Goal: Task Accomplishment & Management: Manage account settings

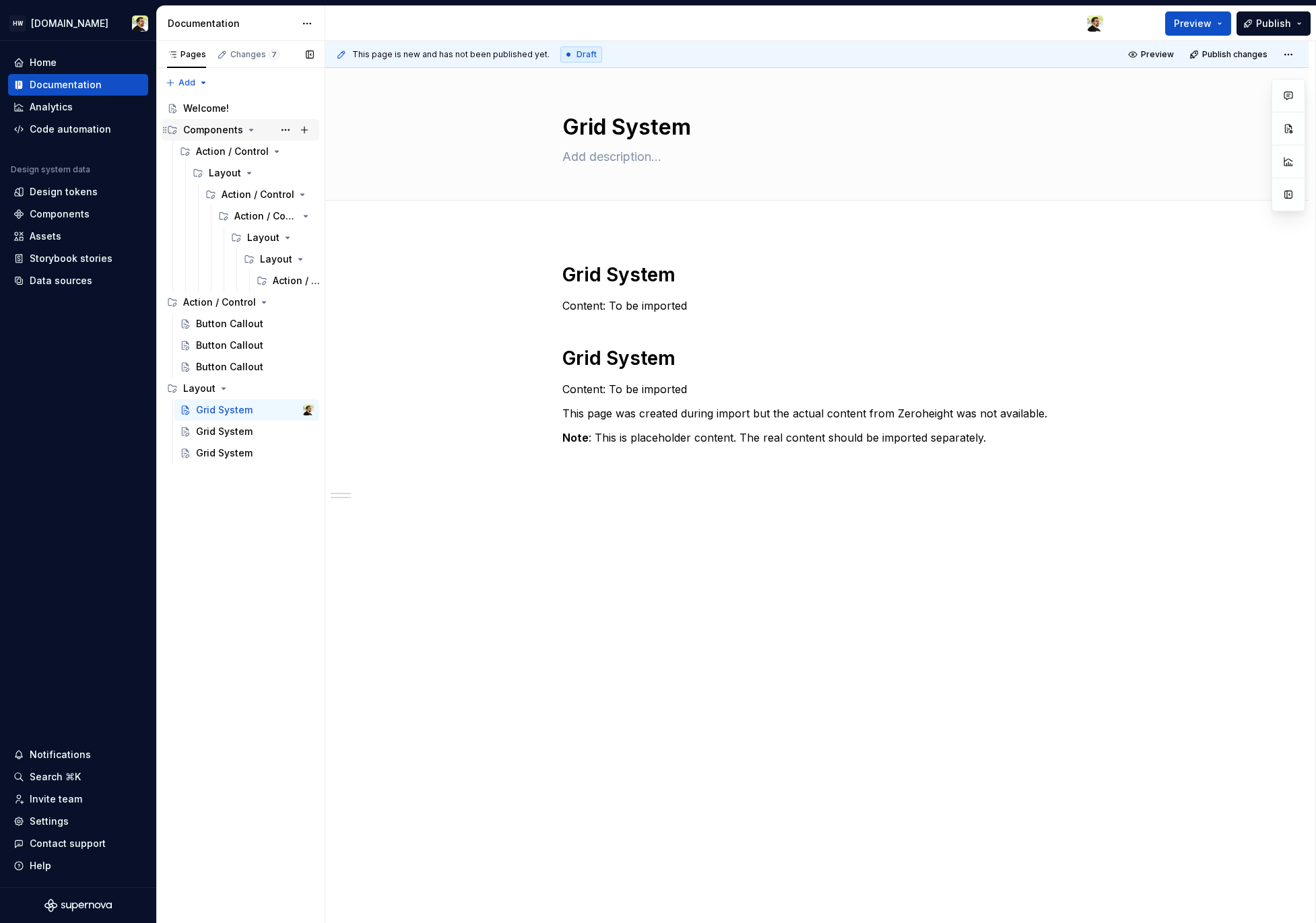
click at [227, 126] on div "Components" at bounding box center [213, 130] width 60 height 14
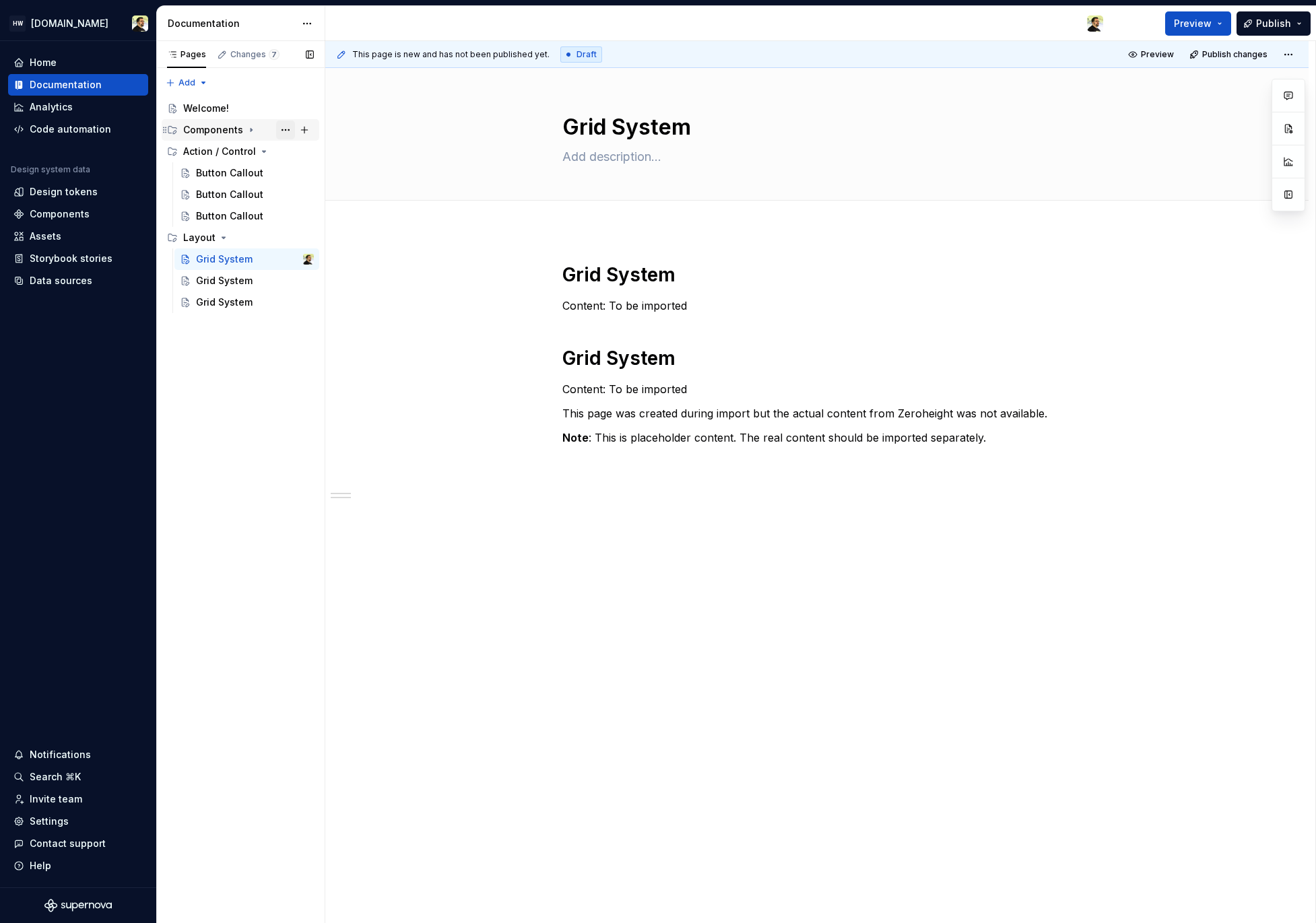
click at [287, 129] on button "Page tree" at bounding box center [285, 130] width 19 height 19
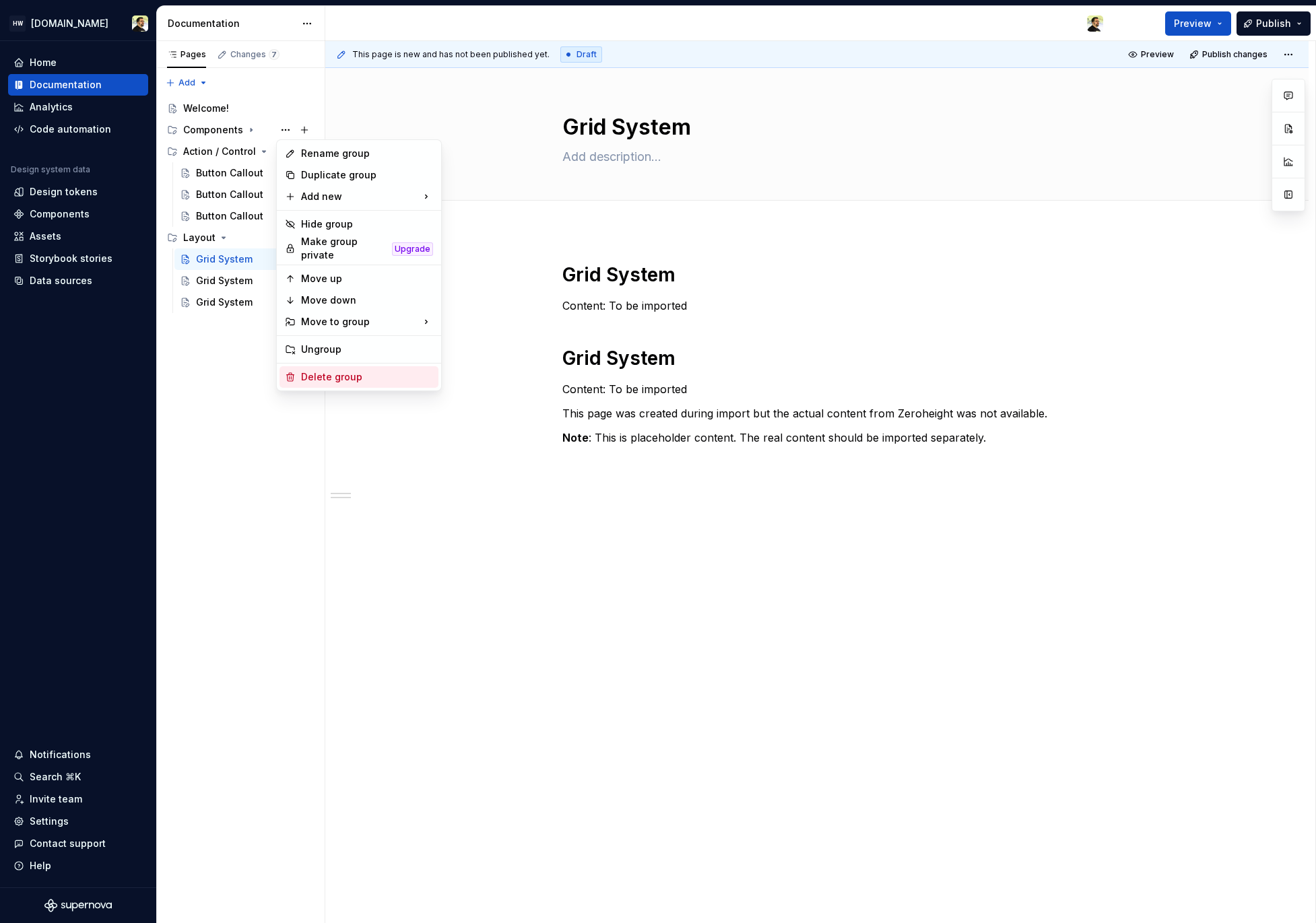
click at [334, 372] on div "Delete group" at bounding box center [366, 378] width 132 height 14
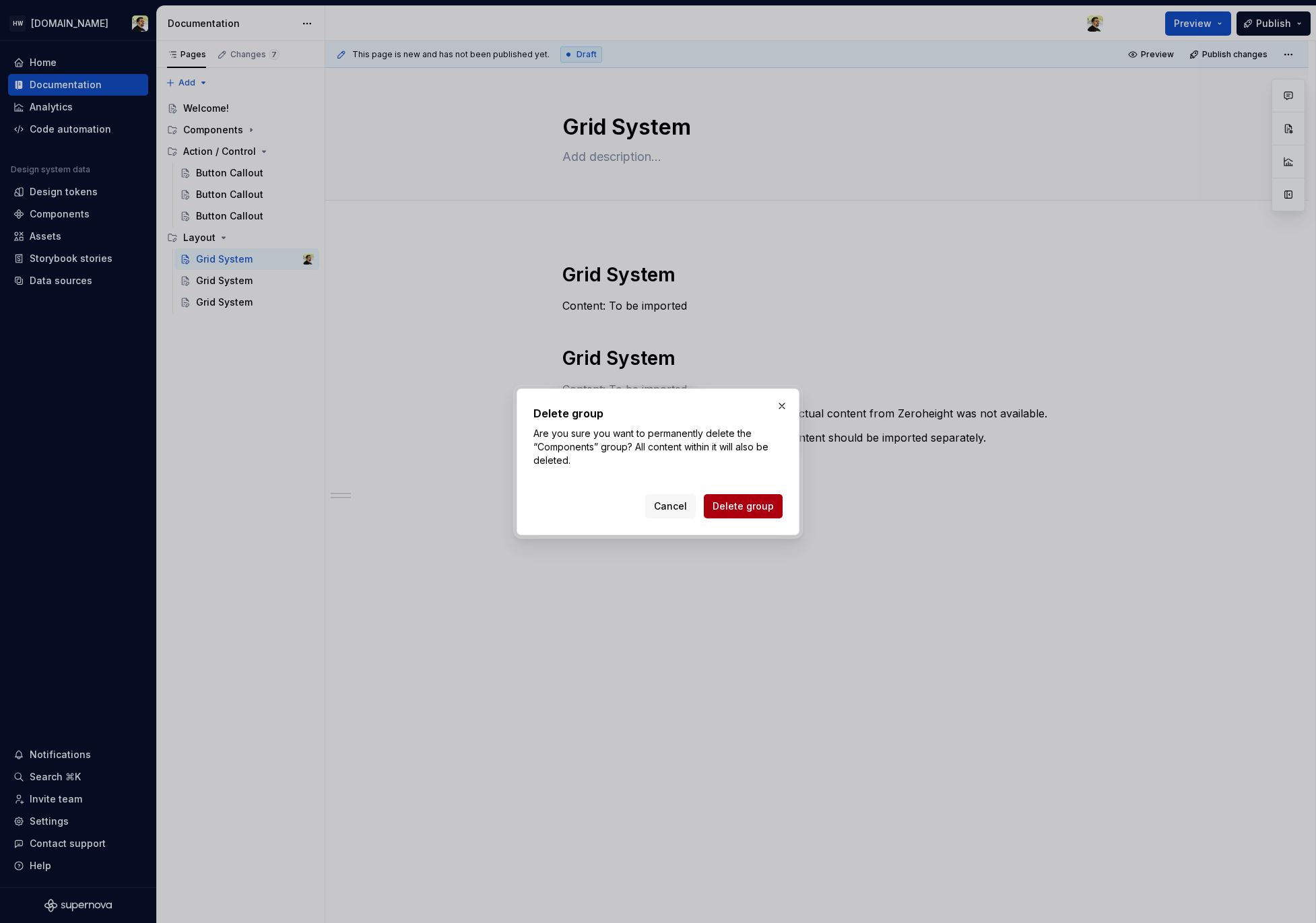
click at [761, 514] on button "Delete group" at bounding box center [742, 506] width 79 height 24
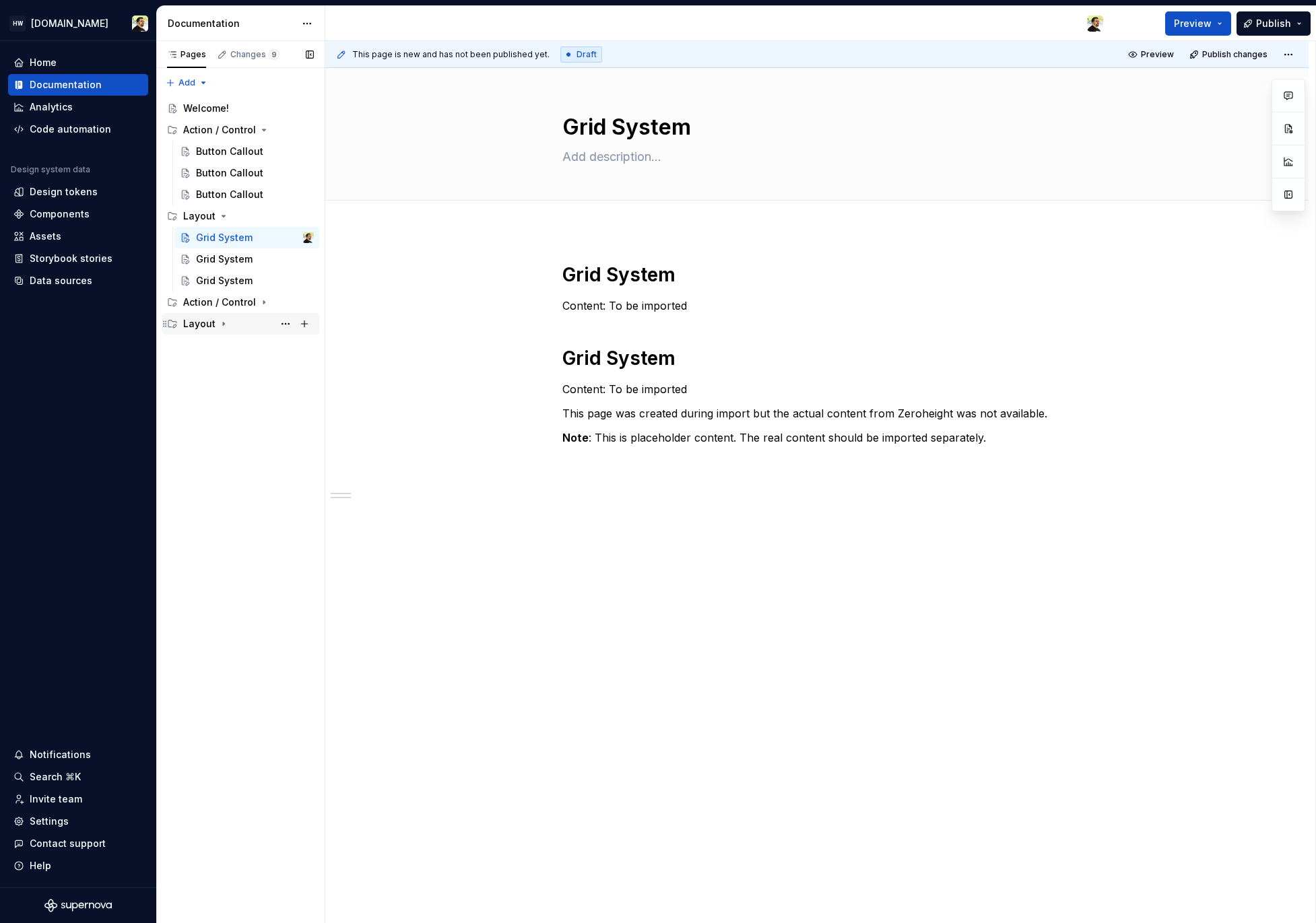
click at [221, 326] on icon "Page tree" at bounding box center [223, 324] width 10 height 10
click at [226, 347] on div "Grid System" at bounding box center [224, 346] width 56 height 14
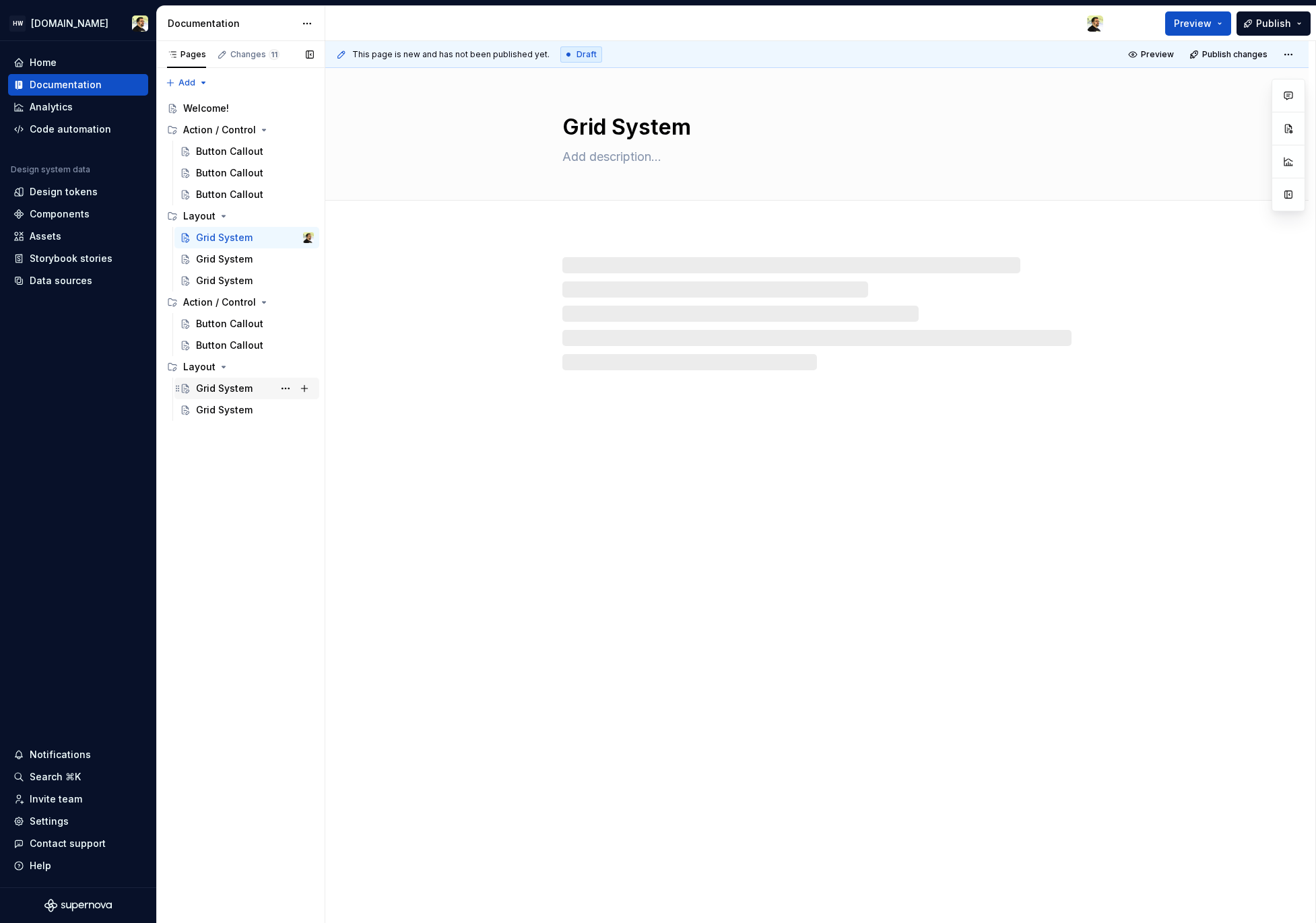
click at [215, 391] on div "Grid System" at bounding box center [224, 389] width 56 height 14
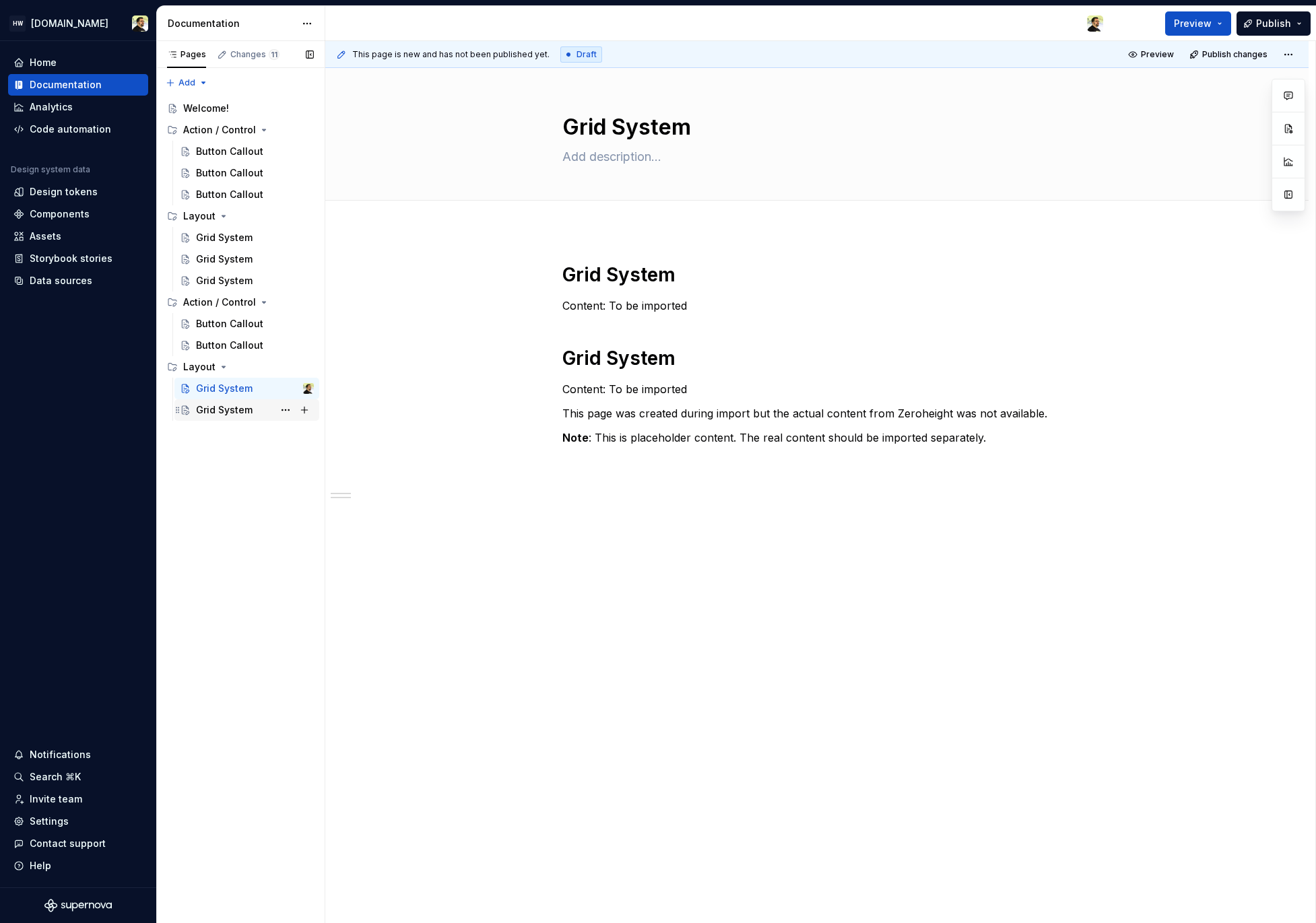
click at [218, 408] on div "Grid System" at bounding box center [224, 411] width 56 height 14
click at [224, 536] on div "Pages Changes 13 Add Accessibility guide for tree Page tree. Navigate the tree …" at bounding box center [240, 483] width 168 height 883
click at [224, 474] on div "Action / Control" at bounding box center [219, 475] width 73 height 14
click at [240, 514] on div "Layout" at bounding box center [248, 518] width 130 height 19
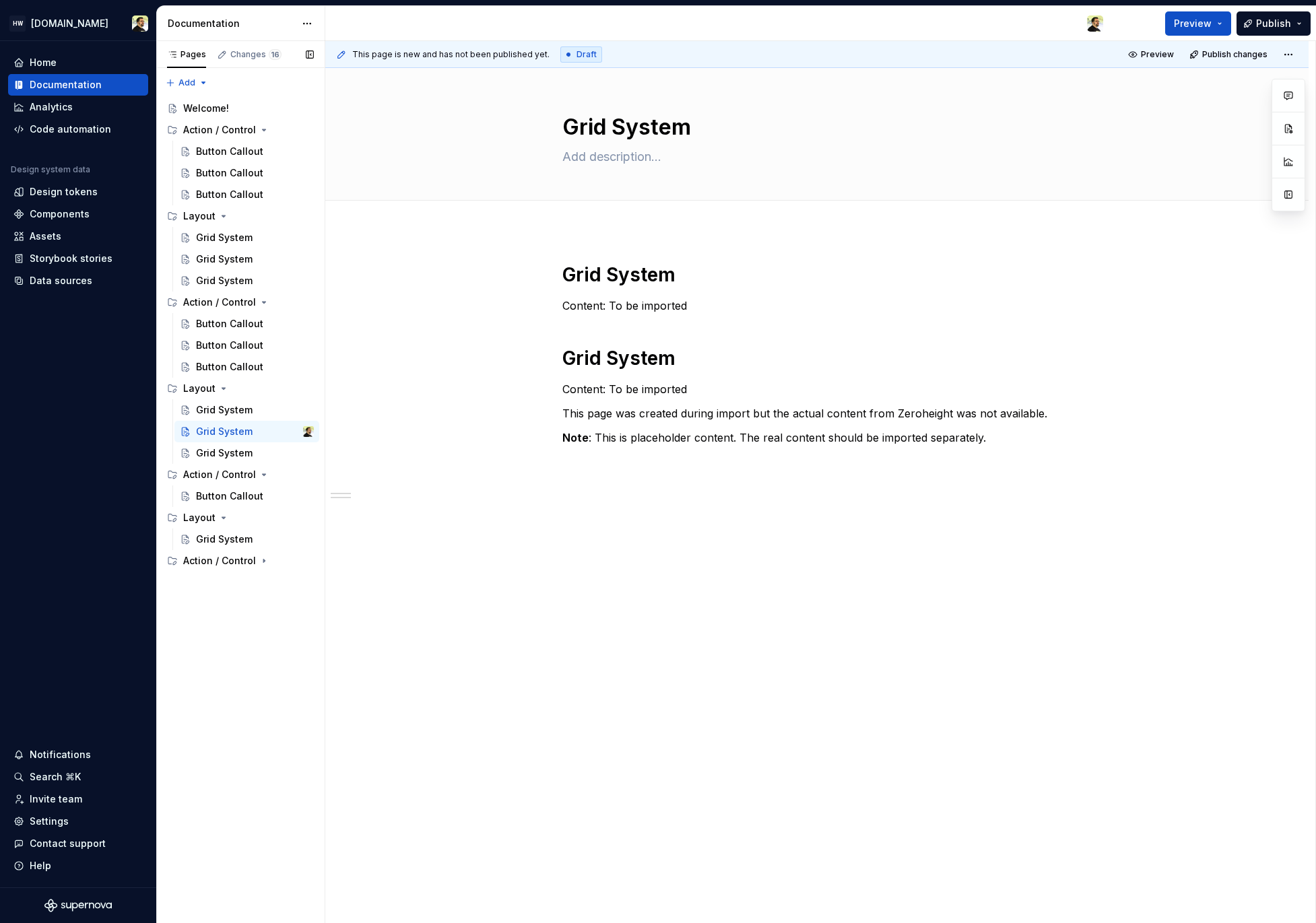
click at [245, 627] on div "Pages Changes 16 Add Accessibility guide for tree Page tree. Navigate the tree …" at bounding box center [240, 483] width 168 height 883
click at [229, 563] on div "Action / Control" at bounding box center [219, 561] width 73 height 14
click at [232, 603] on div "Layout" at bounding box center [248, 604] width 130 height 19
drag, startPoint x: 217, startPoint y: 710, endPoint x: 228, endPoint y: 562, distance: 148.4
click at [227, 566] on div "Welcome! Action / Control Button Callout Button Callout Button Callout Layout G…" at bounding box center [240, 410] width 157 height 625
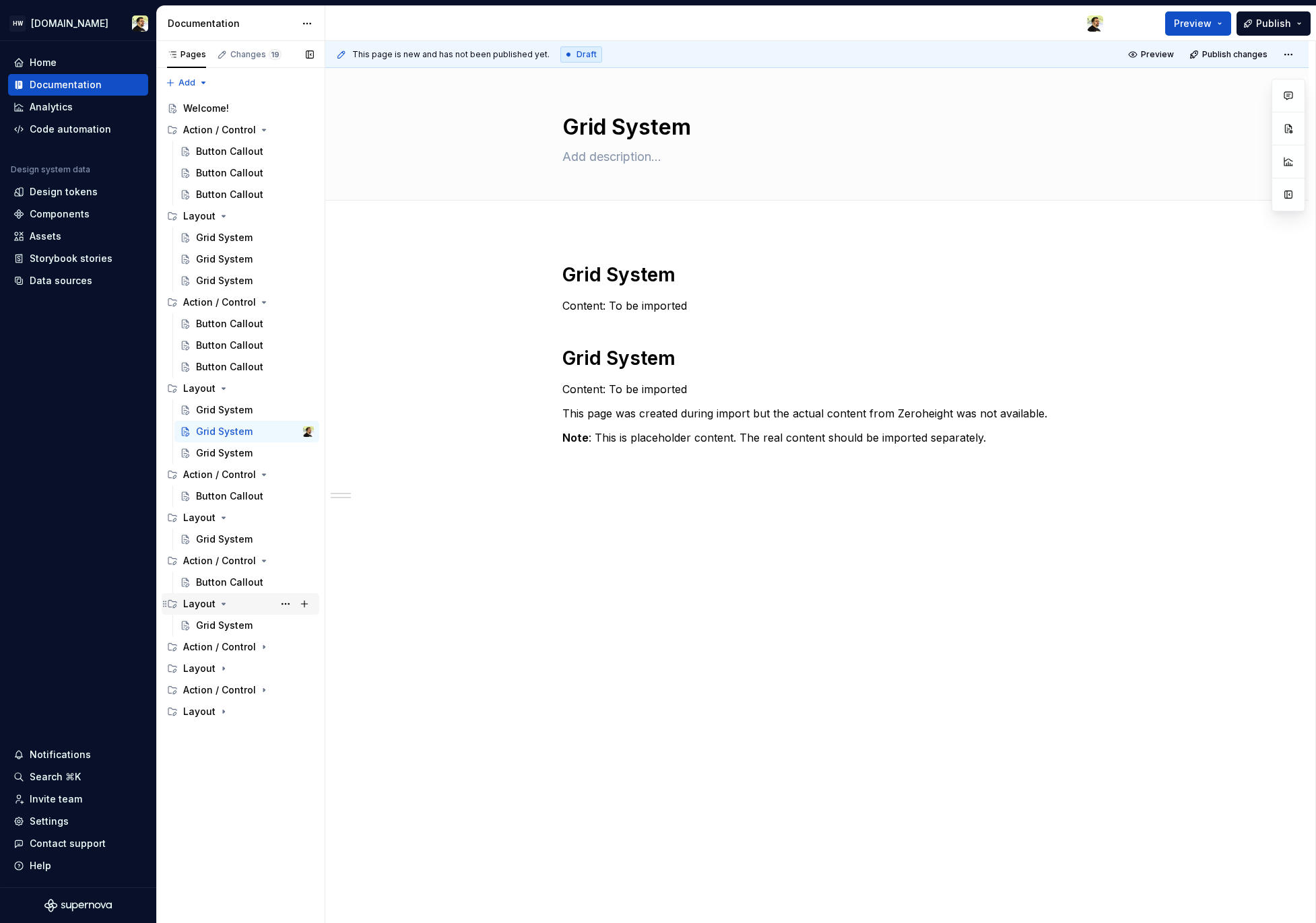
drag, startPoint x: 218, startPoint y: 666, endPoint x: 218, endPoint y: 598, distance: 68.0
click at [218, 593] on div "Welcome! Action / Control Button Callout Button Callout Button Callout Layout G…" at bounding box center [240, 410] width 157 height 625
click at [241, 750] on div "Pages Changes 19 Add Accessibility guide for tree Page tree. Navigate the tree …" at bounding box center [240, 483] width 168 height 883
drag, startPoint x: 218, startPoint y: 389, endPoint x: 231, endPoint y: 554, distance: 165.5
click at [231, 554] on div "Welcome! Action / Control Button Callout Button Callout Button Callout Layout G…" at bounding box center [240, 410] width 157 height 625
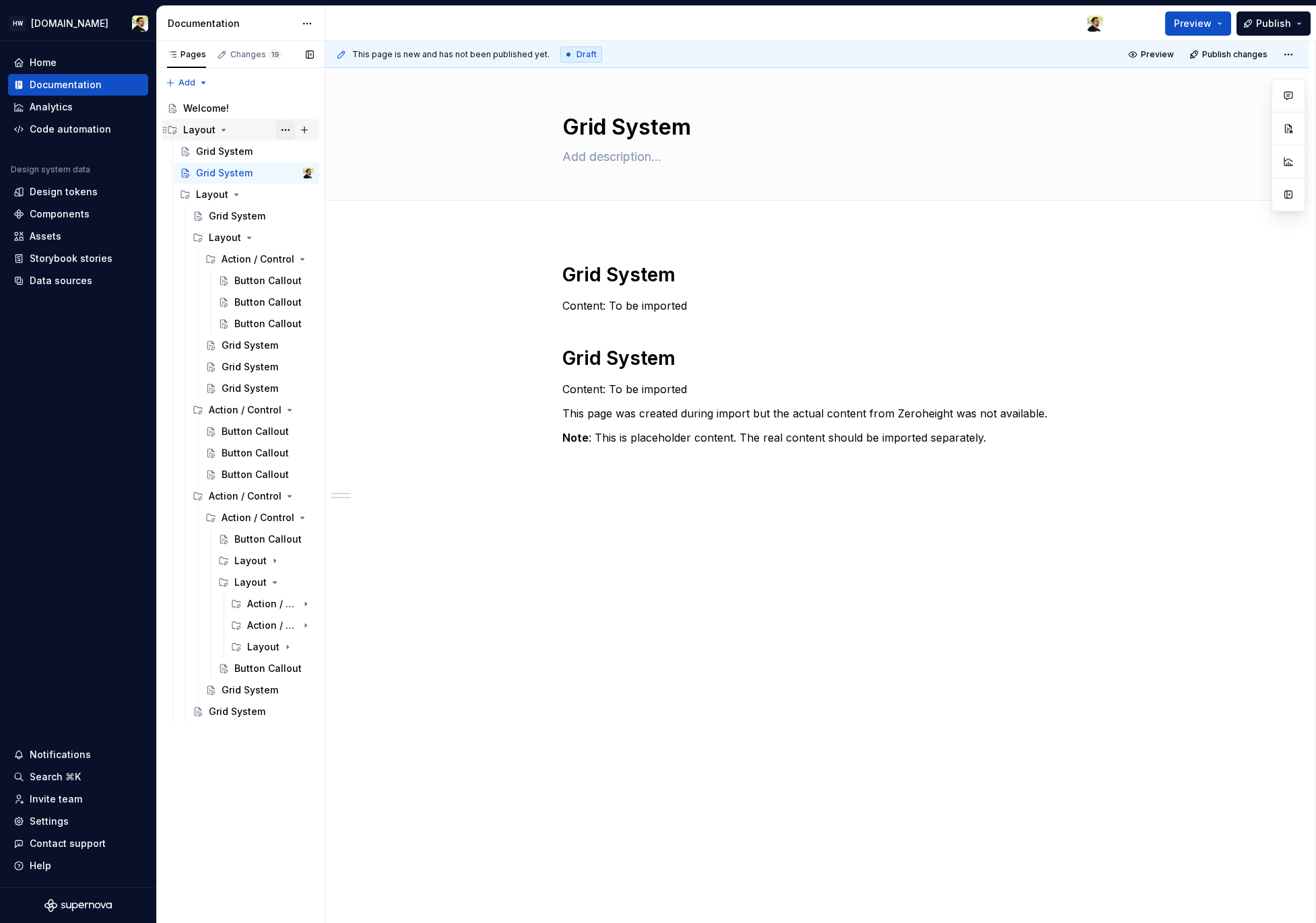
click at [284, 131] on button "Page tree" at bounding box center [285, 130] width 19 height 19
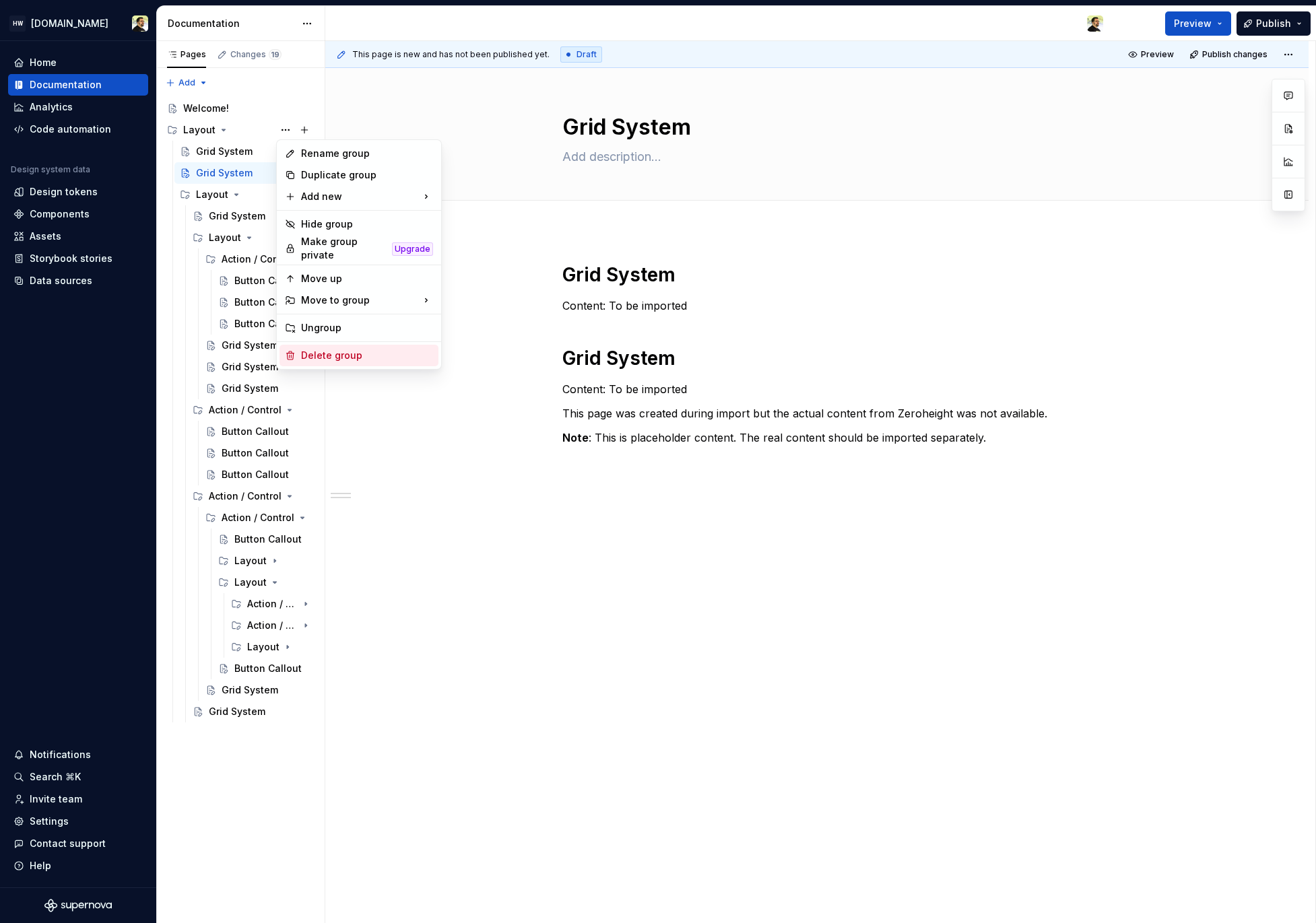
click at [369, 353] on div "Delete group" at bounding box center [366, 356] width 132 height 14
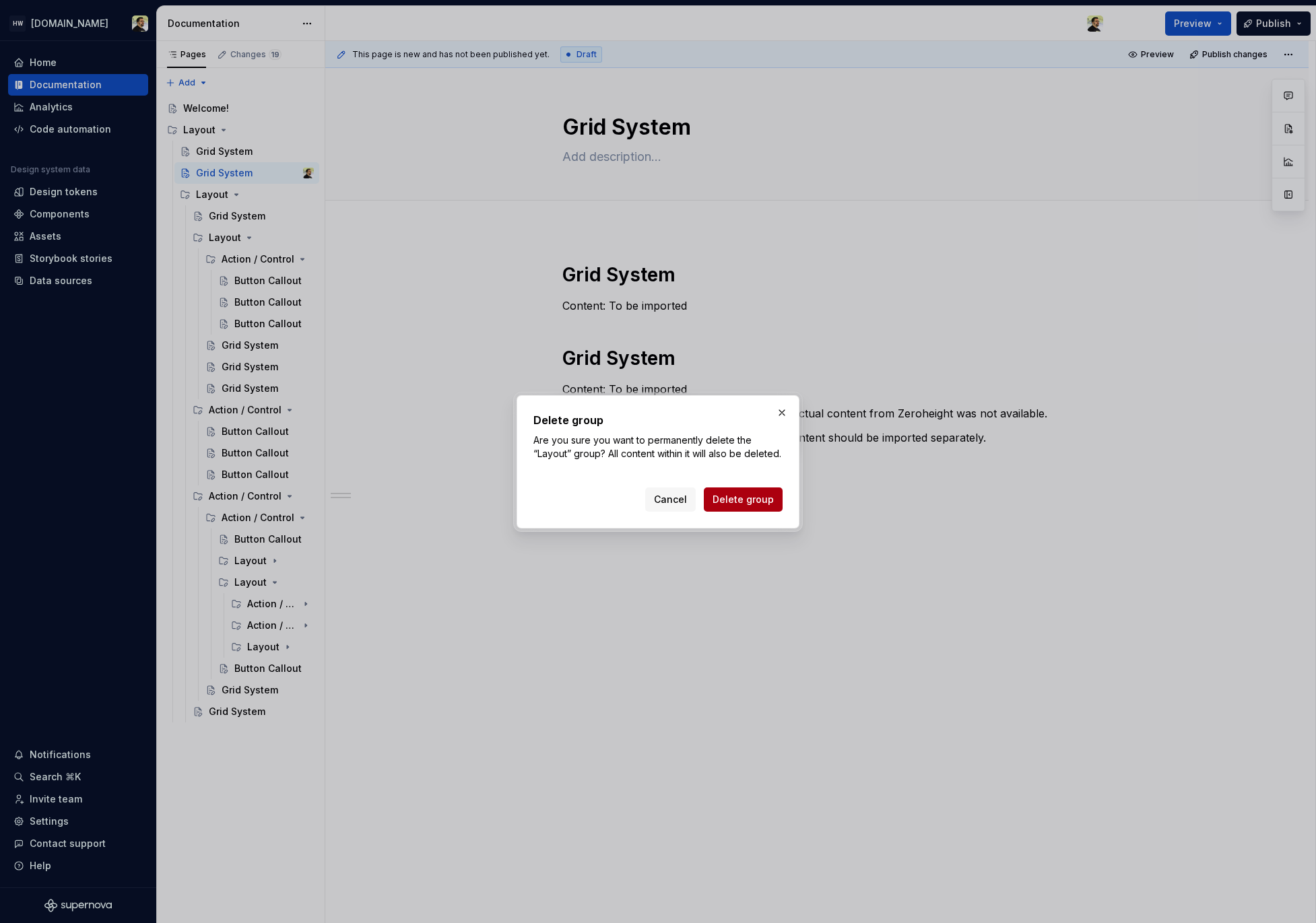
click at [729, 506] on span "Delete group" at bounding box center [742, 500] width 61 height 14
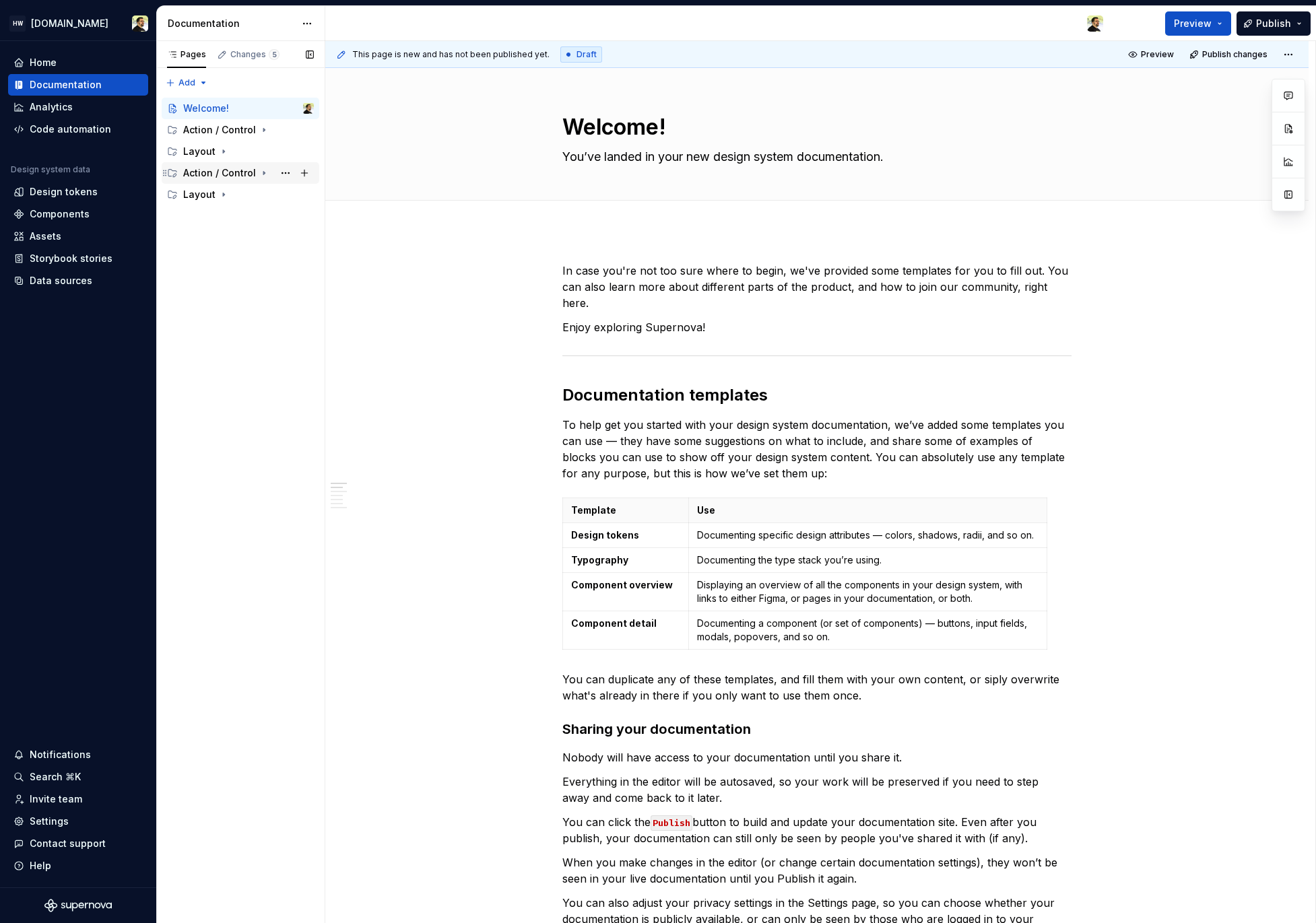
click at [243, 175] on div "Action / Control" at bounding box center [219, 173] width 73 height 14
click at [242, 154] on div "Layout" at bounding box center [248, 151] width 130 height 19
click at [242, 132] on div "Action / Control" at bounding box center [219, 130] width 73 height 14
click at [226, 267] on div "Layout" at bounding box center [248, 259] width 130 height 19
click at [234, 307] on div "Action / Control" at bounding box center [219, 302] width 73 height 14
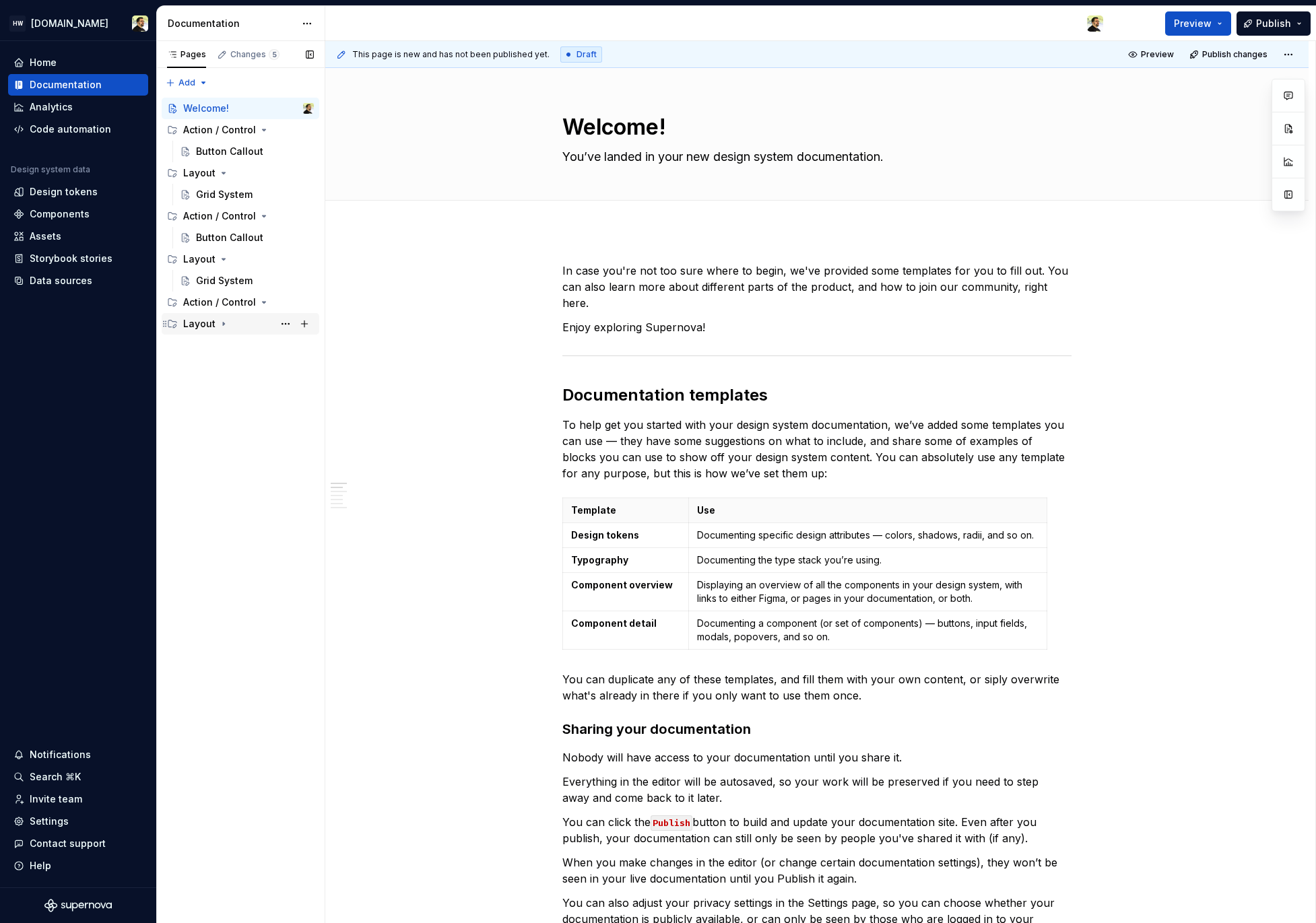
click at [226, 325] on icon "Page tree" at bounding box center [223, 324] width 10 height 10
click at [282, 174] on button "Page tree" at bounding box center [285, 173] width 19 height 19
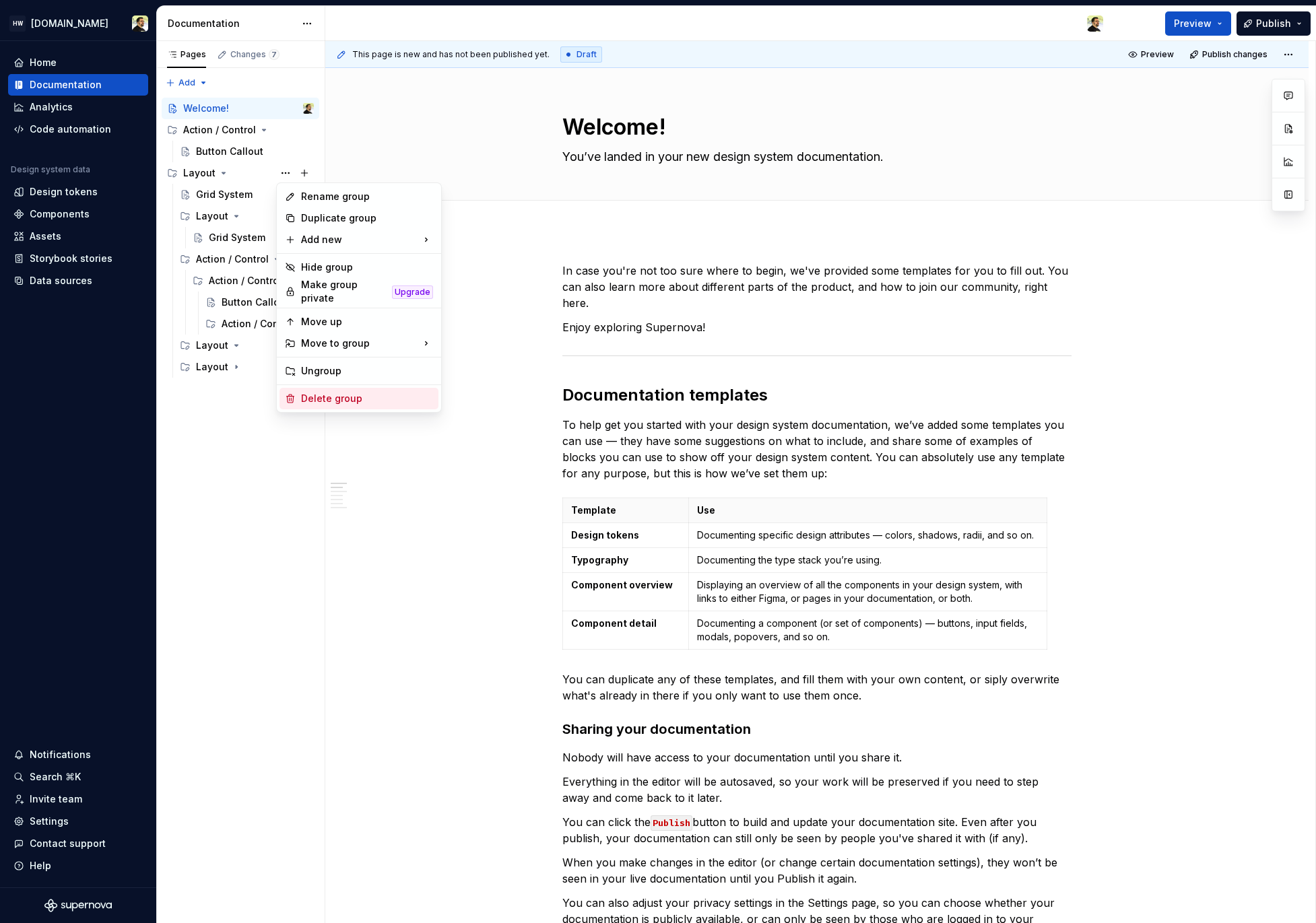
click at [320, 398] on div "Delete group" at bounding box center [366, 399] width 132 height 14
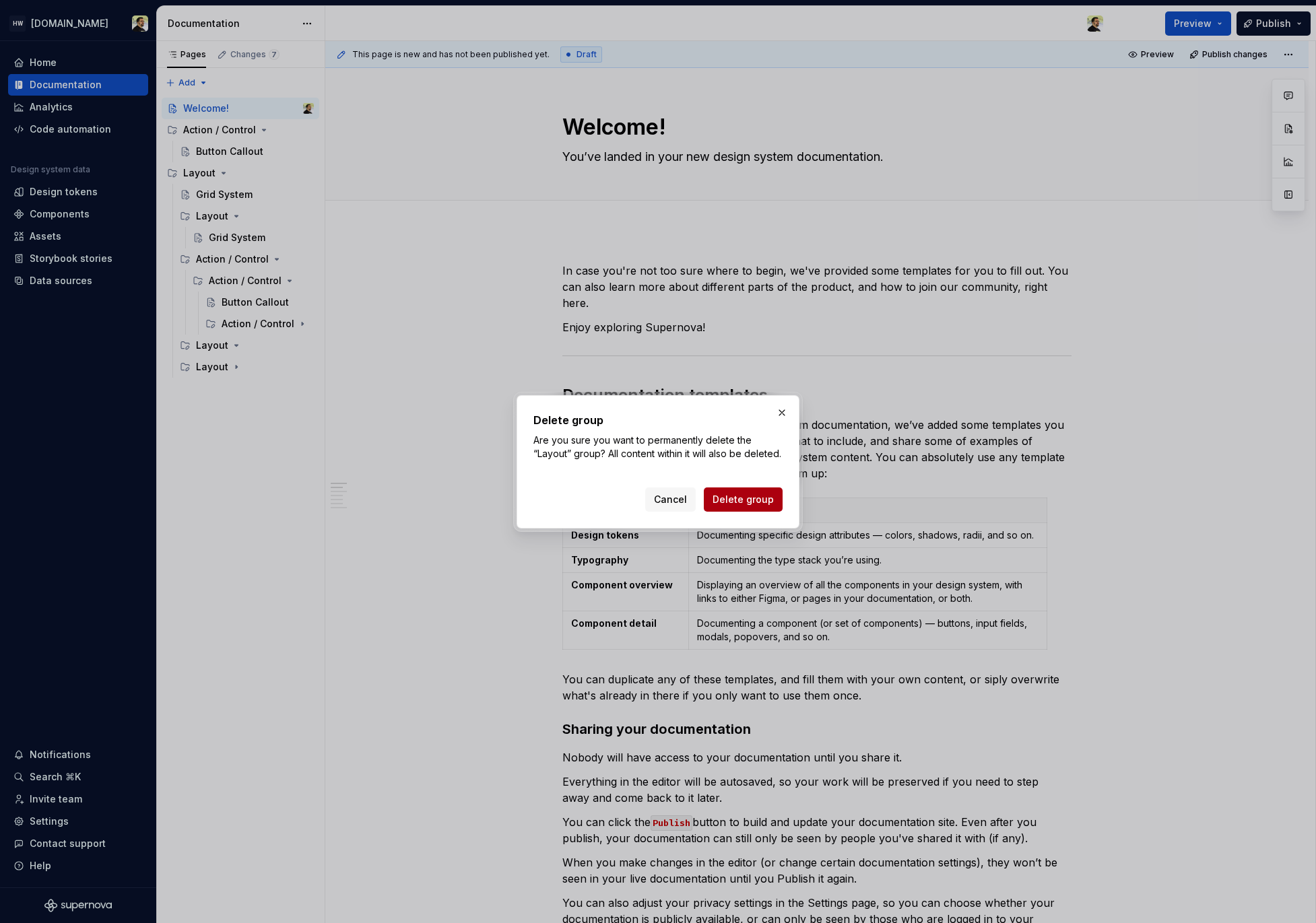
click at [724, 506] on span "Delete group" at bounding box center [742, 500] width 61 height 14
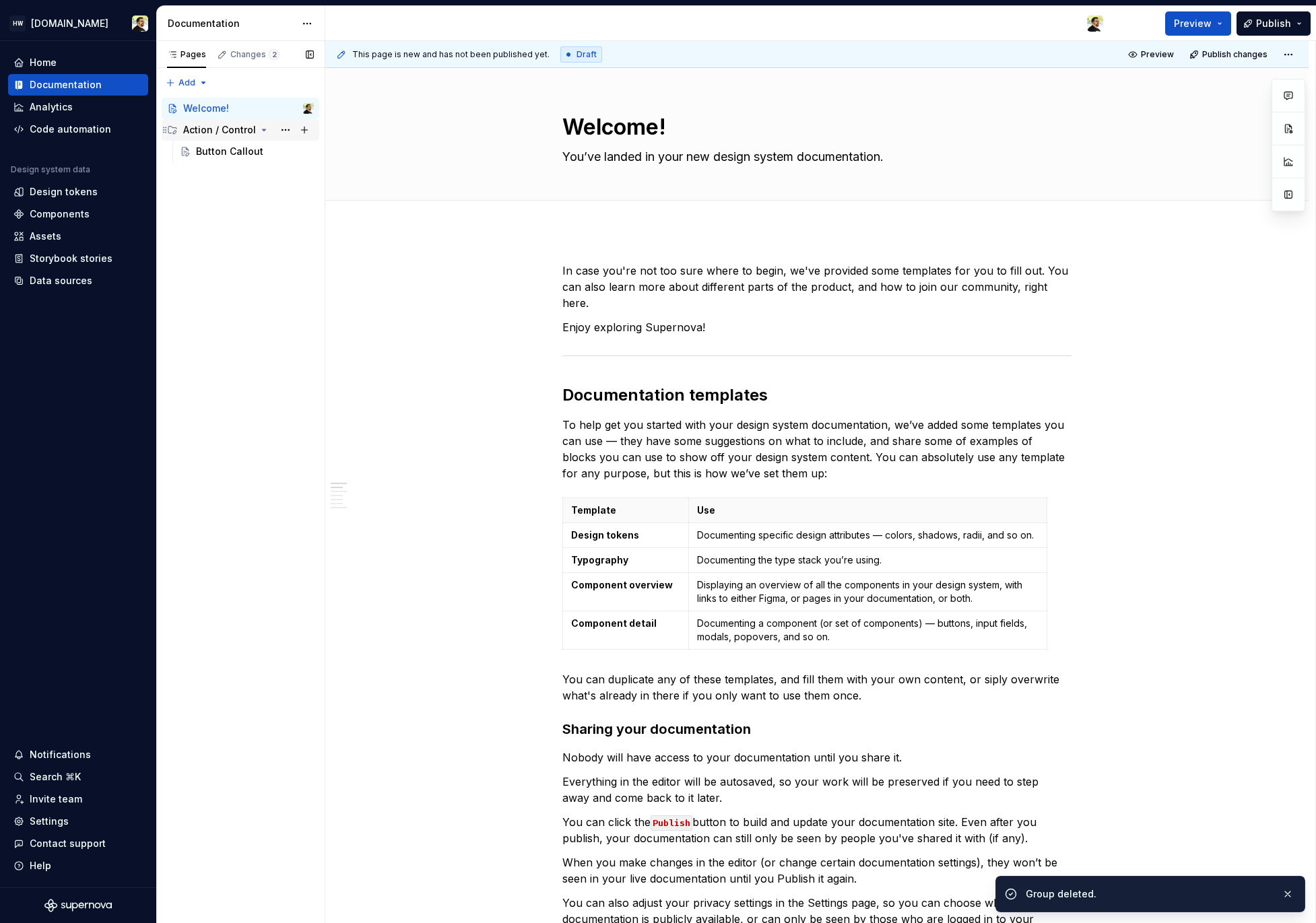
click at [270, 131] on div "Action / Control" at bounding box center [248, 130] width 130 height 19
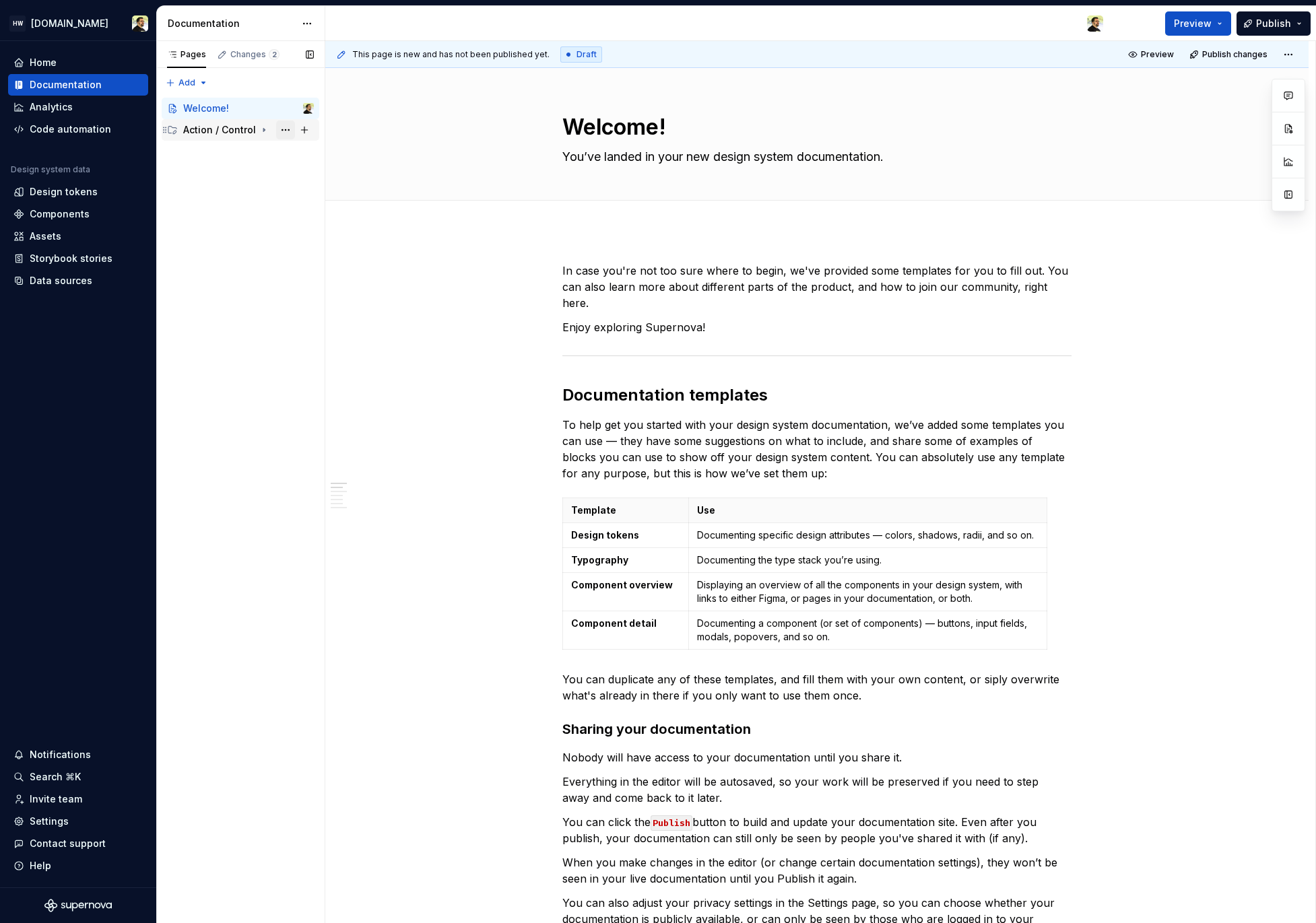
click at [280, 131] on button "Page tree" at bounding box center [285, 130] width 19 height 19
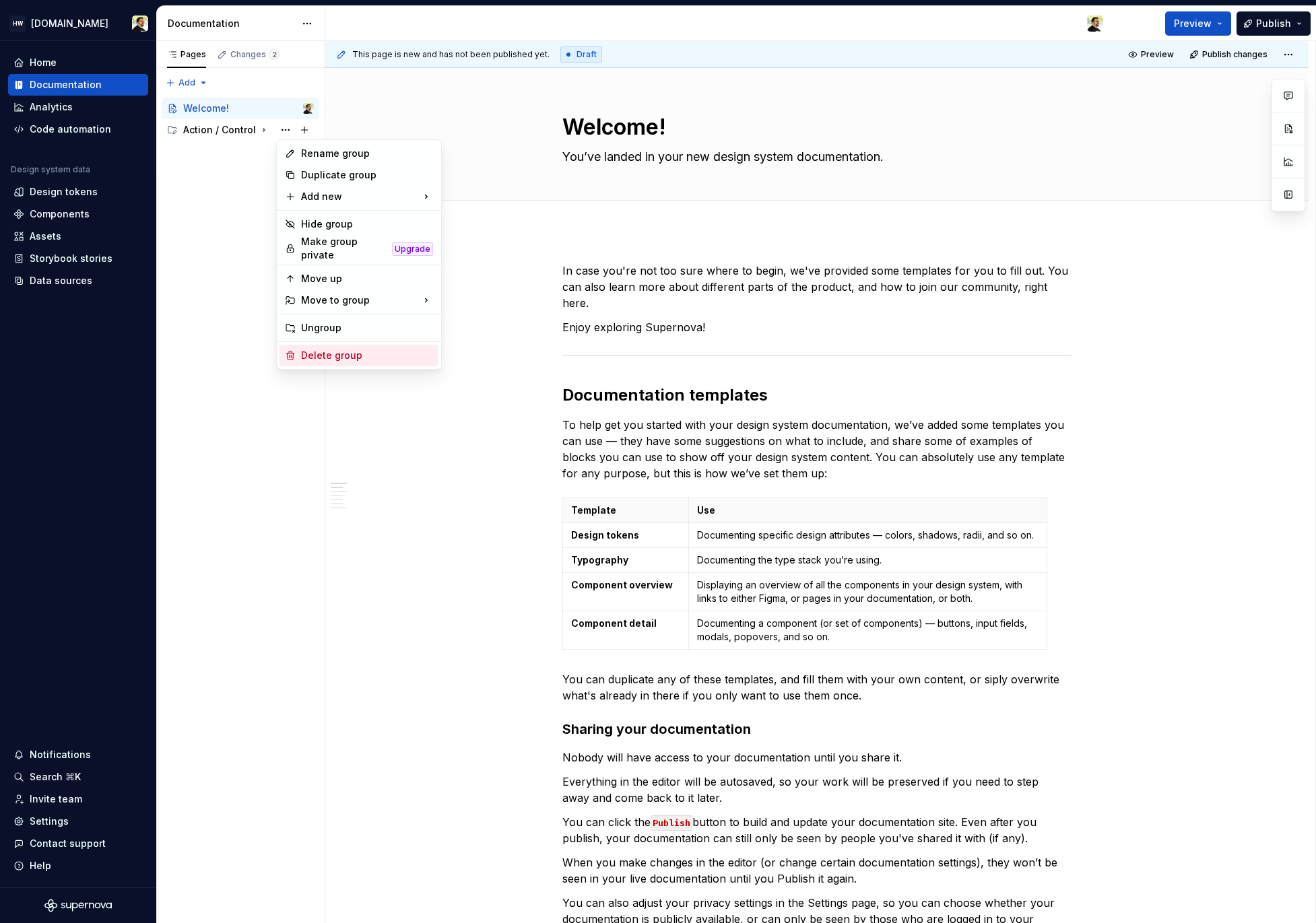
click at [334, 345] on div "Delete group" at bounding box center [359, 355] width 159 height 22
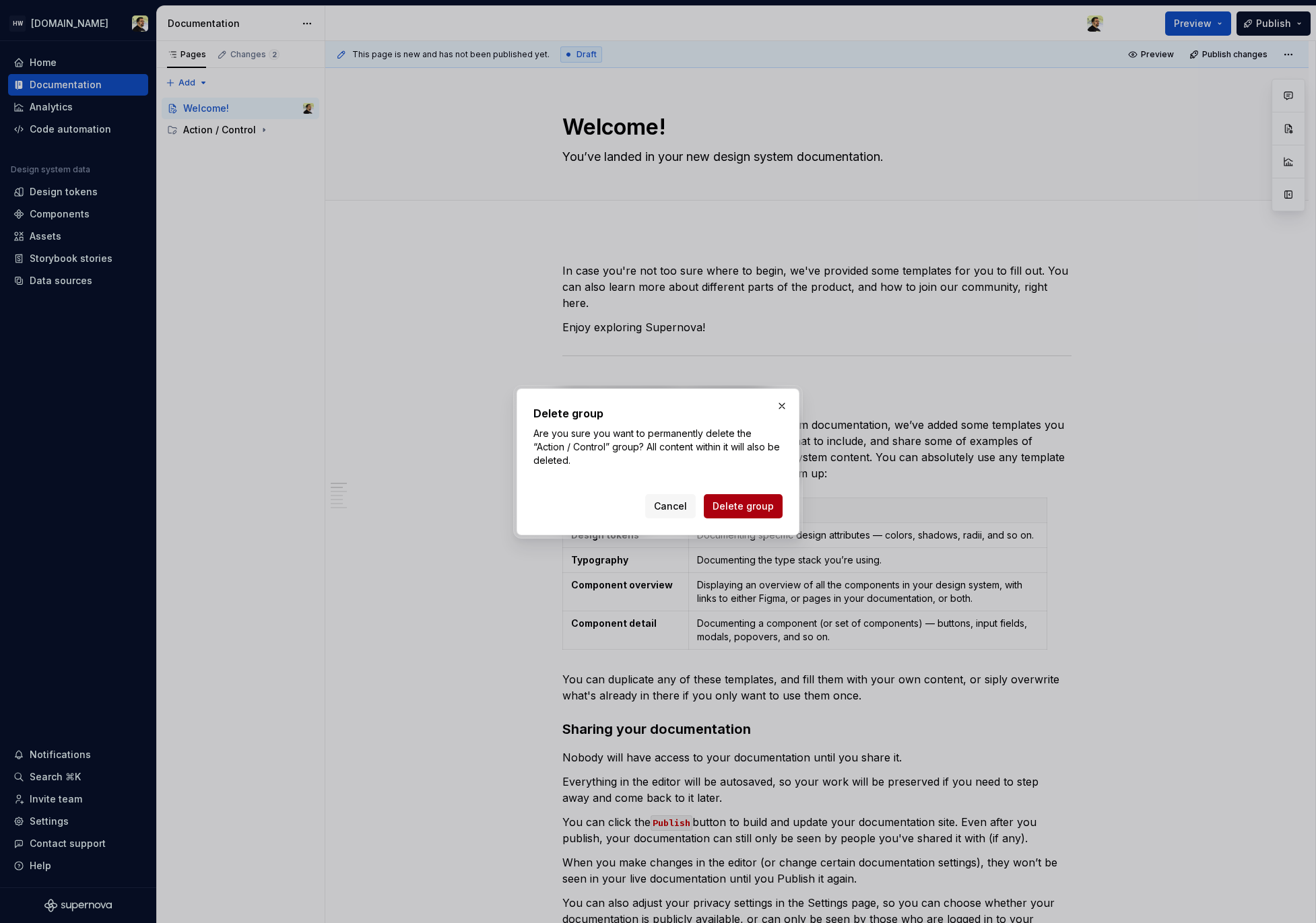
click at [735, 506] on span "Delete group" at bounding box center [742, 506] width 61 height 14
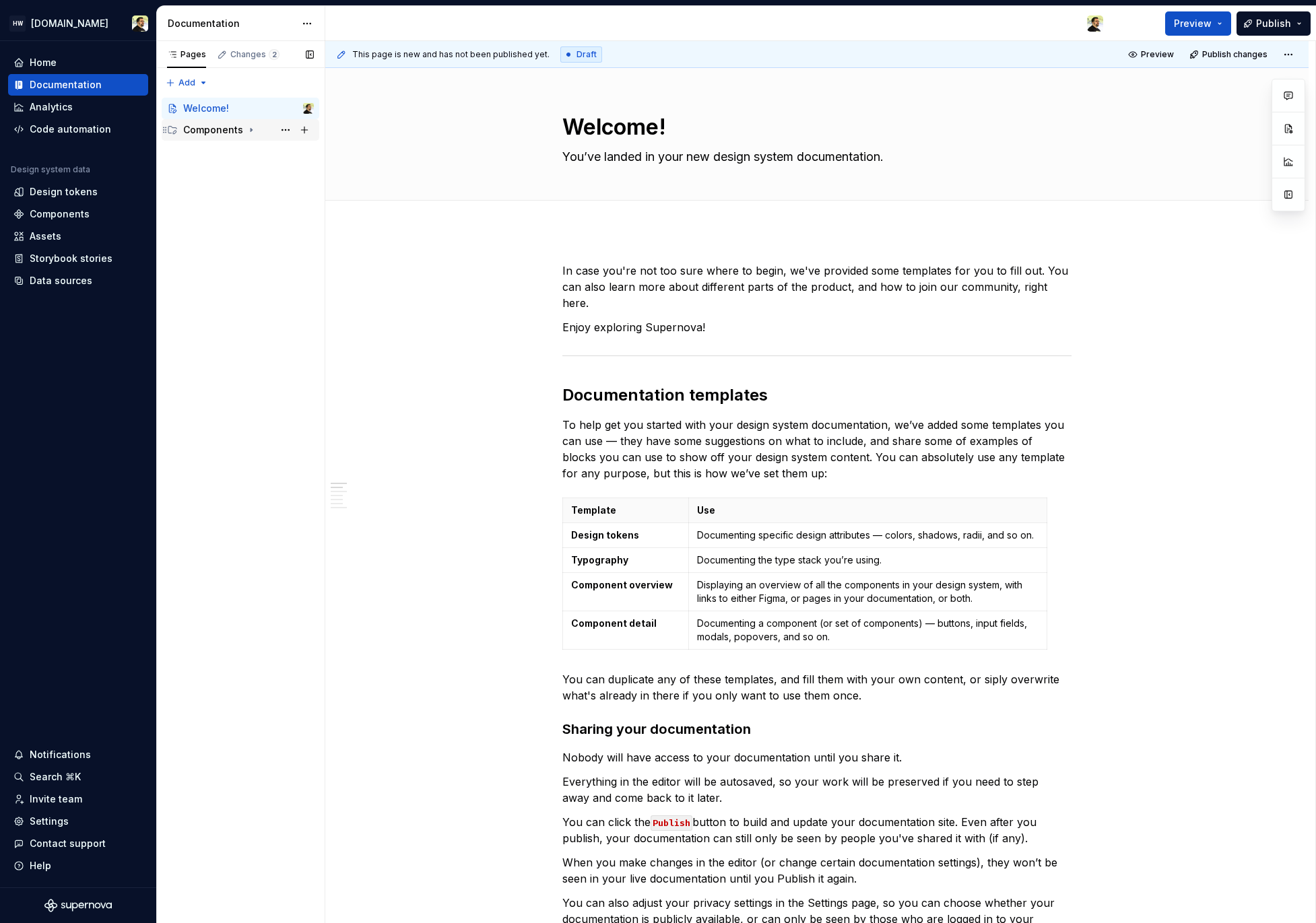
click at [216, 129] on div "Components" at bounding box center [213, 130] width 60 height 14
click at [232, 155] on div "Action / Control" at bounding box center [228, 152] width 64 height 14
click at [209, 192] on div "Layout" at bounding box center [212, 194] width 32 height 14
click at [224, 320] on div "Pages Changes 3 Add Accessibility guide for tree Page tree. Navigate the tree w…" at bounding box center [240, 483] width 168 height 883
click at [218, 237] on div "Components" at bounding box center [213, 238] width 60 height 14
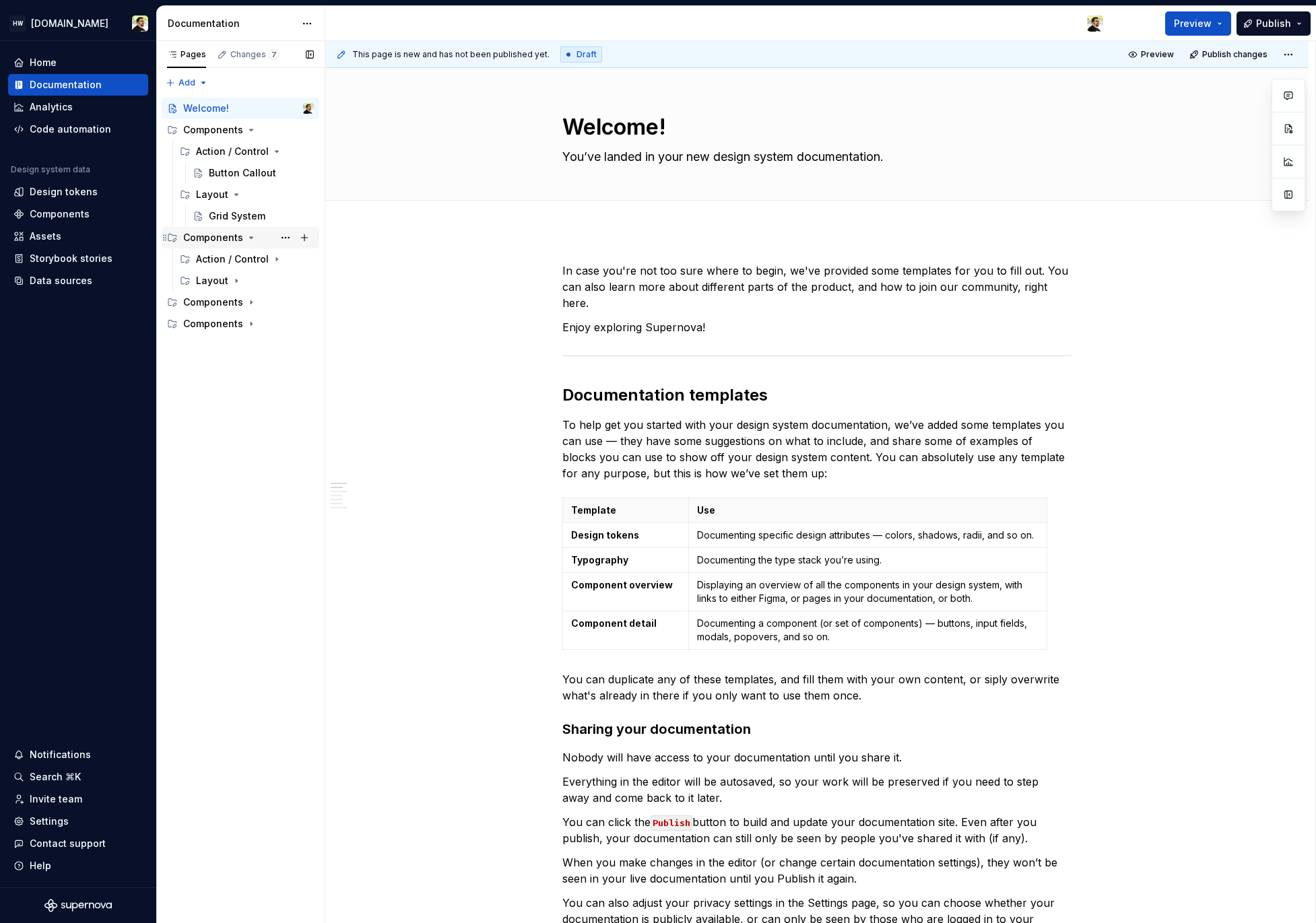
click at [215, 238] on div "Components" at bounding box center [213, 238] width 60 height 14
click at [215, 241] on div "Components" at bounding box center [213, 238] width 60 height 14
click at [247, 213] on div "Grid System" at bounding box center [237, 216] width 56 height 14
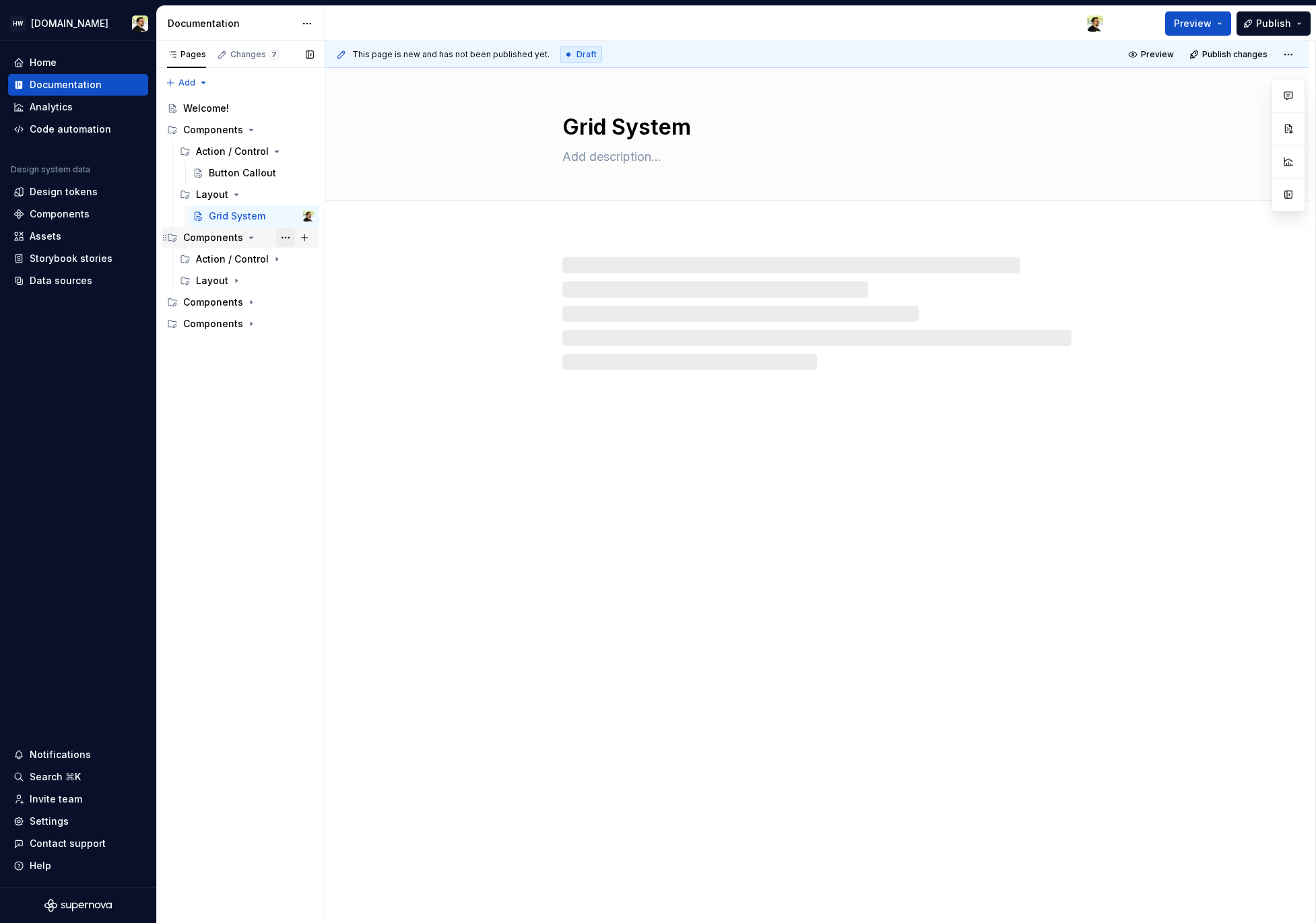
click at [281, 243] on button "Page tree" at bounding box center [285, 238] width 19 height 19
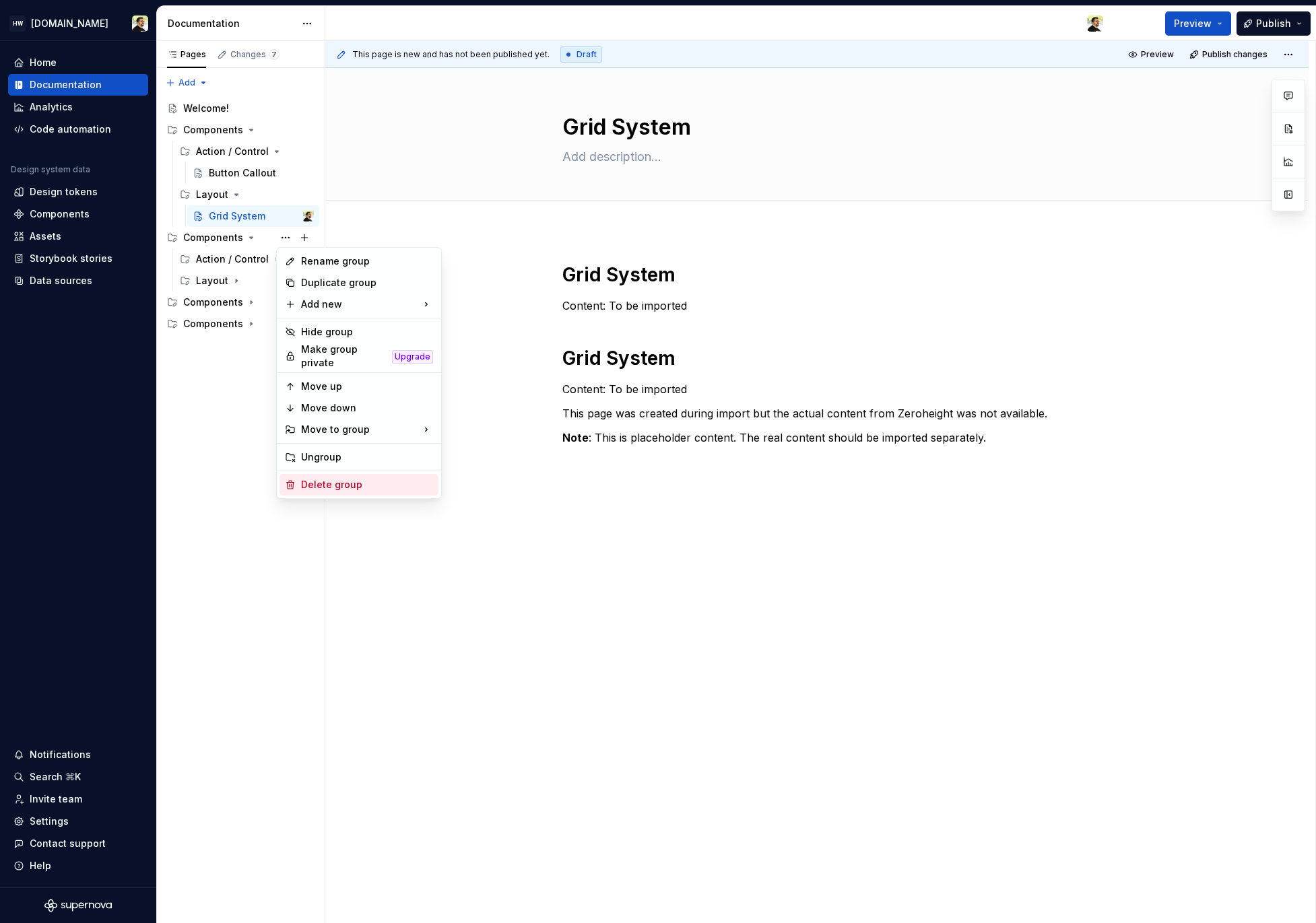
click at [326, 481] on div "Delete group" at bounding box center [366, 485] width 132 height 14
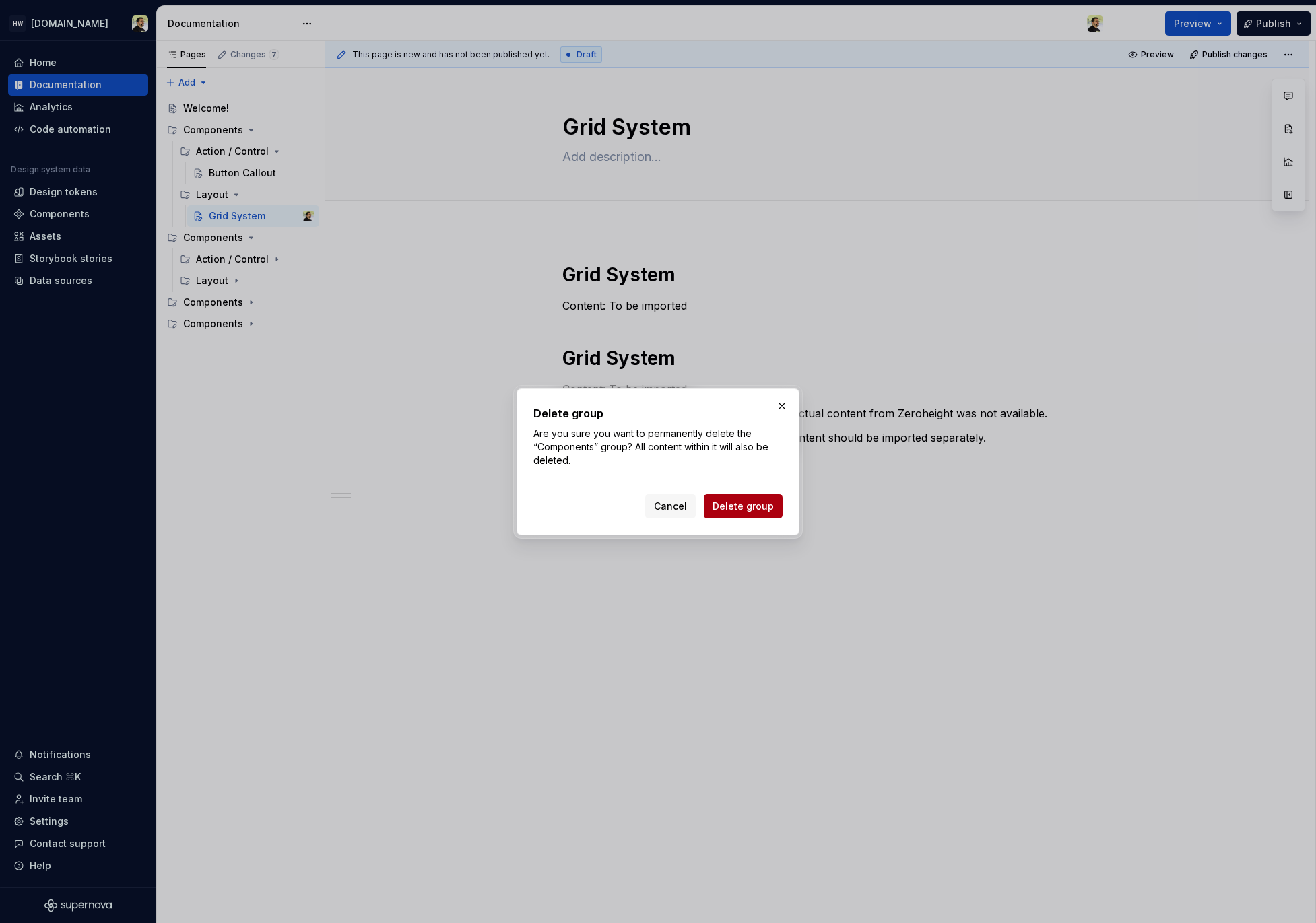
click at [762, 511] on span "Delete group" at bounding box center [742, 506] width 61 height 14
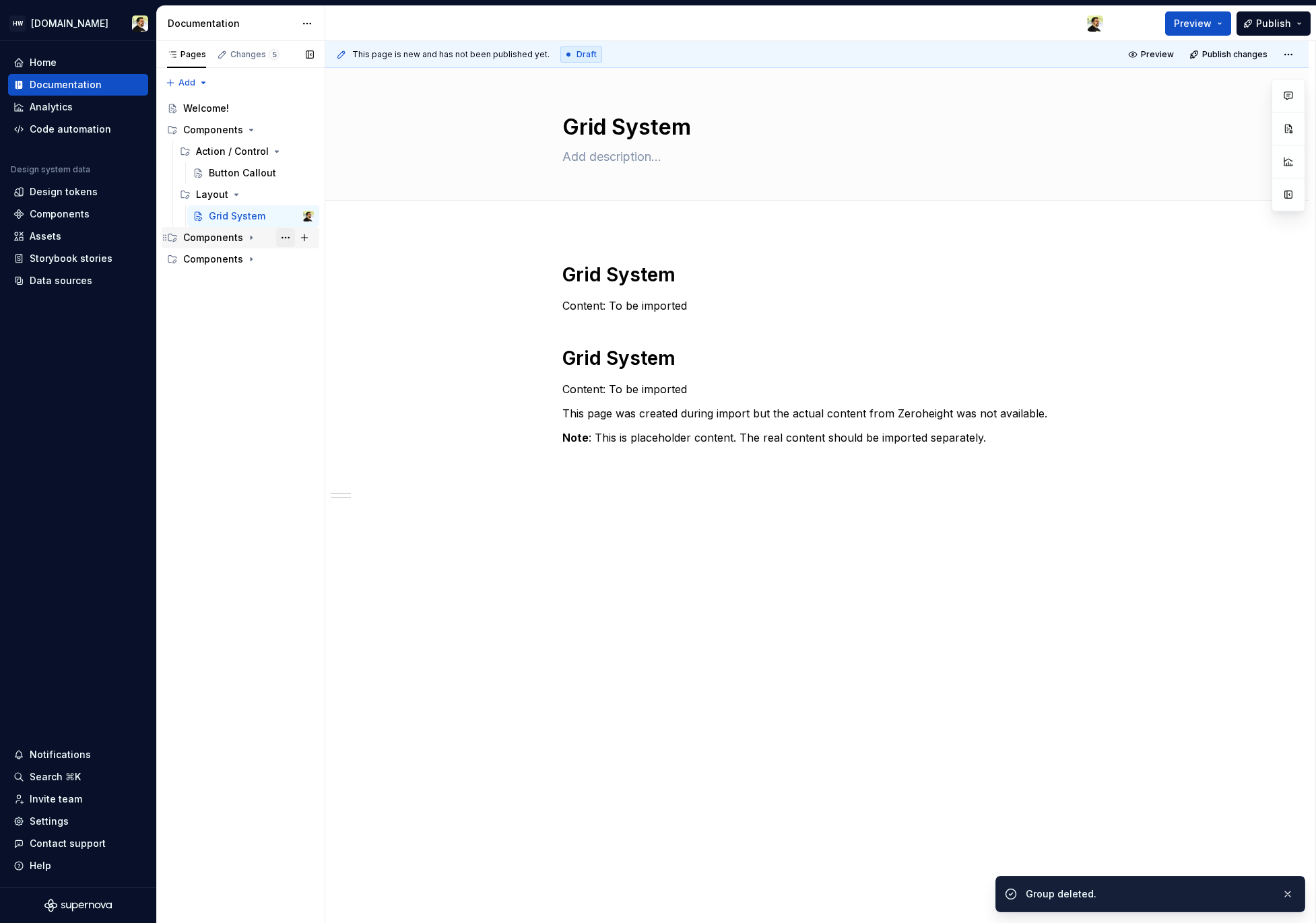
click at [285, 240] on button "Page tree" at bounding box center [285, 238] width 19 height 19
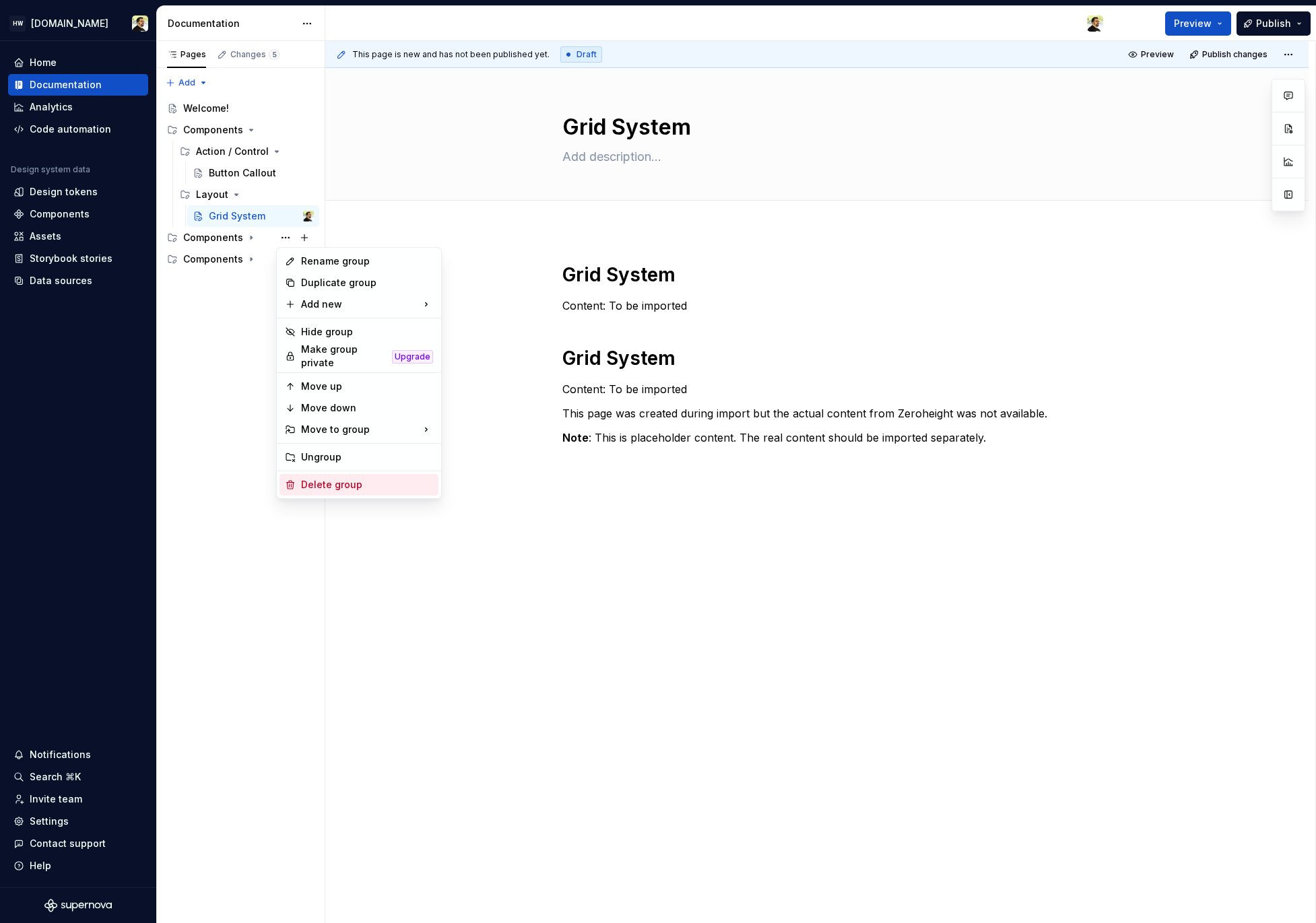
click at [369, 474] on div "Delete group" at bounding box center [359, 485] width 159 height 22
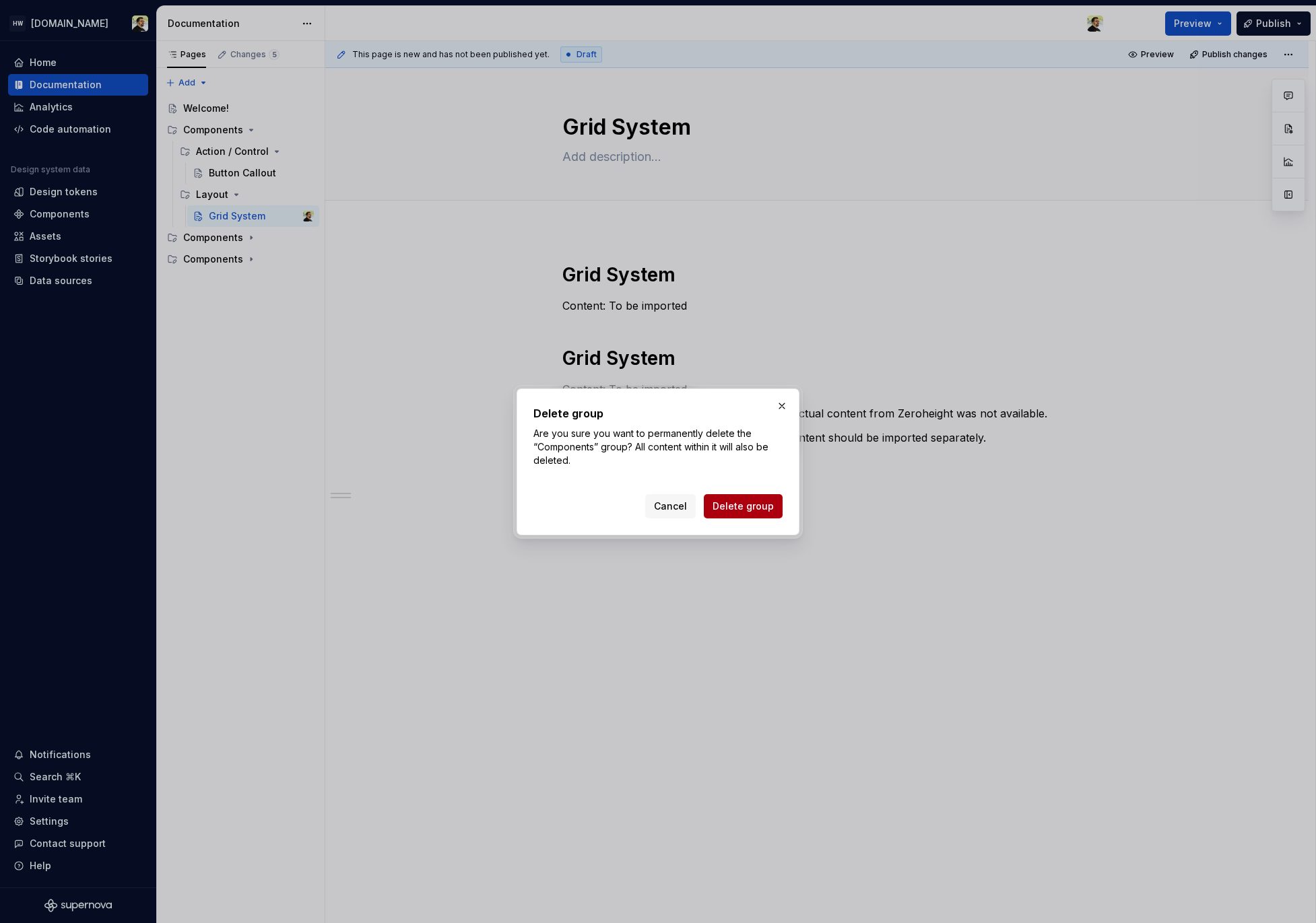
click at [764, 508] on span "Delete group" at bounding box center [742, 506] width 61 height 14
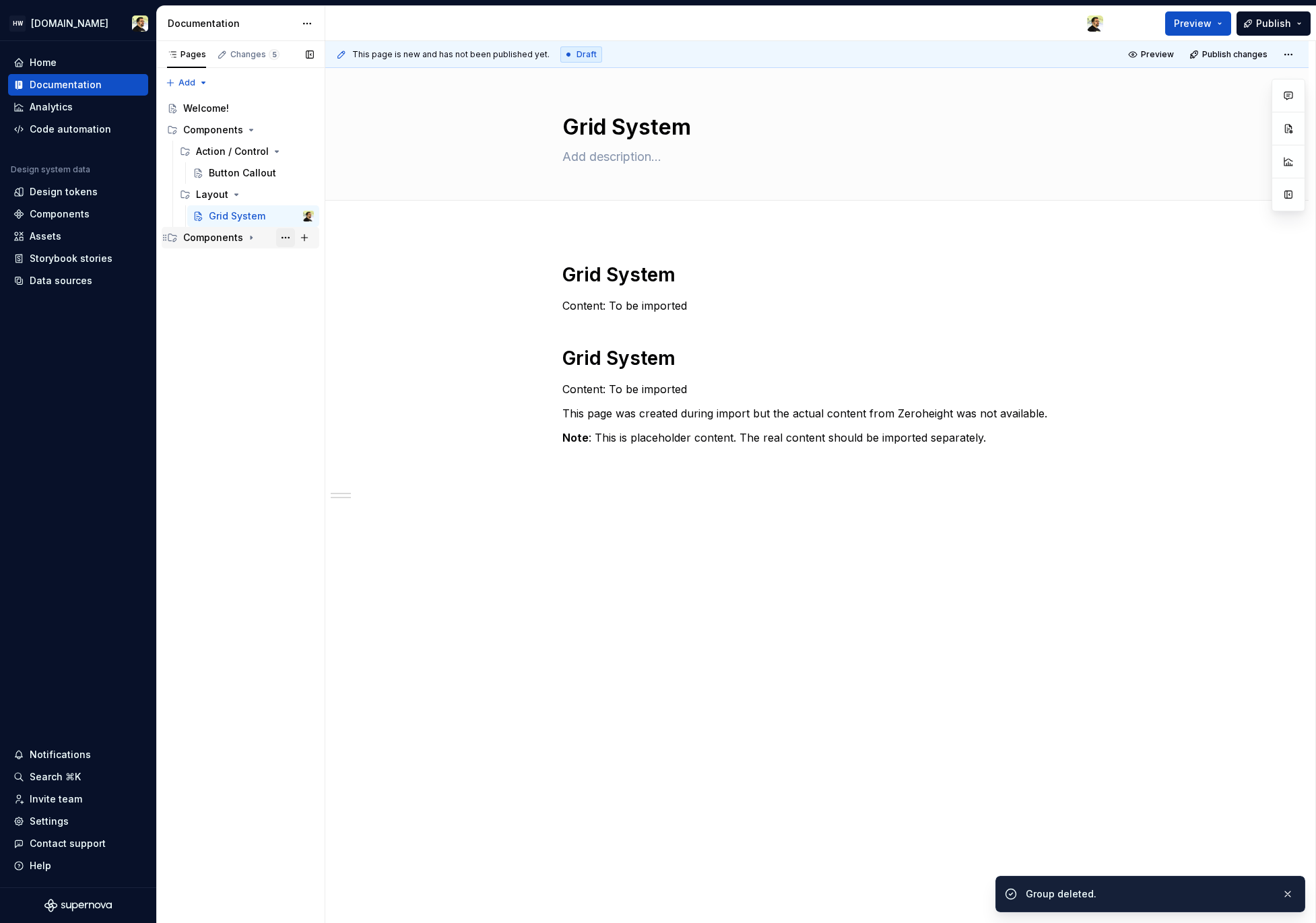
click at [287, 245] on button "Page tree" at bounding box center [285, 238] width 19 height 19
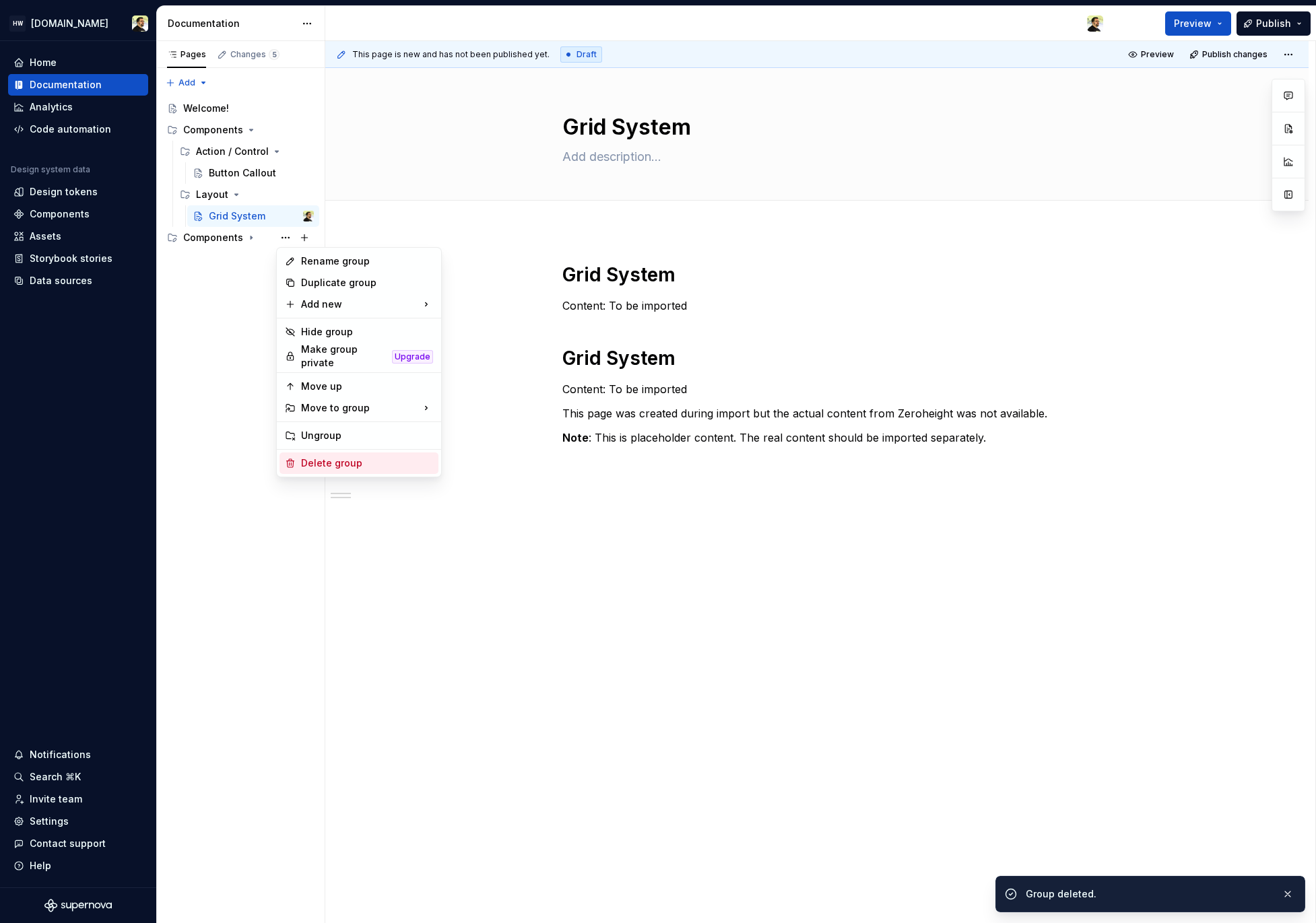
click at [359, 456] on div "Delete group" at bounding box center [366, 463] width 132 height 14
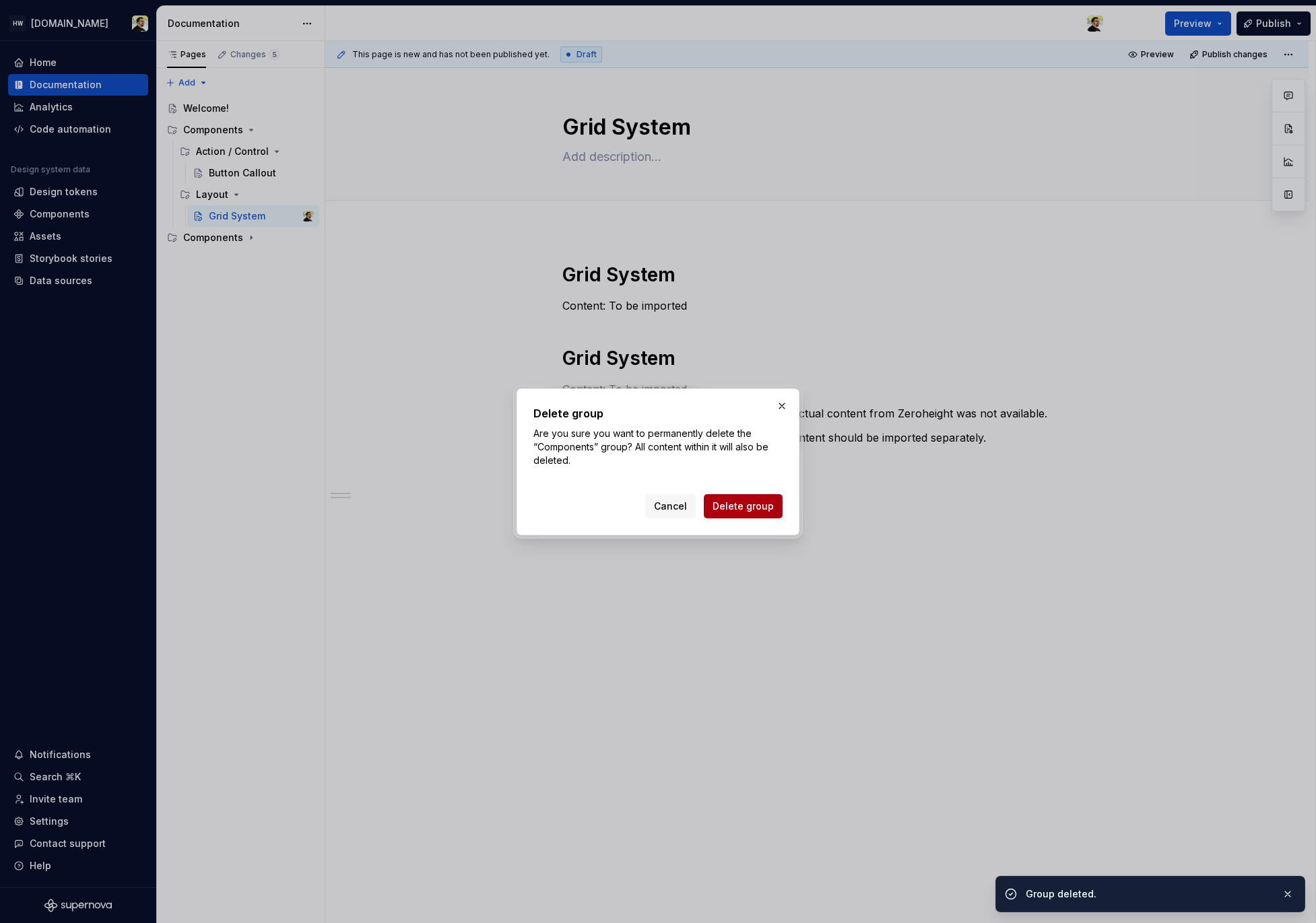
click at [759, 502] on span "Delete group" at bounding box center [742, 506] width 61 height 14
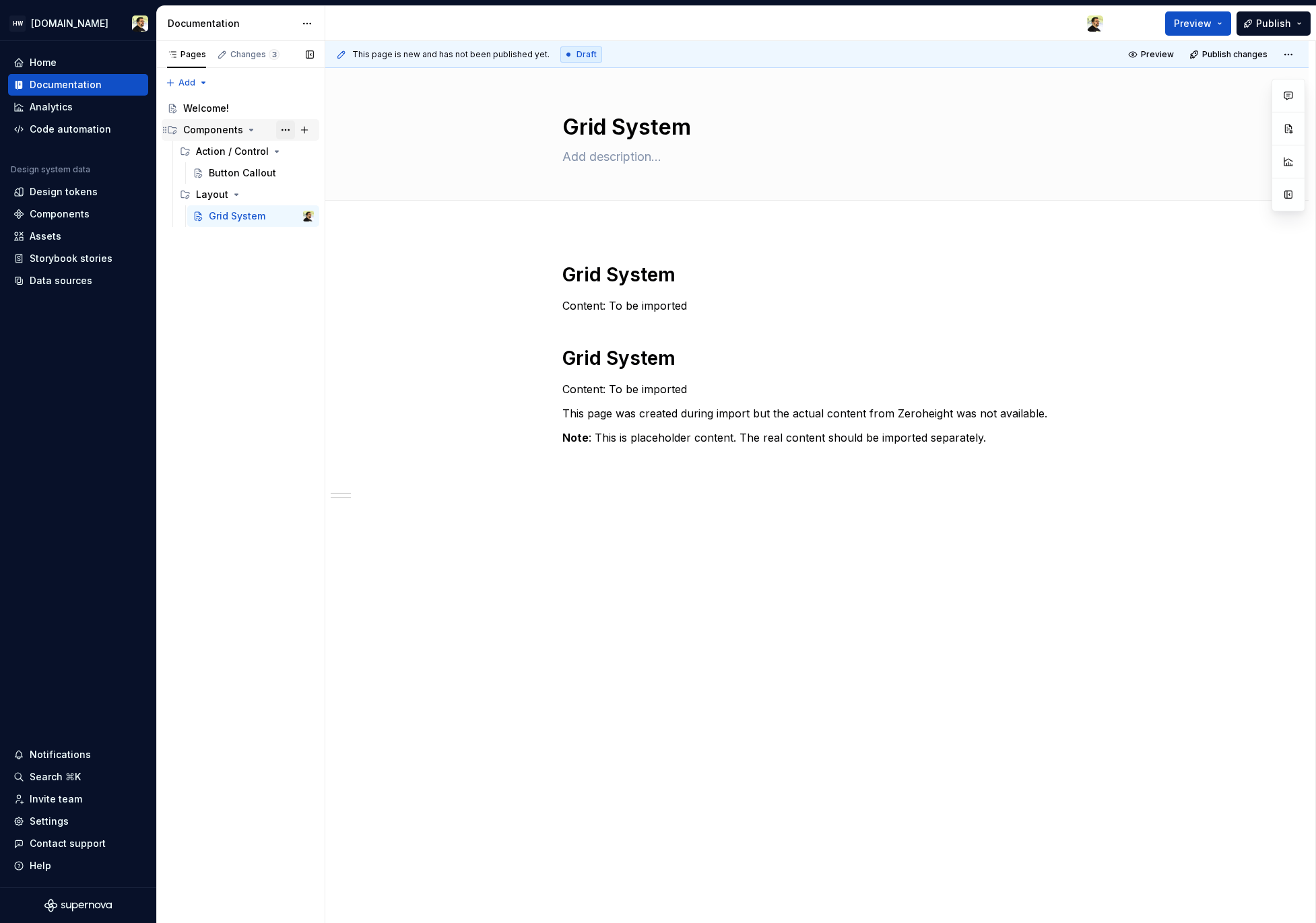
click at [289, 130] on button "Page tree" at bounding box center [285, 130] width 19 height 19
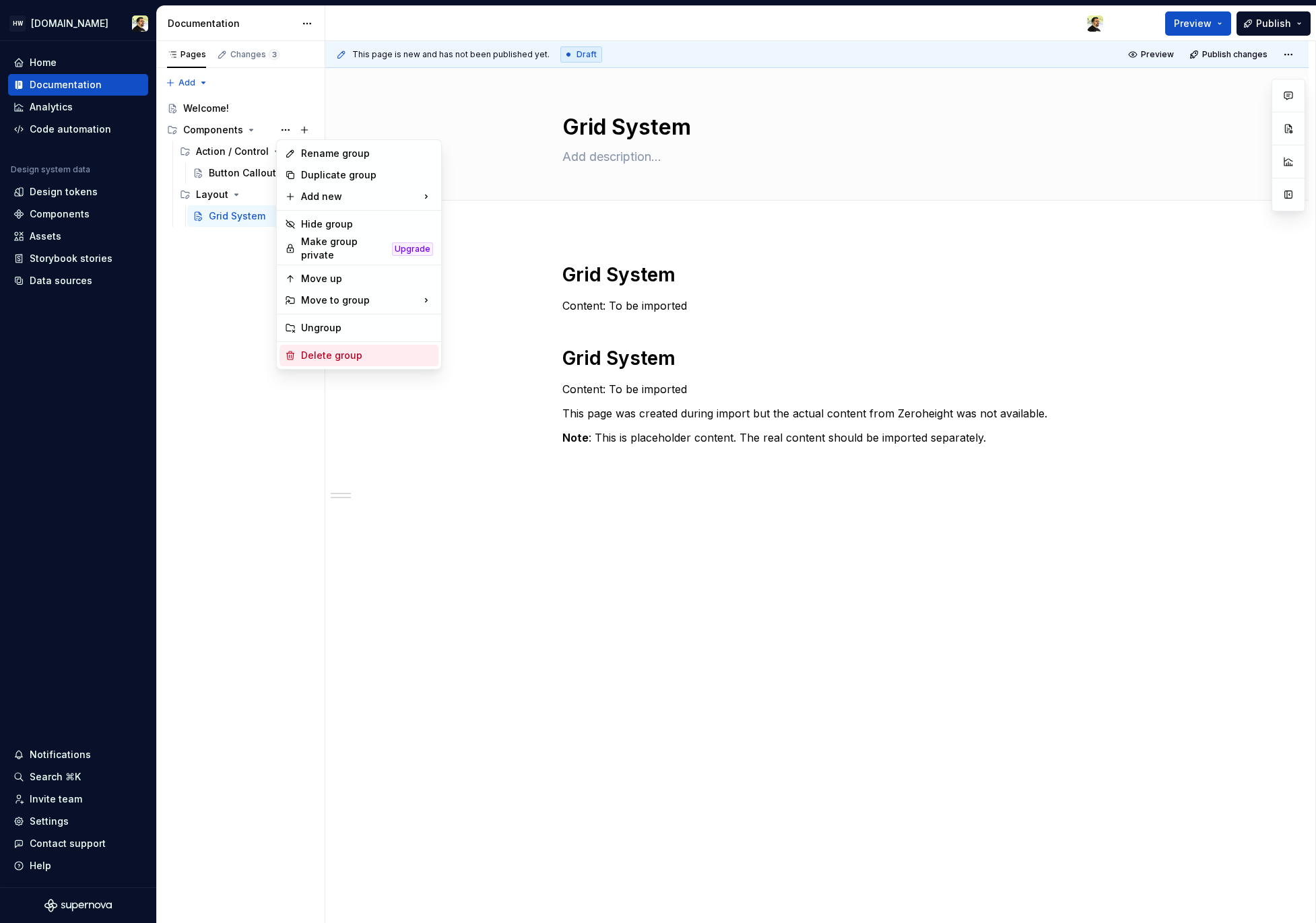
click at [331, 352] on div "Delete group" at bounding box center [366, 356] width 132 height 14
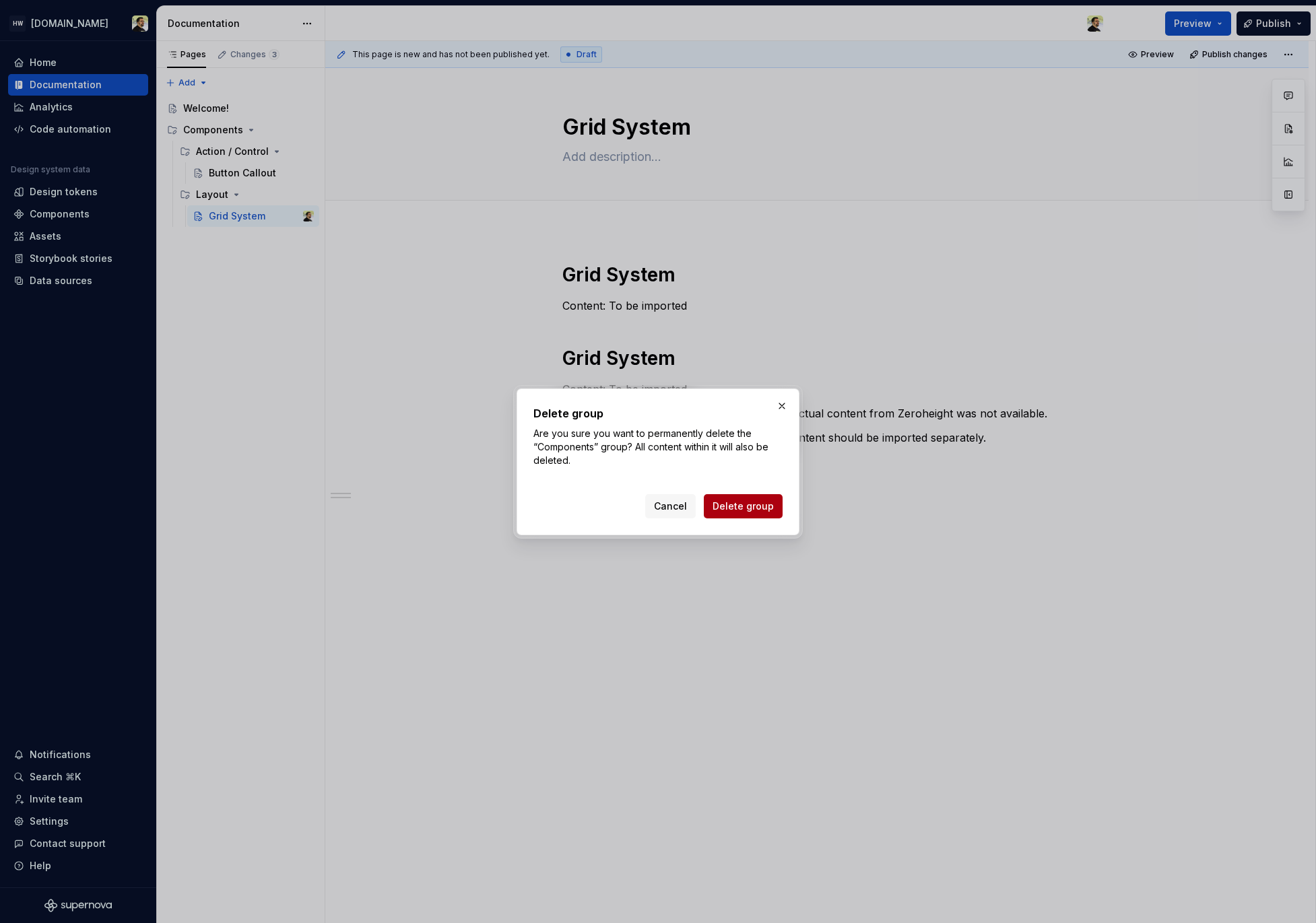
click at [748, 517] on button "Delete group" at bounding box center [742, 506] width 79 height 24
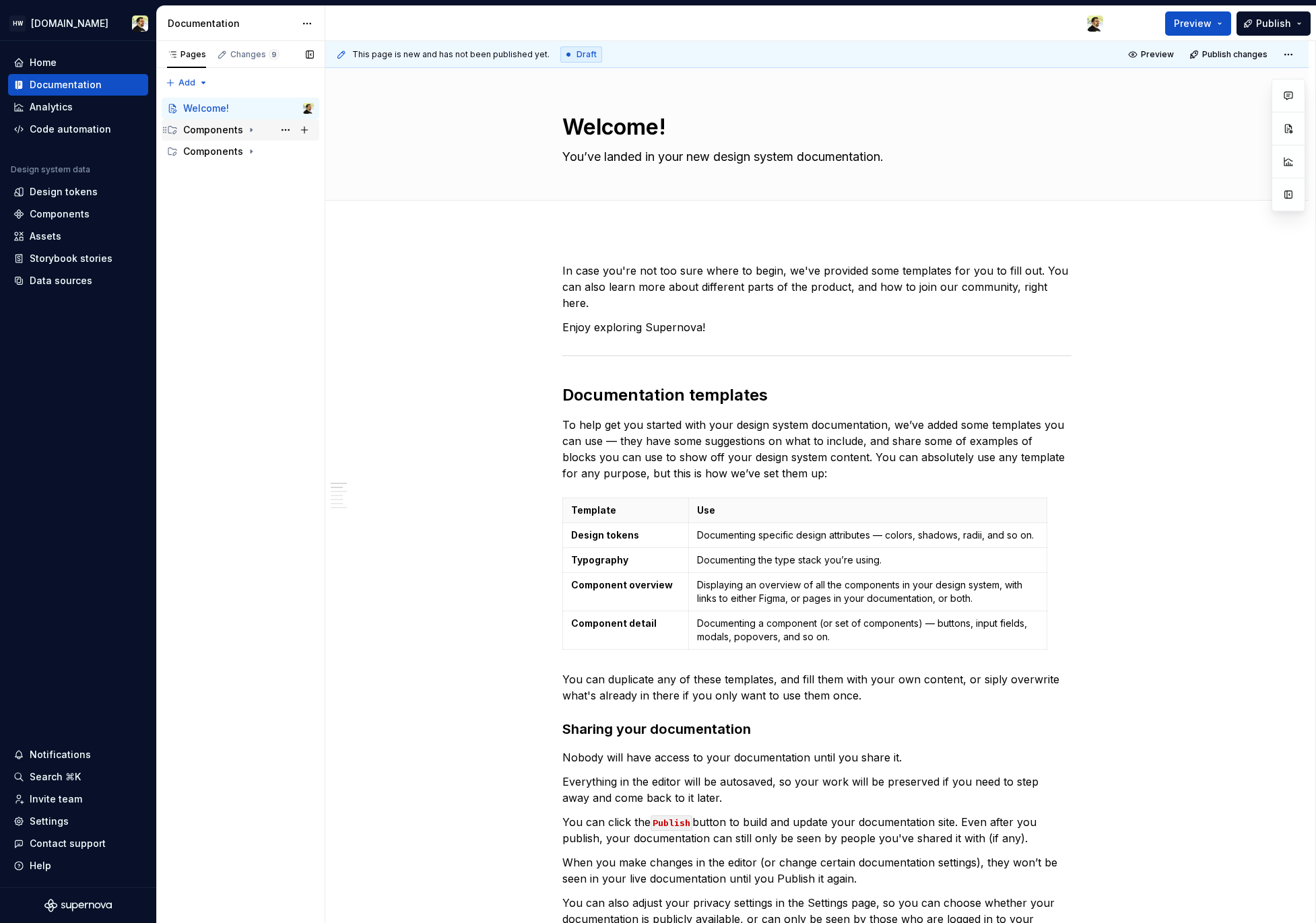
drag, startPoint x: 250, startPoint y: 148, endPoint x: 250, endPoint y: 131, distance: 17.0
click at [250, 131] on div "Welcome! Components Components" at bounding box center [240, 130] width 157 height 65
click at [287, 132] on button "Page tree" at bounding box center [285, 130] width 19 height 19
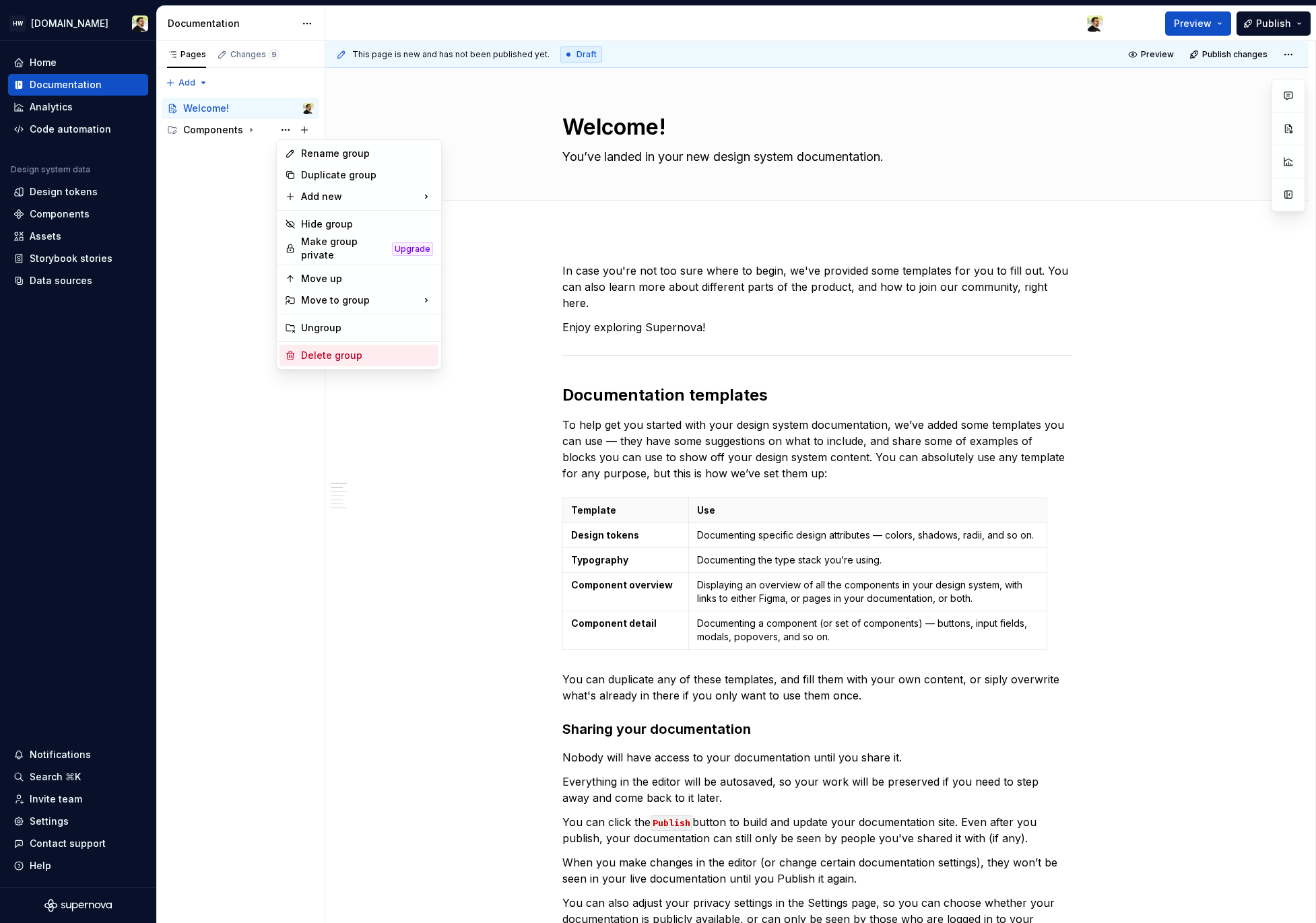
click at [321, 349] on div "Delete group" at bounding box center [366, 356] width 132 height 14
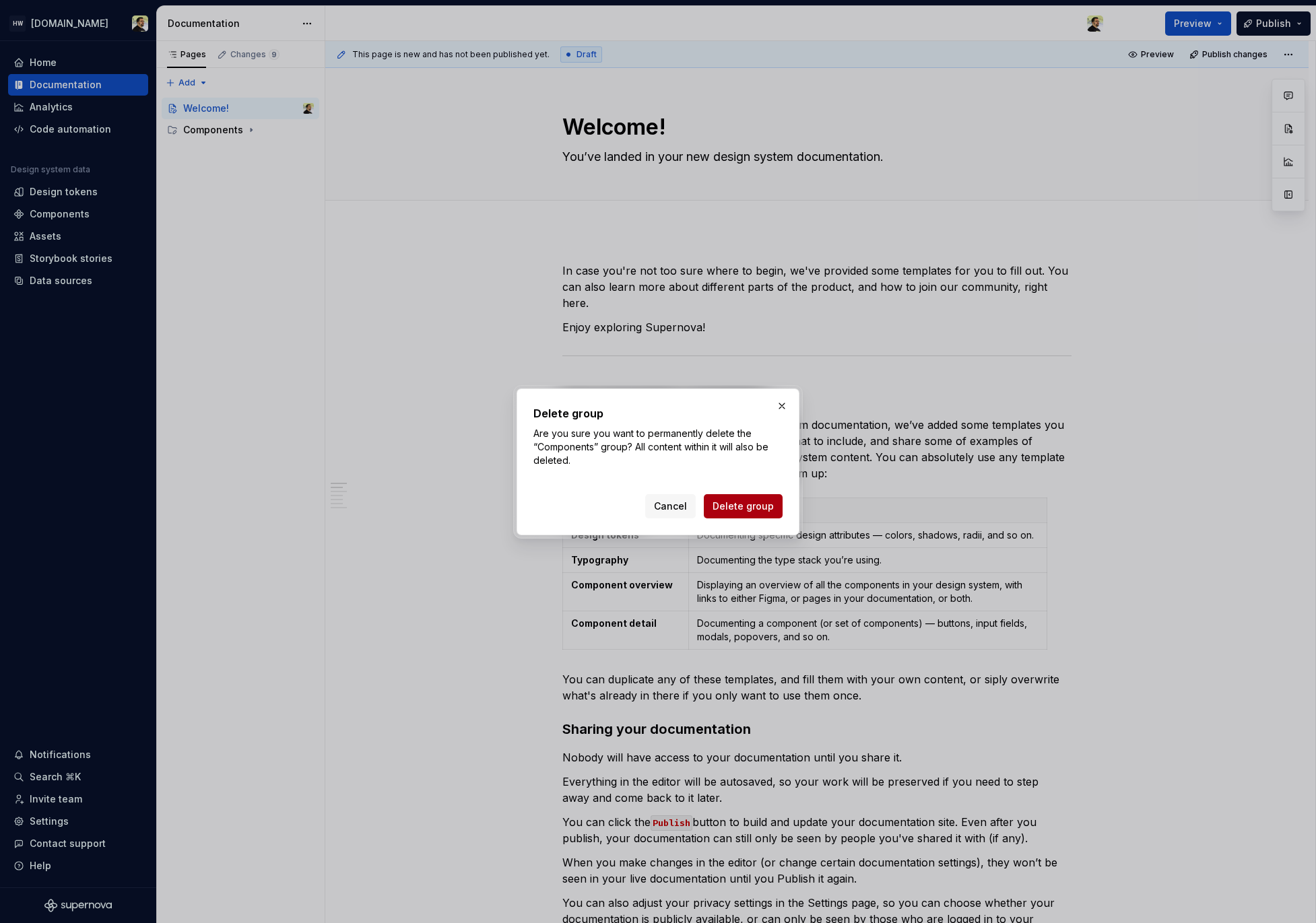
click at [761, 508] on span "Delete group" at bounding box center [742, 506] width 61 height 14
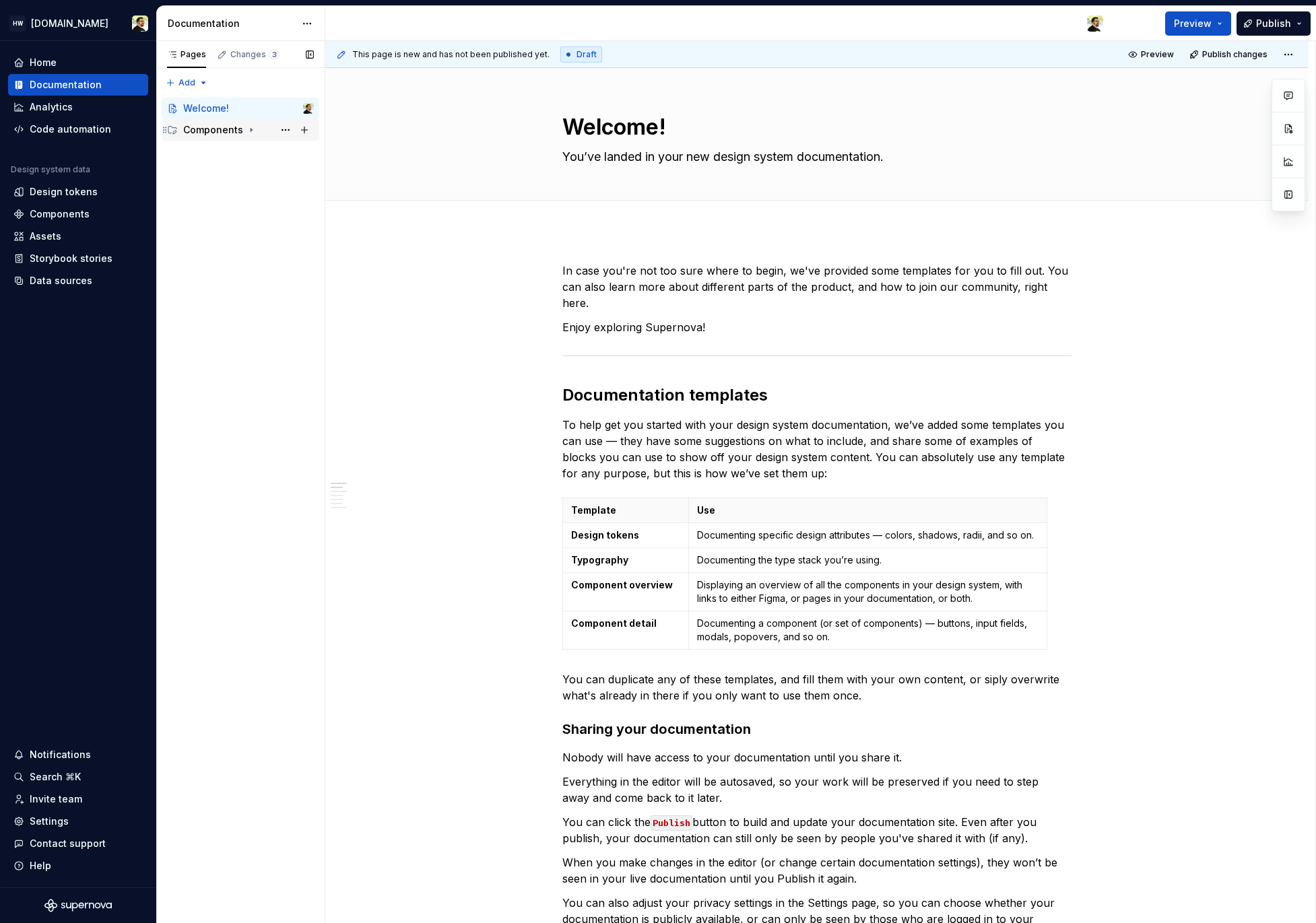
click at [256, 130] on div "Components" at bounding box center [248, 130] width 130 height 19
click at [253, 145] on div "Action / Control" at bounding box center [228, 152] width 64 height 14
click at [256, 194] on div "Layout" at bounding box center [255, 194] width 118 height 19
click at [289, 232] on button "Page tree" at bounding box center [285, 238] width 19 height 19
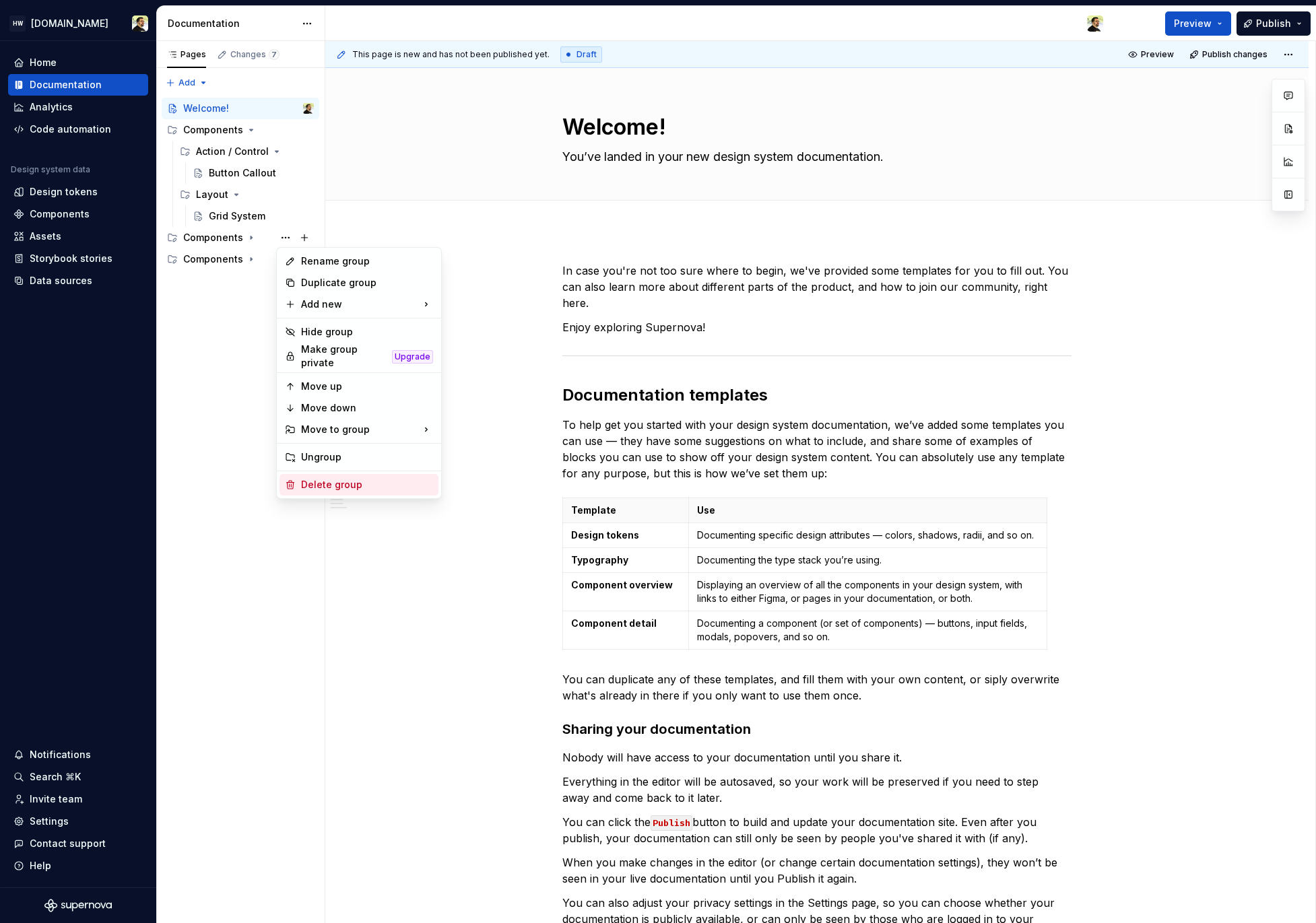
click at [340, 478] on div "Delete group" at bounding box center [366, 485] width 132 height 14
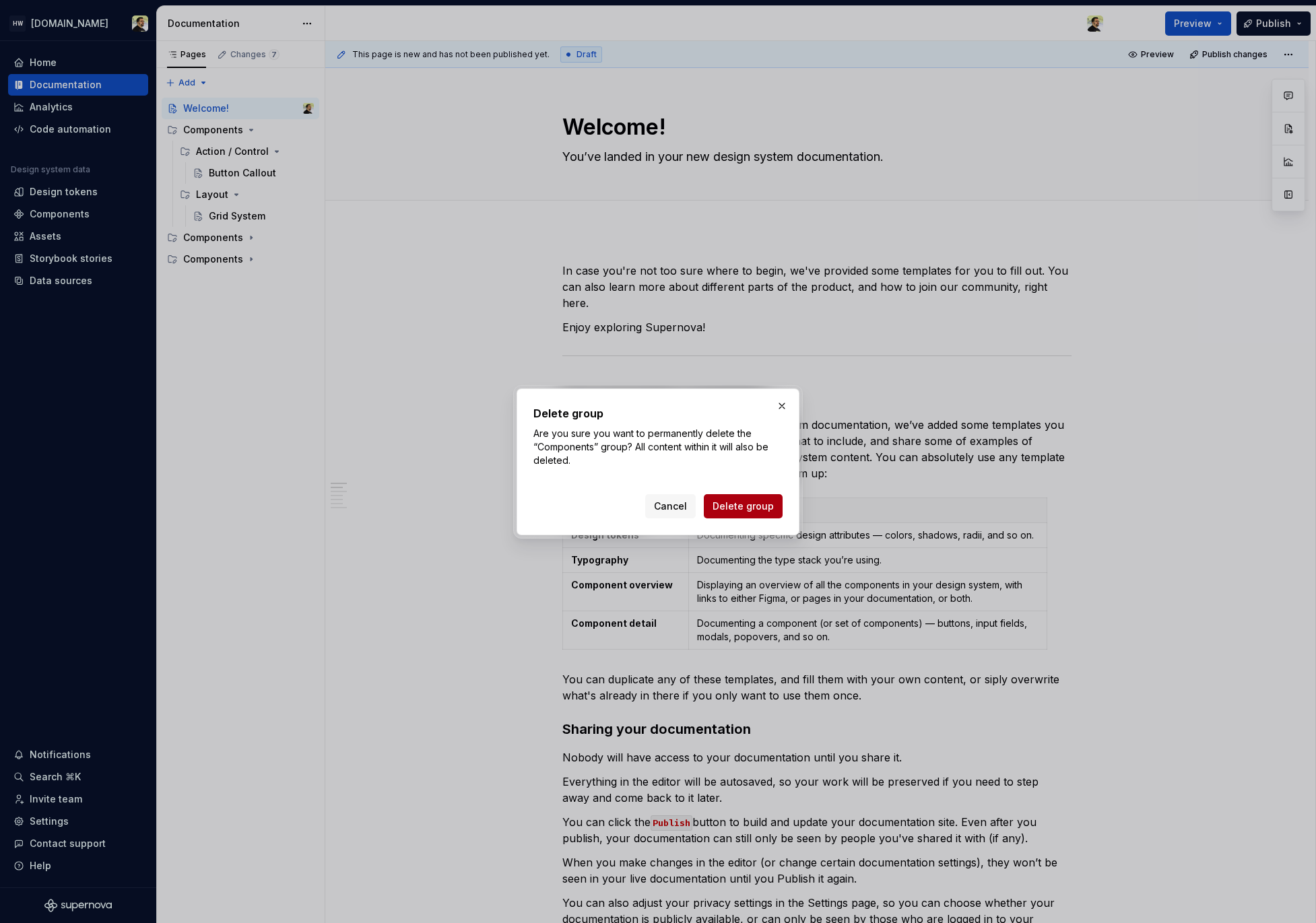
click at [741, 498] on button "Delete group" at bounding box center [742, 506] width 79 height 24
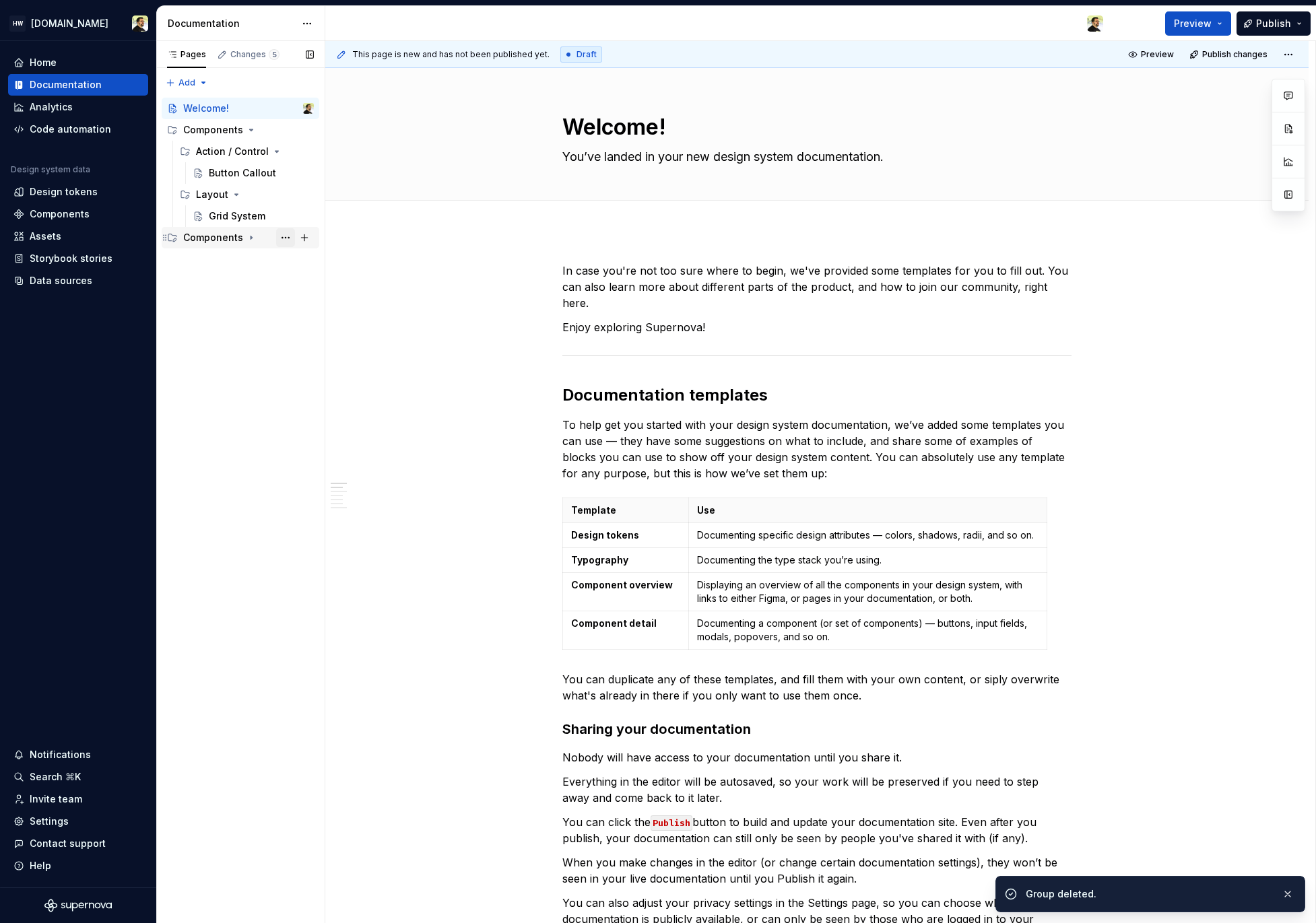
click at [282, 232] on button "Page tree" at bounding box center [285, 238] width 19 height 19
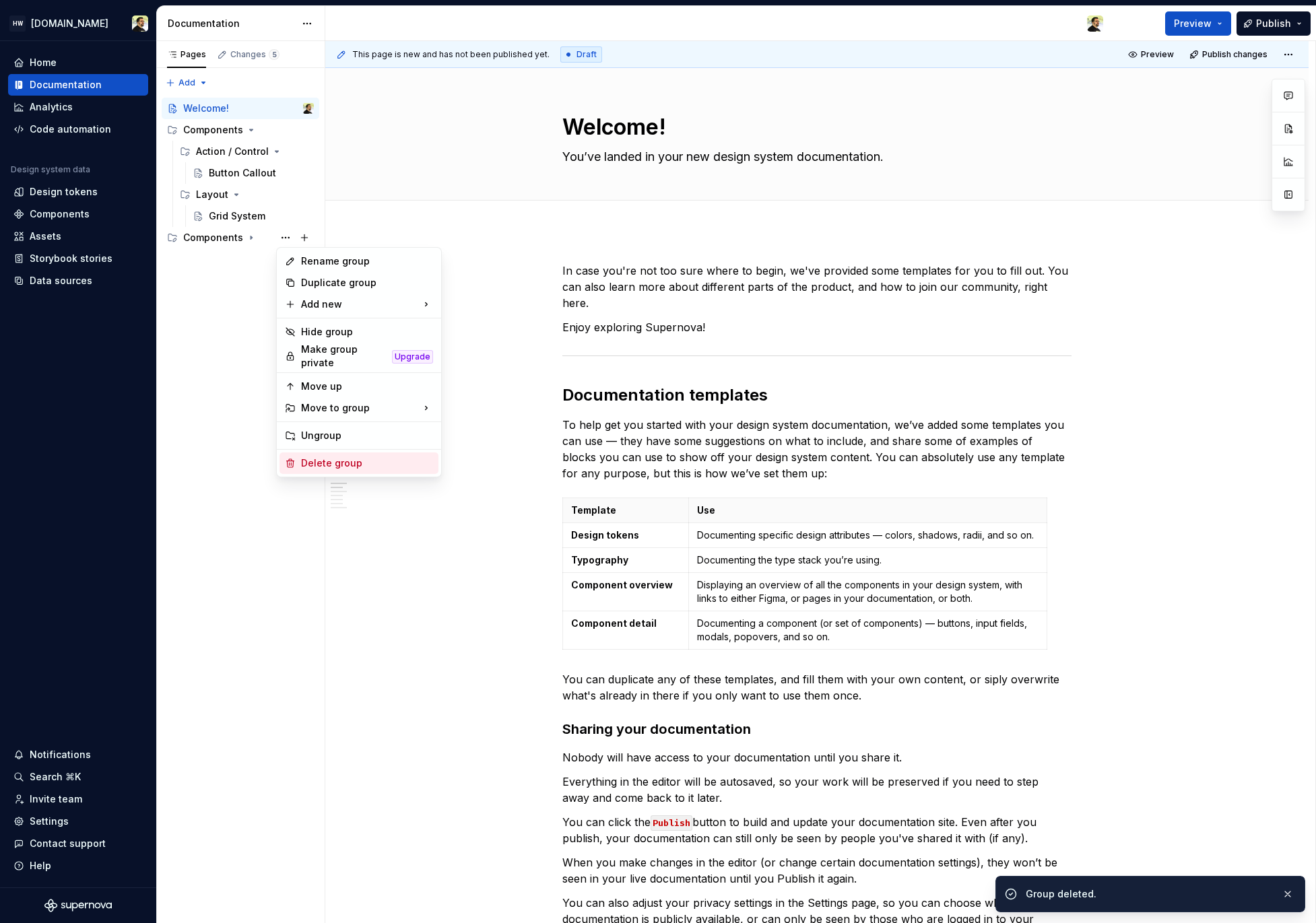
click at [375, 456] on div "Delete group" at bounding box center [366, 463] width 132 height 14
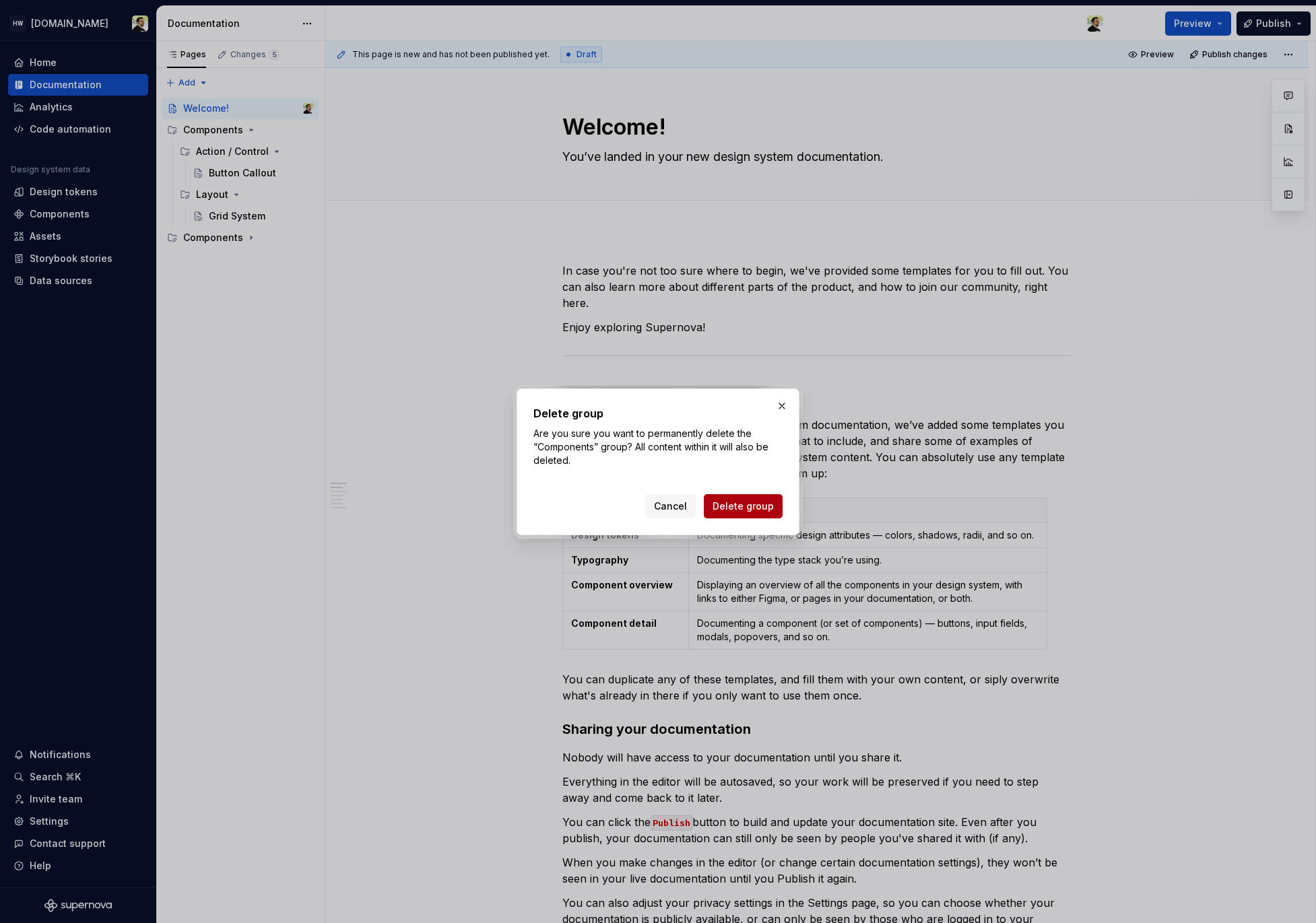
click at [732, 503] on span "Delete group" at bounding box center [742, 506] width 61 height 14
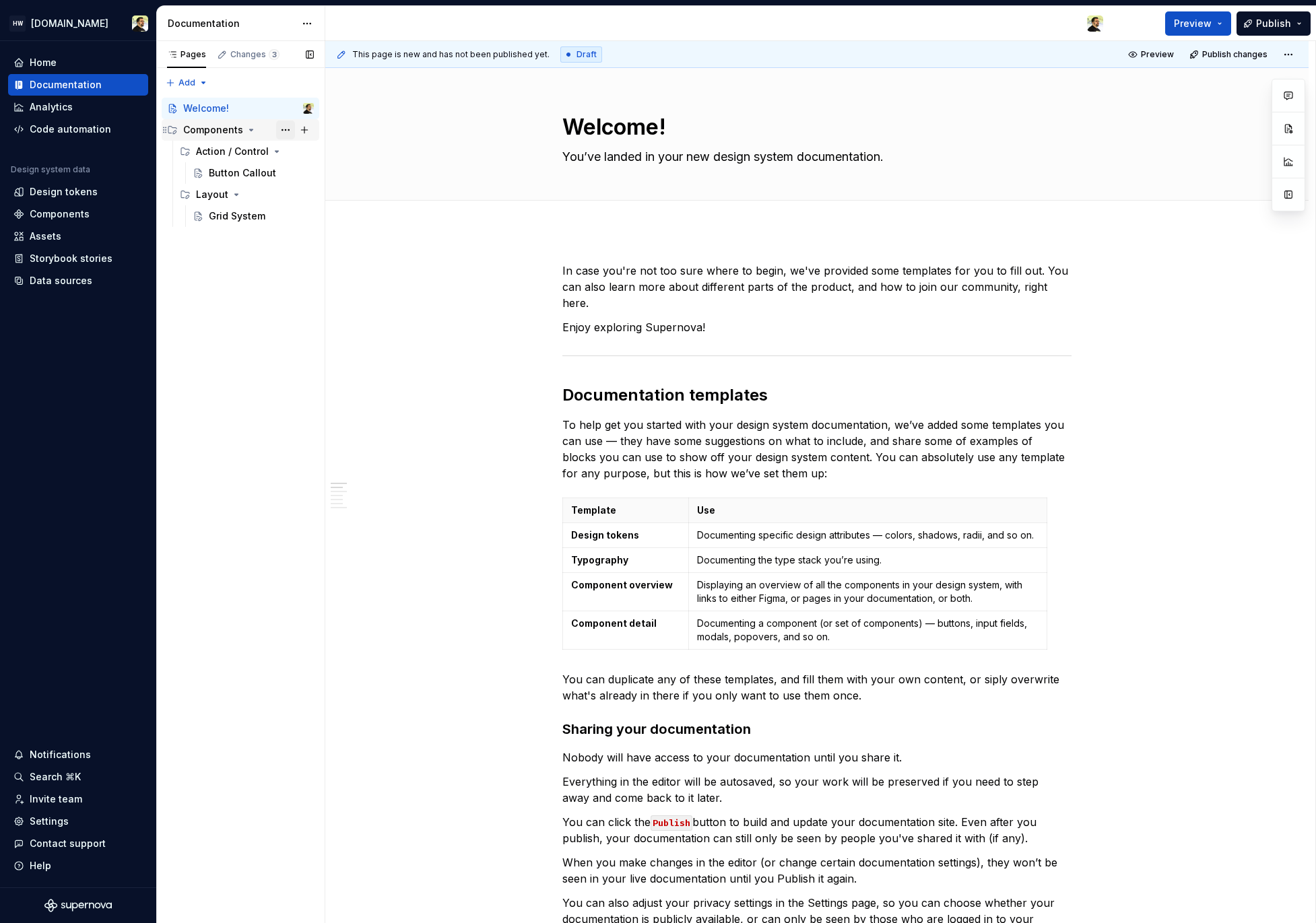
click at [284, 126] on button "Page tree" at bounding box center [285, 130] width 19 height 19
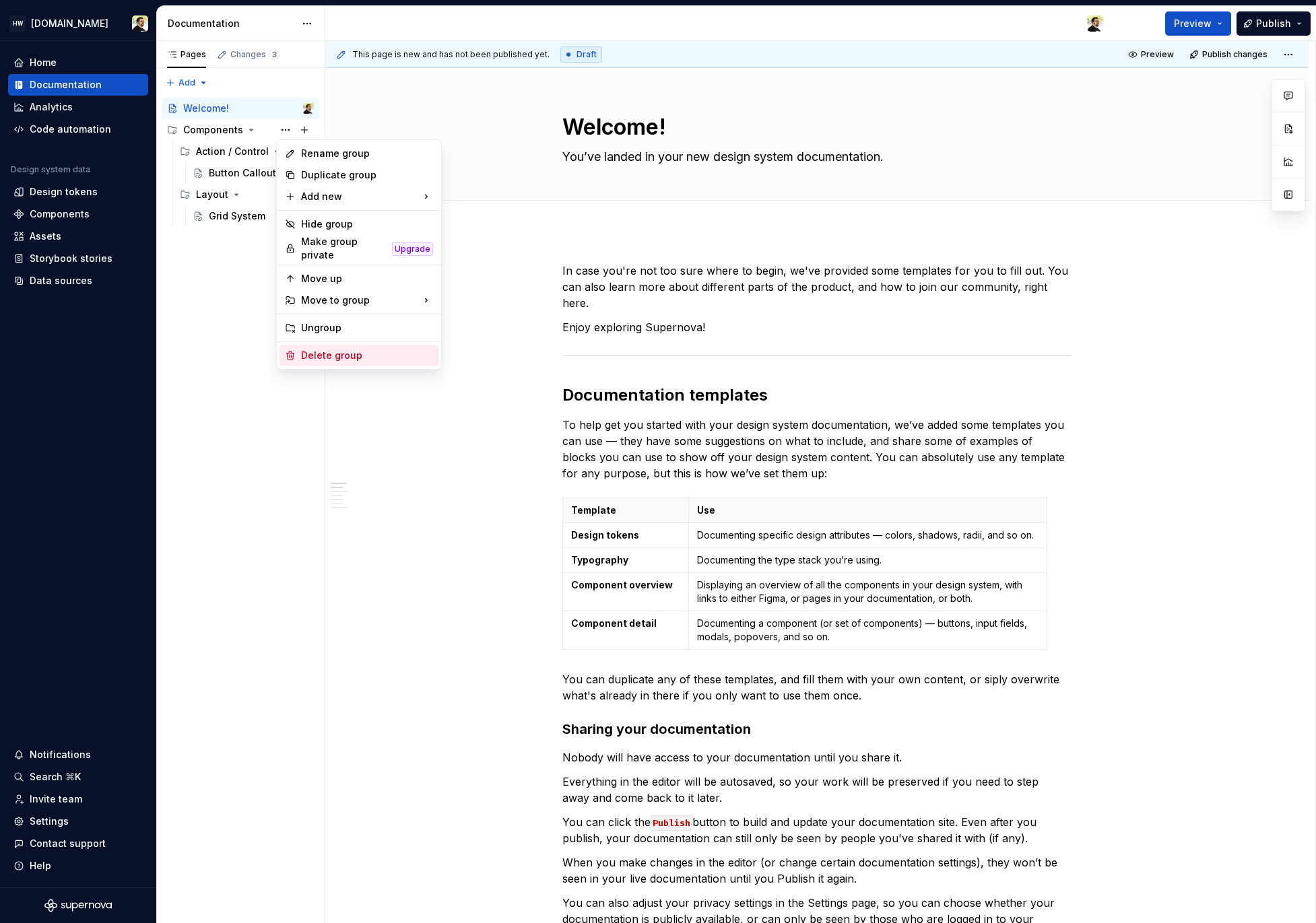
click at [334, 354] on div "Delete group" at bounding box center [366, 356] width 132 height 14
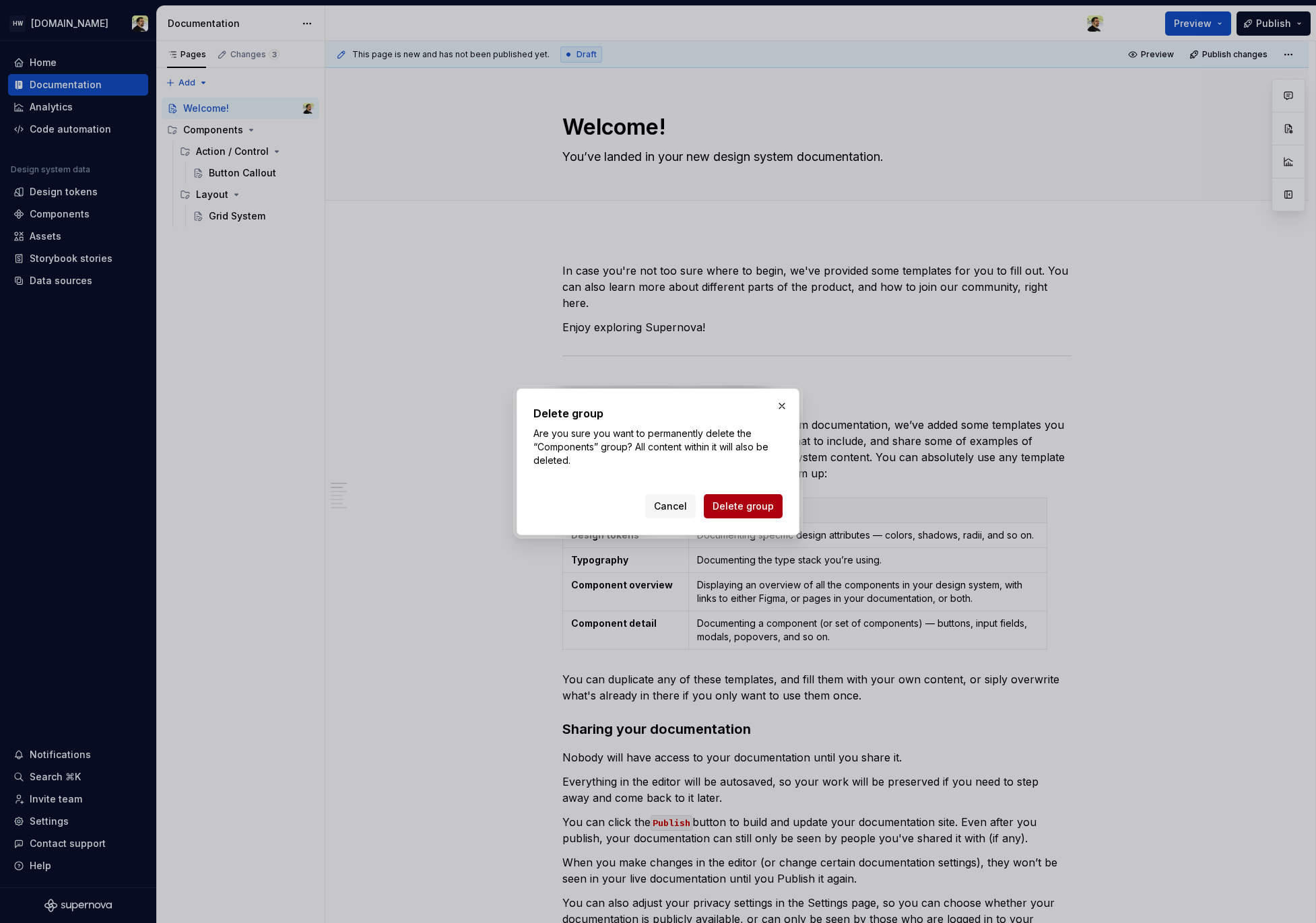
click at [756, 512] on span "Delete group" at bounding box center [742, 506] width 61 height 14
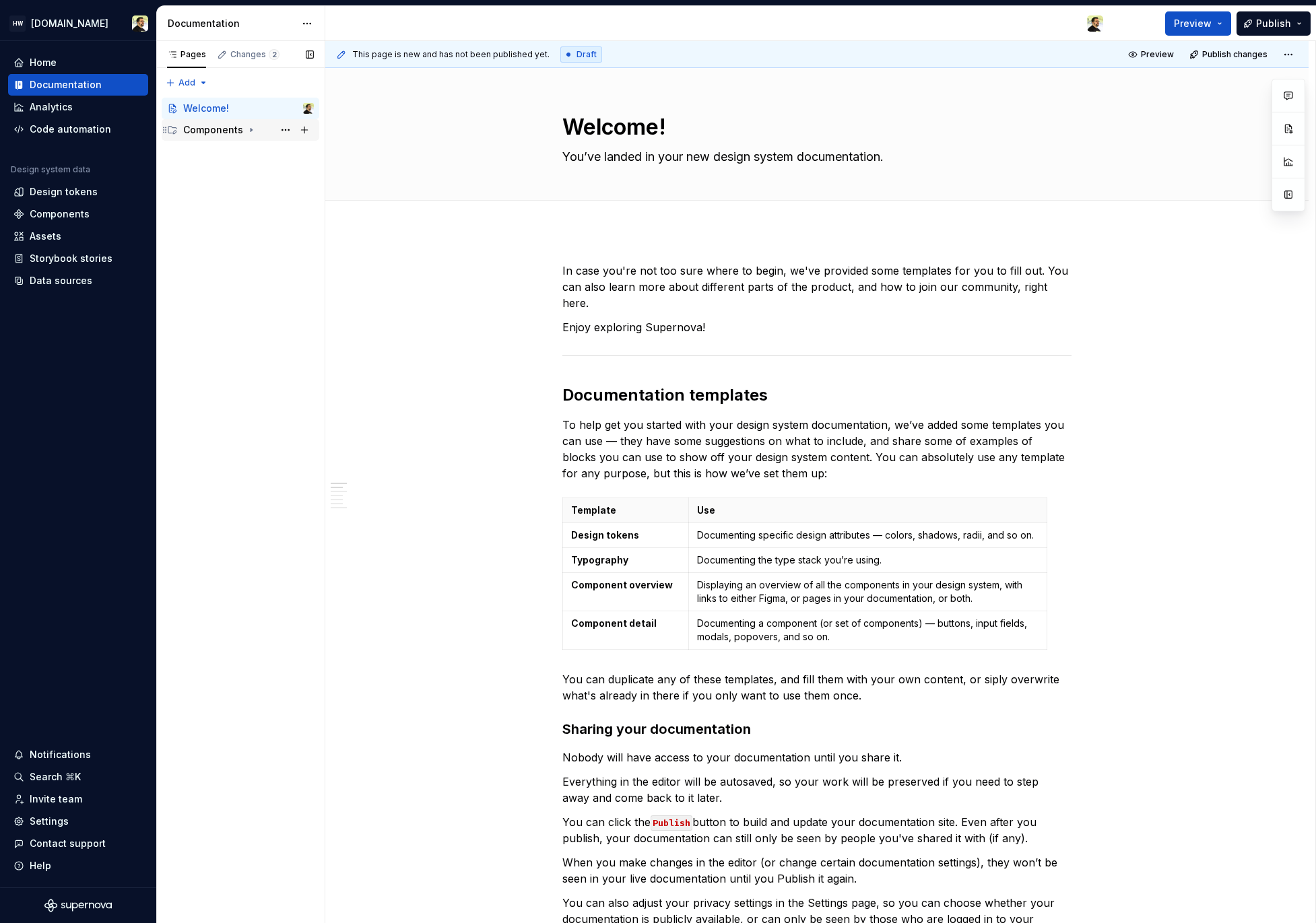
click at [245, 130] on icon "Page tree" at bounding box center [251, 130] width 10 height 10
click at [243, 154] on div "Action / Control" at bounding box center [228, 152] width 64 height 14
click at [235, 199] on icon "Page tree" at bounding box center [236, 194] width 10 height 10
click at [289, 130] on button "Page tree" at bounding box center [285, 130] width 19 height 19
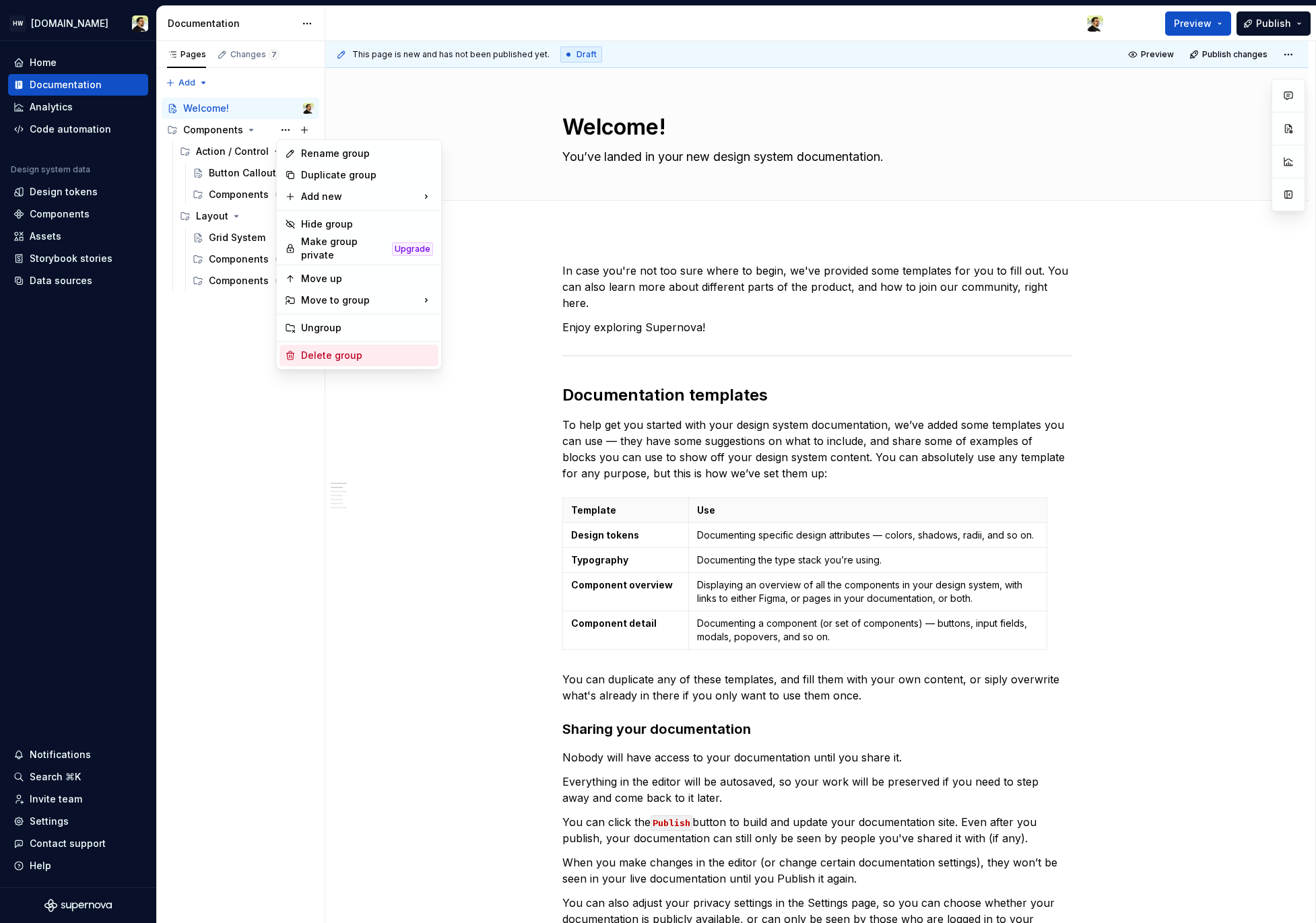
click at [334, 352] on div "Delete group" at bounding box center [366, 356] width 132 height 14
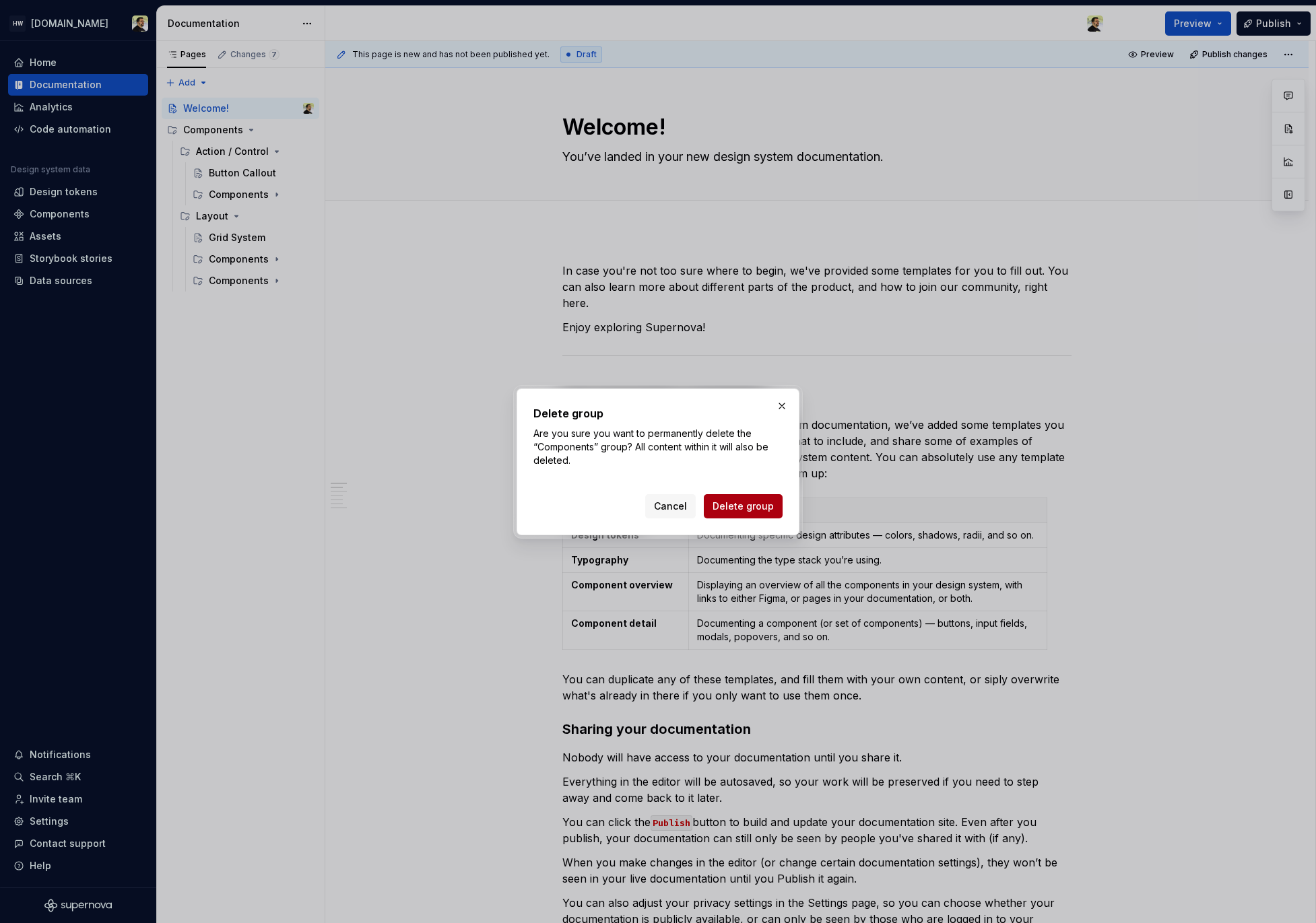
click at [742, 512] on button "Delete group" at bounding box center [742, 506] width 79 height 24
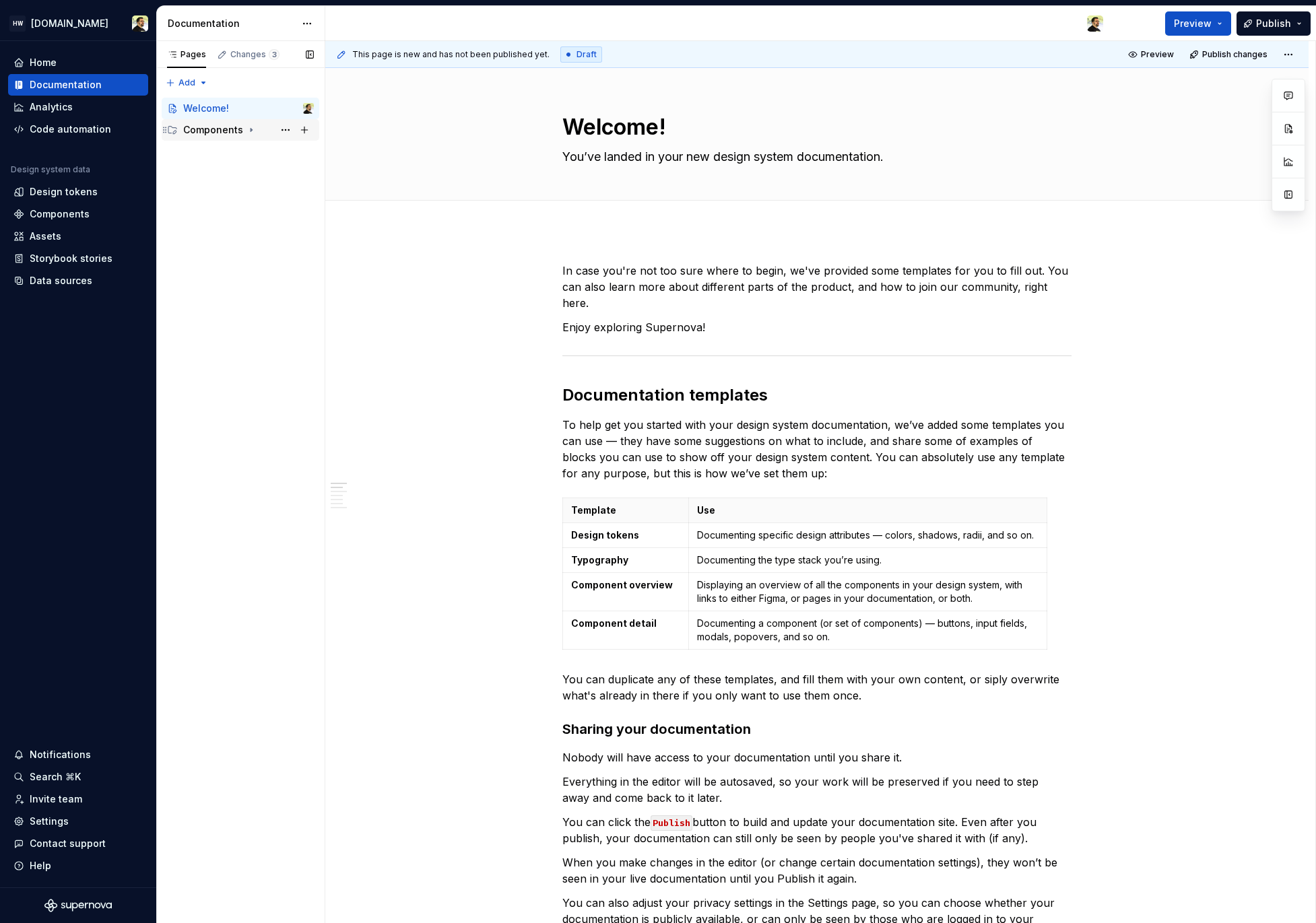
click at [228, 130] on div "Components" at bounding box center [213, 130] width 60 height 14
click at [250, 157] on div "Action / Control" at bounding box center [228, 152] width 64 height 14
click at [209, 191] on div "Layout" at bounding box center [212, 194] width 32 height 14
click at [221, 169] on div "Button Callout" at bounding box center [241, 173] width 65 height 14
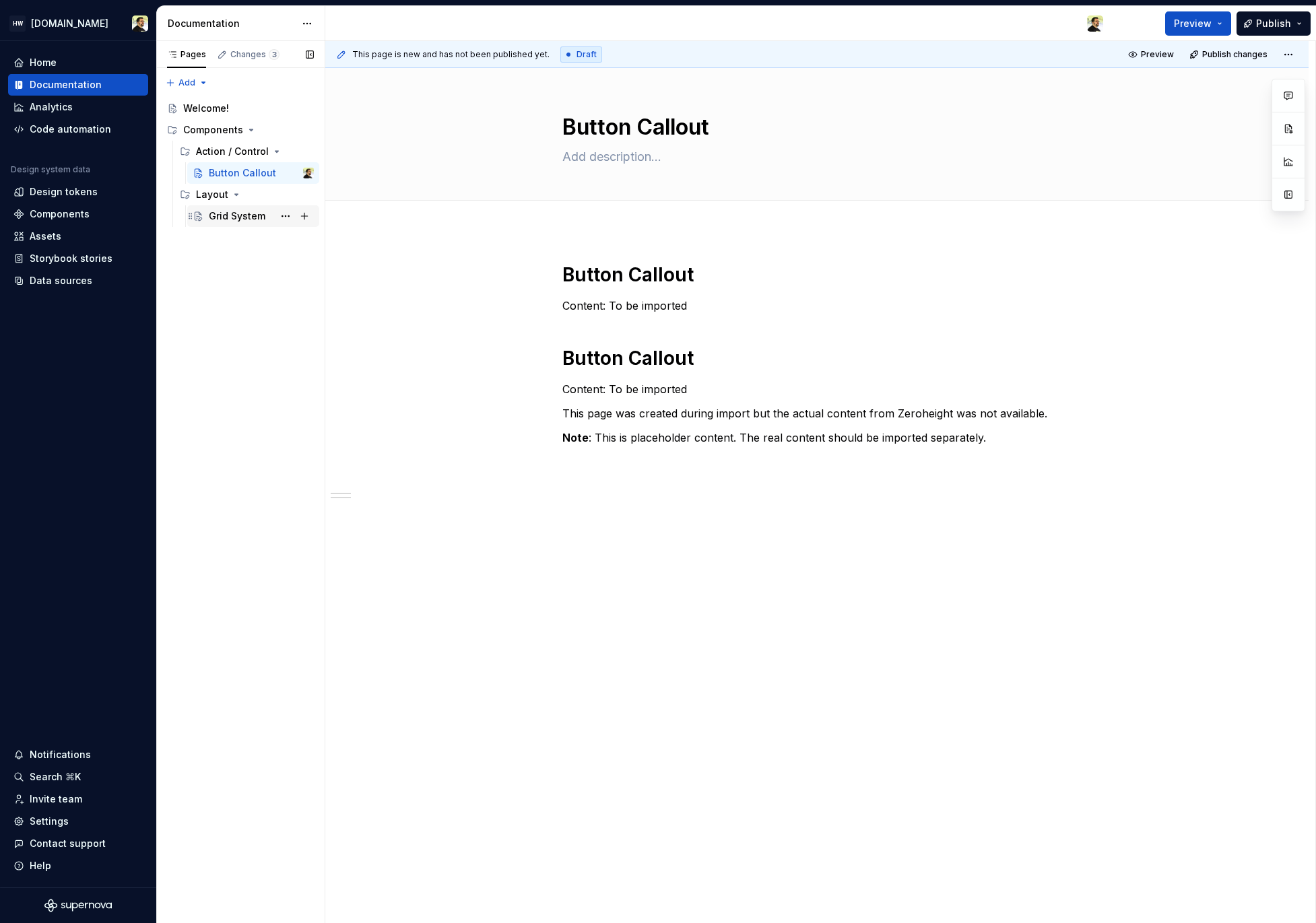
click at [238, 216] on div "Grid System" at bounding box center [237, 216] width 56 height 14
click at [202, 172] on icon "Page tree" at bounding box center [198, 173] width 10 height 10
click at [232, 224] on div "Grid System" at bounding box center [262, 216] width 105 height 19
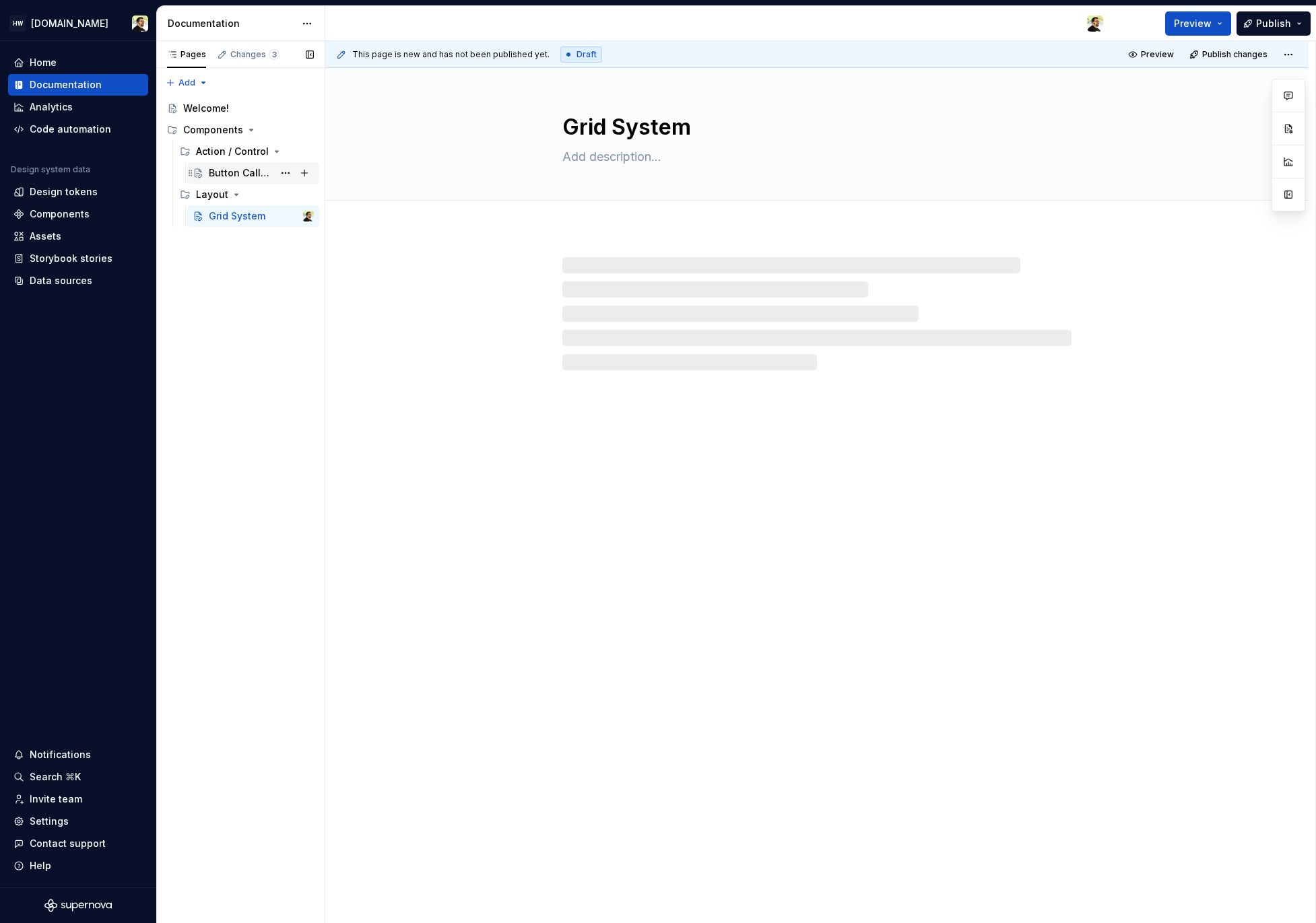
click at [232, 180] on div "Button Callout" at bounding box center [262, 173] width 105 height 19
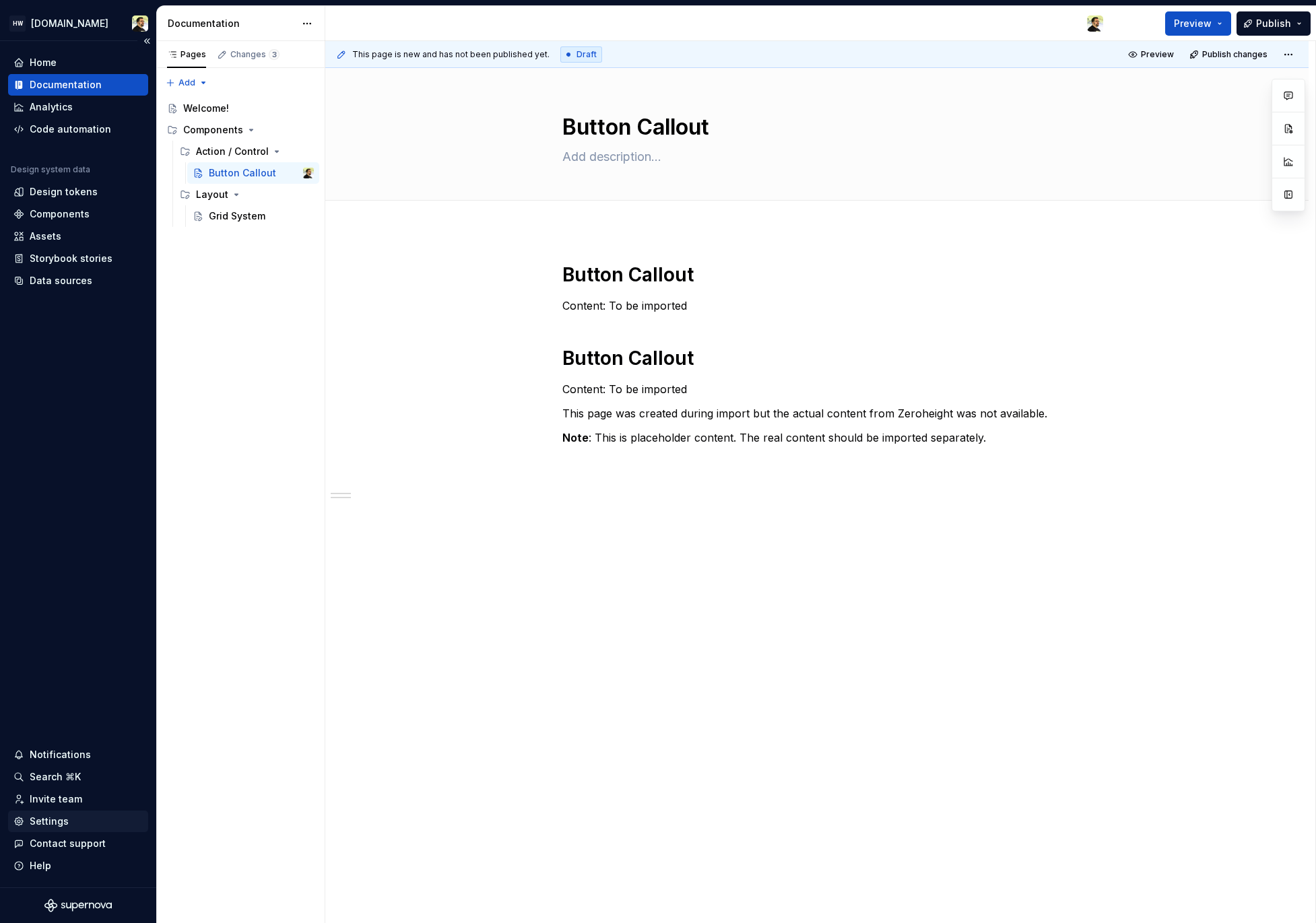
click at [71, 825] on div "Settings" at bounding box center [79, 822] width 130 height 14
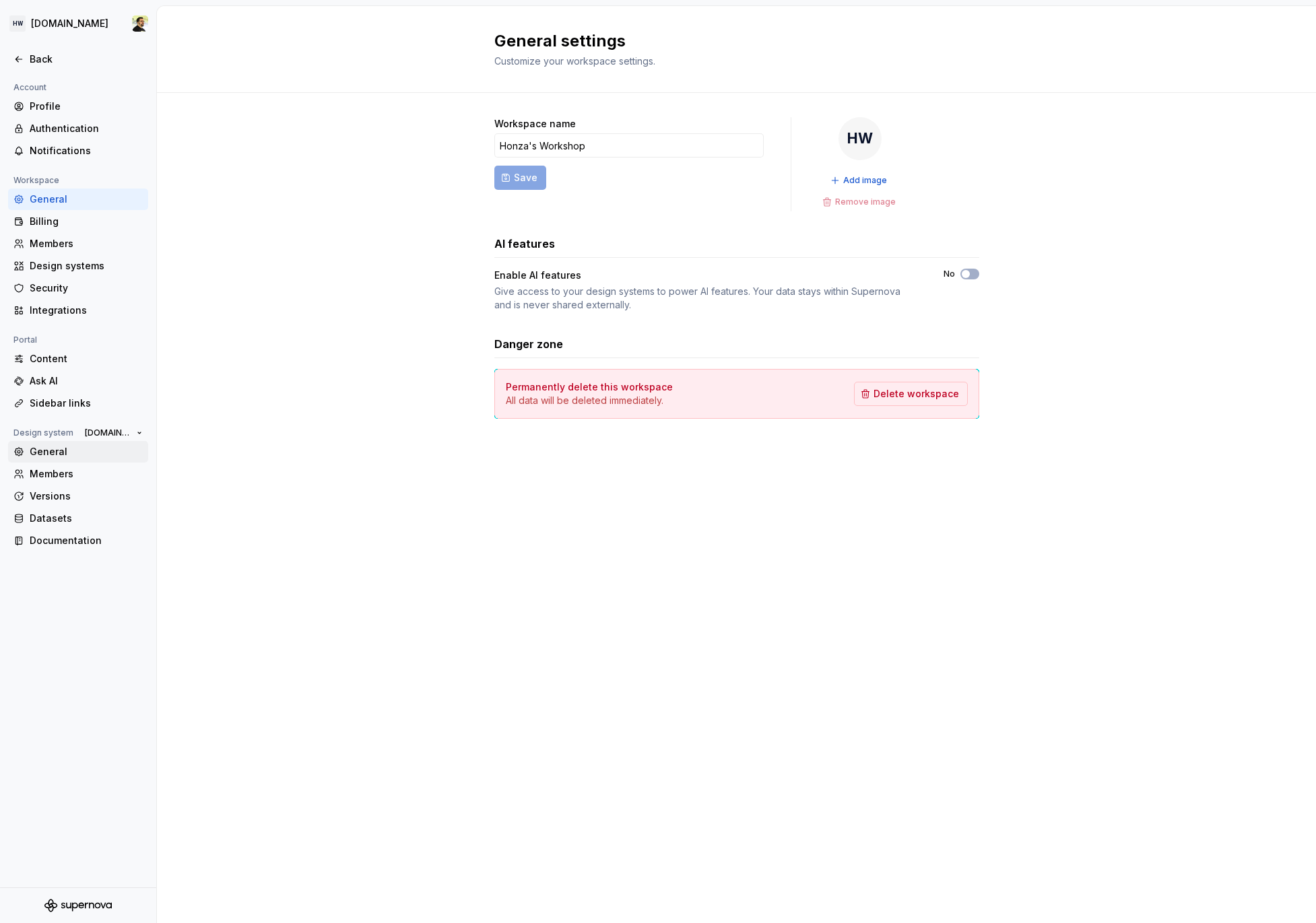
click at [93, 459] on div "General" at bounding box center [78, 451] width 140 height 22
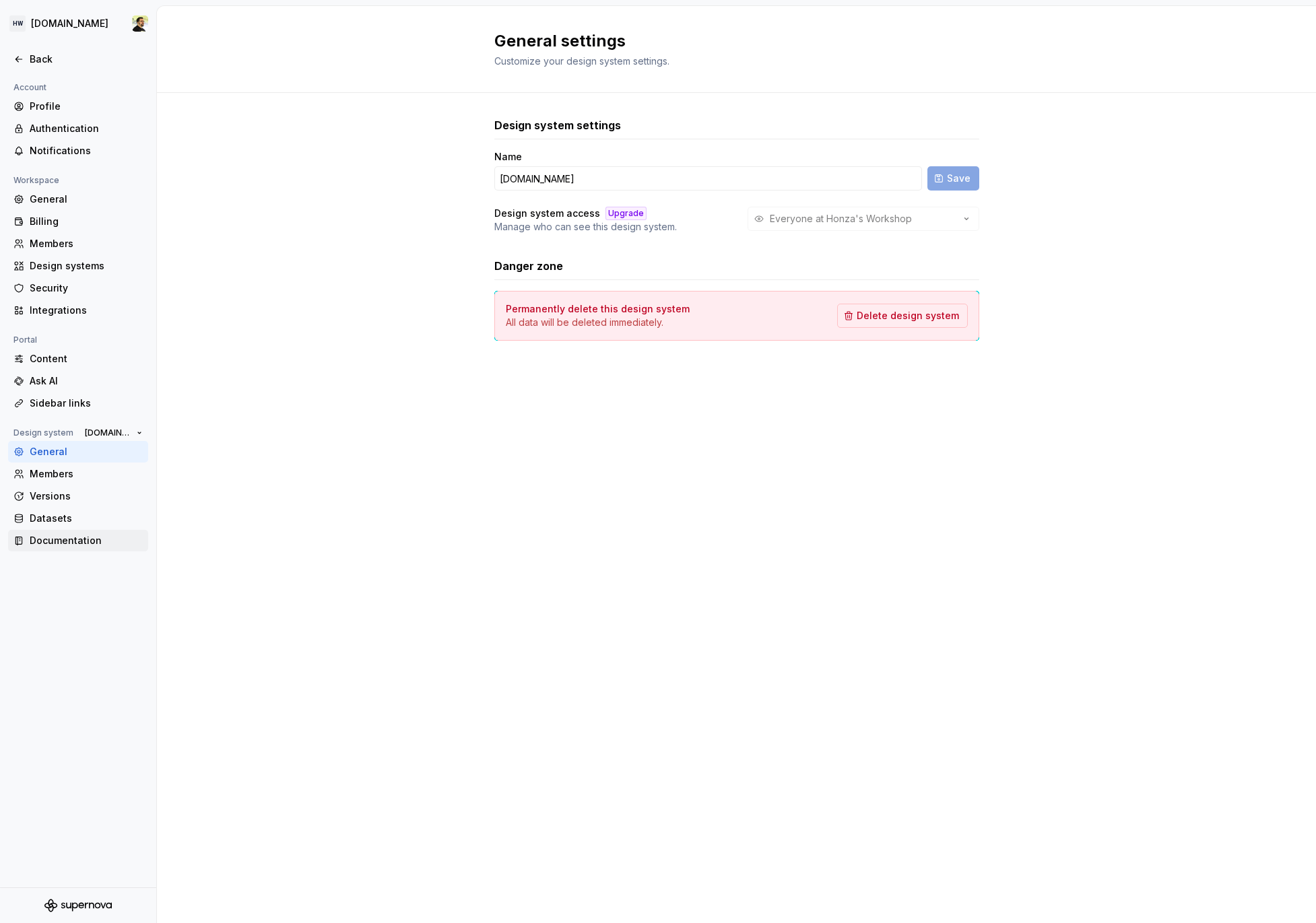
click at [91, 535] on div "Documentation" at bounding box center [86, 541] width 113 height 14
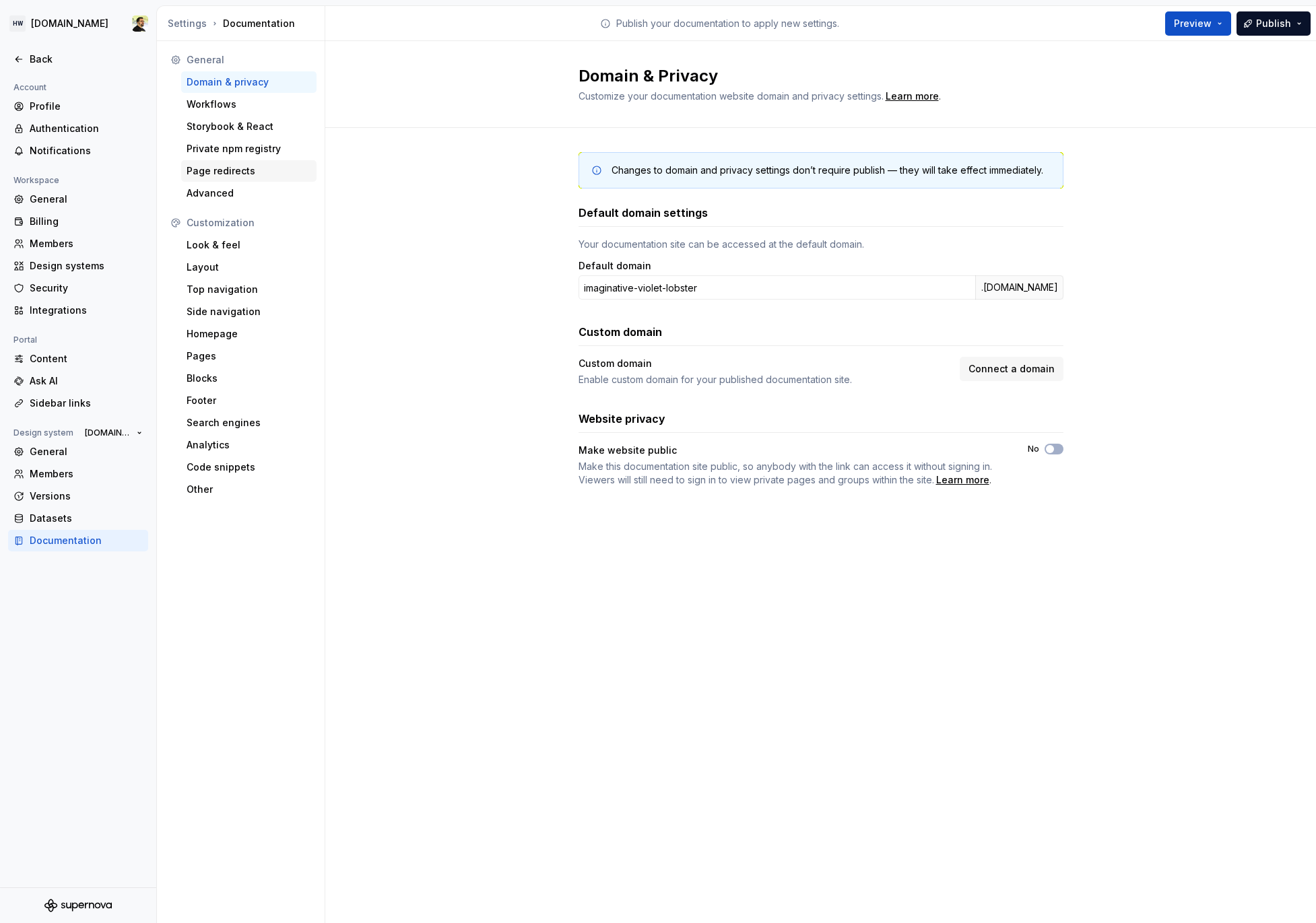
click at [269, 169] on div "Page redirects" at bounding box center [249, 171] width 124 height 14
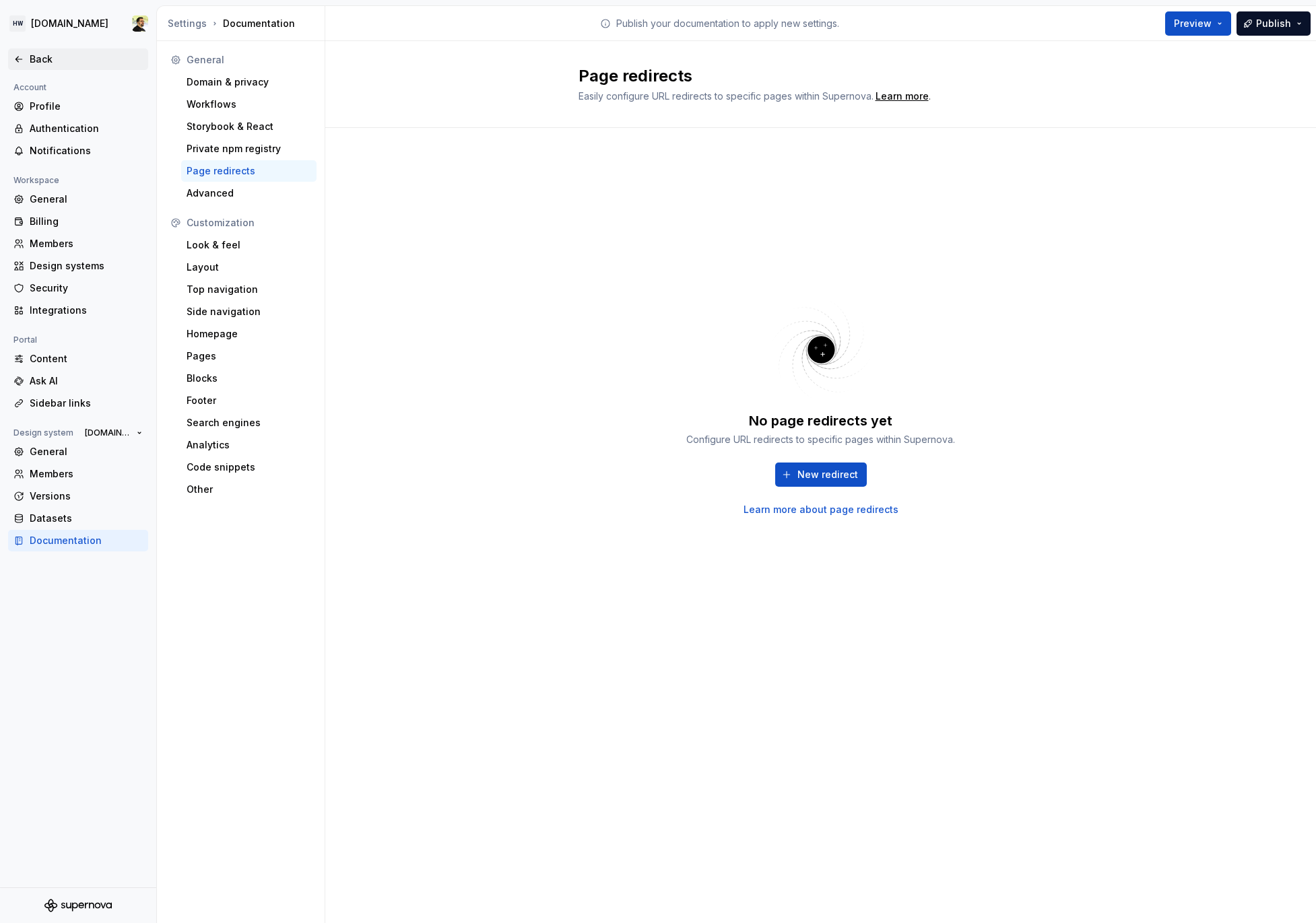
click at [39, 55] on div "Back" at bounding box center [86, 60] width 113 height 14
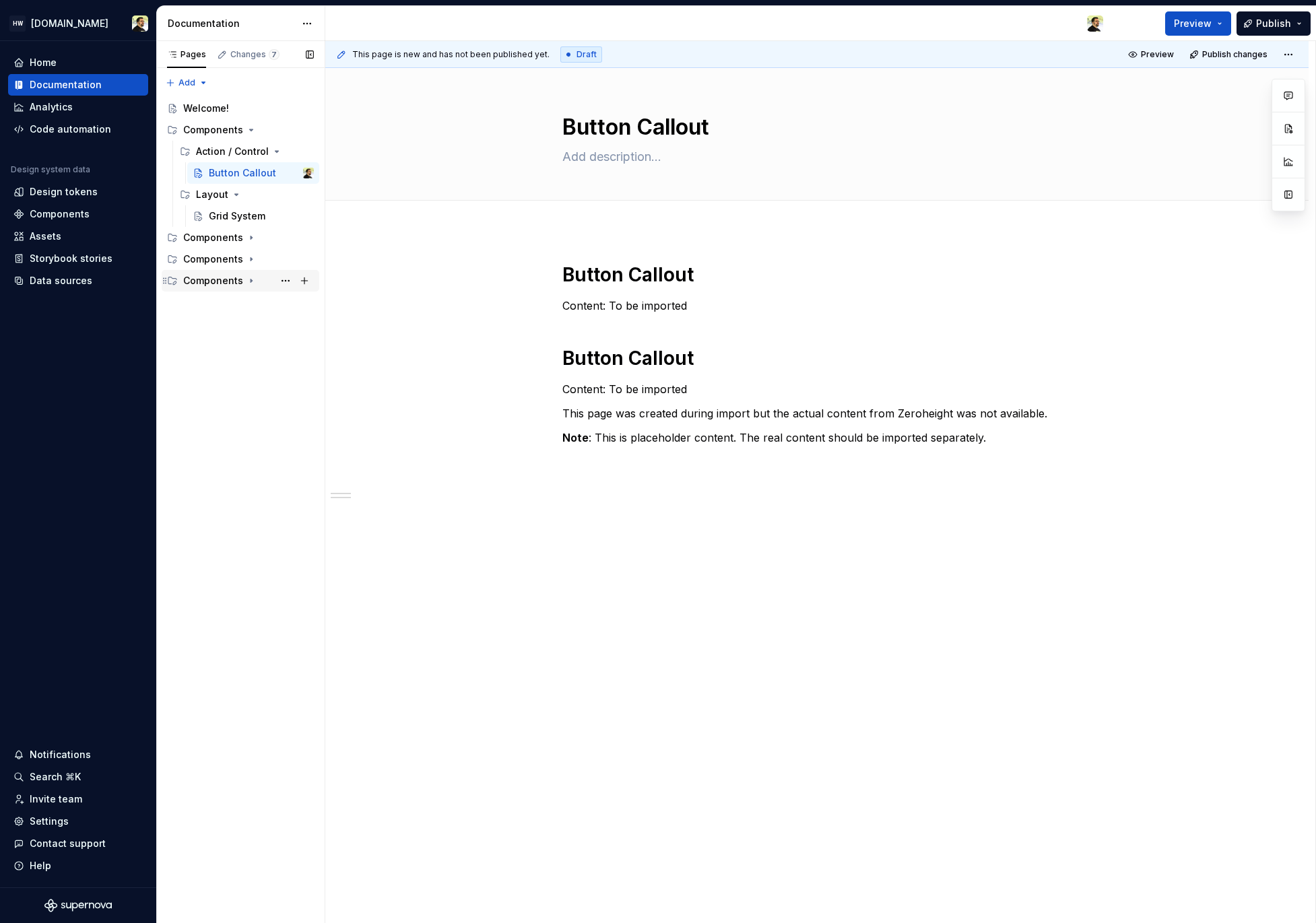
click at [237, 289] on div "Components" at bounding box center [248, 281] width 130 height 19
click at [233, 262] on div "Components" at bounding box center [213, 259] width 60 height 14
click at [233, 241] on div "Components" at bounding box center [213, 238] width 60 height 14
click at [291, 240] on button "Page tree" at bounding box center [285, 238] width 19 height 19
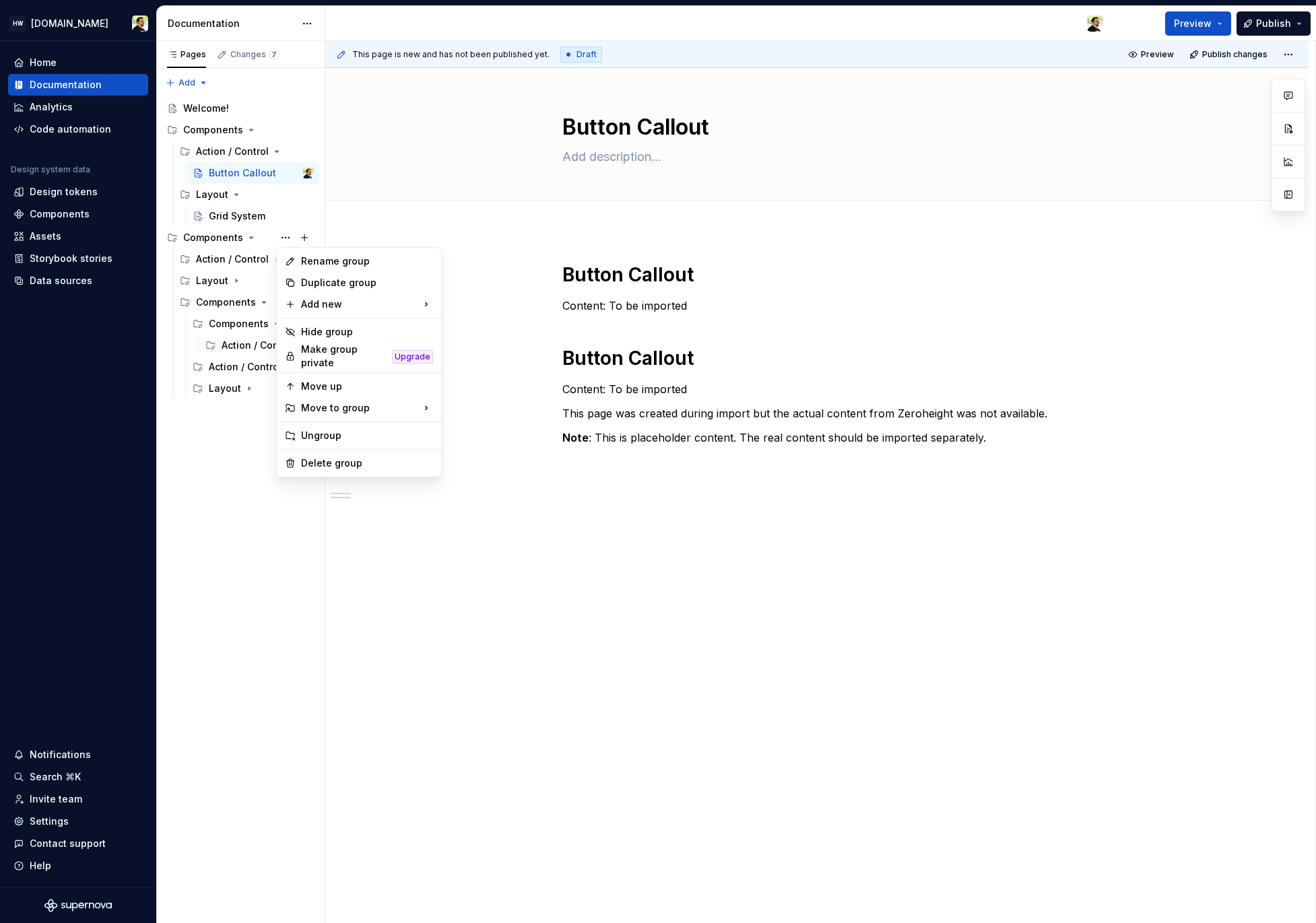
click at [320, 445] on div "Rename group Duplicate group Add new Hide group Make group private Upgrade Move…" at bounding box center [359, 362] width 166 height 230
click at [321, 457] on div "Delete group" at bounding box center [366, 463] width 132 height 14
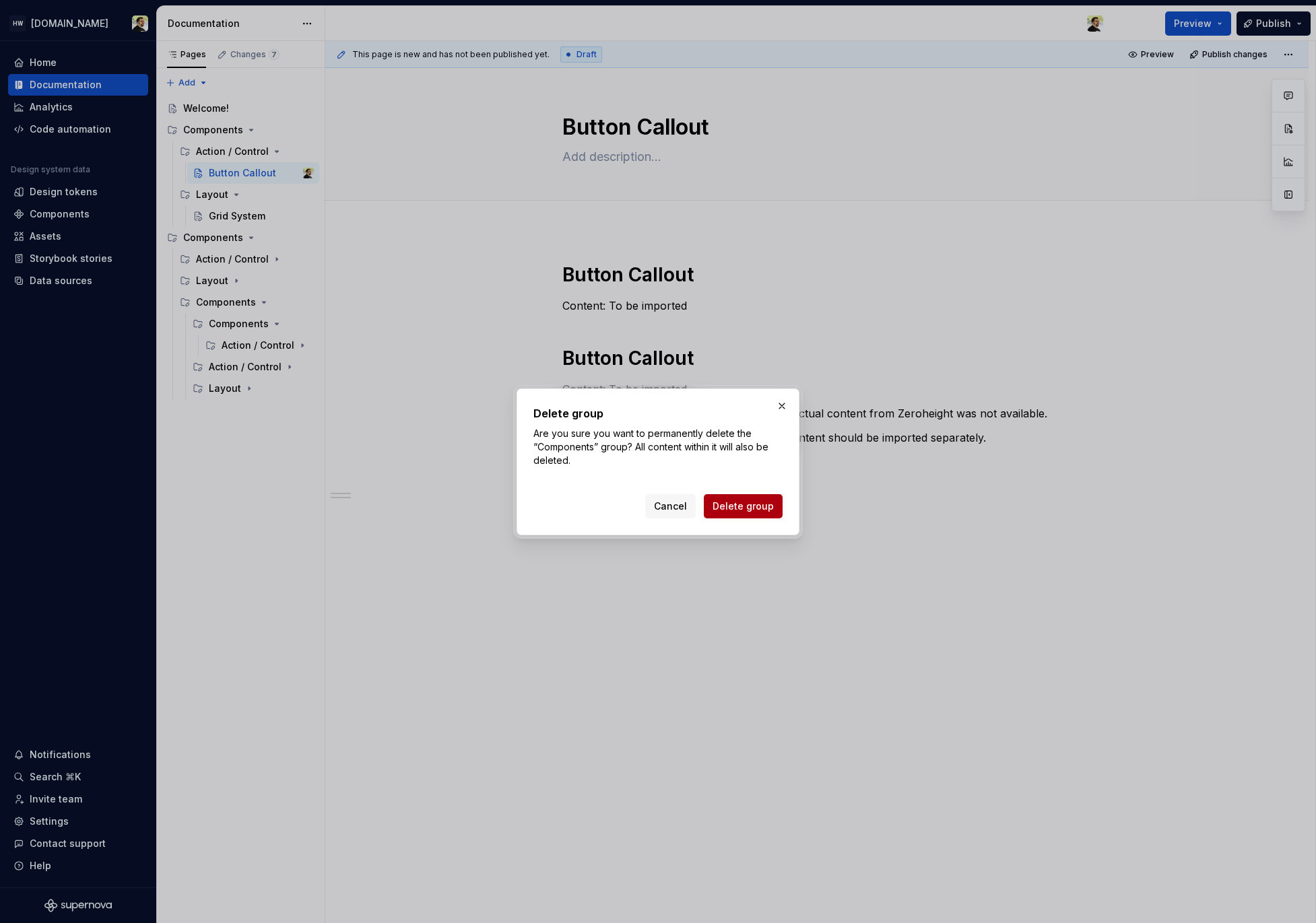
click at [738, 513] on button "Delete group" at bounding box center [742, 506] width 79 height 24
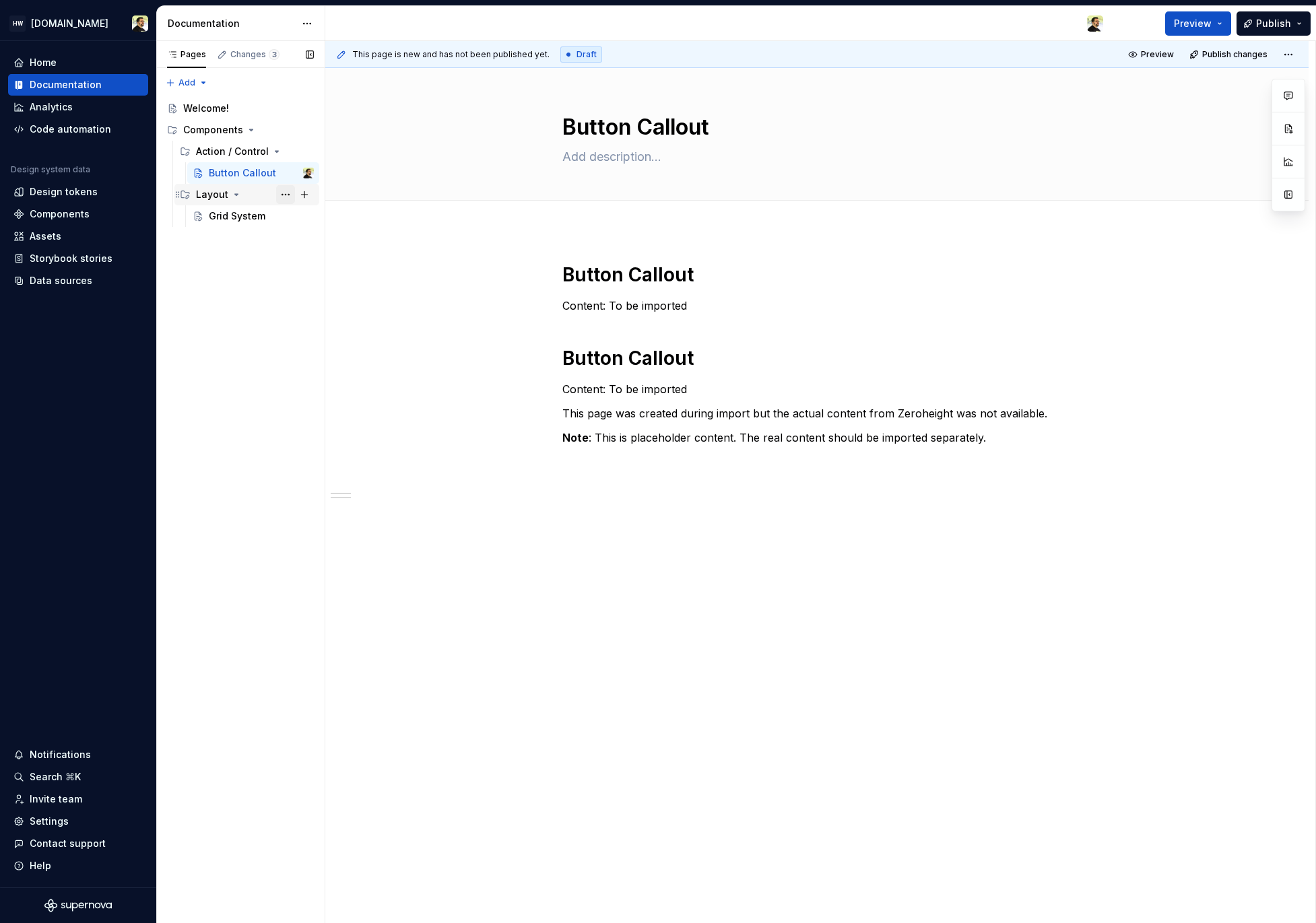
click at [290, 194] on button "Page tree" at bounding box center [285, 194] width 19 height 19
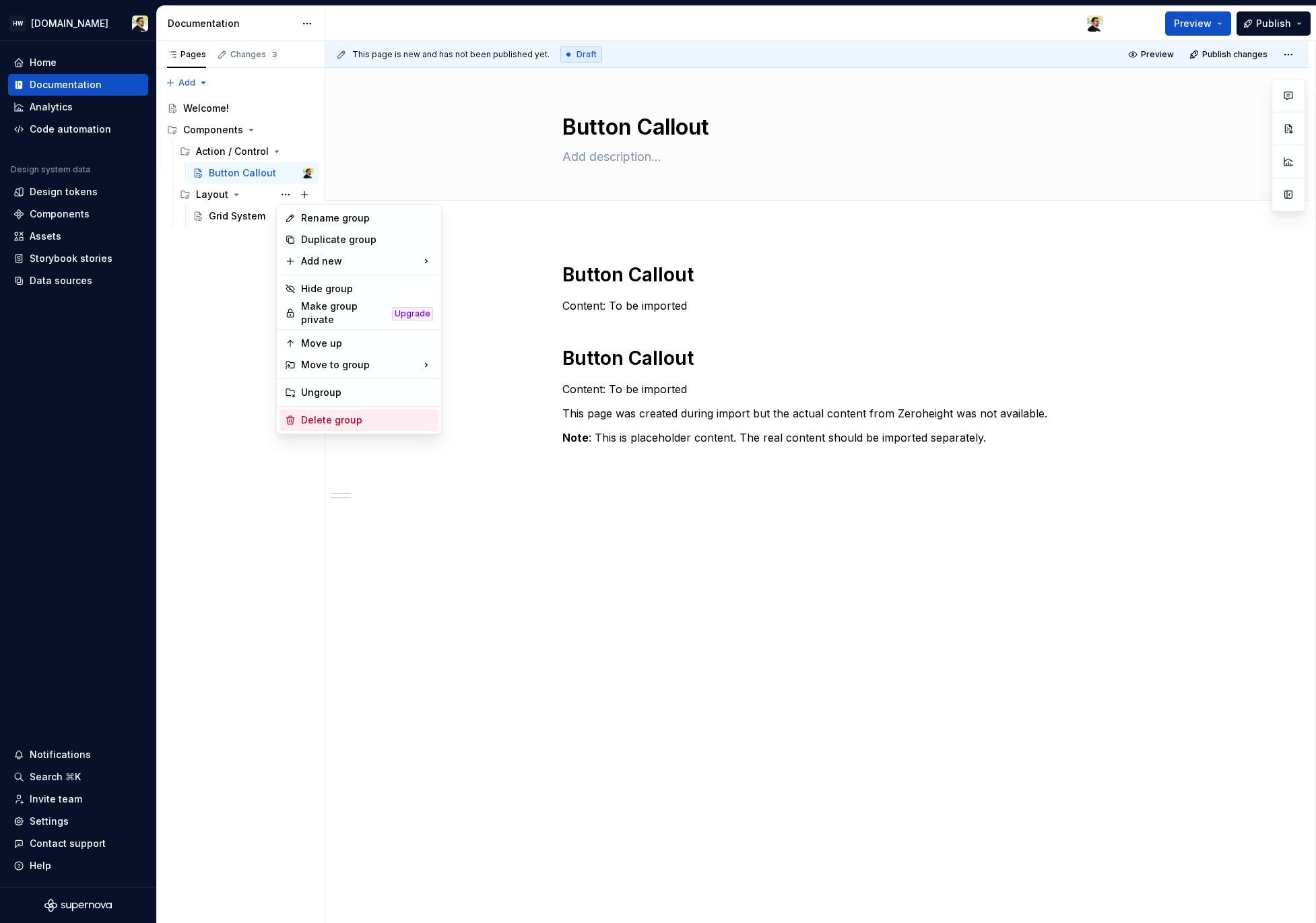
click at [373, 419] on div "Delete group" at bounding box center [366, 420] width 132 height 14
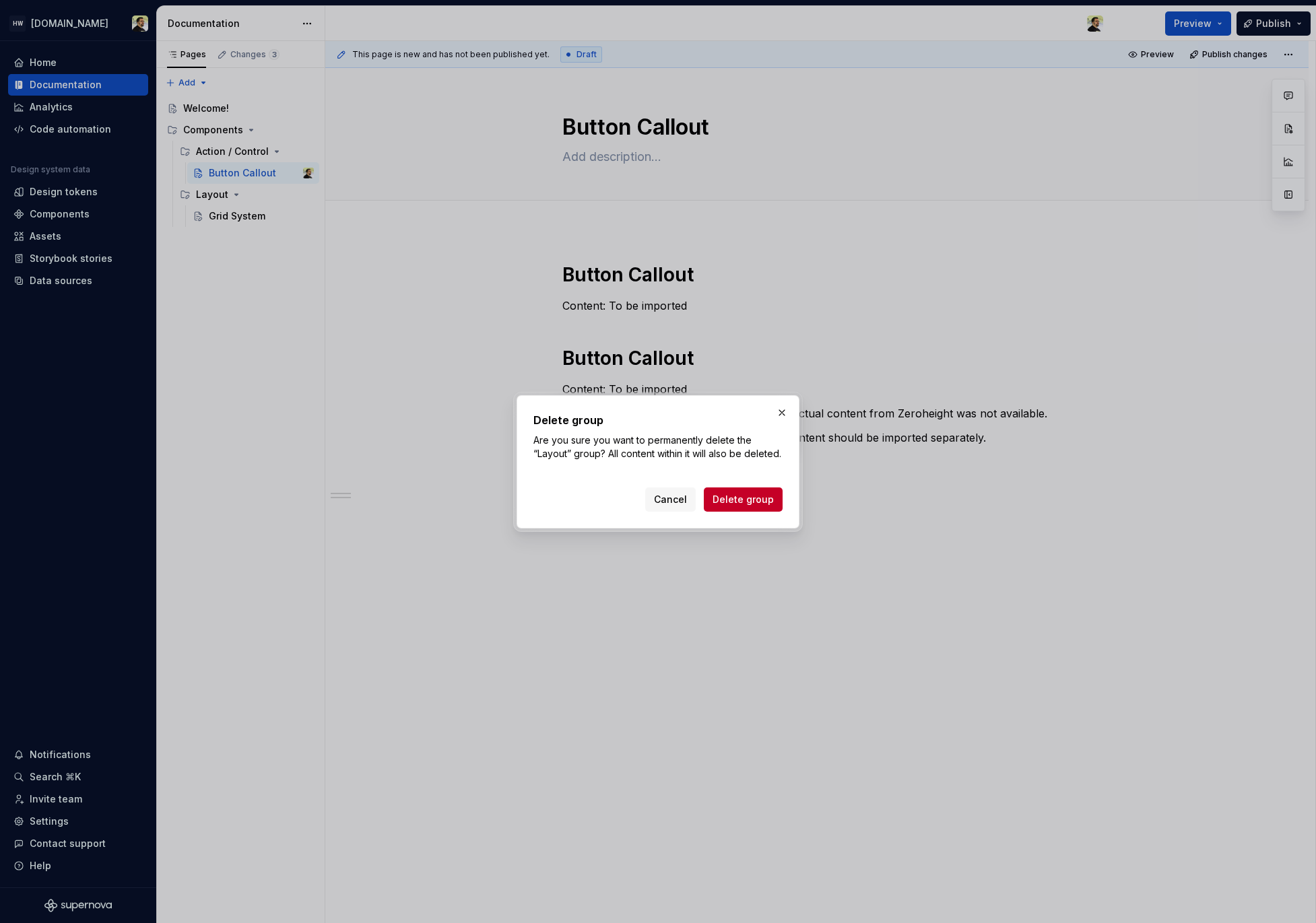
click at [762, 506] on span "Delete group" at bounding box center [742, 500] width 61 height 14
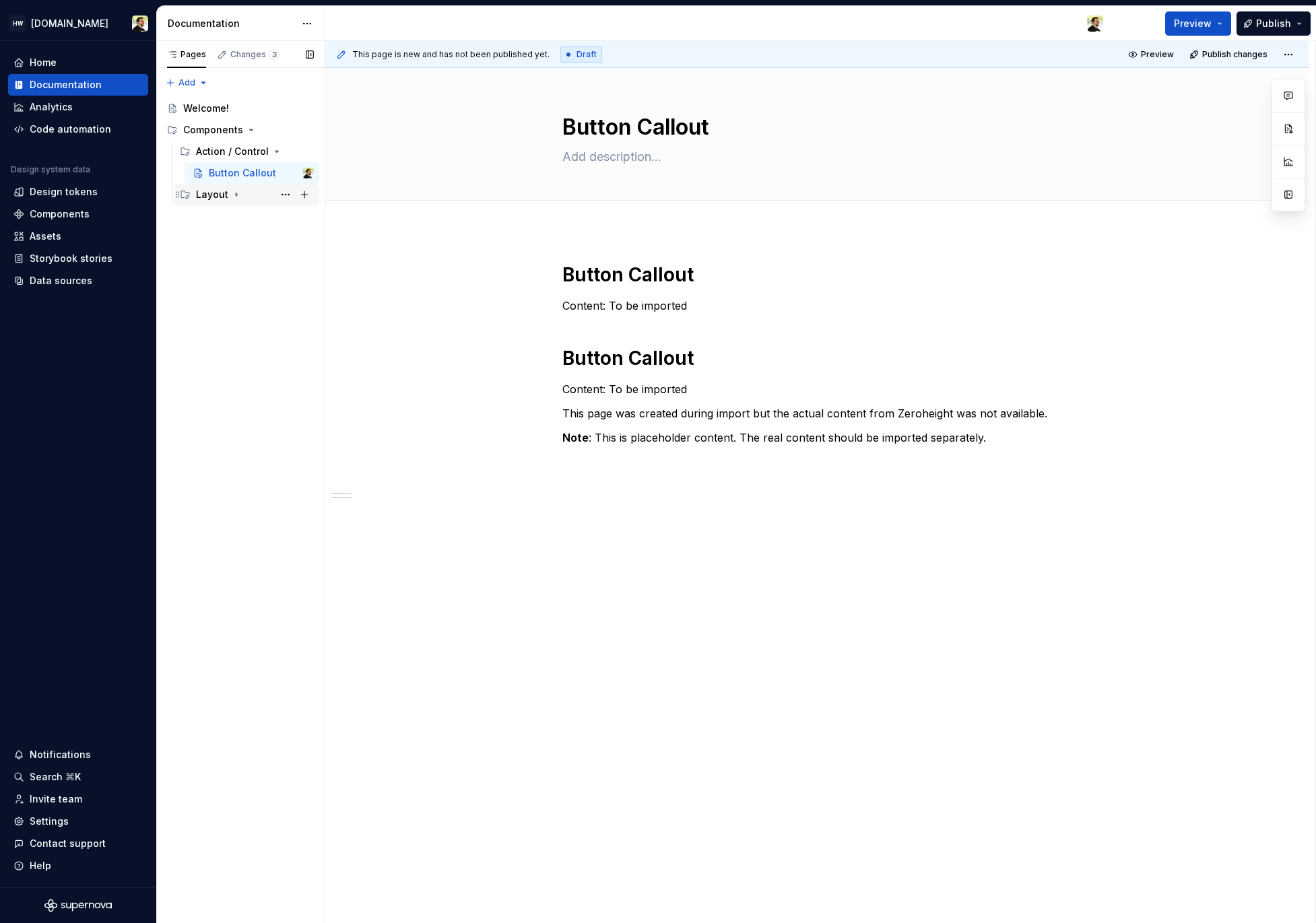
click at [245, 194] on div "Layout" at bounding box center [255, 194] width 118 height 19
click at [284, 173] on button "Page tree" at bounding box center [285, 173] width 19 height 19
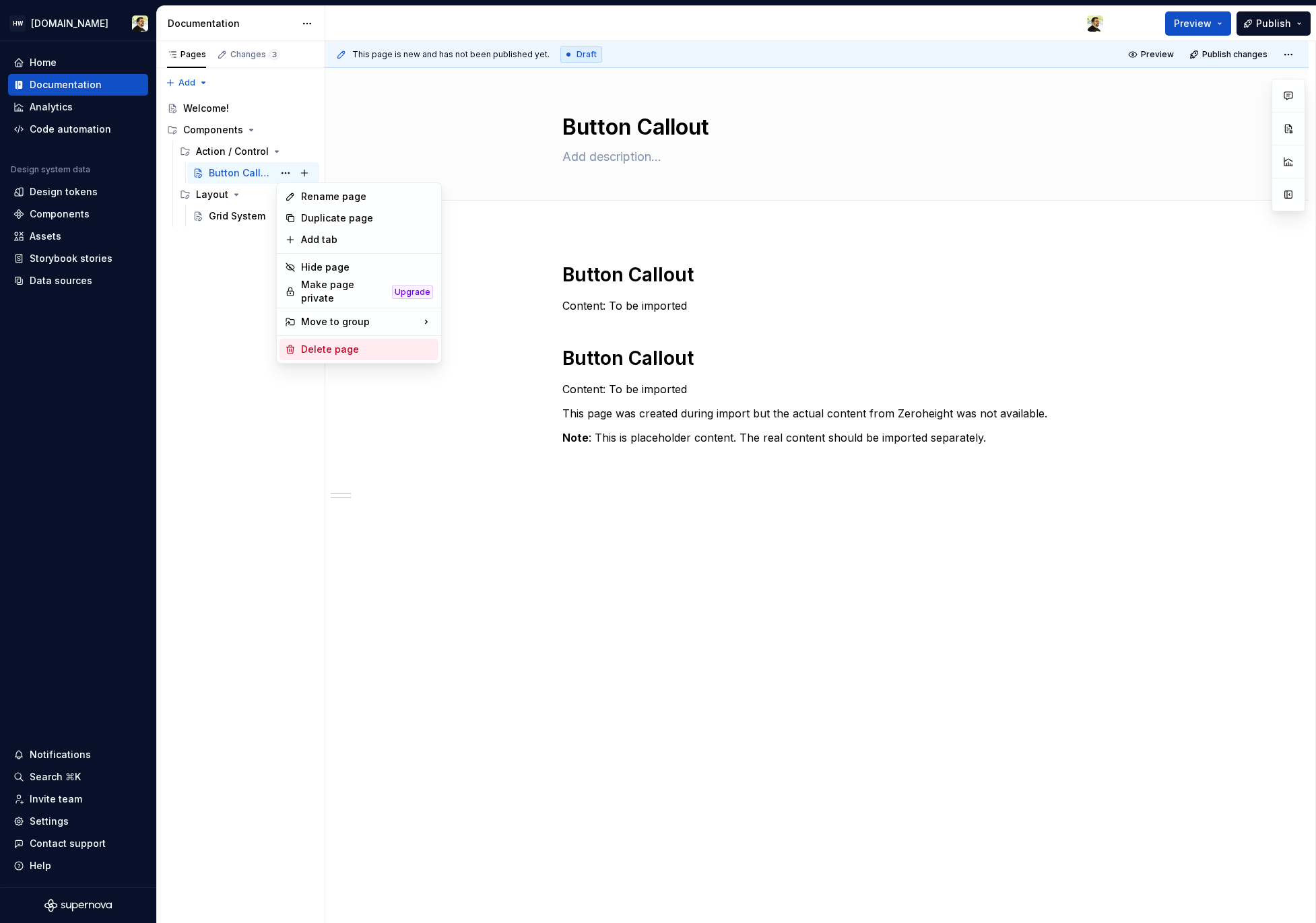
click at [334, 343] on div "Delete page" at bounding box center [366, 350] width 132 height 14
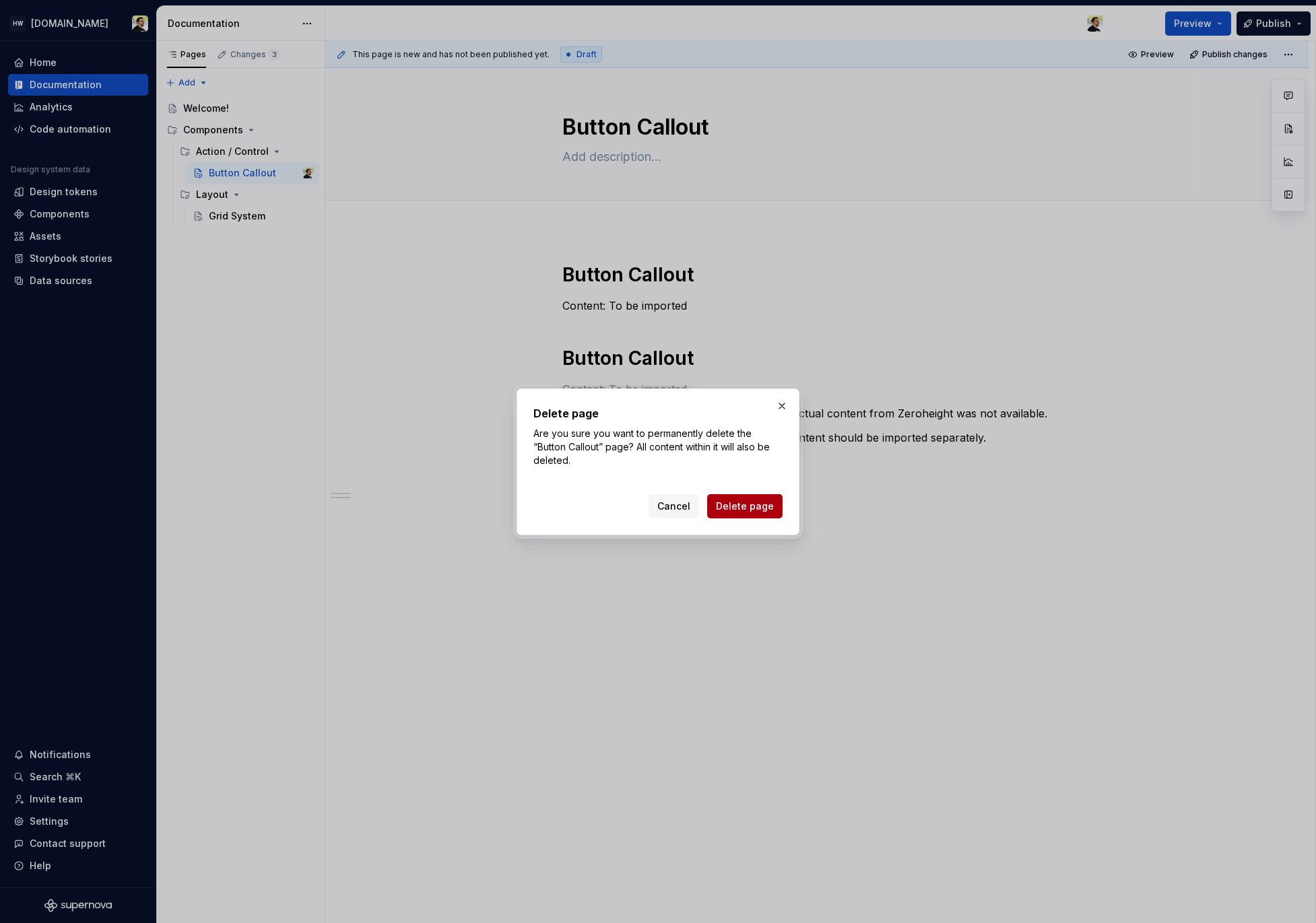
click at [773, 511] on span "Delete page" at bounding box center [744, 506] width 58 height 14
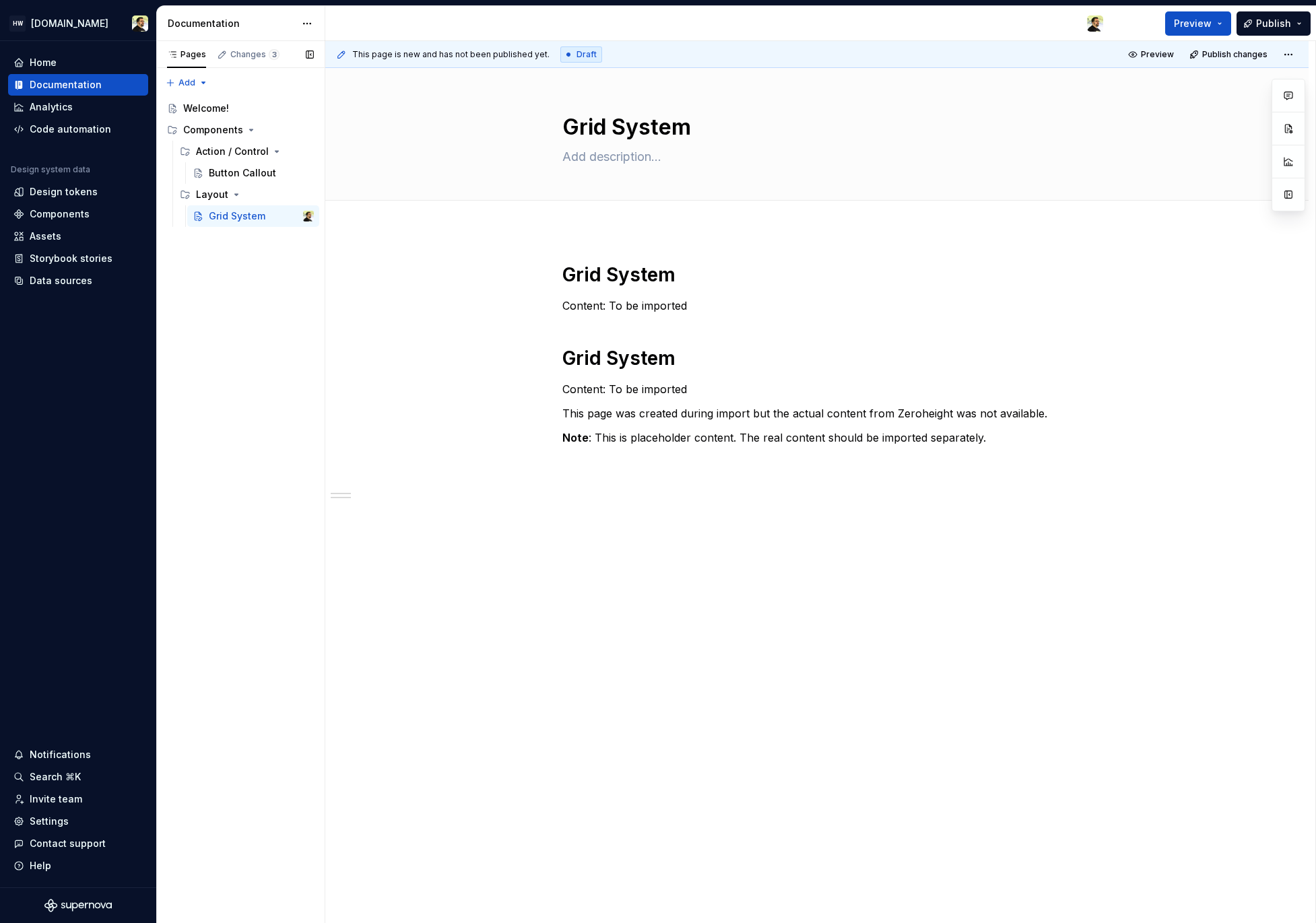
click at [240, 380] on div "Pages Changes 3 Add Accessibility guide for tree Page tree. Navigate the tree w…" at bounding box center [240, 483] width 168 height 883
click at [221, 172] on div "Button Callout" at bounding box center [241, 173] width 65 height 14
click at [221, 217] on div "Grid System" at bounding box center [237, 216] width 56 height 14
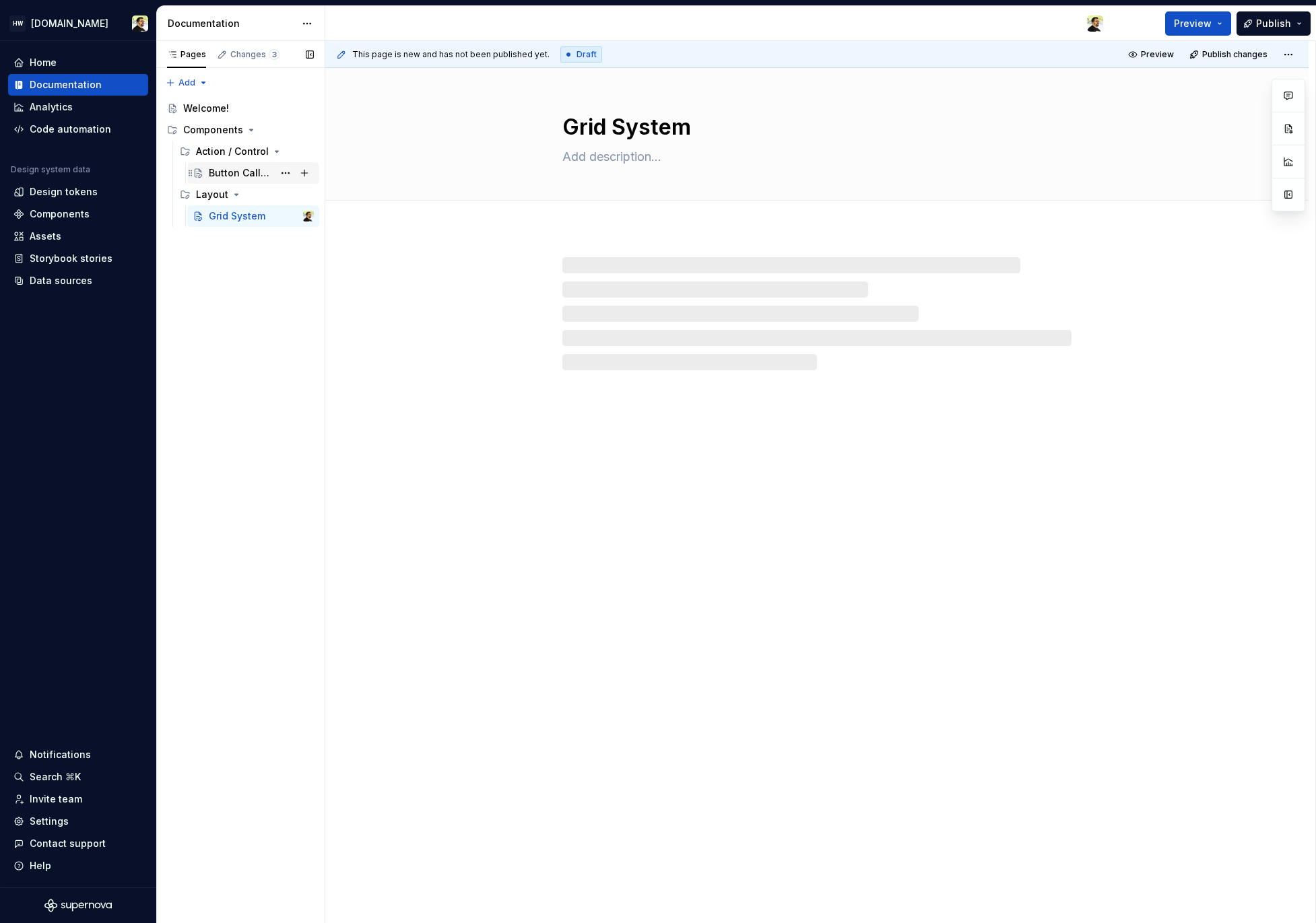
click at [226, 175] on div "Button Callout" at bounding box center [241, 173] width 65 height 14
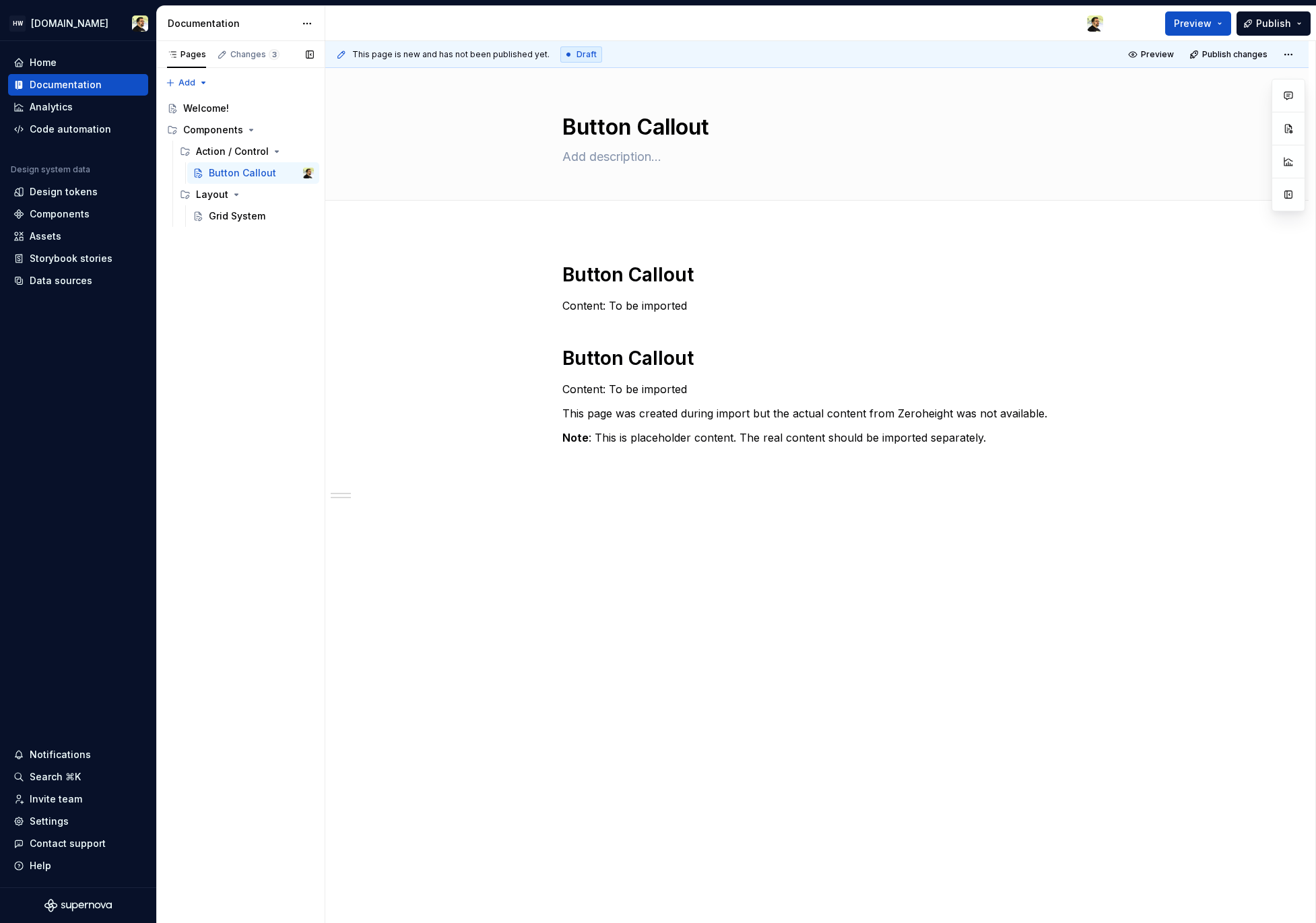
click at [221, 318] on div "Pages Changes 3 Add Accessibility guide for tree Page tree. Navigate the tree w…" at bounding box center [240, 483] width 168 height 883
click at [233, 334] on div "Pages Changes 3 Add Accessibility guide for tree Page tree. Navigate the tree w…" at bounding box center [240, 483] width 168 height 883
click at [241, 195] on div "Badge Component" at bounding box center [234, 194] width 51 height 14
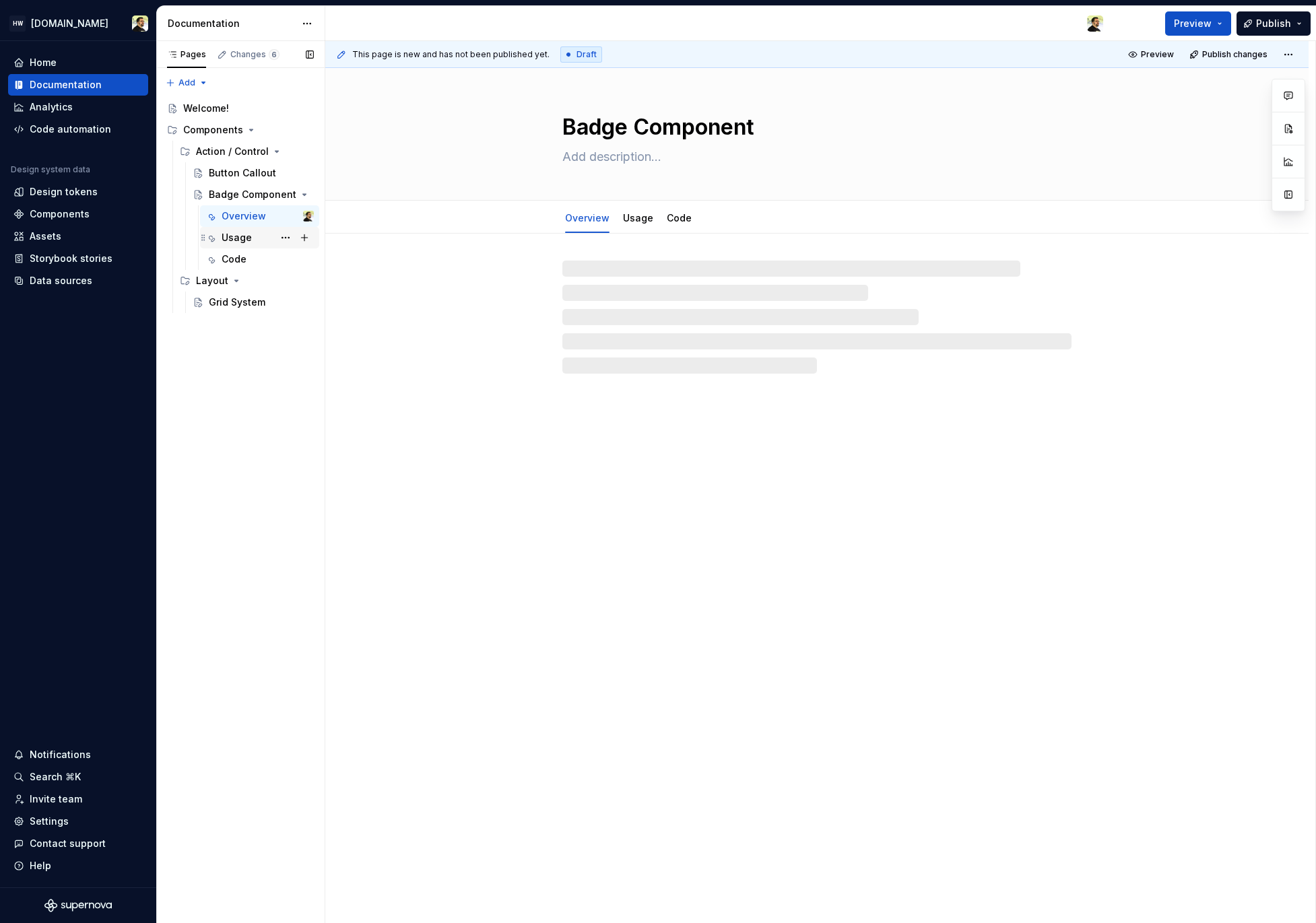
click at [239, 243] on div "Usage" at bounding box center [236, 238] width 30 height 14
click at [233, 197] on div "Badge Component" at bounding box center [234, 194] width 51 height 14
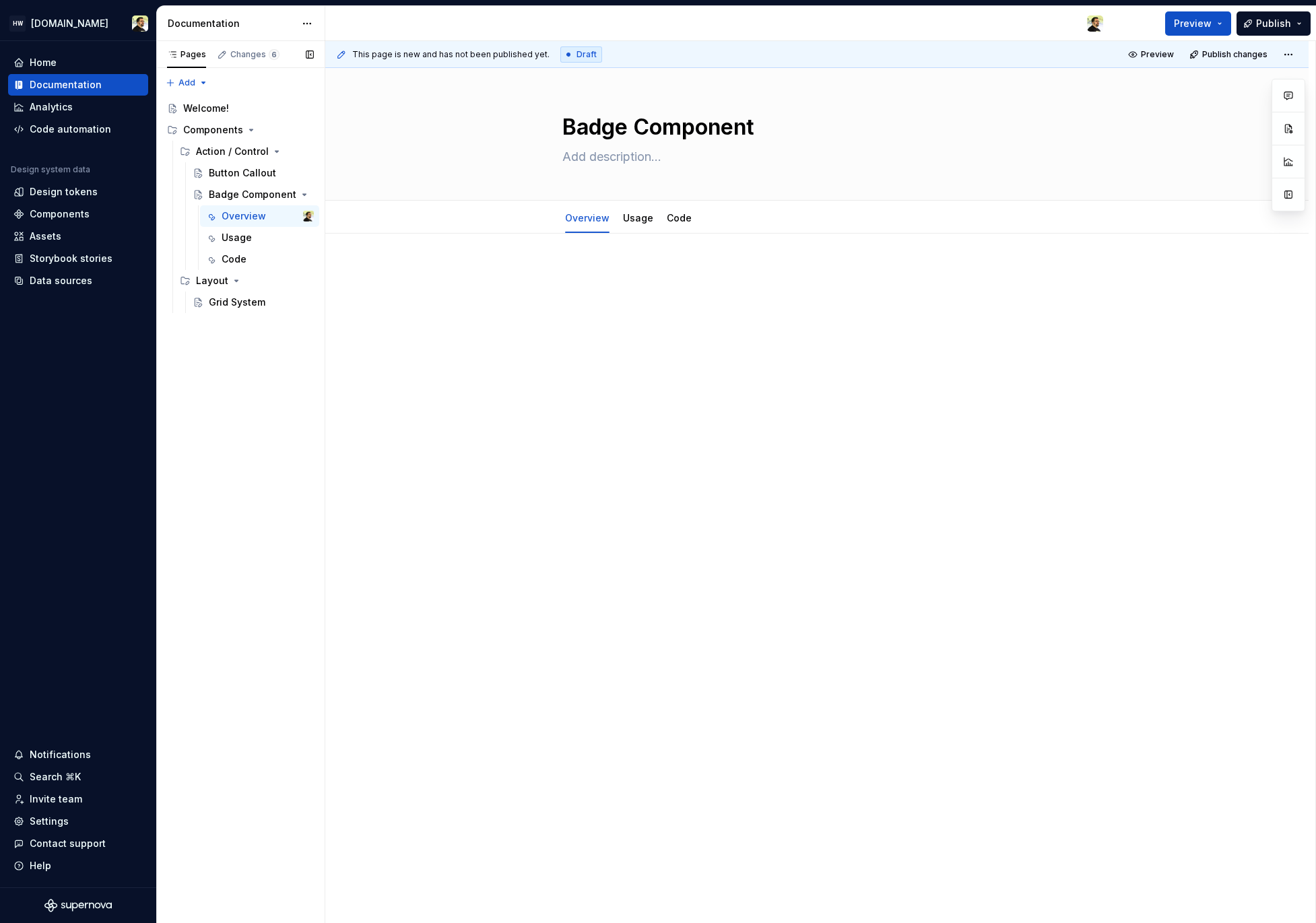
click at [238, 429] on div "Pages Changes 6 Add Accessibility guide for tree Page tree. Navigate the tree w…" at bounding box center [240, 483] width 168 height 883
click at [255, 271] on div "Badge Component" at bounding box center [262, 281] width 105 height 19
click at [277, 277] on button "Page tree" at bounding box center [285, 281] width 19 height 19
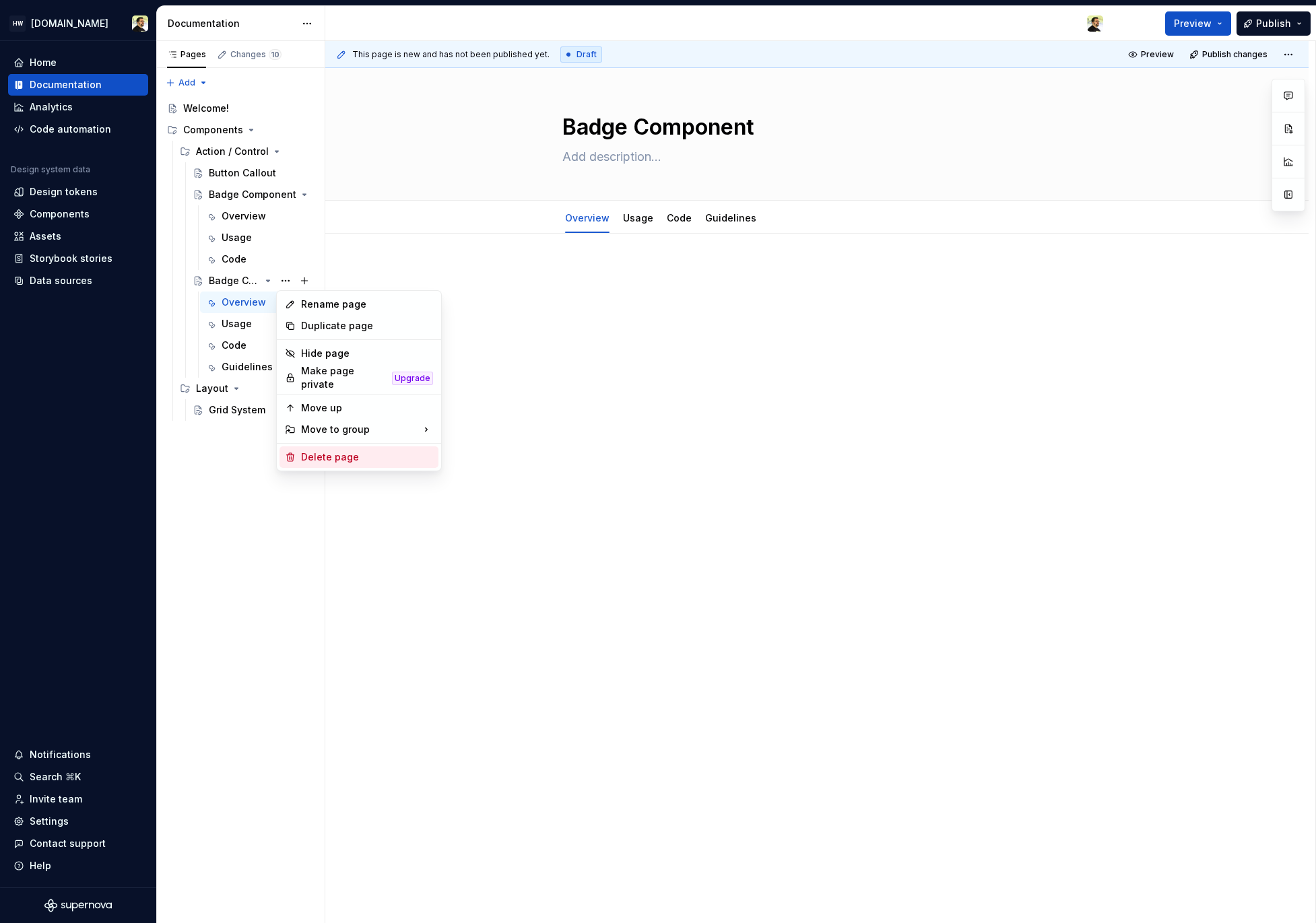
click at [339, 457] on div "Delete page" at bounding box center [366, 457] width 132 height 14
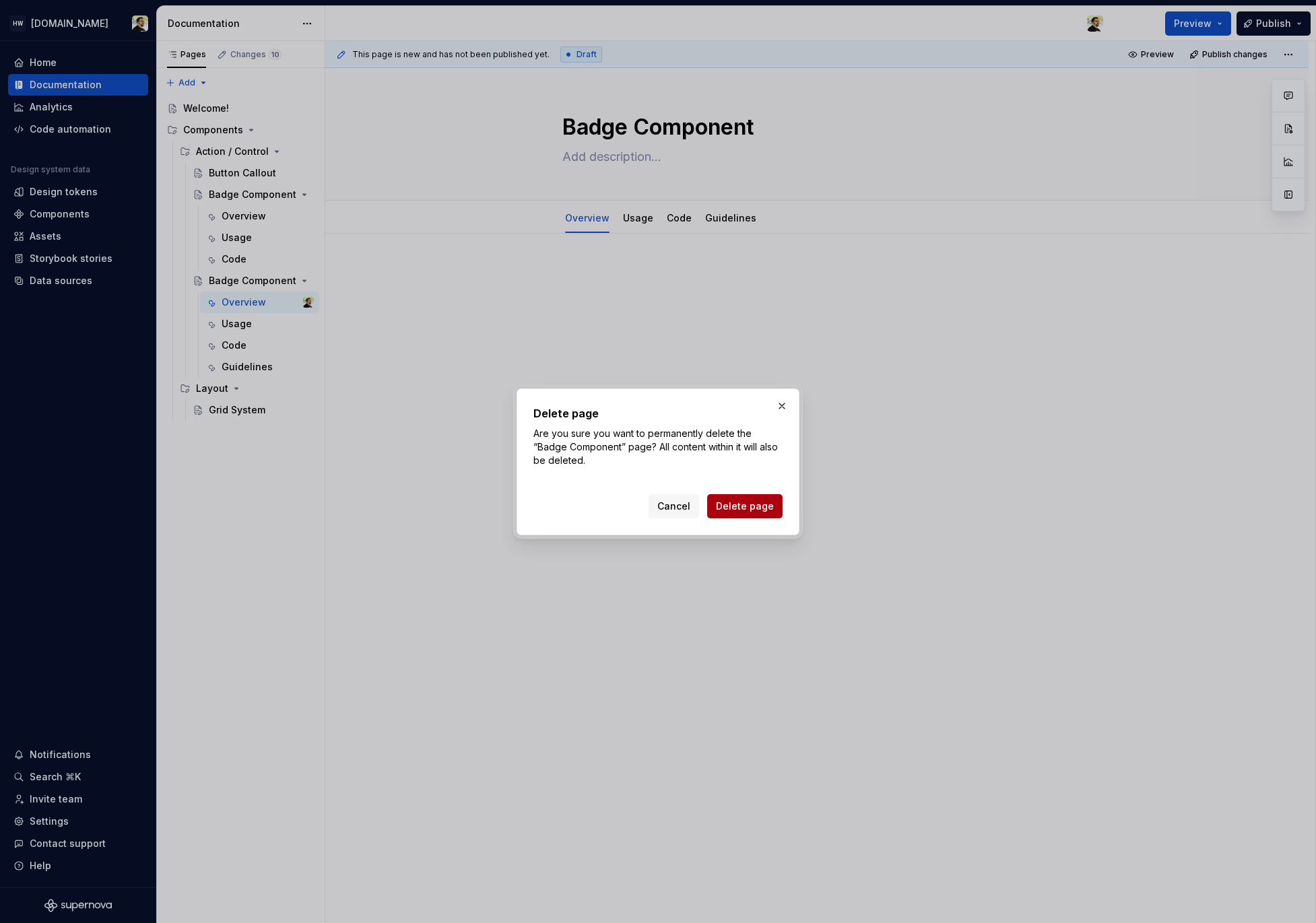
click at [740, 507] on span "Delete page" at bounding box center [744, 506] width 58 height 14
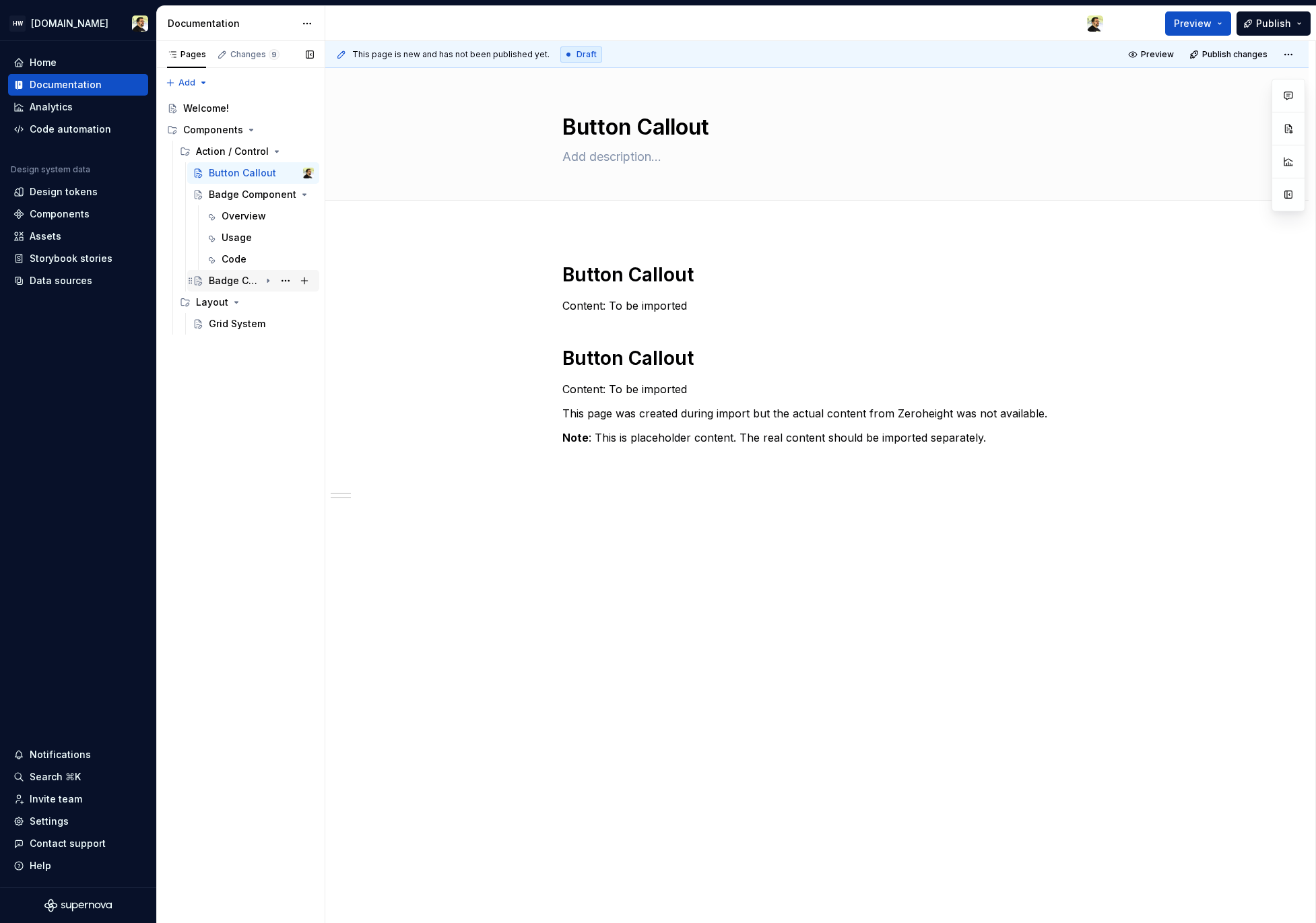
click at [249, 271] on div "Badge Component" at bounding box center [262, 281] width 105 height 19
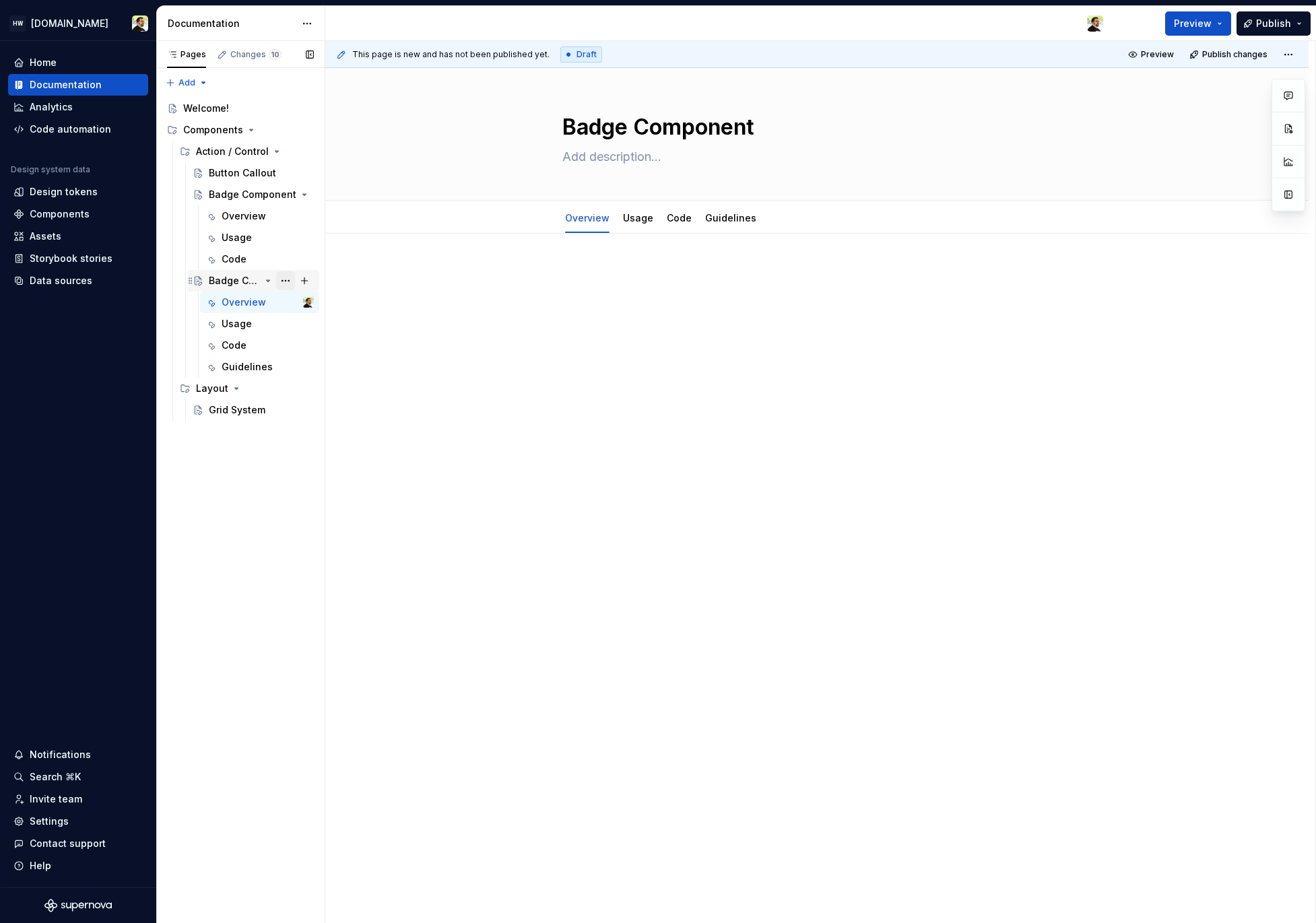
click at [289, 276] on button "Page tree" at bounding box center [285, 281] width 19 height 19
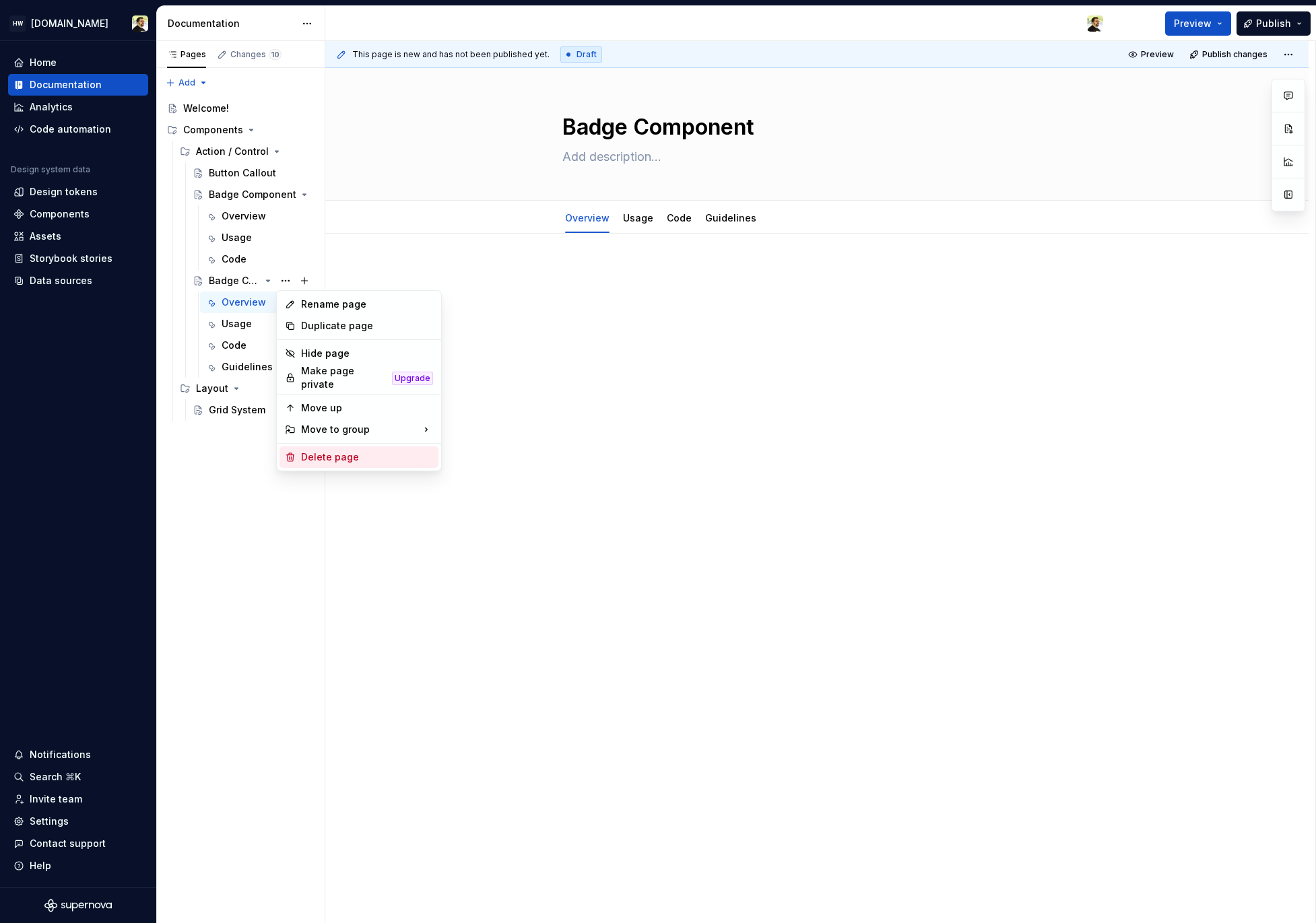
click at [329, 453] on div "Delete page" at bounding box center [366, 457] width 132 height 14
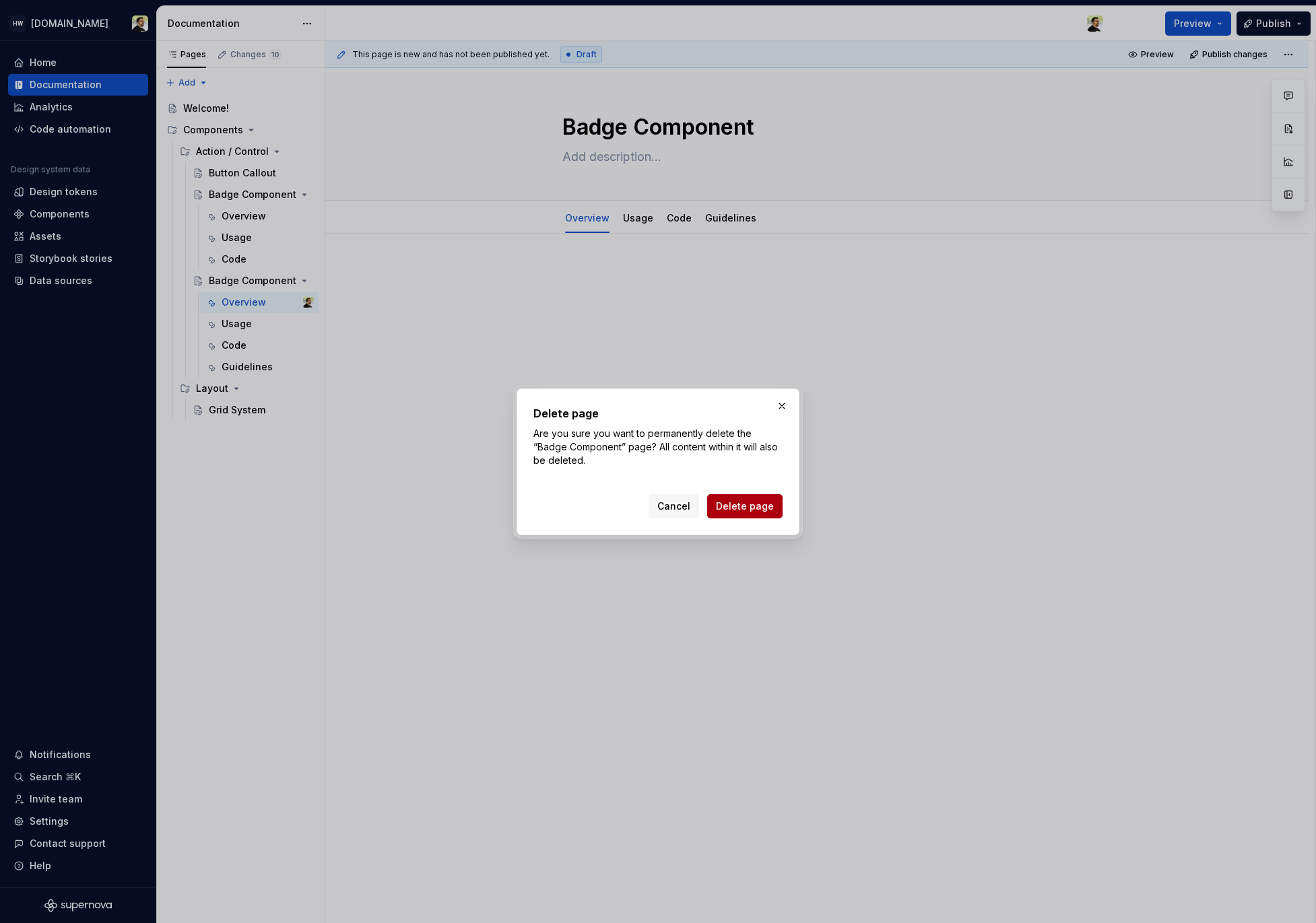
click at [766, 506] on span "Delete page" at bounding box center [744, 506] width 58 height 14
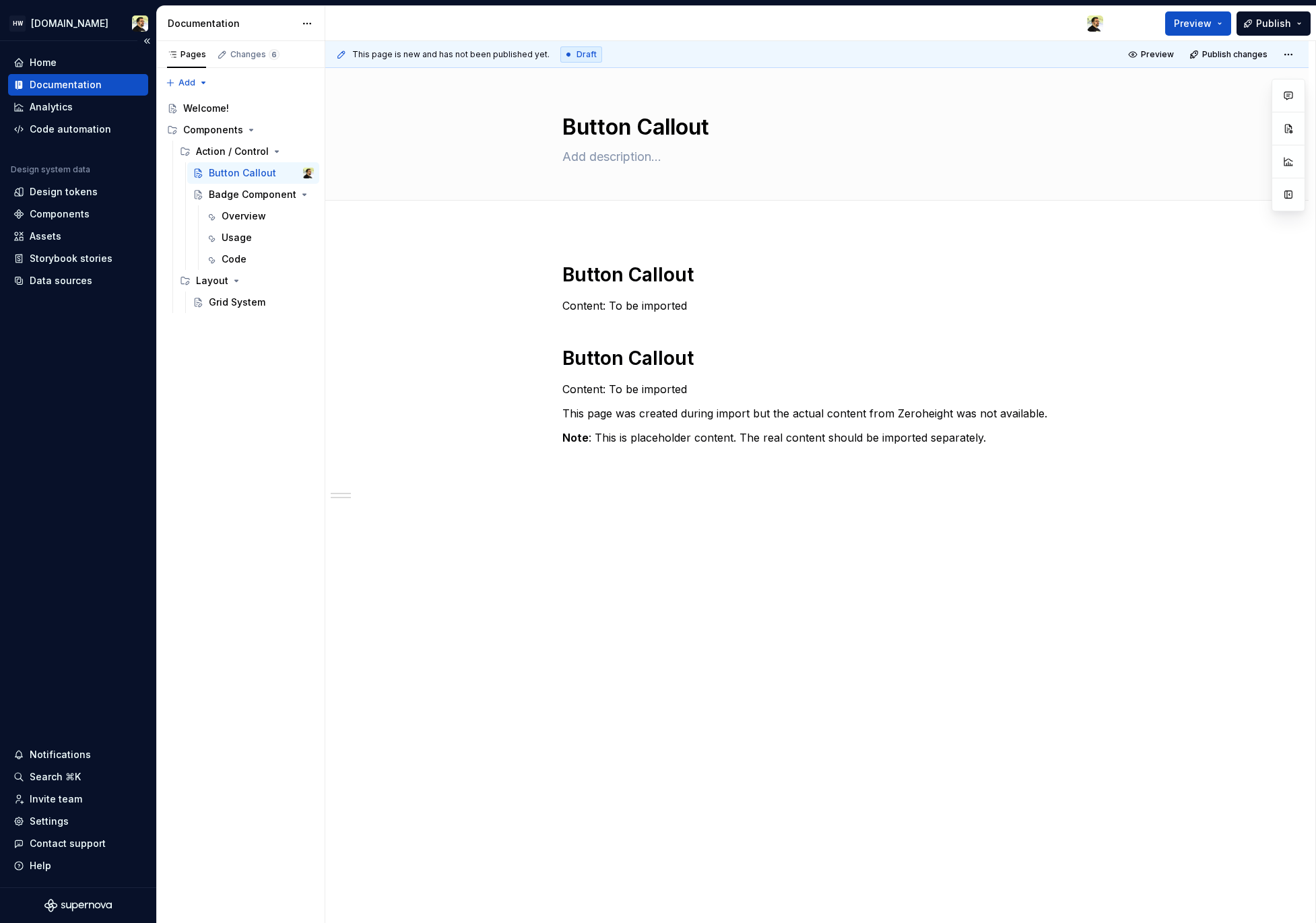
click at [110, 380] on div "Home Documentation Analytics Code automation Design system data Design tokens C…" at bounding box center [78, 464] width 156 height 846
click at [262, 389] on div "Pages Changes 6 Add Accessibility guide for tree Page tree. Navigate the tree w…" at bounding box center [240, 483] width 168 height 883
click at [283, 537] on div "Pages Changes 7 Add Accessibility guide for tree Page tree. Navigate the tree w…" at bounding box center [240, 483] width 168 height 883
click at [232, 277] on div "Button Callout" at bounding box center [234, 281] width 51 height 14
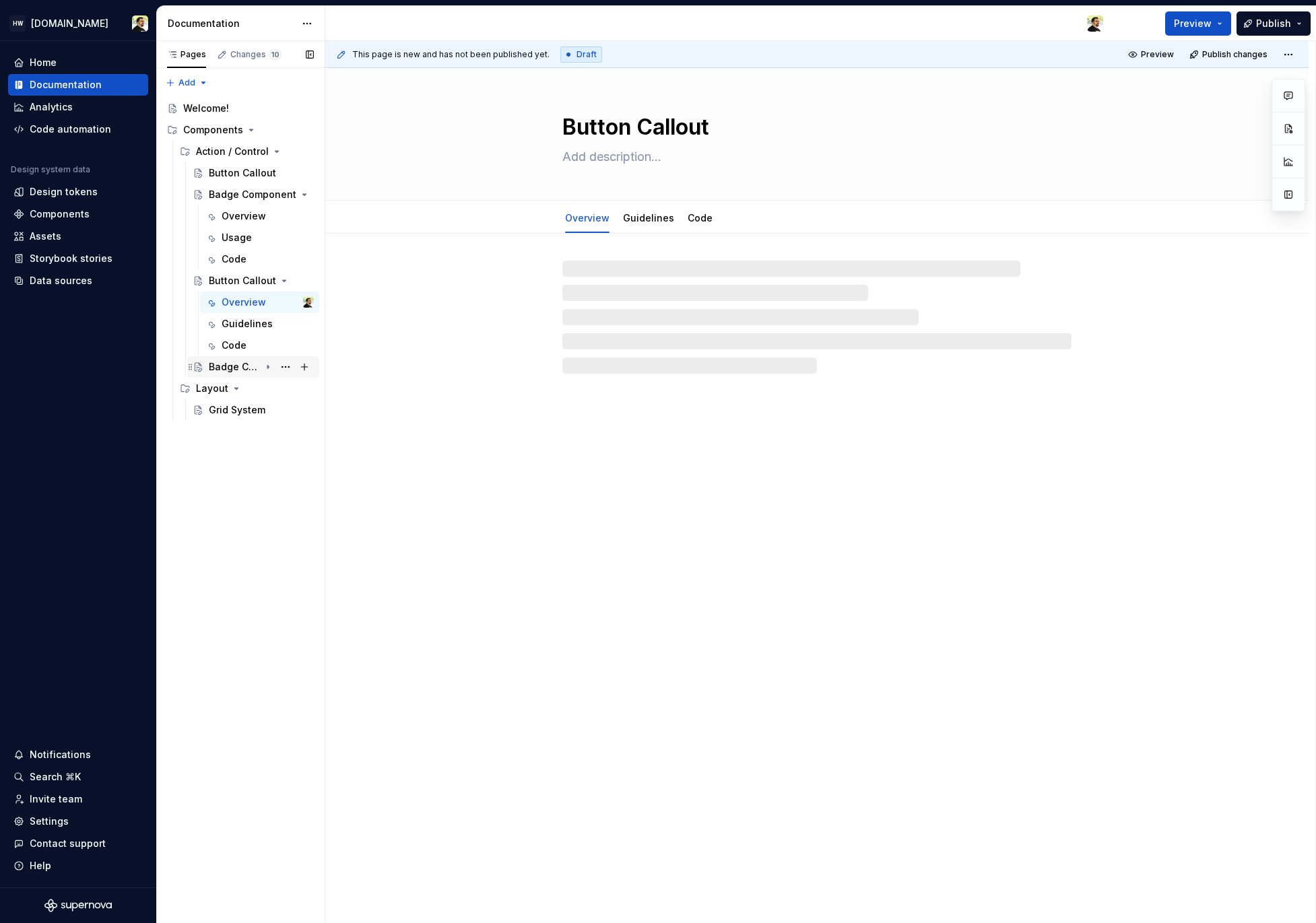
click at [231, 362] on div "Badge Component" at bounding box center [234, 367] width 51 height 14
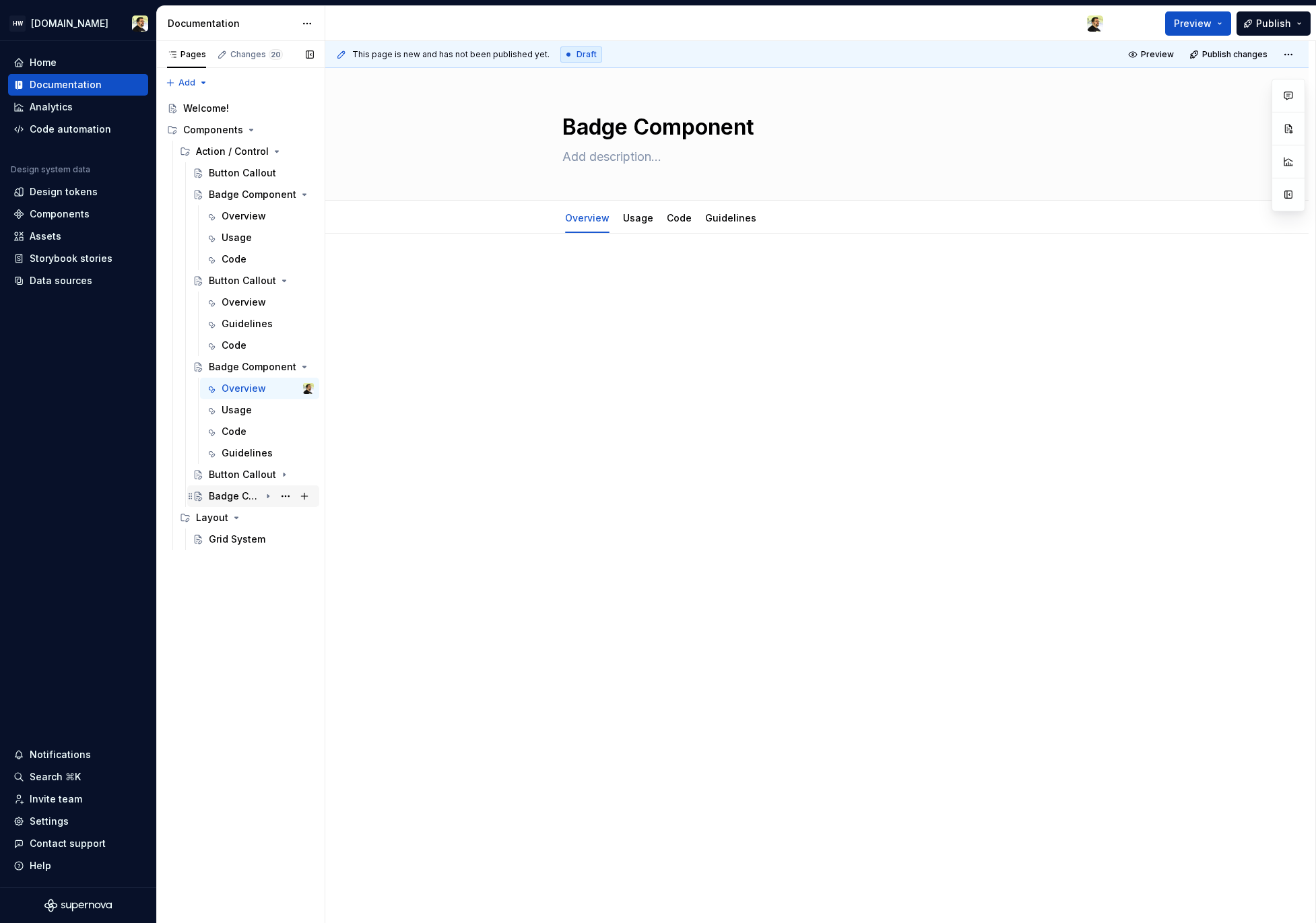
click at [263, 500] on icon "Page tree" at bounding box center [268, 496] width 10 height 10
click at [234, 474] on div "Button Callout" at bounding box center [234, 475] width 51 height 14
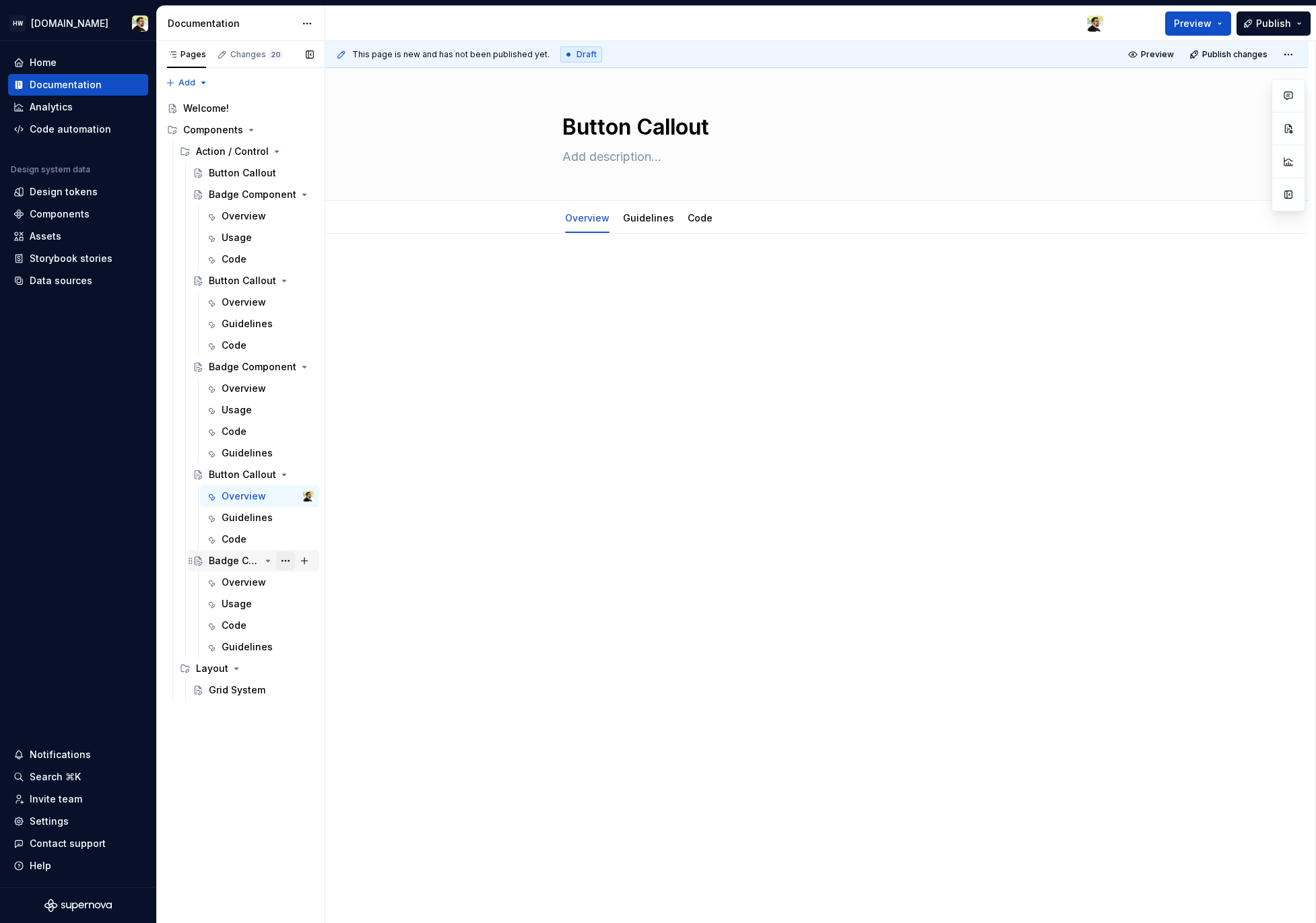
click at [285, 561] on button "Page tree" at bounding box center [285, 561] width 19 height 19
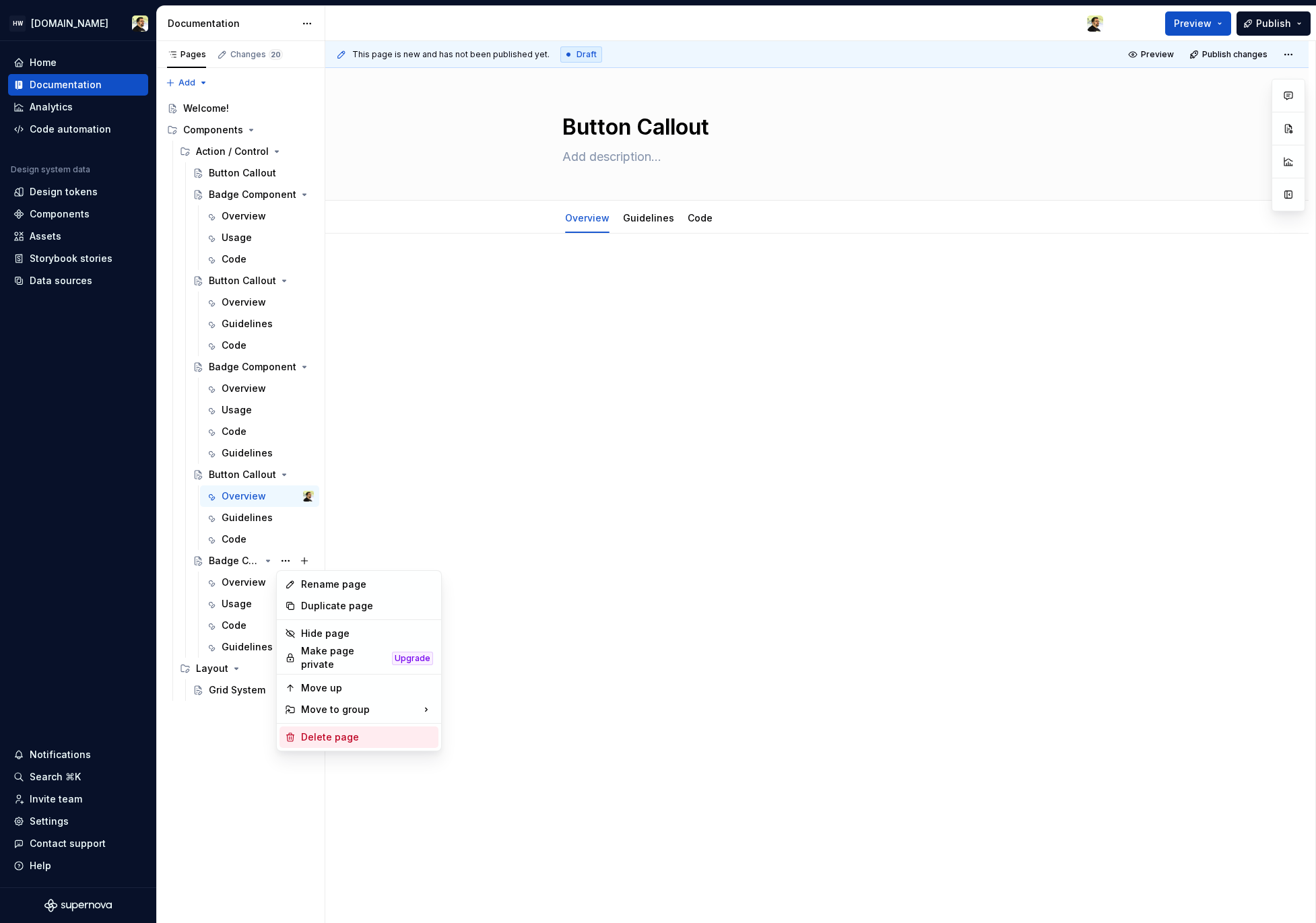
click at [365, 735] on div "Delete page" at bounding box center [366, 737] width 132 height 14
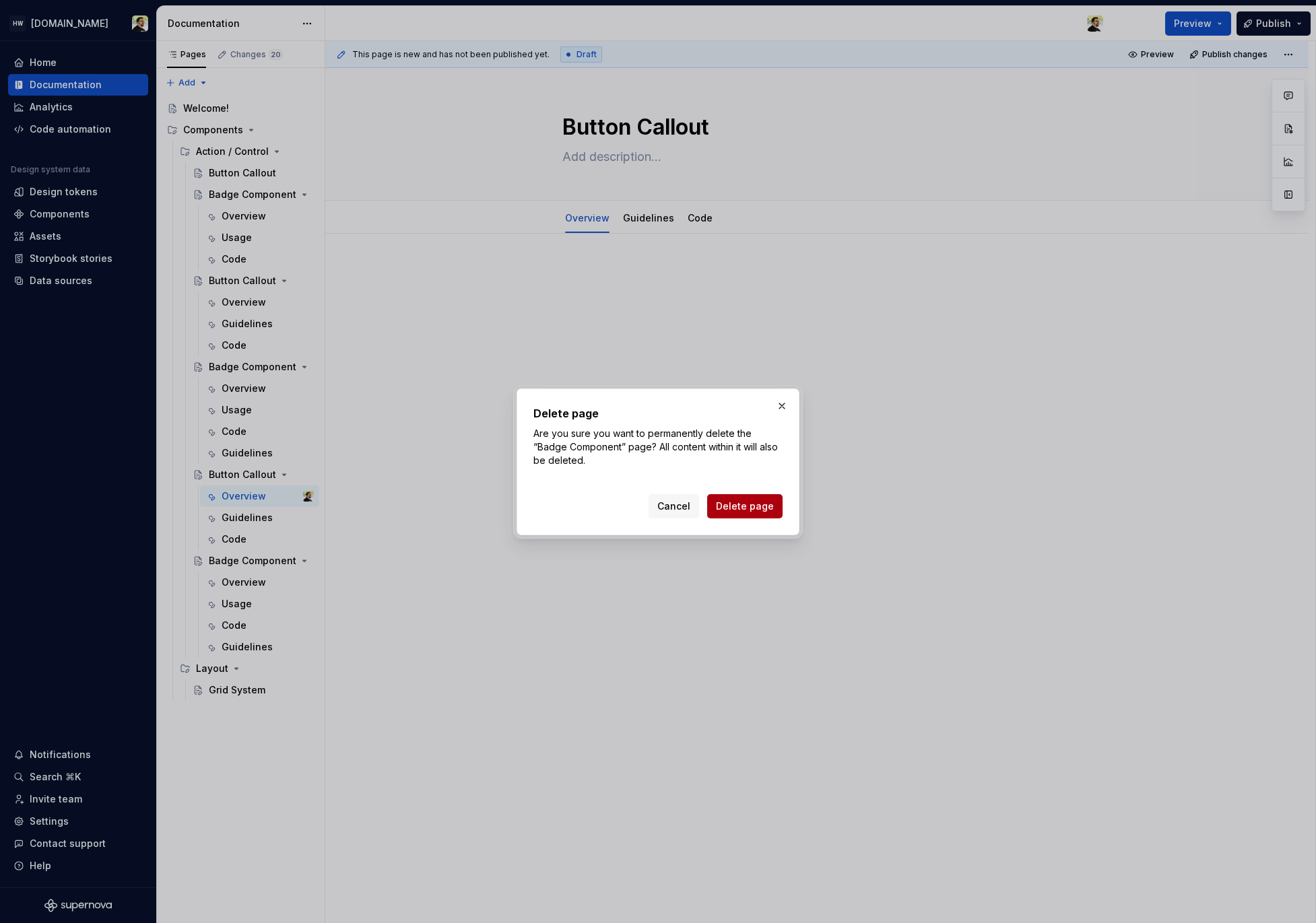
click at [734, 514] on button "Delete page" at bounding box center [744, 506] width 75 height 24
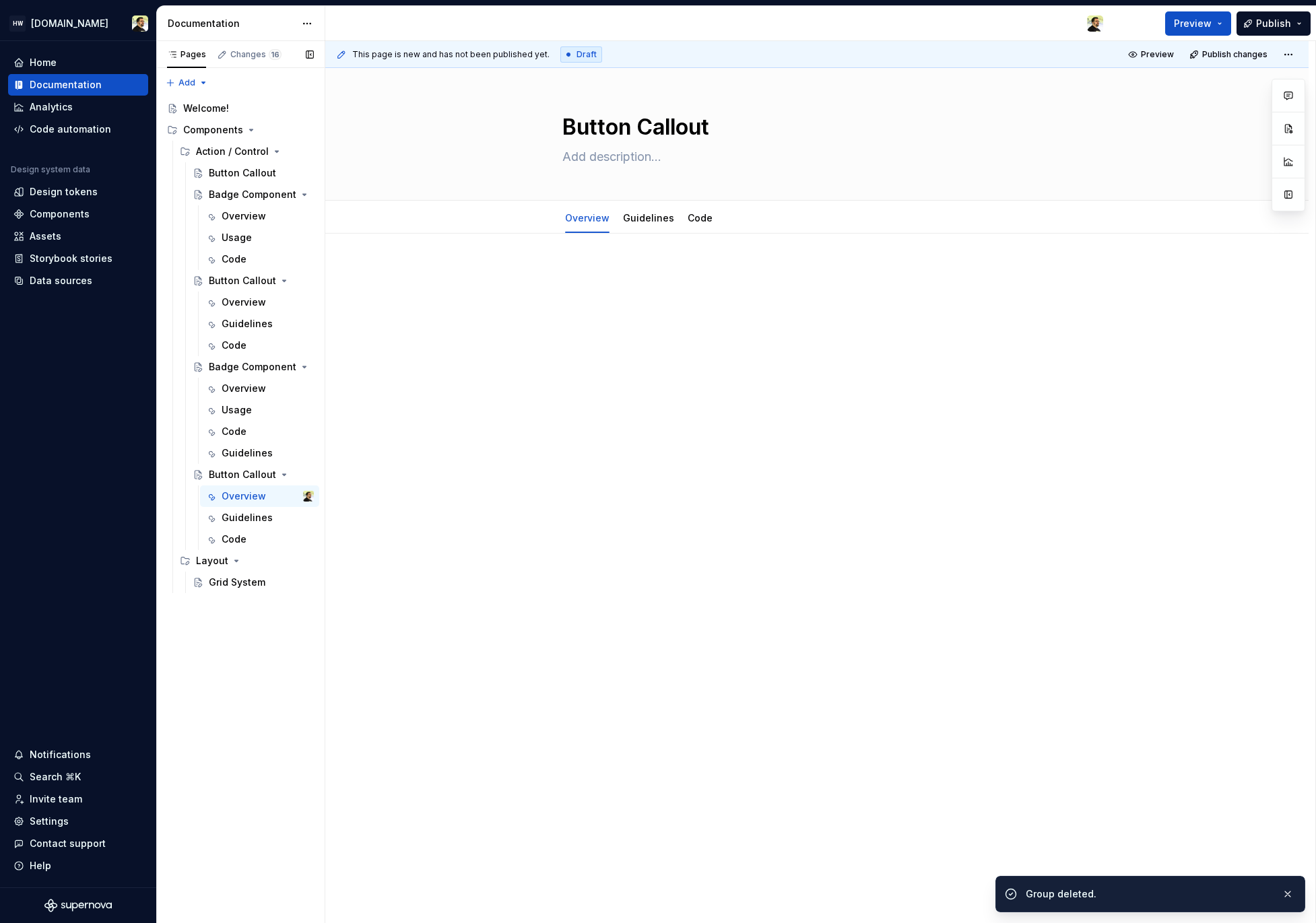
drag, startPoint x: 281, startPoint y: 281, endPoint x: 289, endPoint y: 287, distance: 10.0
click at [0, 0] on button "Page tree" at bounding box center [0, 0] width 0 height 0
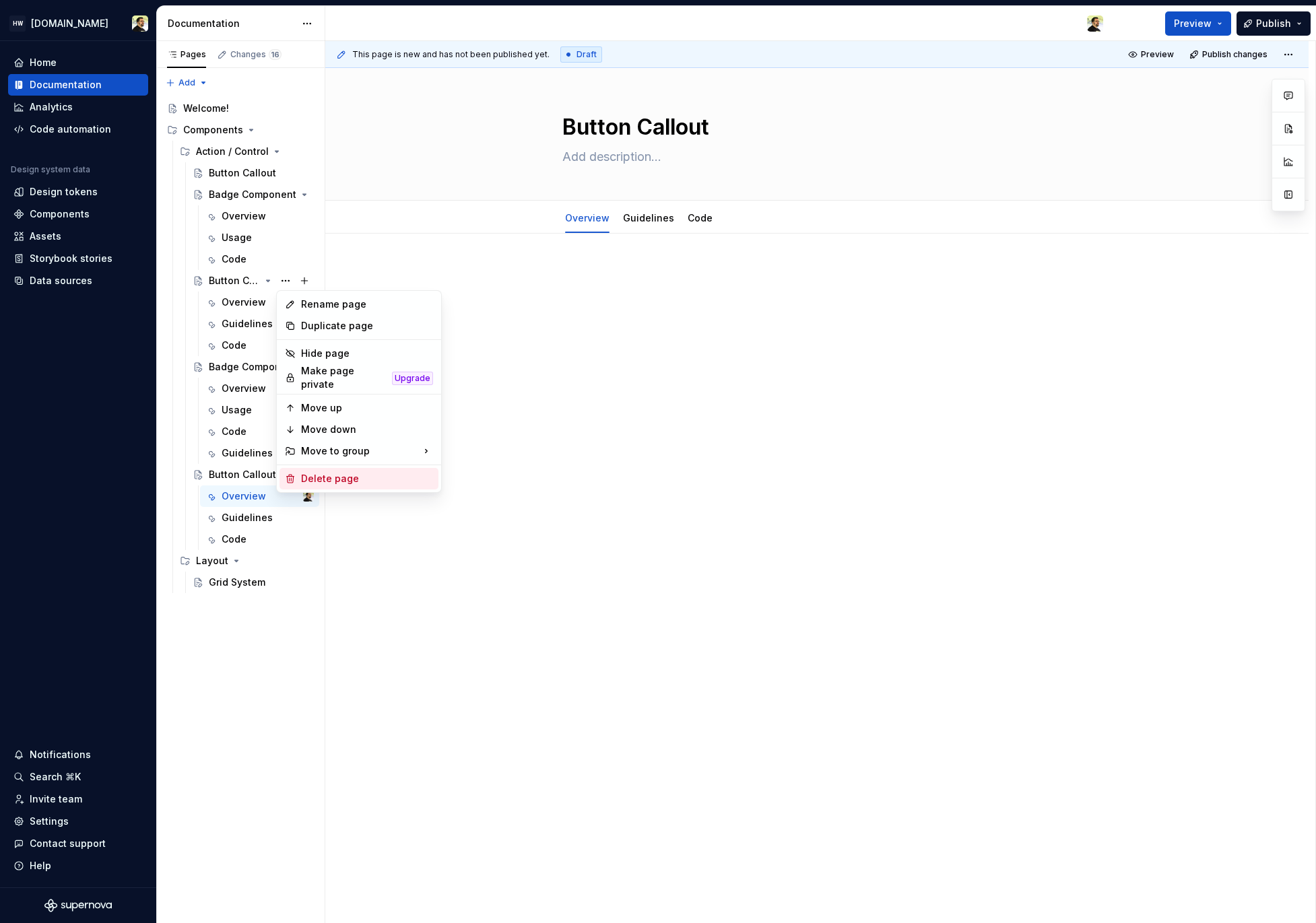
click at [375, 474] on div "Delete page" at bounding box center [366, 479] width 132 height 14
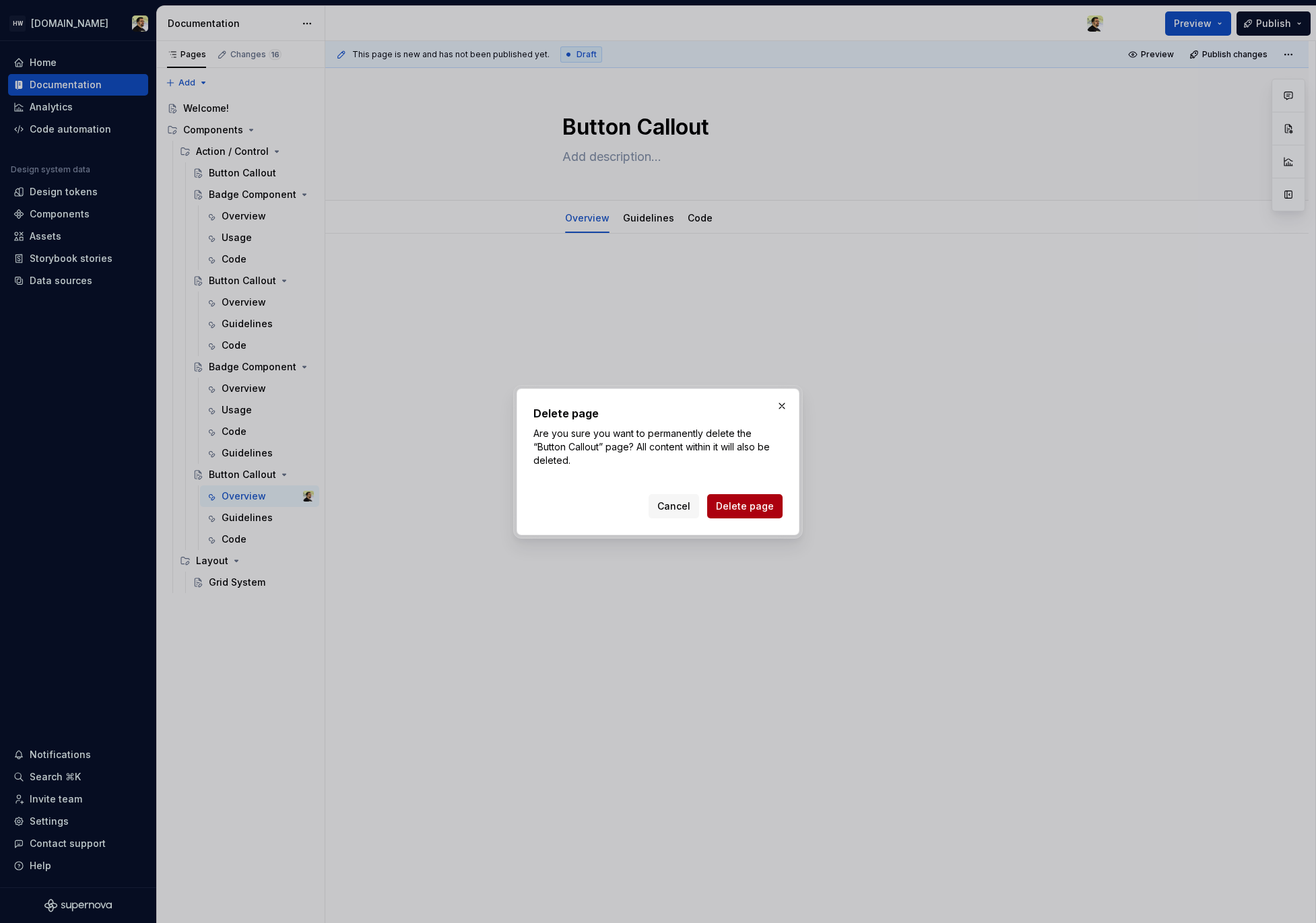
click at [742, 511] on span "Delete page" at bounding box center [744, 506] width 58 height 14
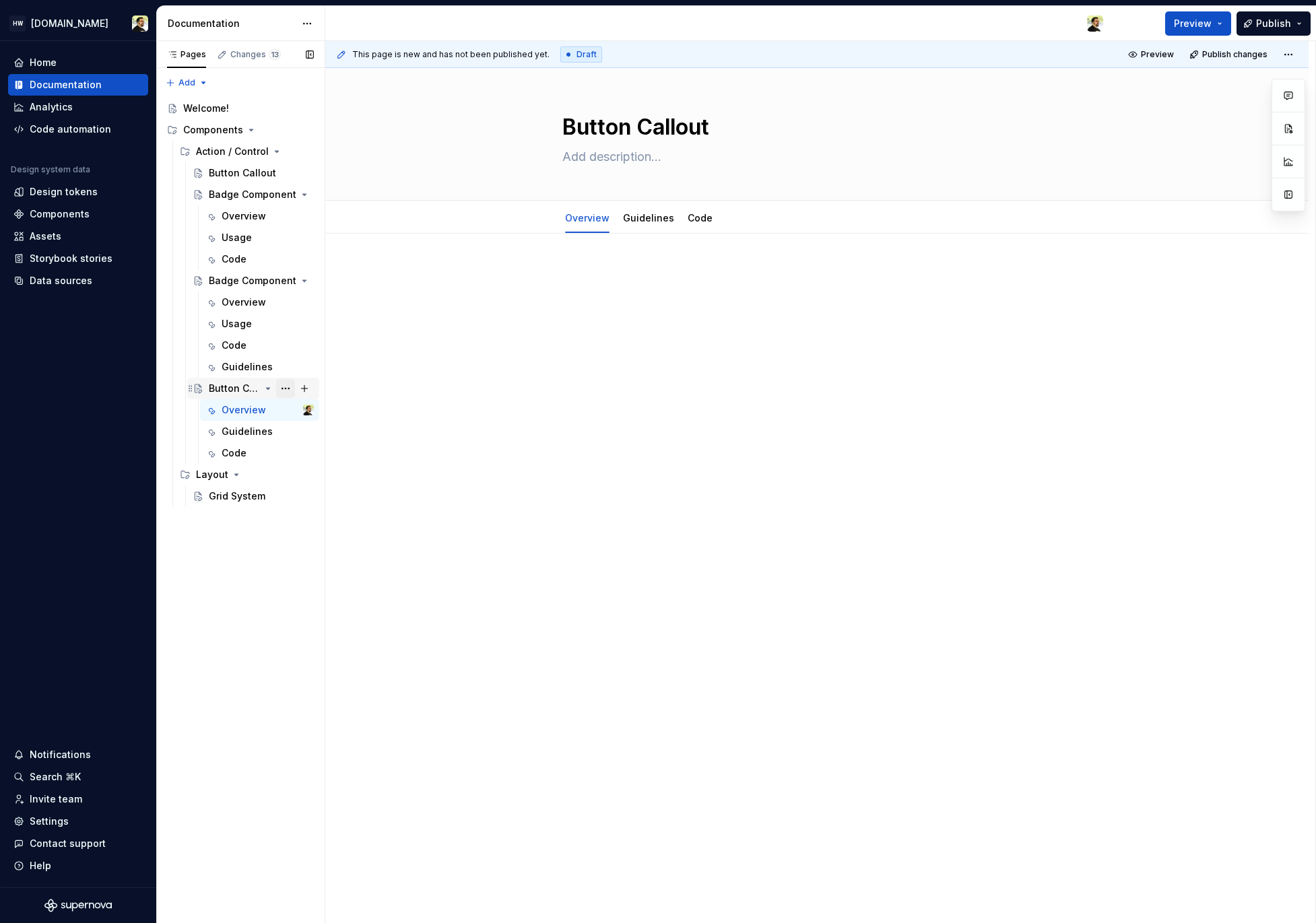
click at [285, 389] on button "Page tree" at bounding box center [285, 389] width 19 height 19
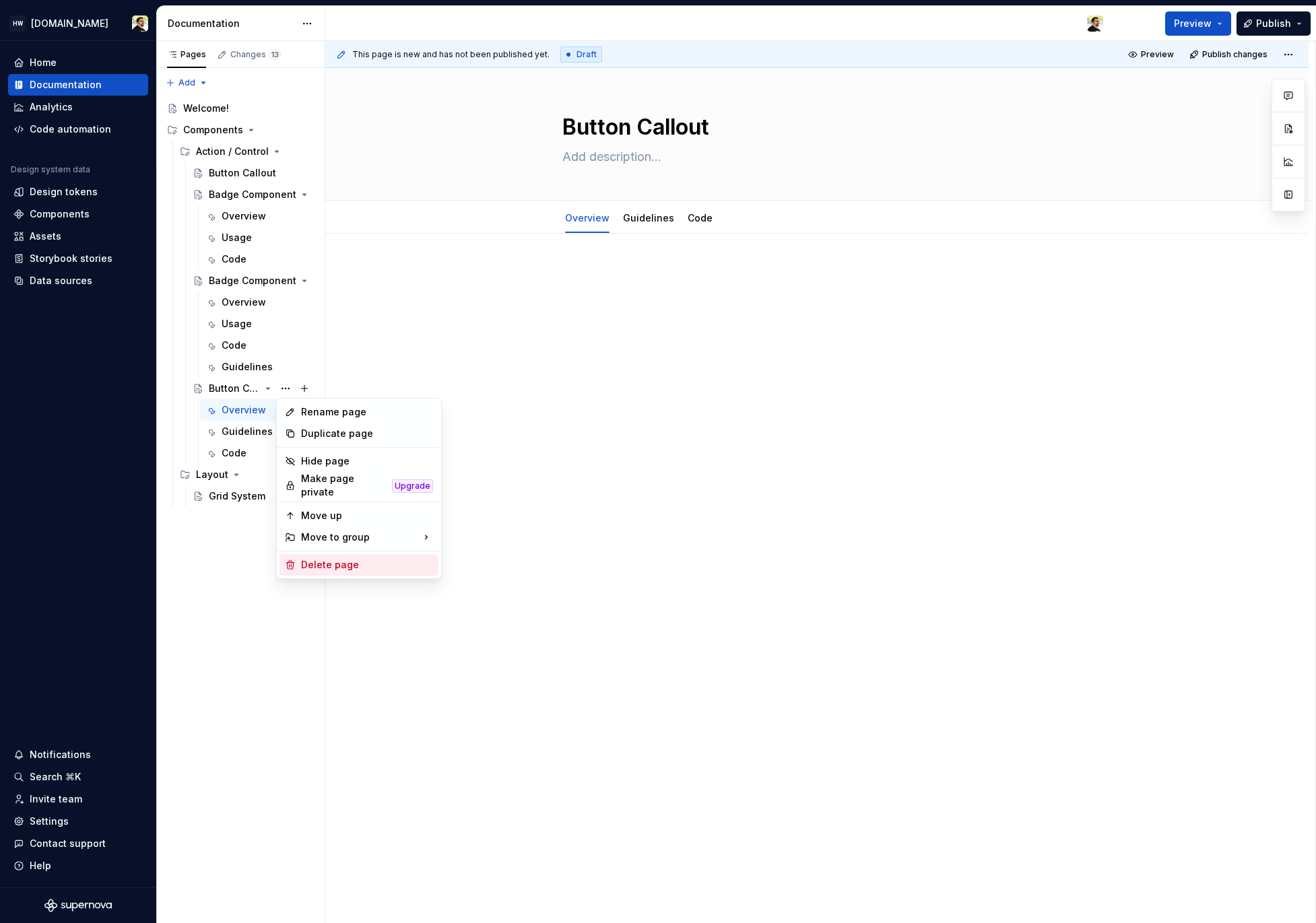
click at [337, 560] on div "Delete page" at bounding box center [366, 565] width 132 height 14
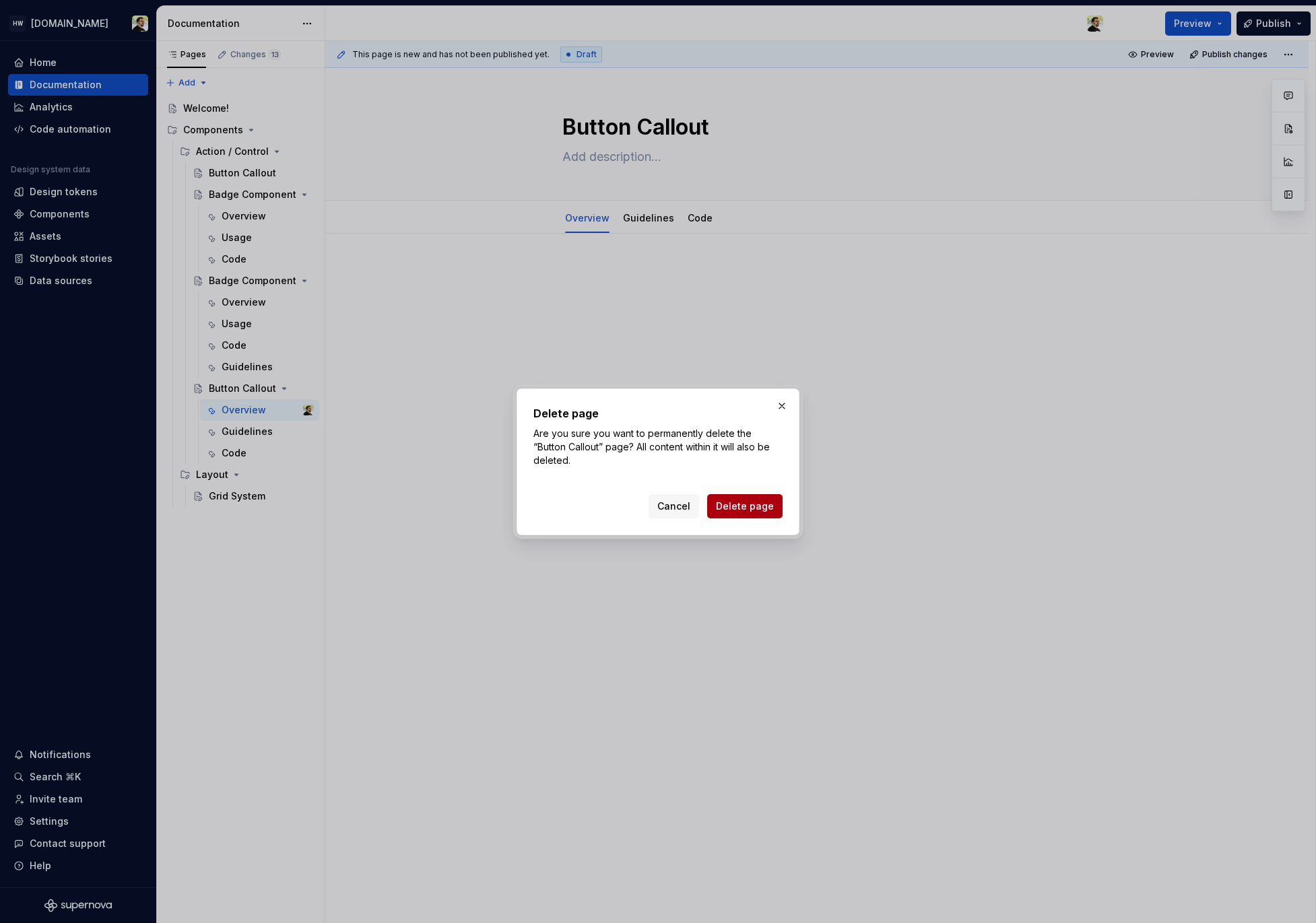
click at [734, 495] on button "Delete page" at bounding box center [744, 506] width 75 height 24
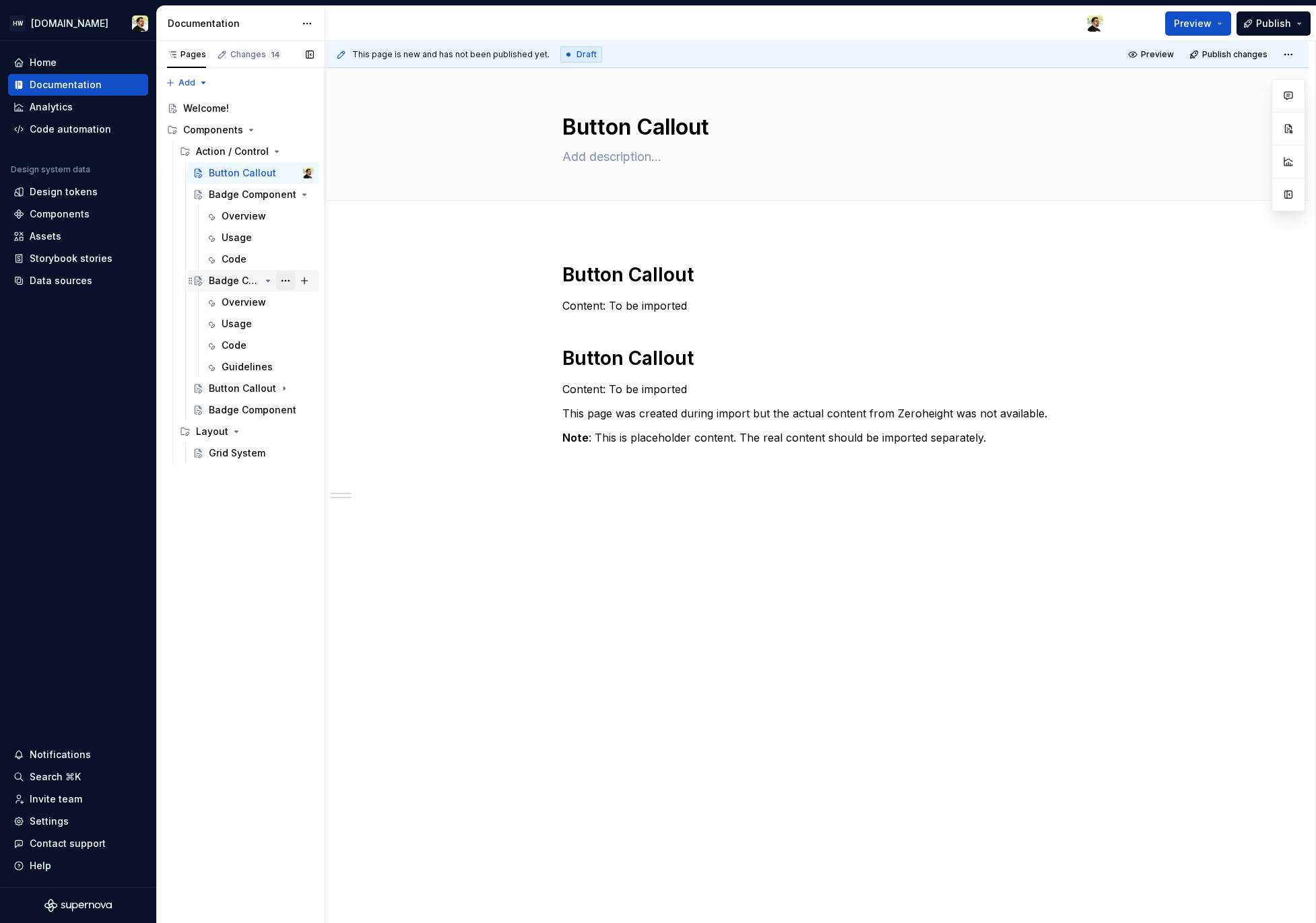
click at [282, 283] on button "Page tree" at bounding box center [285, 281] width 19 height 19
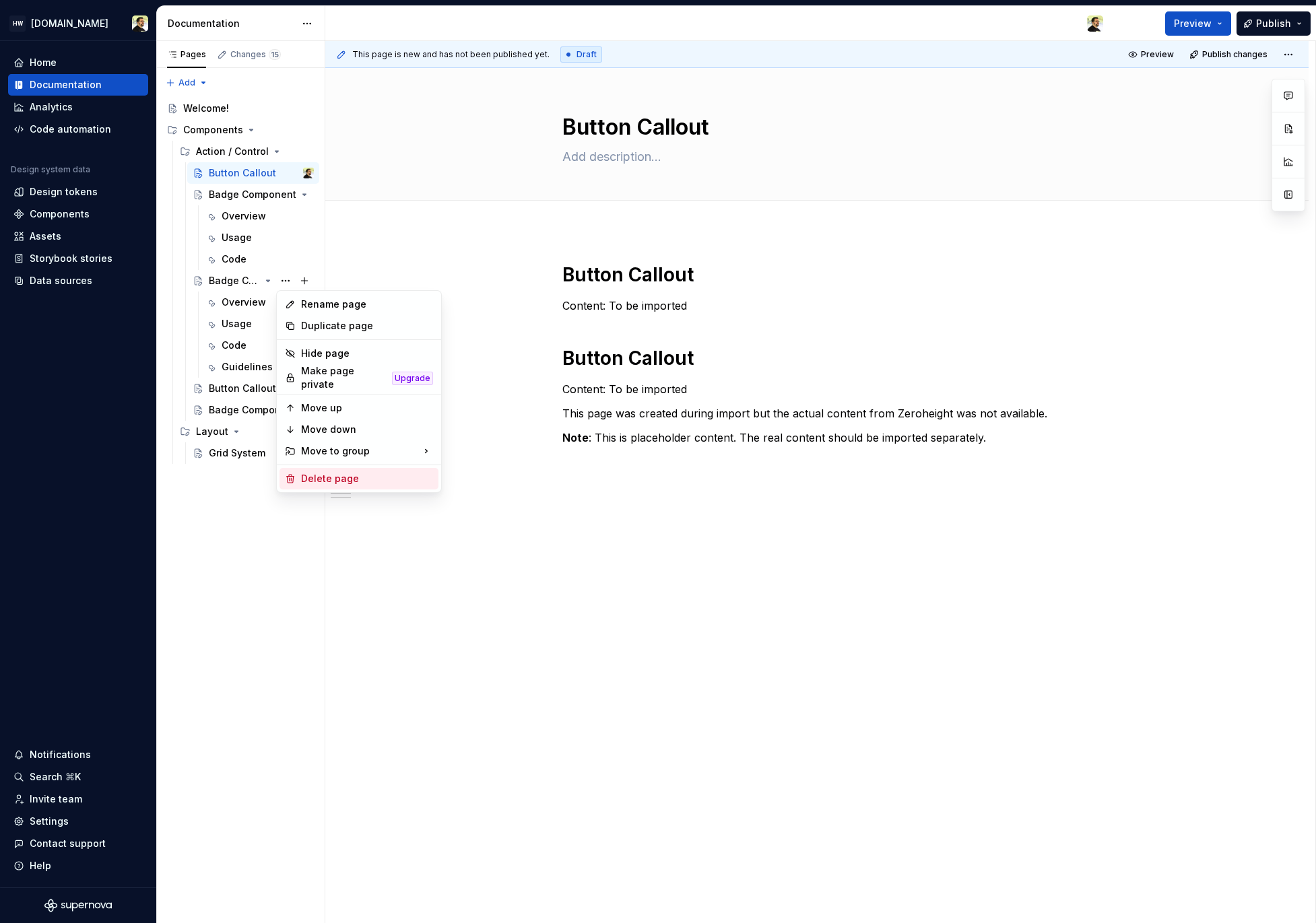
click at [331, 477] on div "Delete page" at bounding box center [366, 479] width 132 height 14
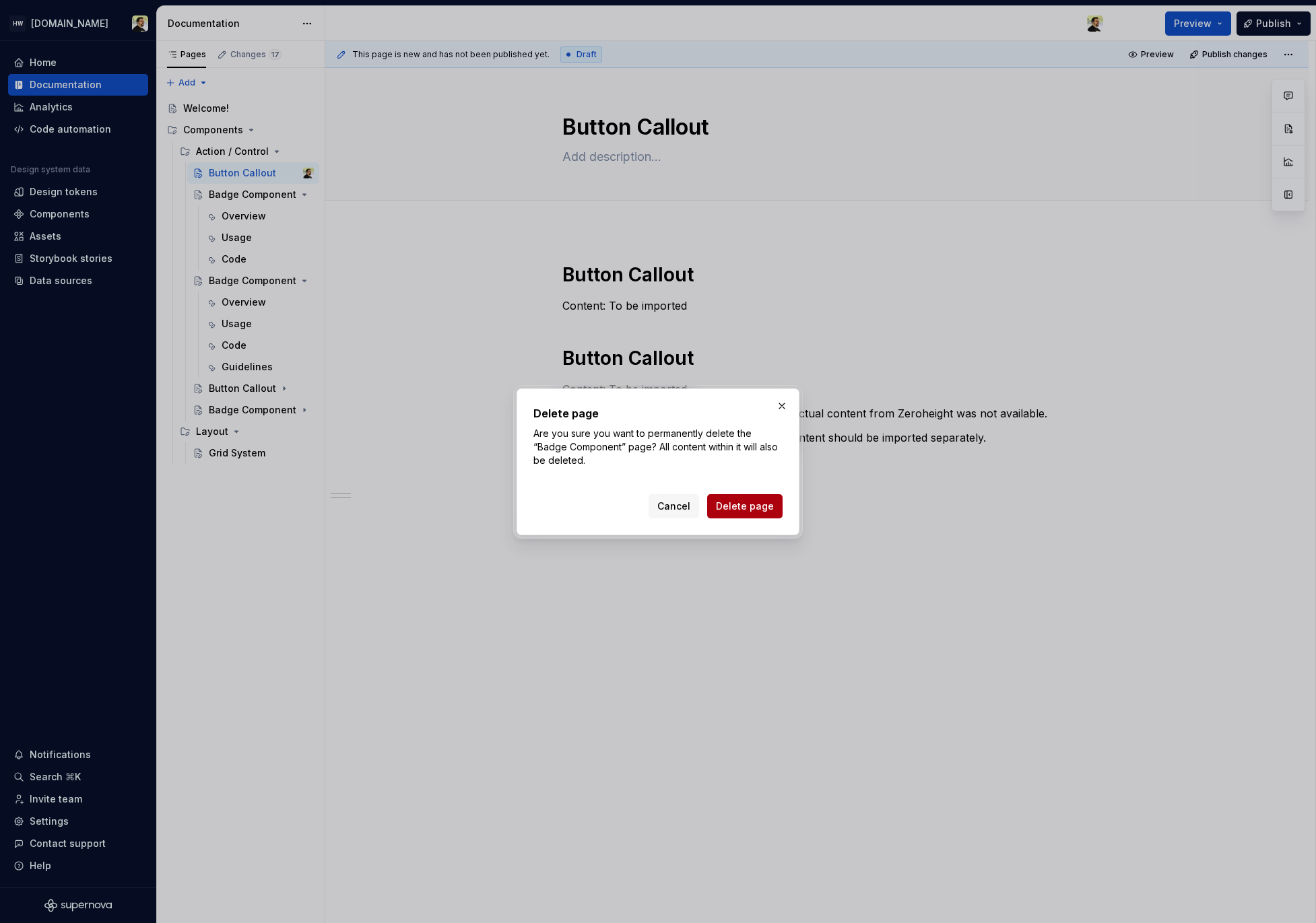
click at [746, 508] on span "Delete page" at bounding box center [744, 506] width 58 height 14
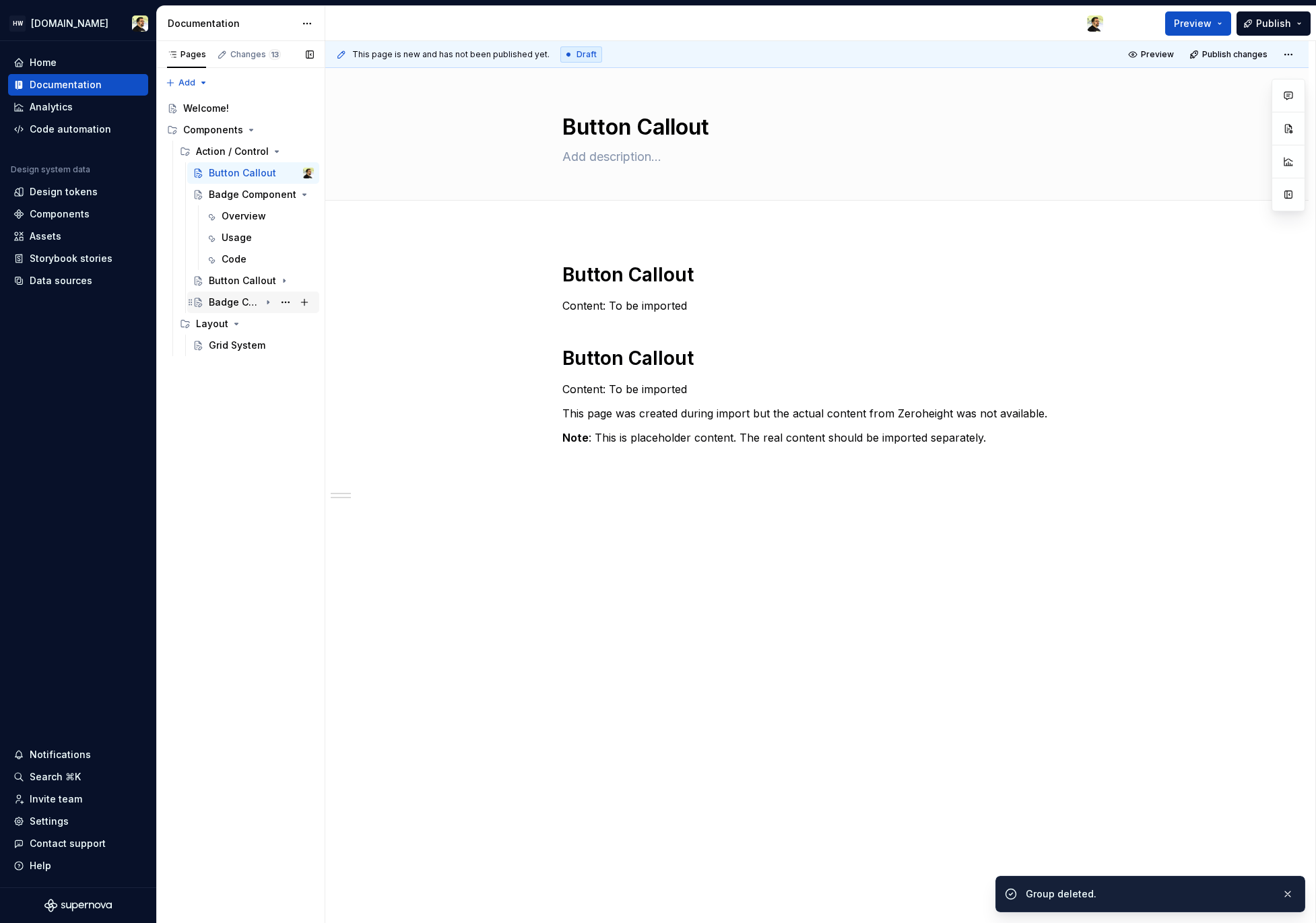
click at [250, 307] on div "Badge Component" at bounding box center [234, 302] width 51 height 14
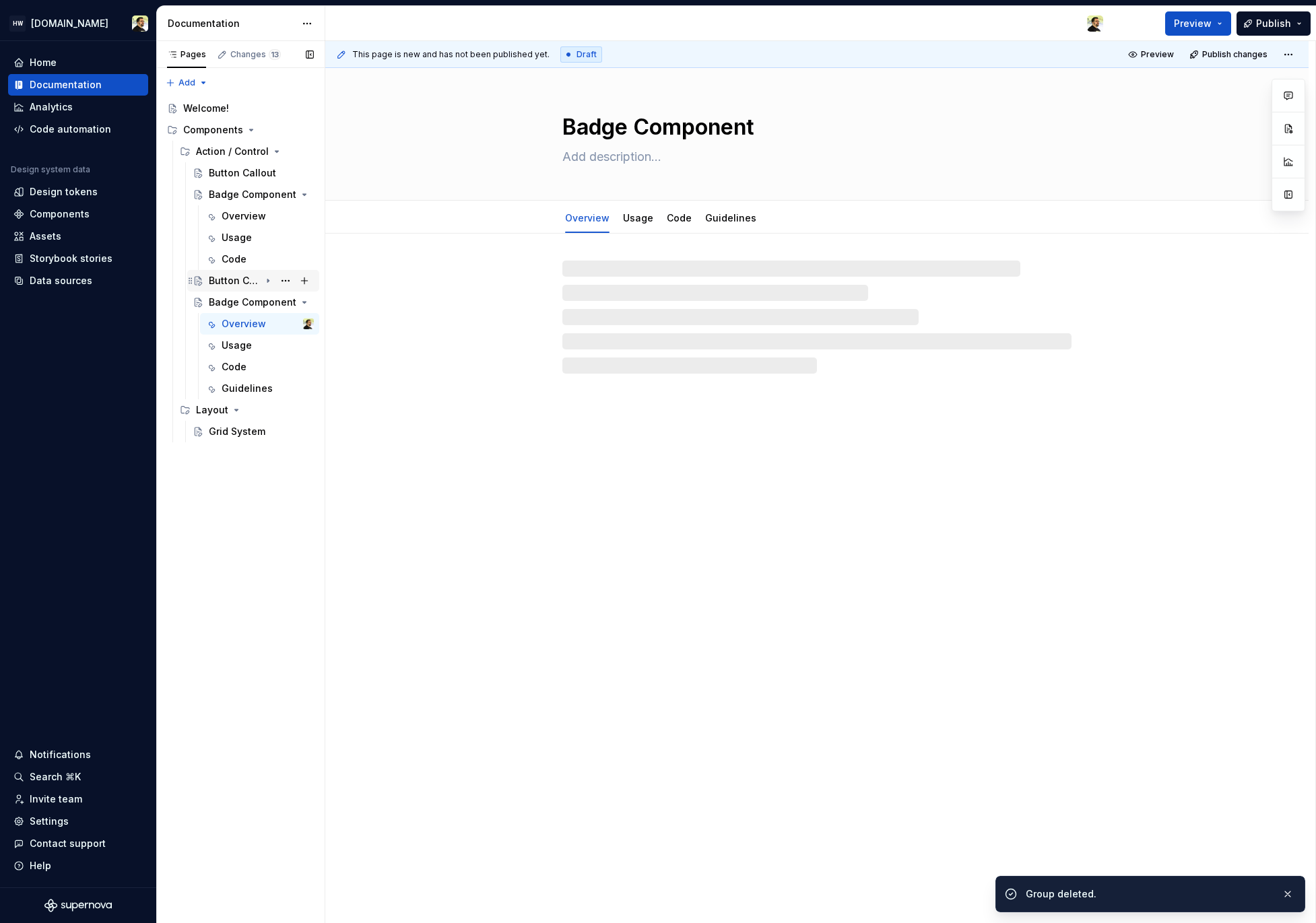
click at [244, 286] on div "Button Callout" at bounding box center [234, 281] width 51 height 14
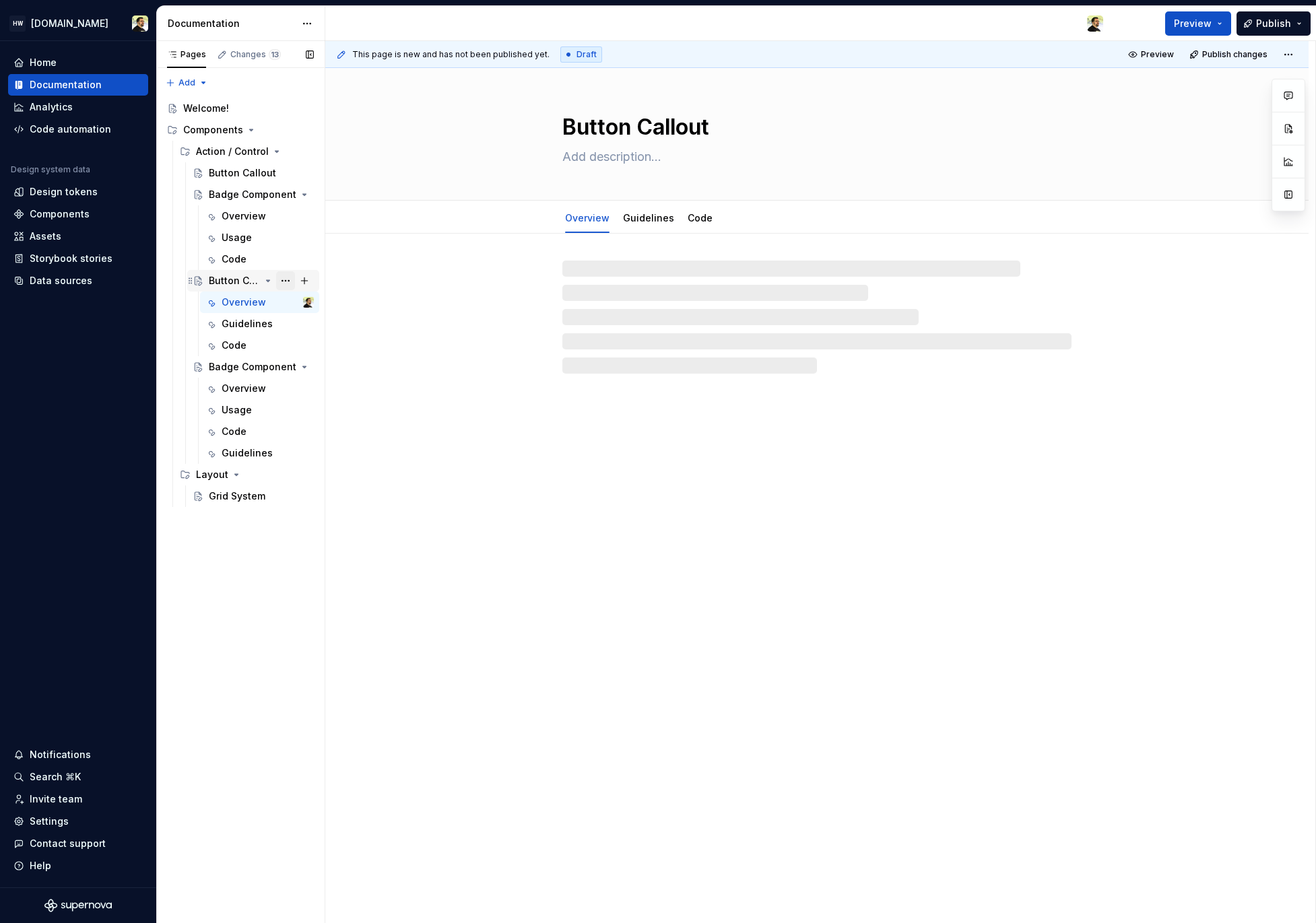
click at [283, 285] on button "Page tree" at bounding box center [285, 281] width 19 height 19
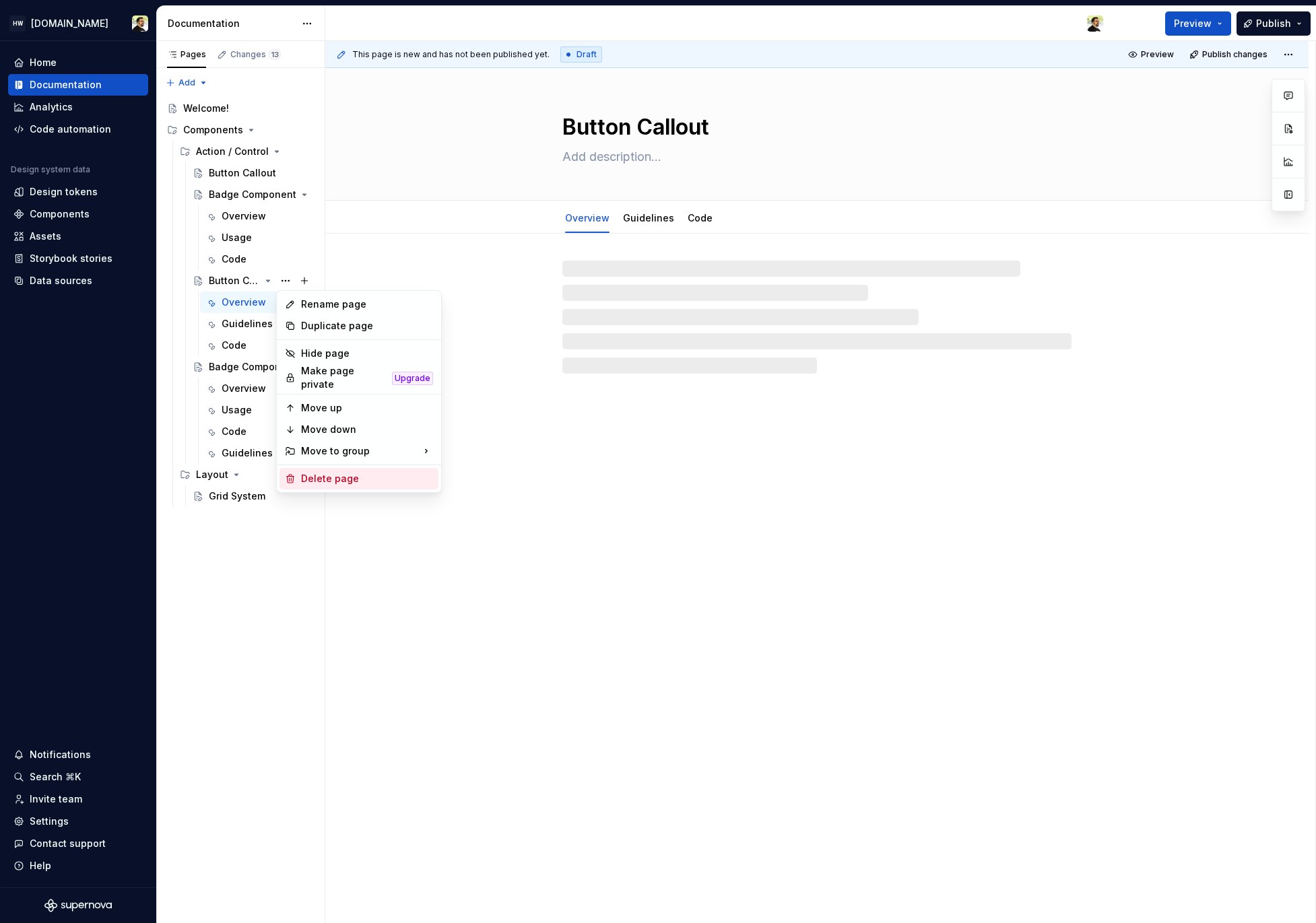
click at [340, 468] on div "Delete page" at bounding box center [359, 479] width 159 height 22
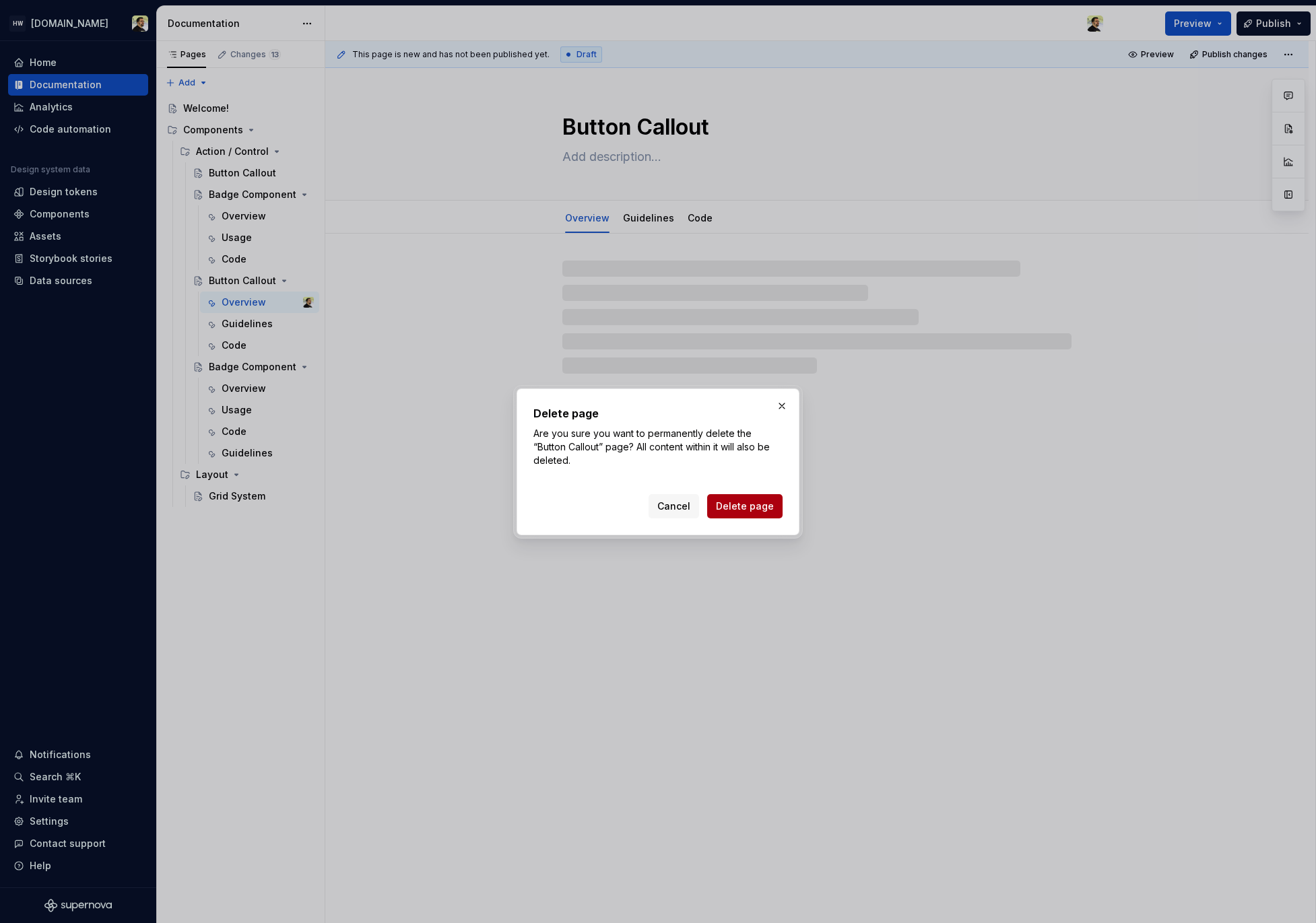
click at [766, 509] on span "Delete page" at bounding box center [744, 506] width 58 height 14
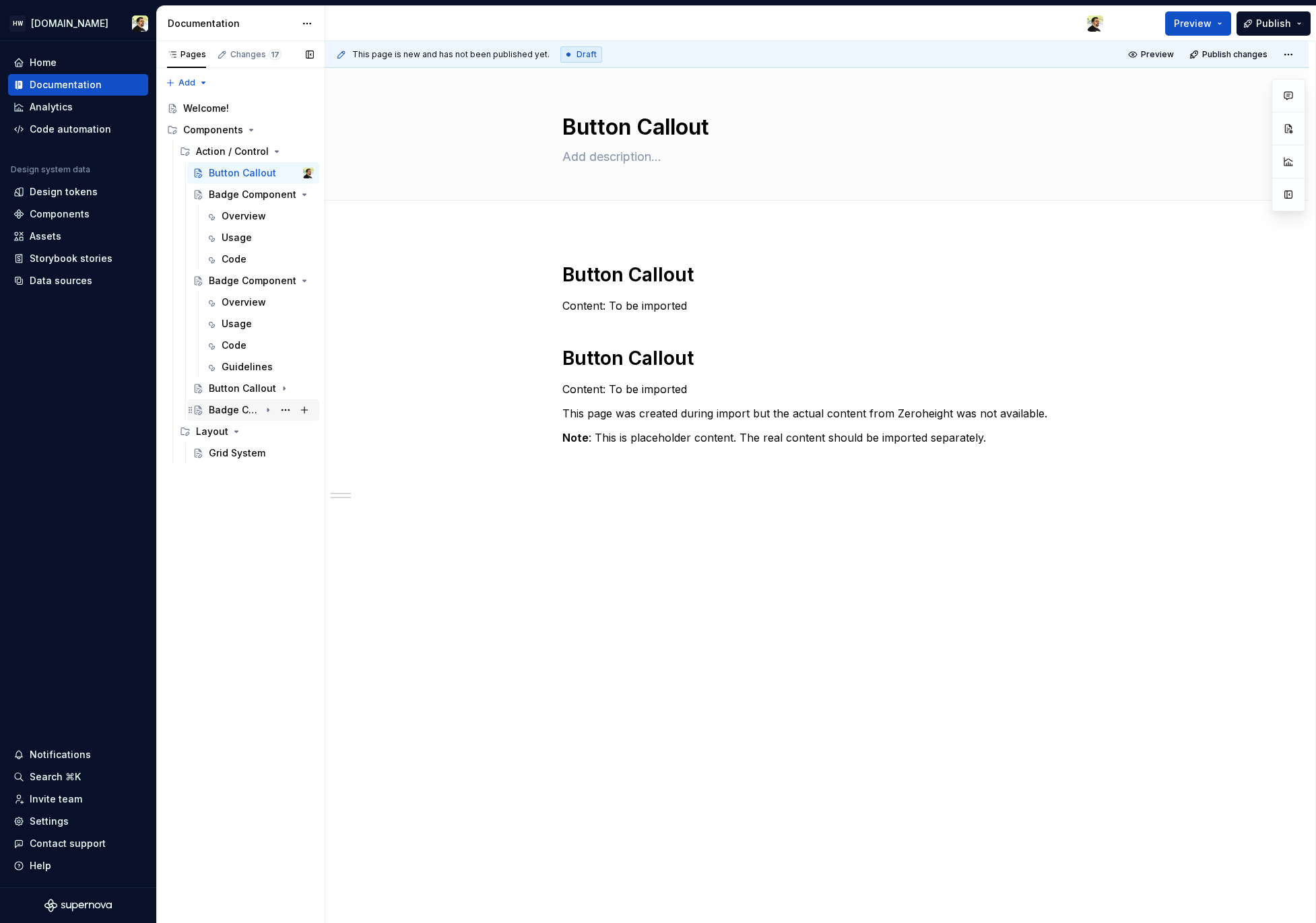
click at [256, 404] on div "Badge Component" at bounding box center [234, 411] width 51 height 14
click at [236, 392] on div "Button Callout" at bounding box center [234, 389] width 51 height 14
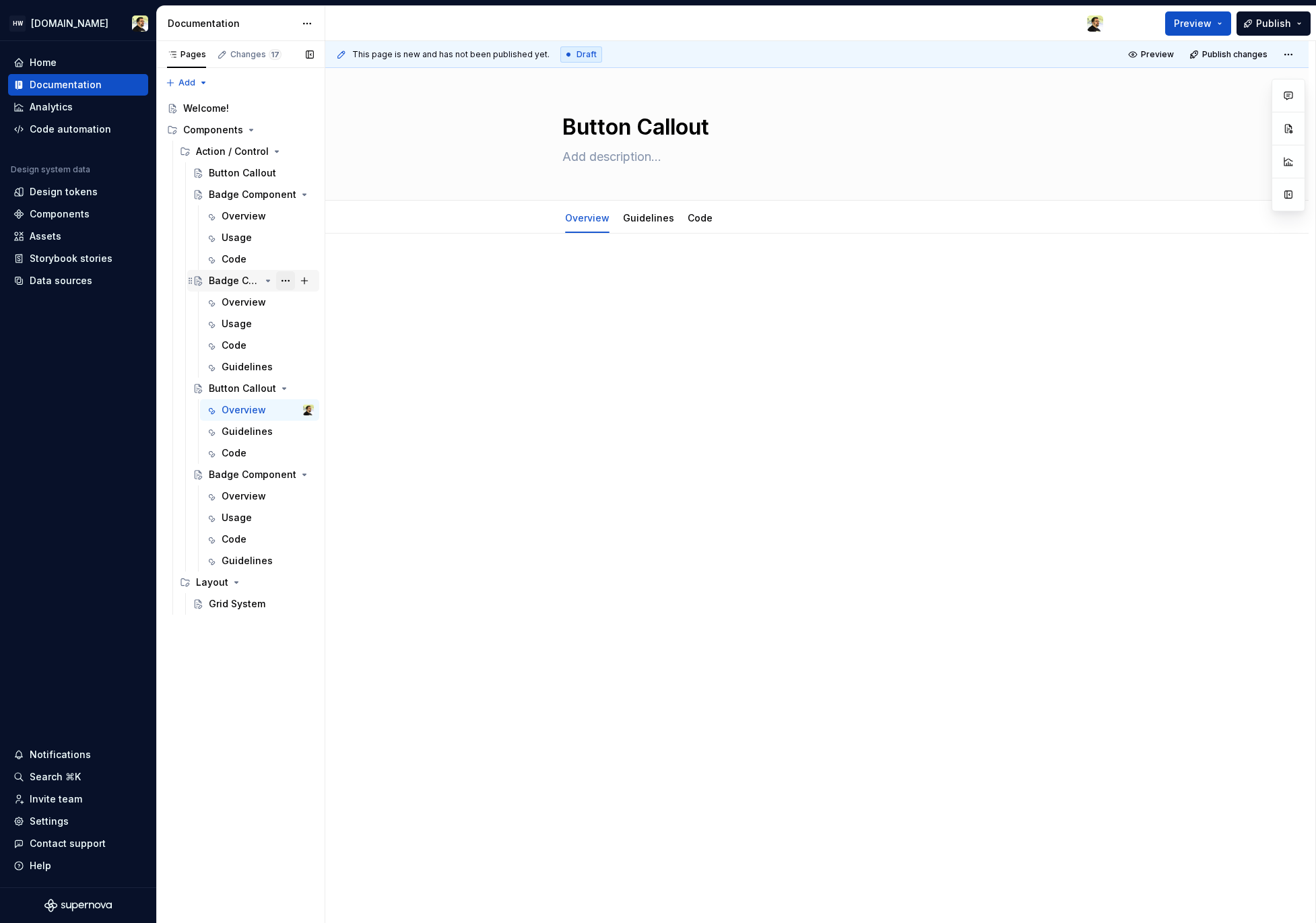
click at [283, 284] on button "Page tree" at bounding box center [285, 281] width 19 height 19
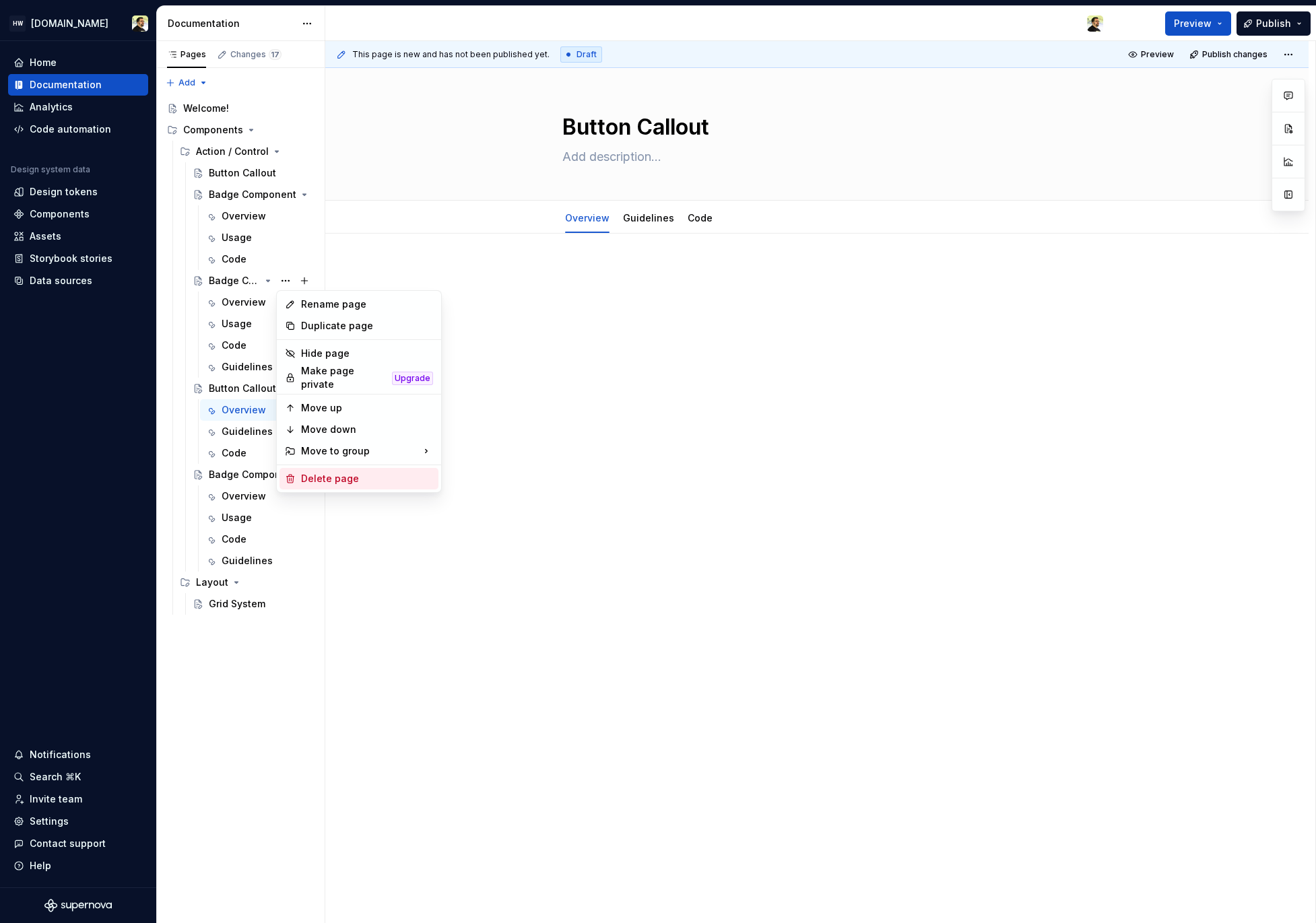
click at [376, 475] on div "Delete page" at bounding box center [366, 479] width 132 height 14
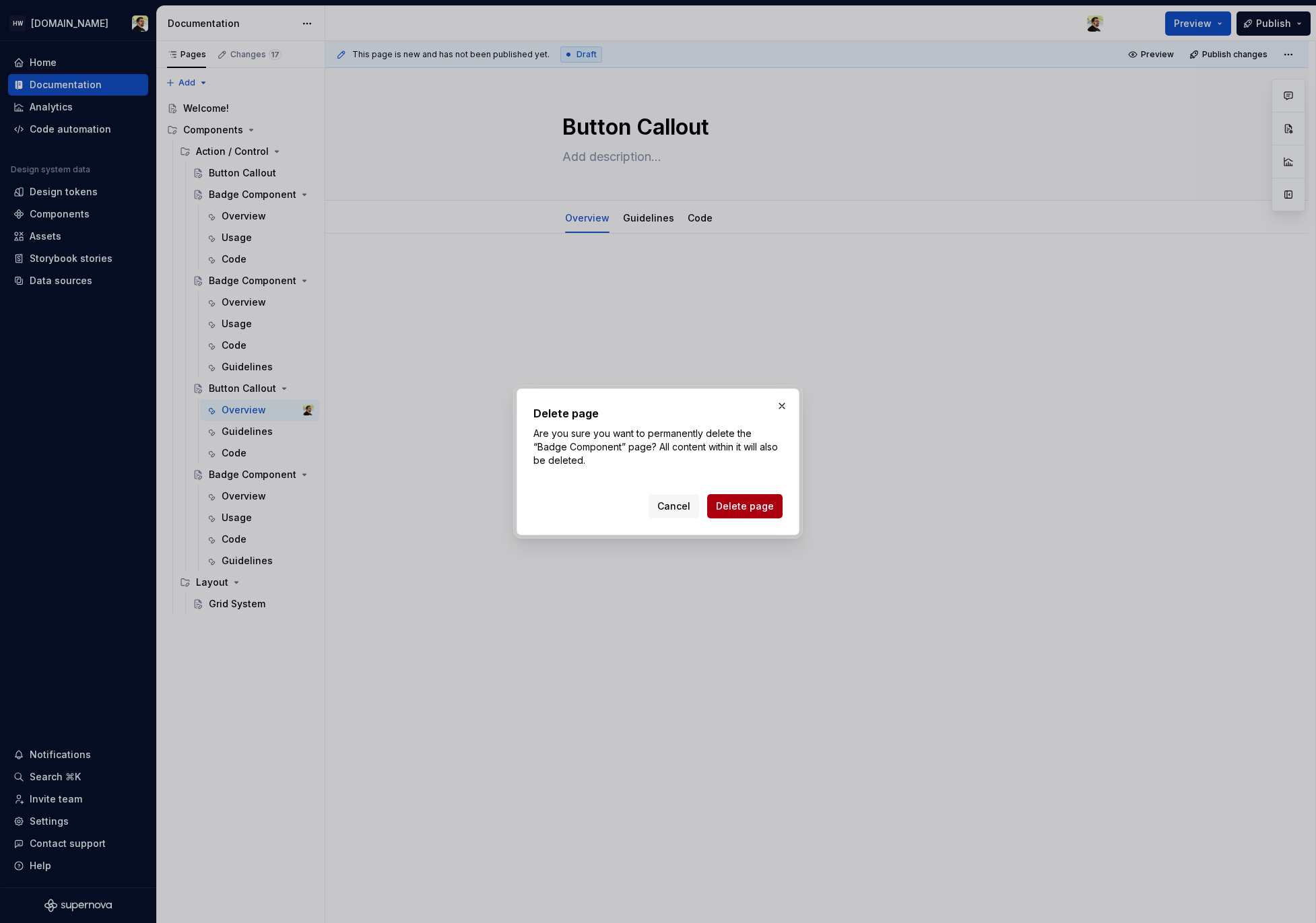
click at [747, 508] on span "Delete page" at bounding box center [744, 506] width 58 height 14
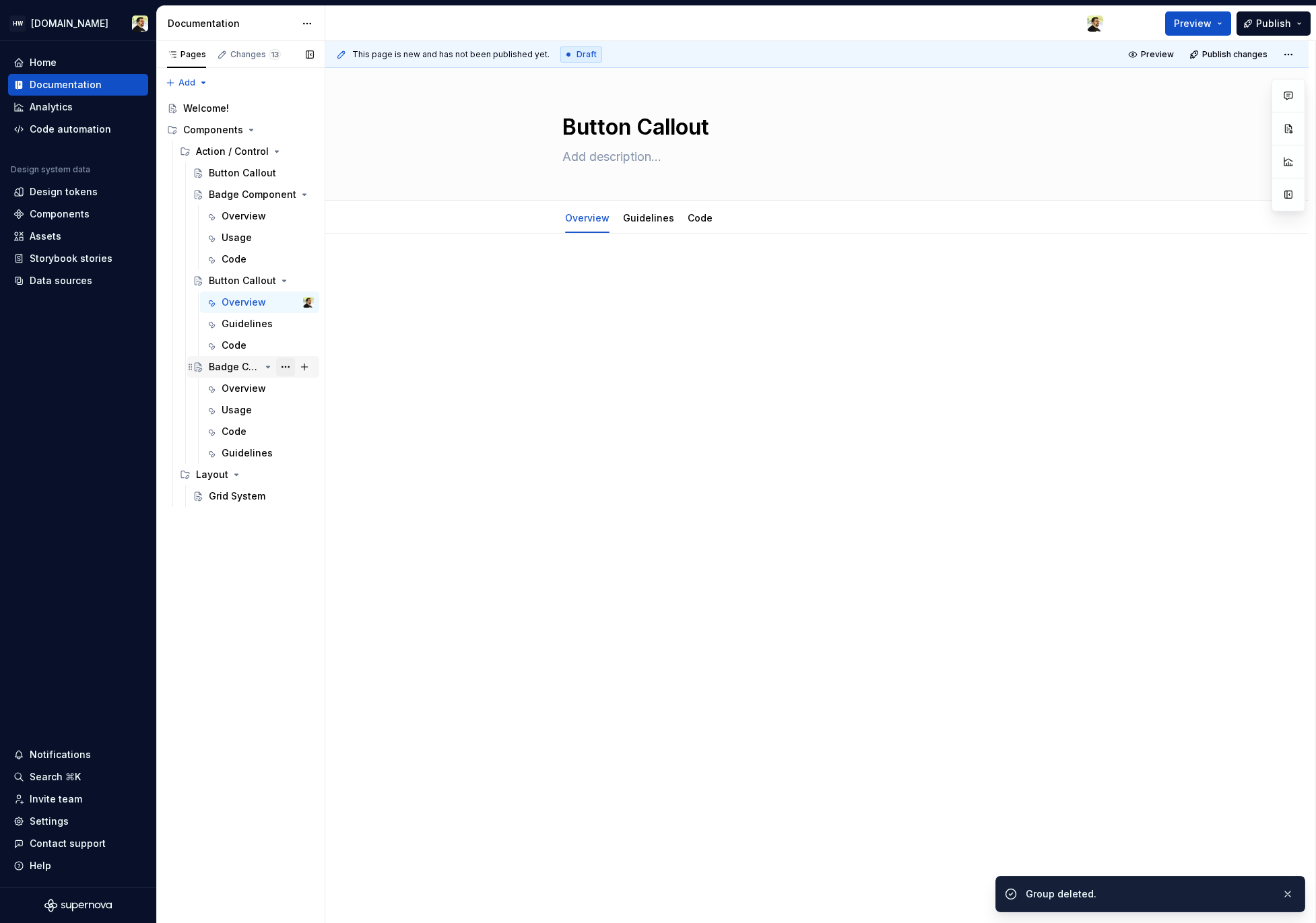
click at [289, 367] on button "Page tree" at bounding box center [285, 367] width 19 height 19
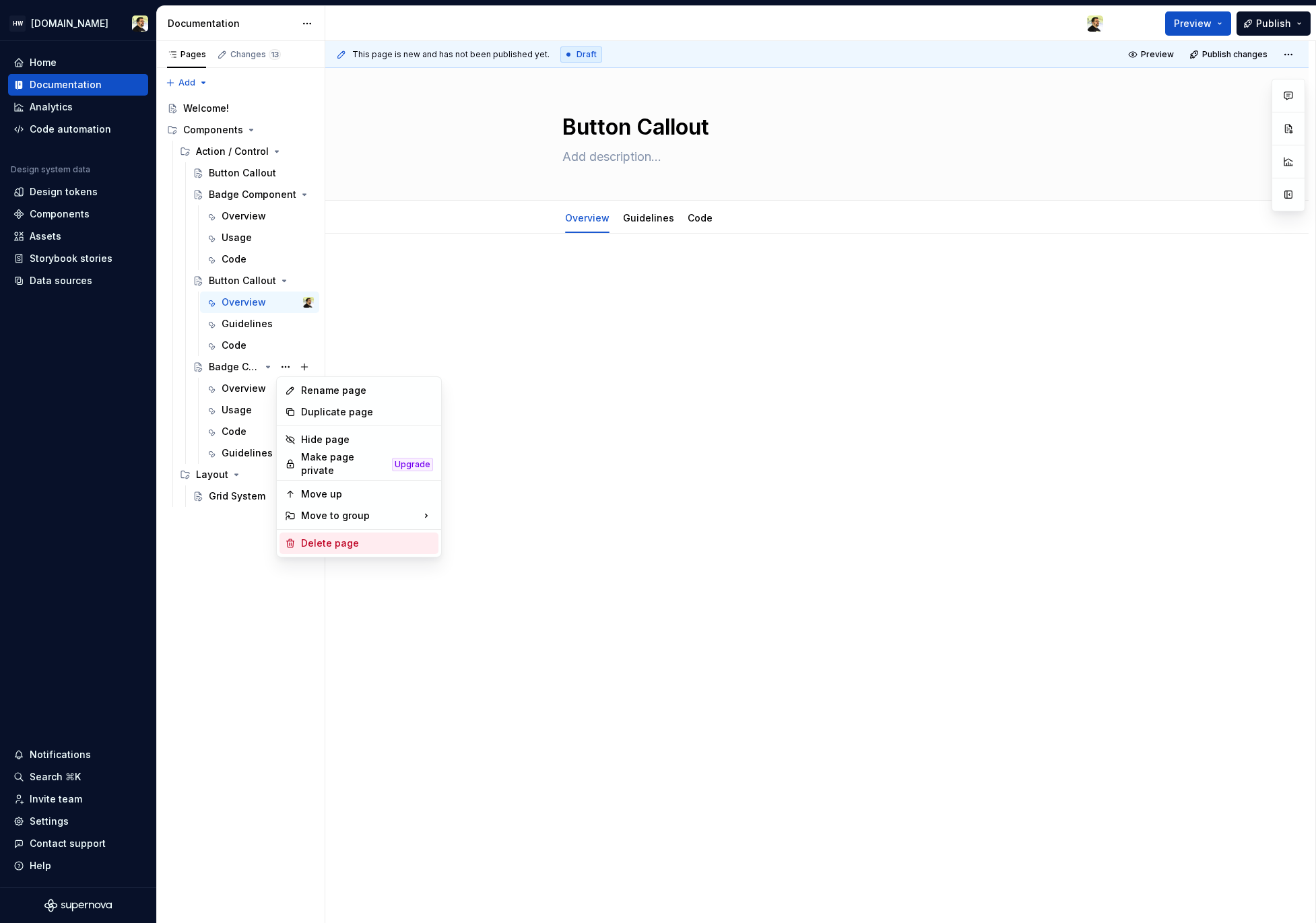
click at [383, 537] on div "Delete page" at bounding box center [366, 544] width 132 height 14
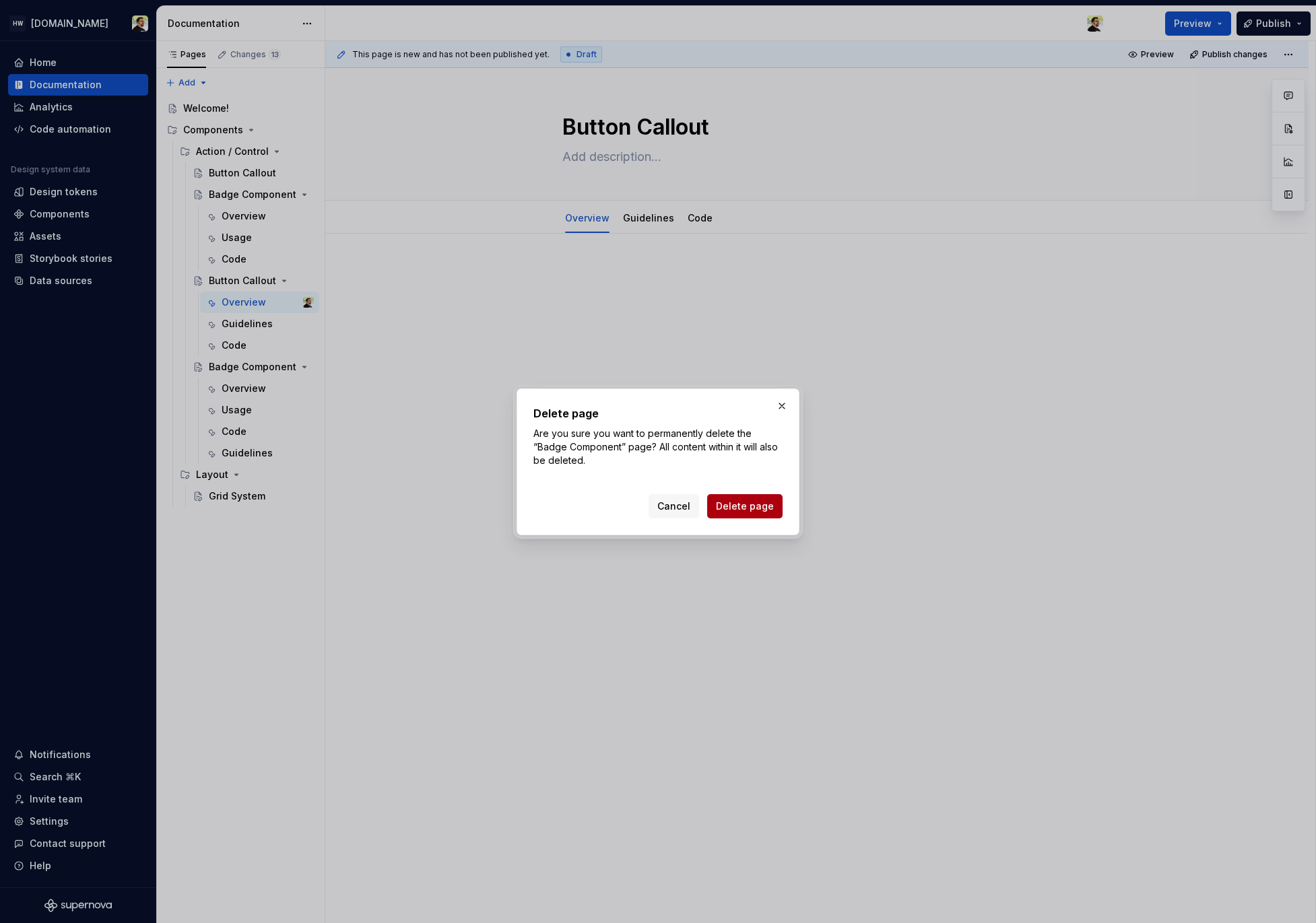
click at [745, 511] on span "Delete page" at bounding box center [744, 506] width 58 height 14
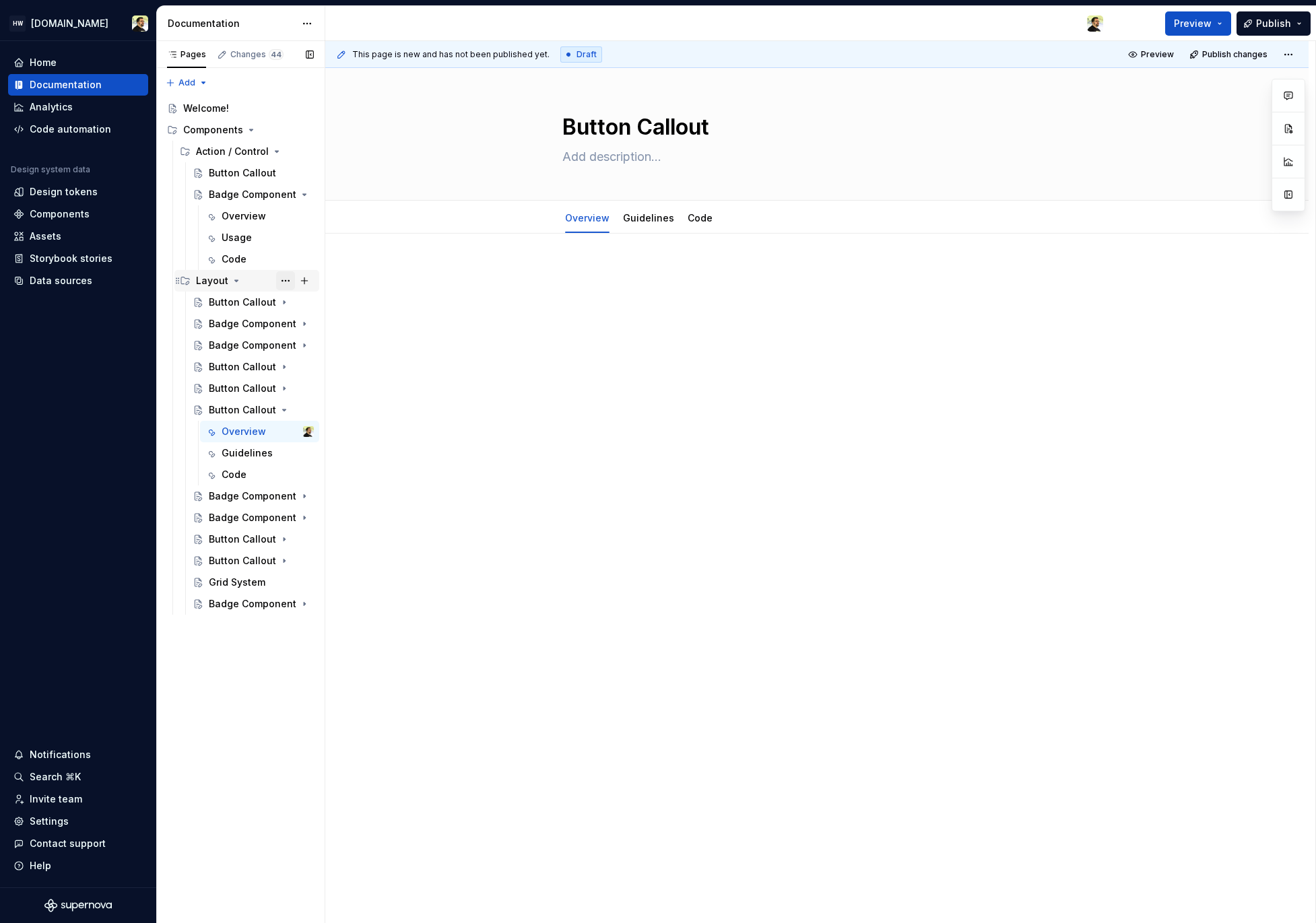
click at [285, 285] on button "Page tree" at bounding box center [285, 281] width 19 height 19
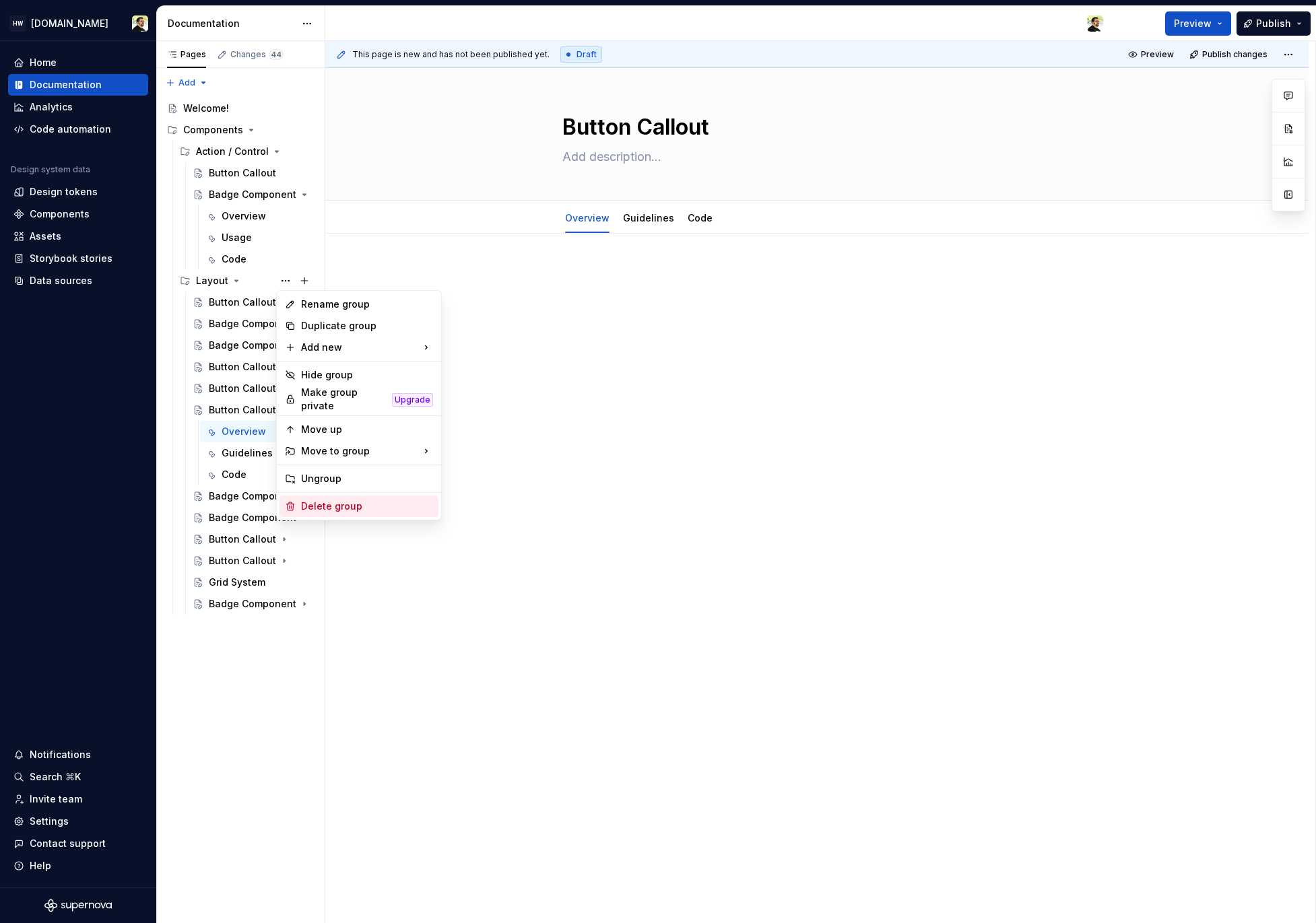
click at [346, 500] on div "Delete group" at bounding box center [366, 506] width 132 height 14
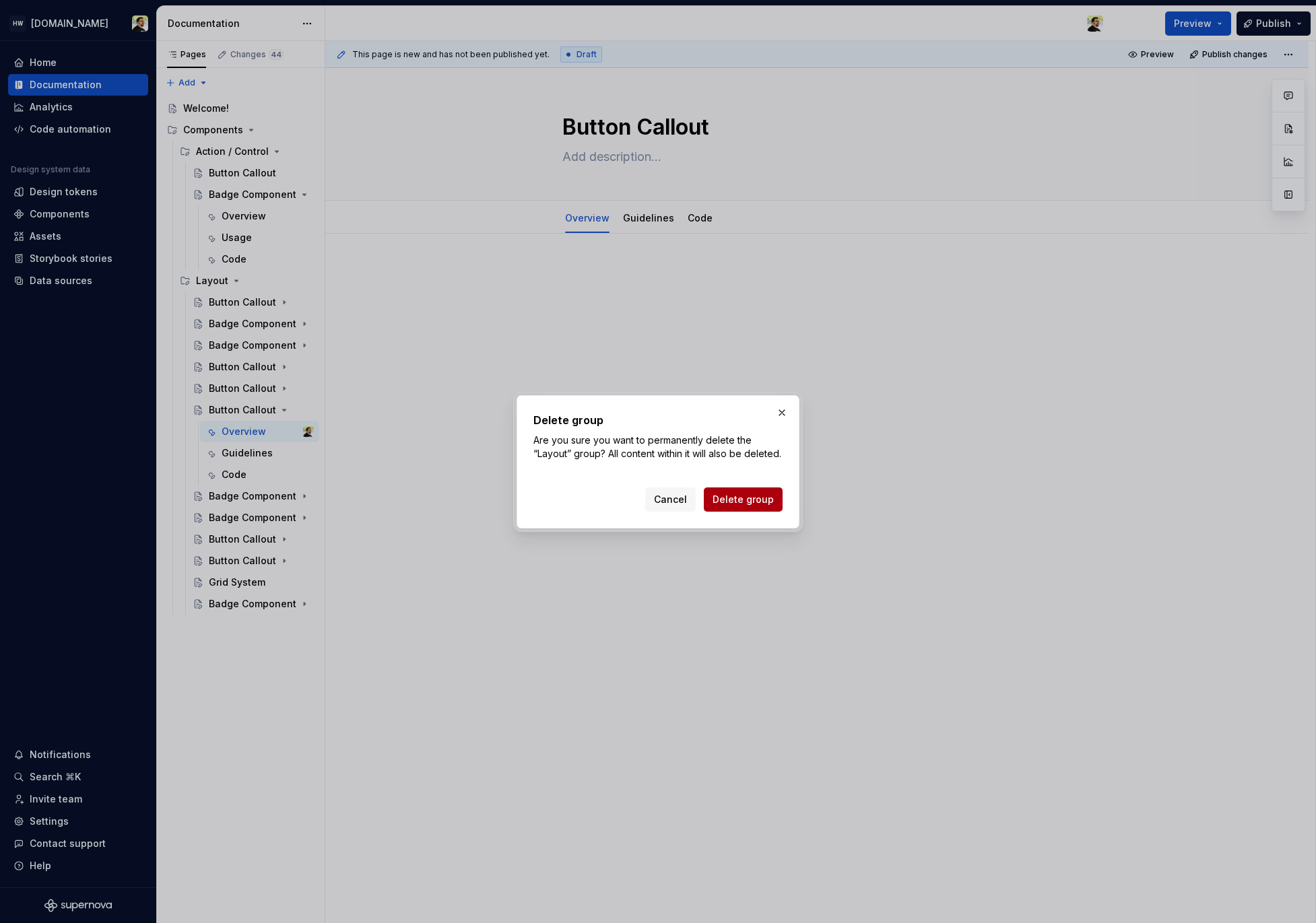
click at [723, 512] on button "Delete group" at bounding box center [742, 500] width 79 height 24
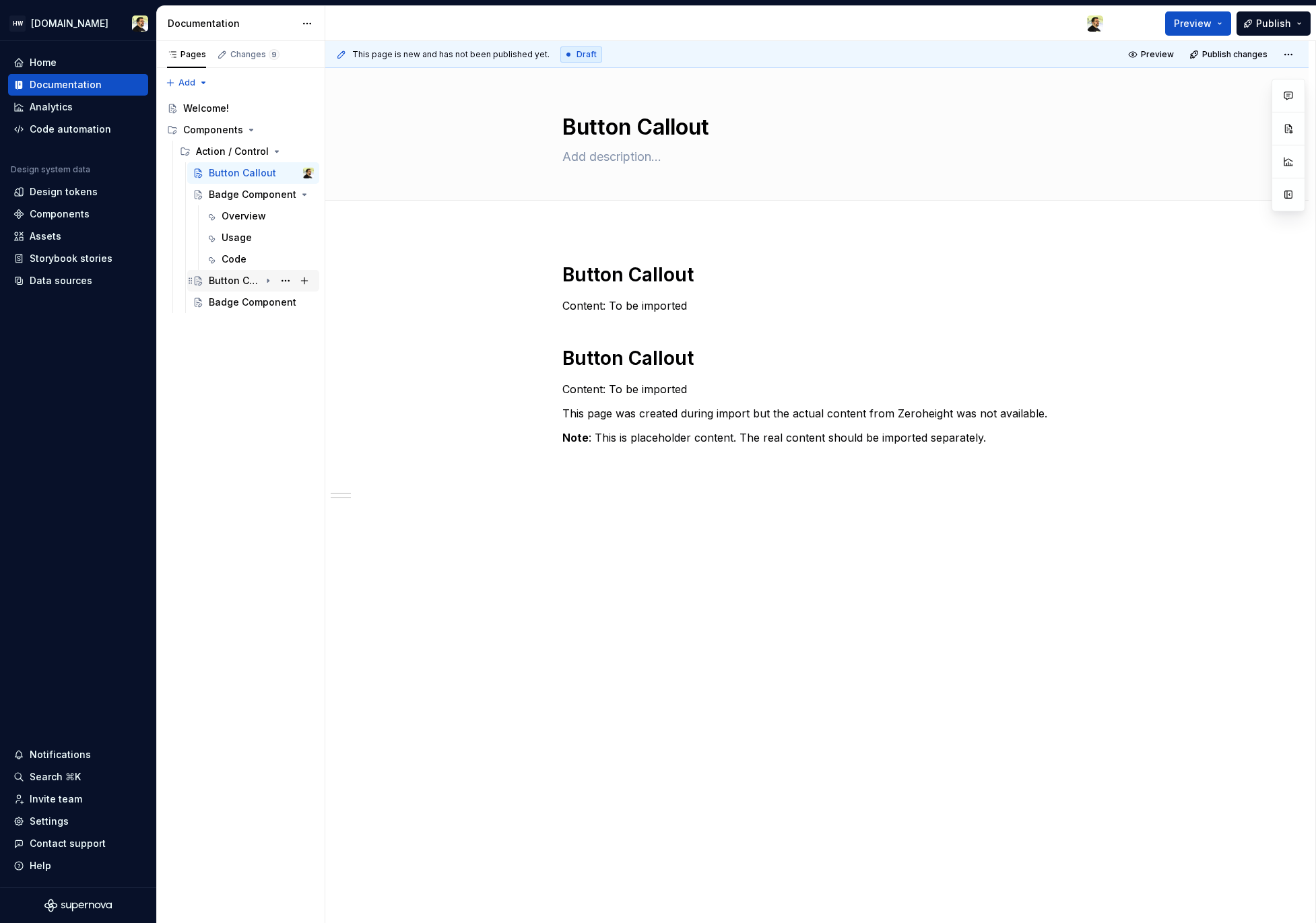
click at [267, 279] on icon "Page tree" at bounding box center [268, 281] width 2 height 3
click at [253, 366] on div "Badge Component" at bounding box center [234, 367] width 51 height 14
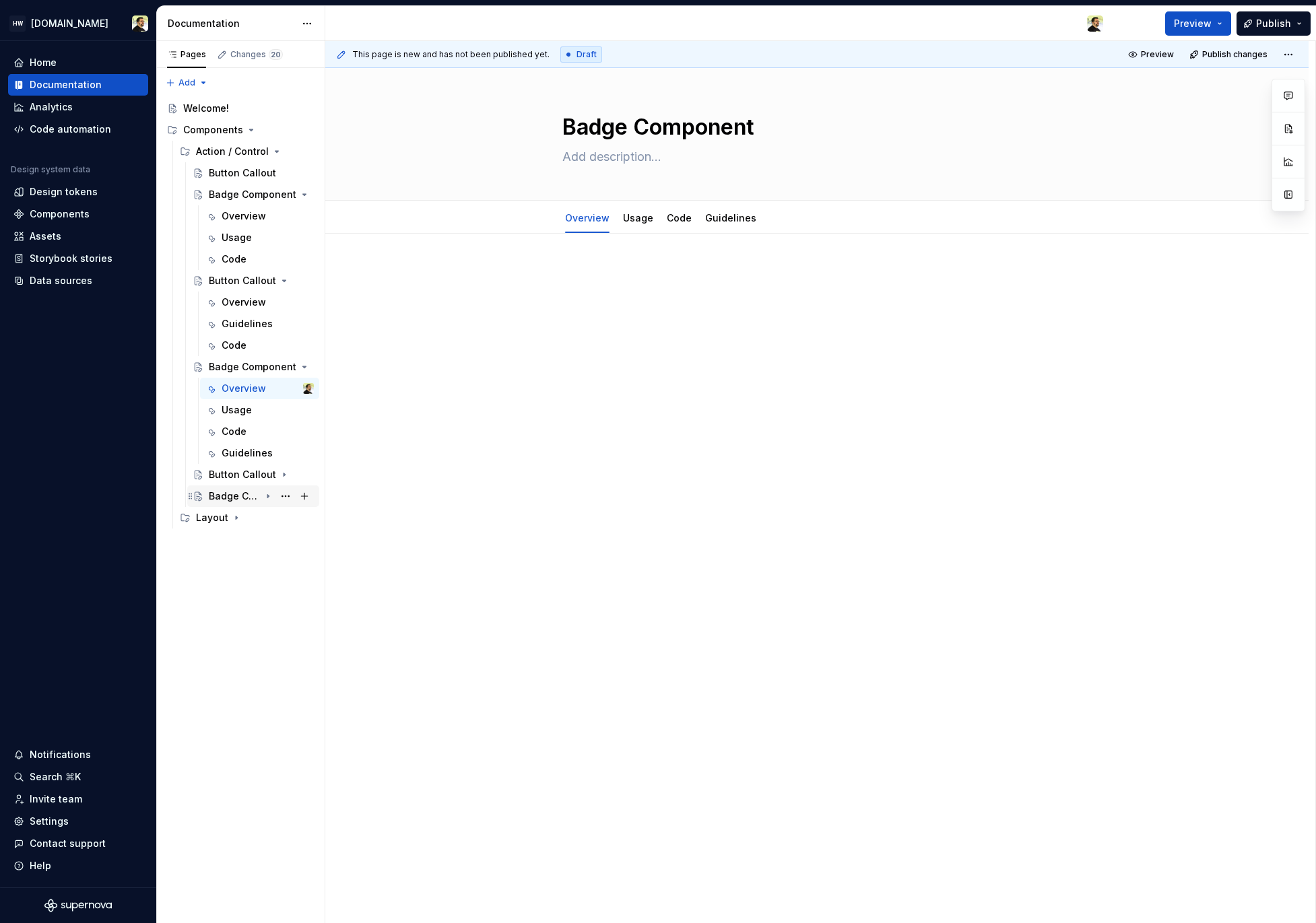
click at [243, 491] on div "Badge Component" at bounding box center [234, 496] width 51 height 14
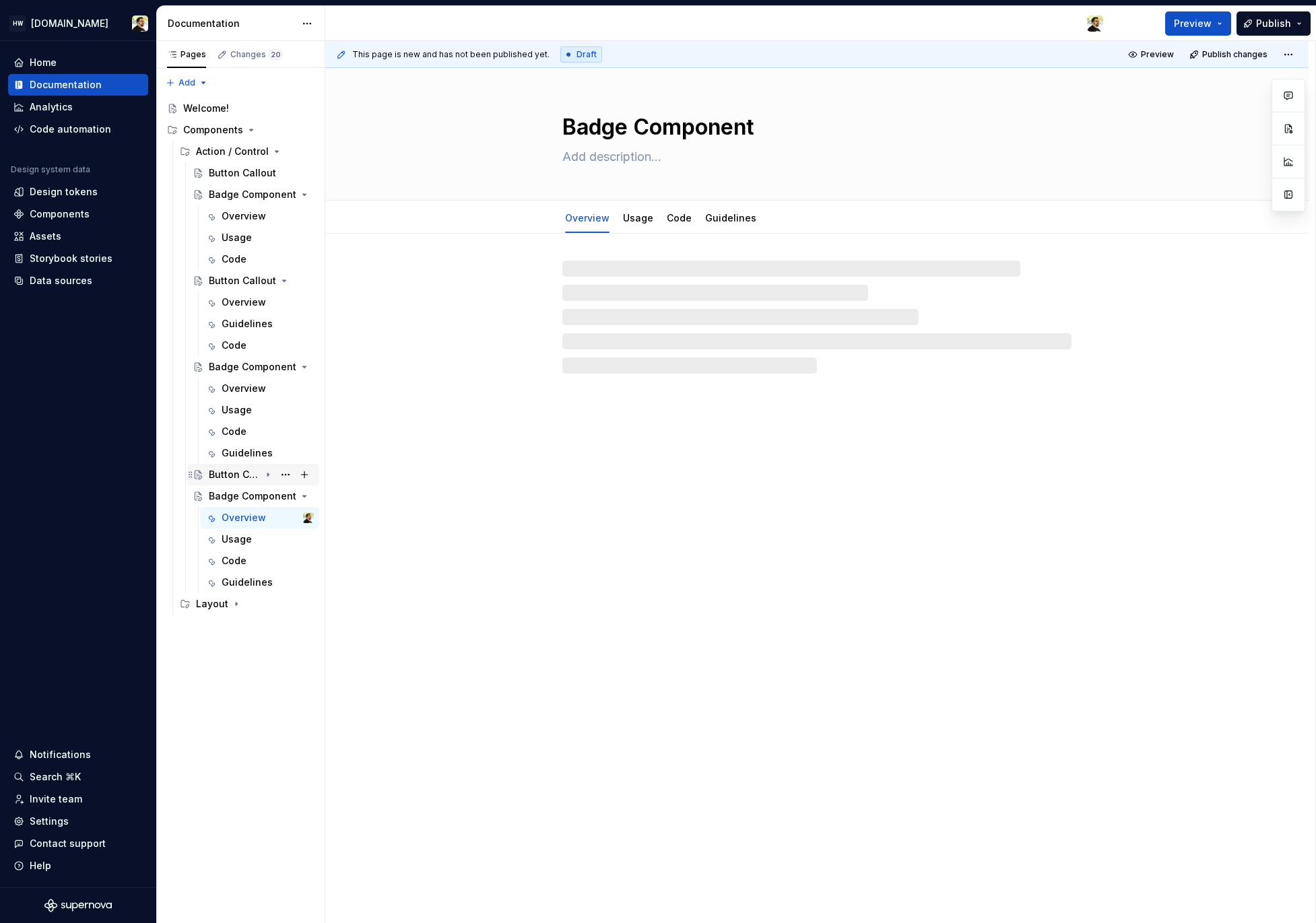
click at [243, 468] on div "Button Callout" at bounding box center [234, 475] width 51 height 14
click at [290, 474] on button "Page tree" at bounding box center [285, 474] width 19 height 19
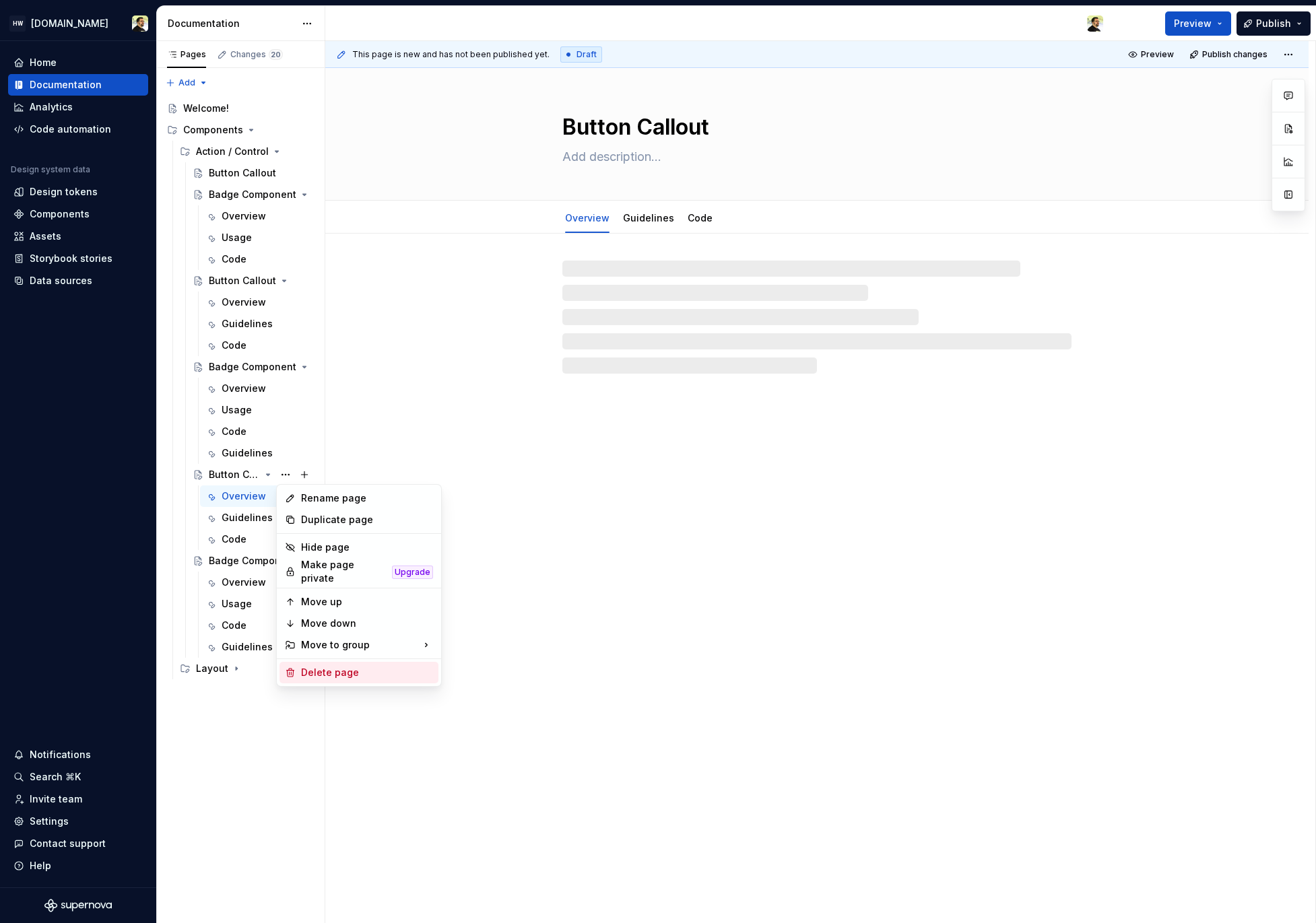
click at [365, 666] on div "Delete page" at bounding box center [366, 673] width 132 height 14
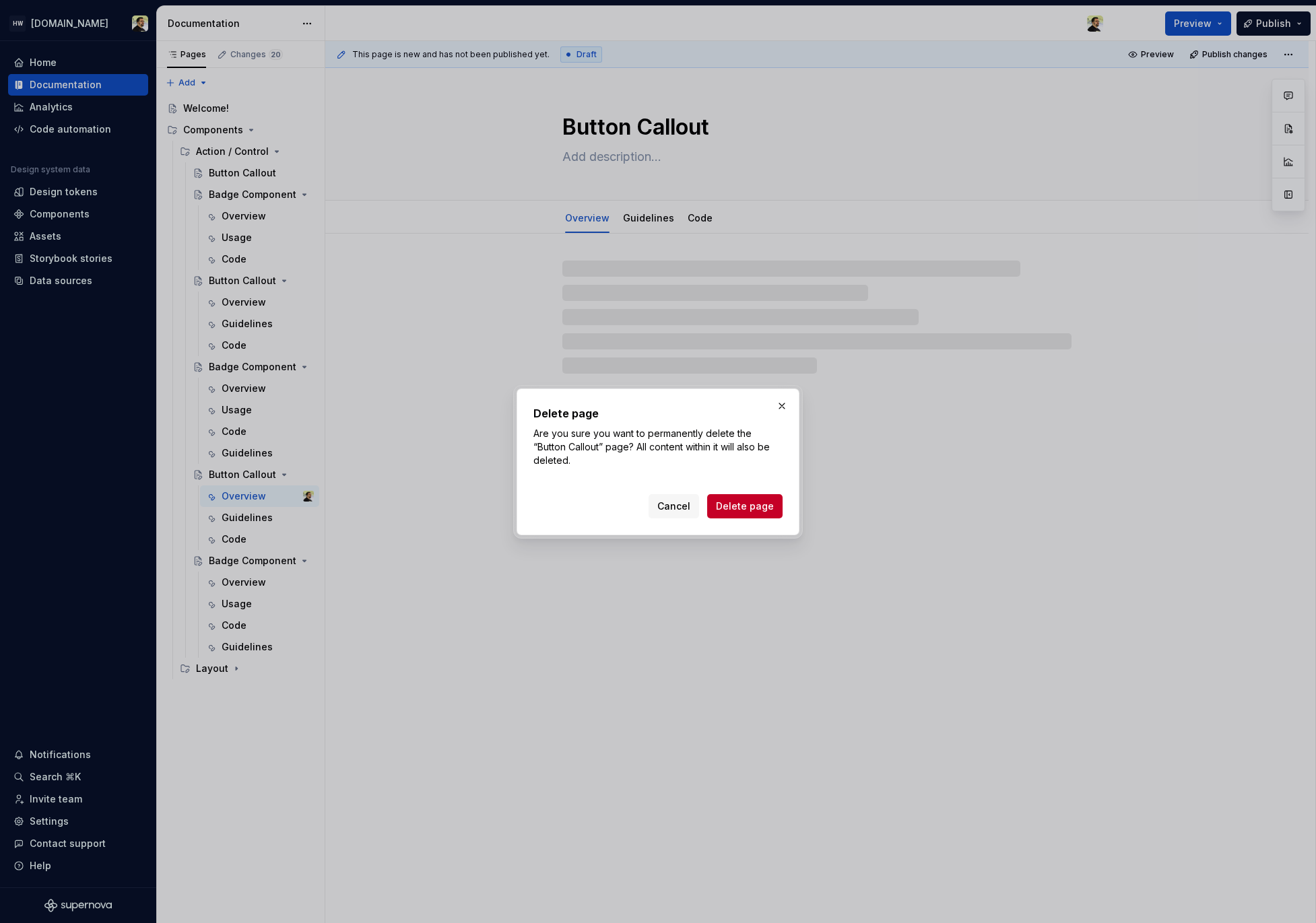
click at [736, 505] on span "Delete page" at bounding box center [744, 506] width 58 height 14
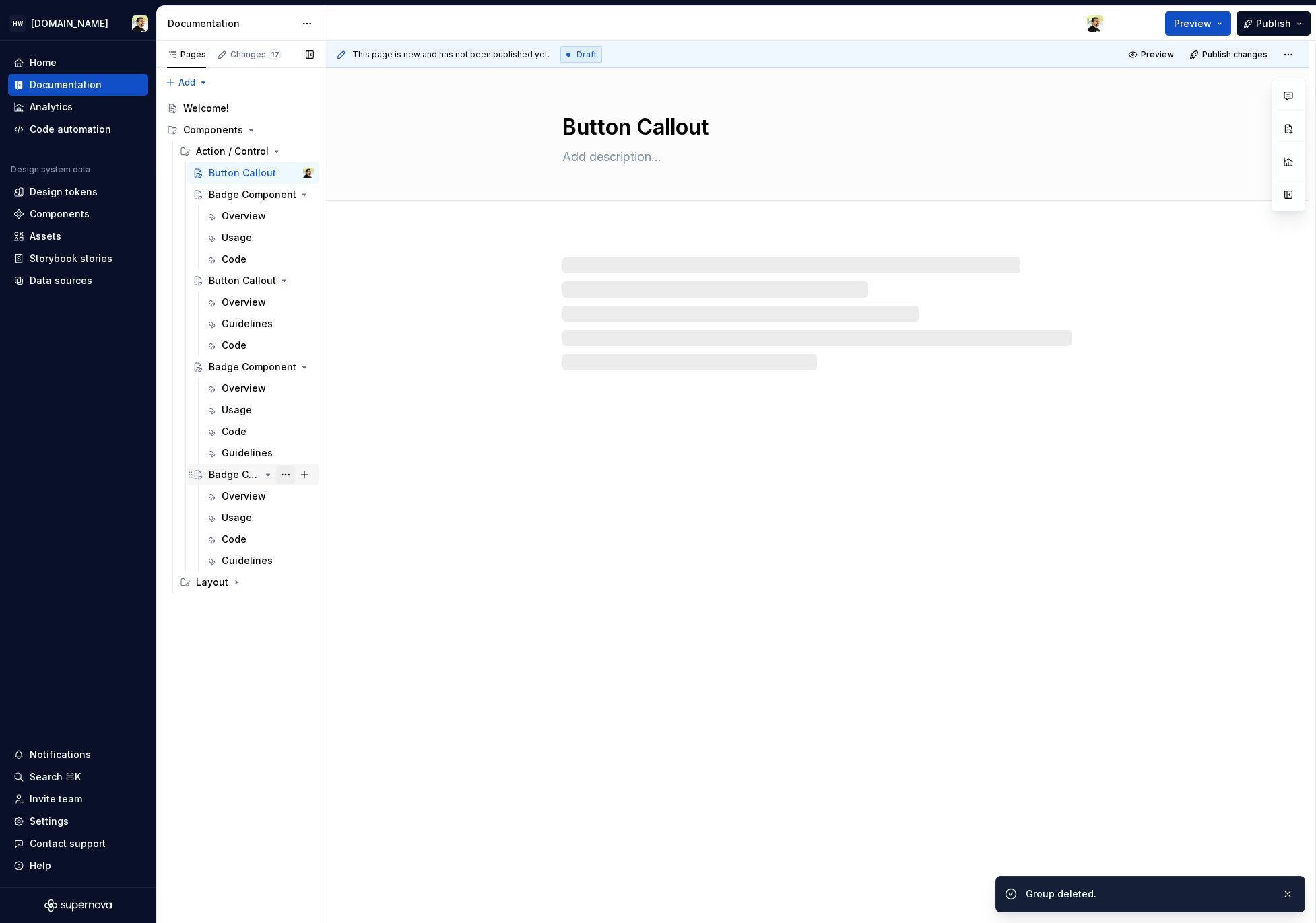
click at [285, 478] on button "Page tree" at bounding box center [285, 474] width 19 height 19
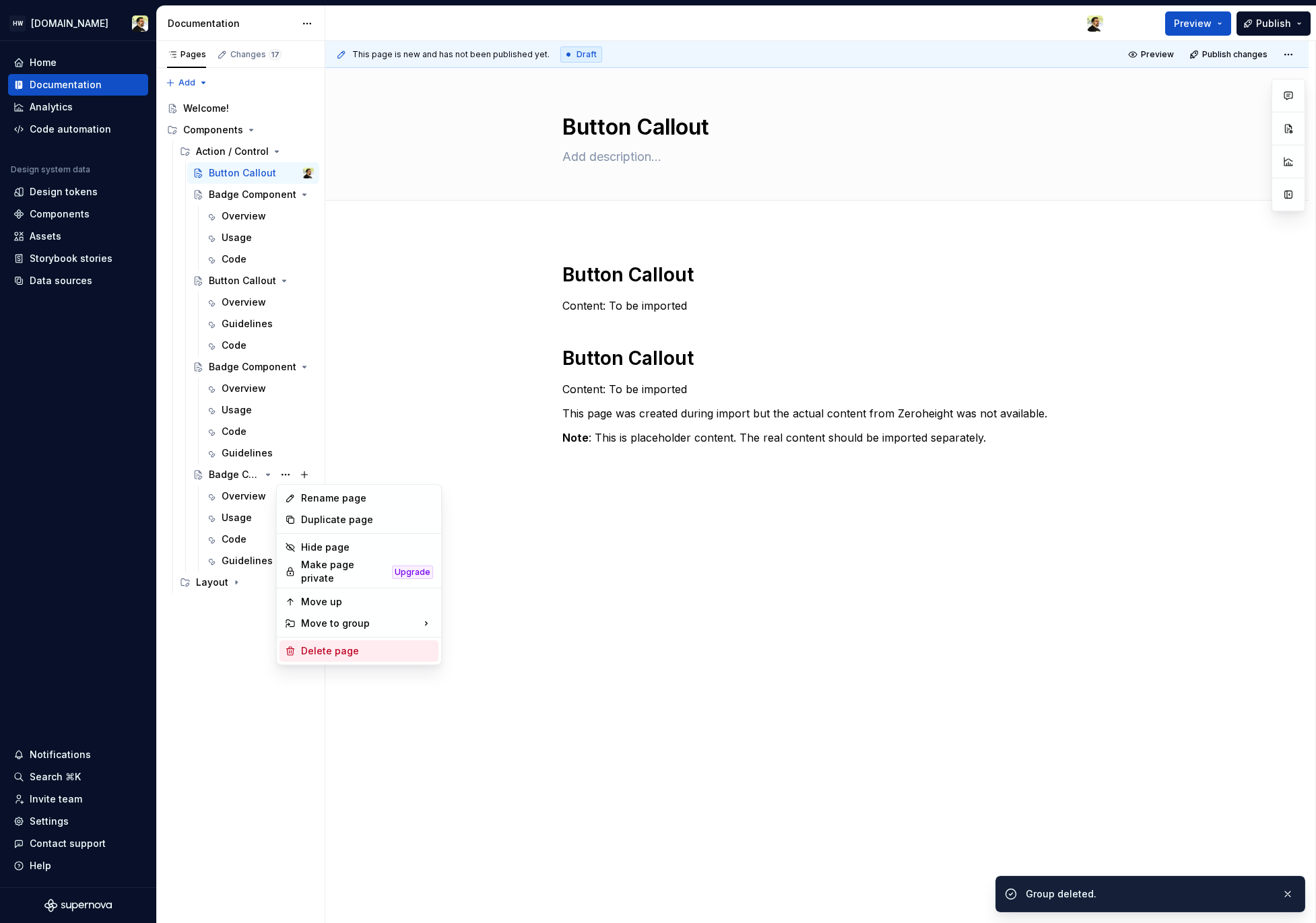
click at [359, 646] on div "Delete page" at bounding box center [366, 652] width 132 height 14
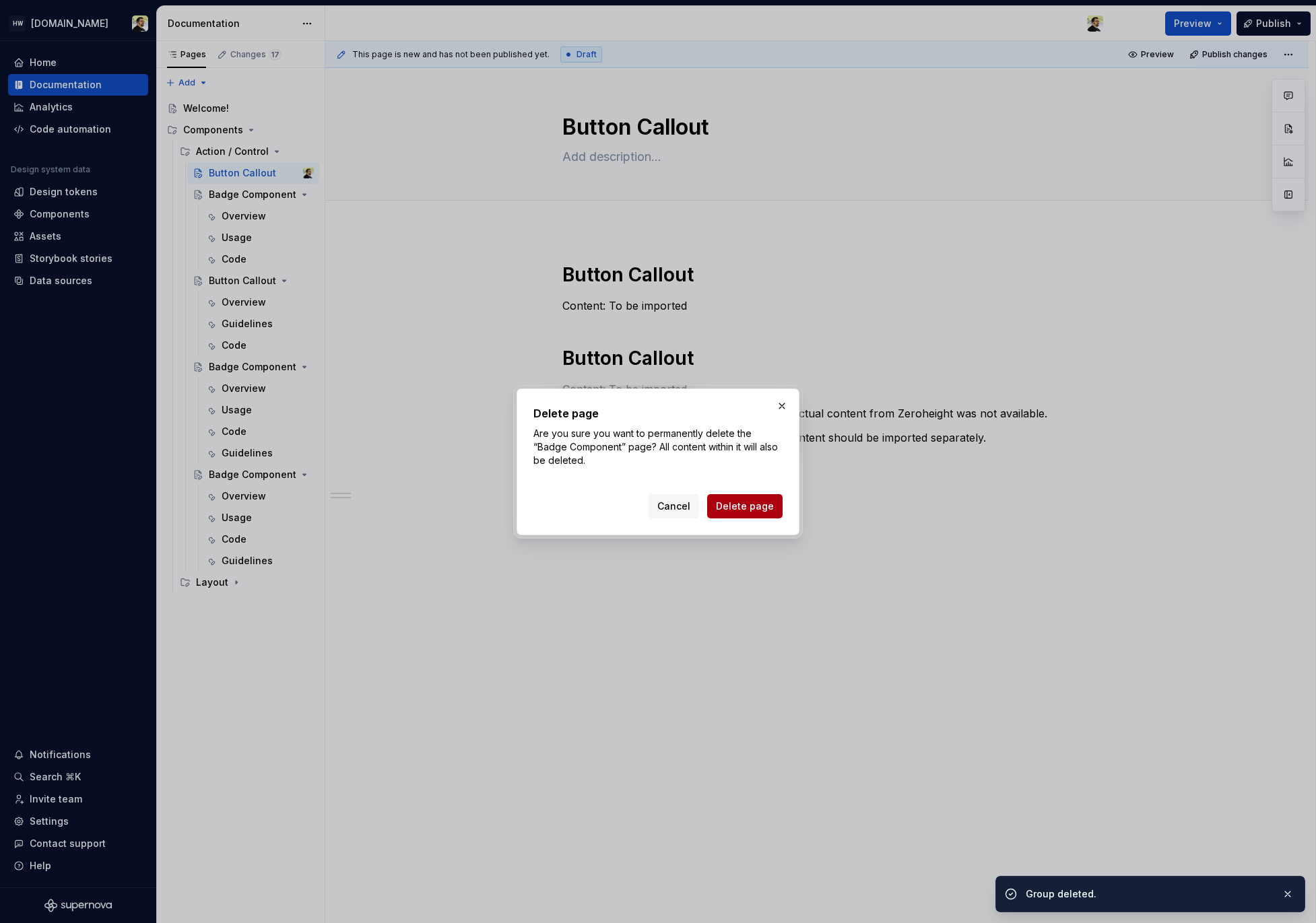
click at [728, 511] on span "Delete page" at bounding box center [744, 506] width 58 height 14
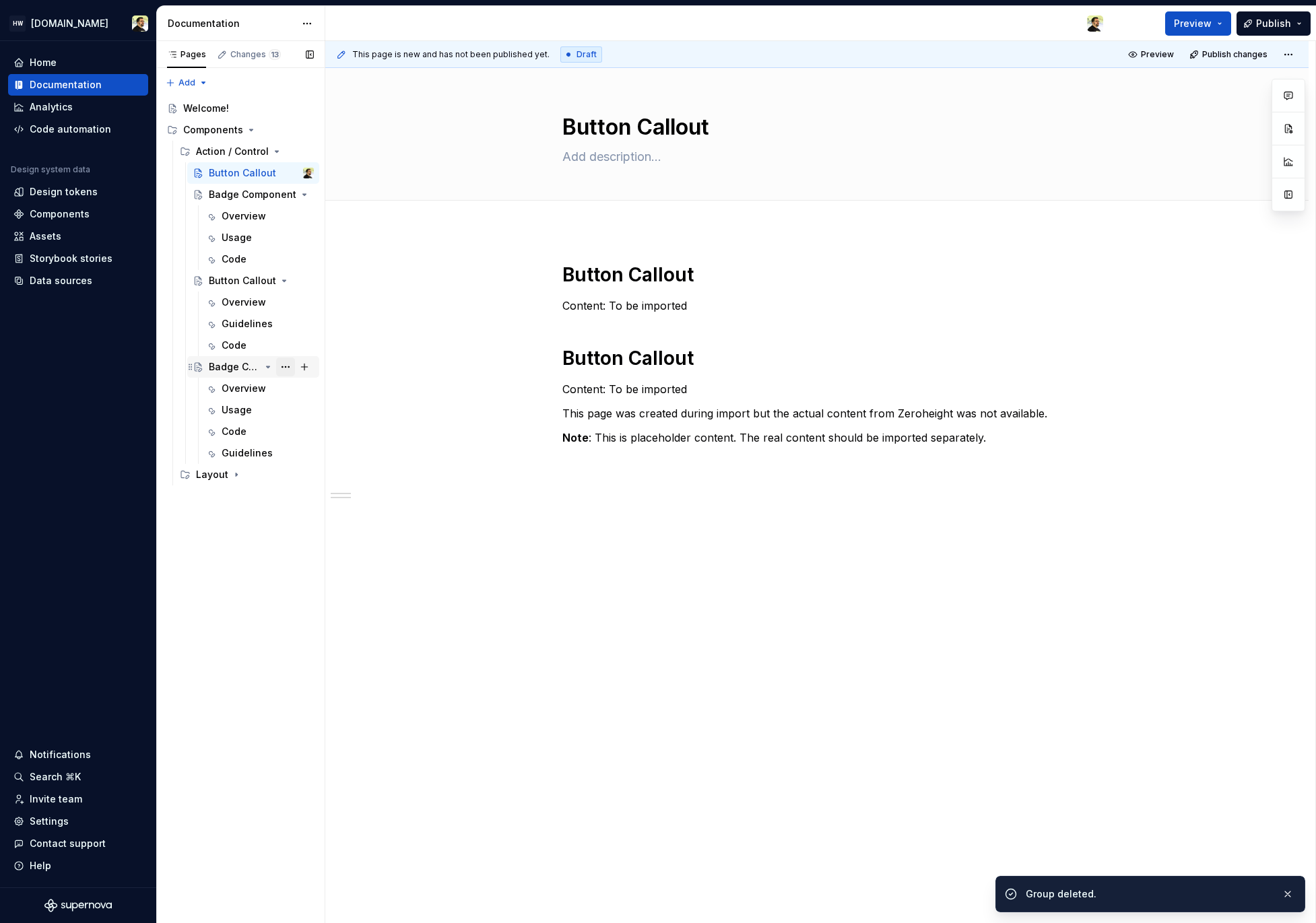
click at [286, 372] on button "Page tree" at bounding box center [285, 367] width 19 height 19
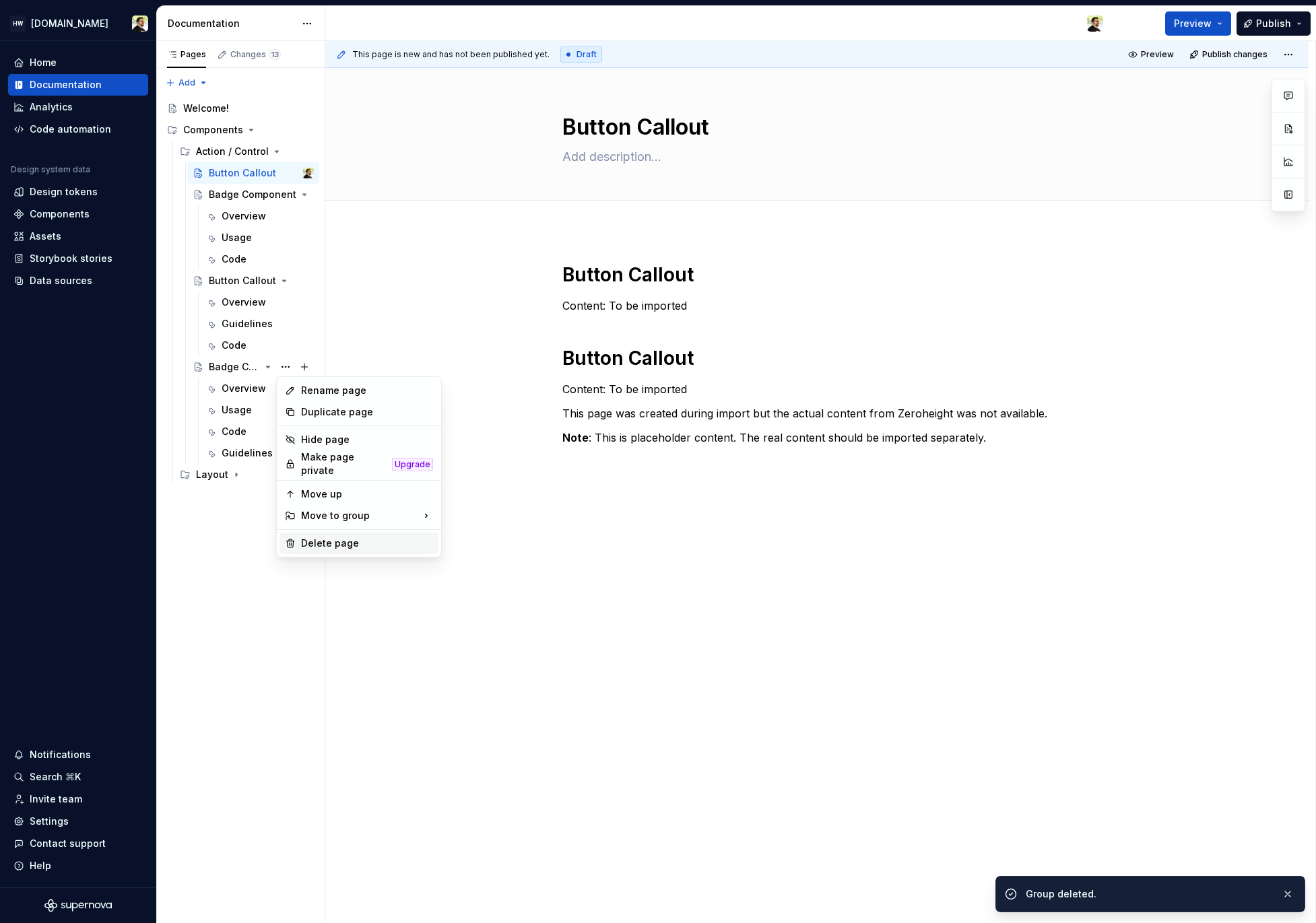
click at [366, 544] on div "Delete page" at bounding box center [359, 543] width 159 height 22
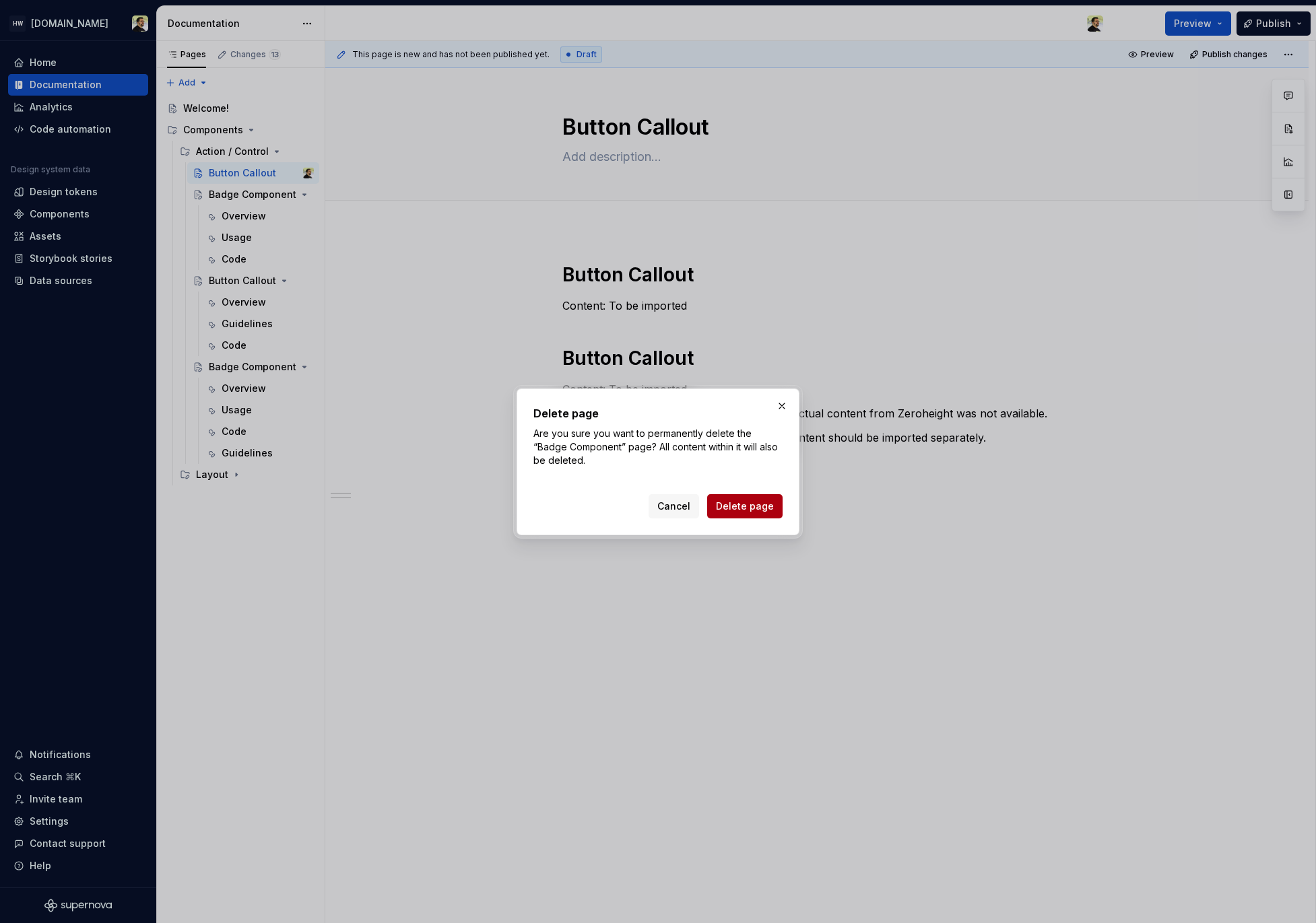
click at [744, 505] on span "Delete page" at bounding box center [744, 506] width 58 height 14
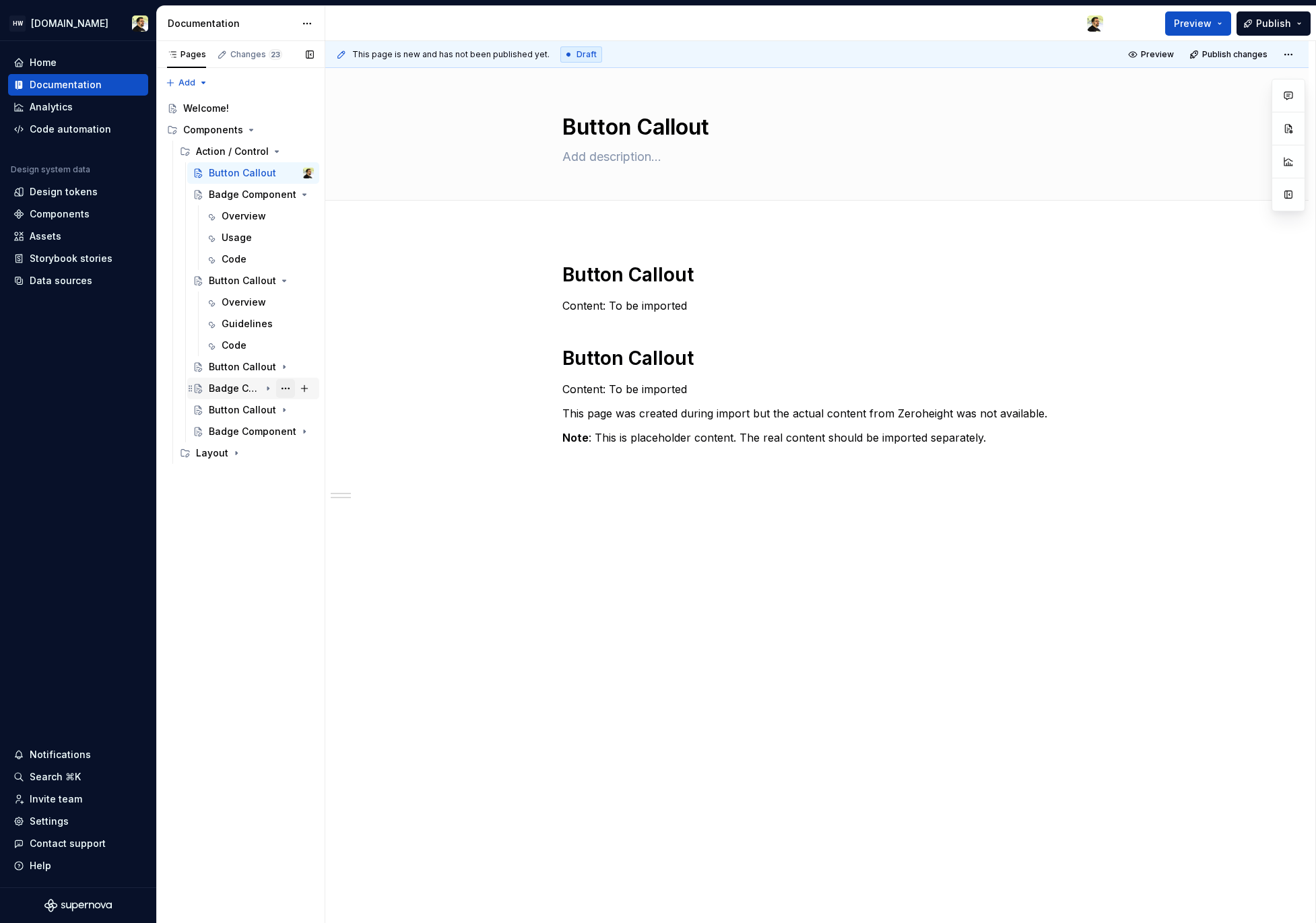
click at [285, 386] on button "Page tree" at bounding box center [285, 389] width 19 height 19
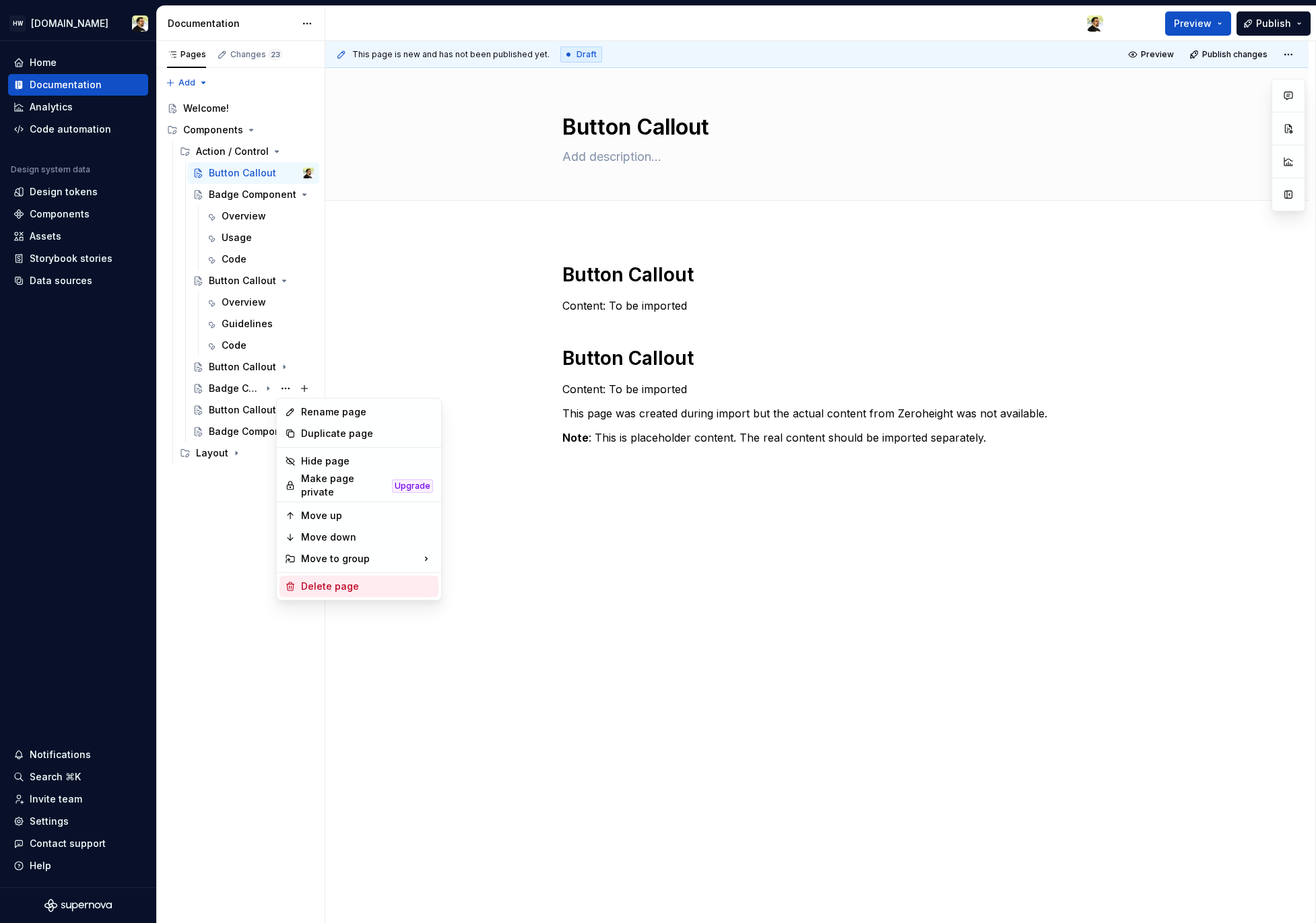
click at [343, 580] on div "Delete page" at bounding box center [366, 587] width 132 height 14
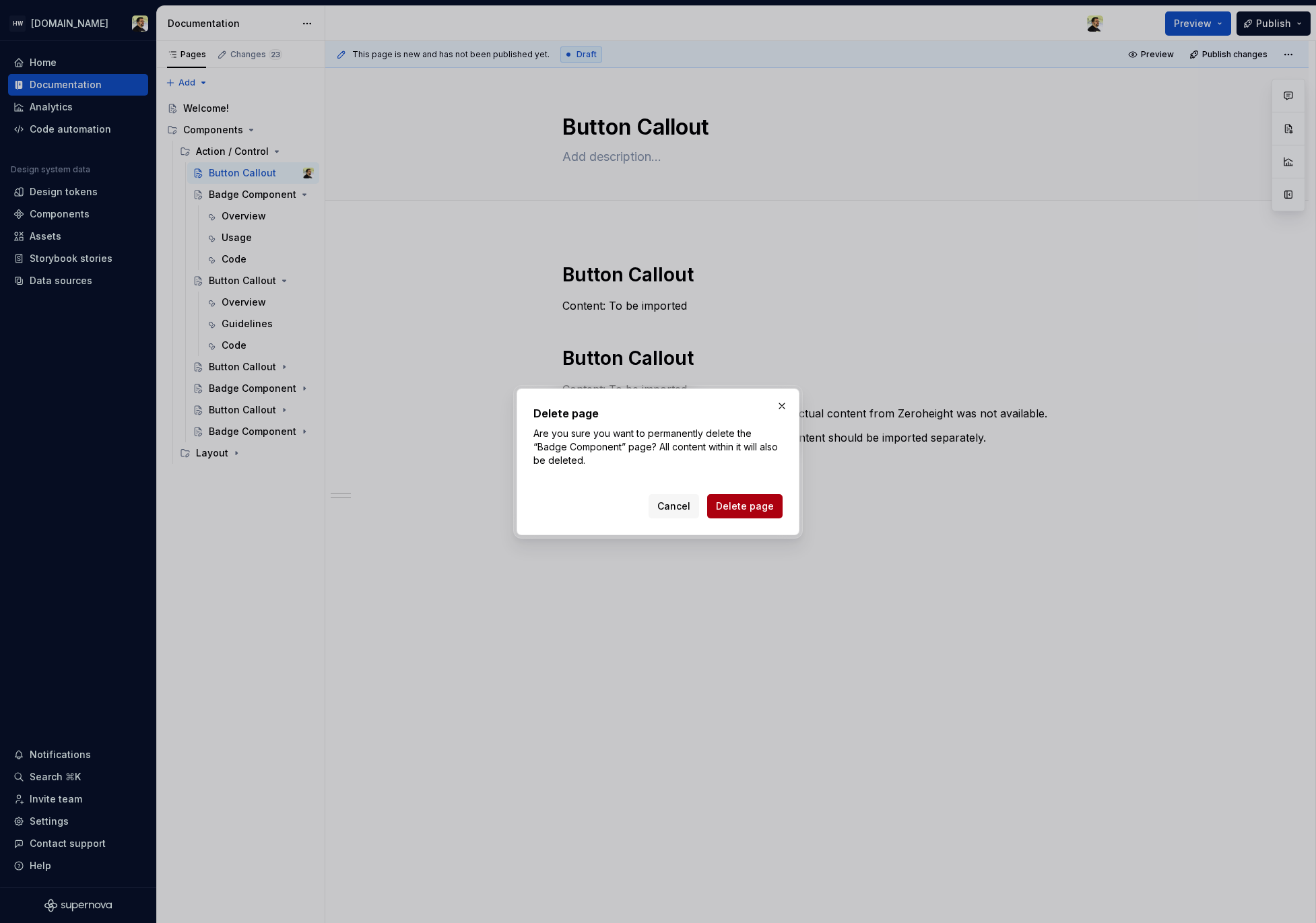
click at [737, 504] on span "Delete page" at bounding box center [744, 506] width 58 height 14
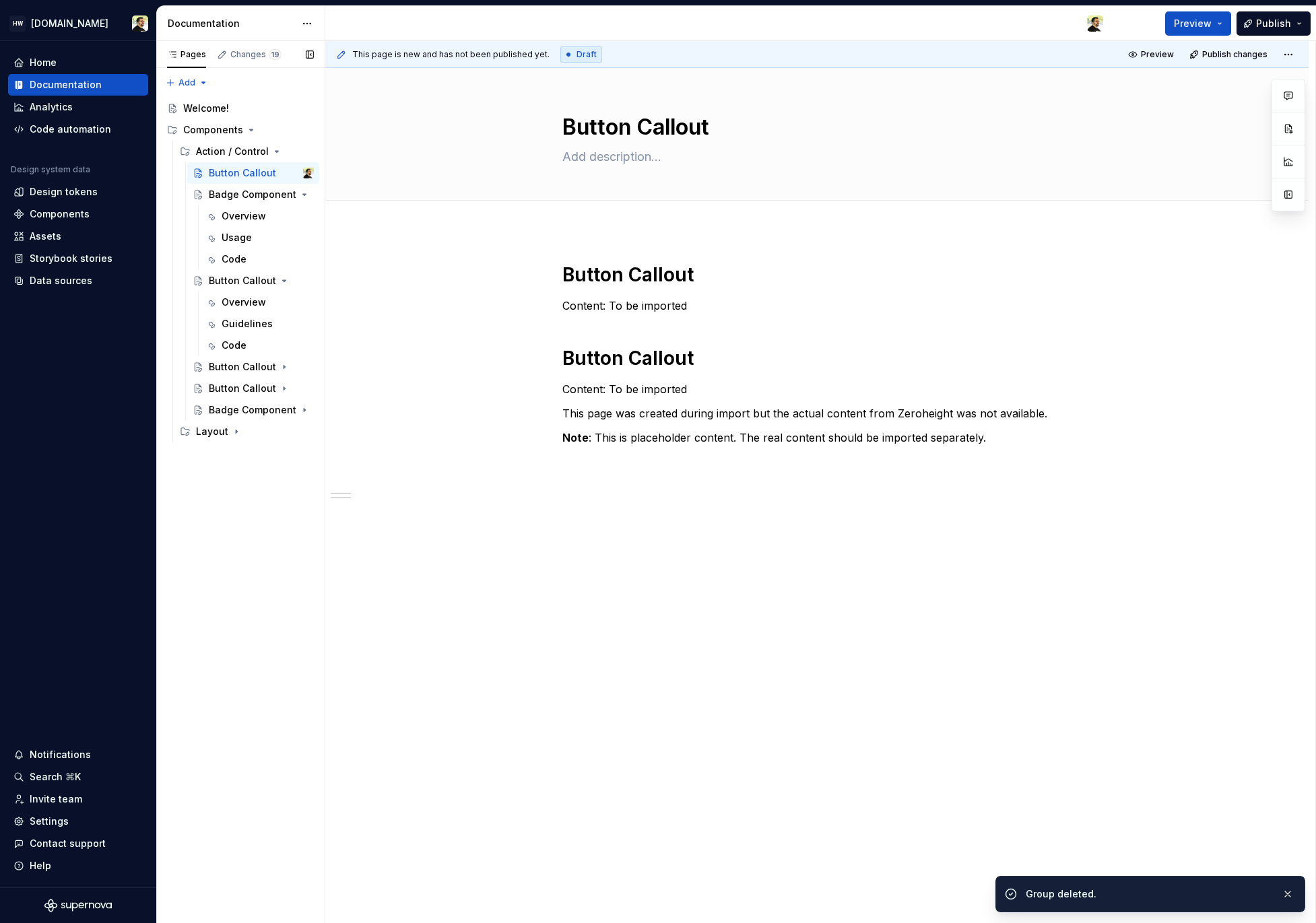
click at [0, 0] on button "Page tree" at bounding box center [0, 0] width 0 height 0
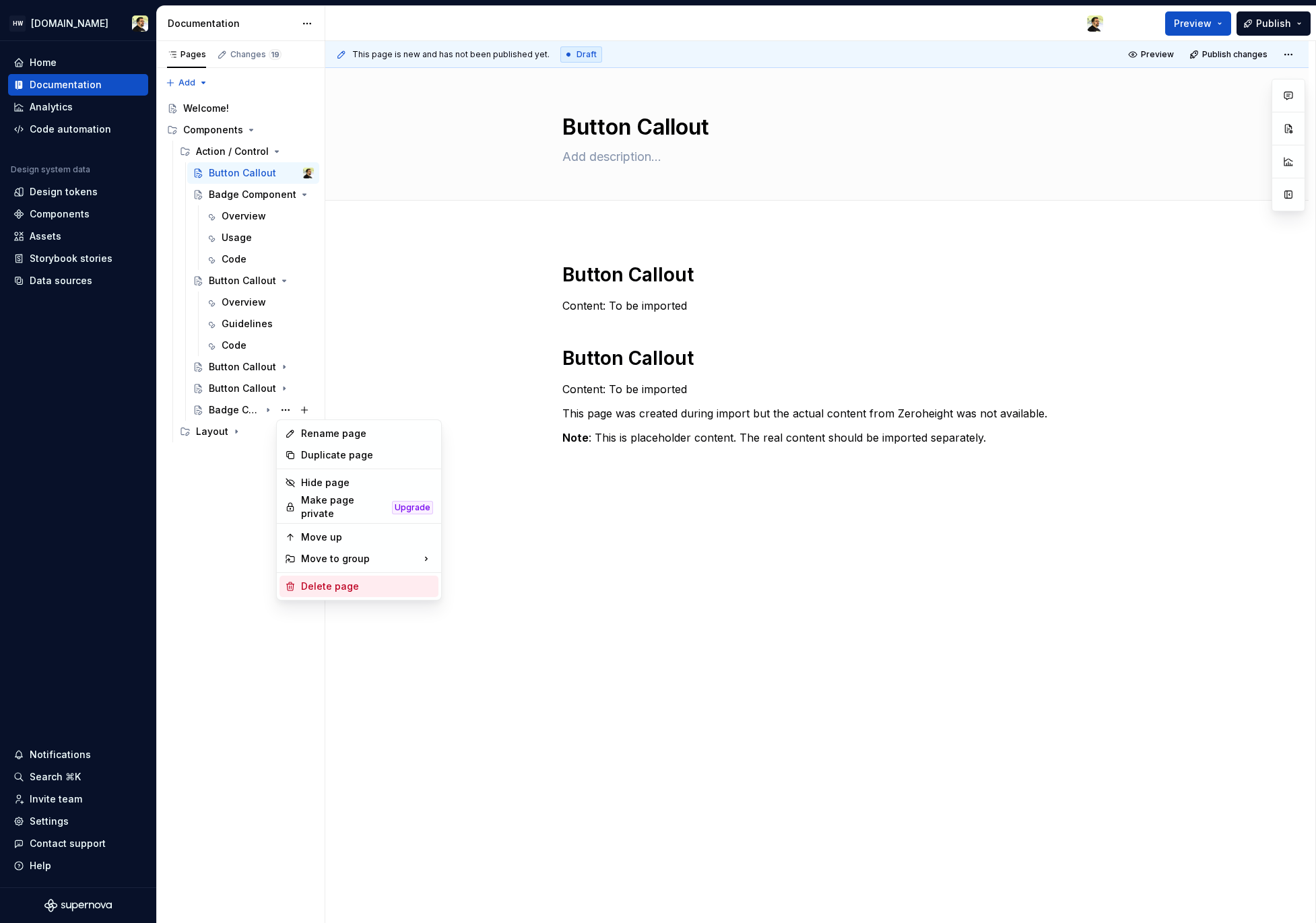
click at [361, 584] on div "Delete page" at bounding box center [366, 587] width 132 height 14
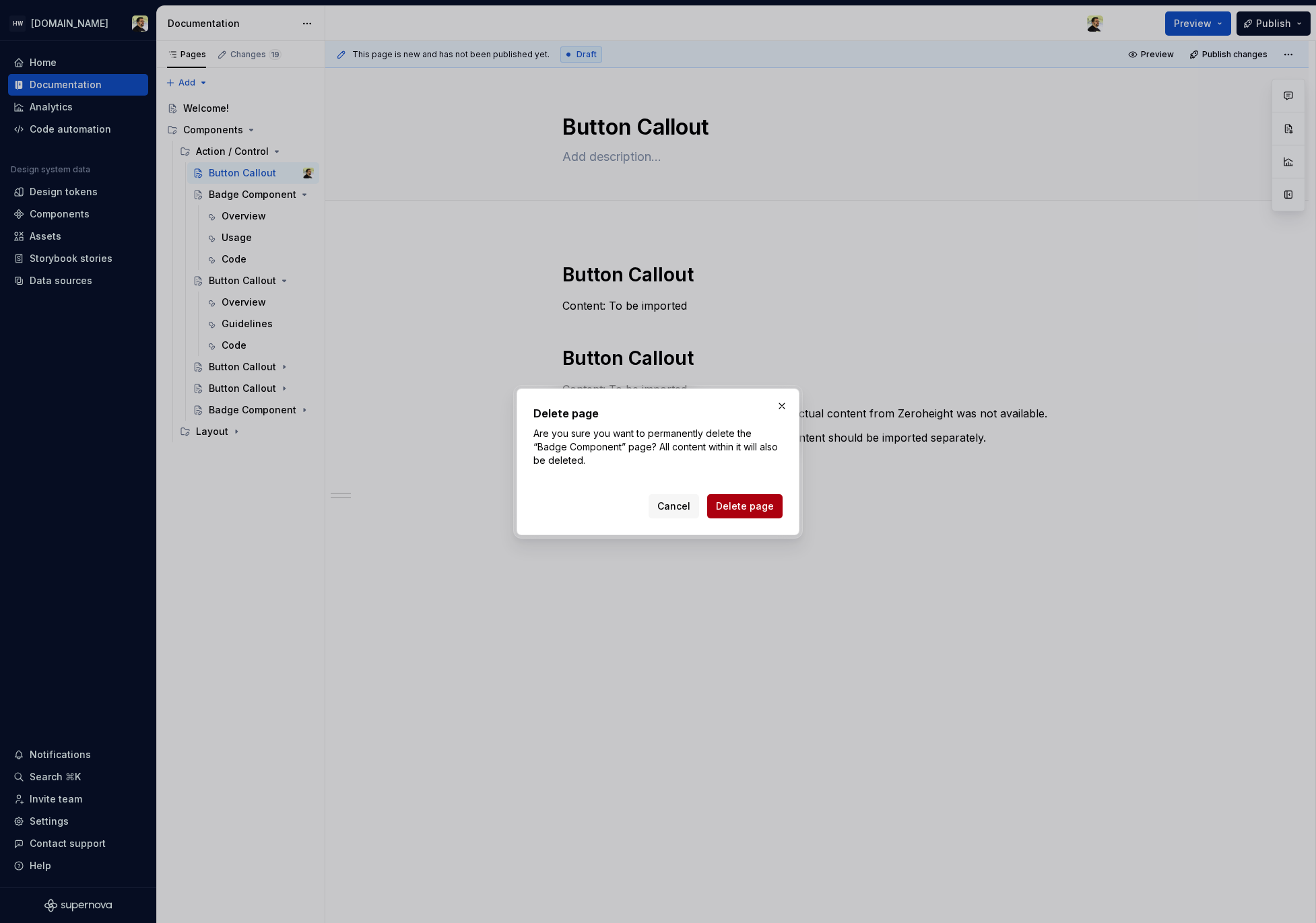
click at [763, 517] on button "Delete page" at bounding box center [744, 506] width 75 height 24
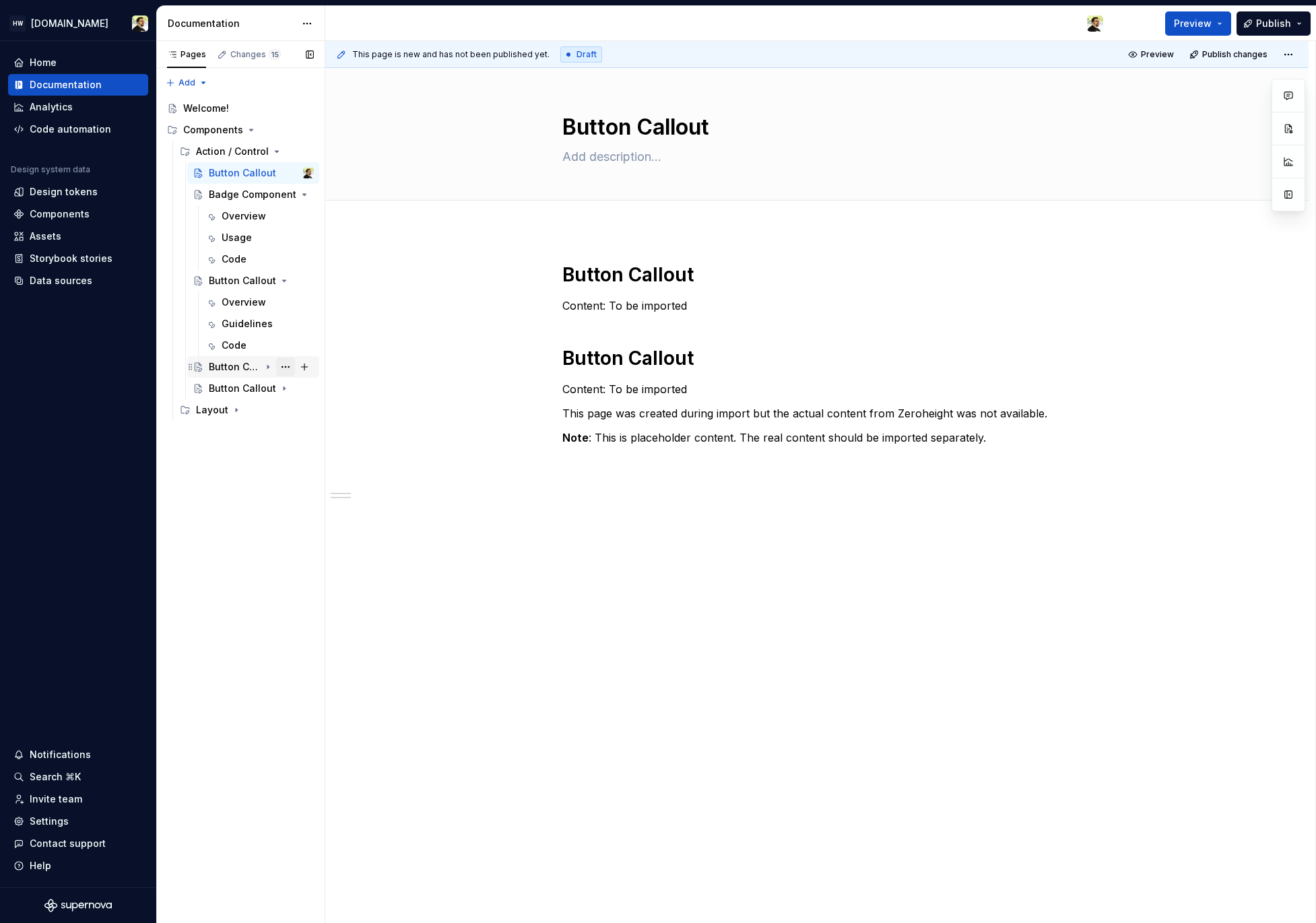
click at [282, 369] on button "Page tree" at bounding box center [285, 367] width 19 height 19
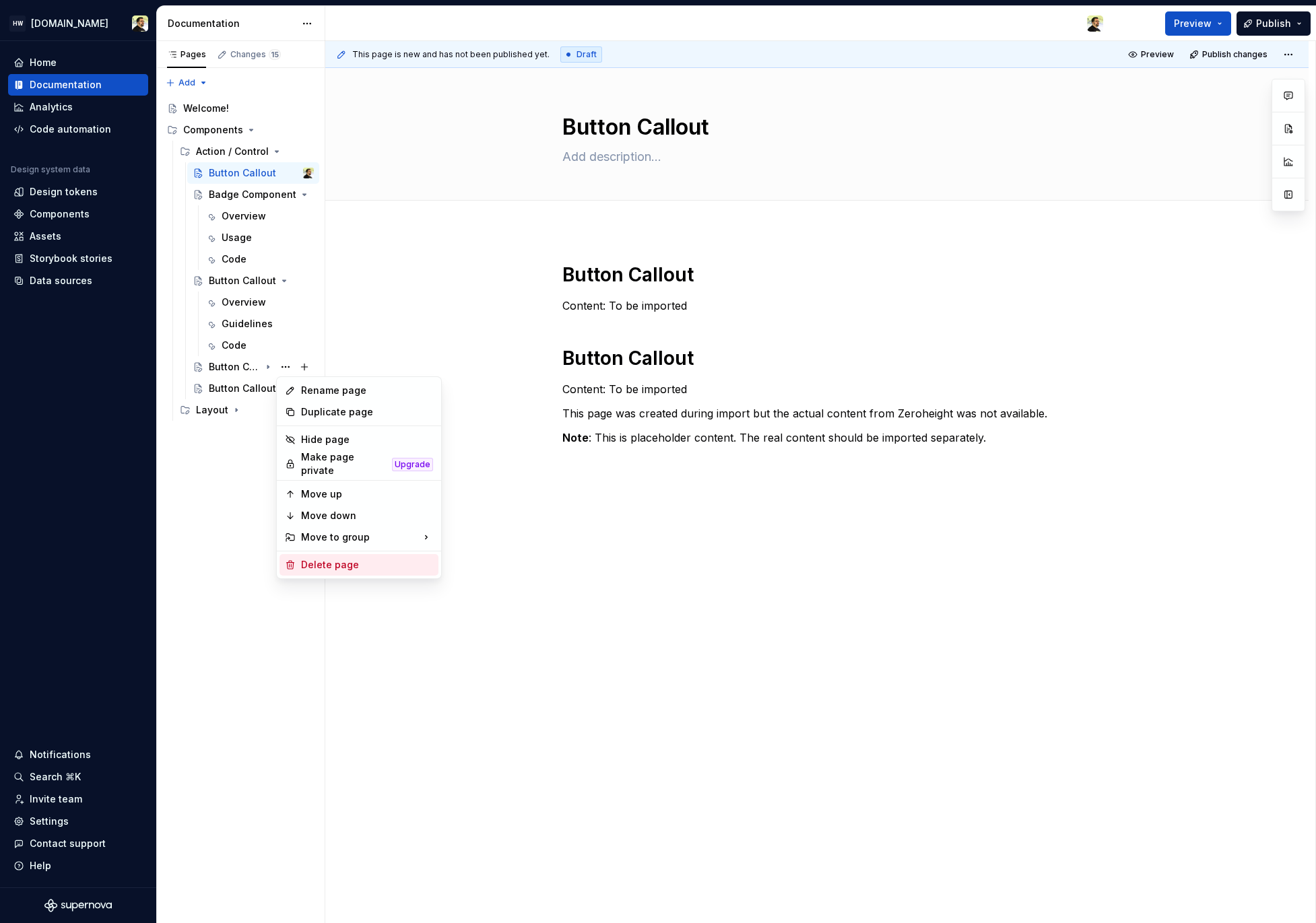
click at [365, 566] on div "Delete page" at bounding box center [366, 565] width 132 height 14
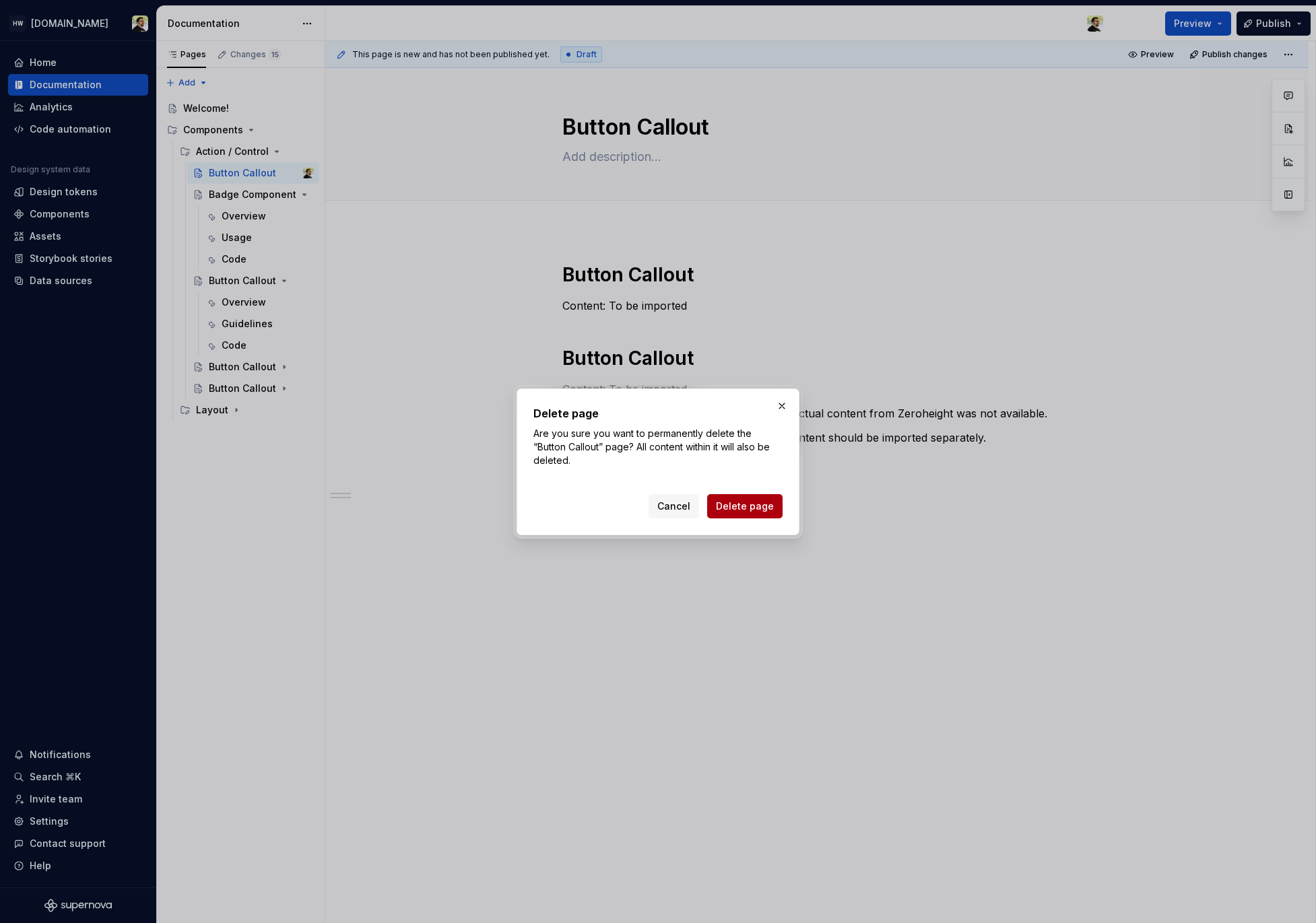
click at [749, 506] on span "Delete page" at bounding box center [744, 506] width 58 height 14
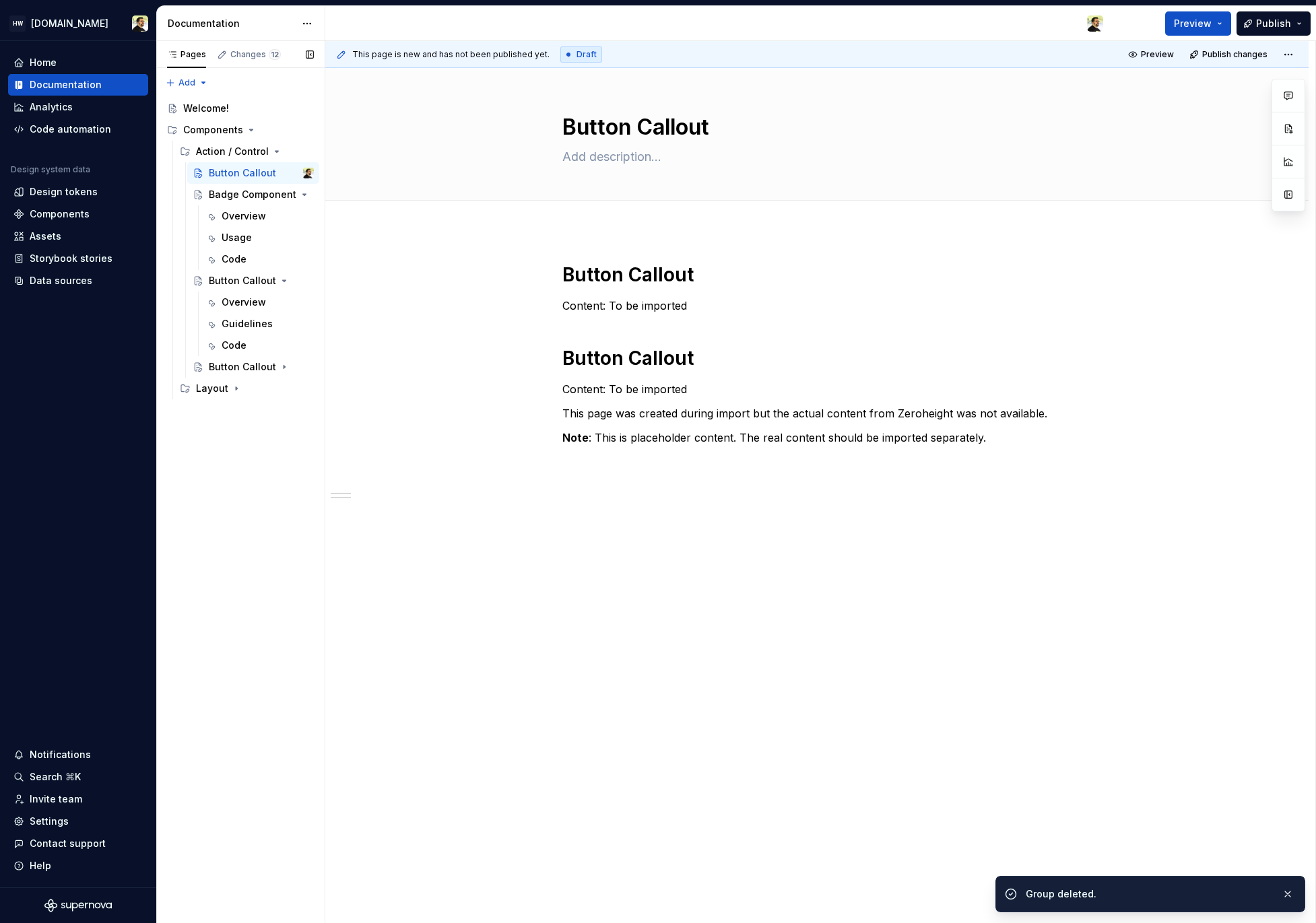
click at [233, 404] on div "Pages Changes 12 Add Accessibility guide for tree Page tree. Navigate the tree …" at bounding box center [240, 483] width 168 height 883
click at [234, 395] on div "Layout" at bounding box center [255, 389] width 118 height 19
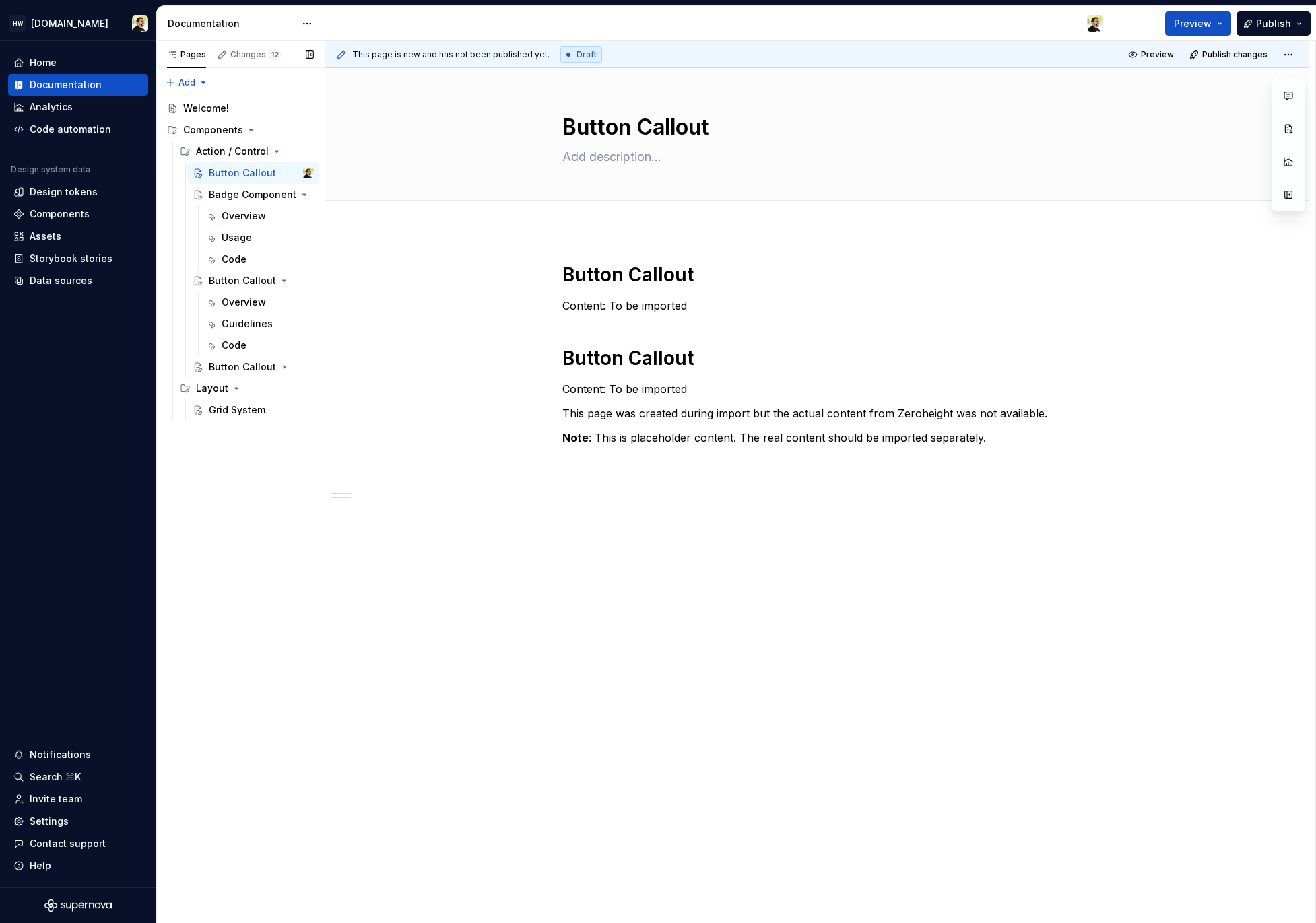
click at [0, 0] on button "Page tree" at bounding box center [0, 0] width 0 height 0
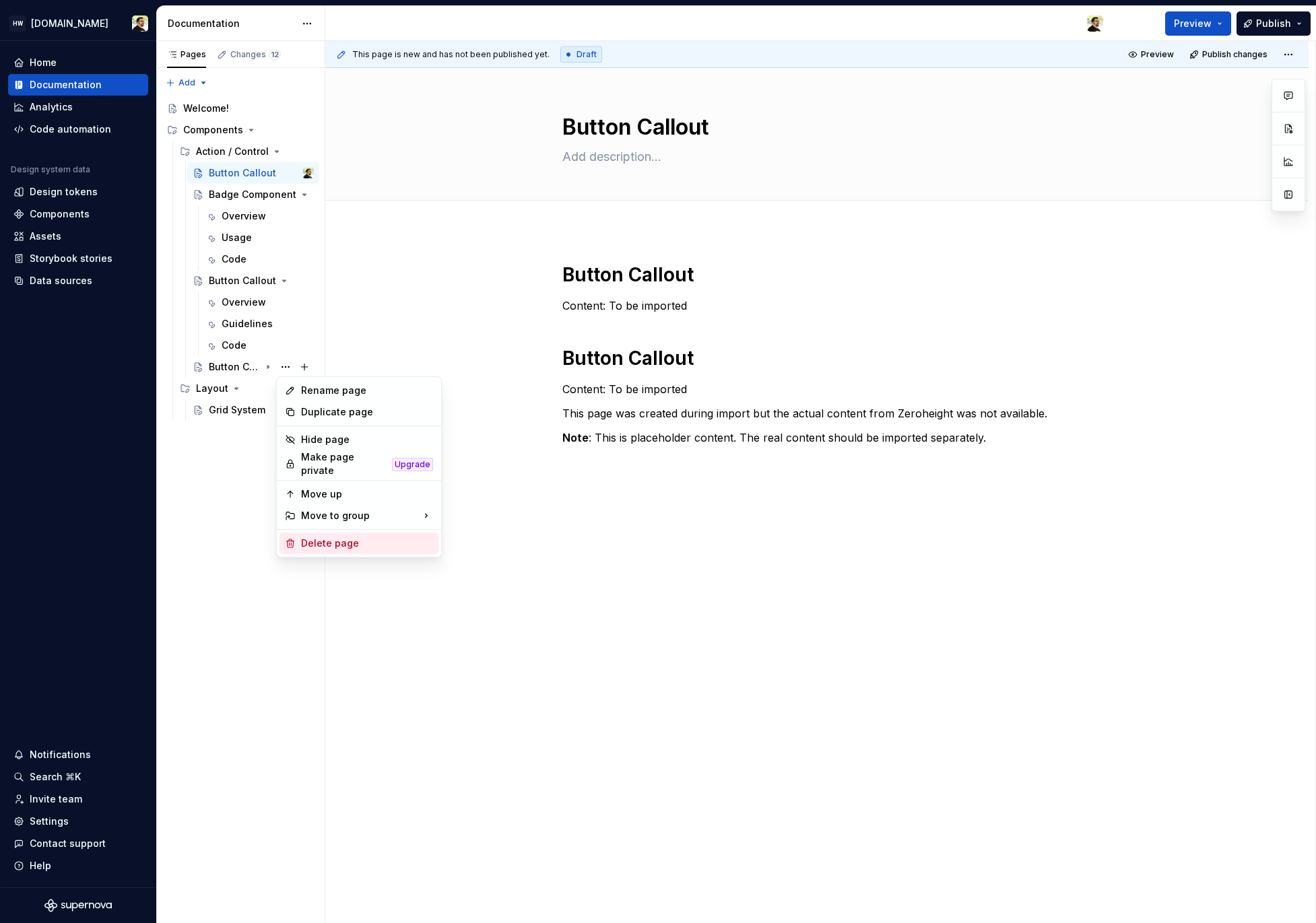
click at [355, 539] on div "Delete page" at bounding box center [366, 544] width 132 height 14
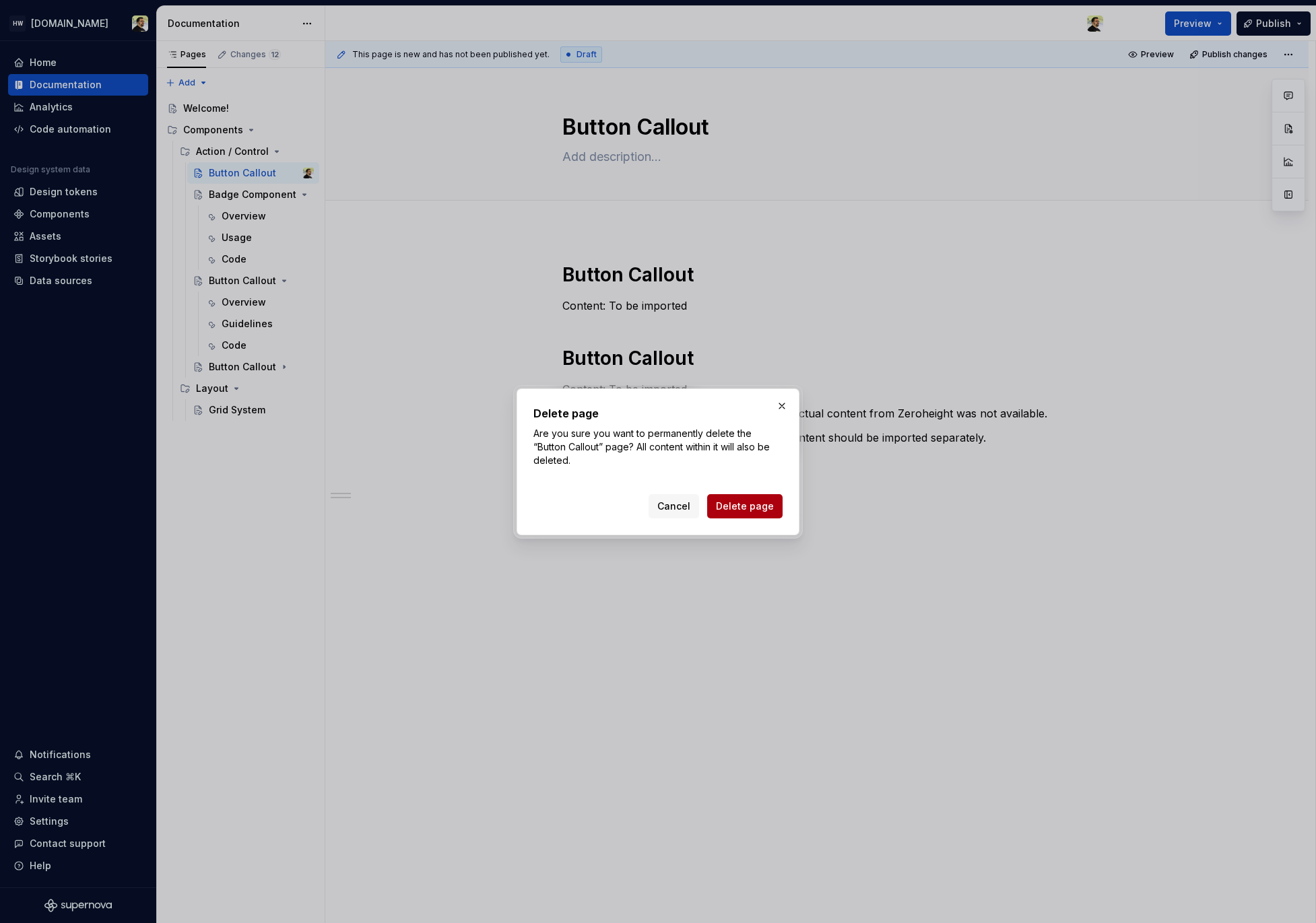
click at [724, 508] on span "Delete page" at bounding box center [744, 506] width 58 height 14
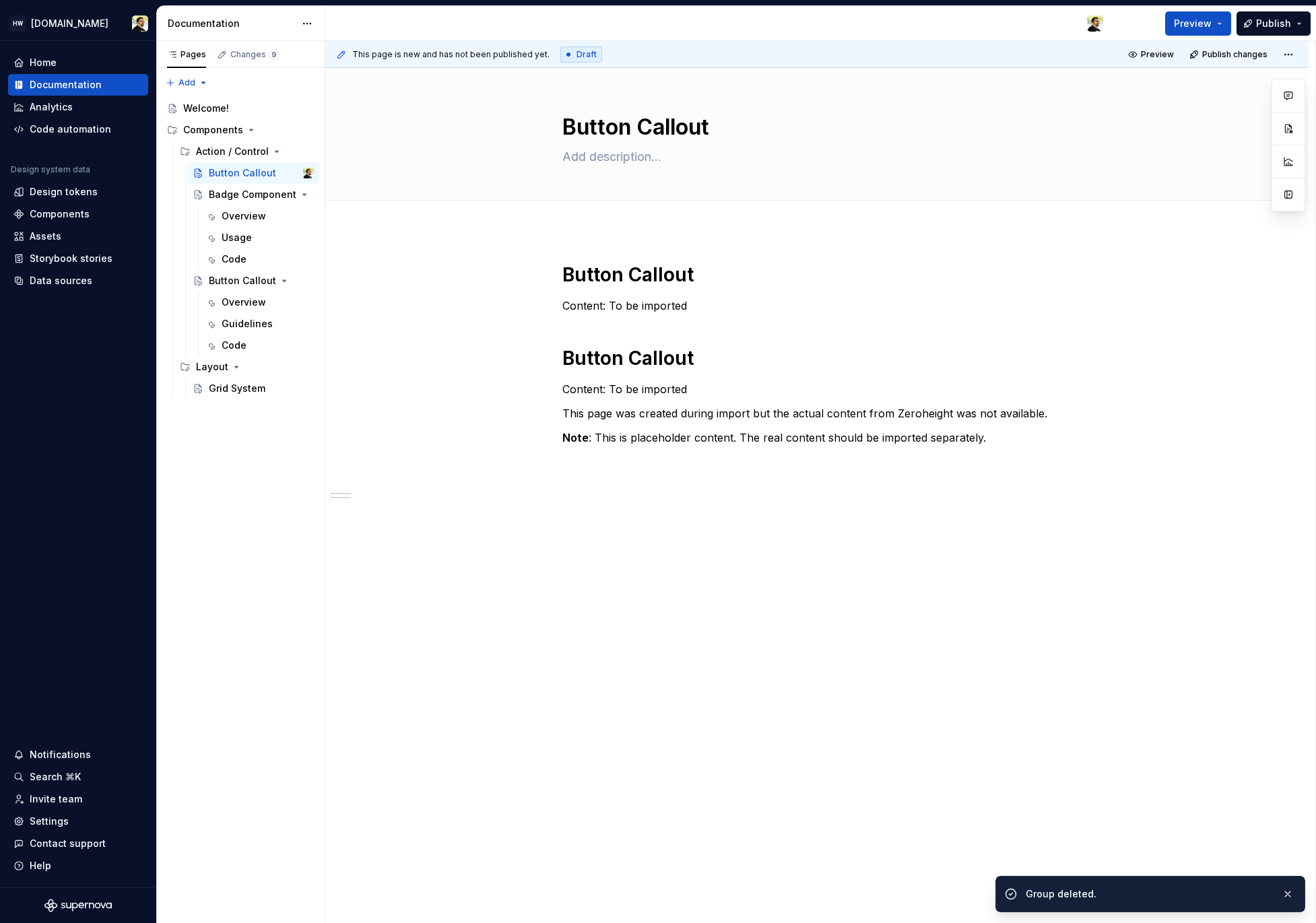
click at [0, 0] on button "Page tree" at bounding box center [0, 0] width 0 height 0
click at [287, 283] on button "Page tree" at bounding box center [285, 281] width 19 height 19
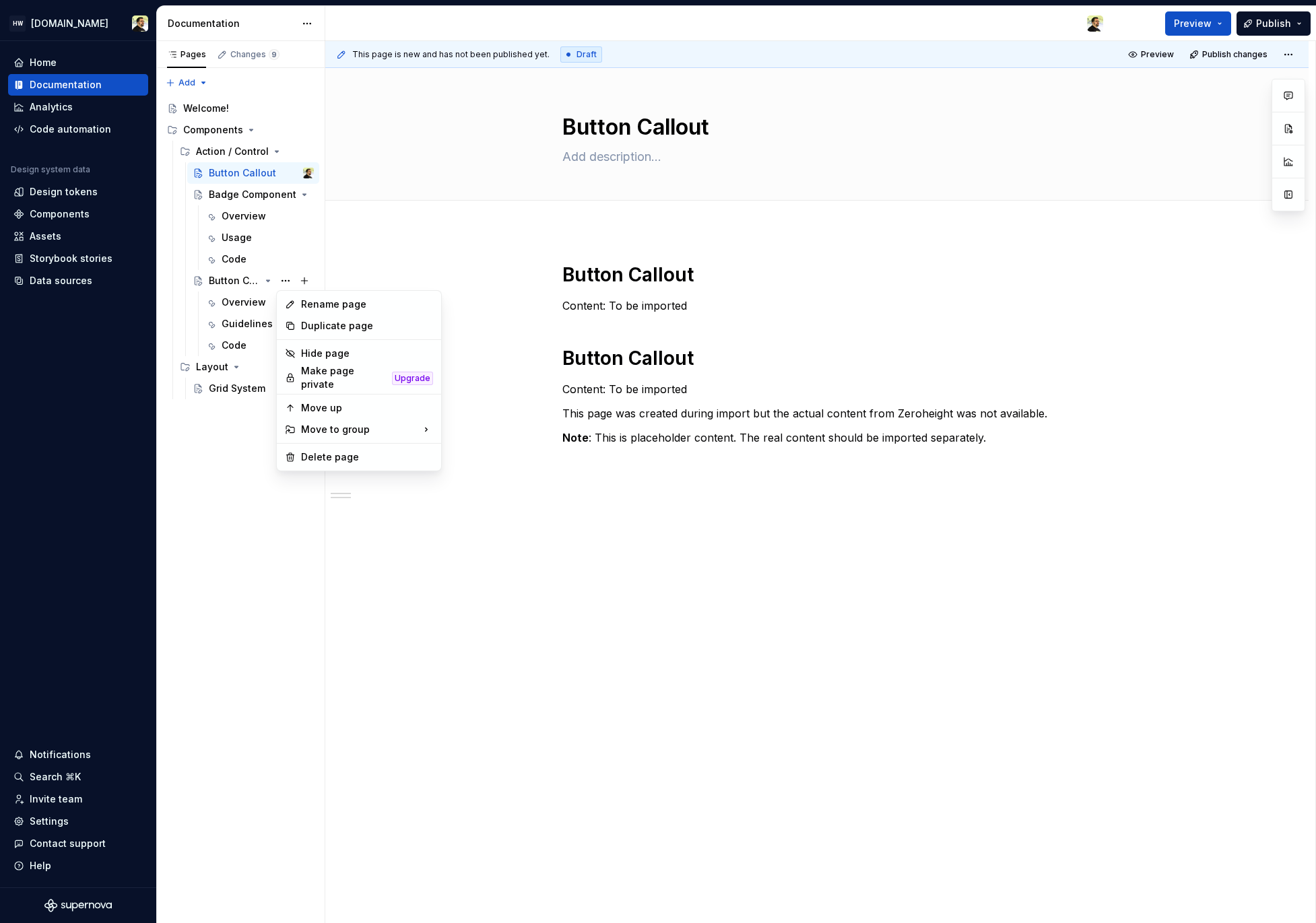
click at [383, 464] on div "Rename page Duplicate page Hide page Make page private Upgrade Move up Move to …" at bounding box center [359, 381] width 166 height 181
click at [383, 459] on div "Delete page" at bounding box center [359, 457] width 159 height 22
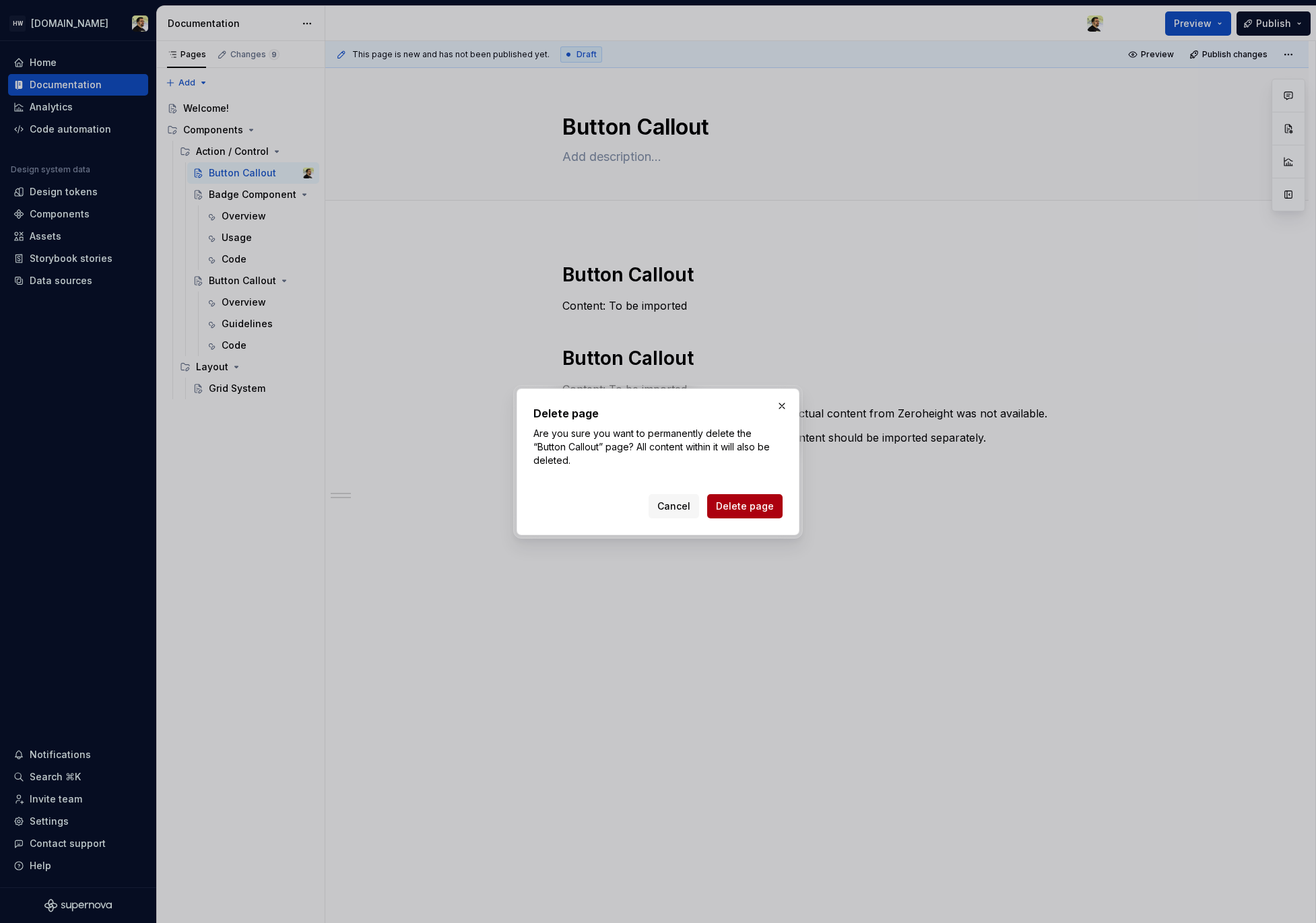
click at [716, 512] on button "Delete page" at bounding box center [744, 506] width 75 height 24
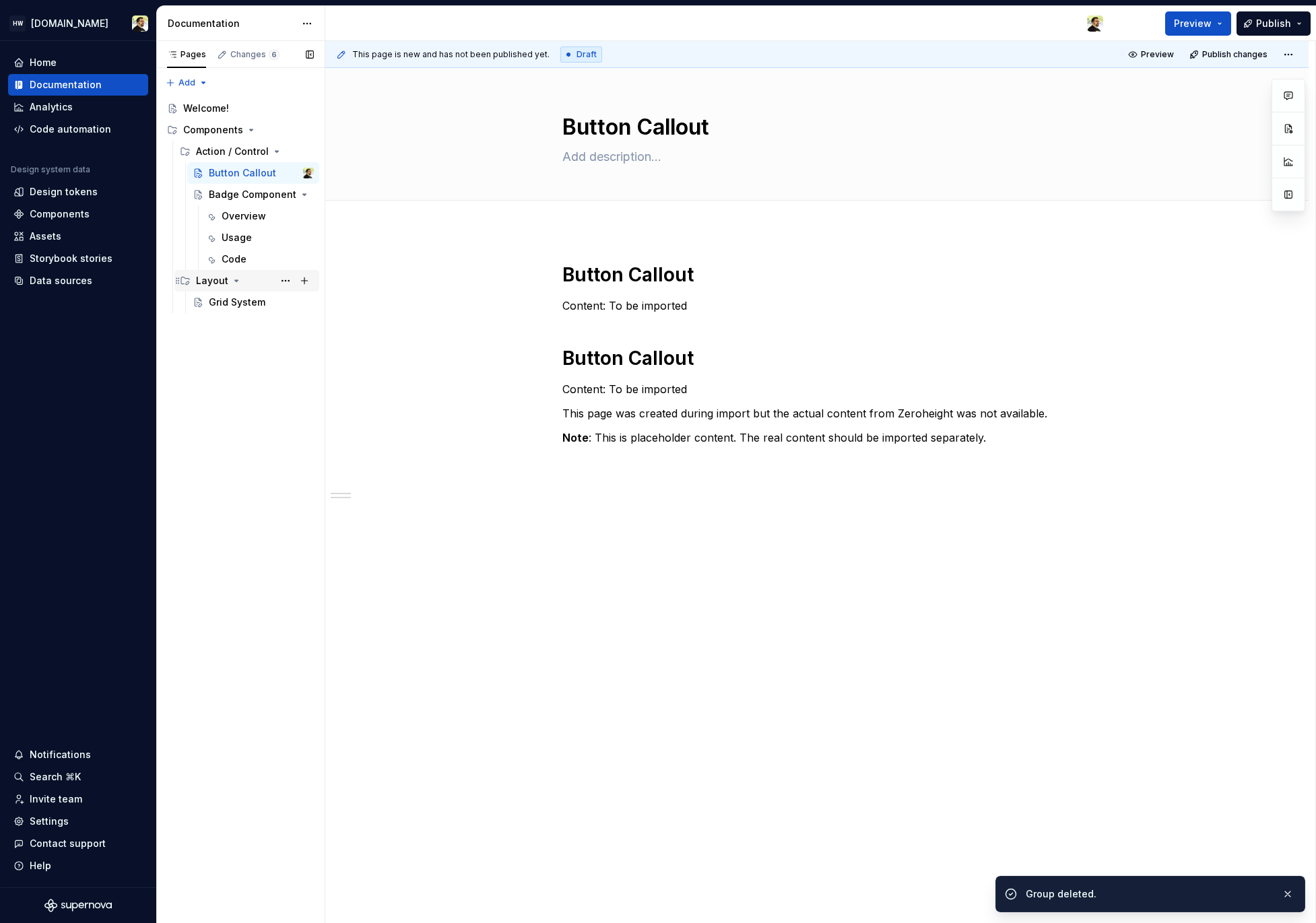
click at [231, 279] on icon "Page tree" at bounding box center [236, 281] width 10 height 10
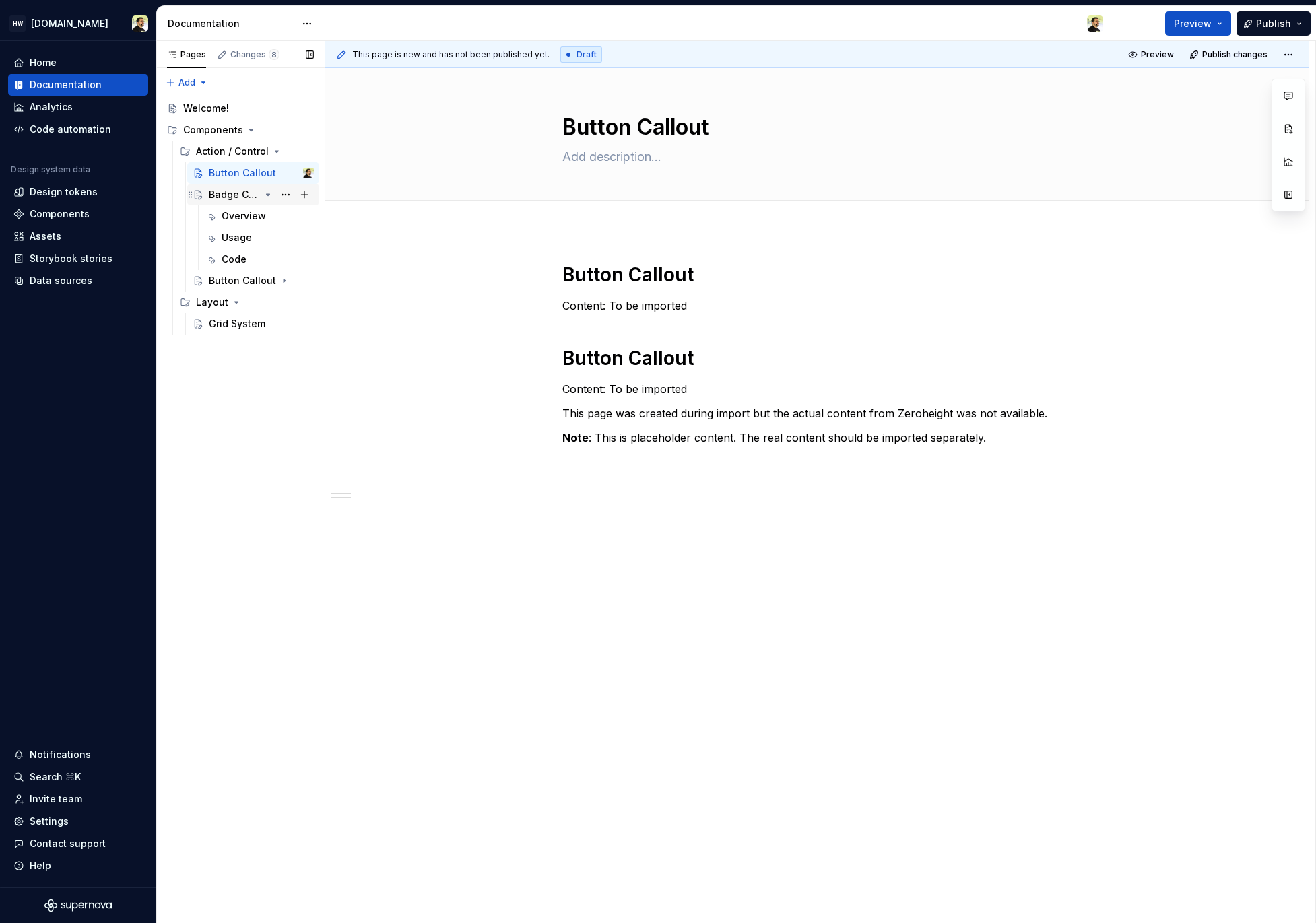
click at [267, 195] on icon "Page tree" at bounding box center [269, 194] width 3 height 2
click at [267, 195] on icon "Page tree" at bounding box center [268, 195] width 2 height 3
click at [249, 195] on div "Badge Component" at bounding box center [234, 194] width 51 height 14
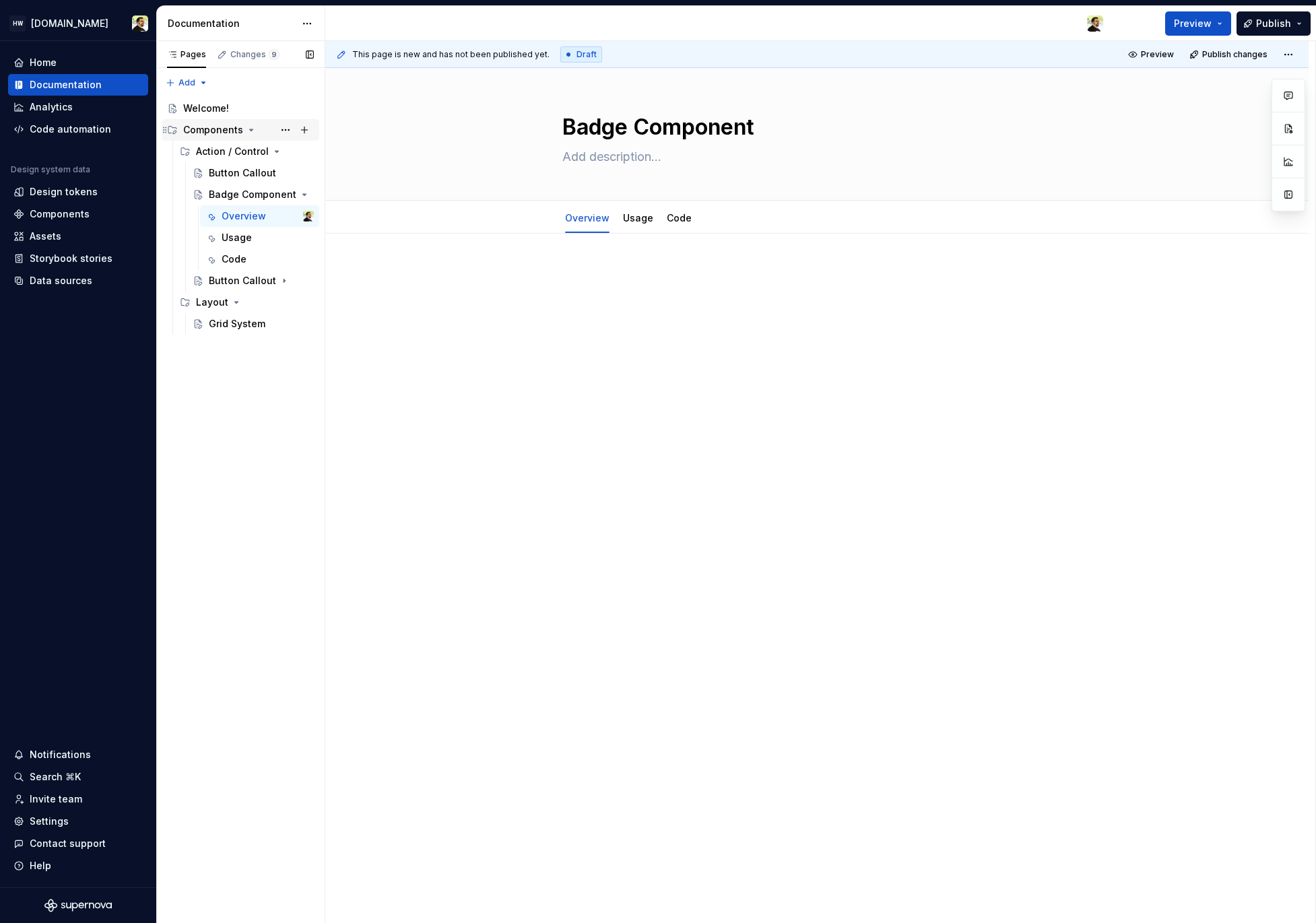
click at [249, 131] on icon "Page tree" at bounding box center [251, 130] width 10 height 10
click at [217, 130] on div "Components" at bounding box center [213, 130] width 60 height 14
click at [275, 282] on div "Button Callout" at bounding box center [262, 281] width 105 height 19
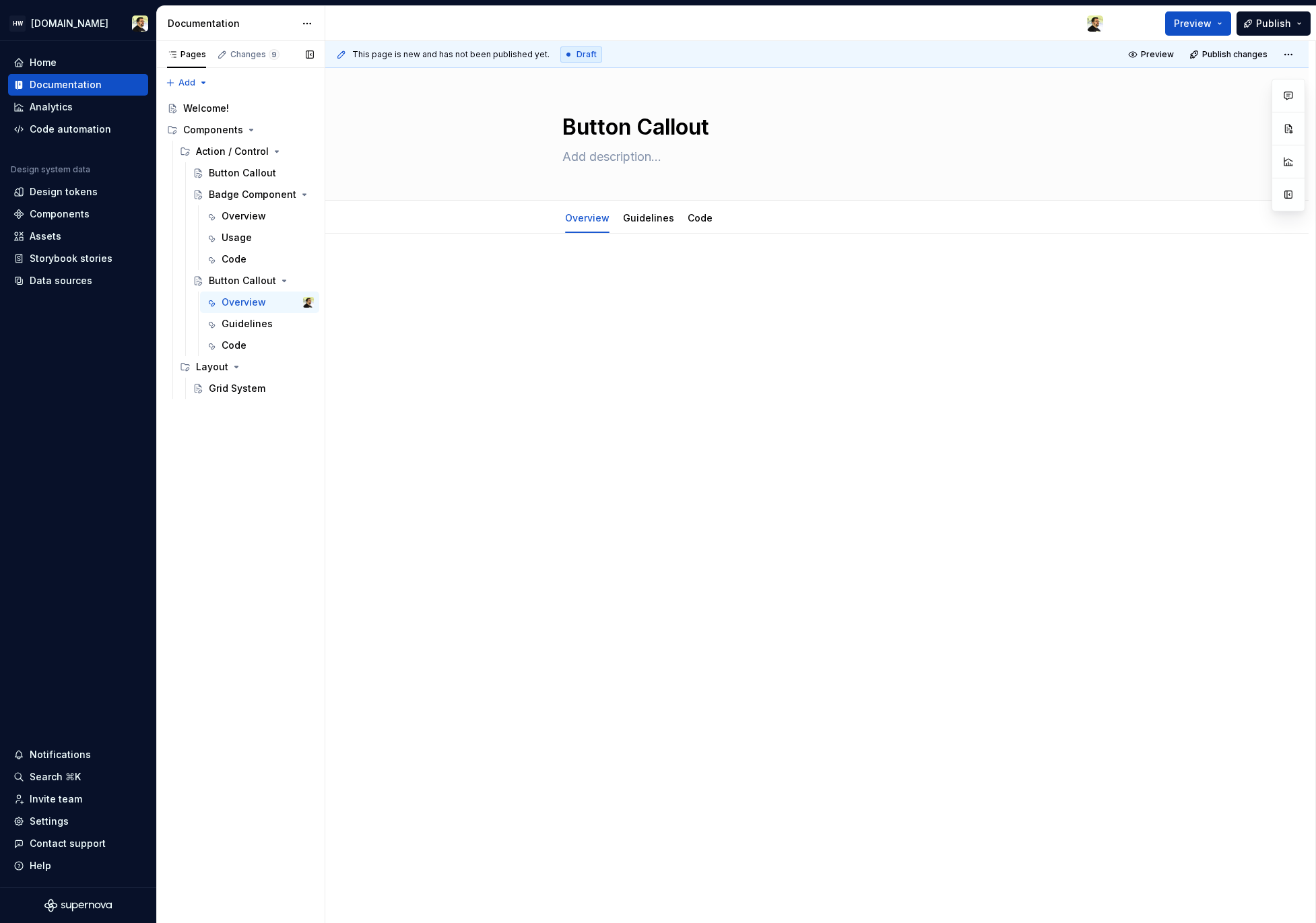
click at [254, 575] on div "Pages Changes 9 Add Accessibility guide for tree Page tree. Navigate the tree w…" at bounding box center [240, 483] width 168 height 883
click at [284, 278] on button "Page tree" at bounding box center [285, 281] width 19 height 19
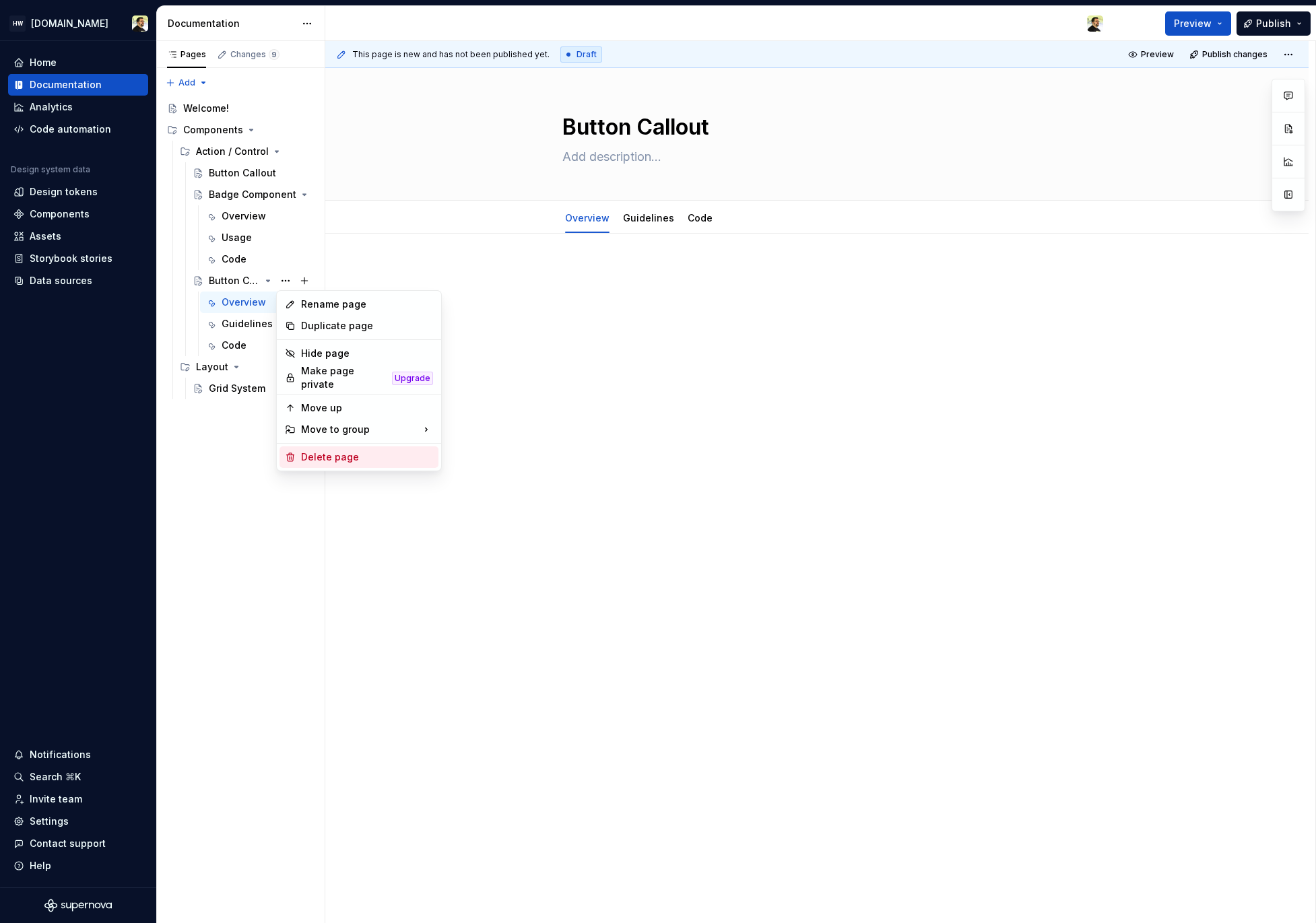
click at [352, 450] on div "Delete page" at bounding box center [366, 457] width 132 height 14
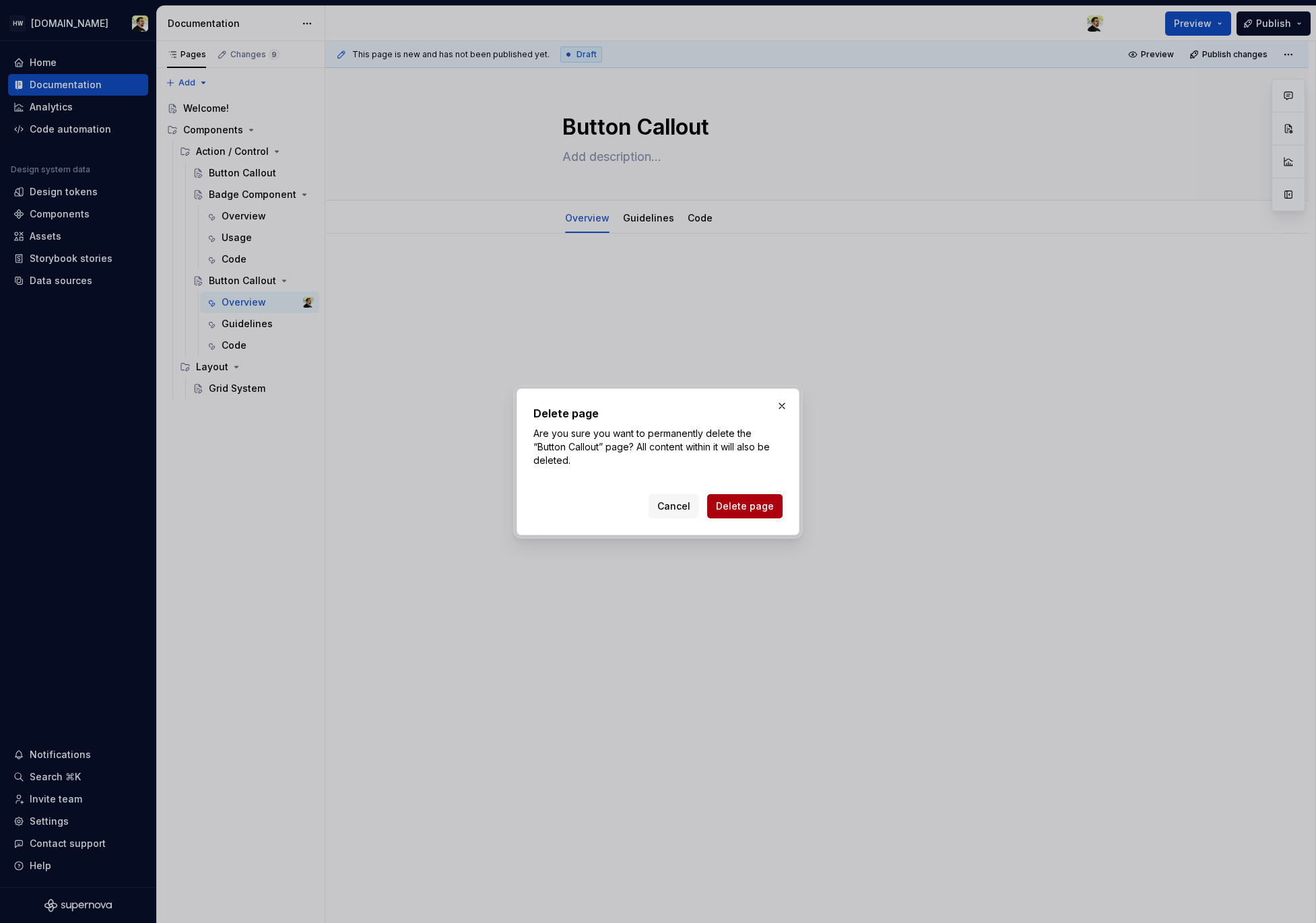
click at [727, 513] on button "Delete page" at bounding box center [744, 506] width 75 height 24
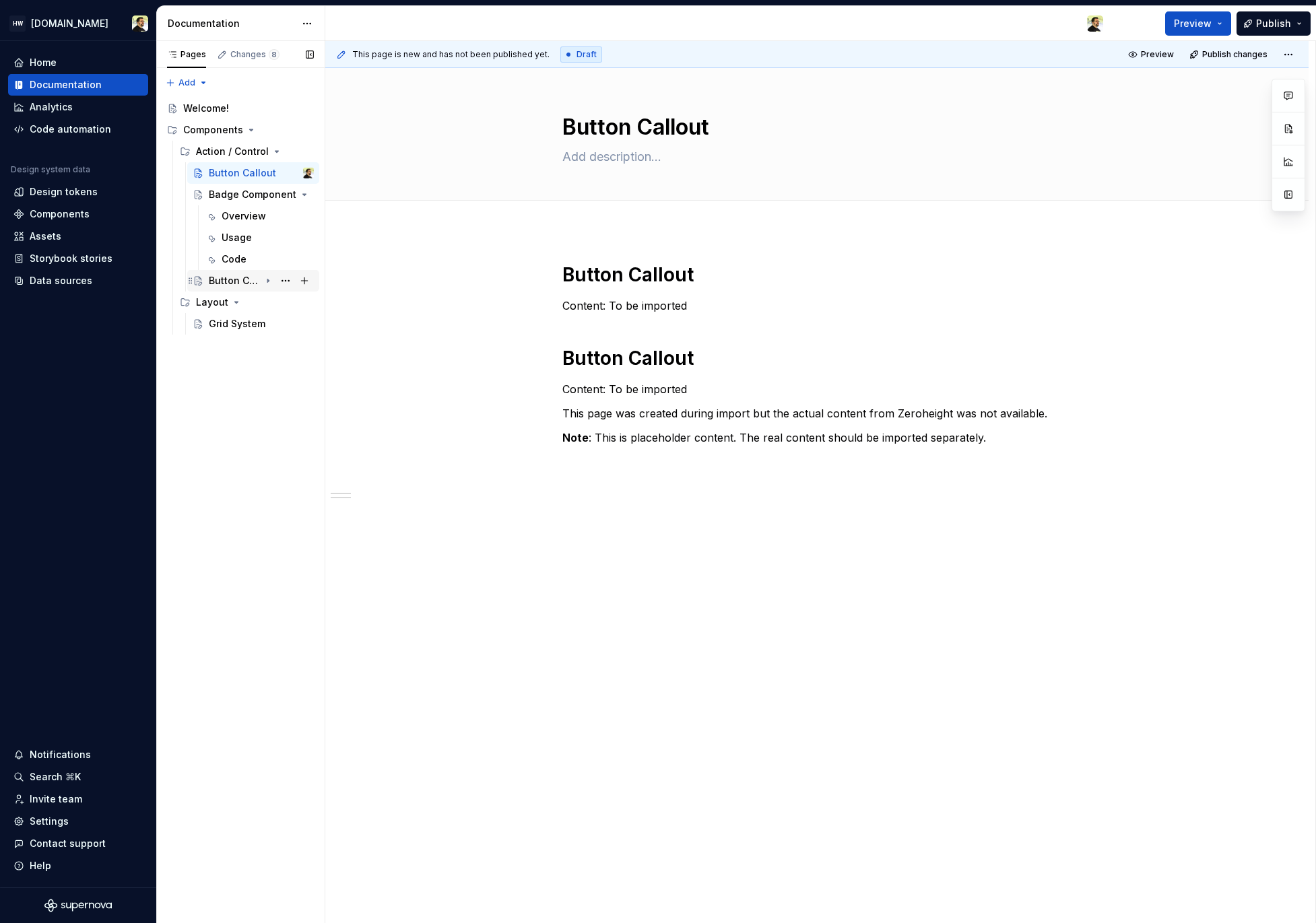
click at [255, 279] on div "Button Callout" at bounding box center [234, 281] width 51 height 14
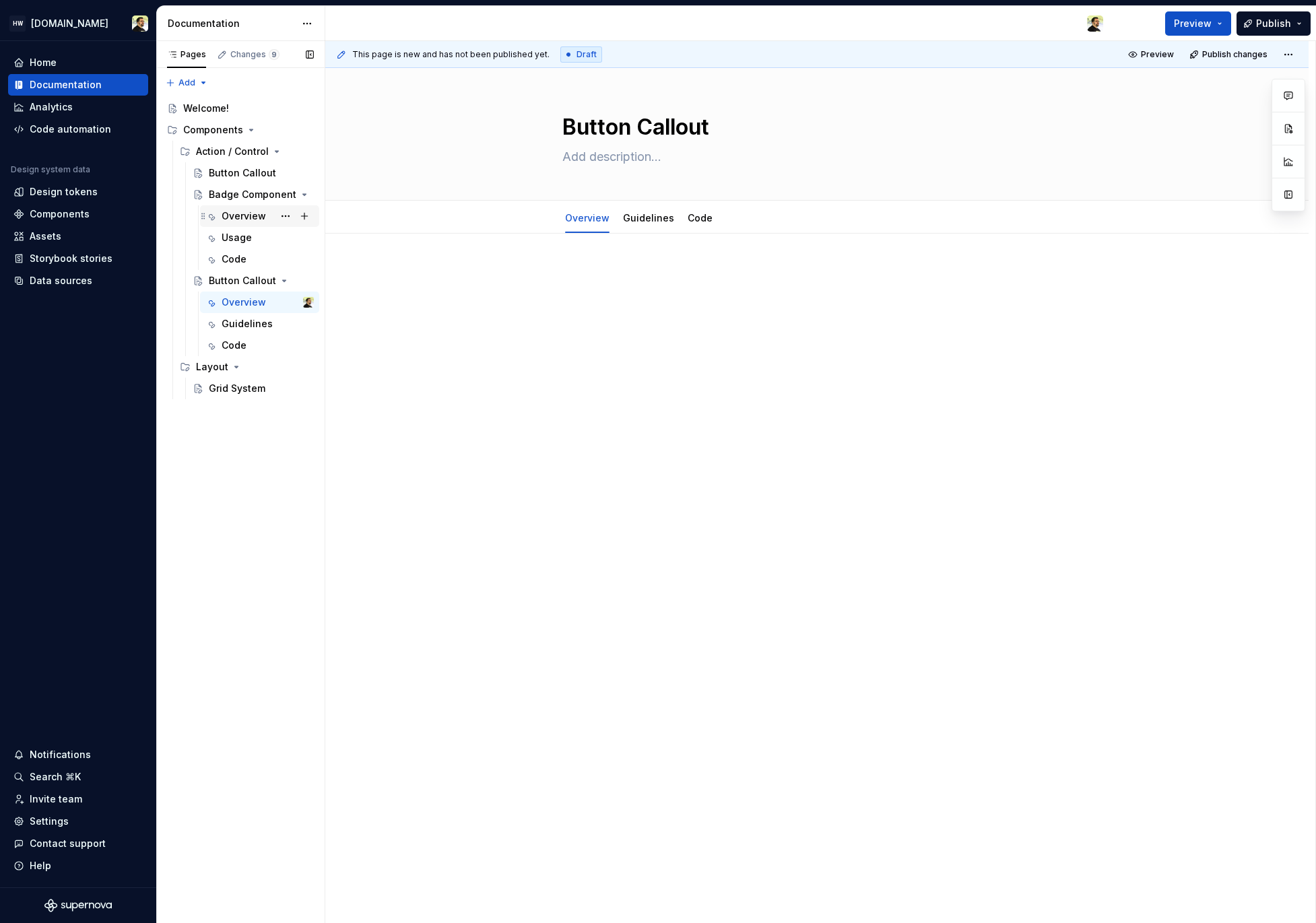
click at [244, 222] on div "Overview" at bounding box center [243, 216] width 44 height 14
click at [244, 239] on div "Usage" at bounding box center [236, 238] width 30 height 14
click at [243, 175] on div "Button Callout" at bounding box center [241, 173] width 65 height 14
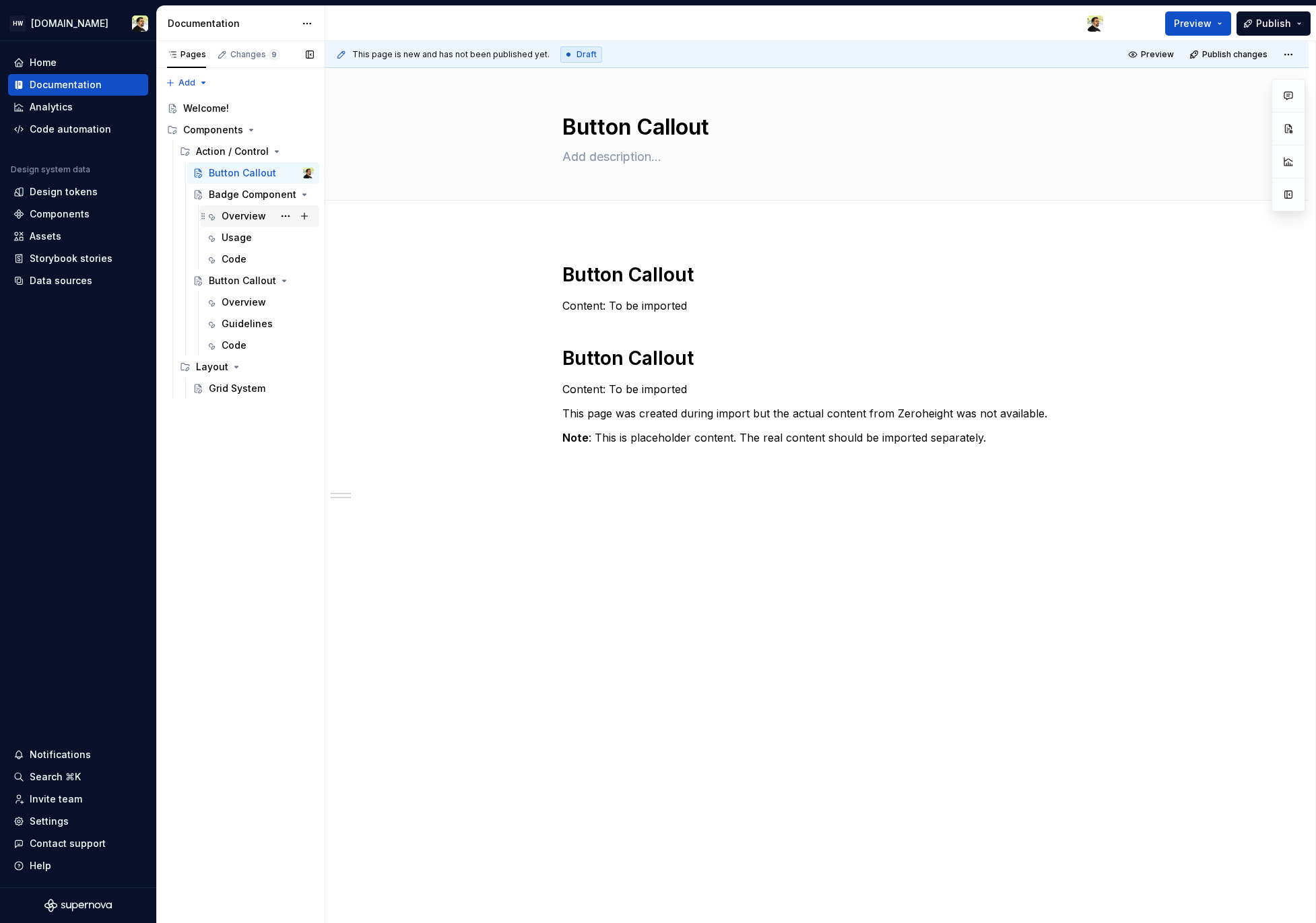
click at [245, 213] on div "Overview" at bounding box center [243, 216] width 44 height 14
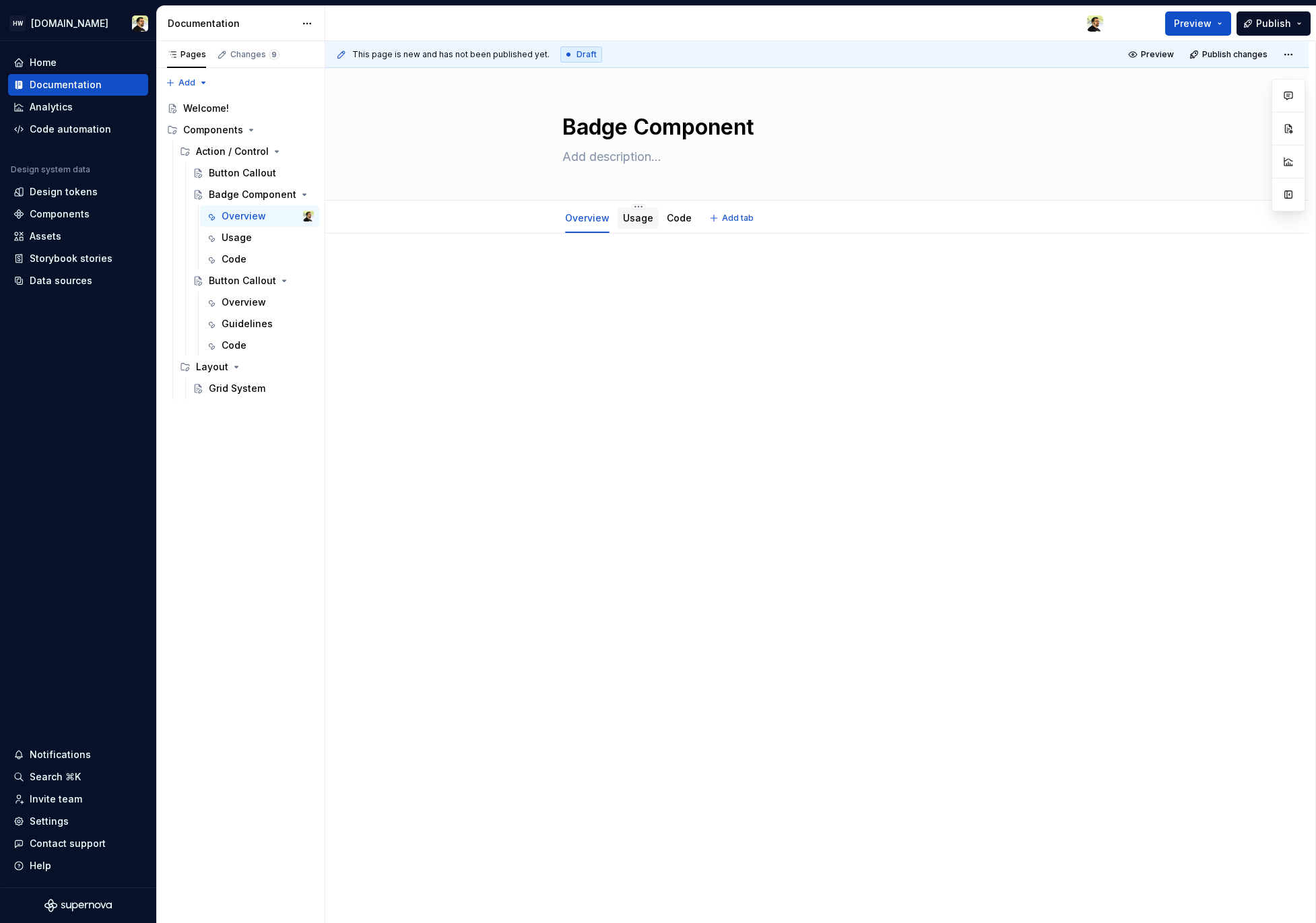
click at [640, 210] on div "Usage" at bounding box center [638, 218] width 30 height 16
click at [640, 227] on div "Usage" at bounding box center [639, 218] width 41 height 22
click at [642, 218] on link "Usage" at bounding box center [638, 217] width 30 height 11
click at [581, 224] on div "Overview" at bounding box center [587, 219] width 44 height 14
click at [583, 224] on div "Overview" at bounding box center [587, 219] width 44 height 14
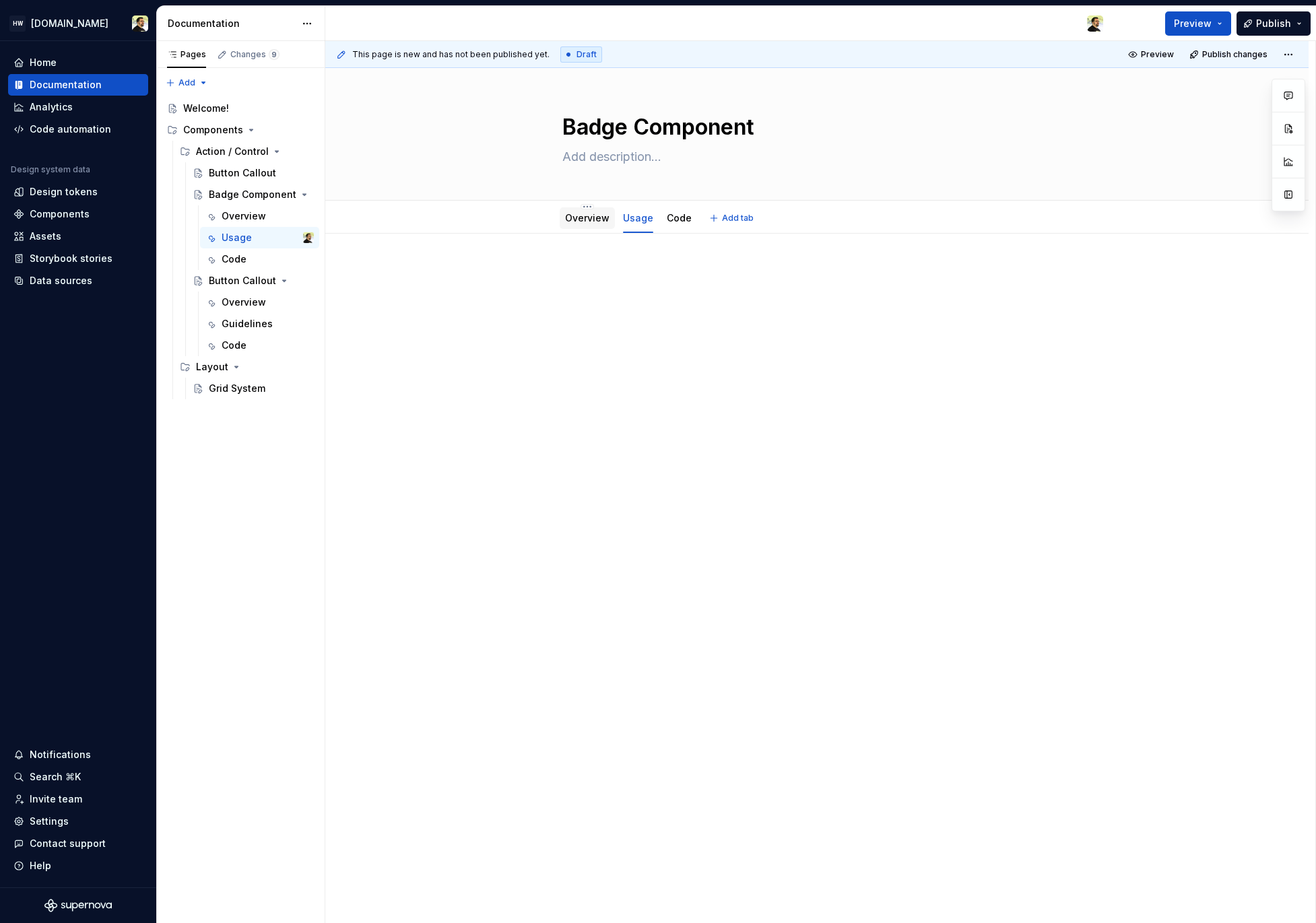
click at [591, 217] on link "Overview" at bounding box center [587, 217] width 44 height 11
click at [233, 168] on div "Button Callout" at bounding box center [241, 173] width 65 height 14
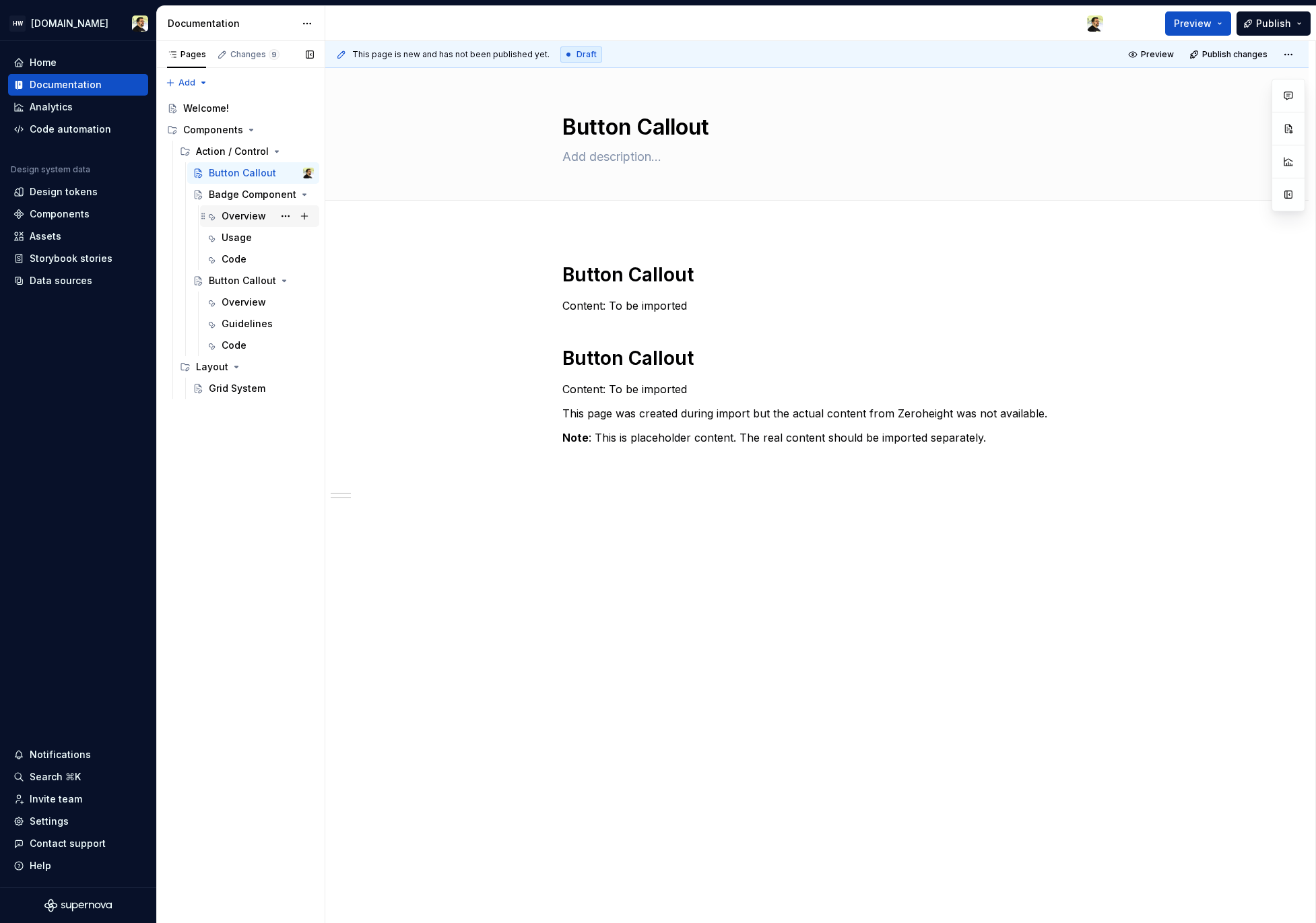
click at [235, 221] on div "Overview" at bounding box center [243, 216] width 44 height 14
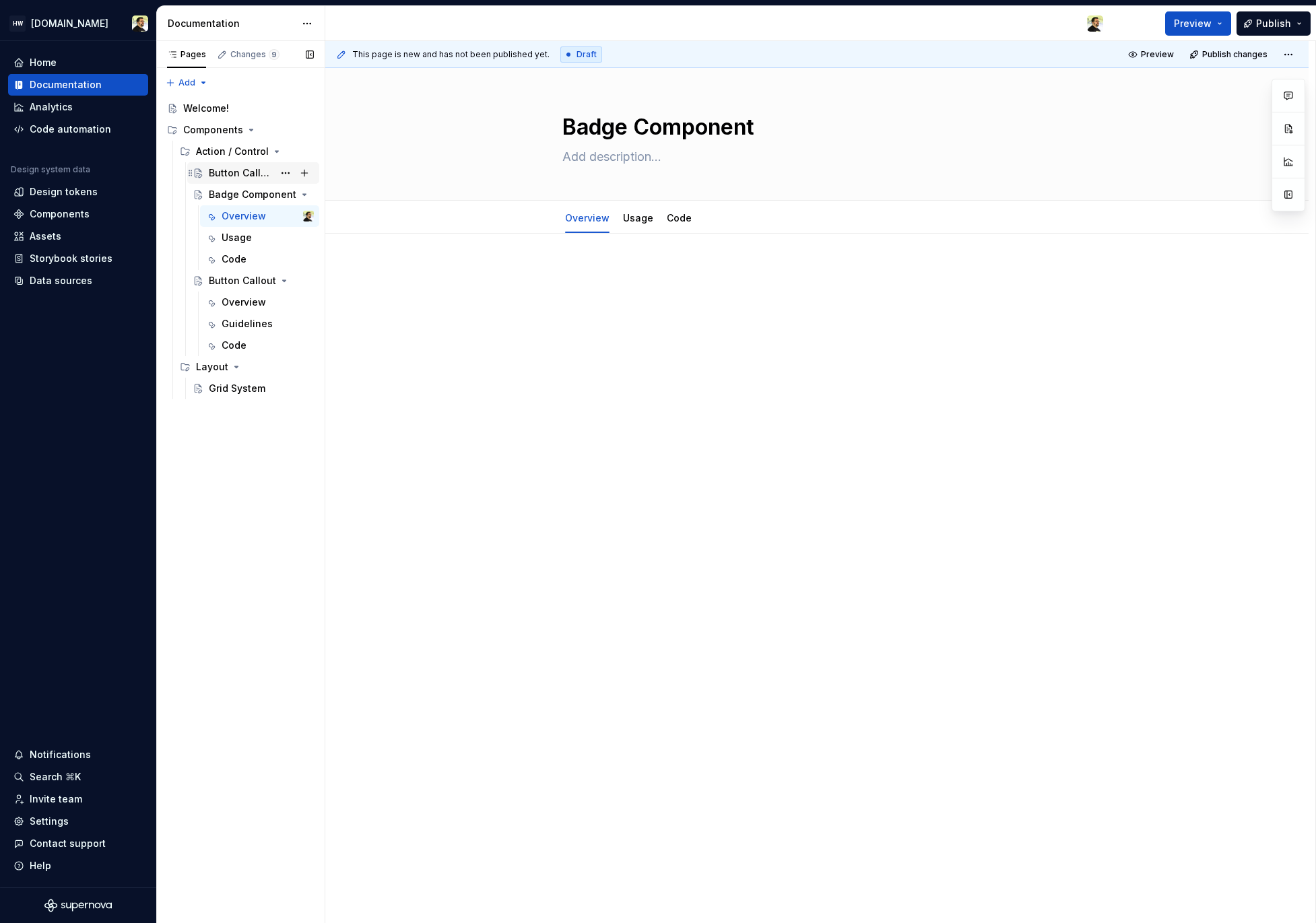
click at [254, 170] on div "Button Callout" at bounding box center [241, 173] width 65 height 14
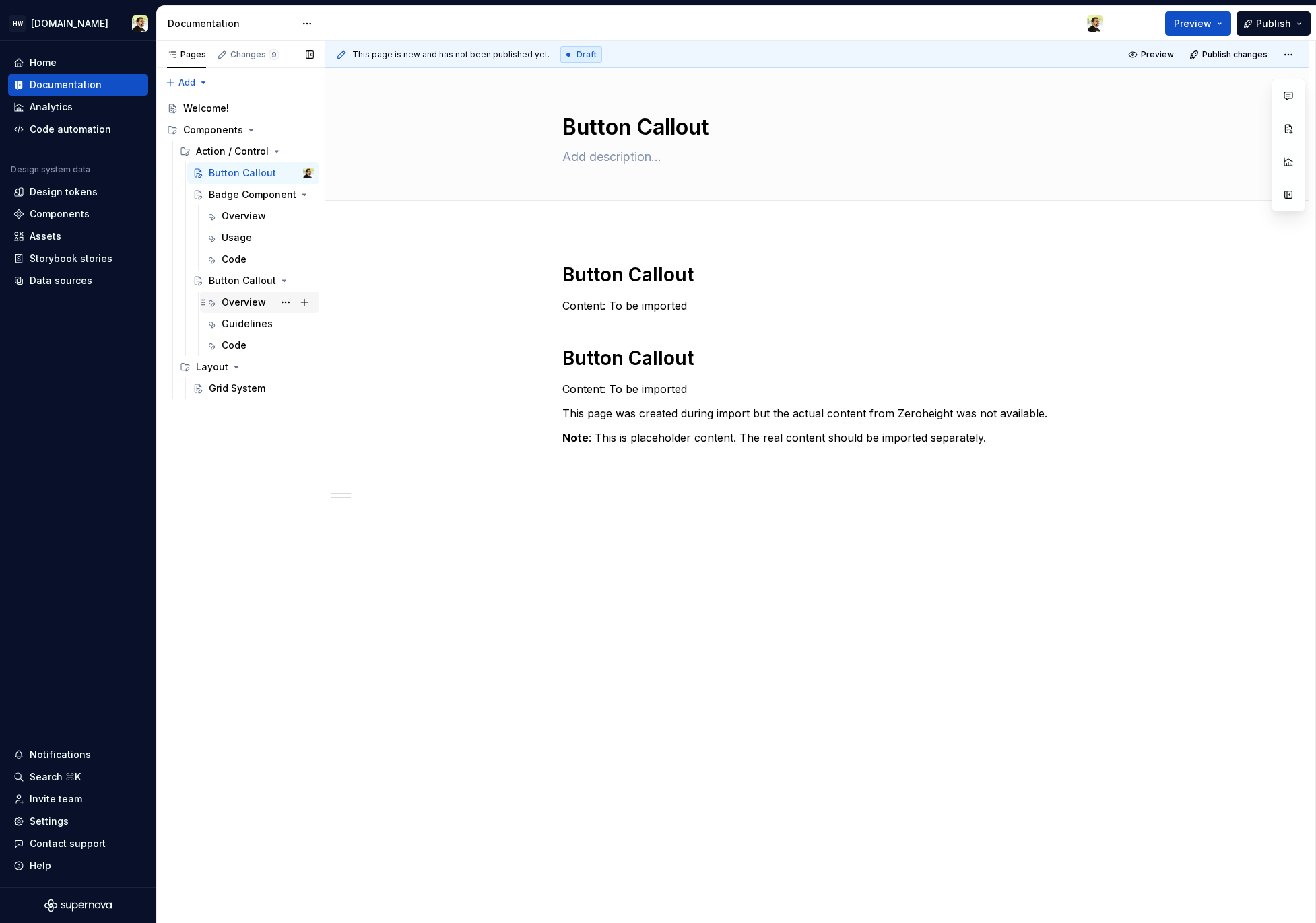
click at [229, 308] on div "Overview" at bounding box center [243, 302] width 44 height 14
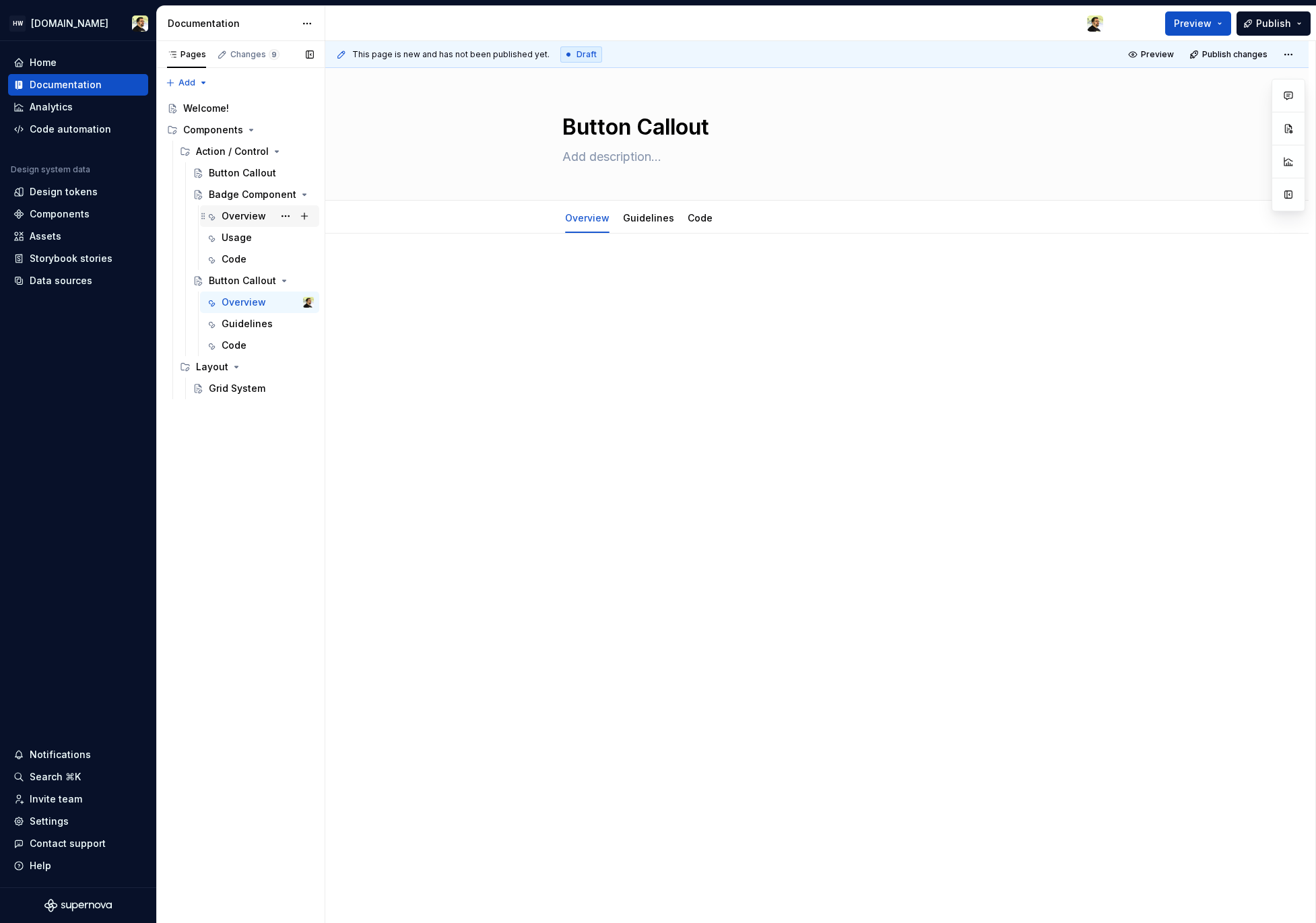
click at [250, 218] on div "Overview" at bounding box center [243, 216] width 44 height 14
click at [246, 239] on div "Usage" at bounding box center [236, 238] width 30 height 14
click at [239, 185] on div "Badge Component" at bounding box center [262, 194] width 105 height 19
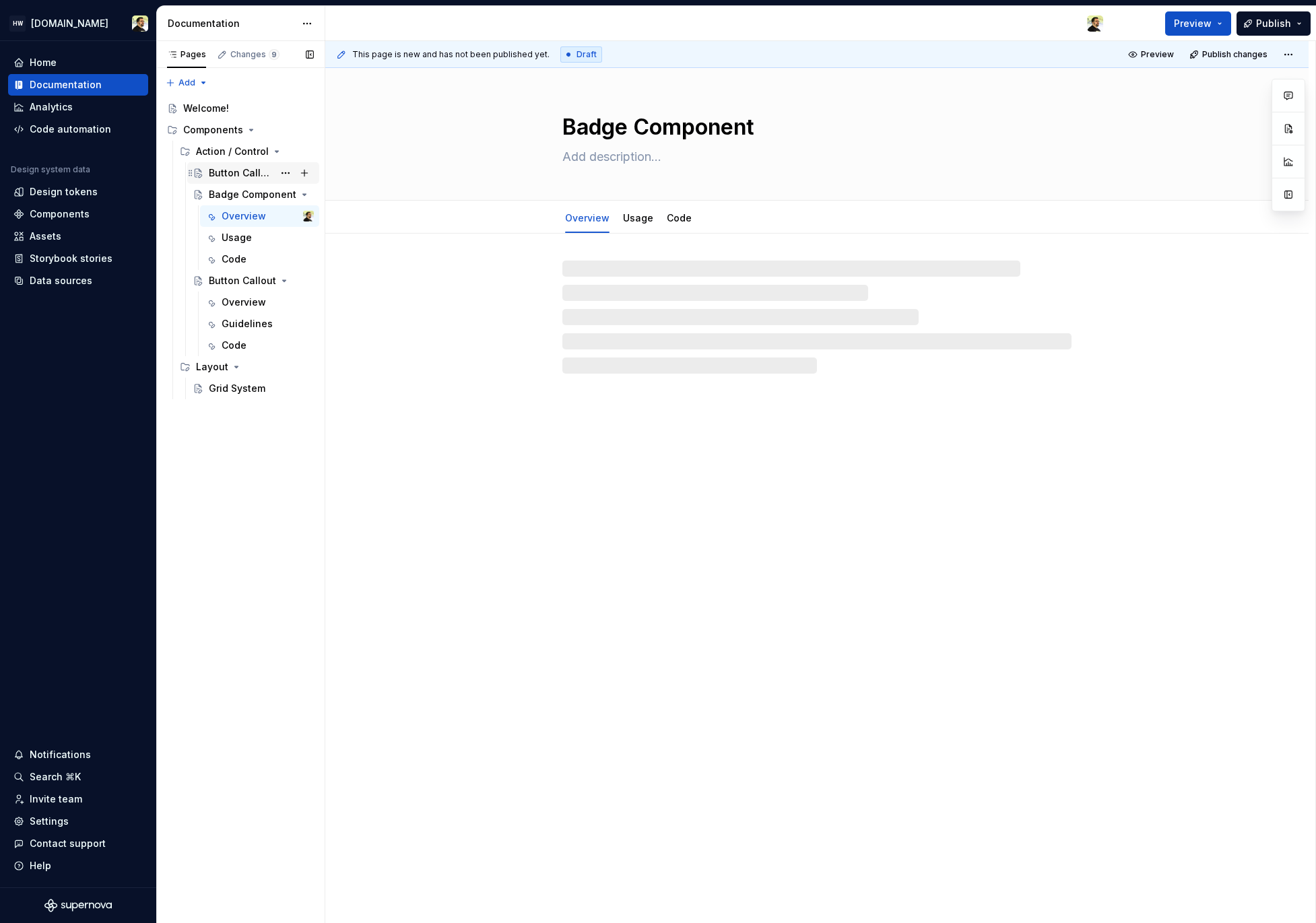
click at [227, 167] on div "Button Callout" at bounding box center [241, 173] width 65 height 14
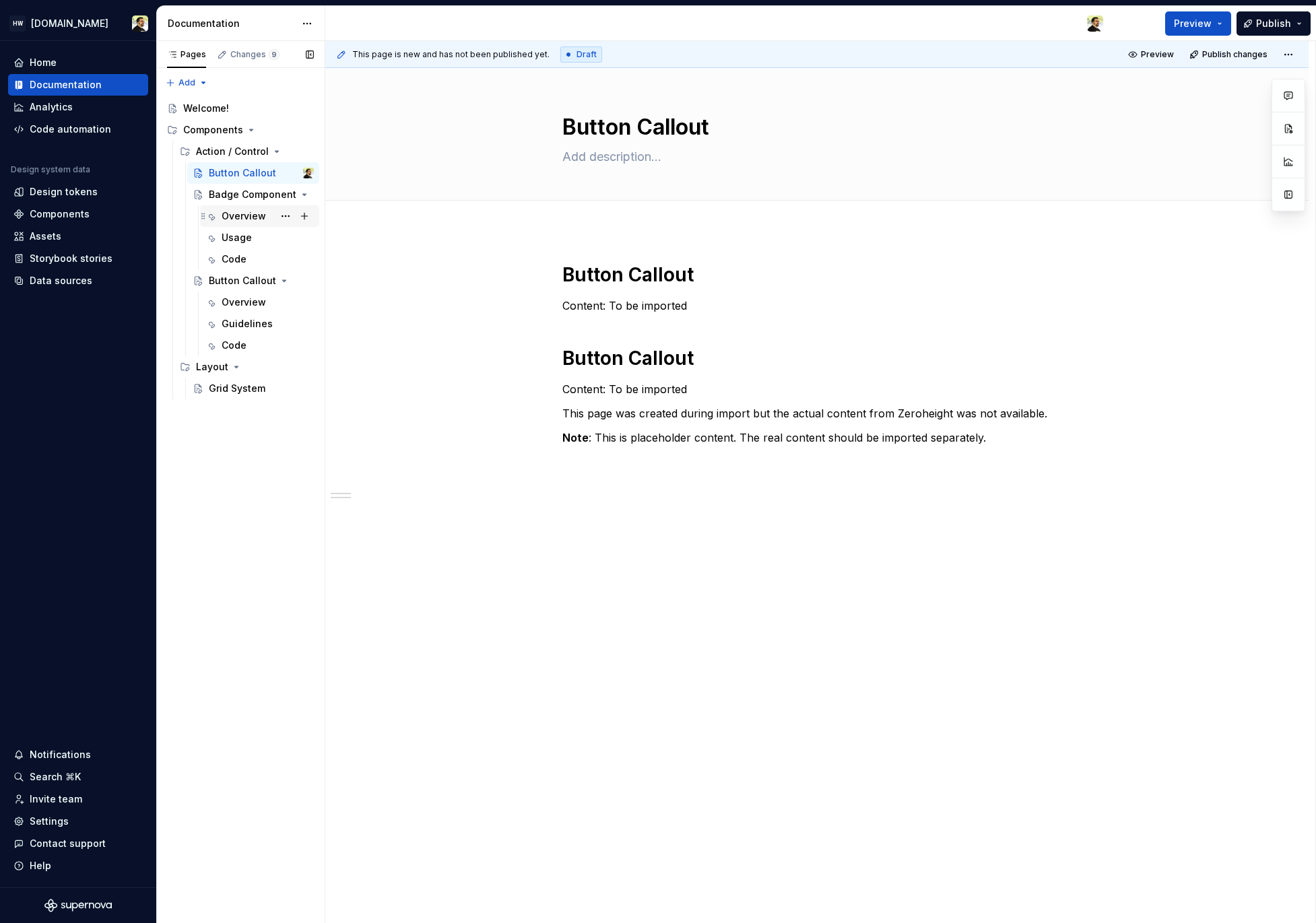
click at [224, 209] on div "Overview" at bounding box center [243, 216] width 44 height 14
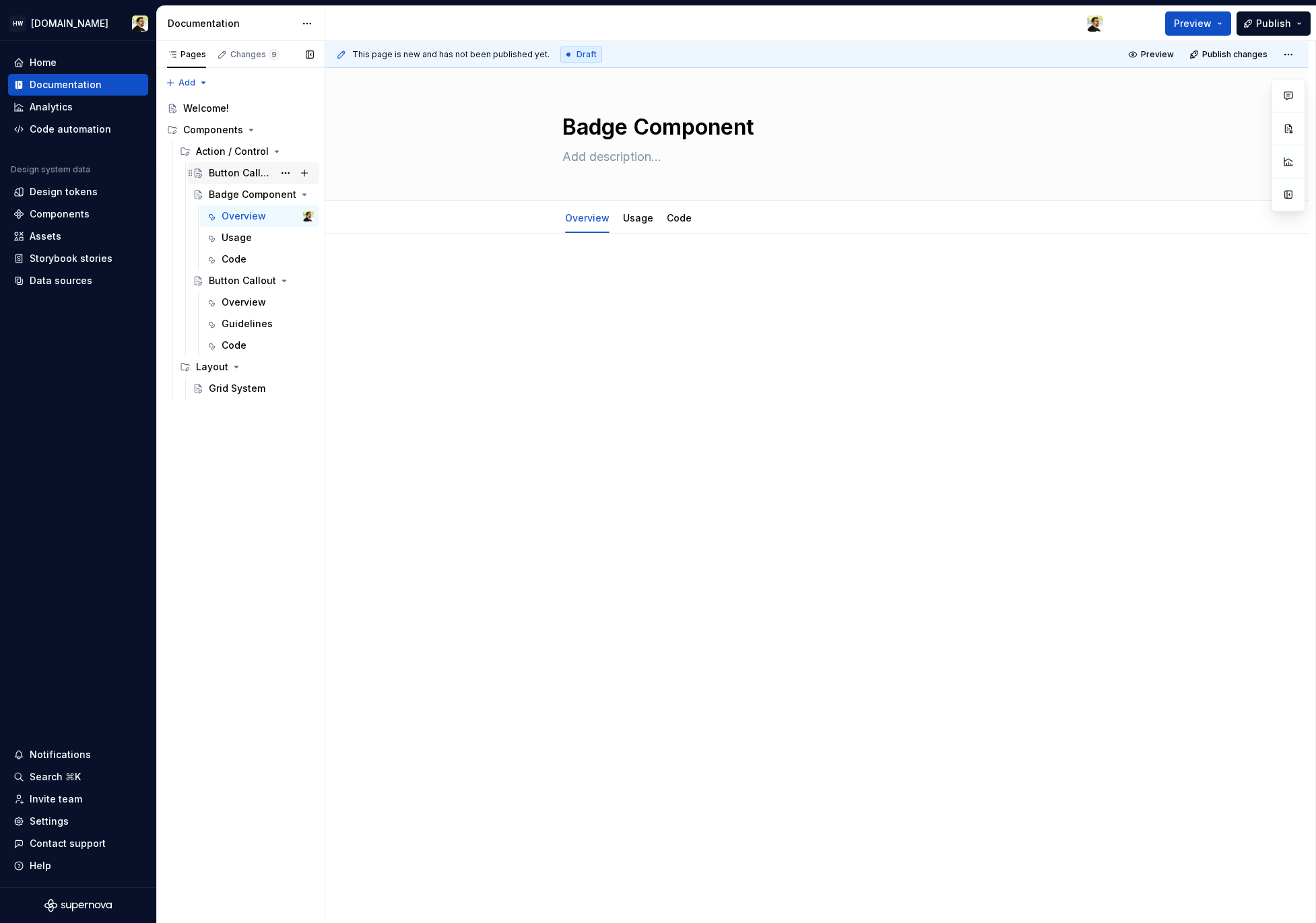
click at [233, 169] on div "Button Callout" at bounding box center [241, 173] width 65 height 14
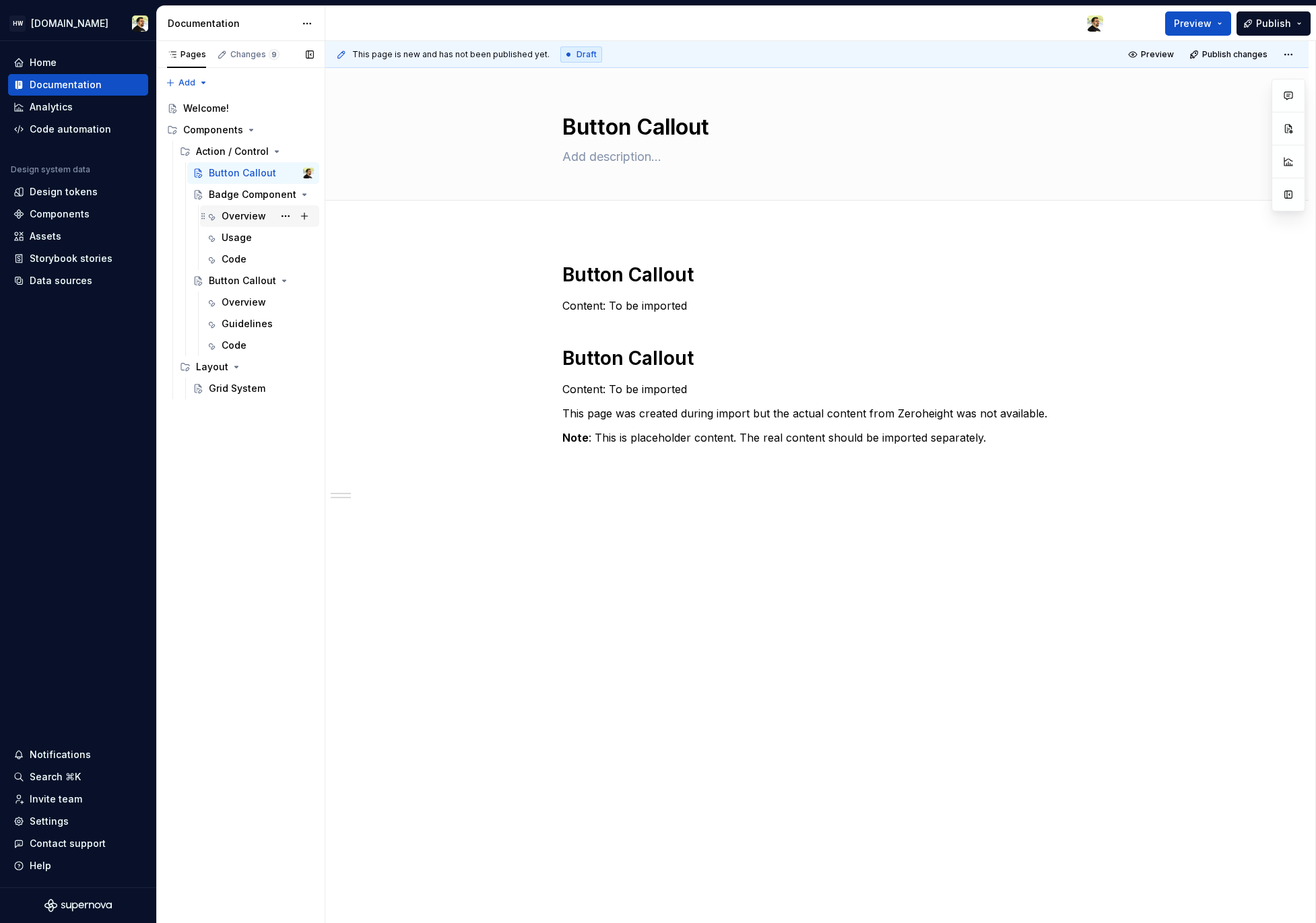
click at [238, 213] on div "Overview" at bounding box center [243, 216] width 44 height 14
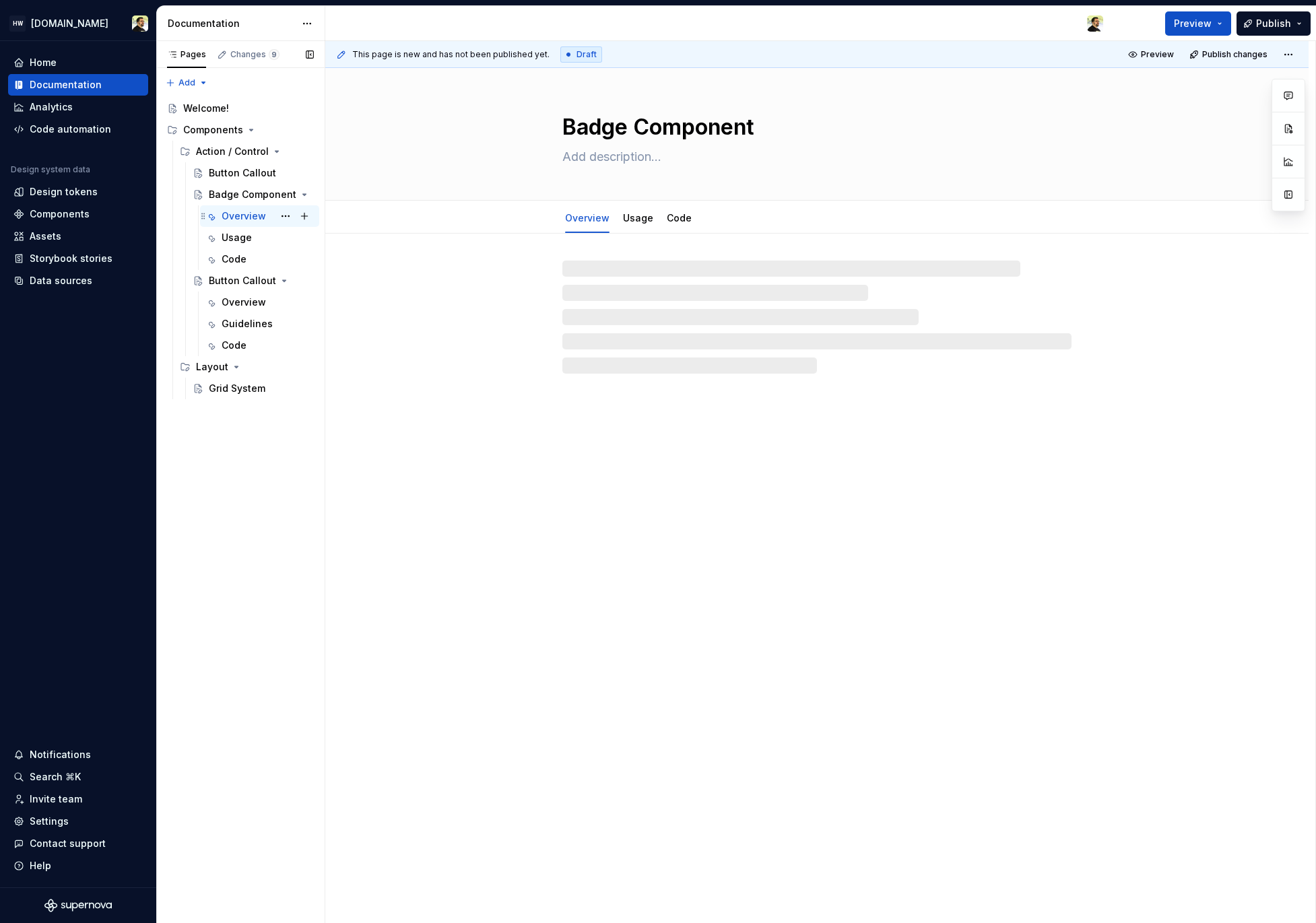
click at [245, 211] on div "Overview" at bounding box center [243, 216] width 44 height 14
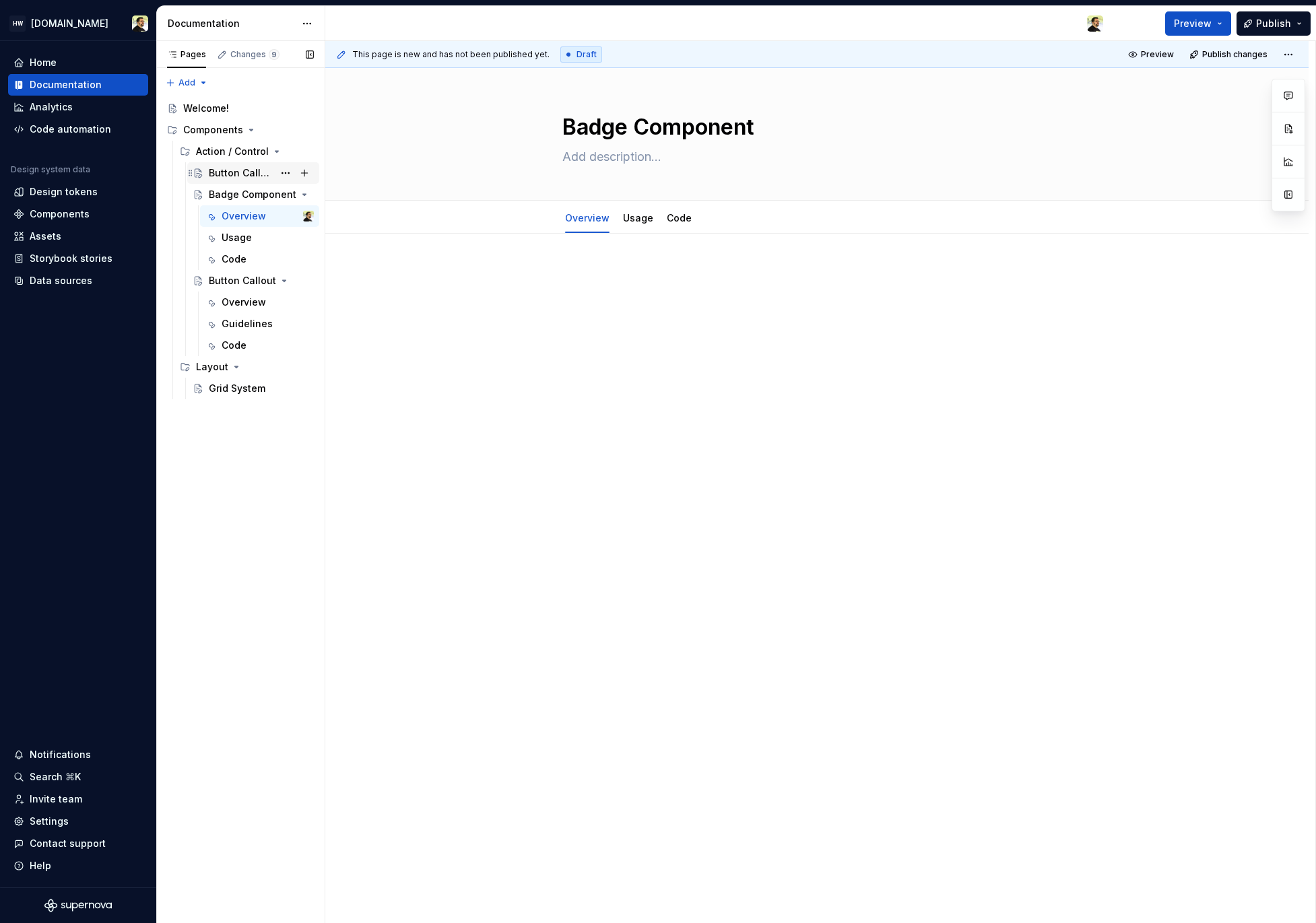
click at [245, 176] on div "Button Callout" at bounding box center [241, 173] width 65 height 14
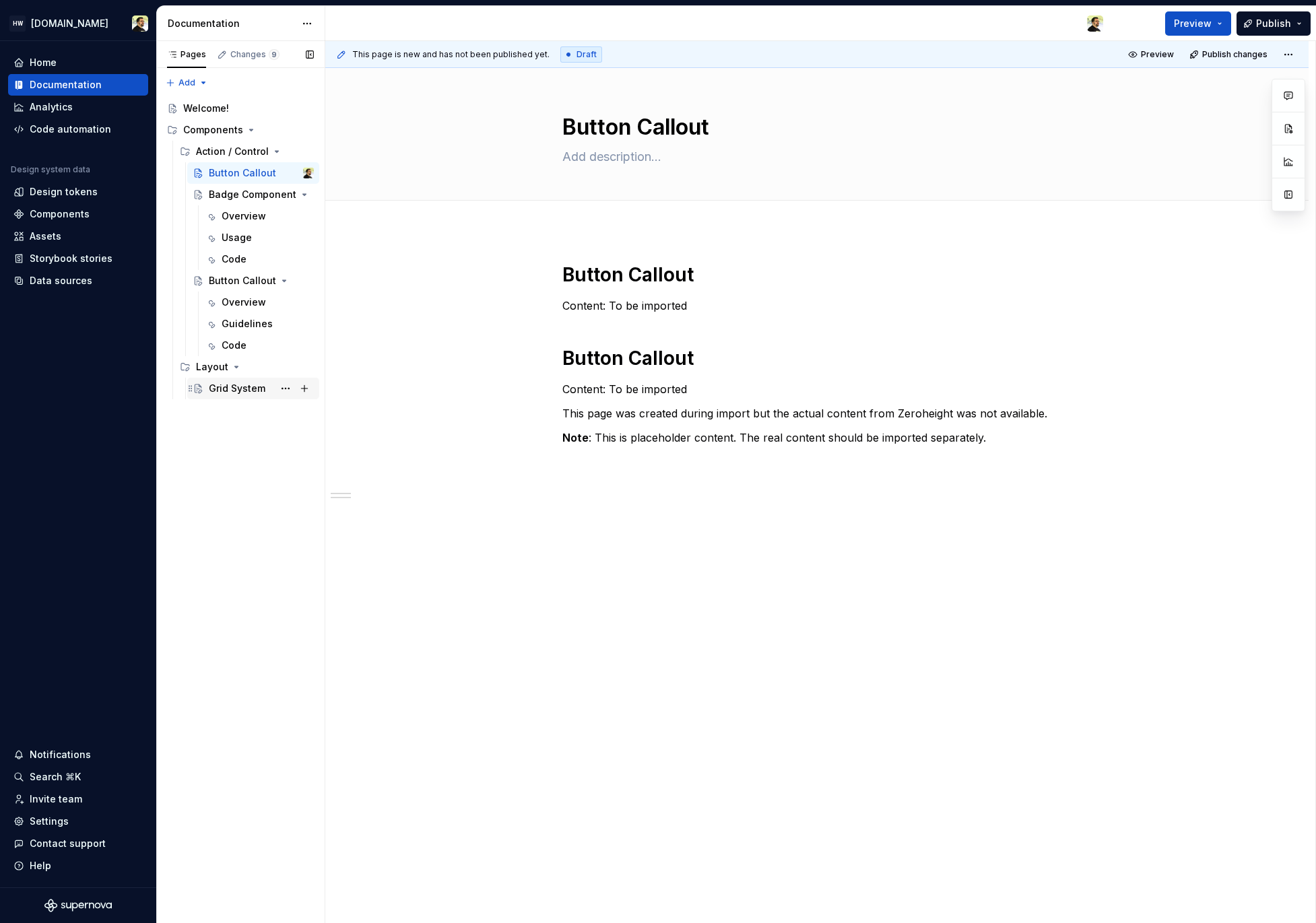
click at [242, 387] on div "Grid System" at bounding box center [237, 389] width 56 height 14
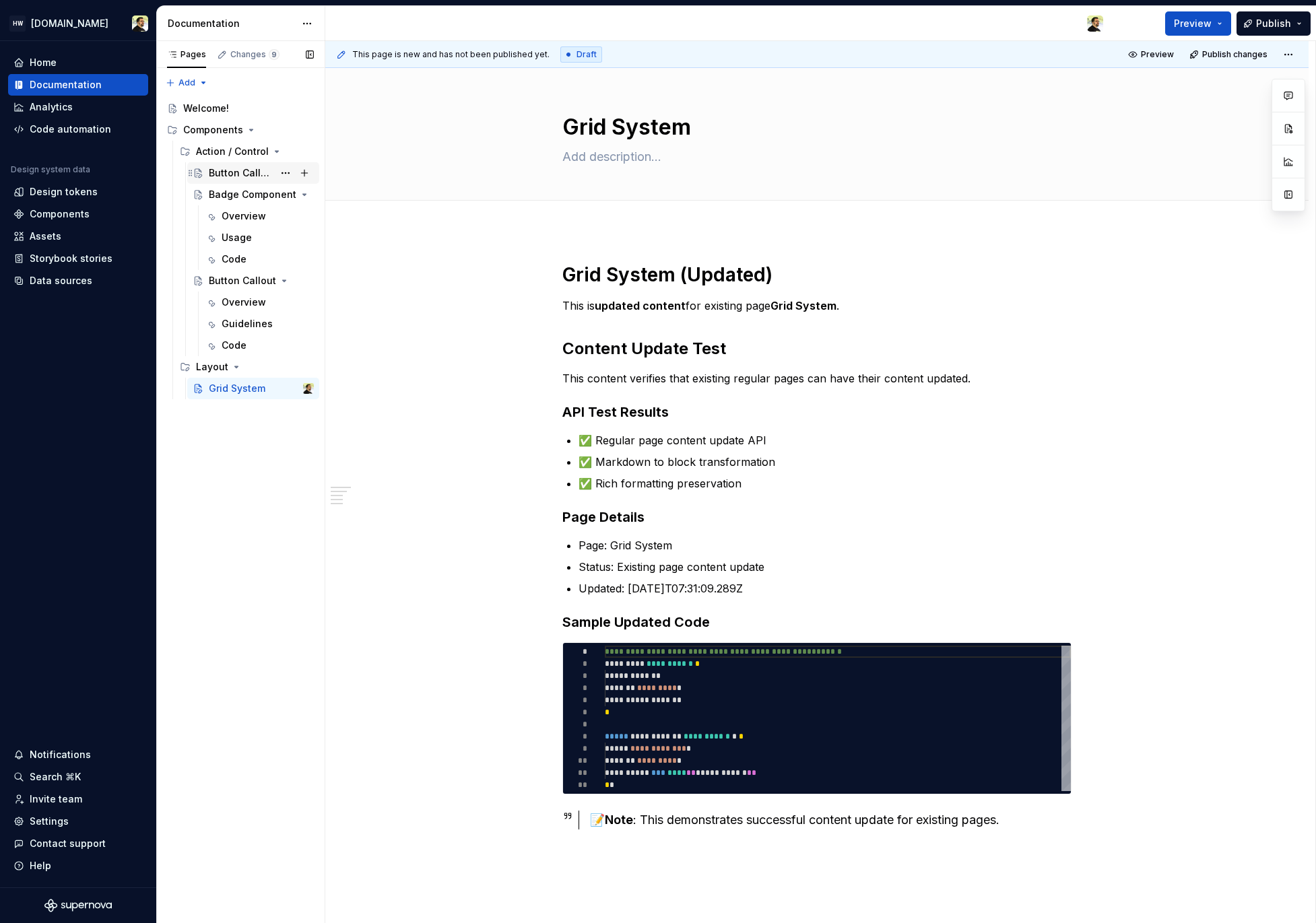
click at [231, 172] on div "Button Callout" at bounding box center [241, 173] width 65 height 14
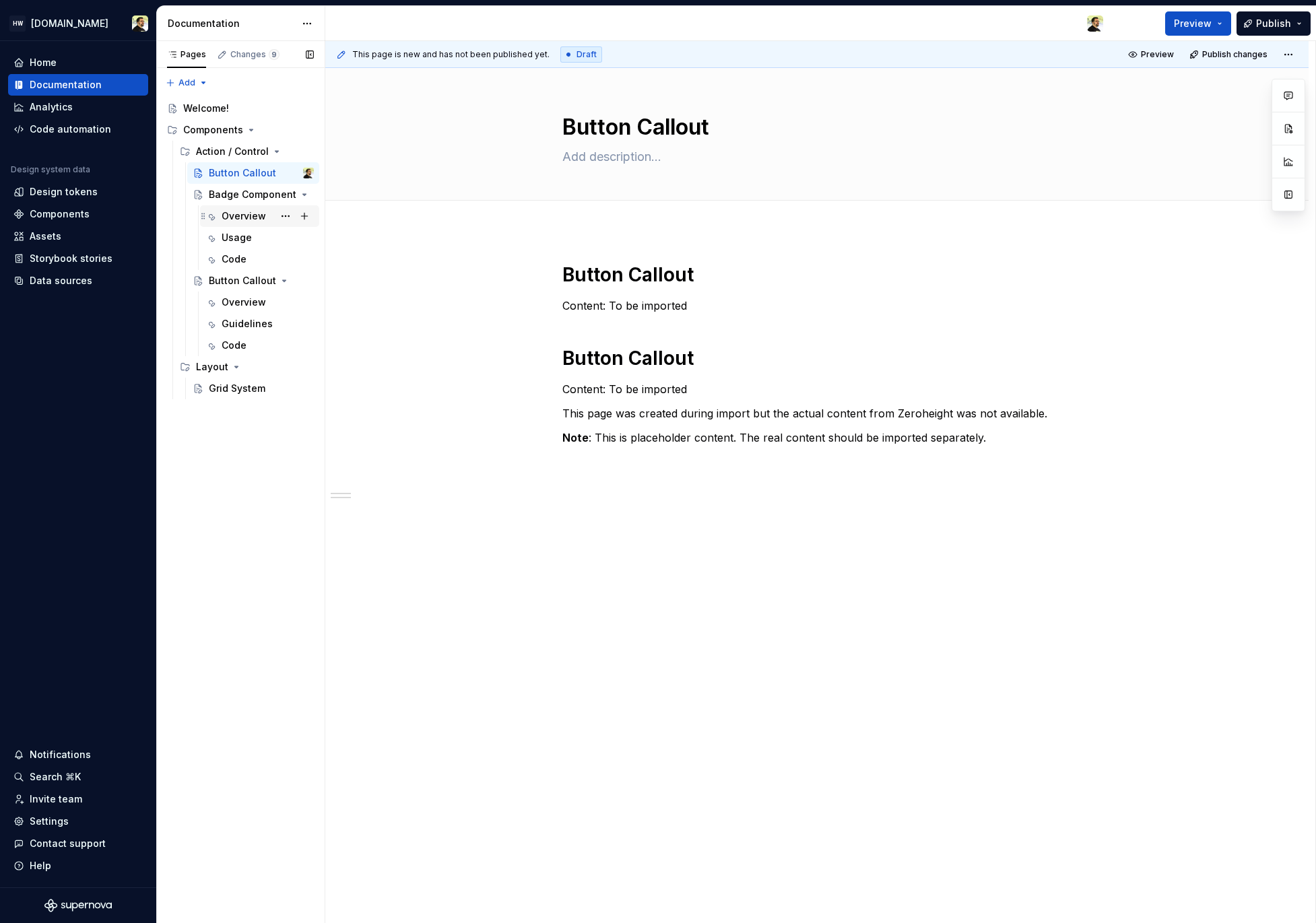
click at [236, 217] on div "Overview" at bounding box center [243, 216] width 44 height 14
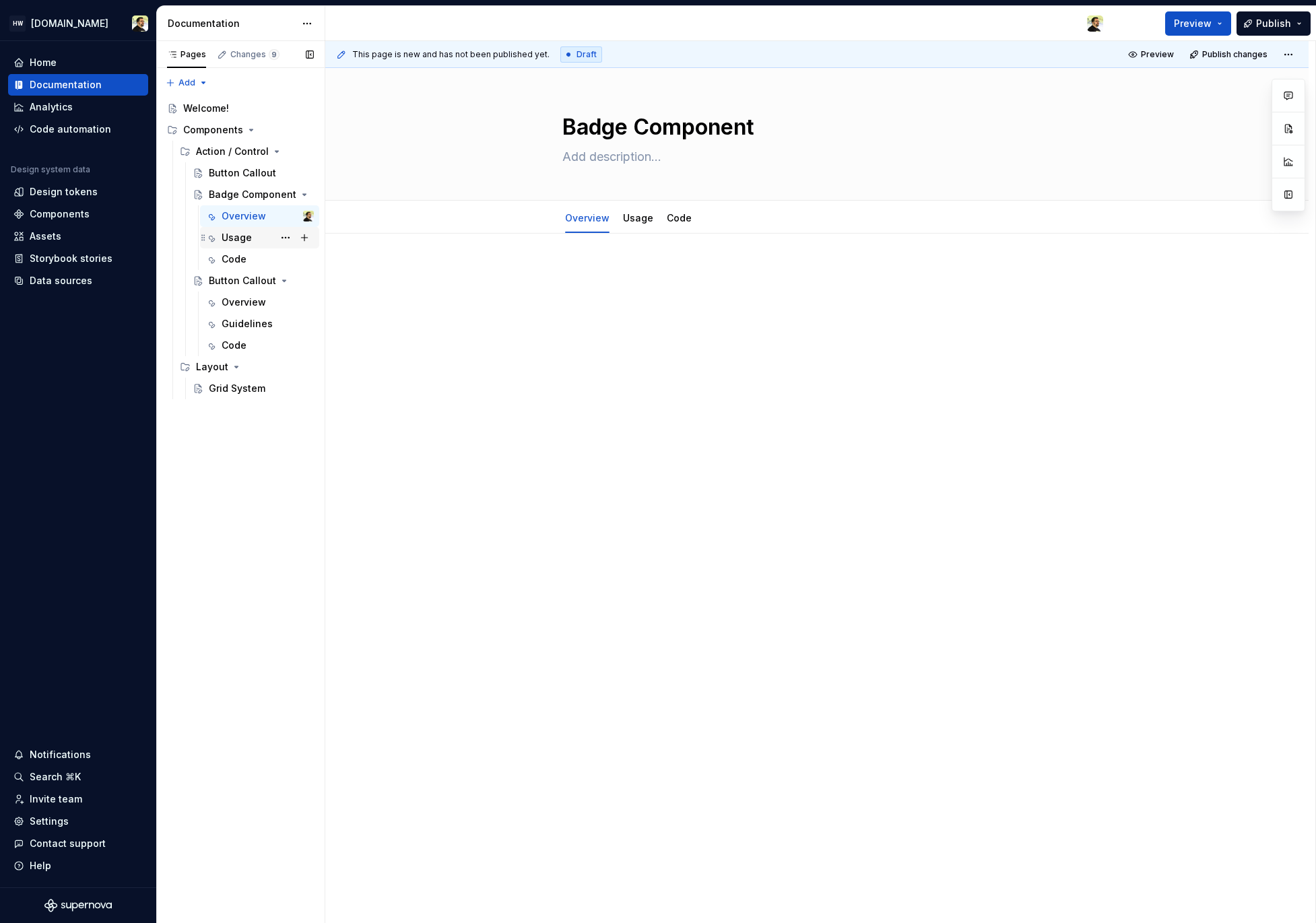
click at [238, 232] on div "Usage" at bounding box center [236, 238] width 30 height 14
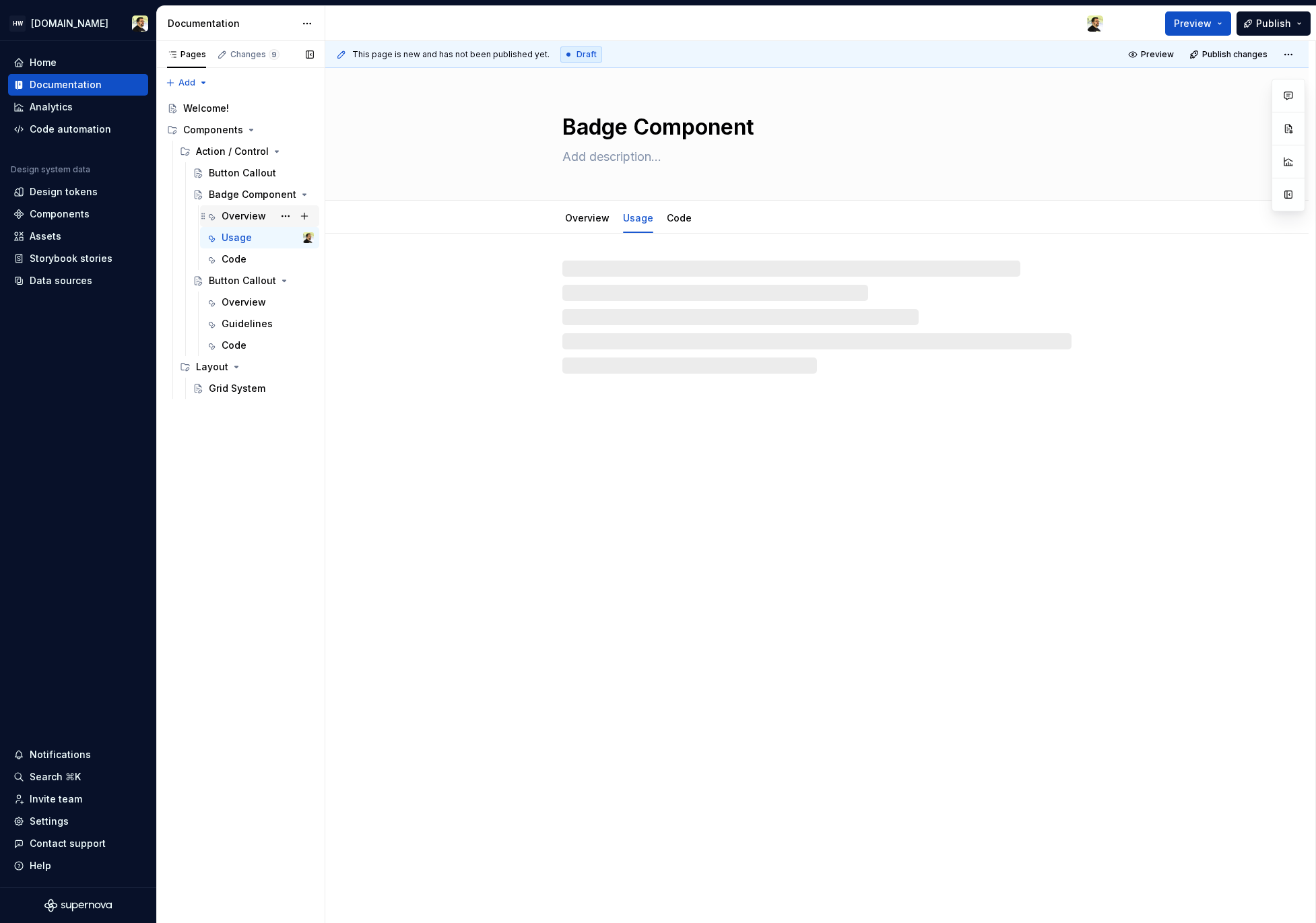
click at [241, 214] on div "Overview" at bounding box center [243, 216] width 44 height 14
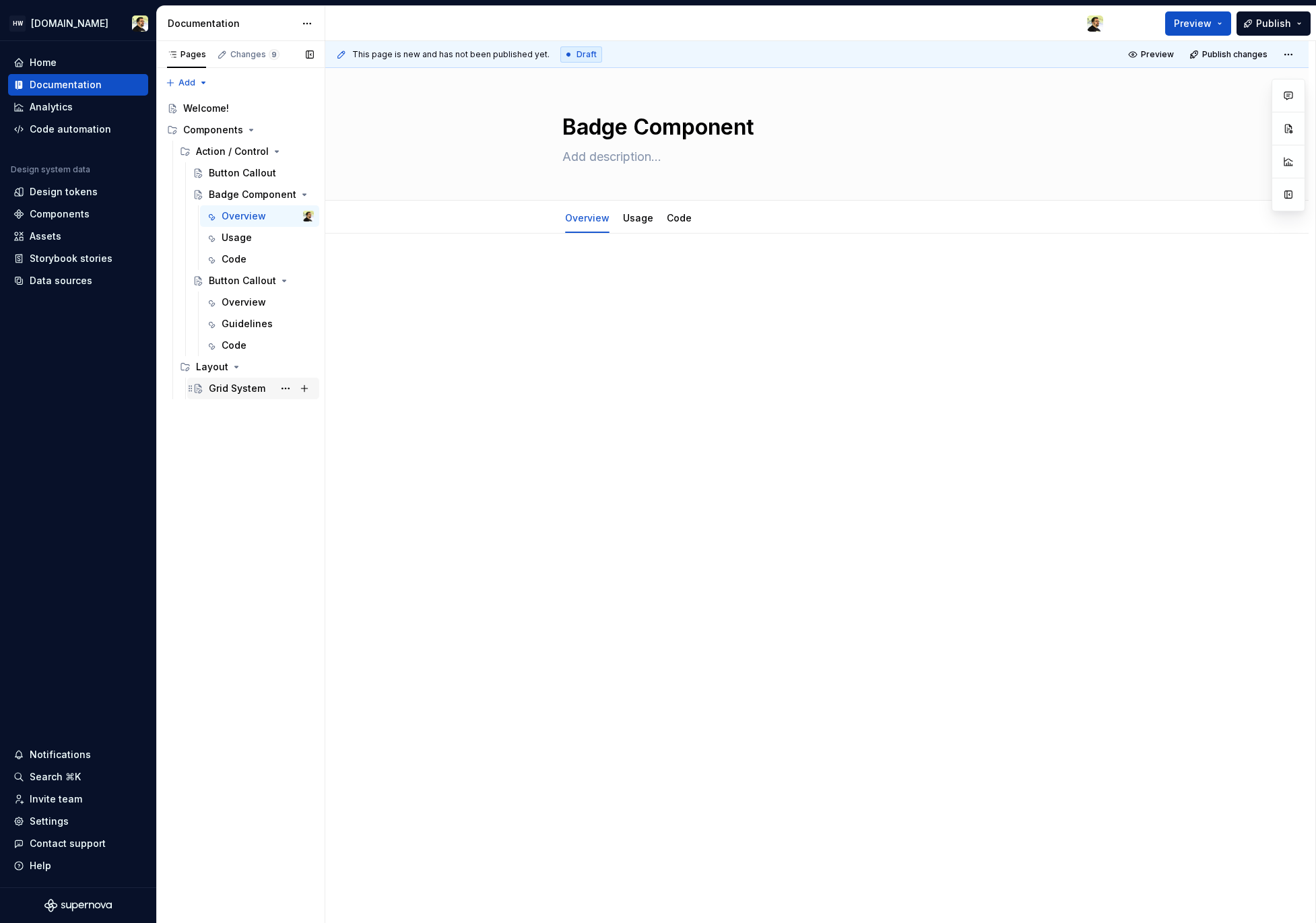
click at [227, 391] on div "Grid System" at bounding box center [237, 389] width 56 height 14
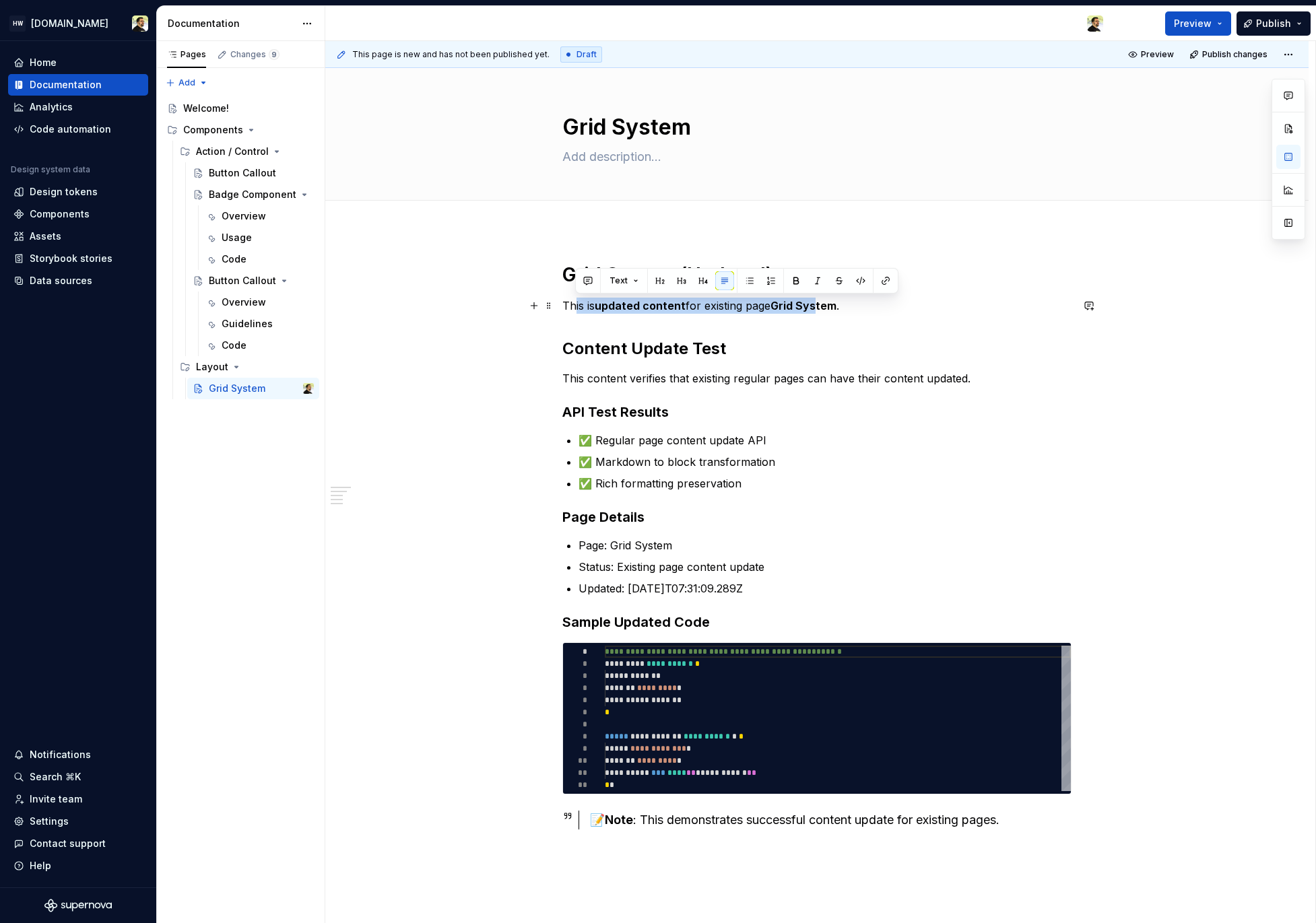
drag, startPoint x: 574, startPoint y: 297, endPoint x: 830, endPoint y: 303, distance: 256.1
click at [830, 303] on p "This is updated content for existing page Grid System ." at bounding box center [817, 305] width 509 height 16
click at [830, 303] on strong "Grid System" at bounding box center [803, 306] width 66 height 14
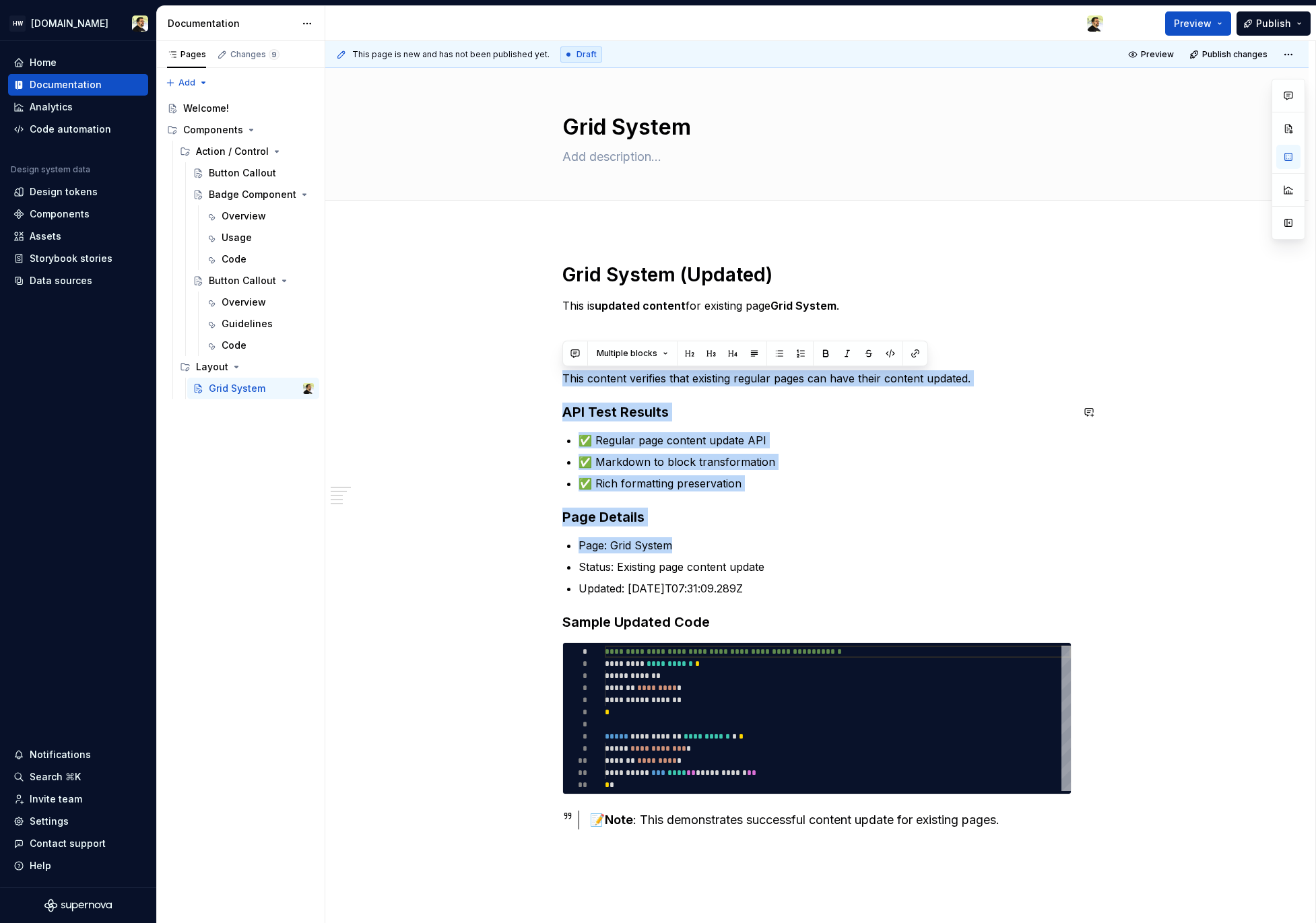
drag, startPoint x: 648, startPoint y: 361, endPoint x: 855, endPoint y: 547, distance: 278.3
click at [855, 547] on div "**********" at bounding box center [817, 546] width 509 height 567
click at [855, 547] on p "Page: Grid System" at bounding box center [824, 545] width 493 height 16
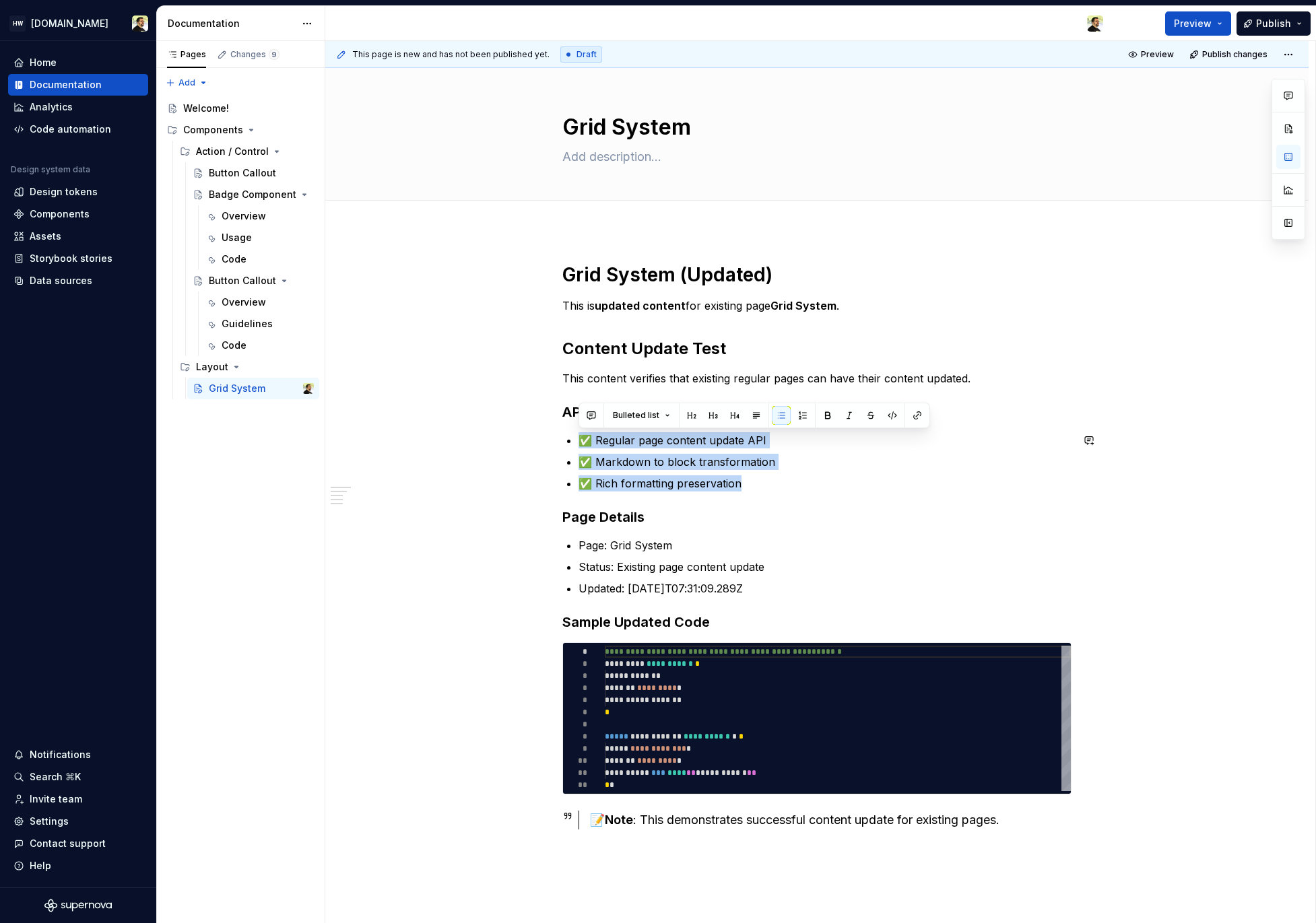
drag, startPoint x: 681, startPoint y: 426, endPoint x: 766, endPoint y: 493, distance: 108.2
click at [766, 493] on div "**********" at bounding box center [817, 546] width 509 height 567
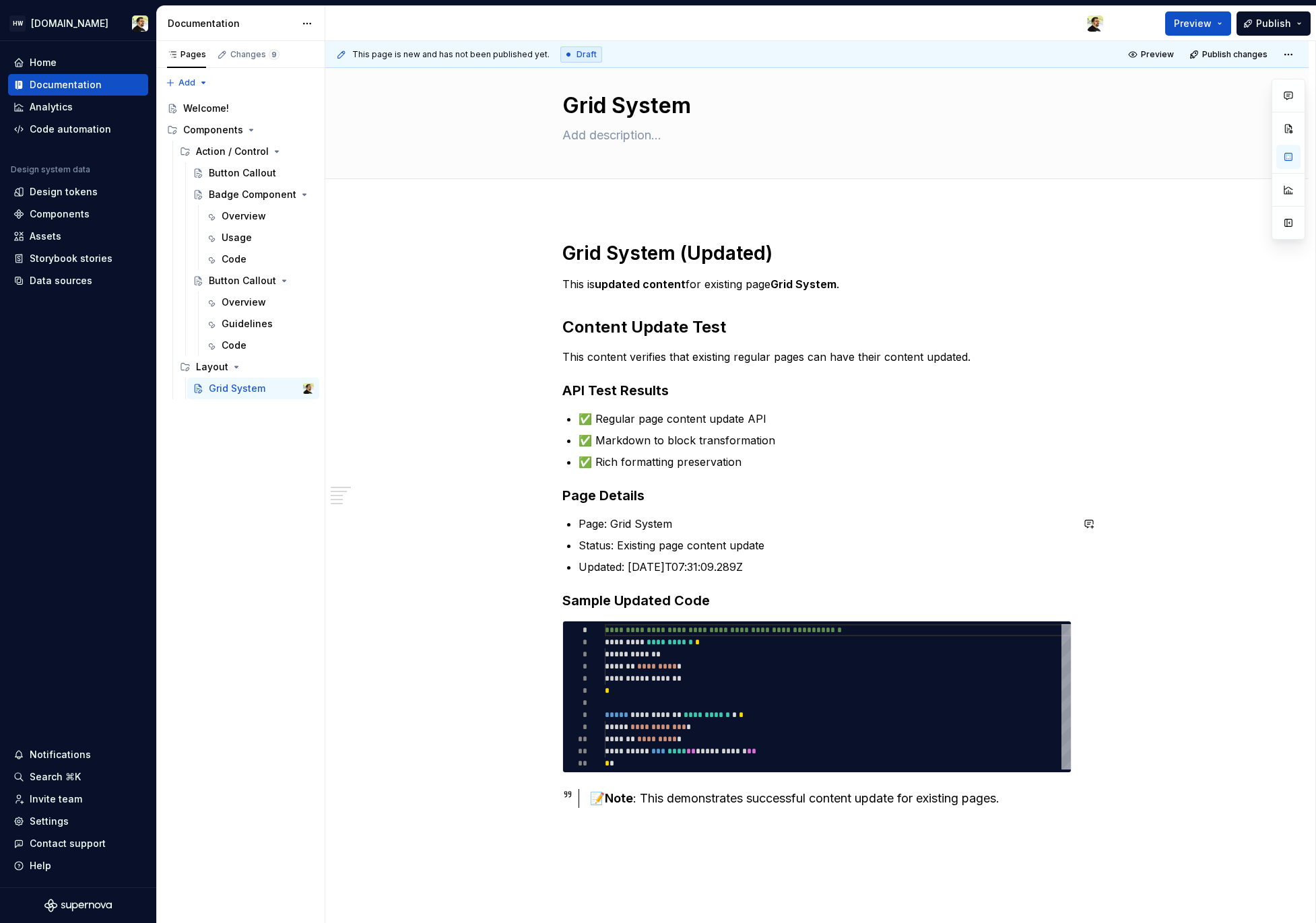
scroll to position [32, 0]
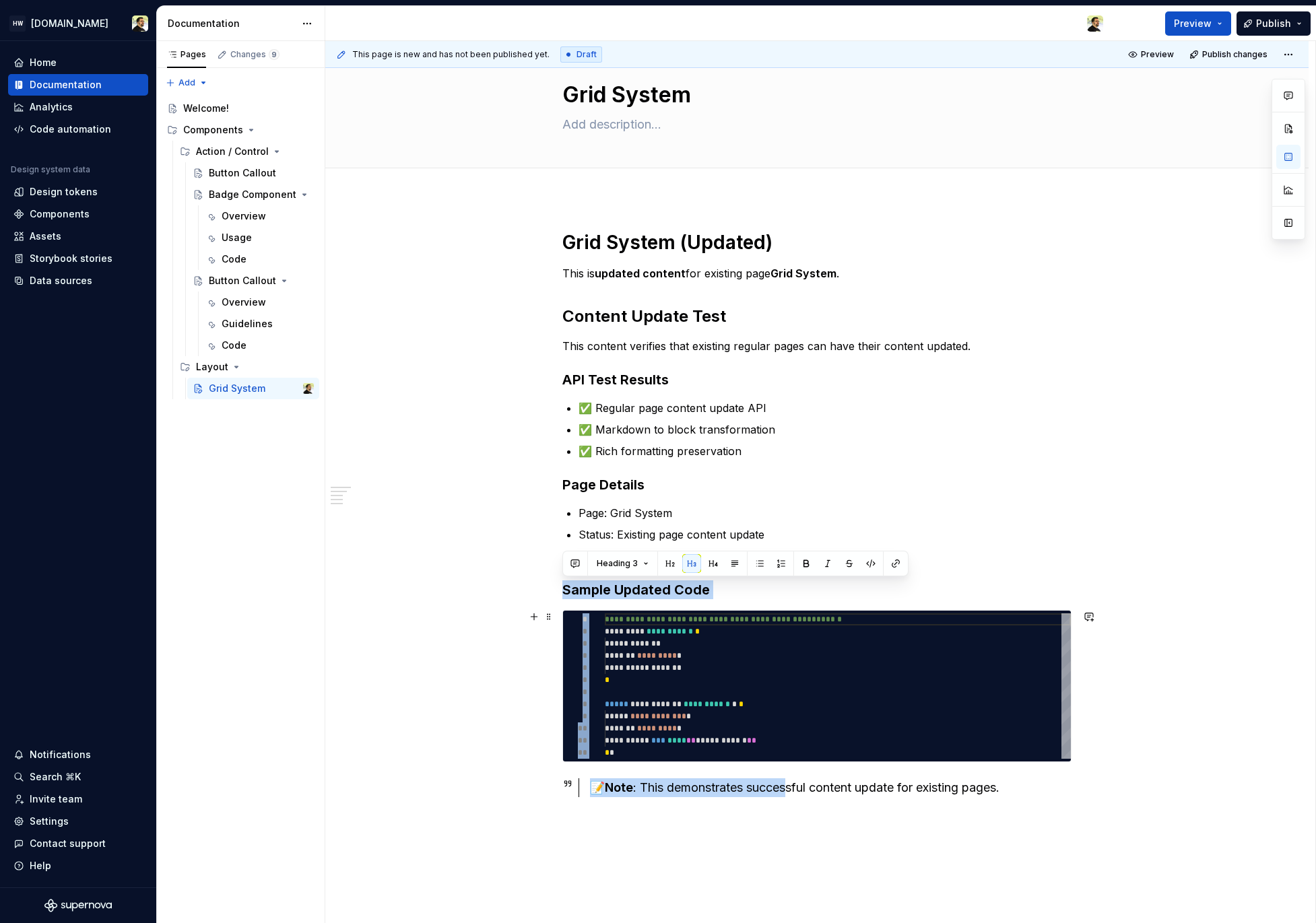
drag, startPoint x: 628, startPoint y: 571, endPoint x: 793, endPoint y: 794, distance: 277.4
click at [793, 794] on div "**********" at bounding box center [817, 513] width 509 height 567
click at [793, 794] on div "📝 Note : This demonstrates successful content update for existing pages." at bounding box center [830, 788] width 481 height 19
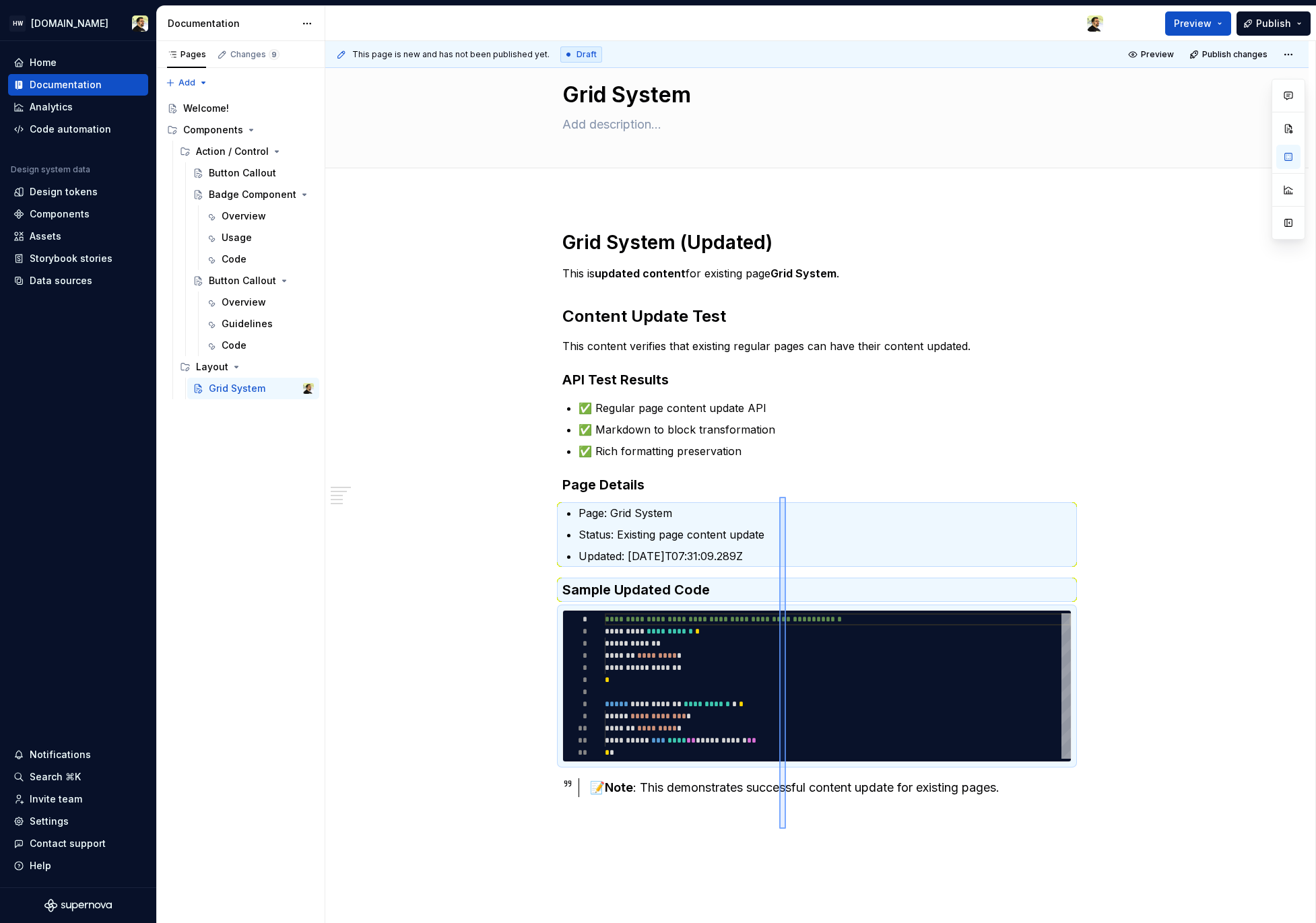
drag, startPoint x: 785, startPoint y: 828, endPoint x: 779, endPoint y: 497, distance: 331.1
click at [779, 497] on div "**********" at bounding box center [819, 483] width 989 height 883
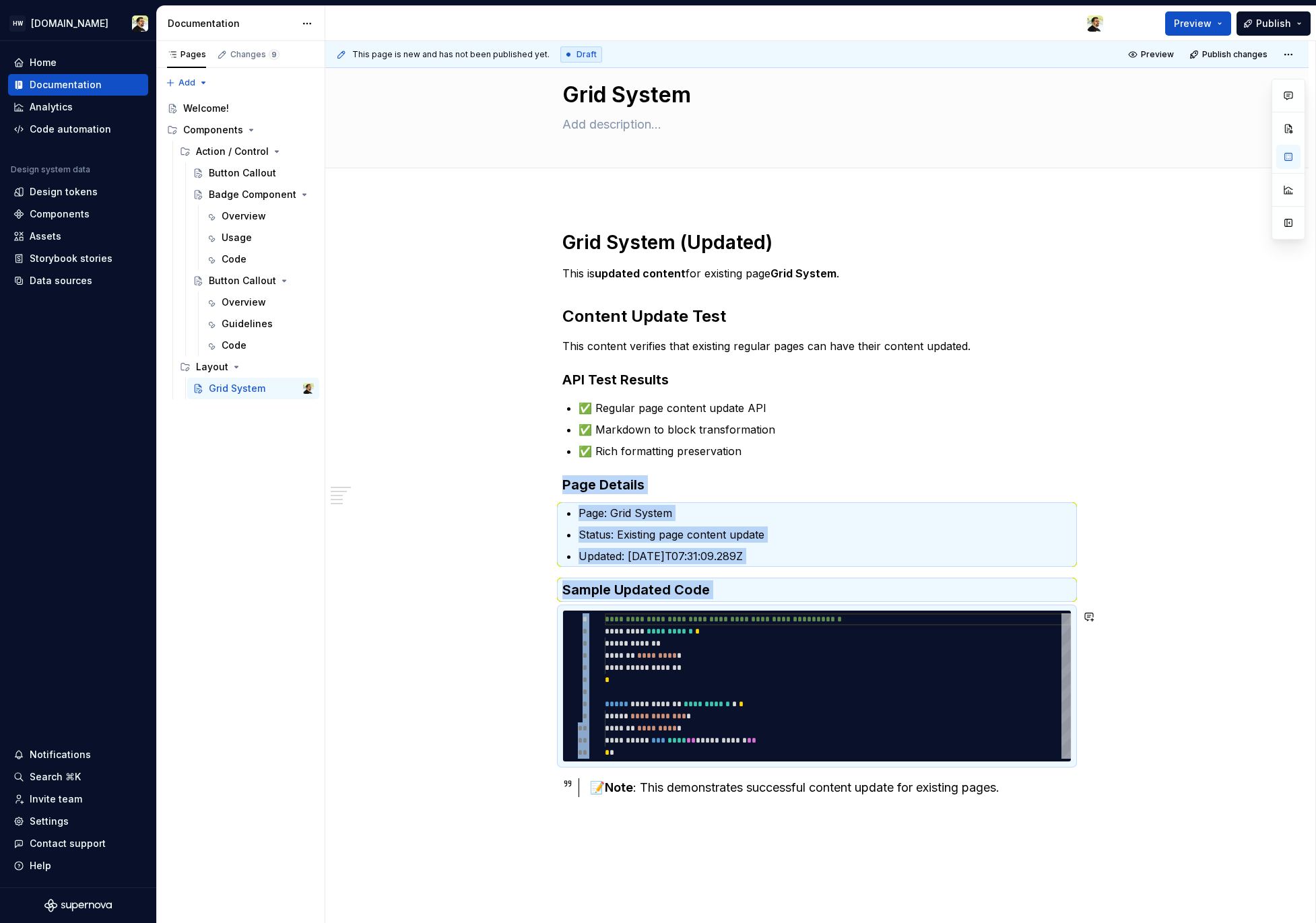
click at [798, 837] on div "**********" at bounding box center [817, 644] width 983 height 892
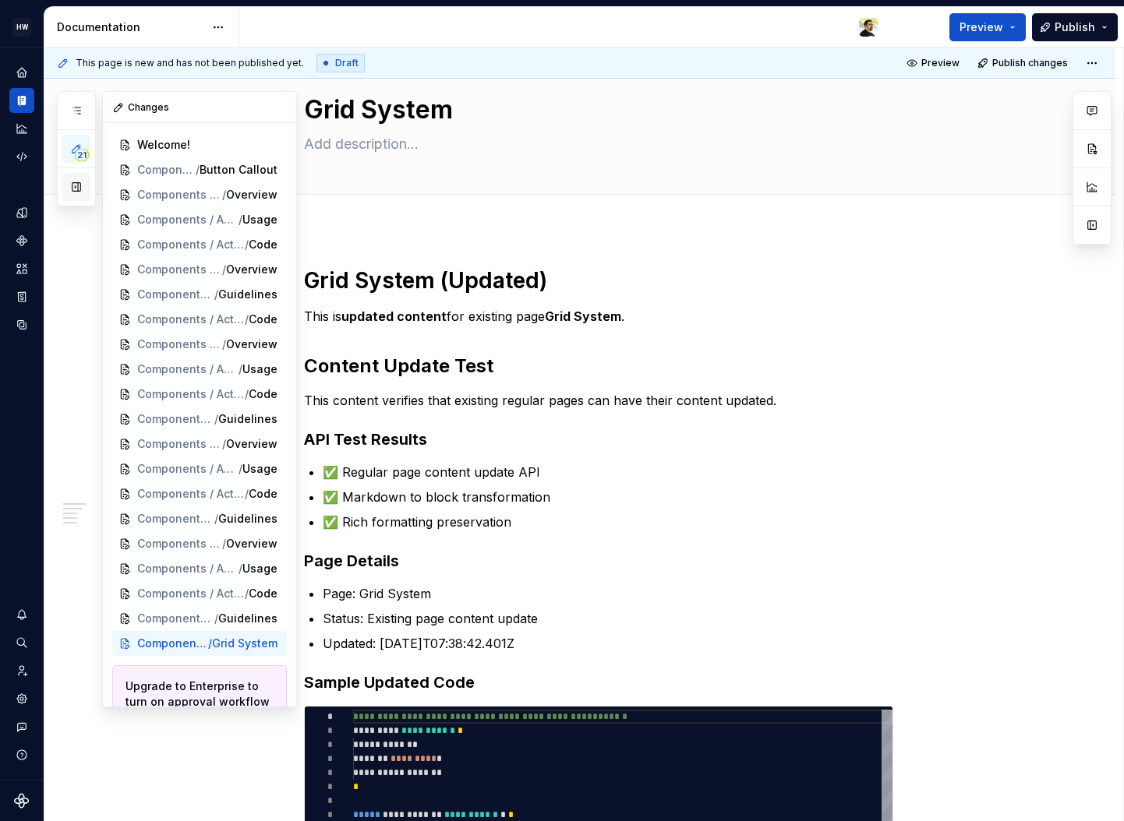
click at [78, 188] on button "button" at bounding box center [76, 187] width 28 height 28
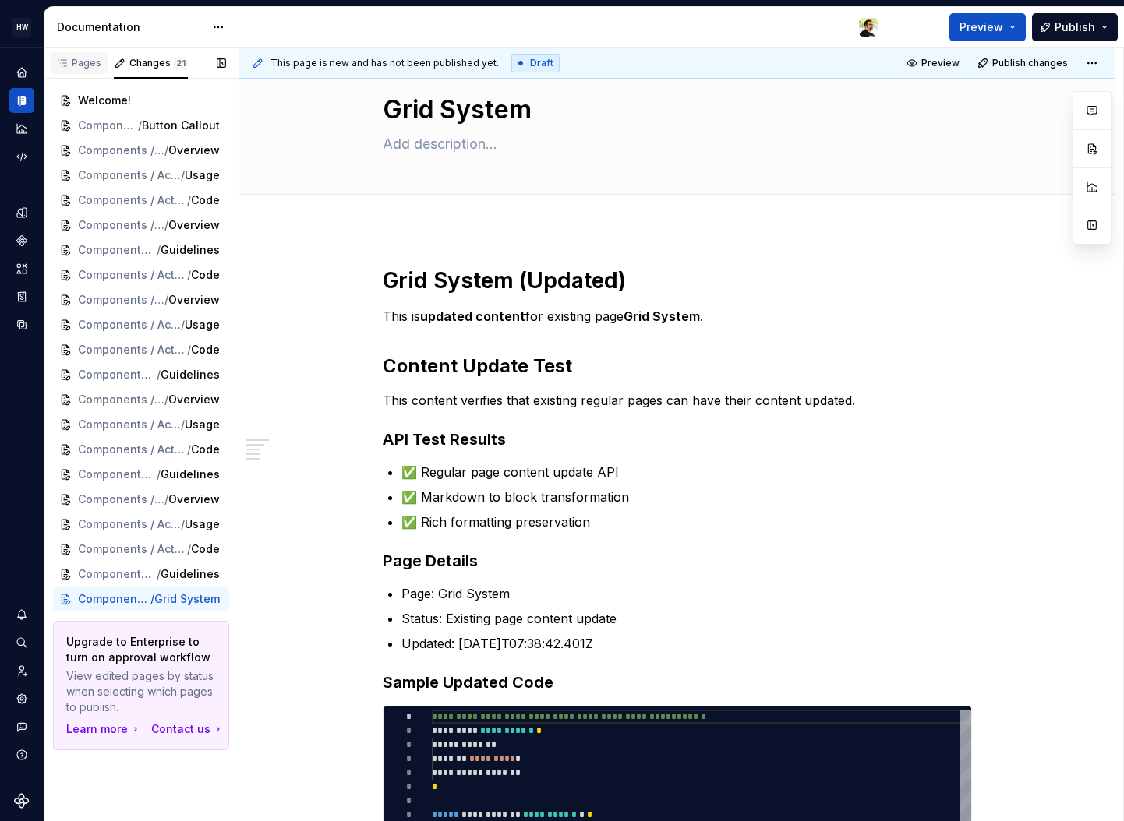
click at [81, 66] on div "Pages" at bounding box center [78, 63] width 45 height 12
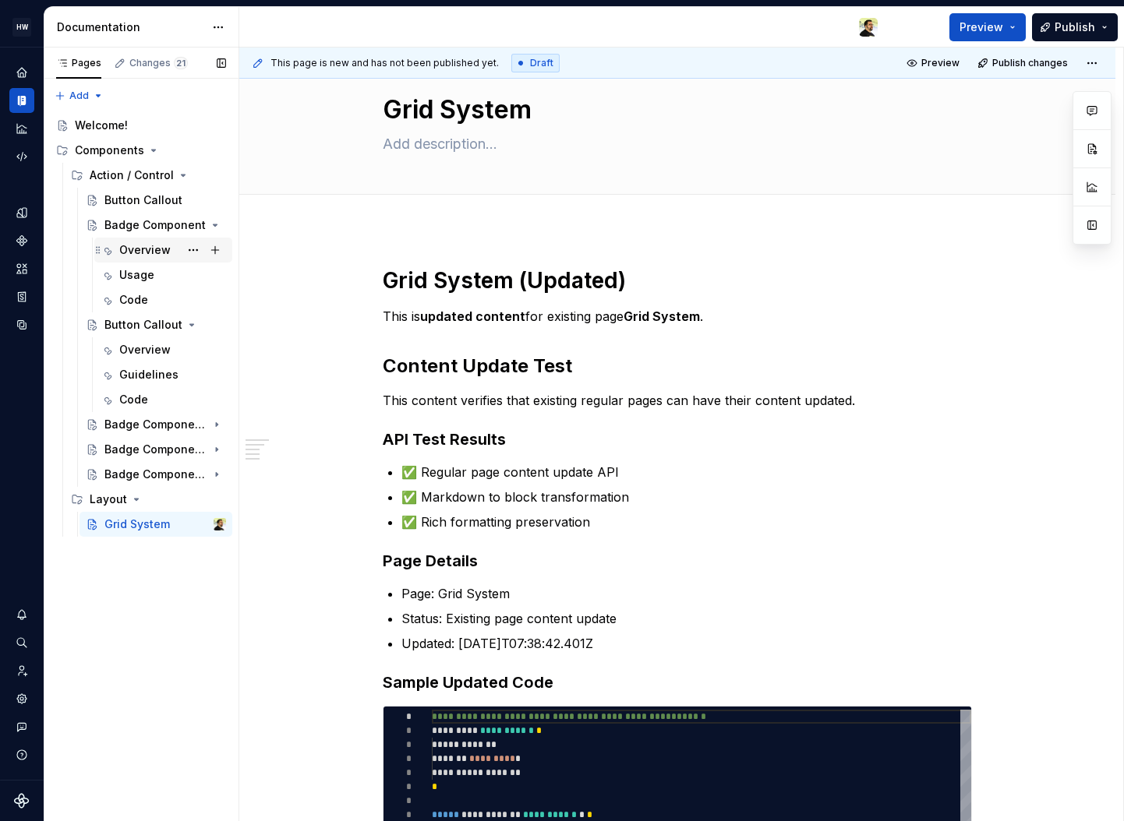
click at [143, 250] on div "Overview" at bounding box center [144, 250] width 51 height 16
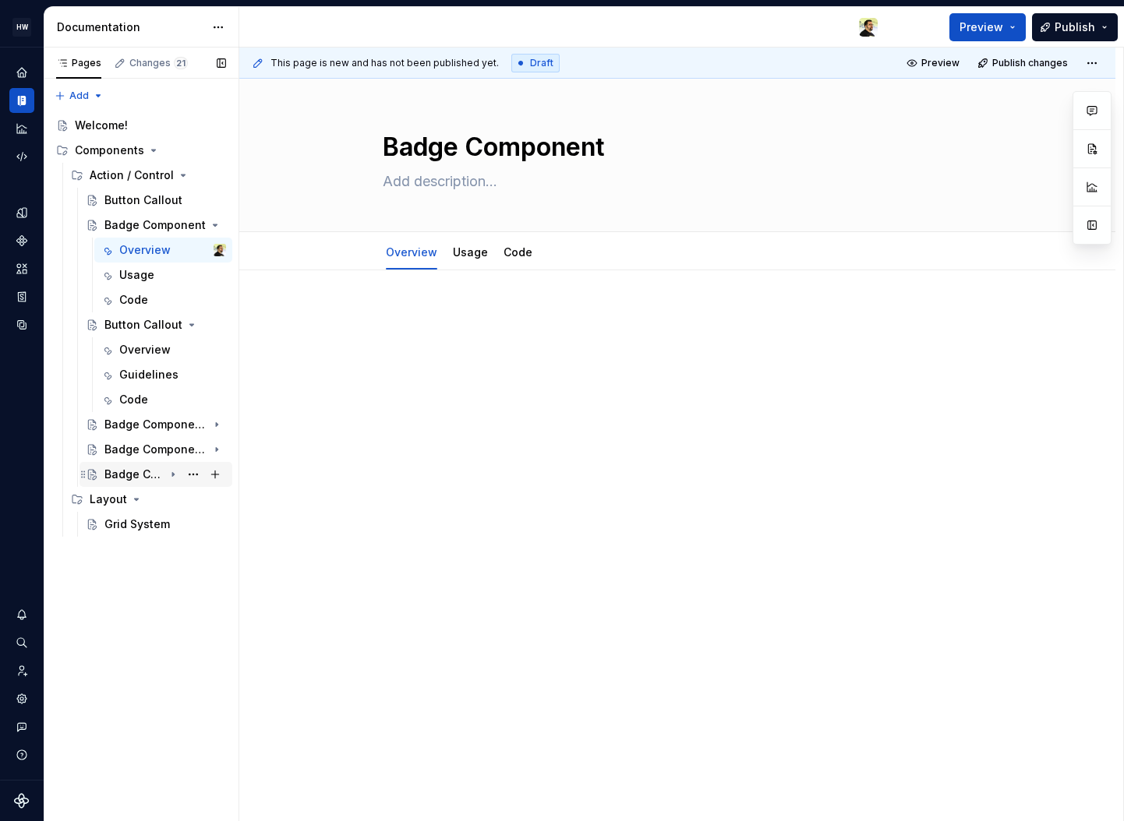
click at [143, 482] on div "Badge Component Test NEW 3" at bounding box center [133, 475] width 59 height 16
click at [141, 503] on div "Overview" at bounding box center [144, 500] width 51 height 16
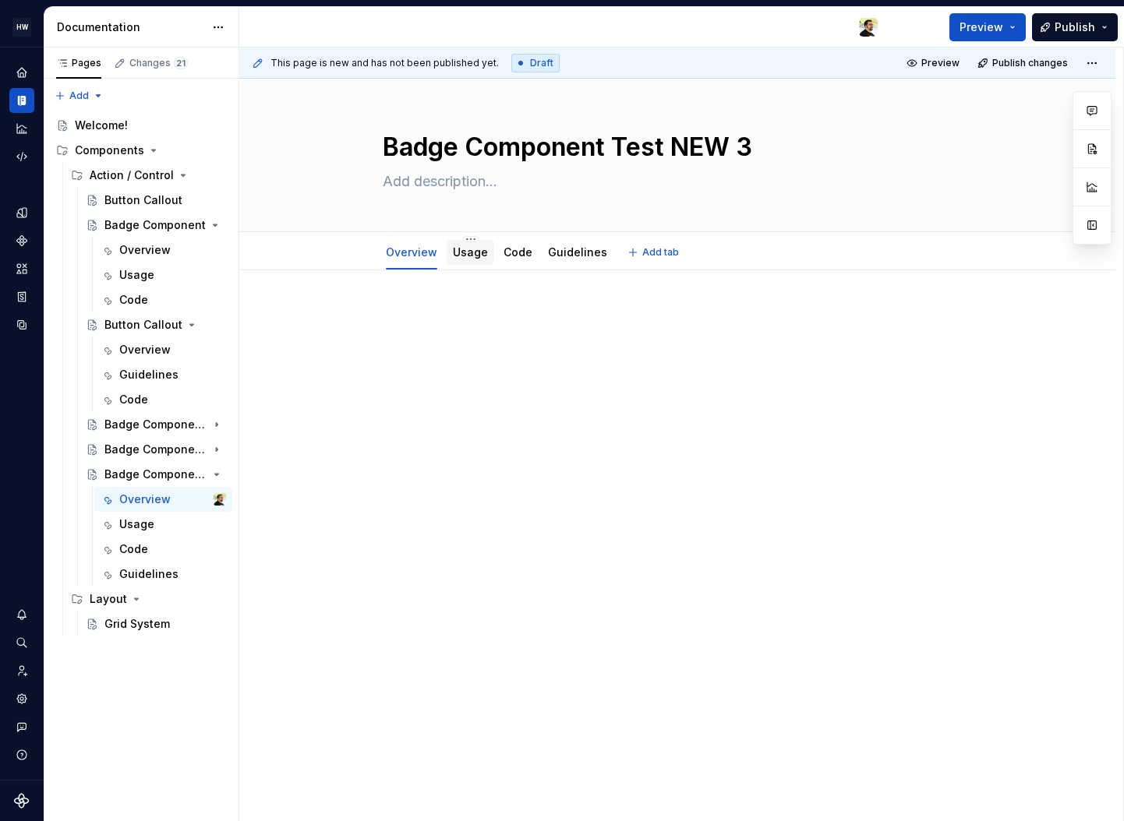
click at [469, 263] on div "Usage" at bounding box center [470, 252] width 48 height 25
click at [464, 252] on link "Usage" at bounding box center [470, 251] width 35 height 13
click at [143, 446] on div "Badge Component Test NEW 2" at bounding box center [133, 450] width 59 height 16
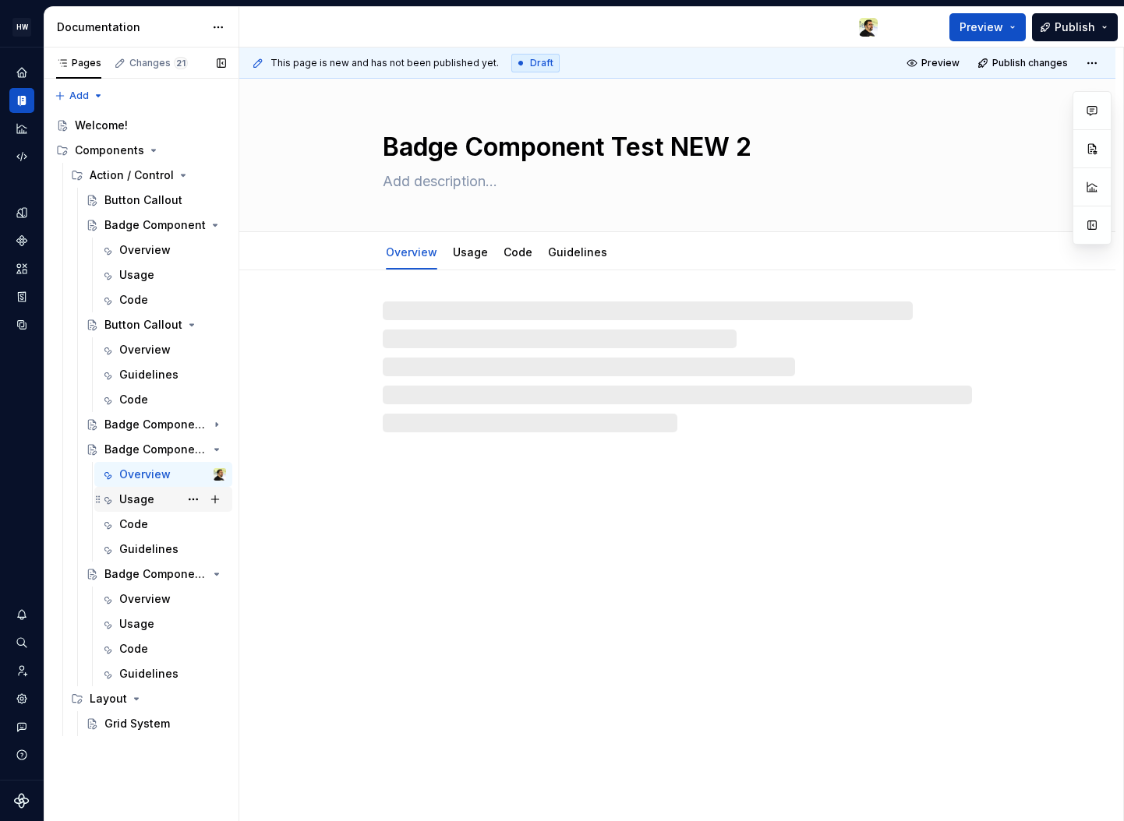
click at [148, 490] on div "Usage" at bounding box center [172, 500] width 107 height 22
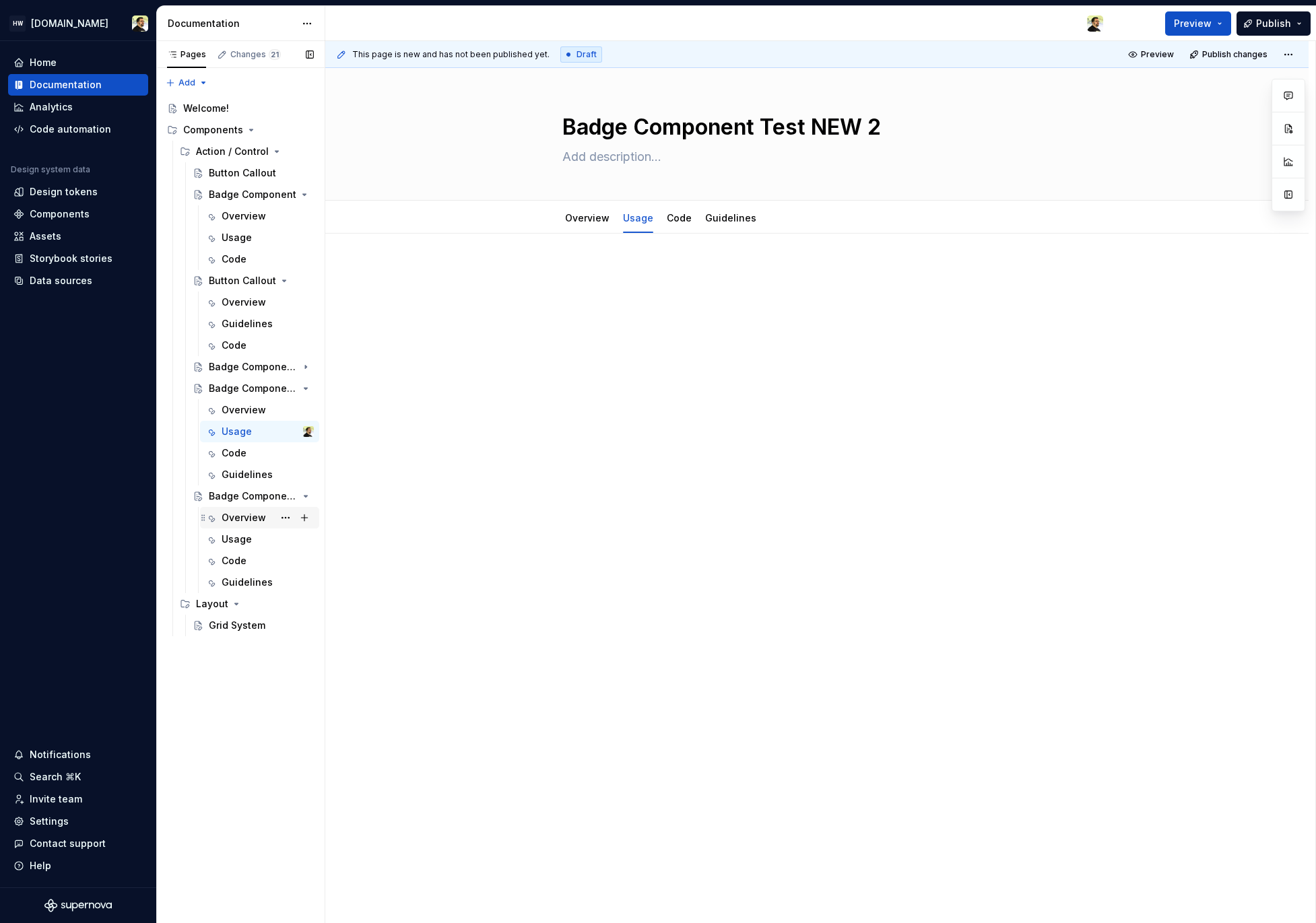
click at [239, 518] on div "Overview" at bounding box center [243, 518] width 44 height 14
click at [251, 360] on div "Badge Component Test NEW" at bounding box center [234, 367] width 51 height 14
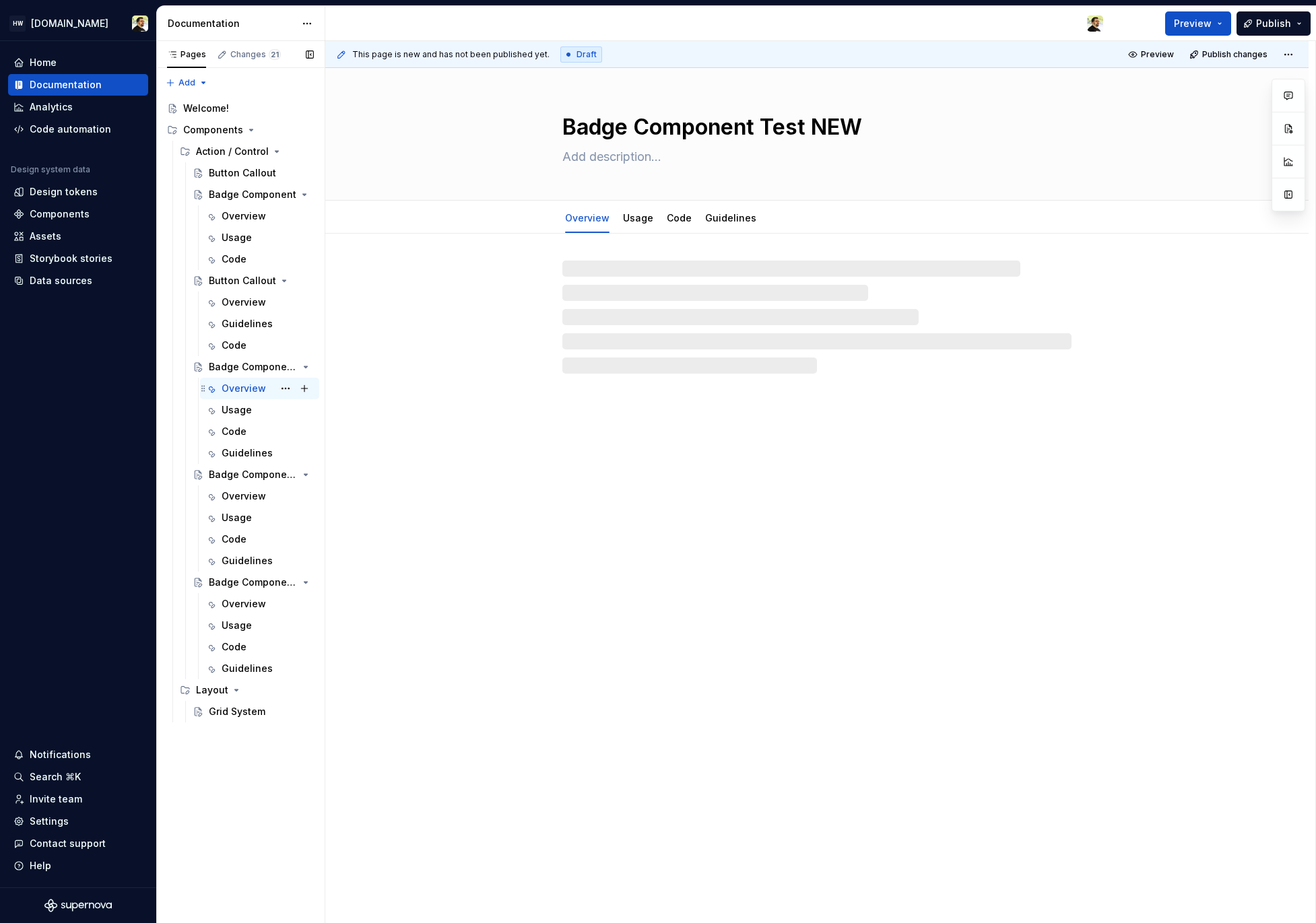
click at [235, 388] on div "Overview" at bounding box center [243, 389] width 44 height 14
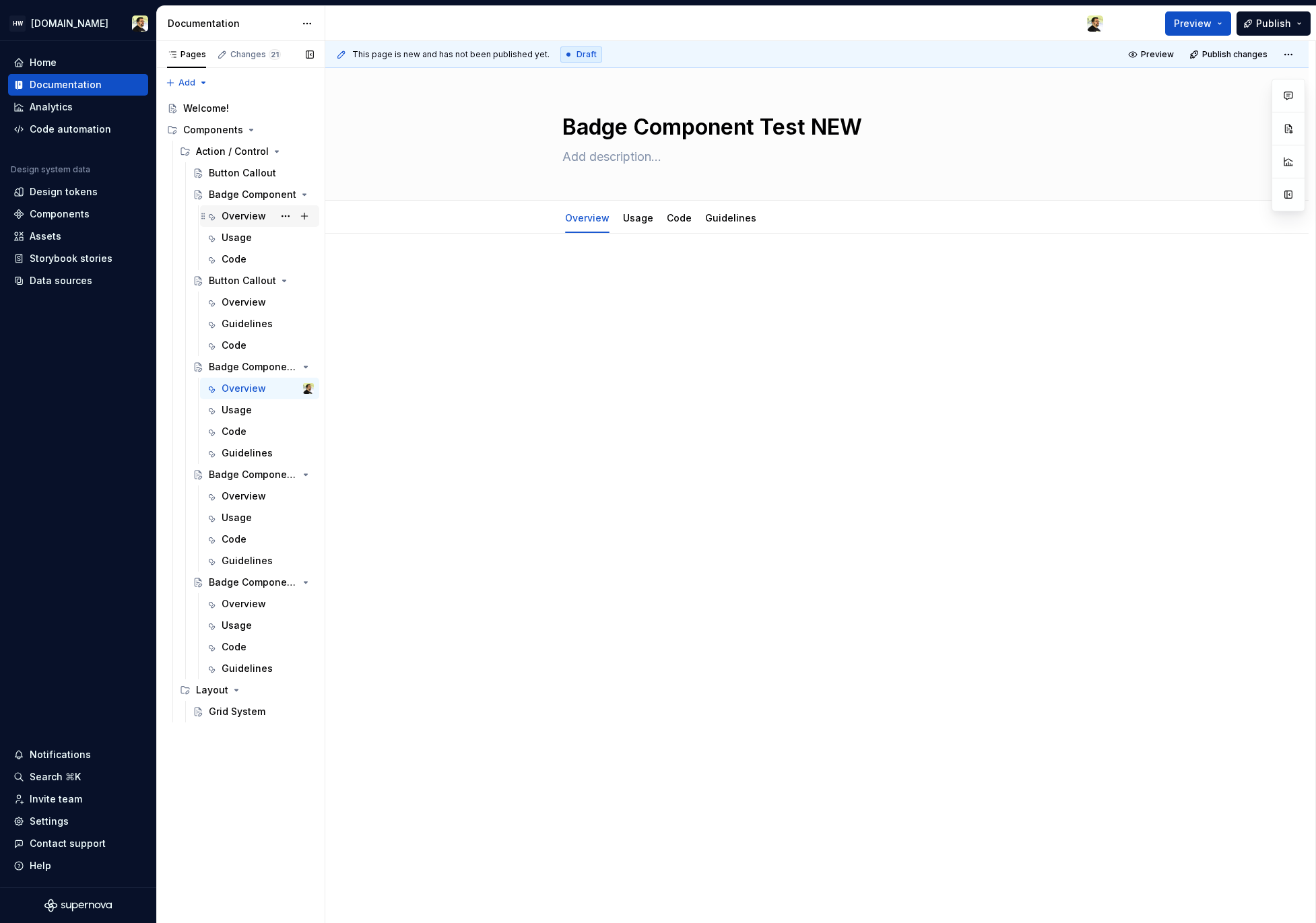
click at [237, 219] on div "Overview" at bounding box center [243, 216] width 44 height 14
click at [237, 304] on div "Overview" at bounding box center [243, 302] width 44 height 14
click at [289, 475] on button "Page tree" at bounding box center [285, 474] width 19 height 19
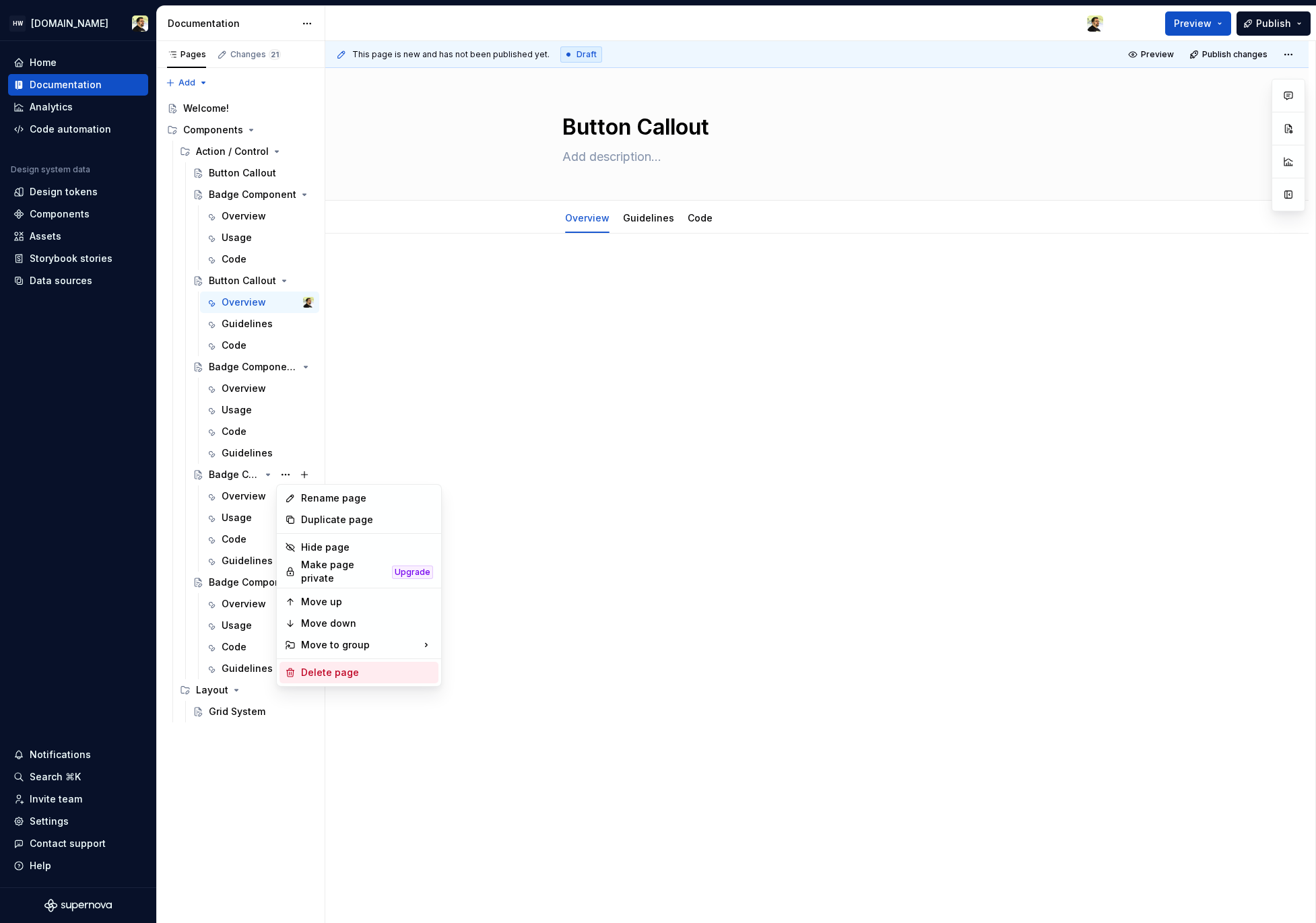
click at [337, 672] on div "Delete page" at bounding box center [366, 673] width 132 height 14
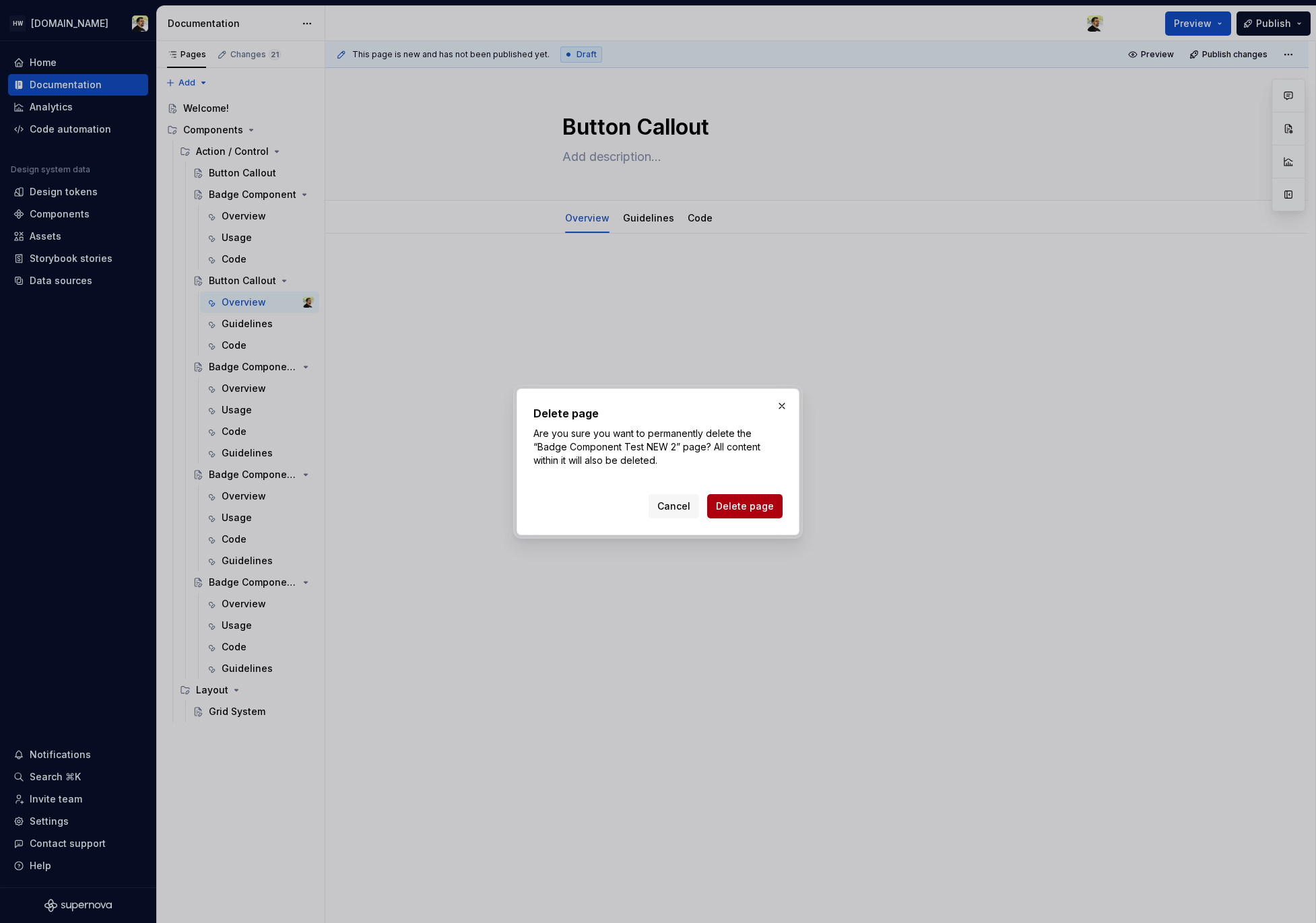
click at [746, 508] on span "Delete page" at bounding box center [744, 506] width 58 height 14
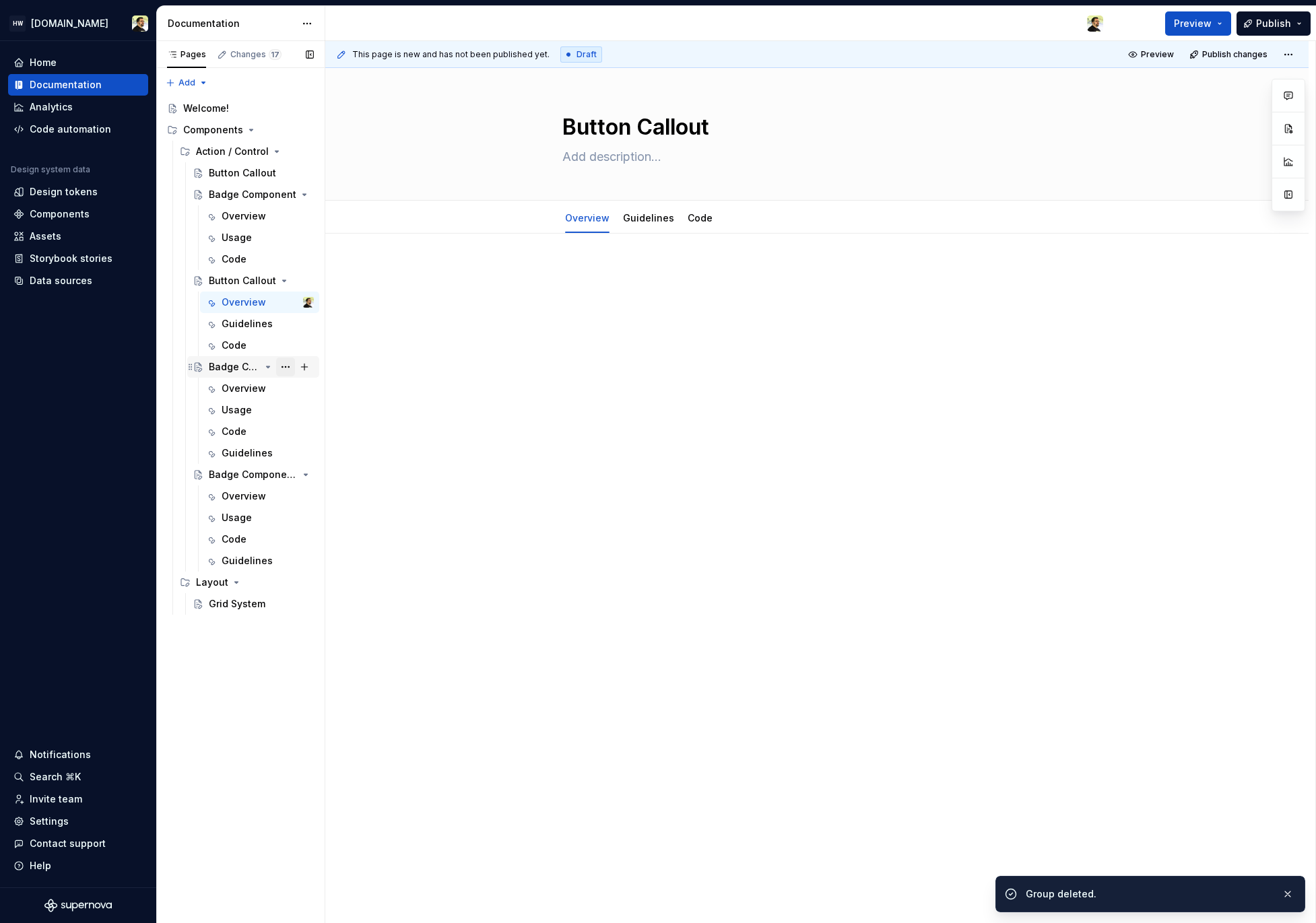
click at [284, 370] on button "Page tree" at bounding box center [285, 367] width 19 height 19
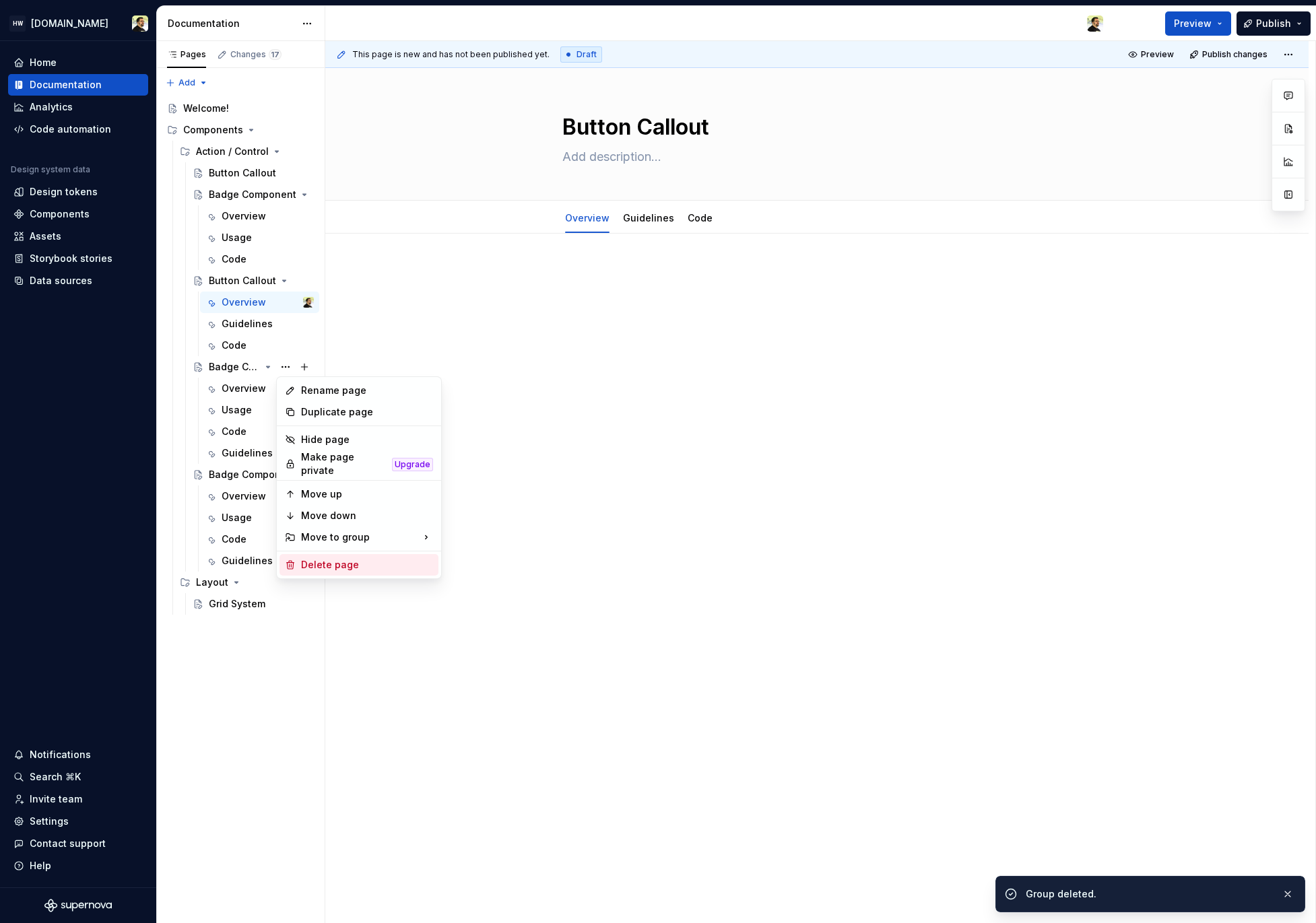
click at [361, 558] on div "Delete page" at bounding box center [366, 565] width 132 height 14
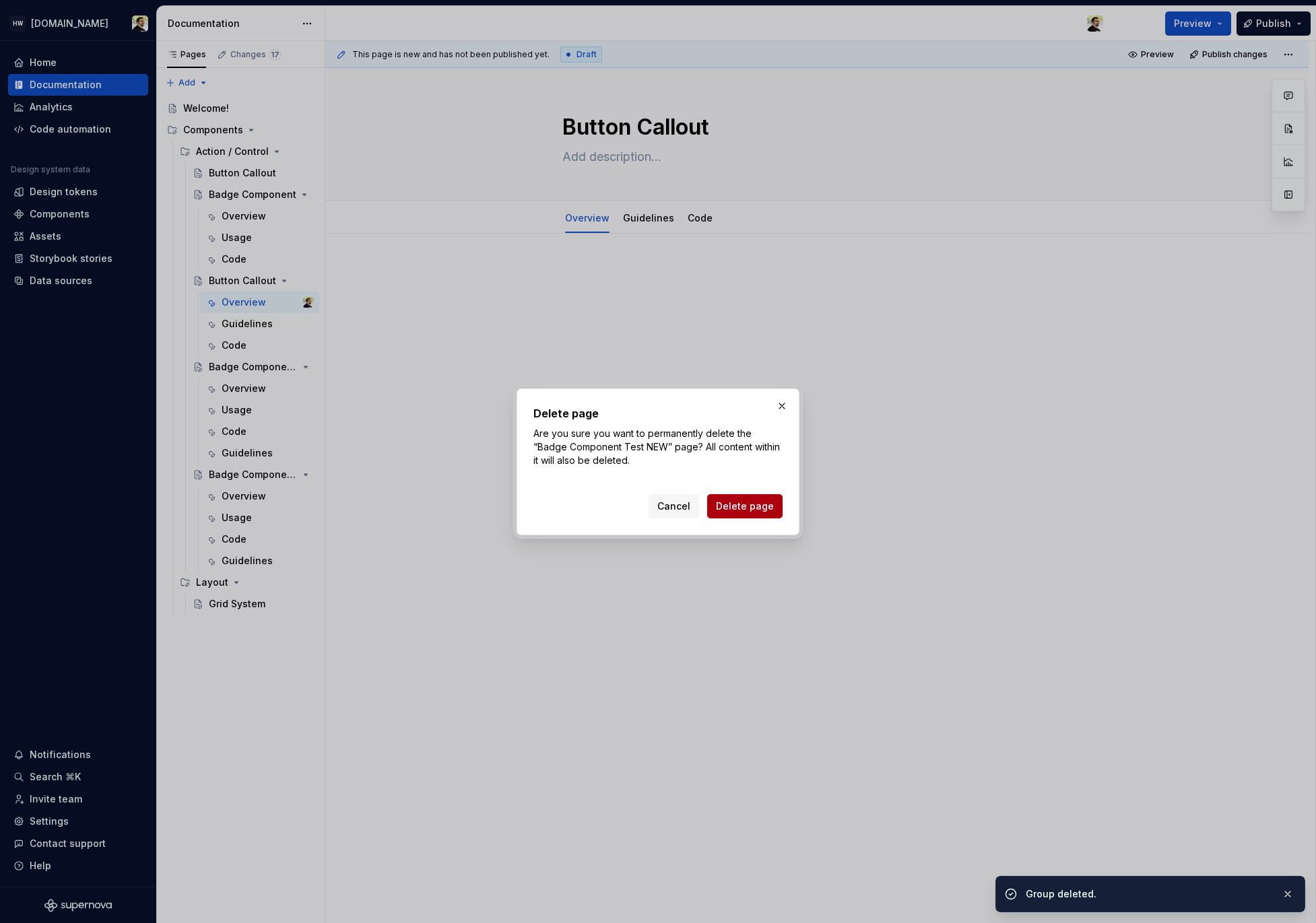
click at [732, 506] on span "Delete page" at bounding box center [744, 506] width 58 height 14
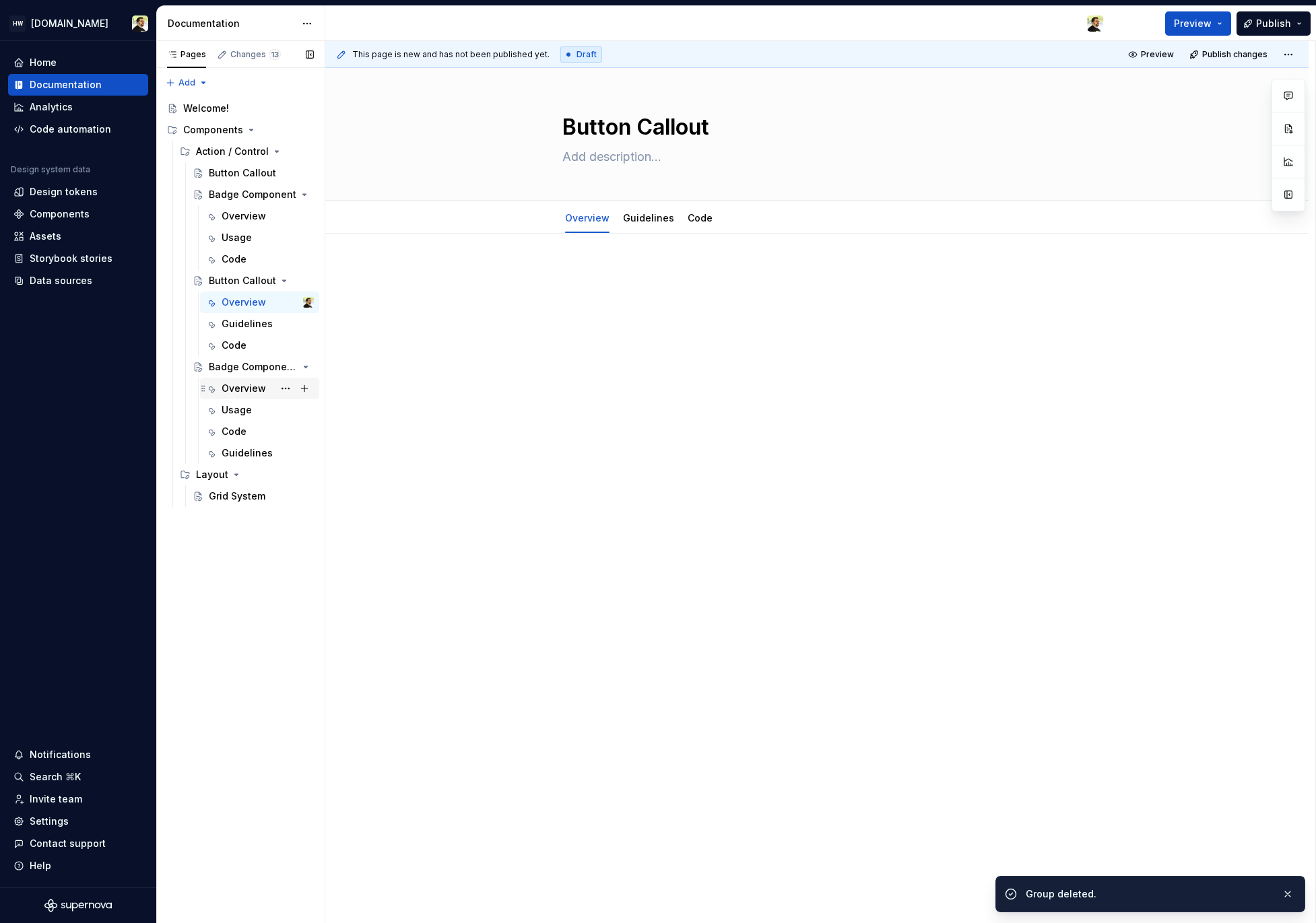
click at [246, 390] on div "Overview" at bounding box center [243, 389] width 44 height 14
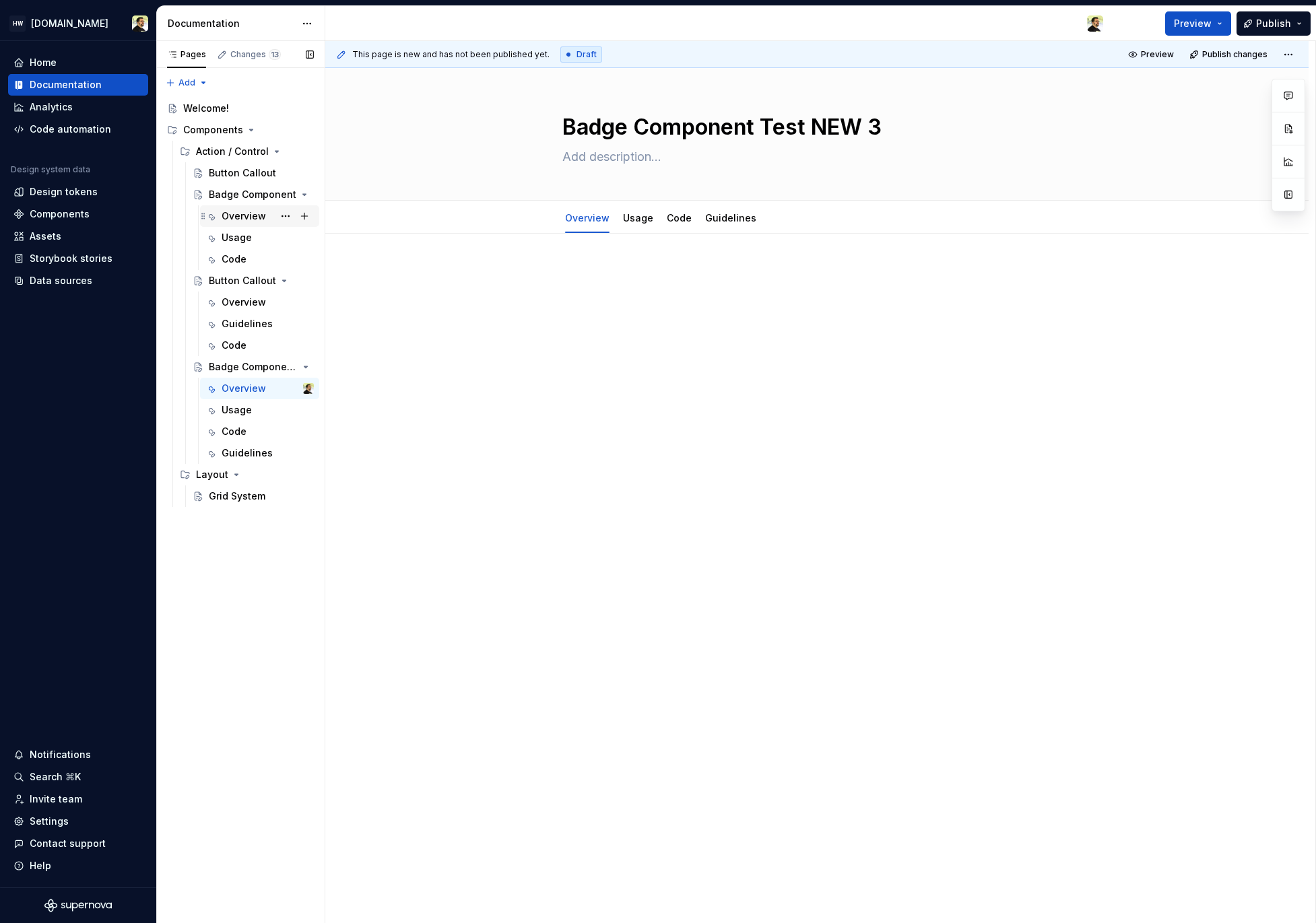
click at [242, 217] on div "Overview" at bounding box center [243, 216] width 44 height 14
click at [256, 390] on div "Overview" at bounding box center [243, 389] width 44 height 14
click at [232, 220] on div "Overview" at bounding box center [243, 216] width 44 height 14
click at [245, 395] on div "Overview" at bounding box center [243, 389] width 44 height 14
click at [236, 305] on div "Overview" at bounding box center [243, 302] width 44 height 14
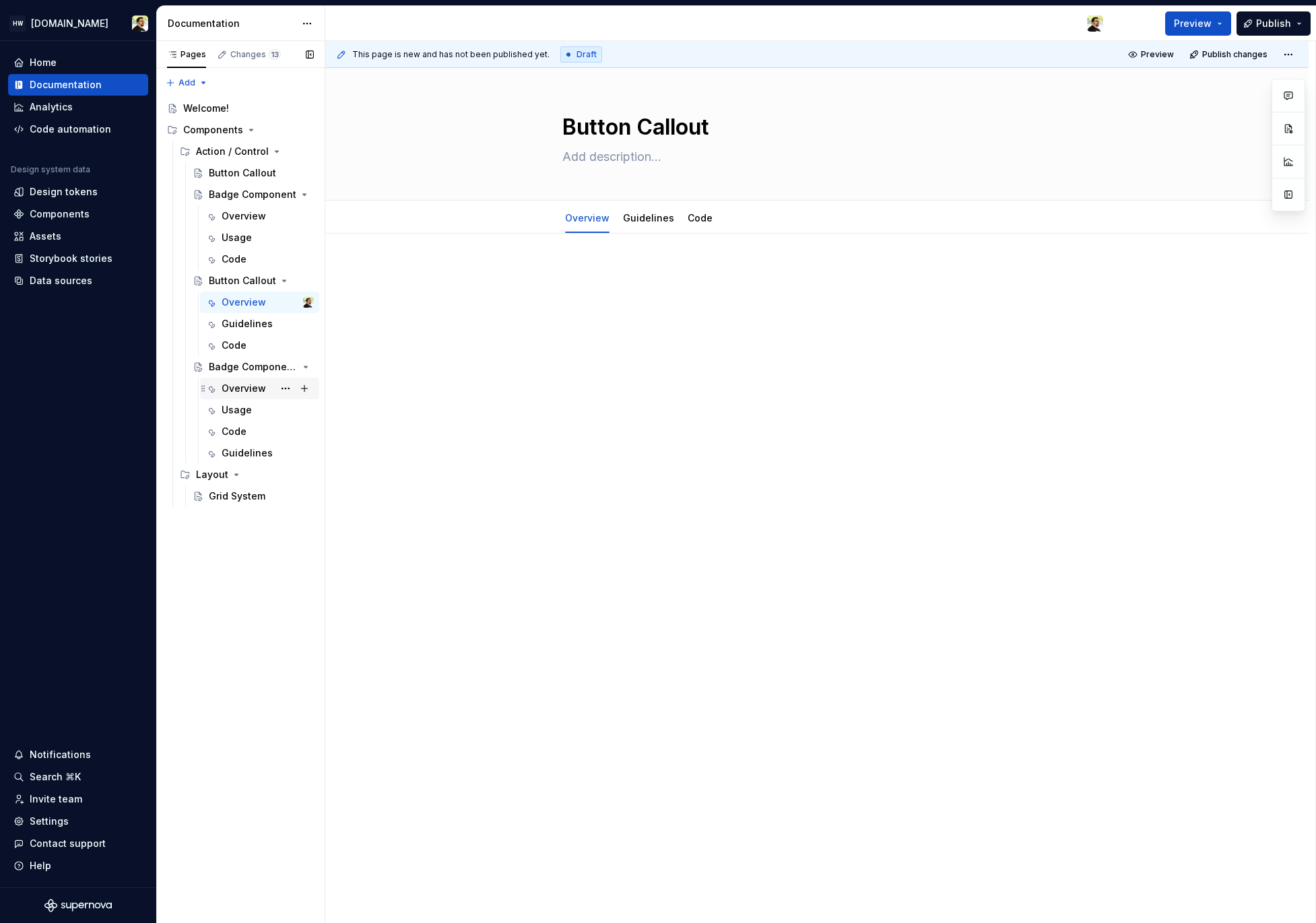
click at [236, 390] on div "Overview" at bounding box center [243, 389] width 44 height 14
click at [228, 224] on div "Overview" at bounding box center [267, 216] width 92 height 19
click at [224, 390] on div "Overview" at bounding box center [243, 389] width 44 height 14
click at [639, 222] on link "Usage" at bounding box center [638, 217] width 30 height 11
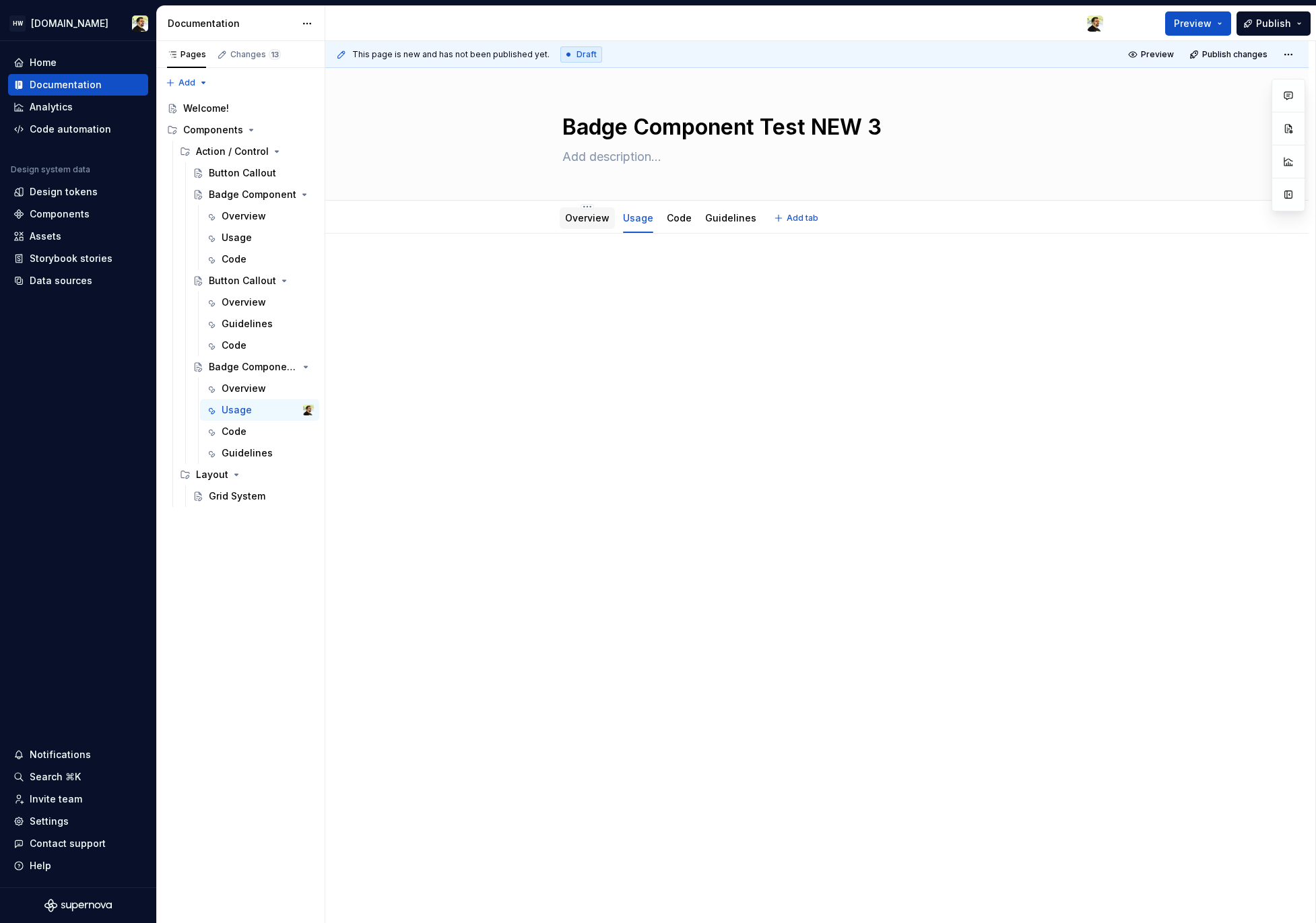
click at [582, 220] on link "Overview" at bounding box center [587, 217] width 44 height 11
click at [237, 417] on div "Usage" at bounding box center [267, 411] width 92 height 19
click at [246, 392] on div "Overview" at bounding box center [243, 389] width 44 height 14
click at [239, 216] on div "Overview" at bounding box center [243, 216] width 44 height 14
click at [256, 169] on div "Button Callout" at bounding box center [241, 173] width 65 height 14
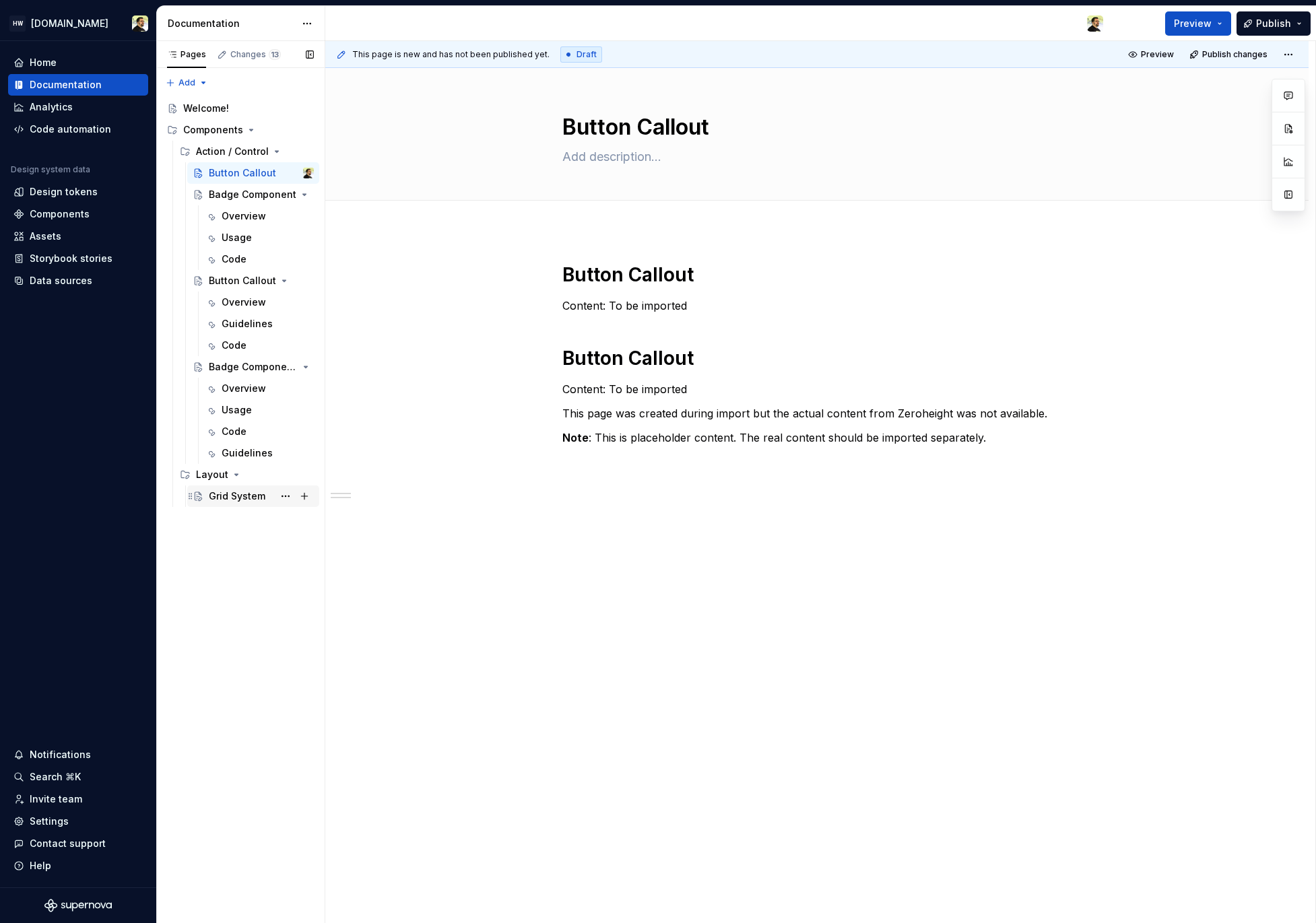
click at [239, 497] on div "Grid System" at bounding box center [237, 496] width 56 height 14
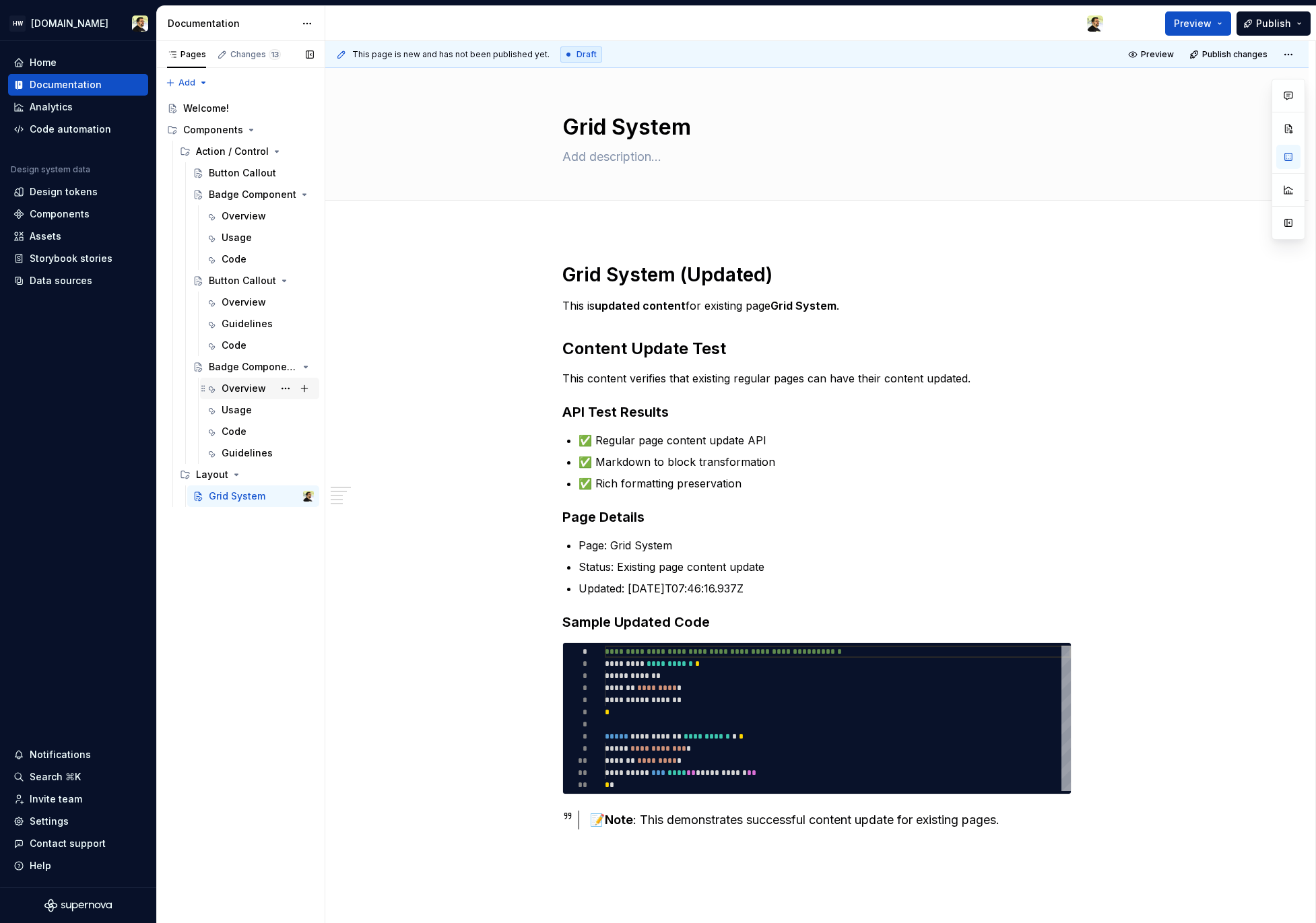
click at [237, 385] on div "Overview" at bounding box center [243, 389] width 44 height 14
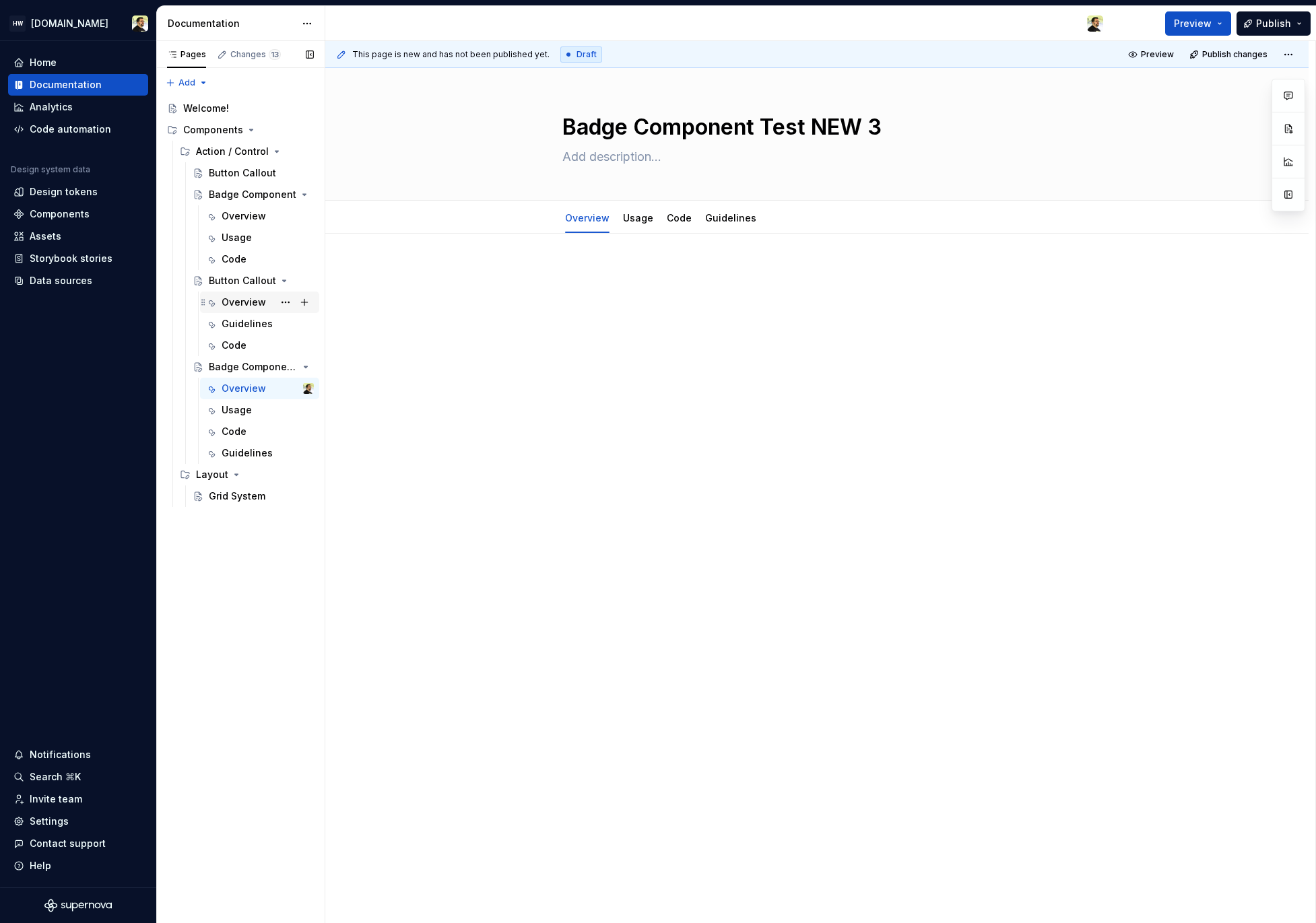
click at [232, 296] on div "Overview" at bounding box center [243, 302] width 44 height 14
click at [237, 499] on div "Grid System" at bounding box center [237, 496] width 56 height 14
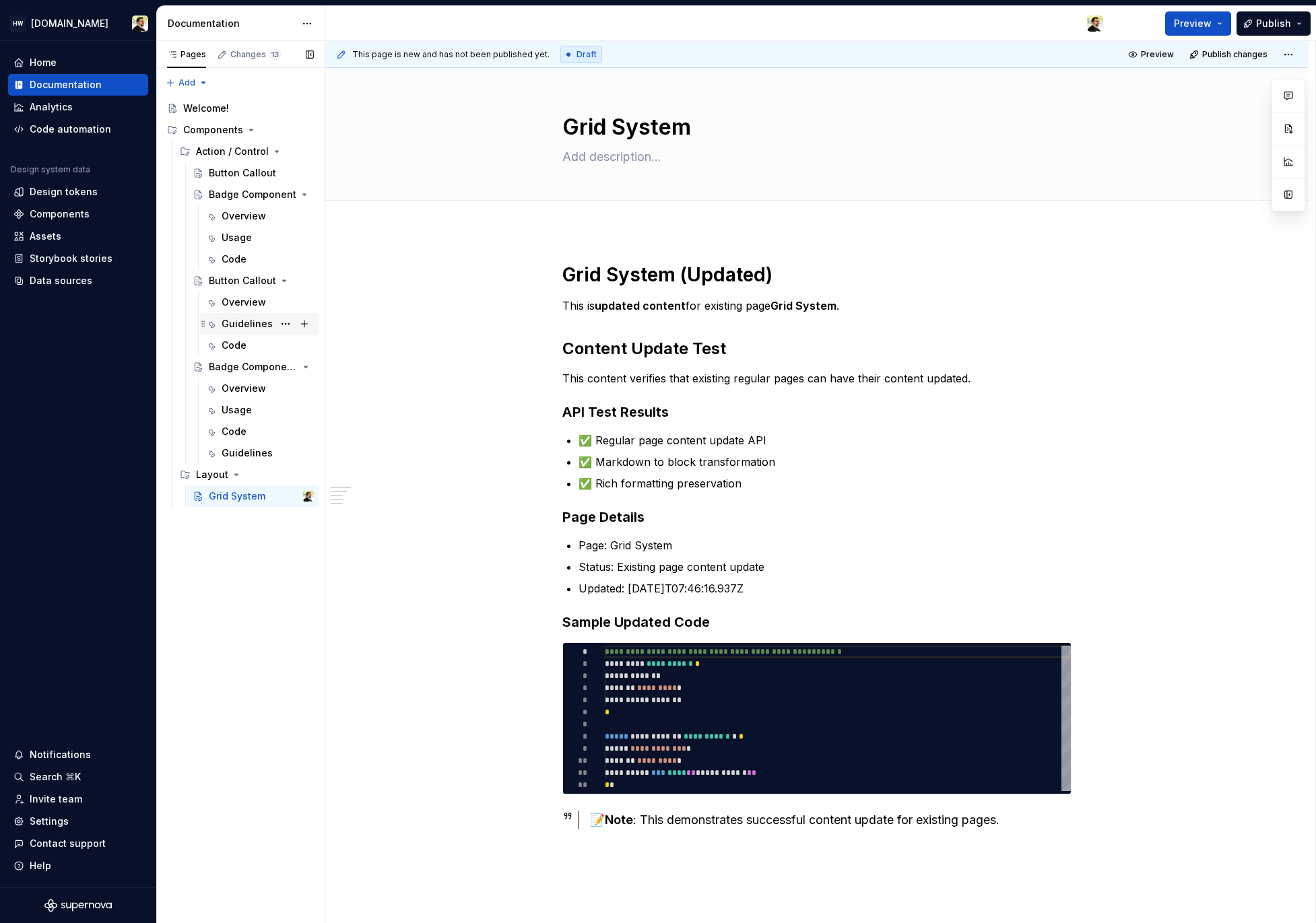
click at [241, 321] on div "Guidelines" at bounding box center [246, 324] width 51 height 14
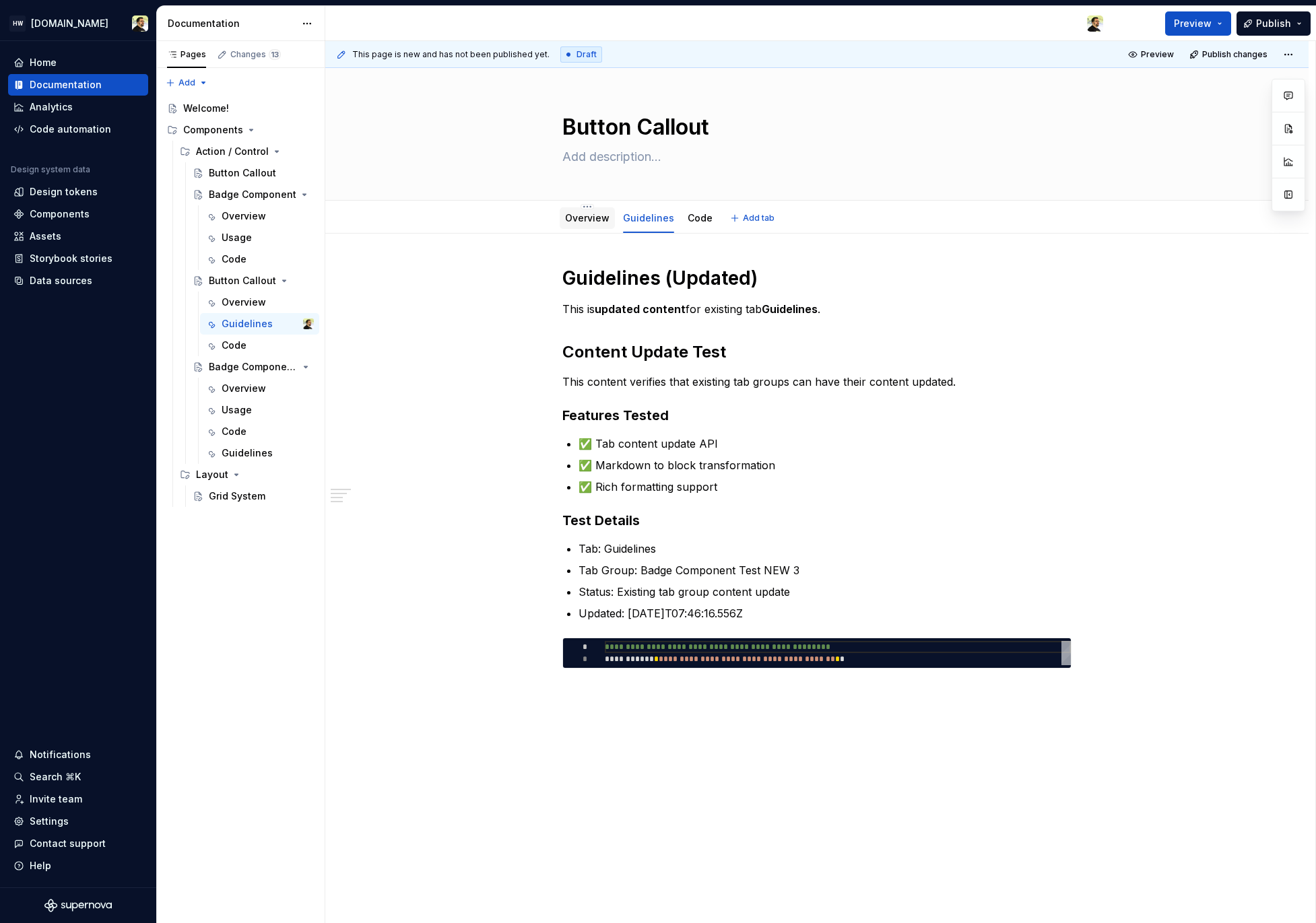
click at [574, 224] on div "Overview" at bounding box center [587, 219] width 44 height 14
click at [582, 220] on link "Overview" at bounding box center [587, 217] width 44 height 11
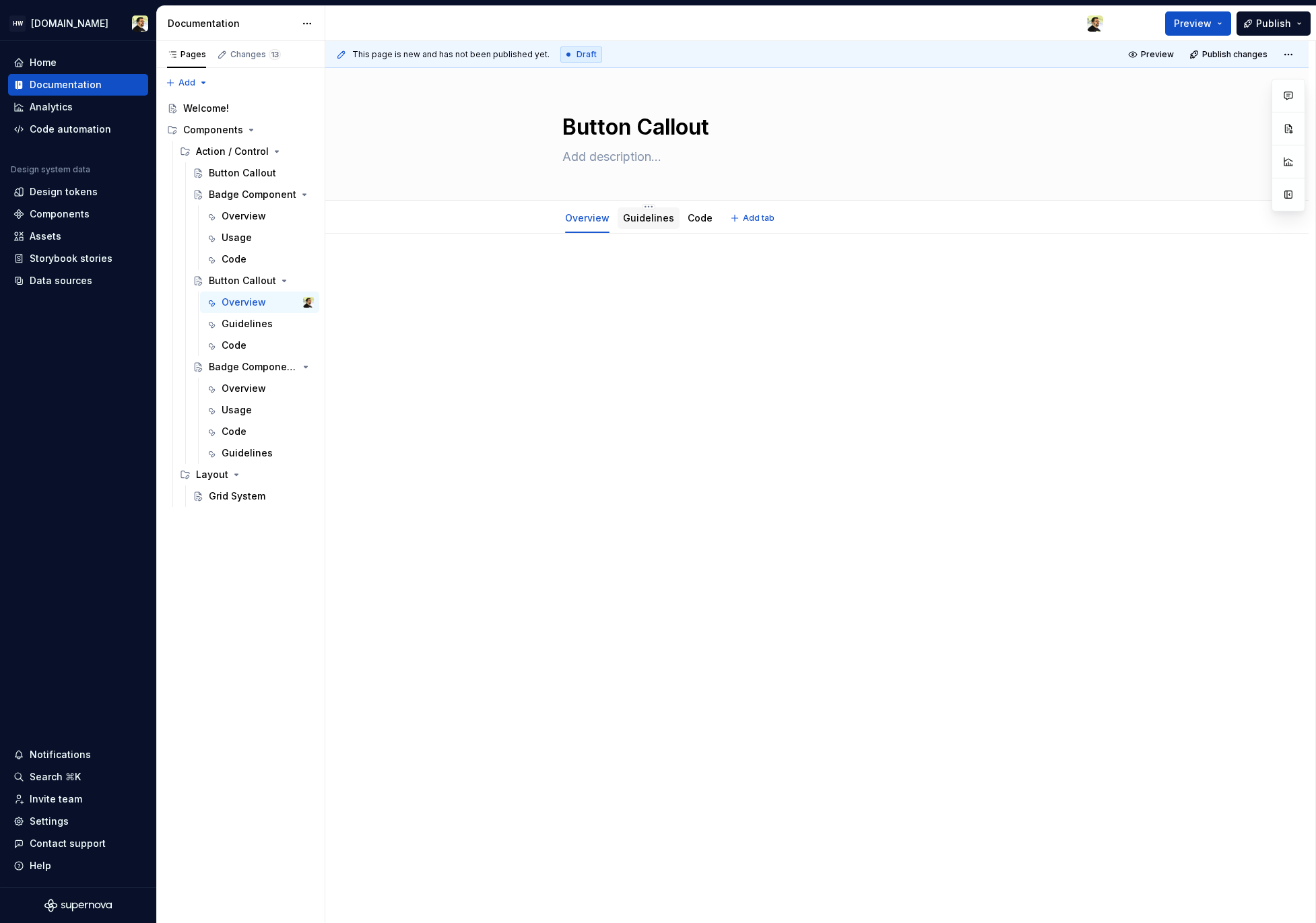
click at [636, 229] on div "Guidelines" at bounding box center [649, 218] width 62 height 24
click at [639, 216] on link "Guidelines" at bounding box center [648, 217] width 51 height 11
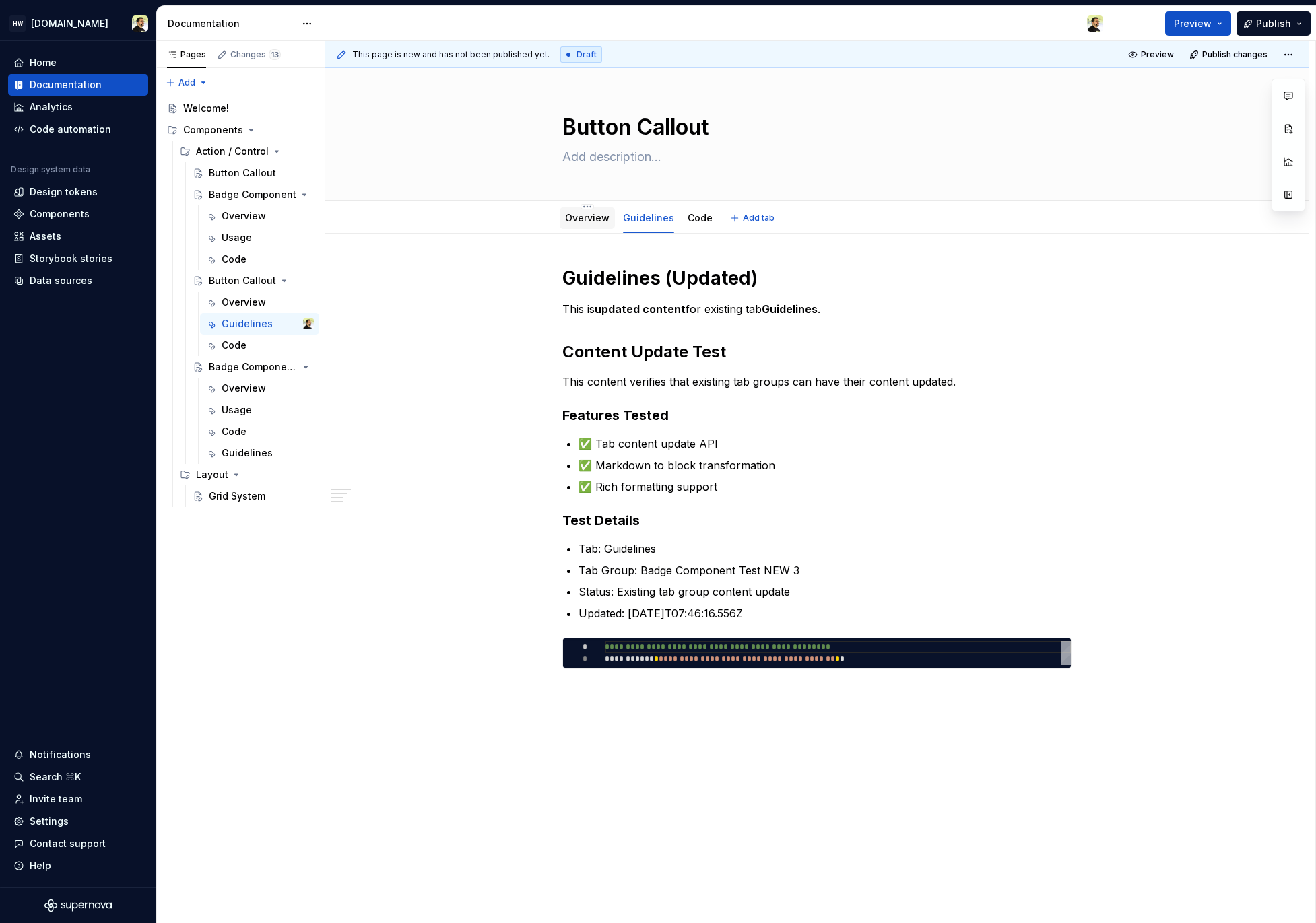
click at [582, 227] on div "Overview" at bounding box center [588, 218] width 55 height 22
click at [248, 211] on div "Overview" at bounding box center [243, 216] width 44 height 14
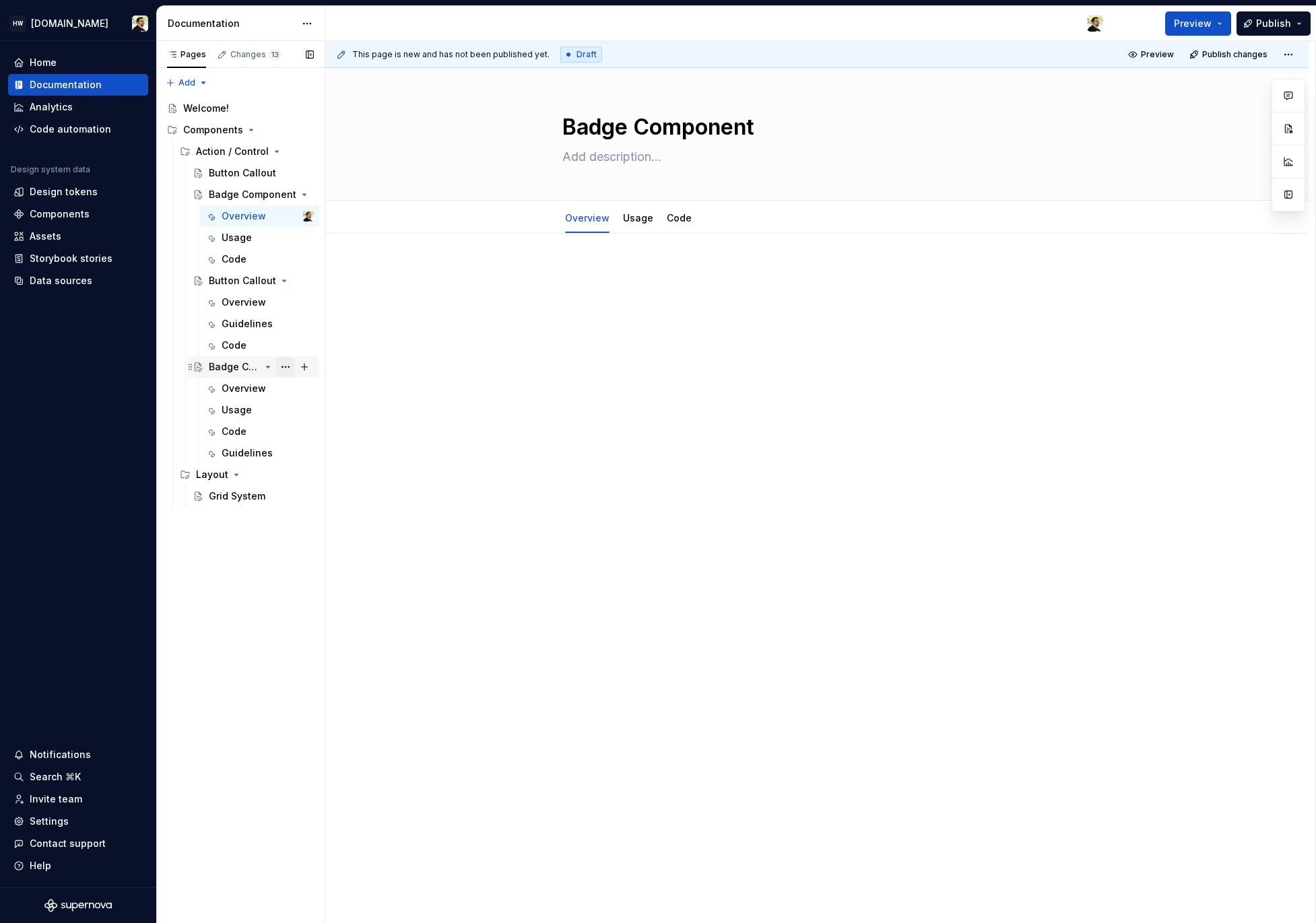
click at [285, 369] on button "Page tree" at bounding box center [285, 367] width 19 height 19
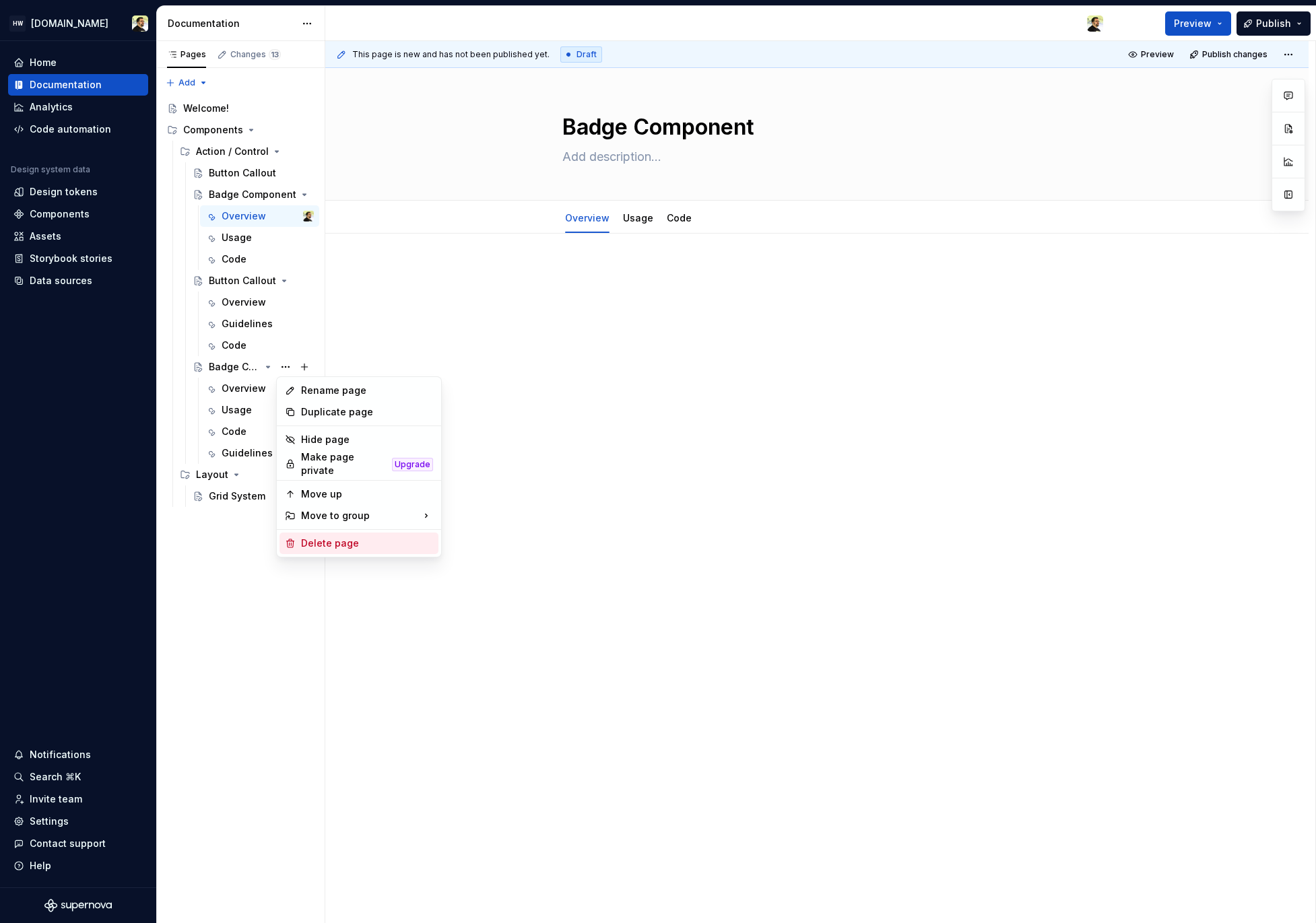
click at [343, 543] on div "Delete page" at bounding box center [366, 544] width 132 height 14
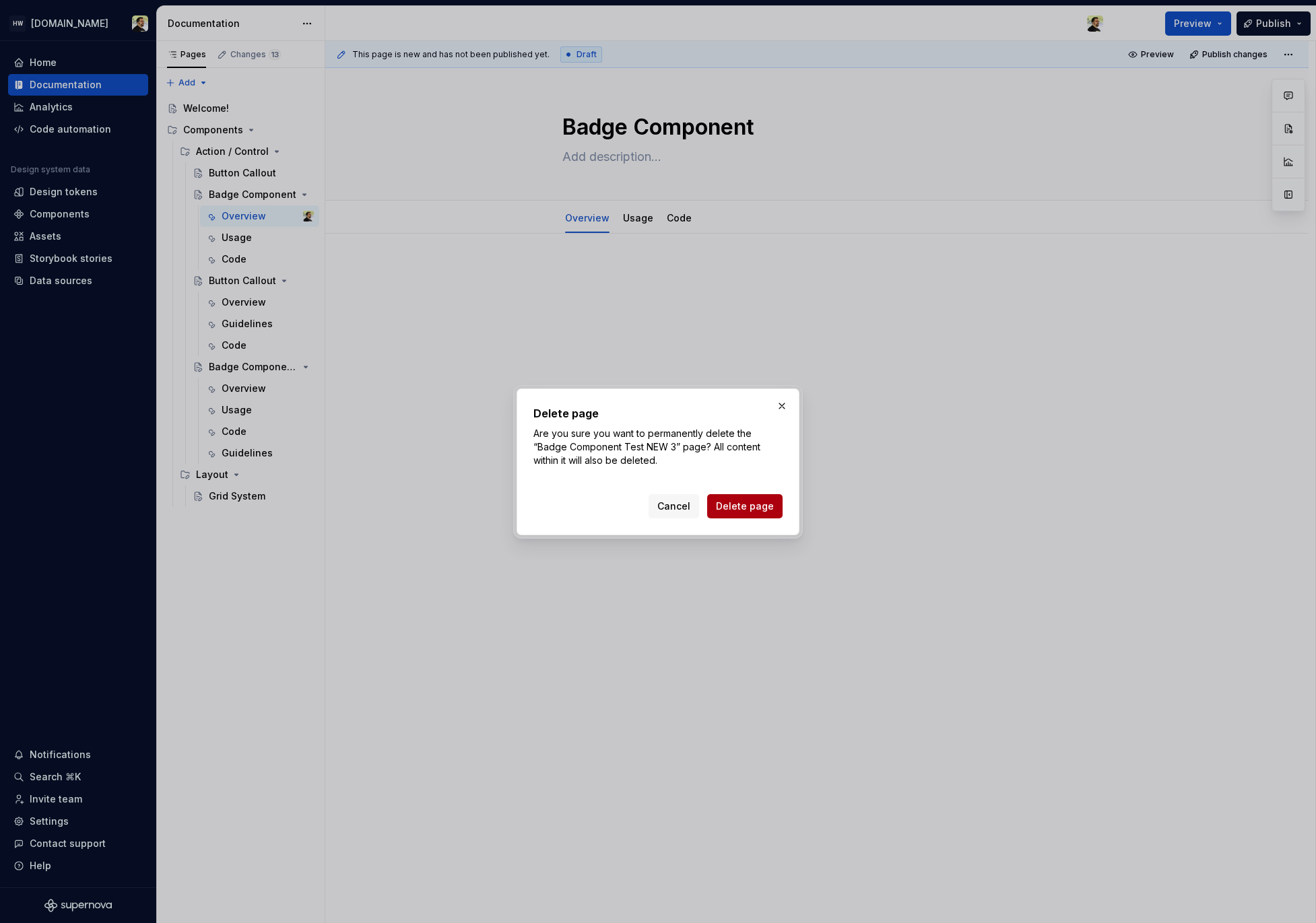
click at [742, 503] on span "Delete page" at bounding box center [744, 506] width 58 height 14
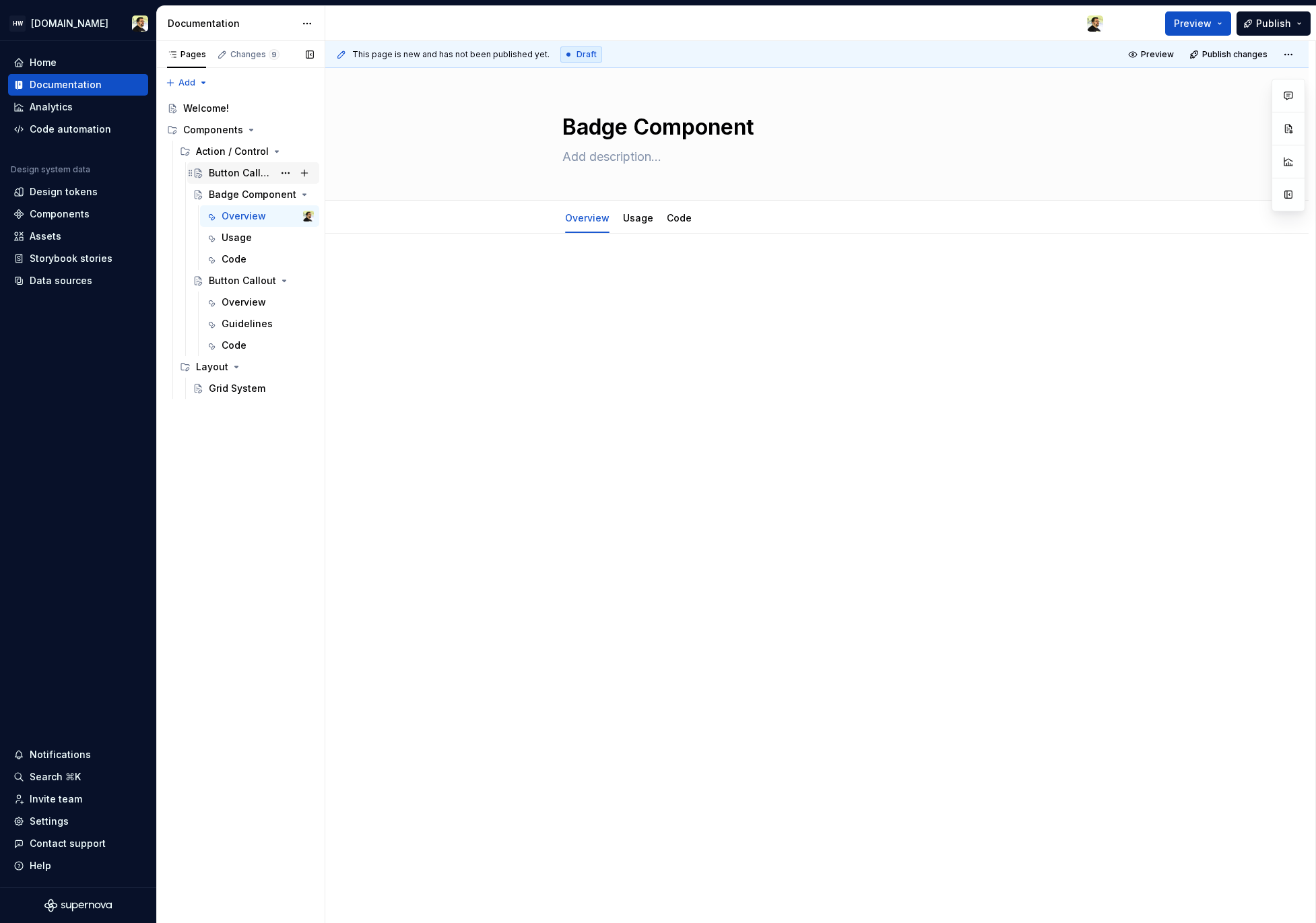
click at [245, 177] on div "Button Callout" at bounding box center [241, 173] width 65 height 14
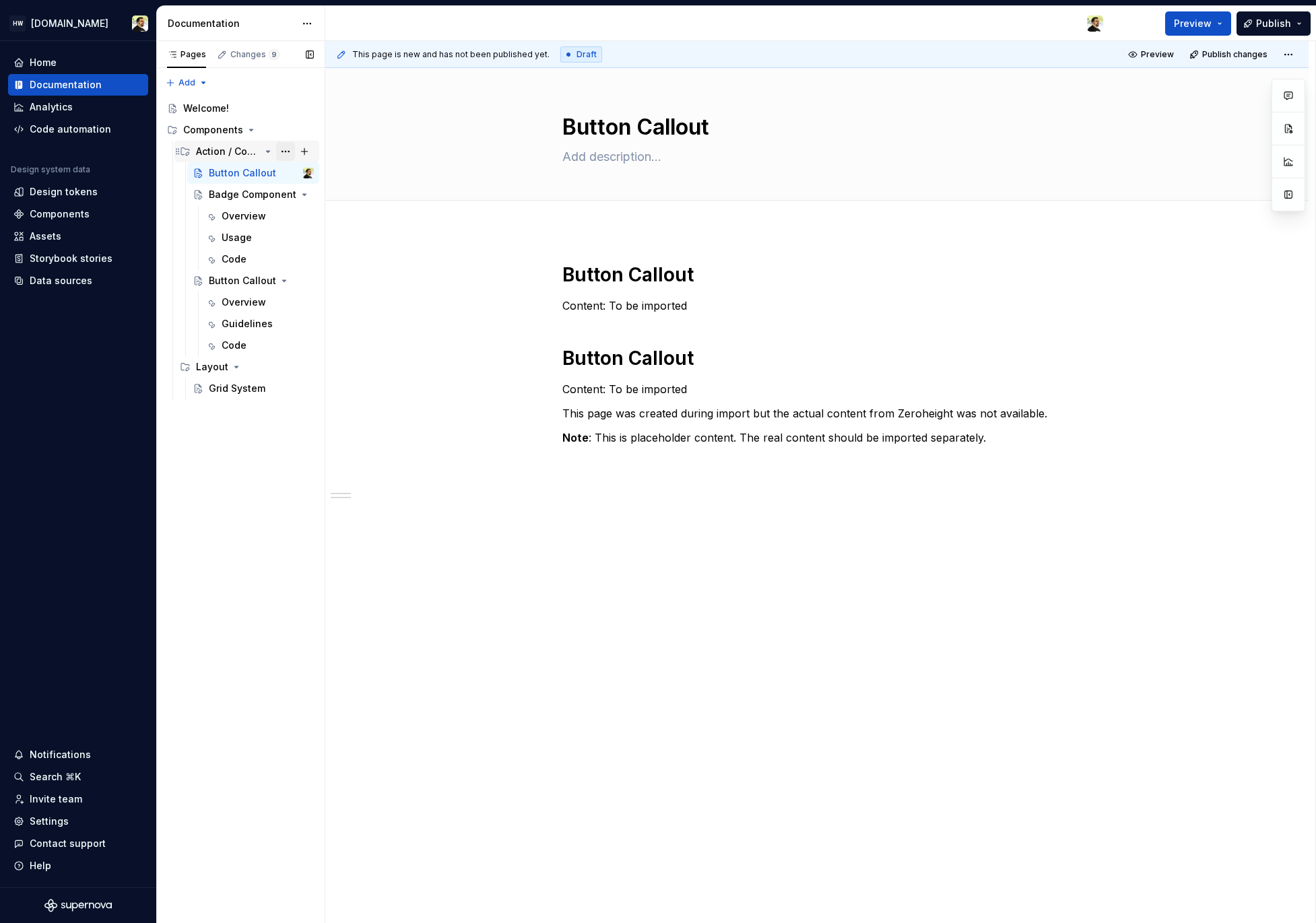
click at [286, 152] on button "Page tree" at bounding box center [285, 151] width 19 height 19
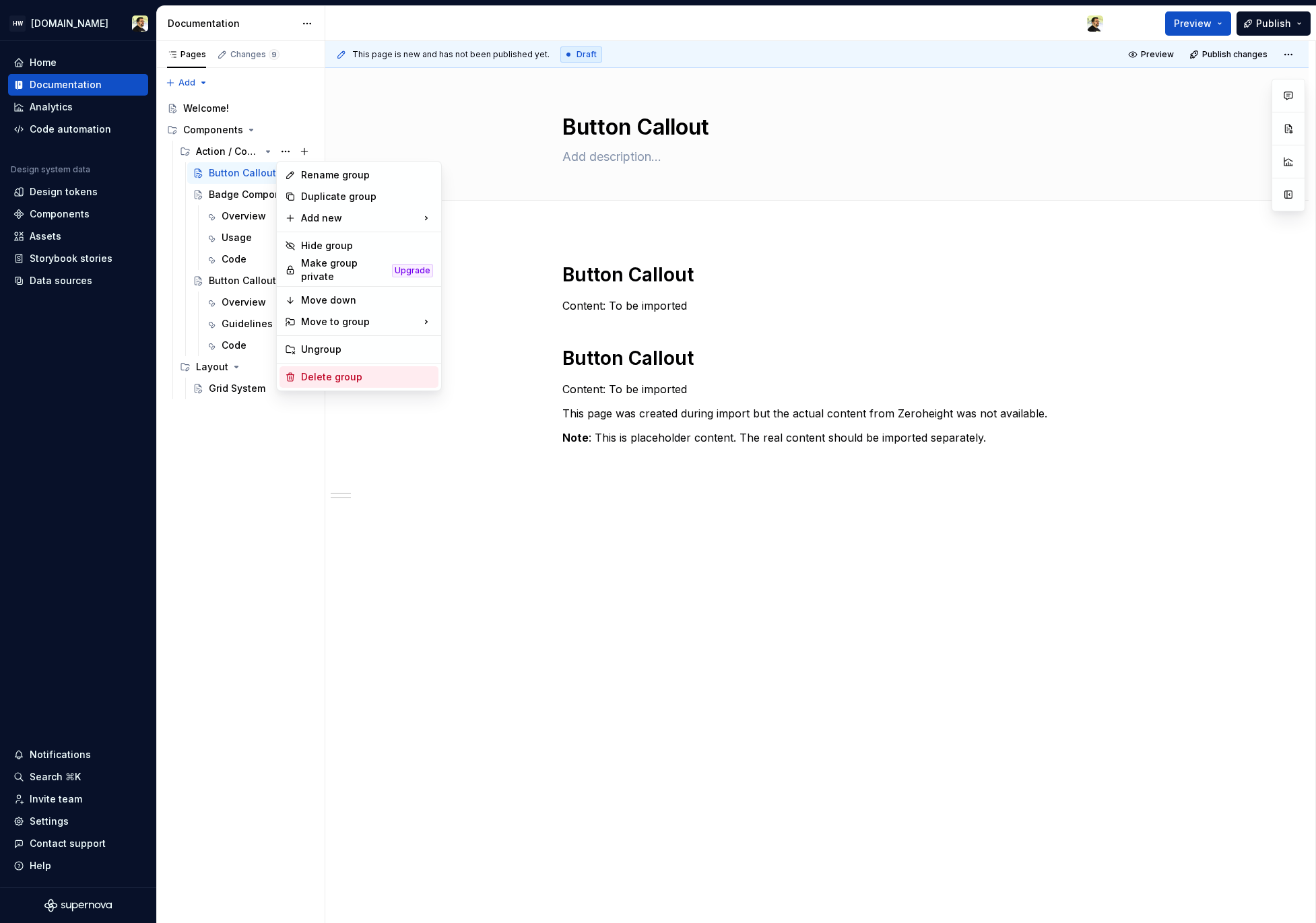
click at [372, 373] on div "Delete group" at bounding box center [366, 378] width 132 height 14
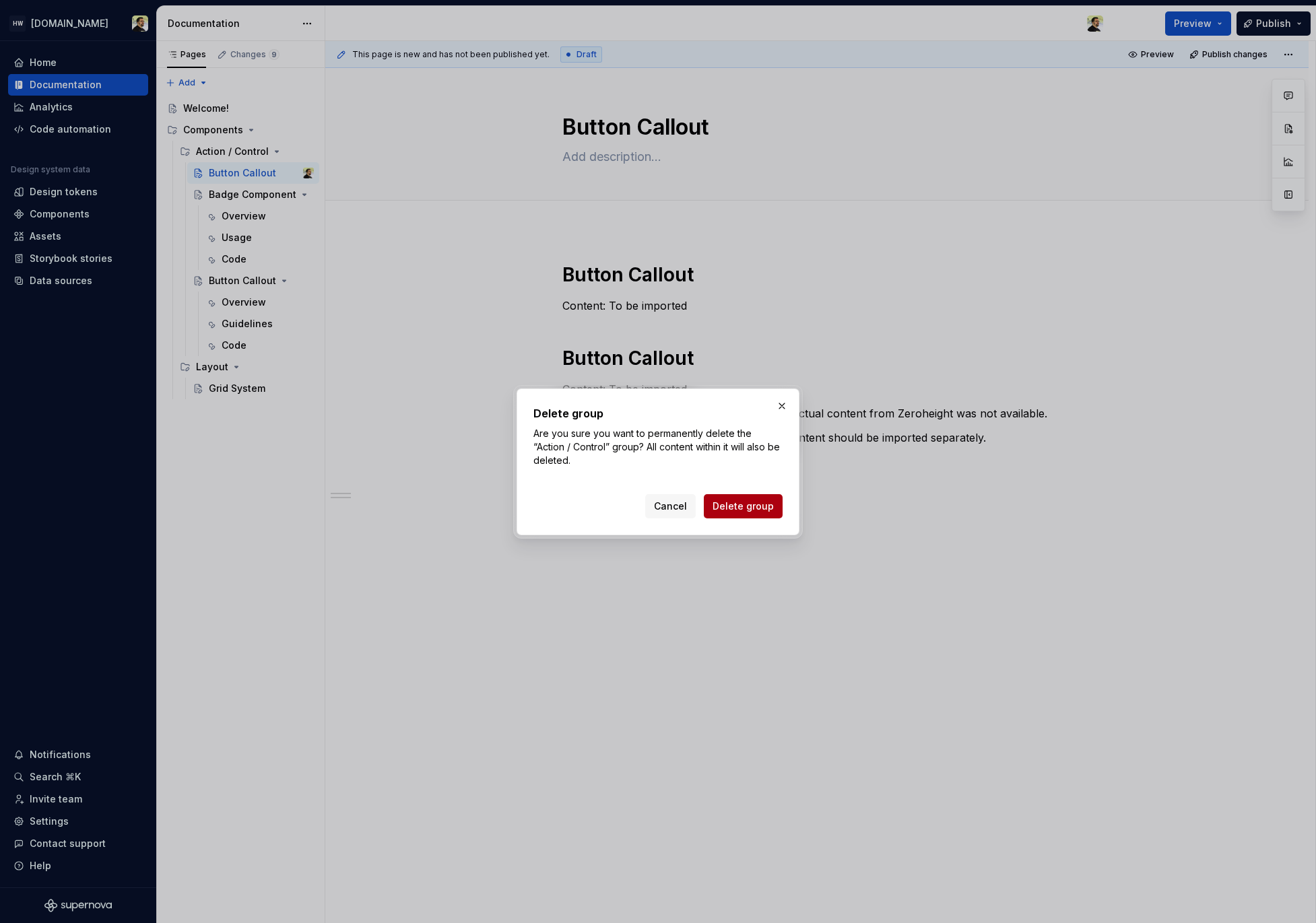
click at [753, 501] on span "Delete group" at bounding box center [742, 506] width 61 height 14
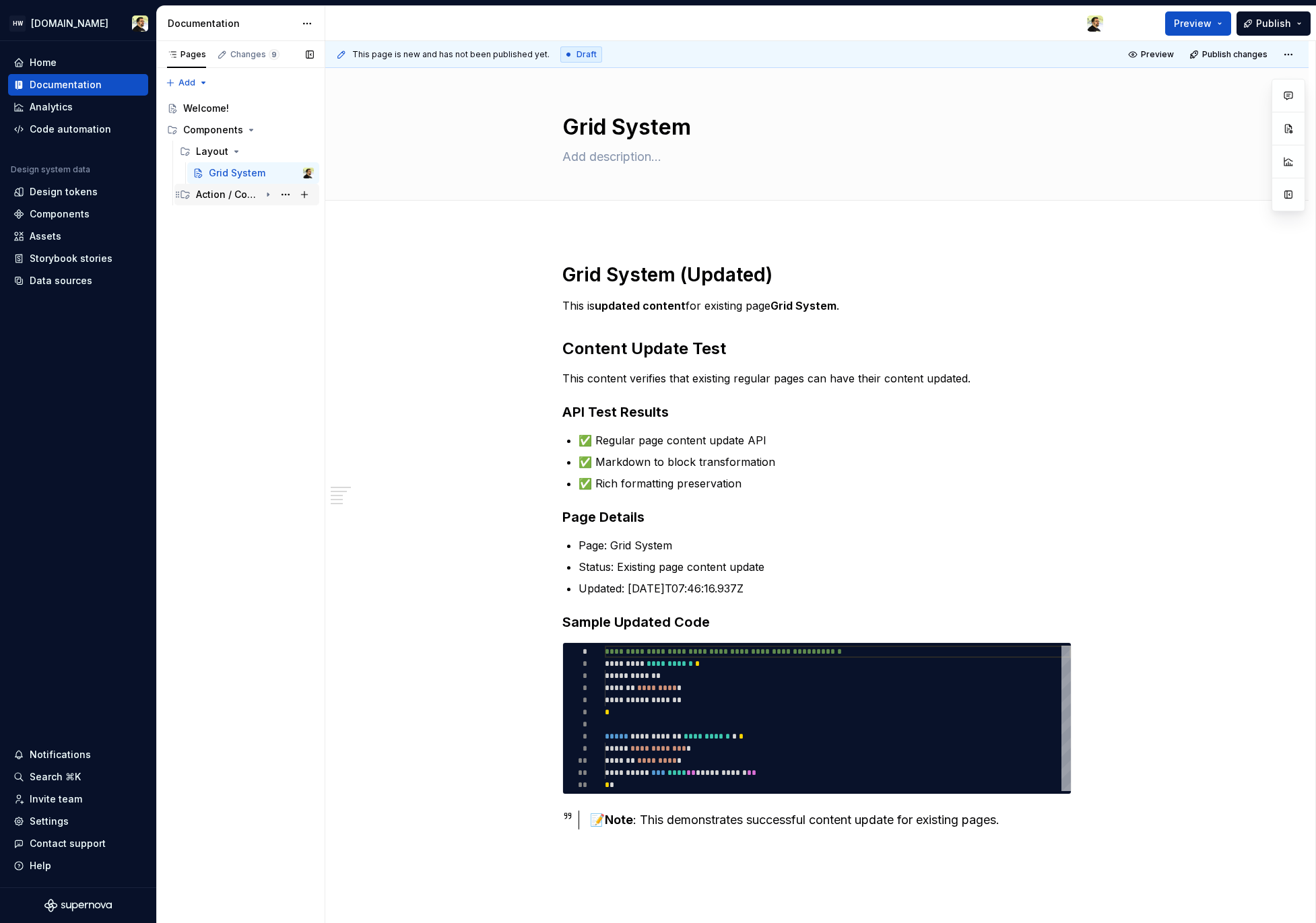
click at [245, 200] on div "Action / Control" at bounding box center [228, 194] width 64 height 14
click at [248, 212] on div "Button Callout" at bounding box center [234, 216] width 51 height 14
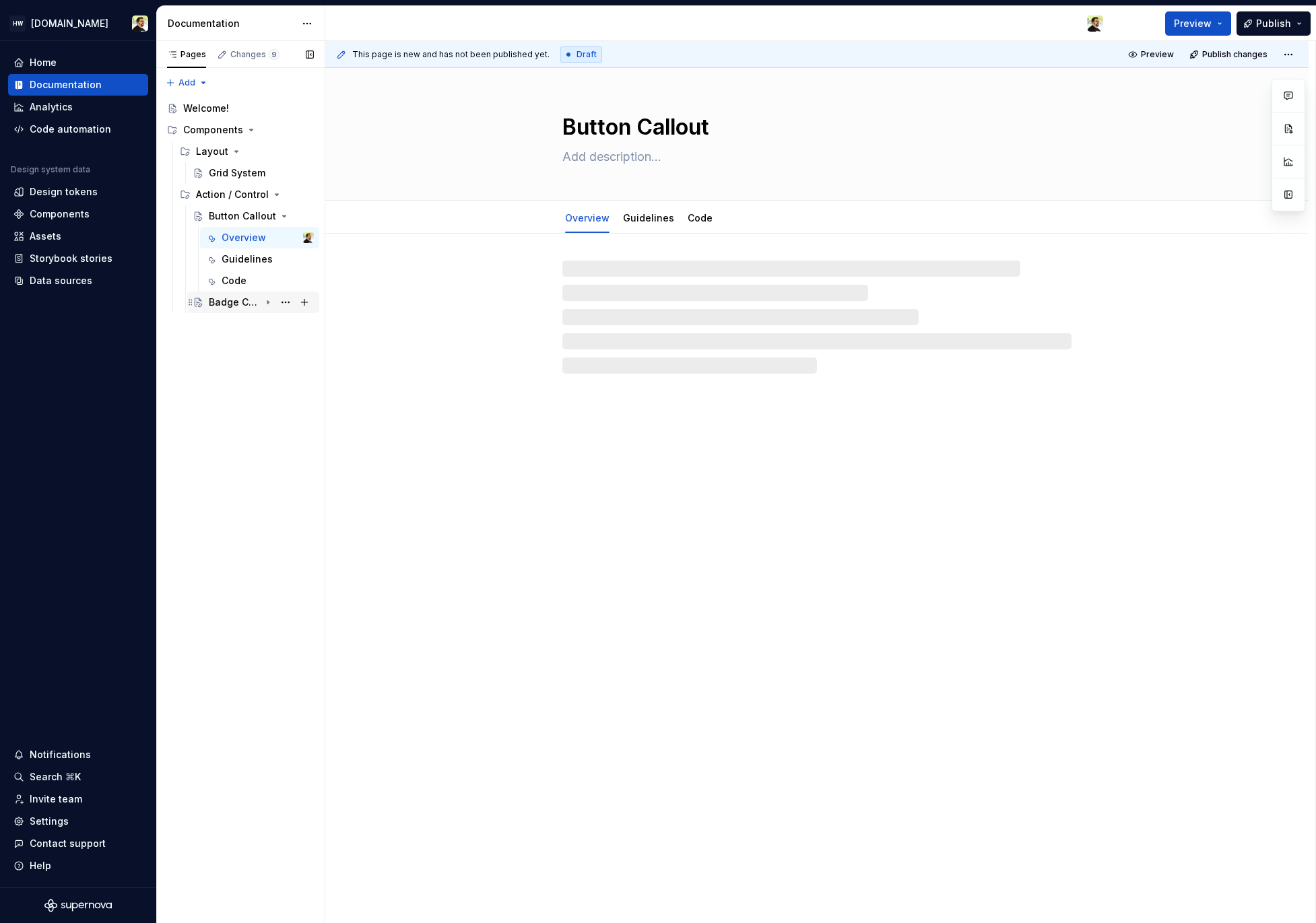
click at [246, 296] on div "Badge Component Test NEW 3" at bounding box center [234, 302] width 51 height 14
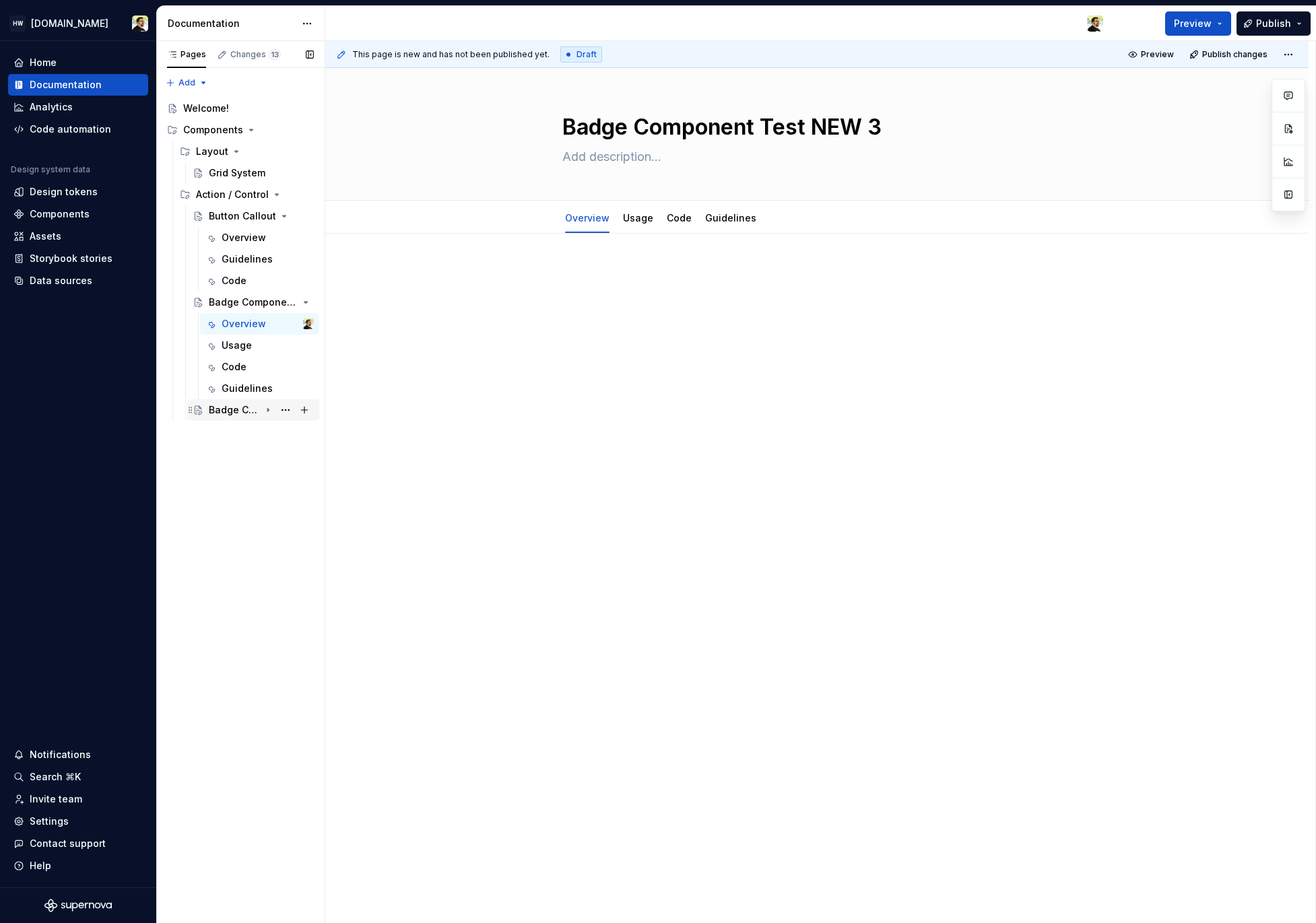
click at [261, 407] on div "Badge Component" at bounding box center [262, 411] width 105 height 19
click at [240, 321] on div "Overview" at bounding box center [243, 324] width 44 height 14
click at [238, 431] on div "Overview" at bounding box center [243, 432] width 44 height 14
click at [285, 302] on button "Page tree" at bounding box center [285, 302] width 19 height 19
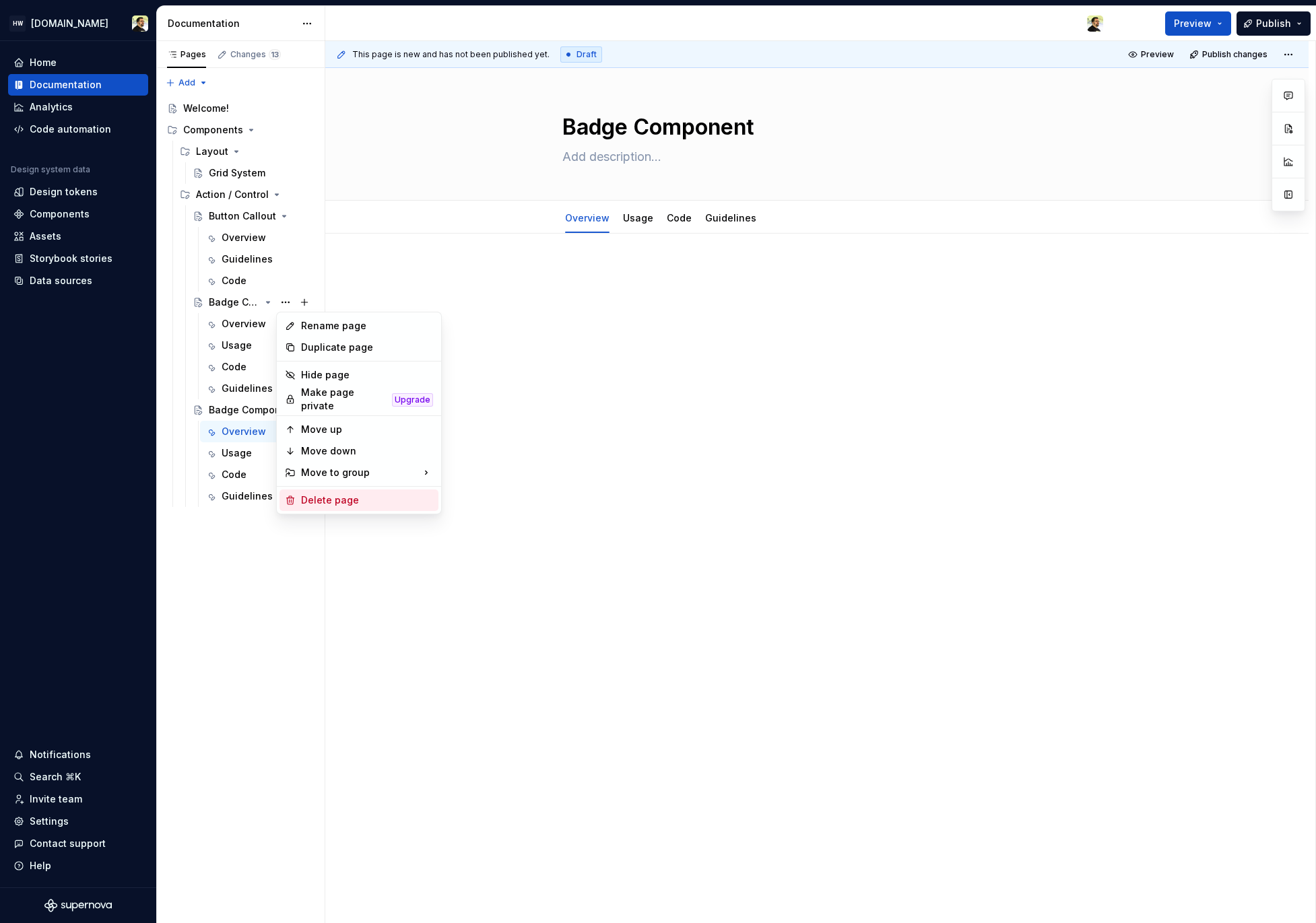
click at [346, 493] on div "Delete page" at bounding box center [366, 500] width 132 height 14
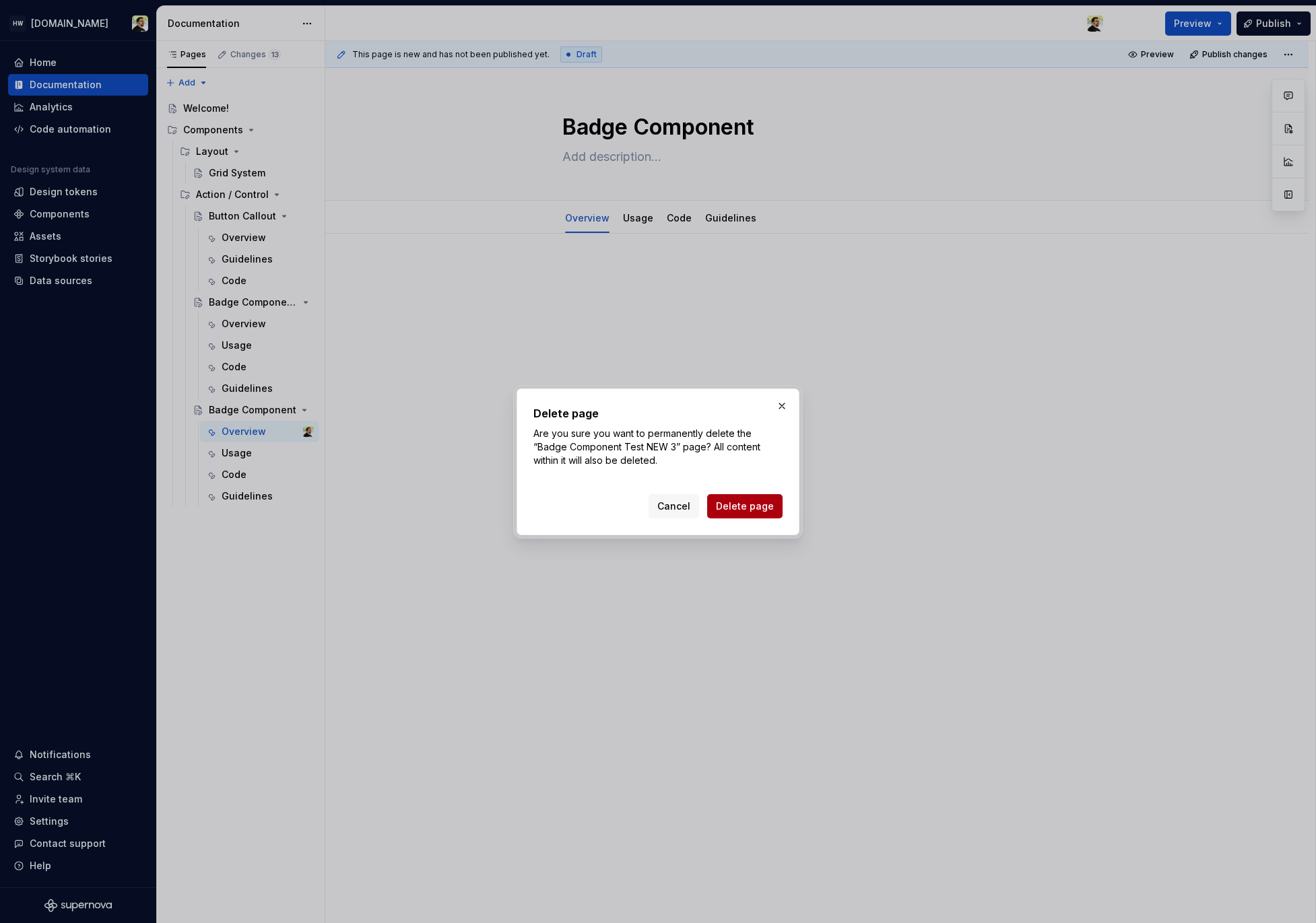
click at [753, 505] on span "Delete page" at bounding box center [744, 506] width 58 height 14
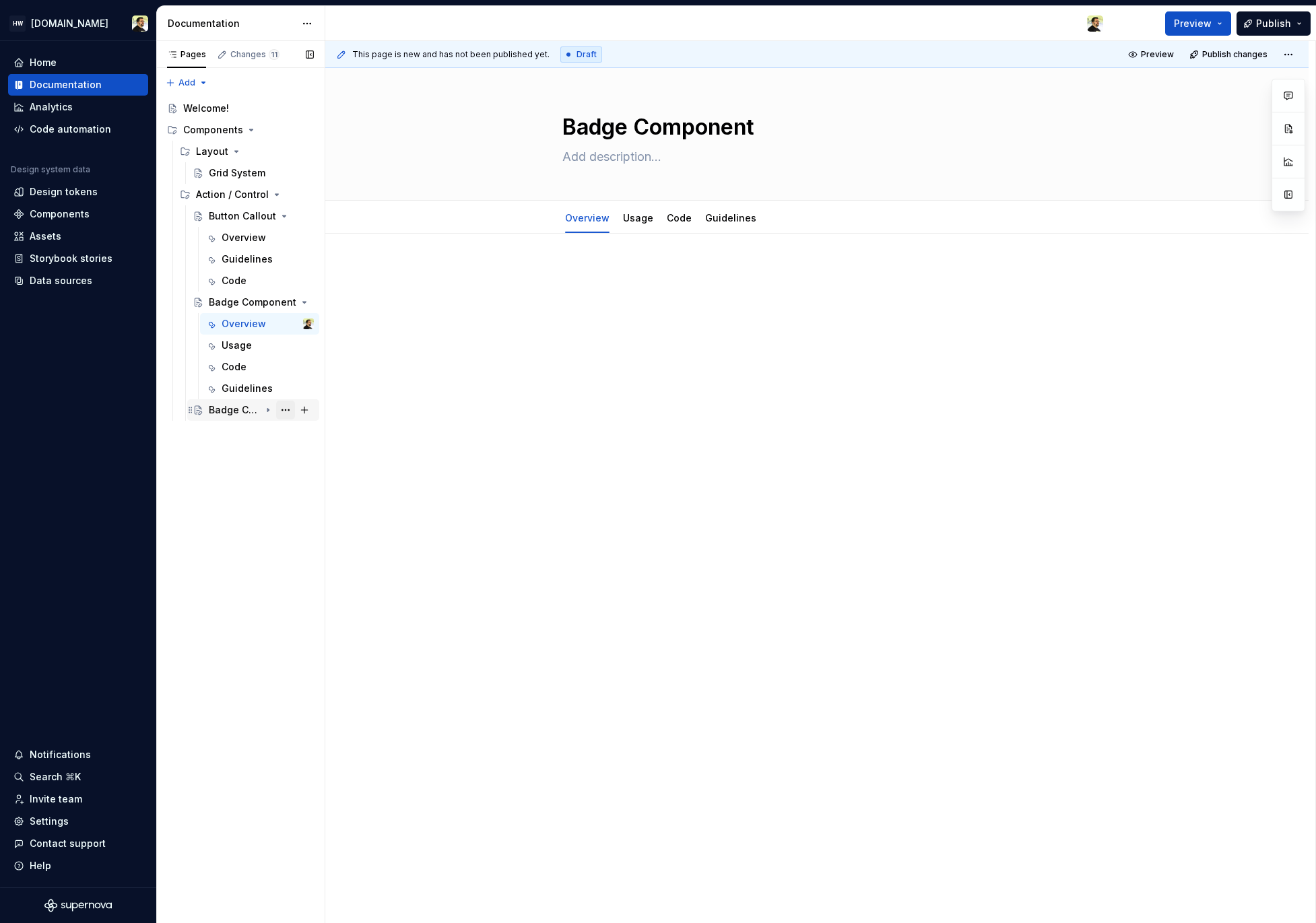
click at [289, 408] on button "Page tree" at bounding box center [285, 411] width 19 height 19
click at [243, 412] on div "Pages Changes 12 Add Accessibility guide for tree Page tree. Navigate the tree …" at bounding box center [240, 483] width 168 height 883
click at [245, 407] on div "Badge Component Test NEW 4" at bounding box center [234, 411] width 51 height 14
click at [288, 415] on button "Page tree" at bounding box center [285, 411] width 19 height 19
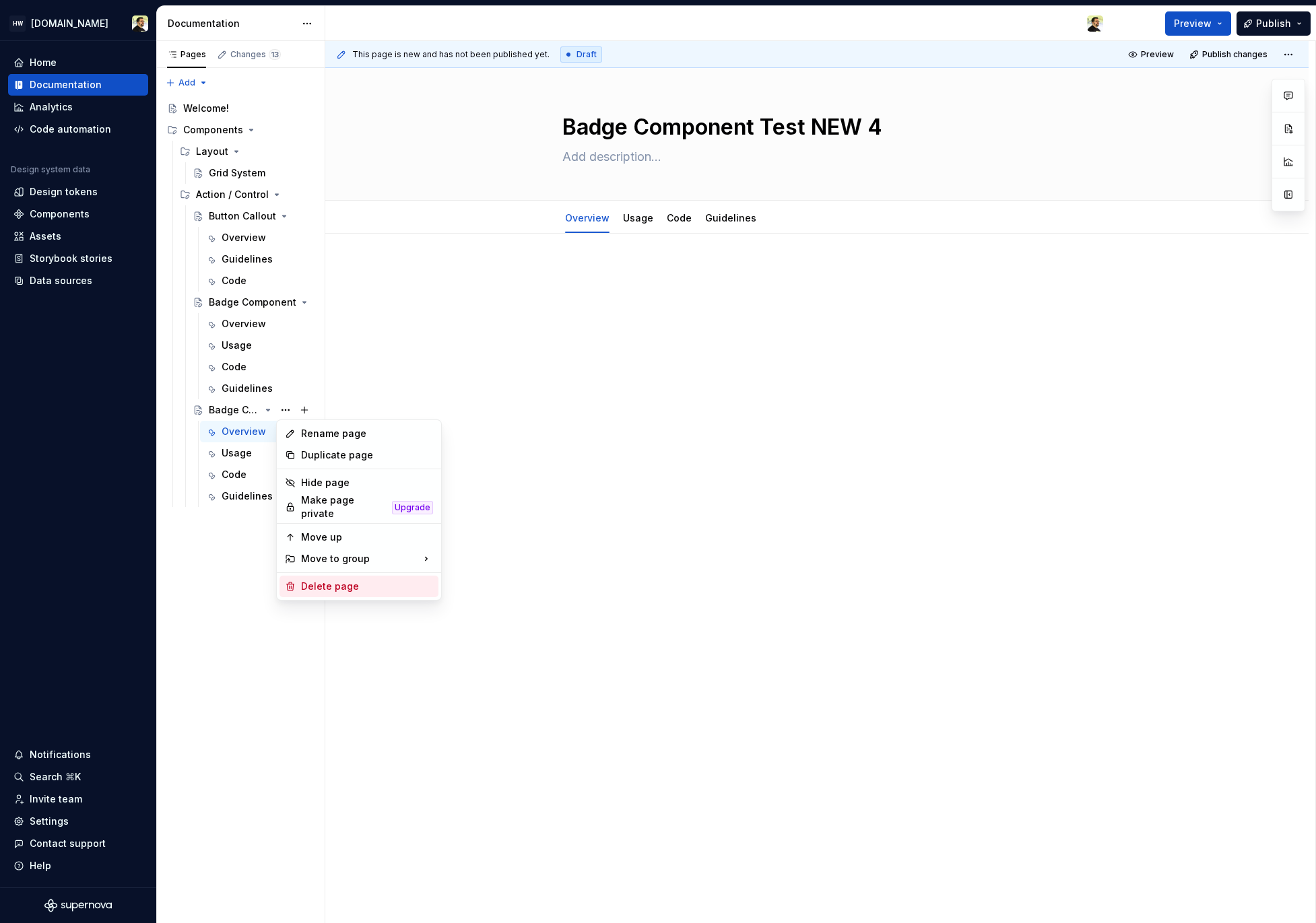
click at [357, 585] on div "Delete page" at bounding box center [366, 587] width 132 height 14
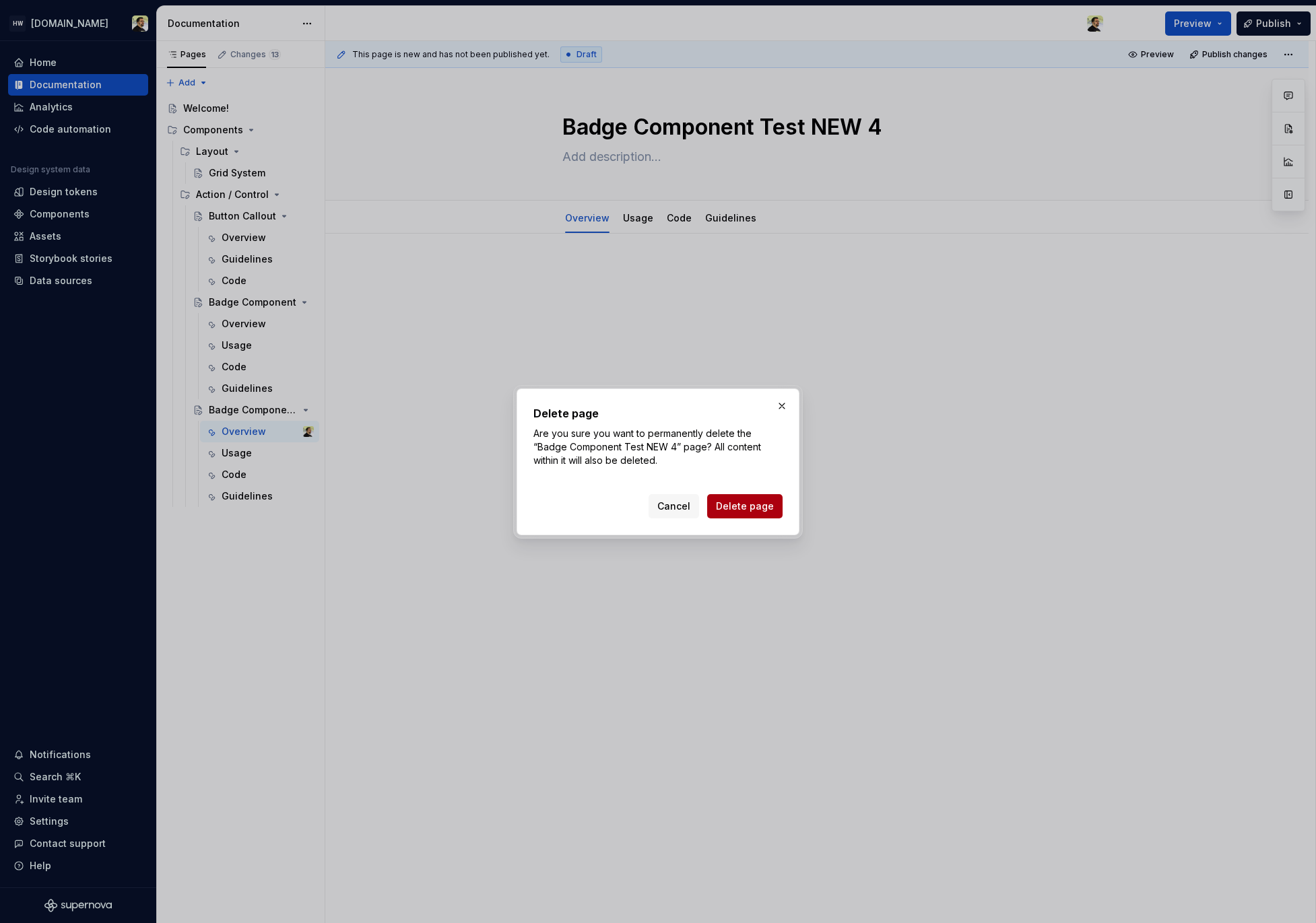
click at [761, 510] on span "Delete page" at bounding box center [744, 506] width 58 height 14
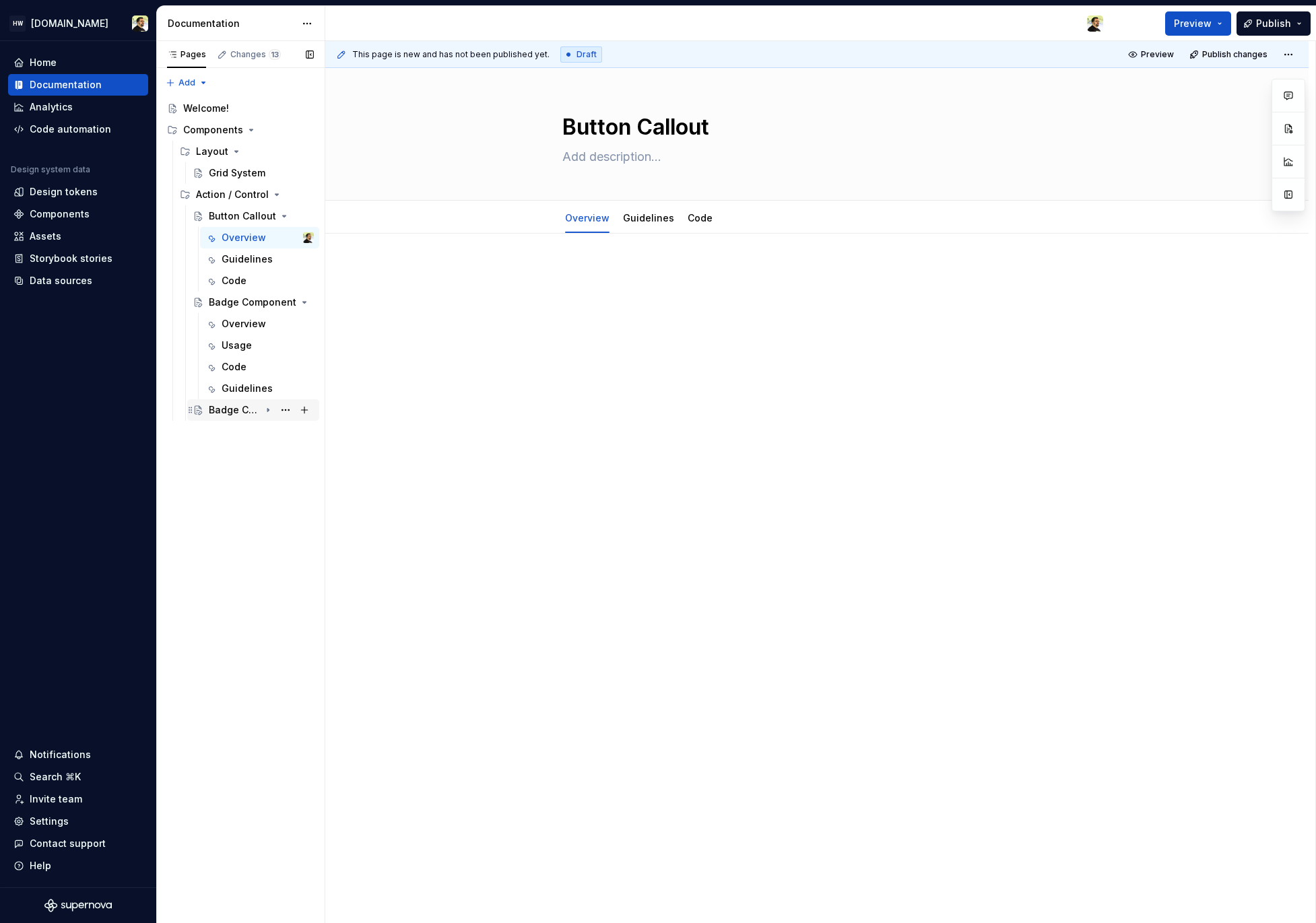
click at [229, 414] on div "Badge Component Test NEW 5" at bounding box center [234, 411] width 51 height 14
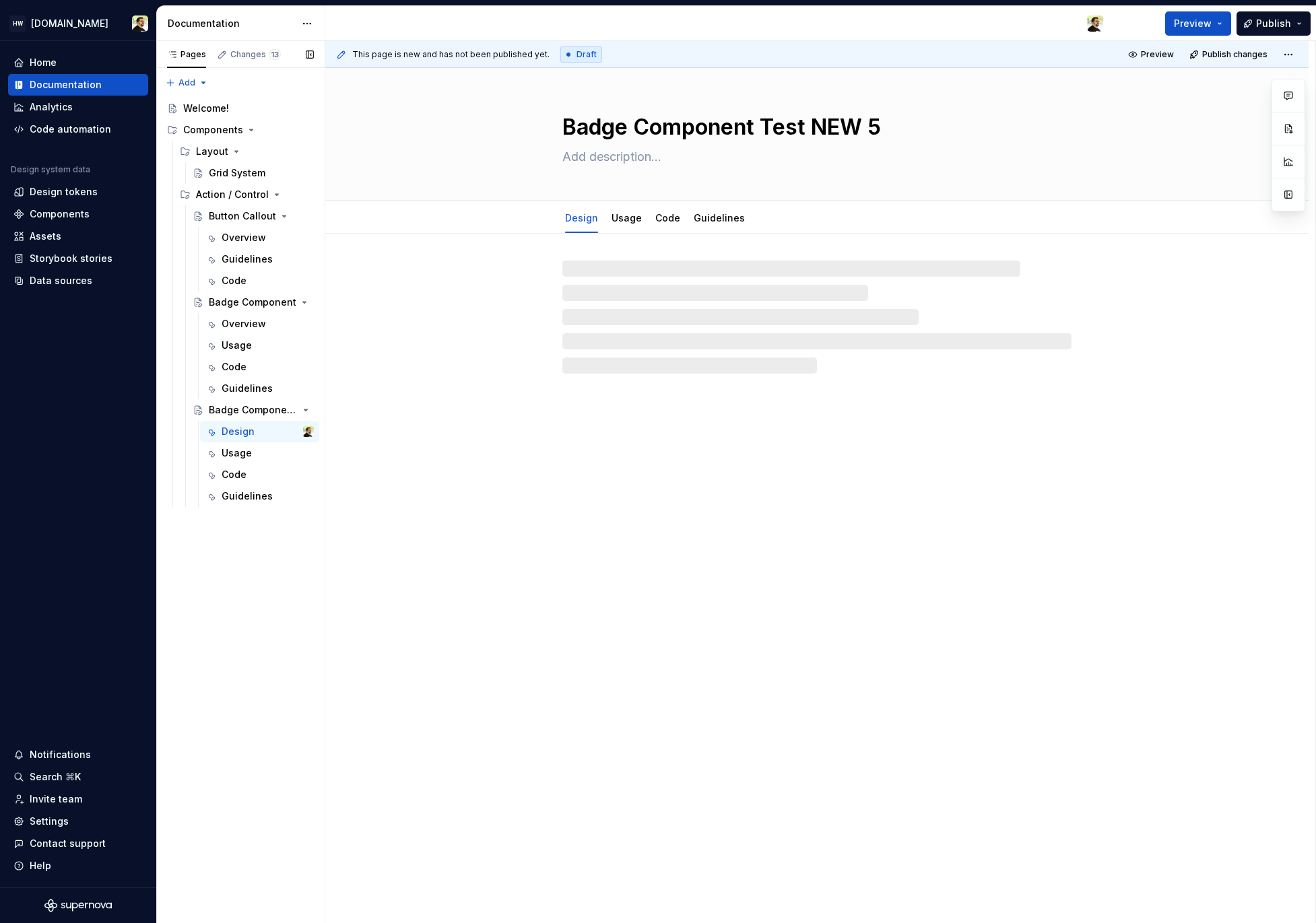
type textarea "*"
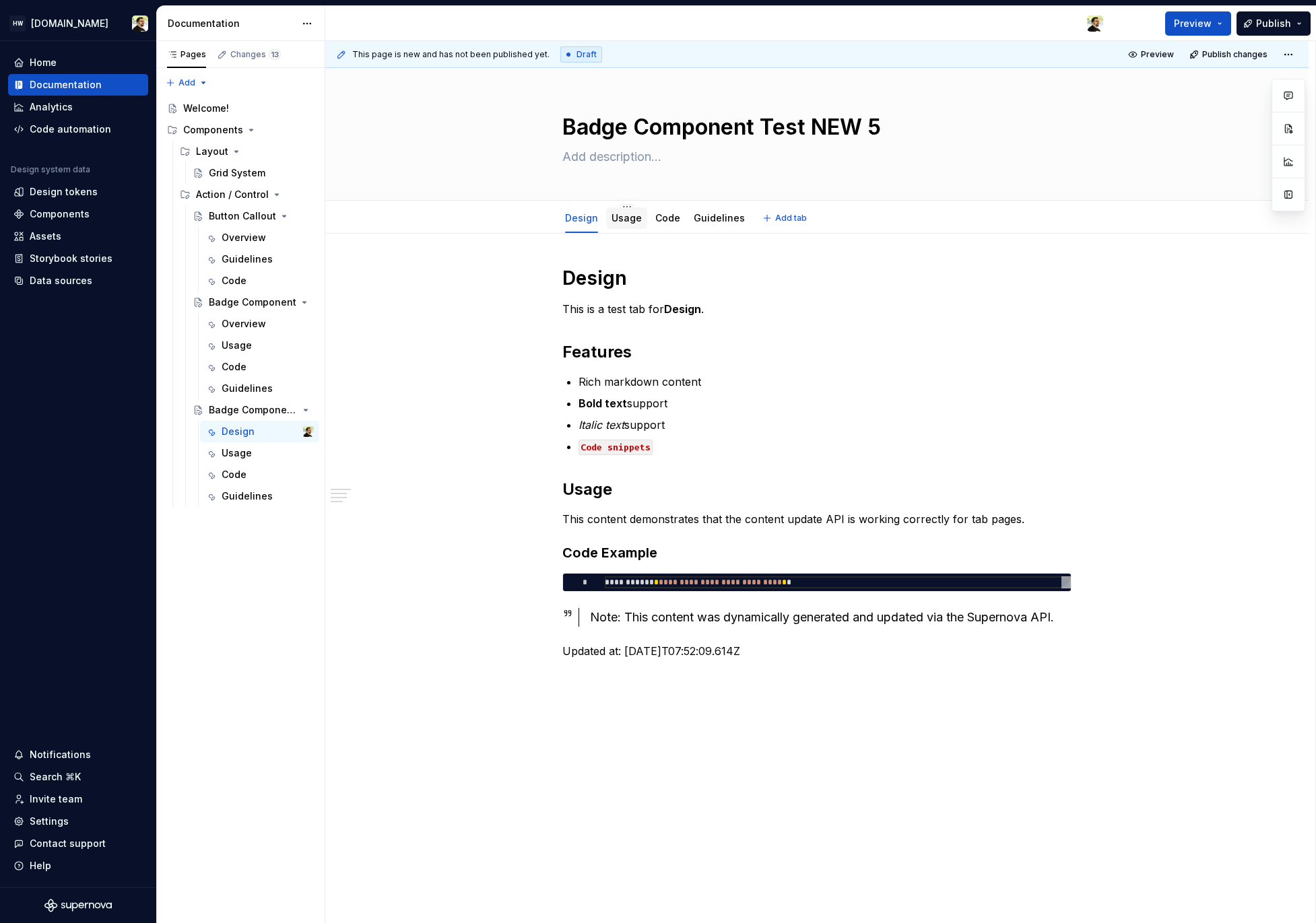
click at [617, 221] on link "Usage" at bounding box center [626, 217] width 30 height 11
click at [666, 226] on div "Code" at bounding box center [667, 218] width 35 height 22
click at [664, 218] on link "Code" at bounding box center [667, 217] width 25 height 11
click at [712, 224] on div "Guidelines" at bounding box center [719, 219] width 51 height 14
click at [712, 223] on link "Guidelines" at bounding box center [719, 217] width 51 height 11
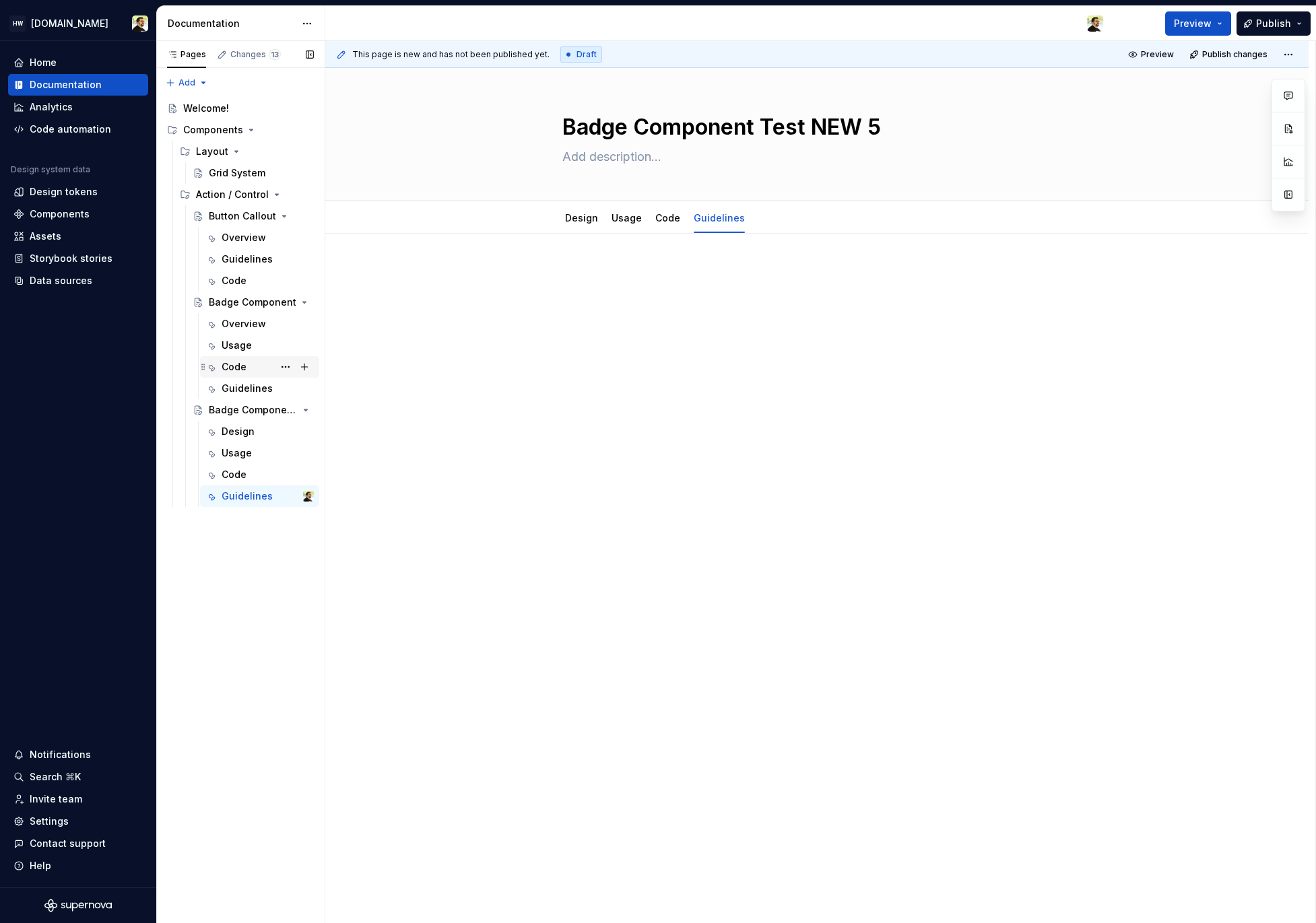
click at [238, 368] on div "Code" at bounding box center [233, 367] width 25 height 14
click at [581, 221] on link "Overview" at bounding box center [587, 217] width 44 height 11
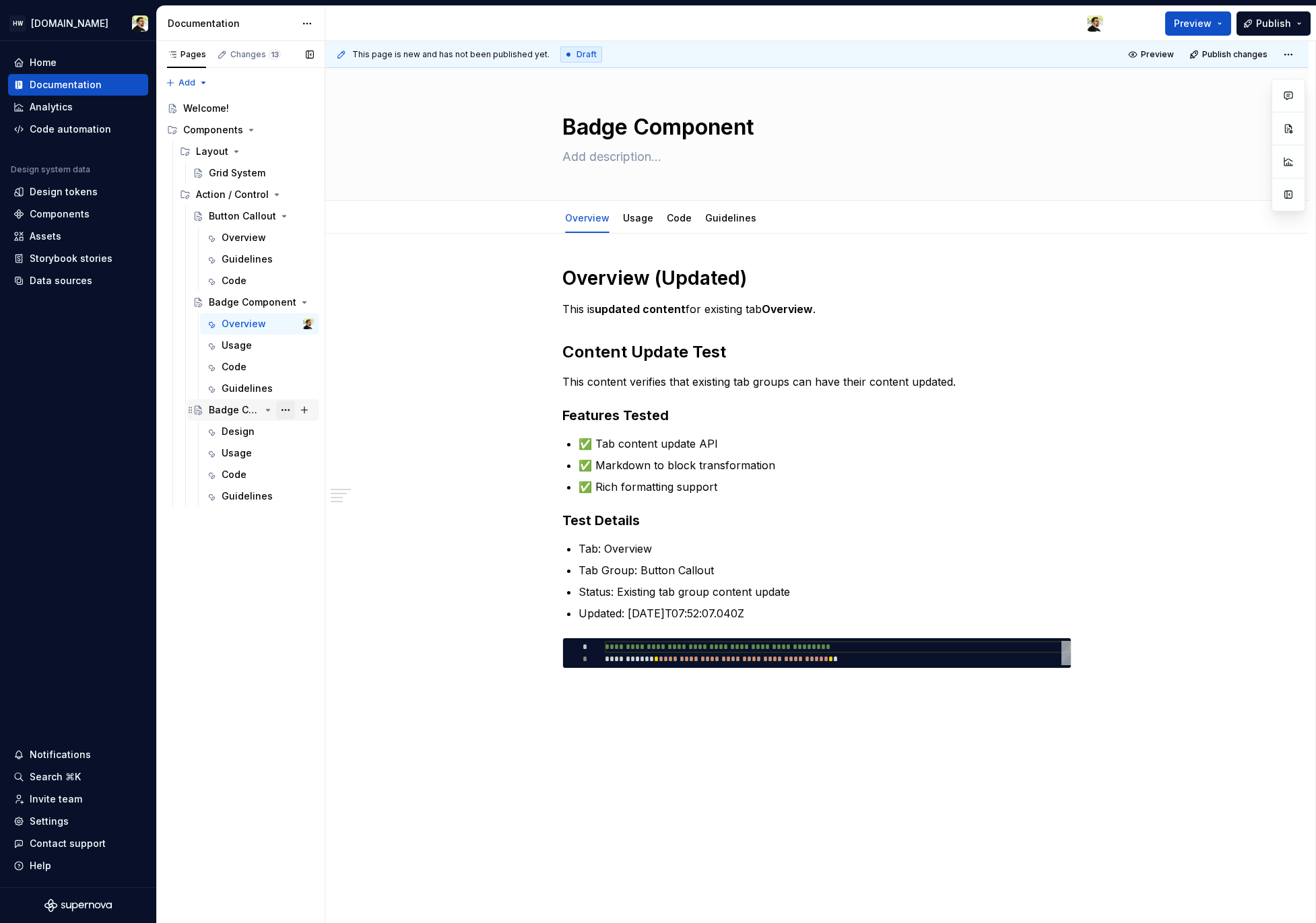
click at [287, 411] on button "Page tree" at bounding box center [285, 411] width 19 height 19
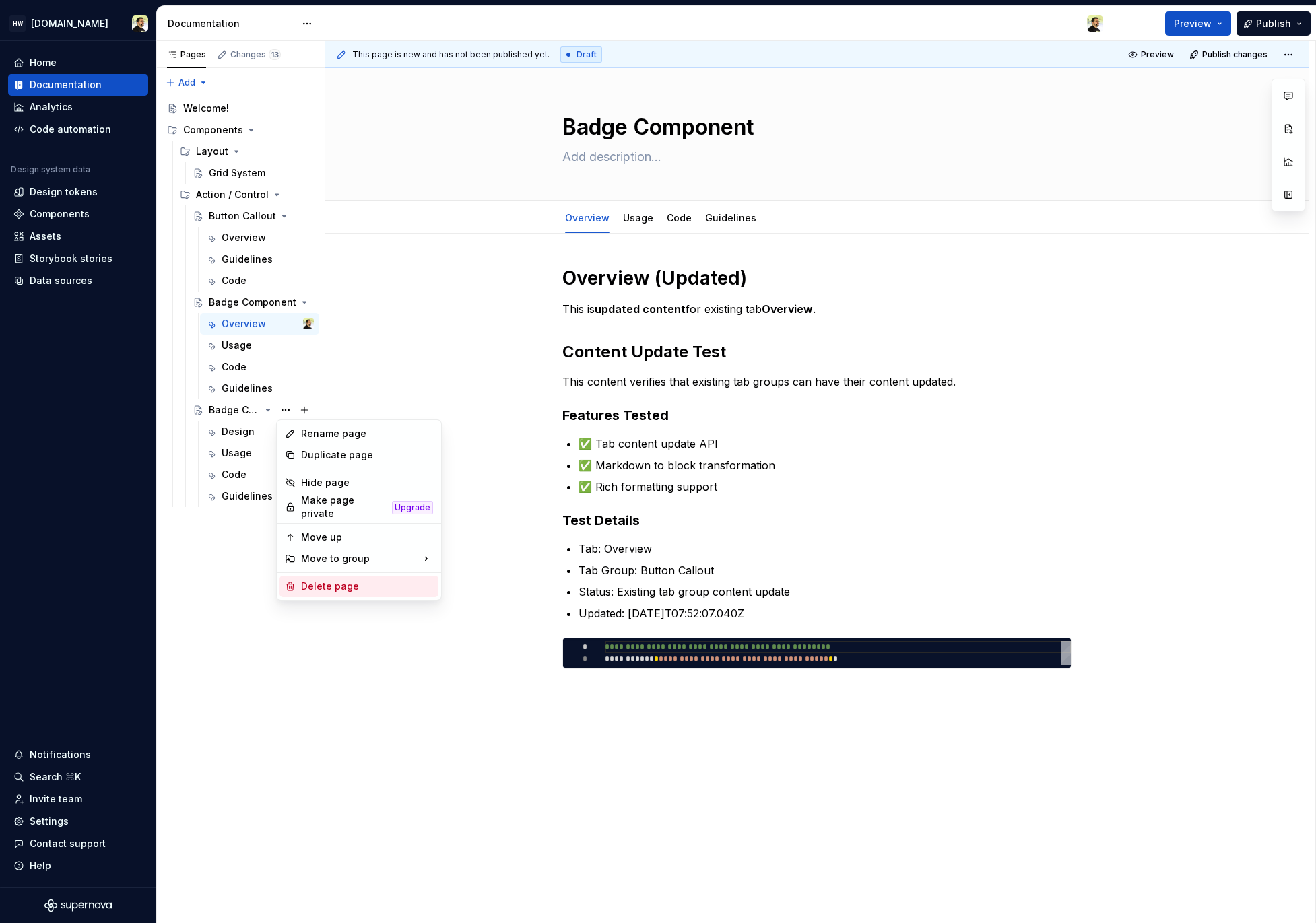
click at [329, 581] on div "Delete page" at bounding box center [366, 587] width 132 height 14
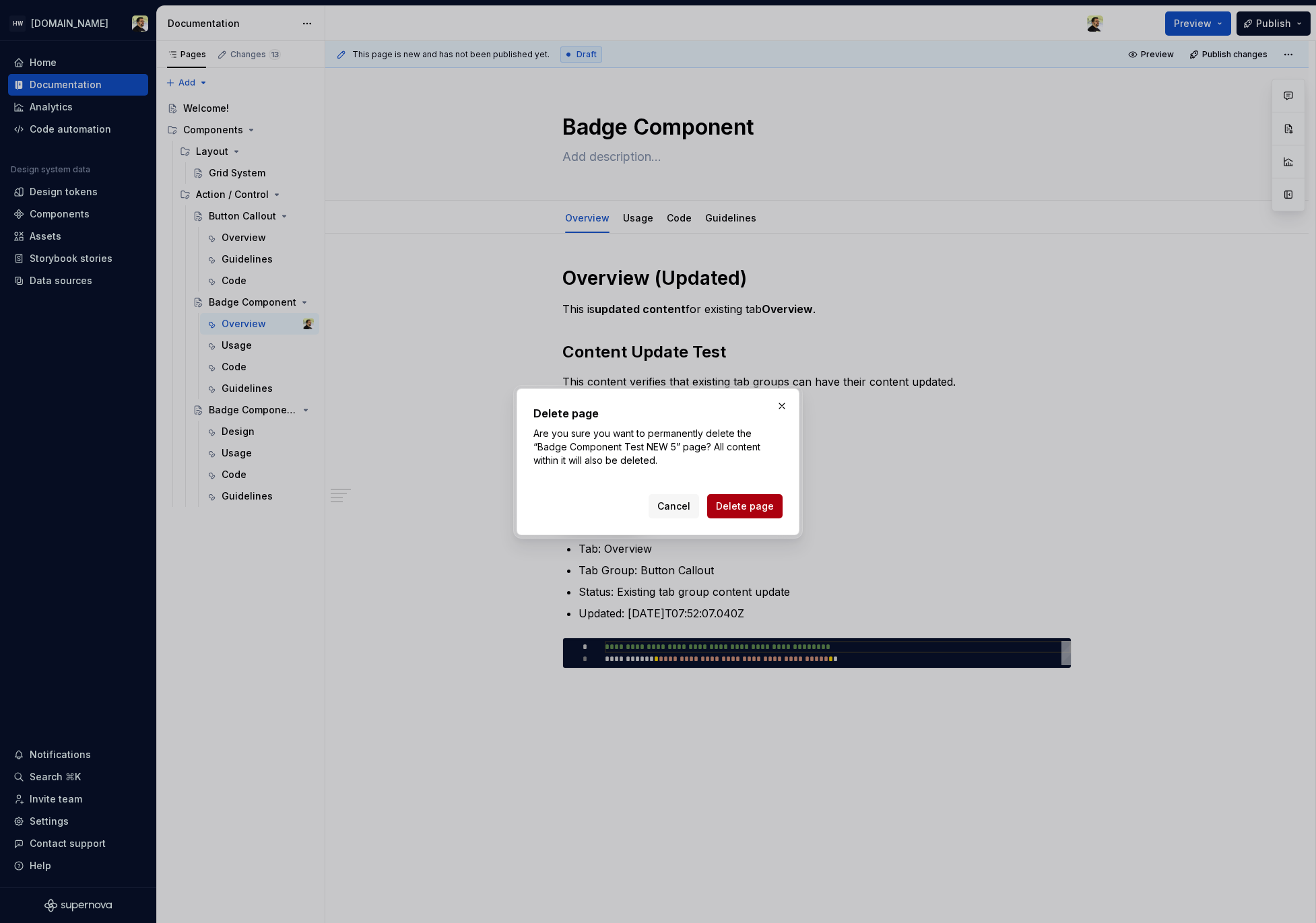
click at [734, 508] on span "Delete page" at bounding box center [744, 506] width 58 height 14
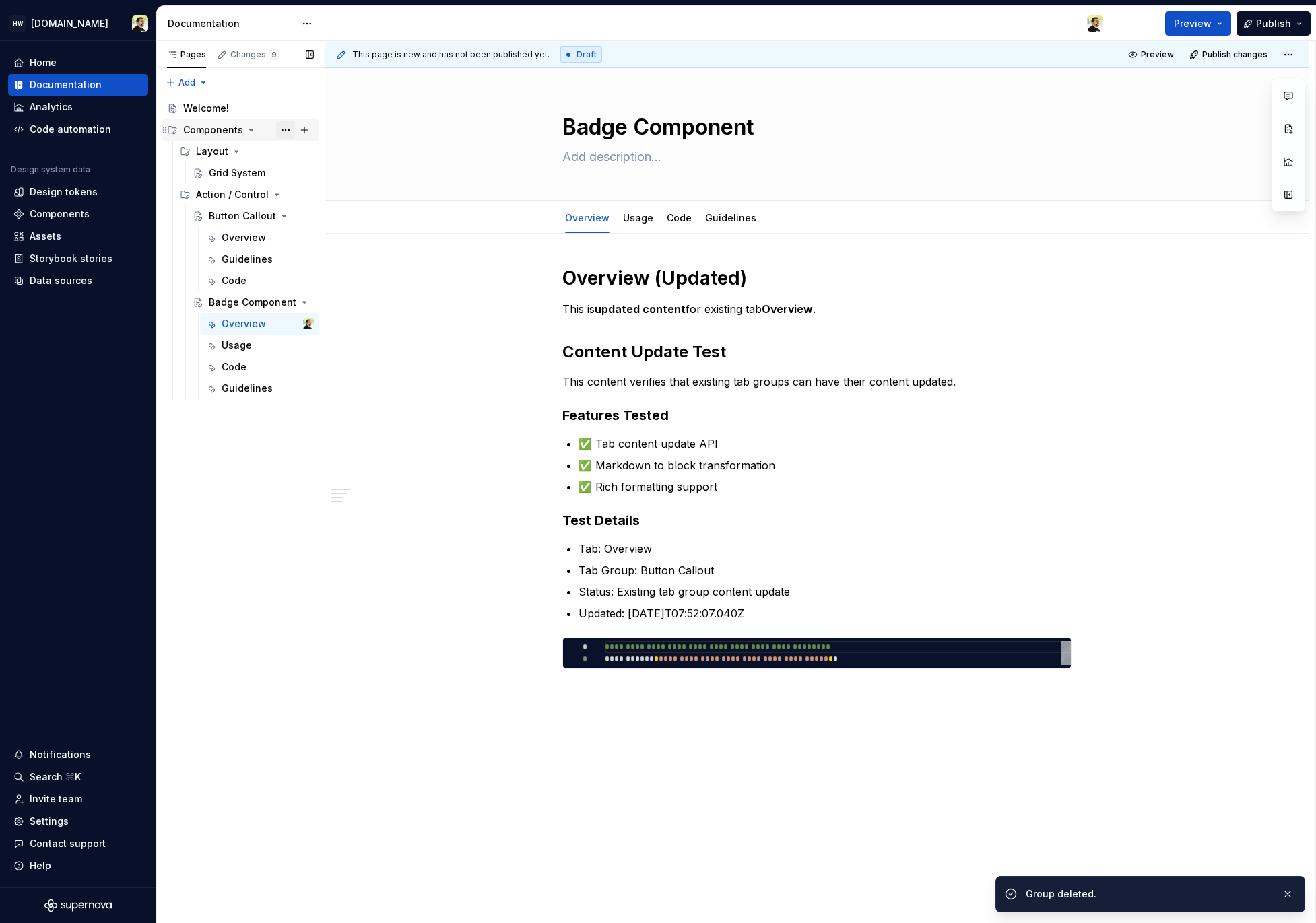
click at [278, 130] on button "Page tree" at bounding box center [285, 130] width 19 height 19
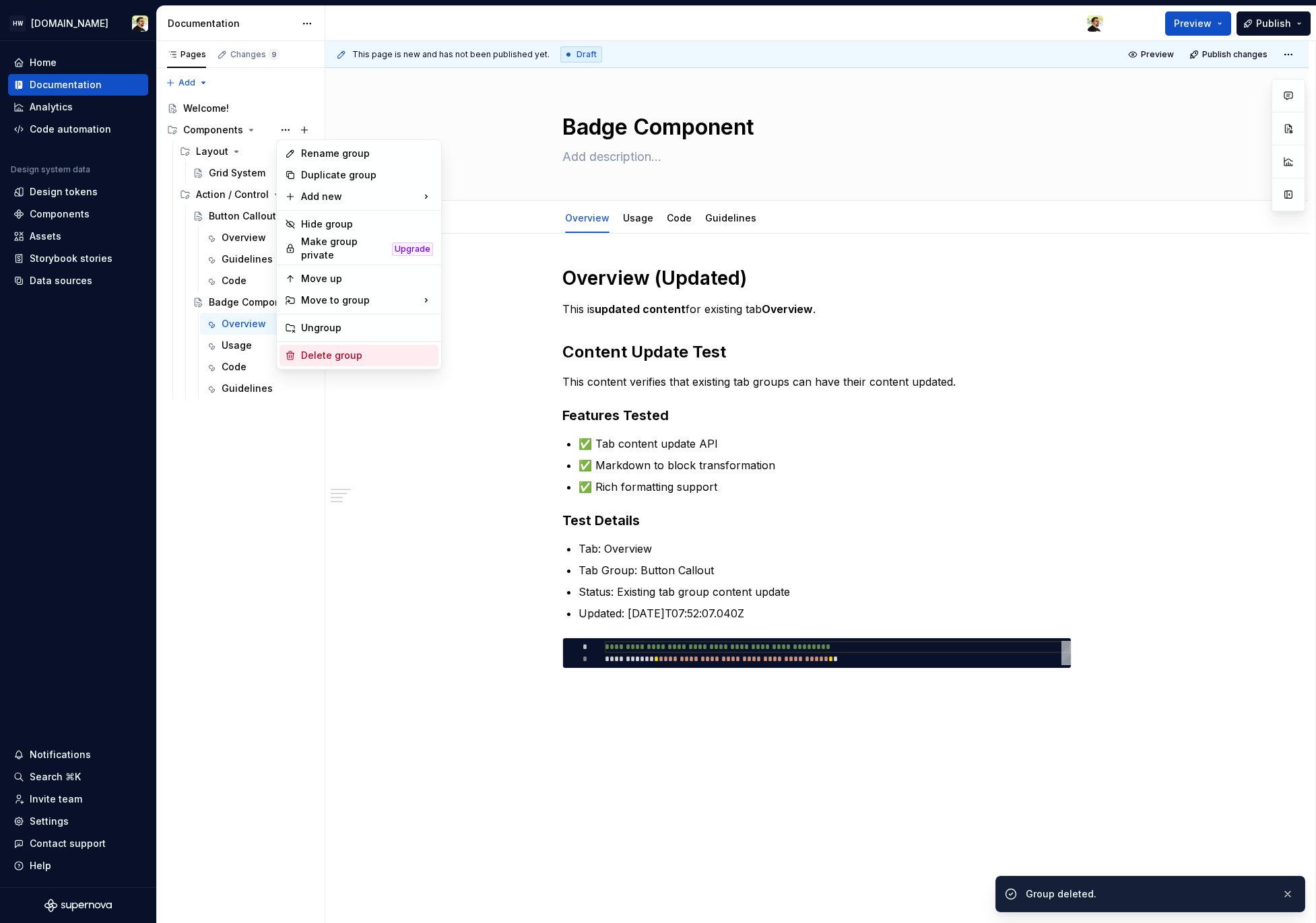
click at [348, 353] on div "Delete group" at bounding box center [366, 356] width 132 height 14
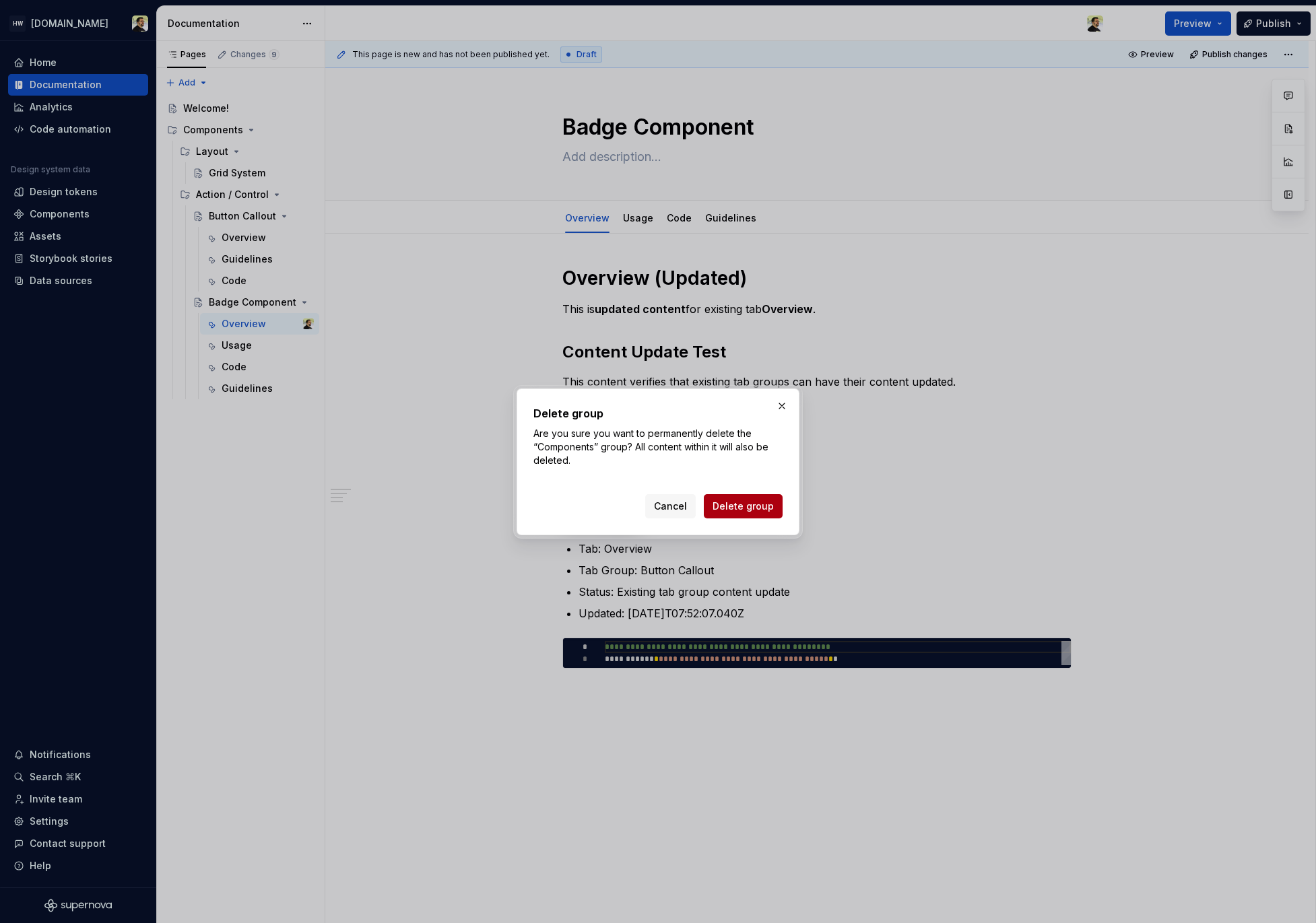
click at [766, 501] on span "Delete group" at bounding box center [742, 506] width 61 height 14
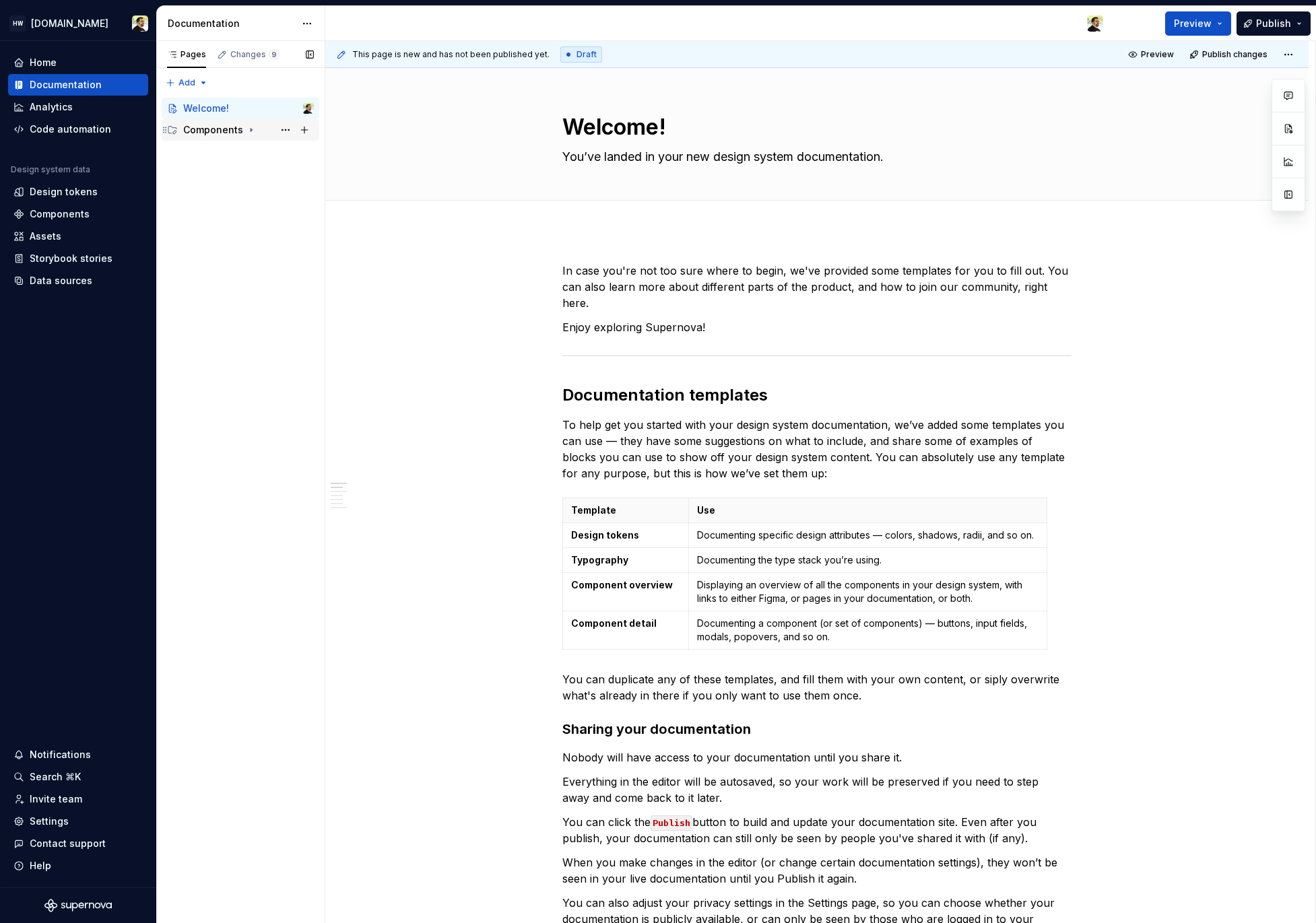
click at [233, 130] on div "Components" at bounding box center [213, 130] width 60 height 14
click at [223, 176] on div "Layout" at bounding box center [212, 173] width 32 height 14
click at [226, 153] on div "Action / Control" at bounding box center [228, 152] width 64 height 14
click at [242, 194] on div "Badge Component Test NEW 5" at bounding box center [234, 194] width 51 height 14
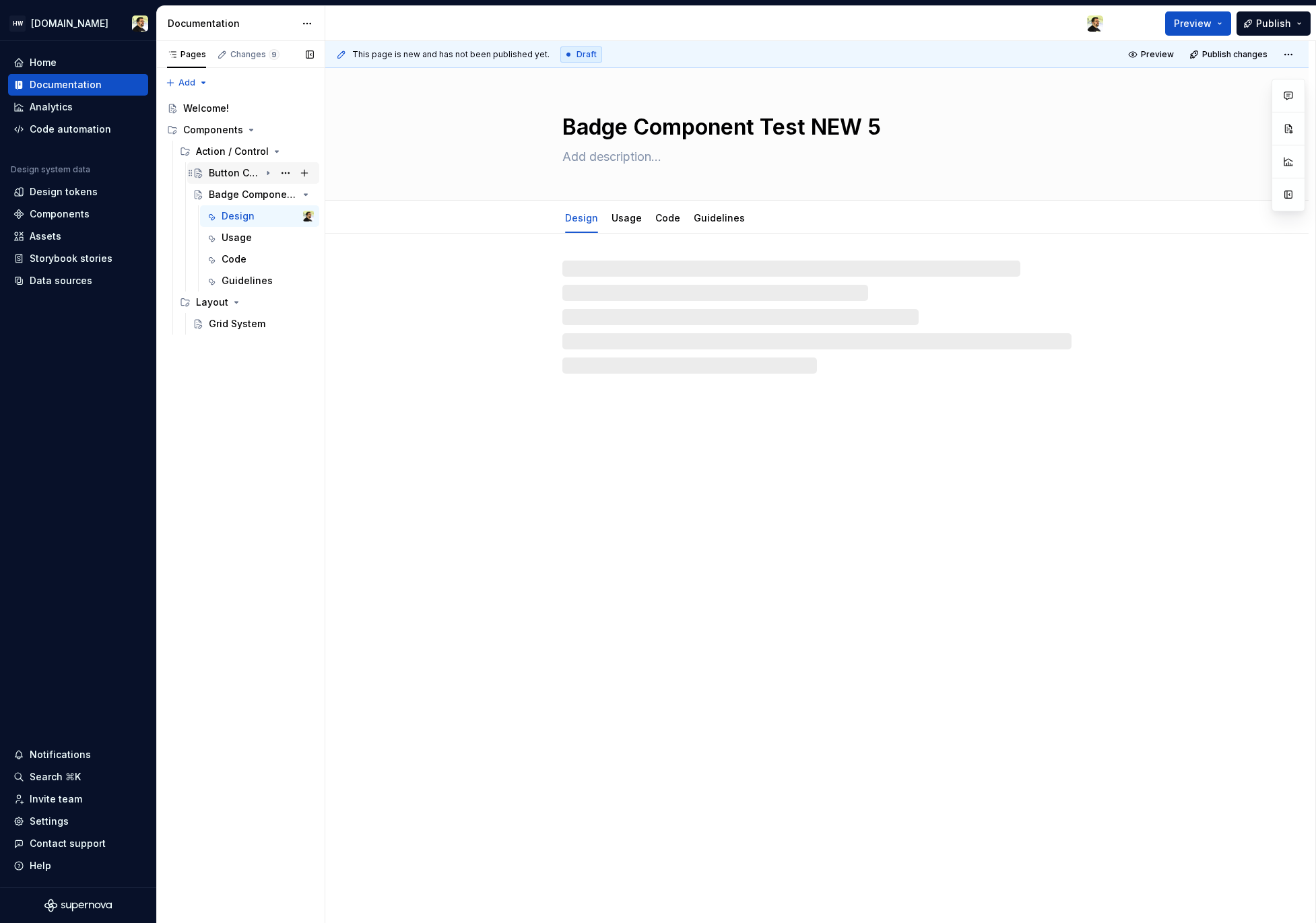
click at [245, 167] on div "Button Callout" at bounding box center [234, 173] width 51 height 14
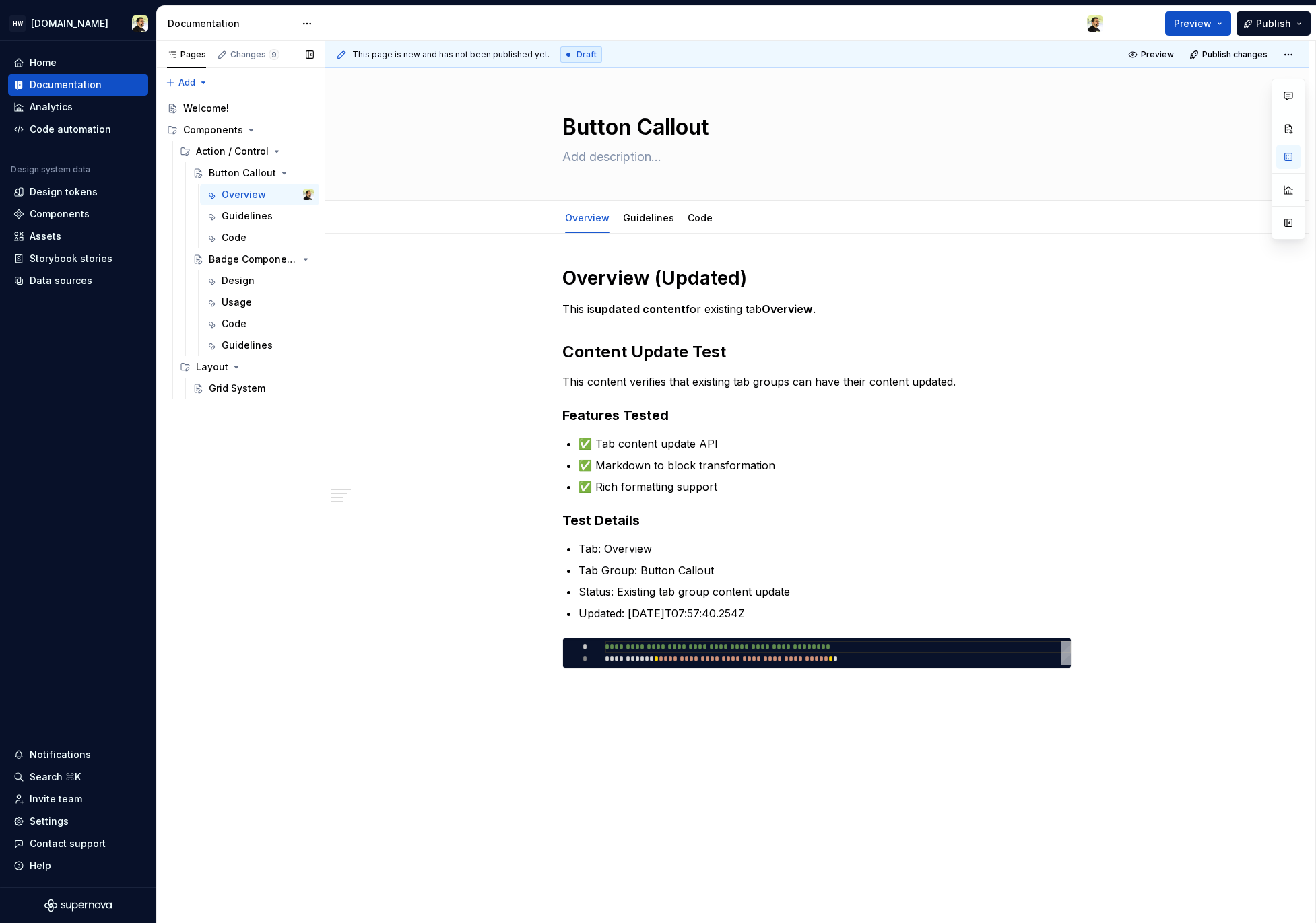
click at [251, 451] on div "Pages Changes 9 Add Accessibility guide for tree Page tree. Navigate the tree w…" at bounding box center [240, 483] width 168 height 883
click at [282, 129] on button "Page tree" at bounding box center [285, 130] width 19 height 19
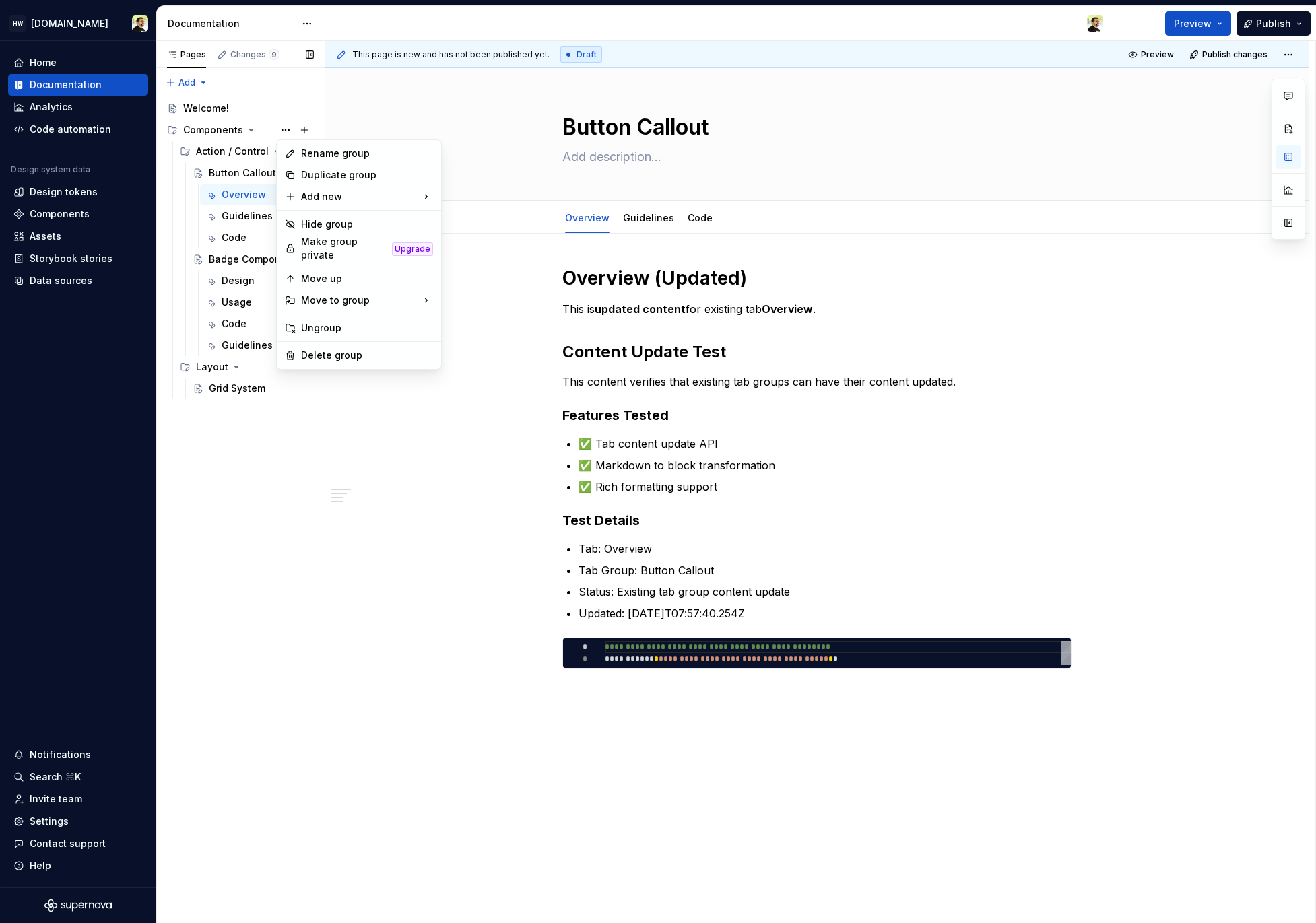
click at [289, 442] on div "Pages Changes 9 Add Accessibility guide for tree Page tree. Navigate the tree w…" at bounding box center [240, 483] width 168 height 883
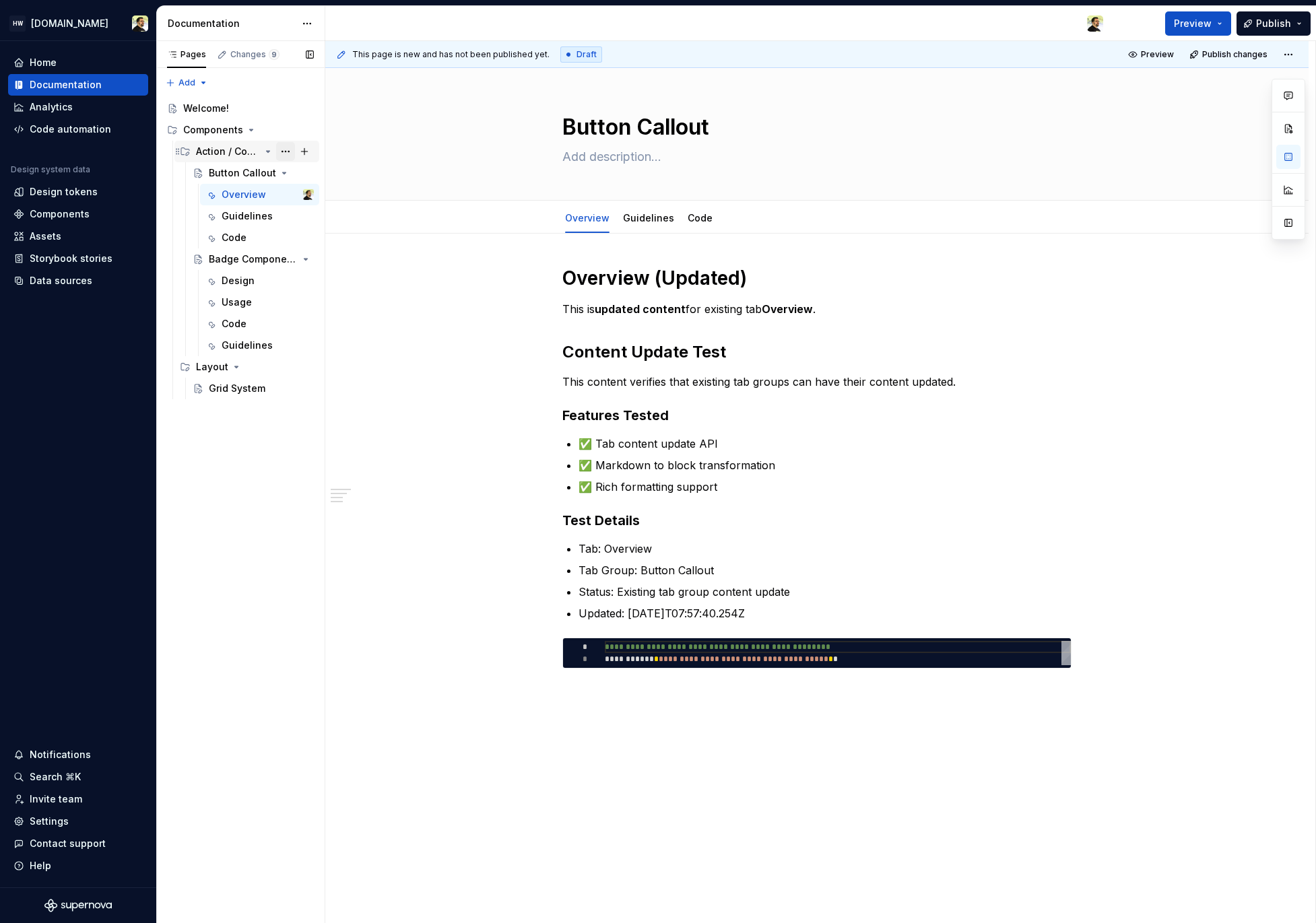
click at [286, 151] on button "Page tree" at bounding box center [285, 151] width 19 height 19
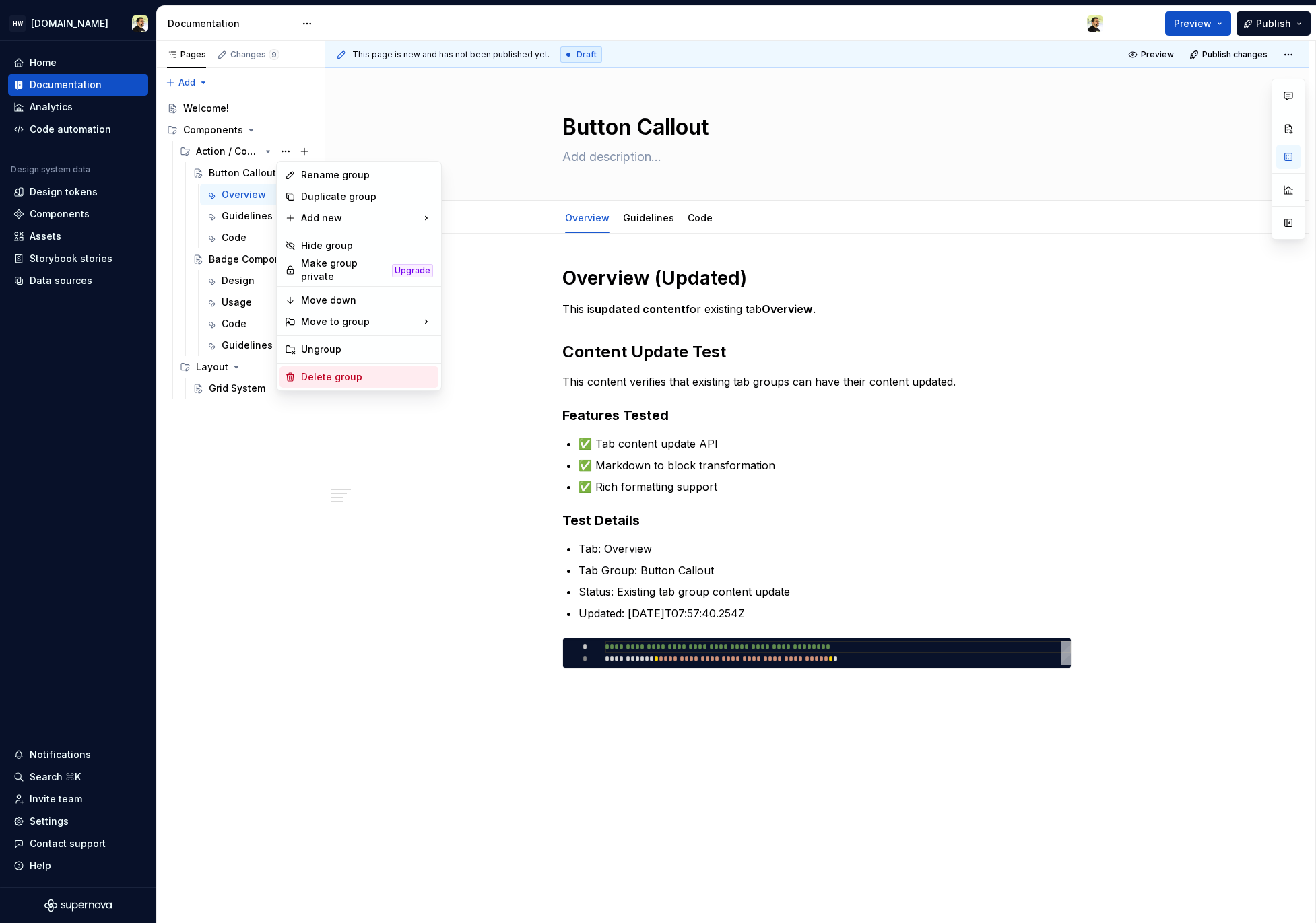
click at [348, 372] on div "Delete group" at bounding box center [366, 378] width 132 height 14
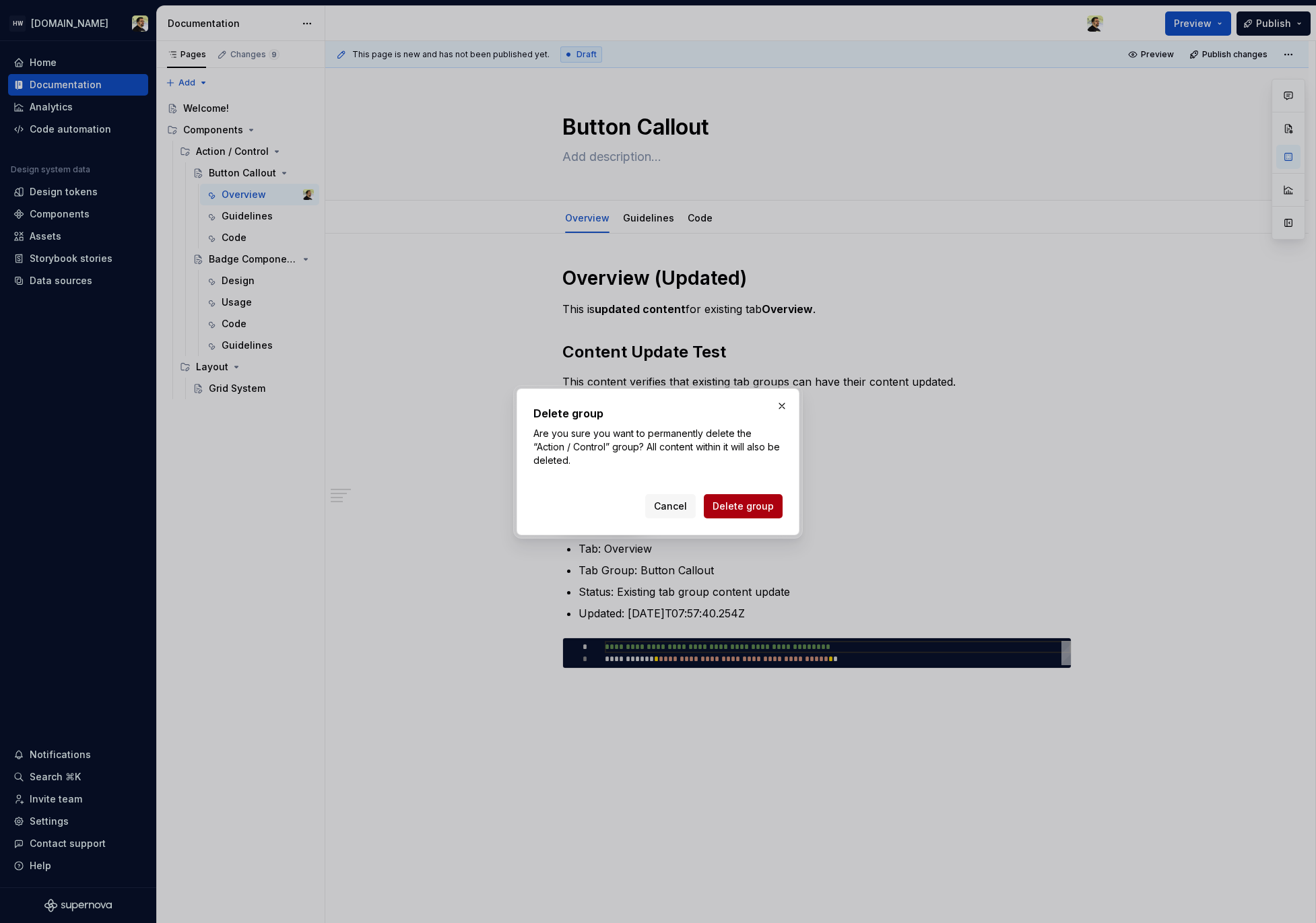
click at [751, 505] on span "Delete group" at bounding box center [742, 506] width 61 height 14
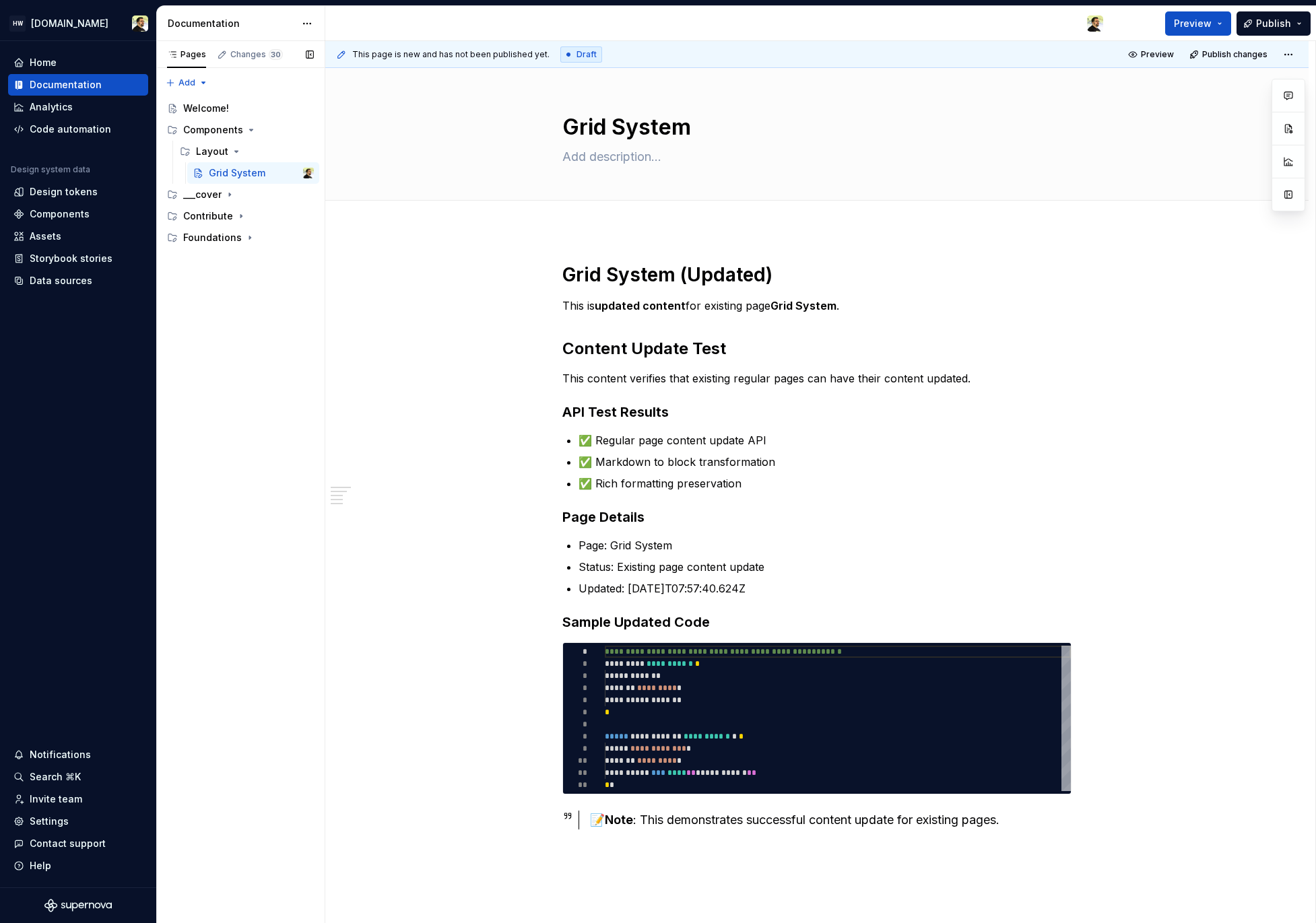
click at [242, 306] on div "Pages Changes 30 Add Accessibility guide for tree Page tree. Navigate the tree …" at bounding box center [240, 483] width 168 height 883
click at [231, 238] on div "Foundations" at bounding box center [213, 238] width 59 height 14
click at [237, 258] on div "Accessibility" at bounding box center [226, 259] width 60 height 14
click at [243, 279] on div "Accessibility" at bounding box center [234, 281] width 51 height 14
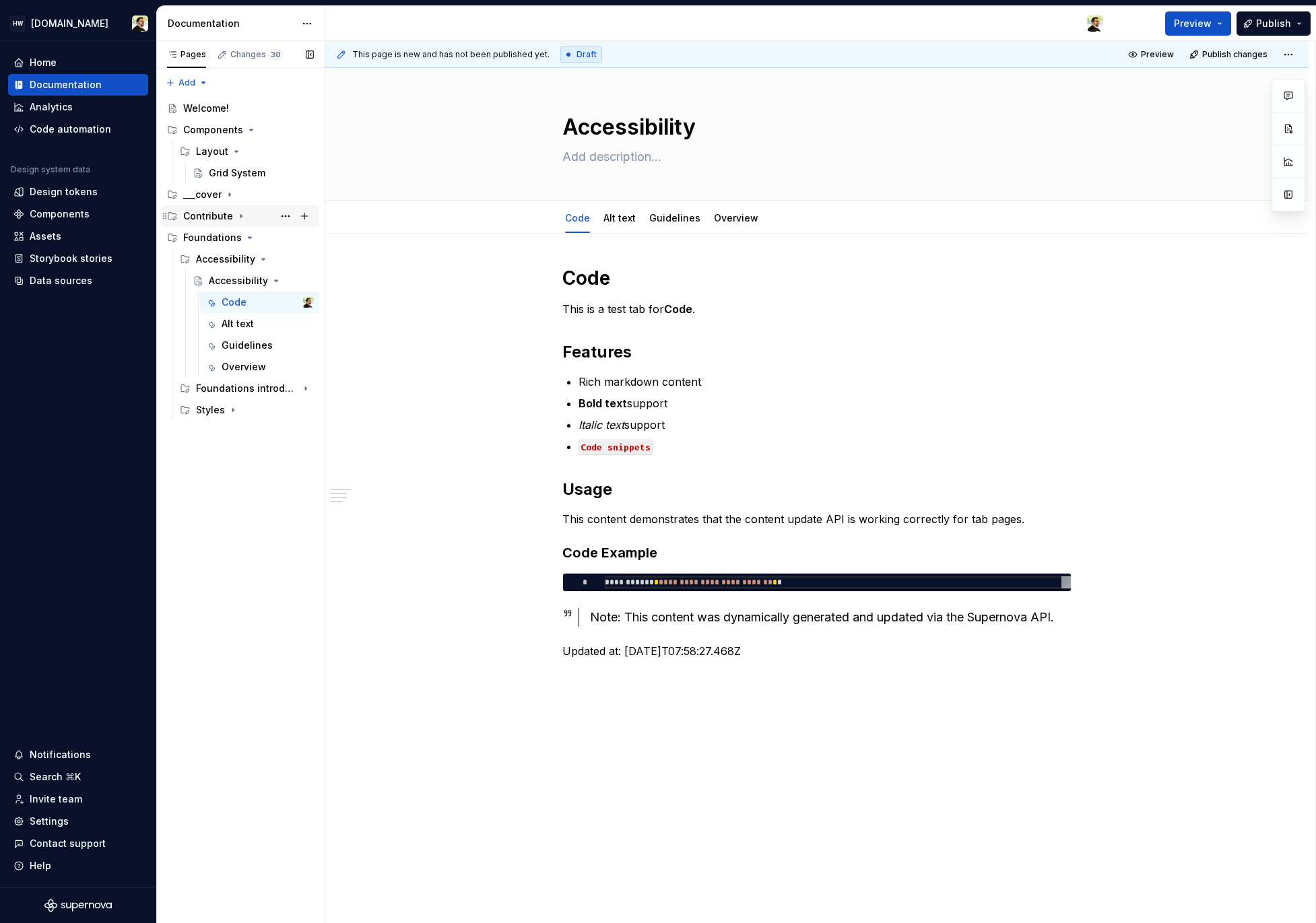
click at [206, 218] on div "Contribute" at bounding box center [208, 216] width 50 height 14
click at [207, 241] on div "Contributing" at bounding box center [226, 238] width 59 height 14
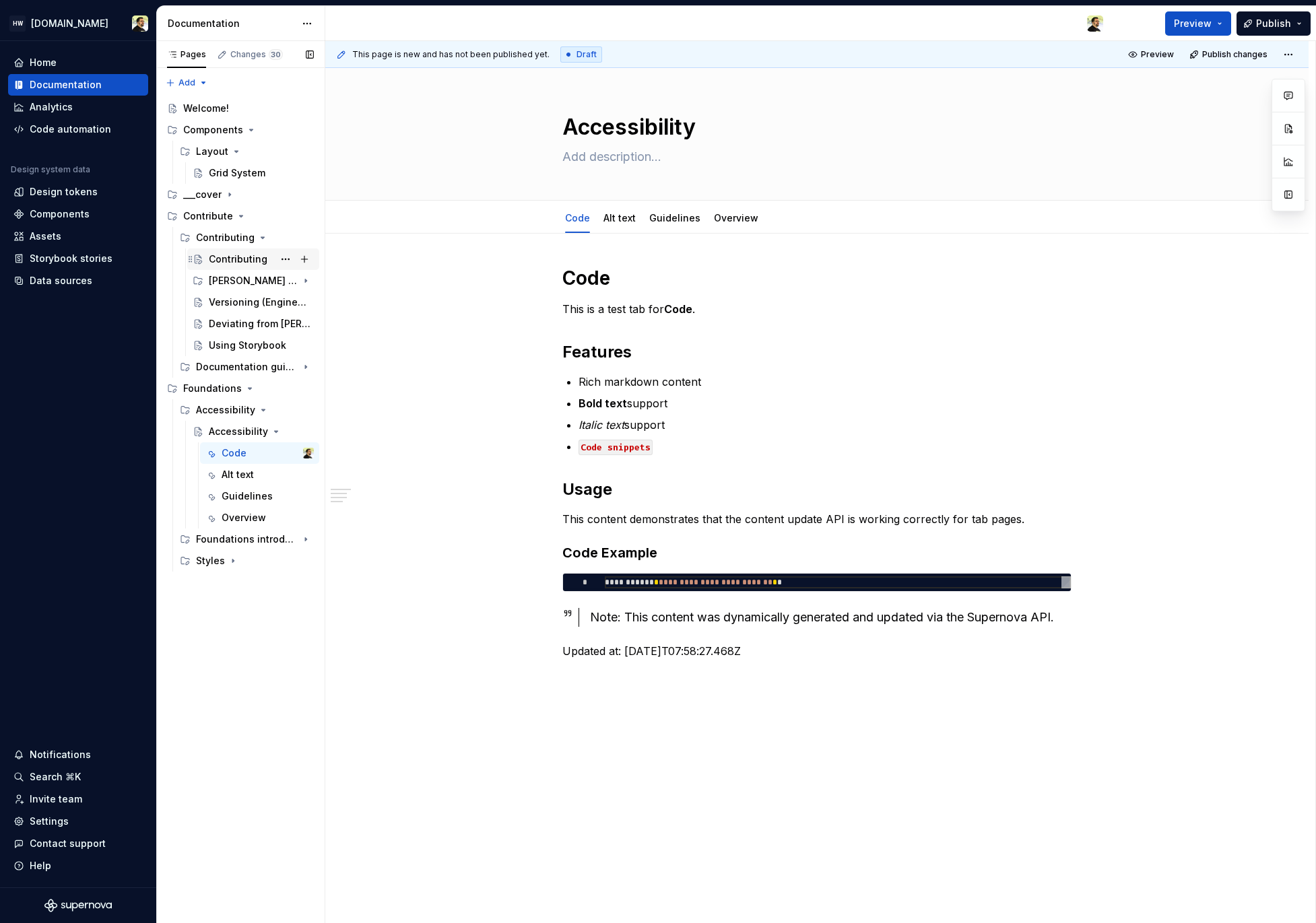
click at [228, 263] on div "Contributing" at bounding box center [238, 259] width 59 height 14
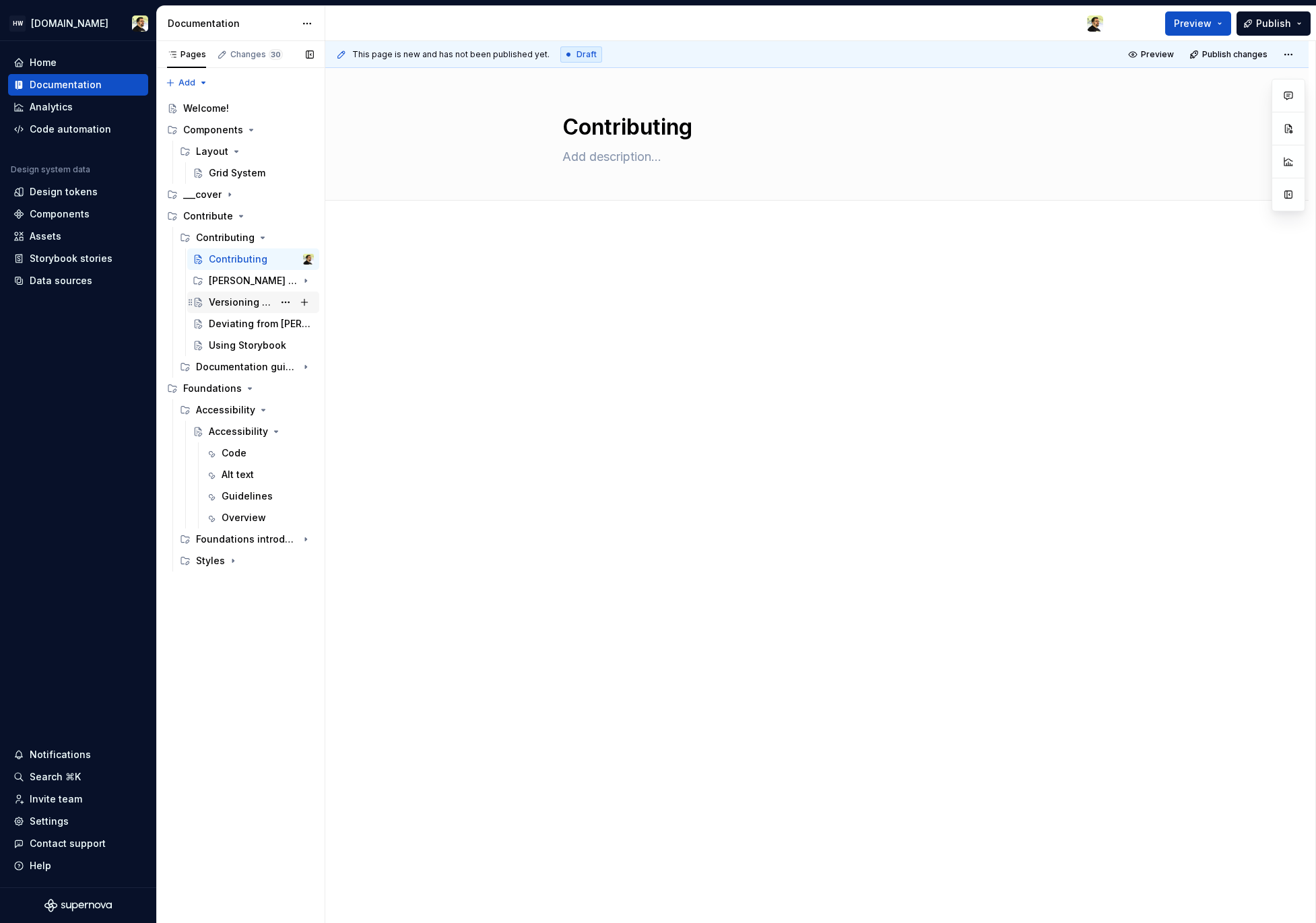
click at [233, 302] on div "Versioning (Engineering)" at bounding box center [241, 302] width 65 height 14
click at [226, 328] on div "Deviating from Norma" at bounding box center [241, 324] width 65 height 14
click at [241, 456] on div "Code" at bounding box center [233, 454] width 25 height 14
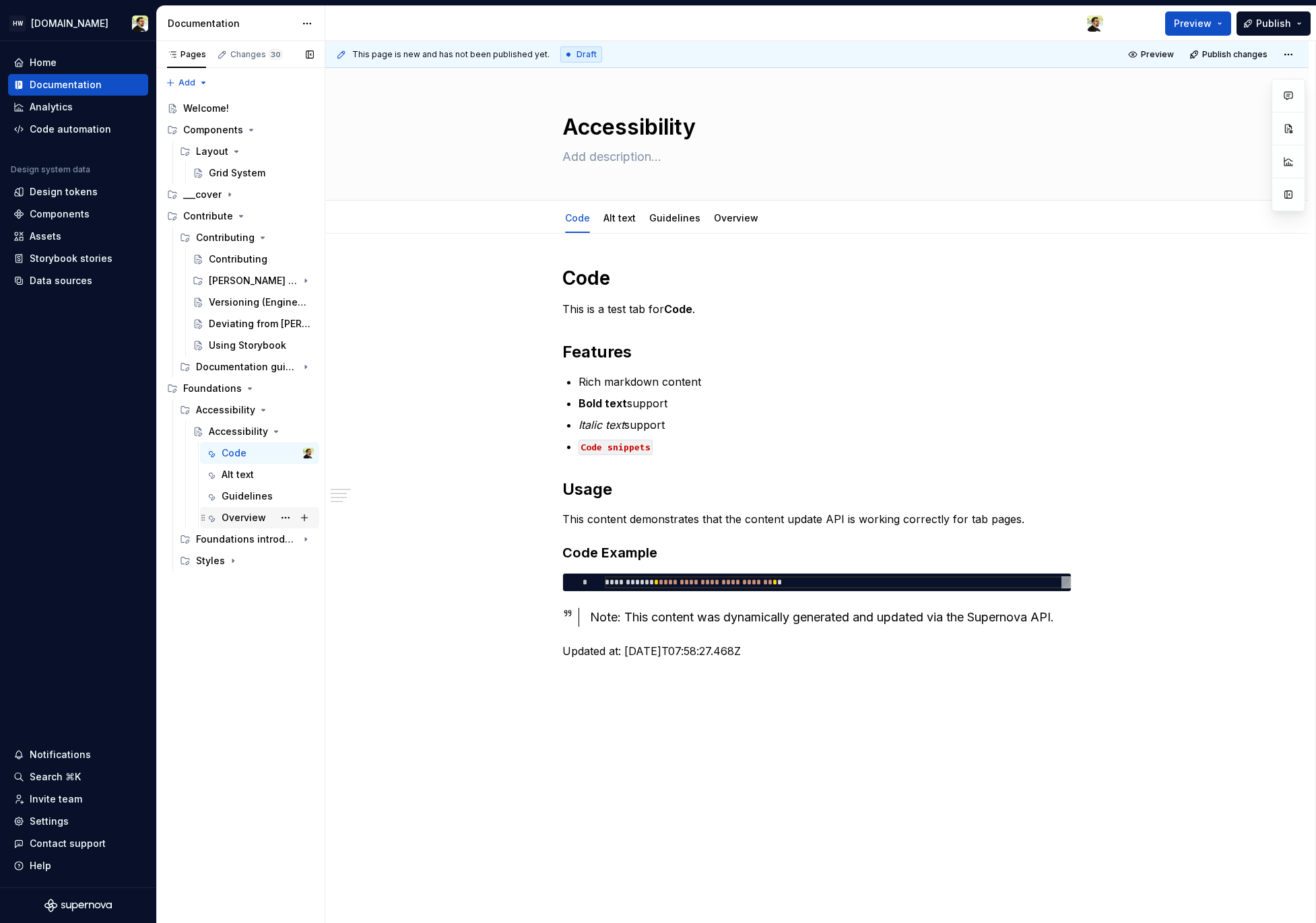
click at [251, 519] on div "Overview" at bounding box center [243, 518] width 44 height 14
click at [563, 200] on div "Accessibility" at bounding box center [817, 134] width 509 height 132
click at [566, 212] on link "Code" at bounding box center [577, 217] width 25 height 11
click at [226, 537] on div "Foundations introduction" at bounding box center [228, 539] width 64 height 14
click at [200, 587] on div "Styles" at bounding box center [211, 582] width 29 height 14
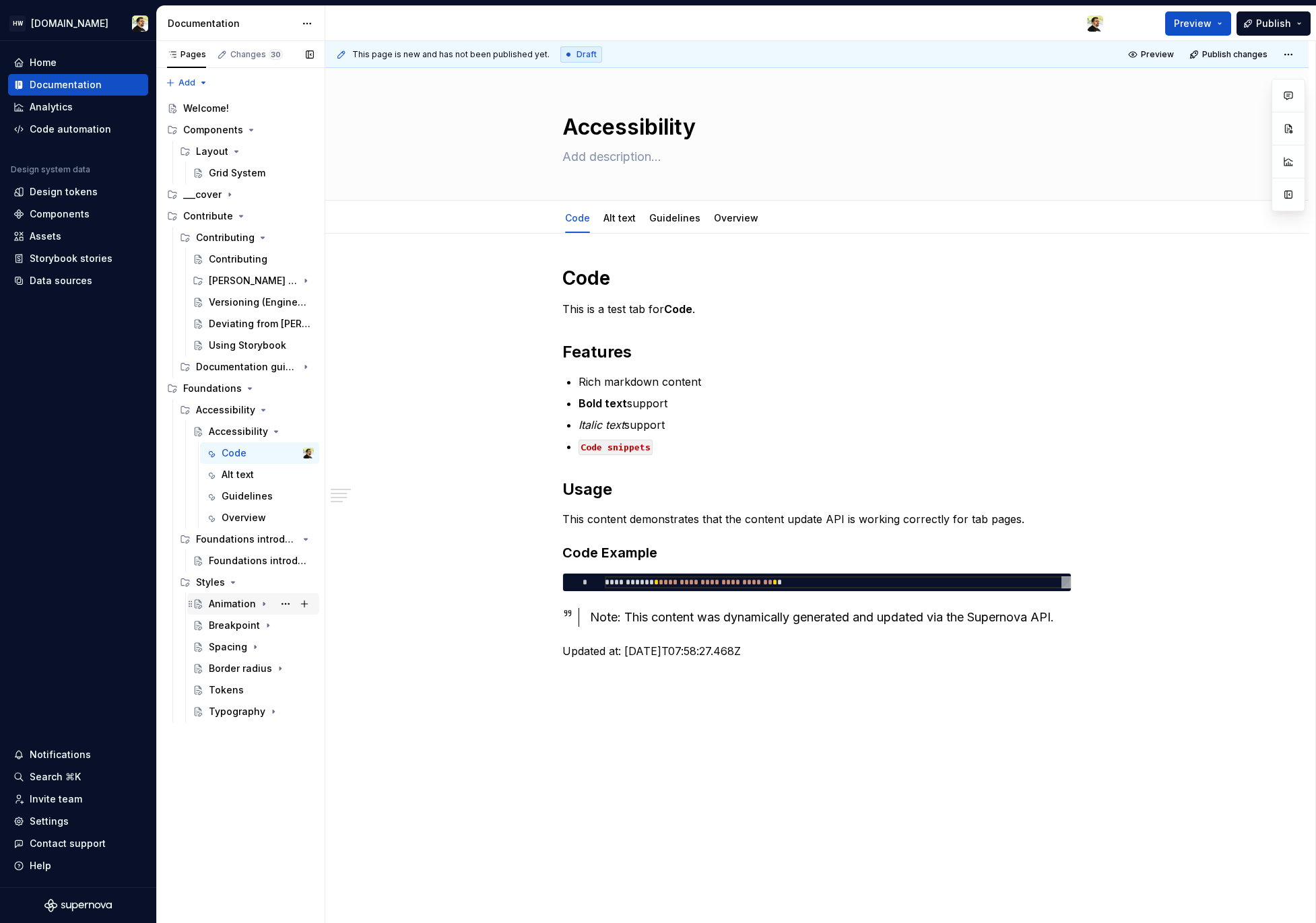
click at [230, 599] on div "Animation" at bounding box center [232, 604] width 48 height 14
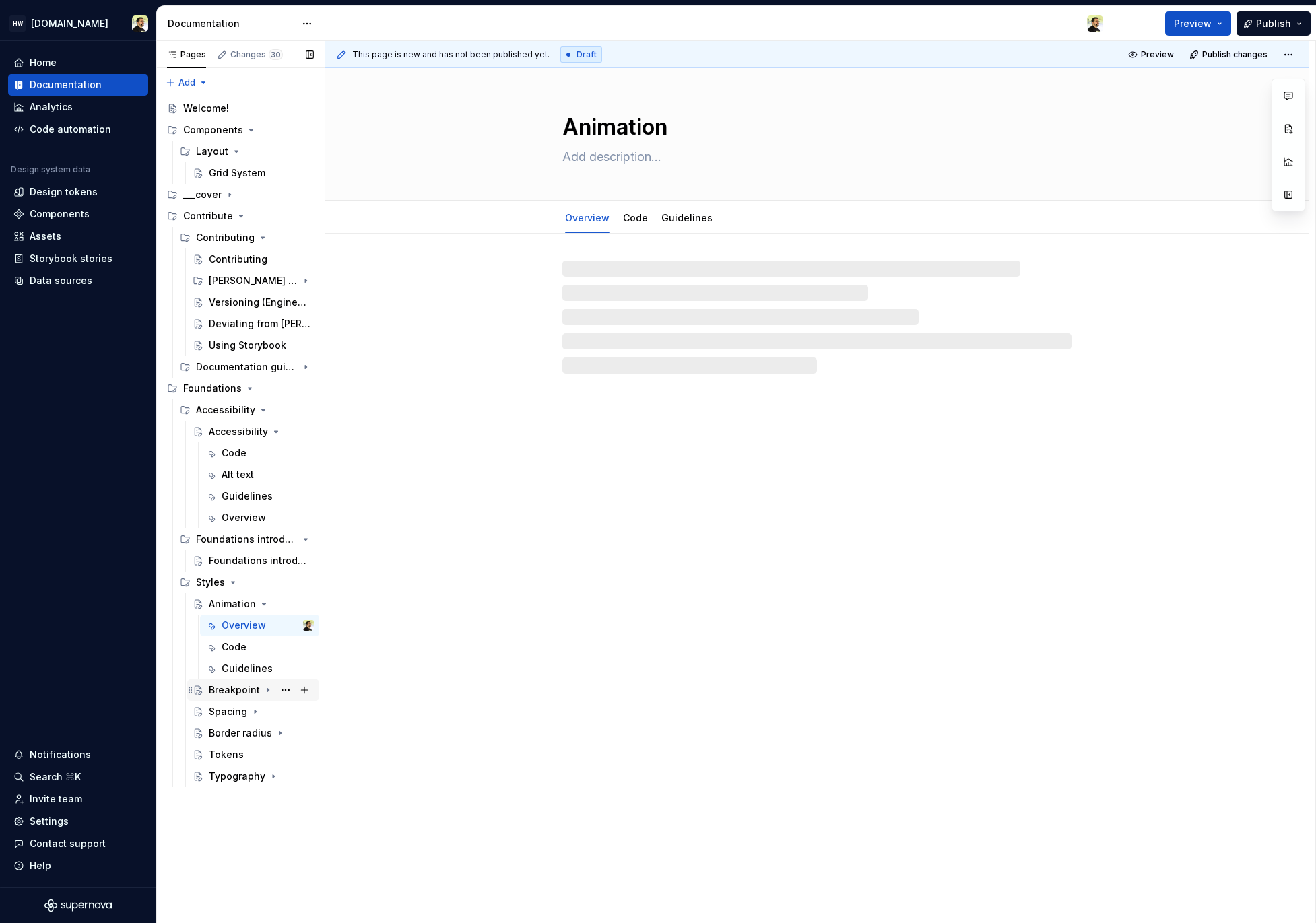
click at [226, 684] on div "Breakpoint" at bounding box center [234, 691] width 51 height 14
click at [233, 780] on div "Spacing" at bounding box center [228, 777] width 38 height 14
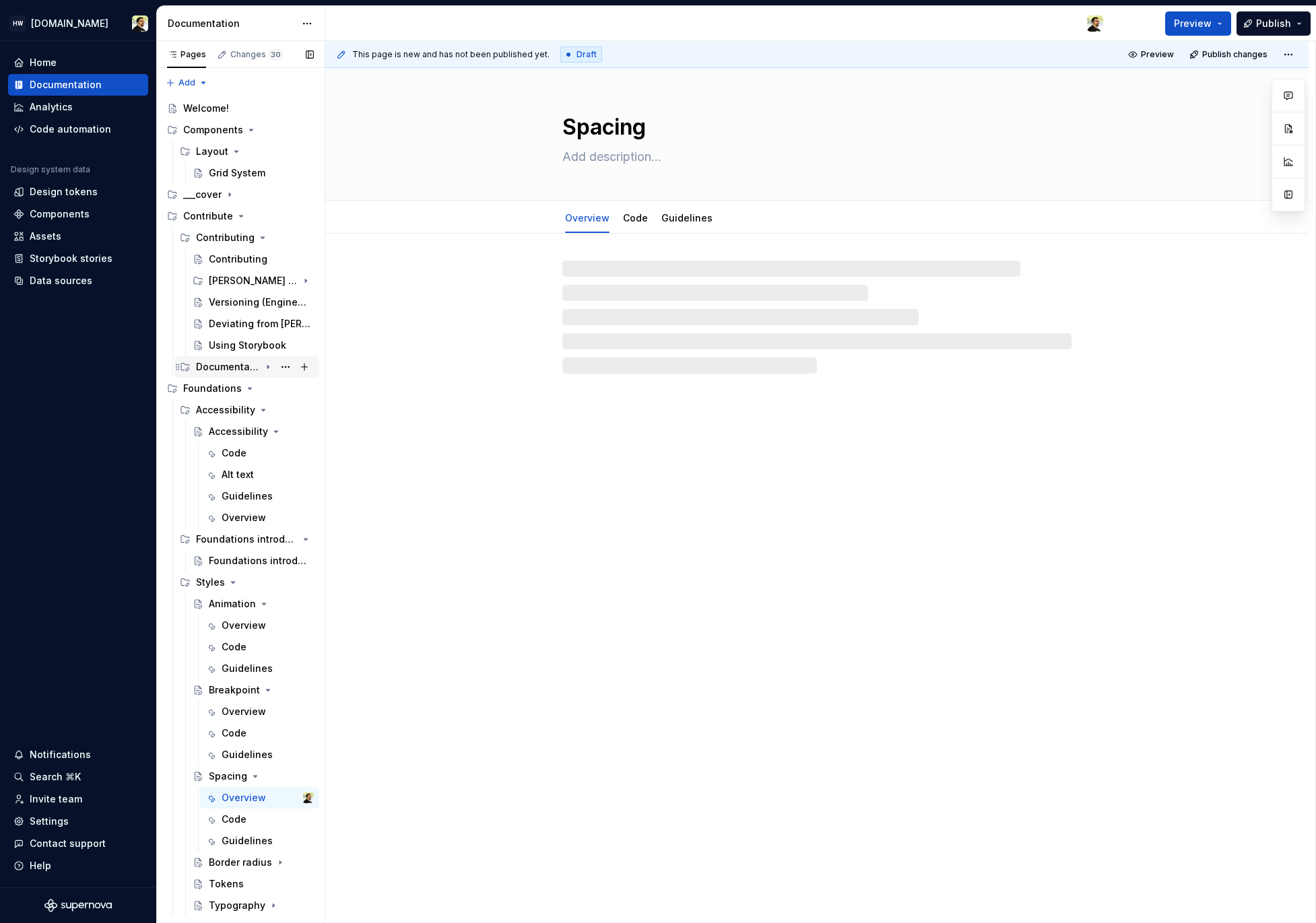
click at [230, 362] on div "Documentation guidelines" at bounding box center [228, 367] width 64 height 14
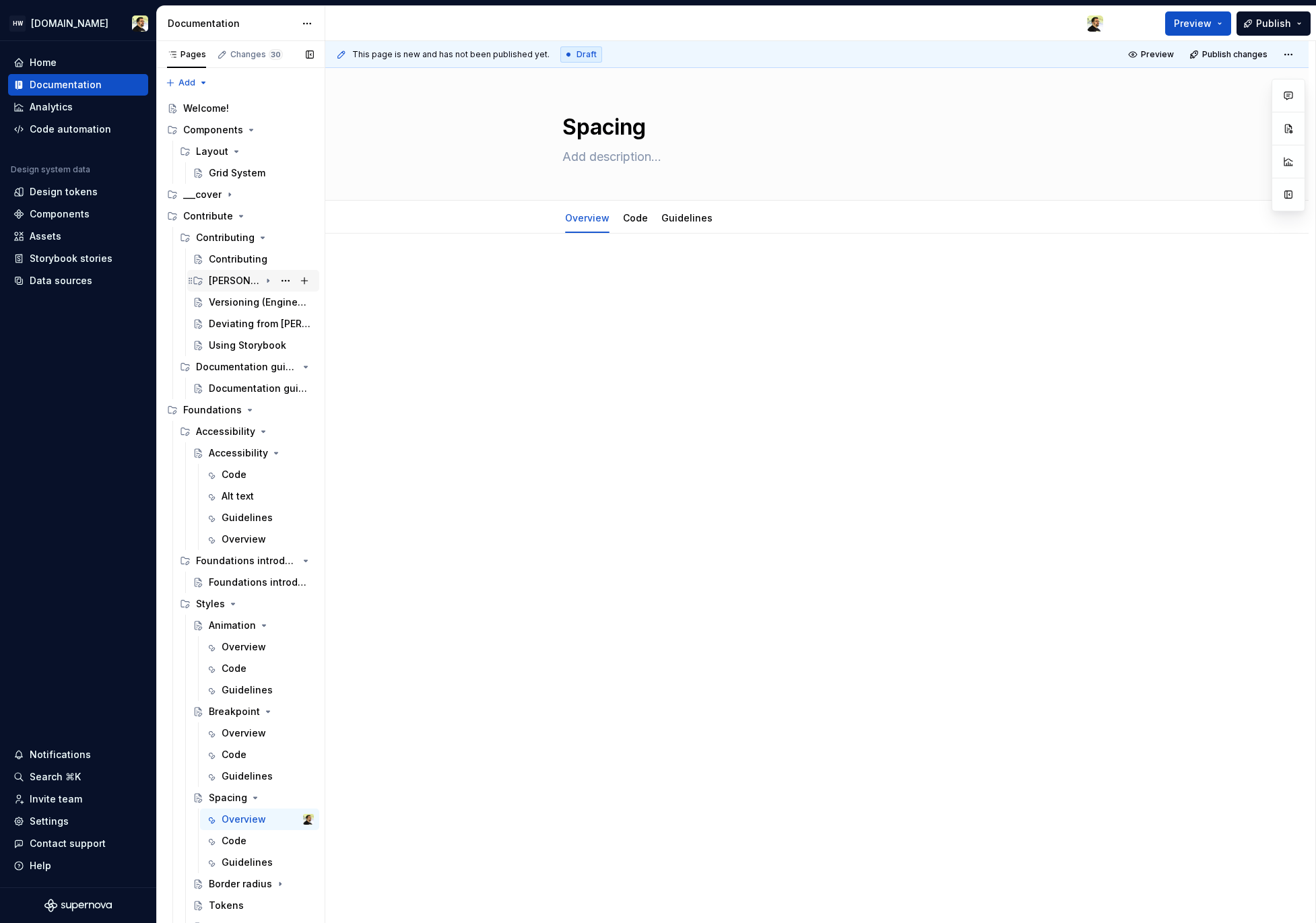
click at [223, 282] on div "Norma workflow" at bounding box center [234, 281] width 51 height 14
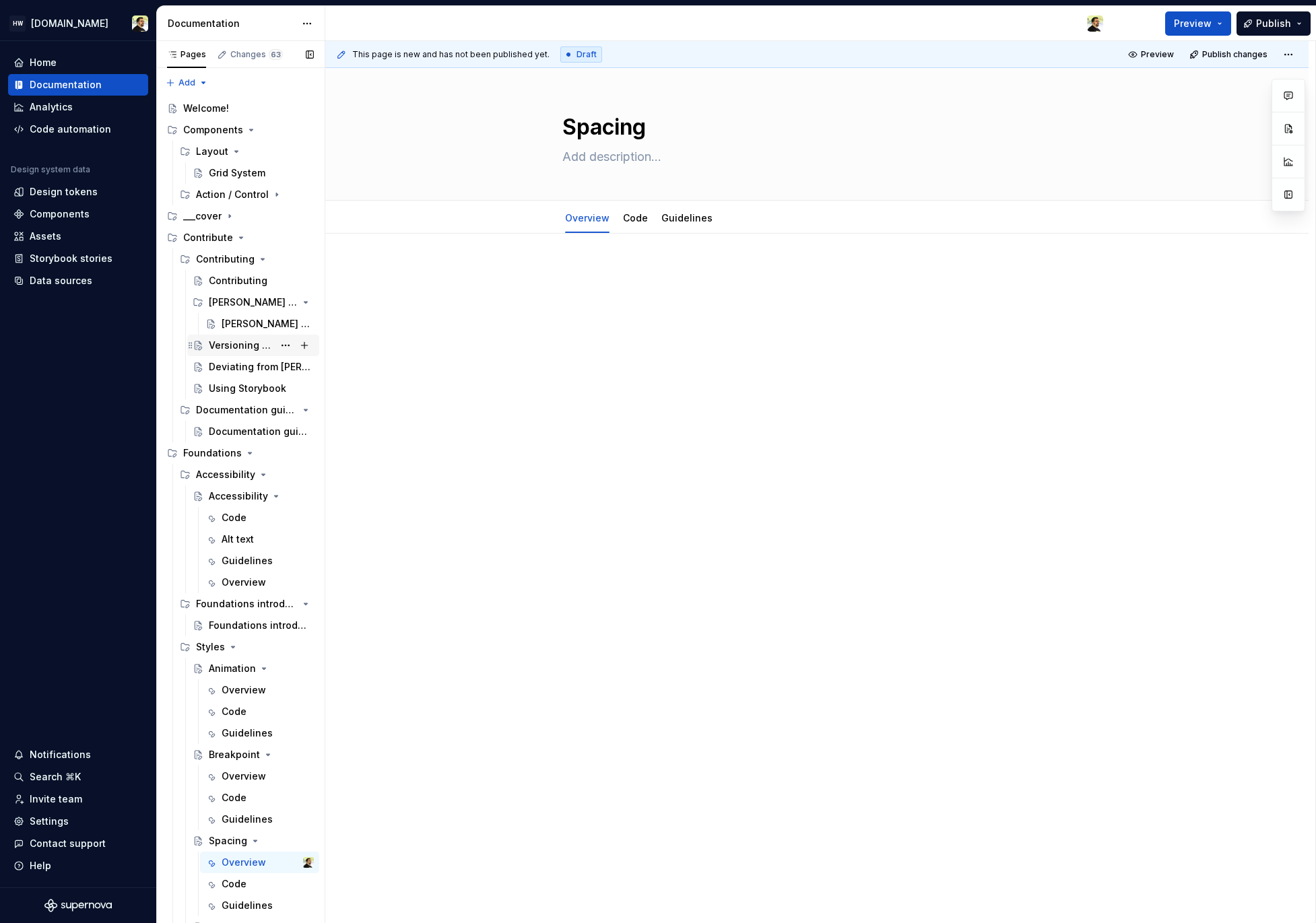
scroll to position [184, 0]
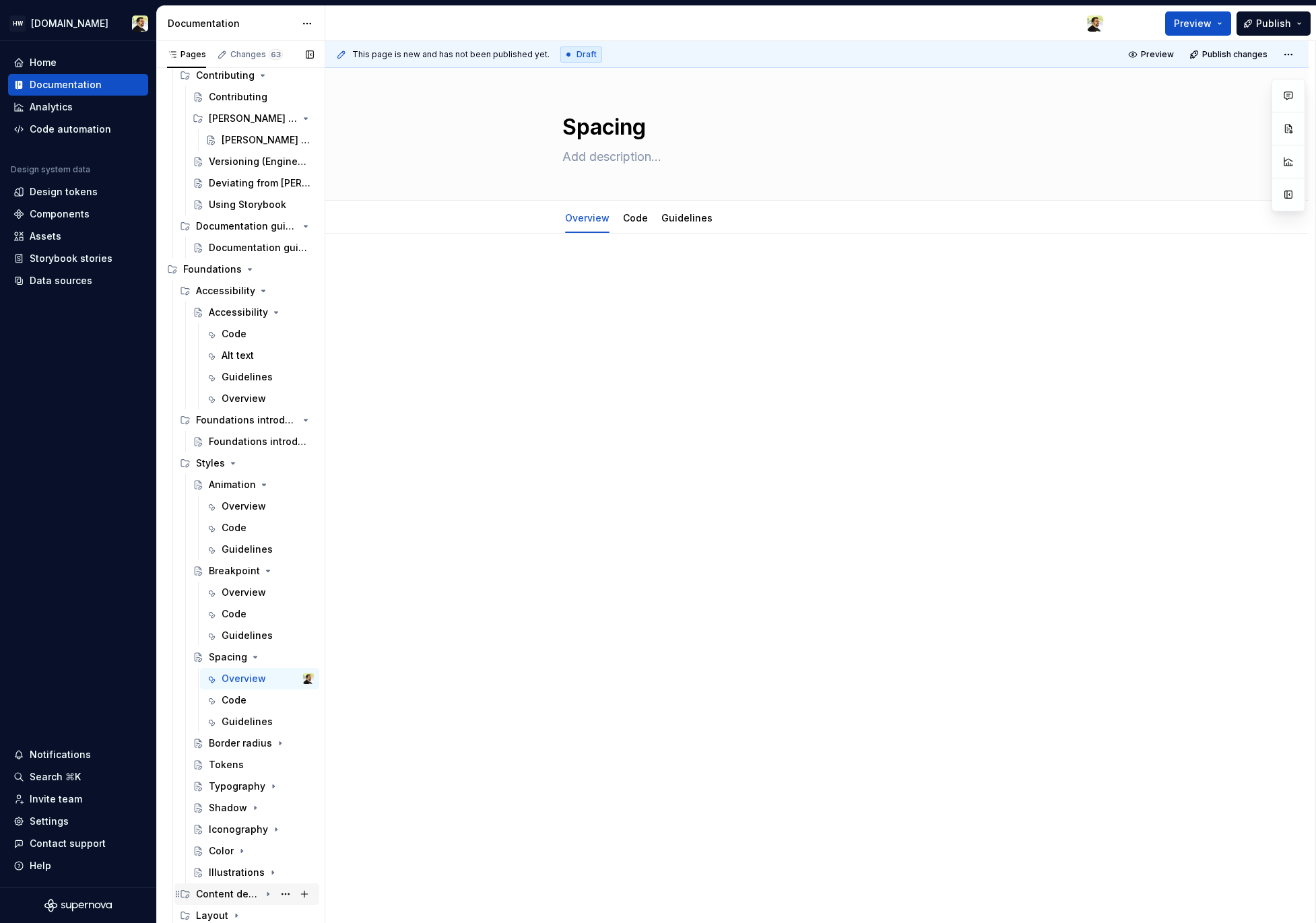
click at [245, 894] on div "Content design" at bounding box center [228, 894] width 64 height 14
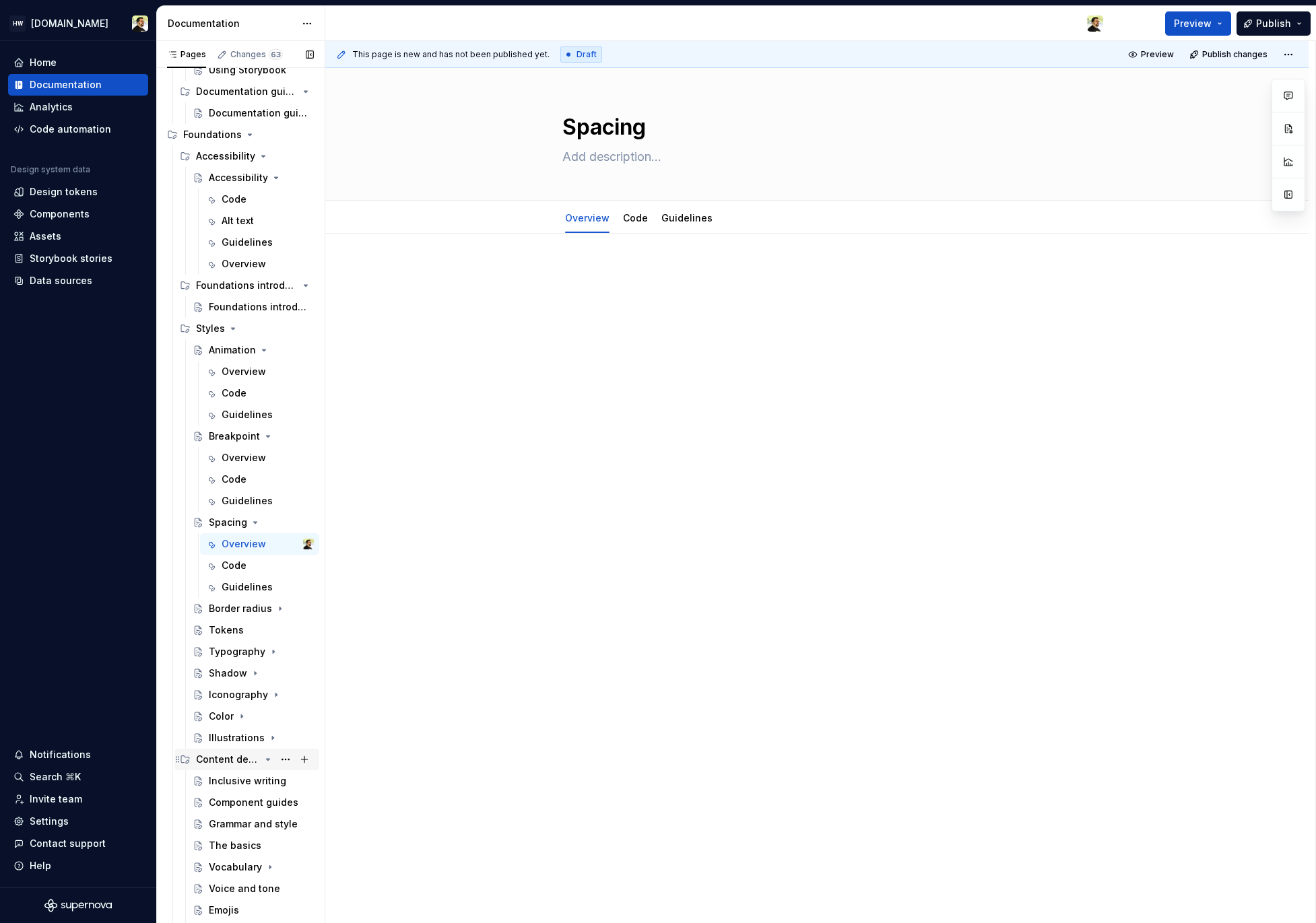
scroll to position [356, 0]
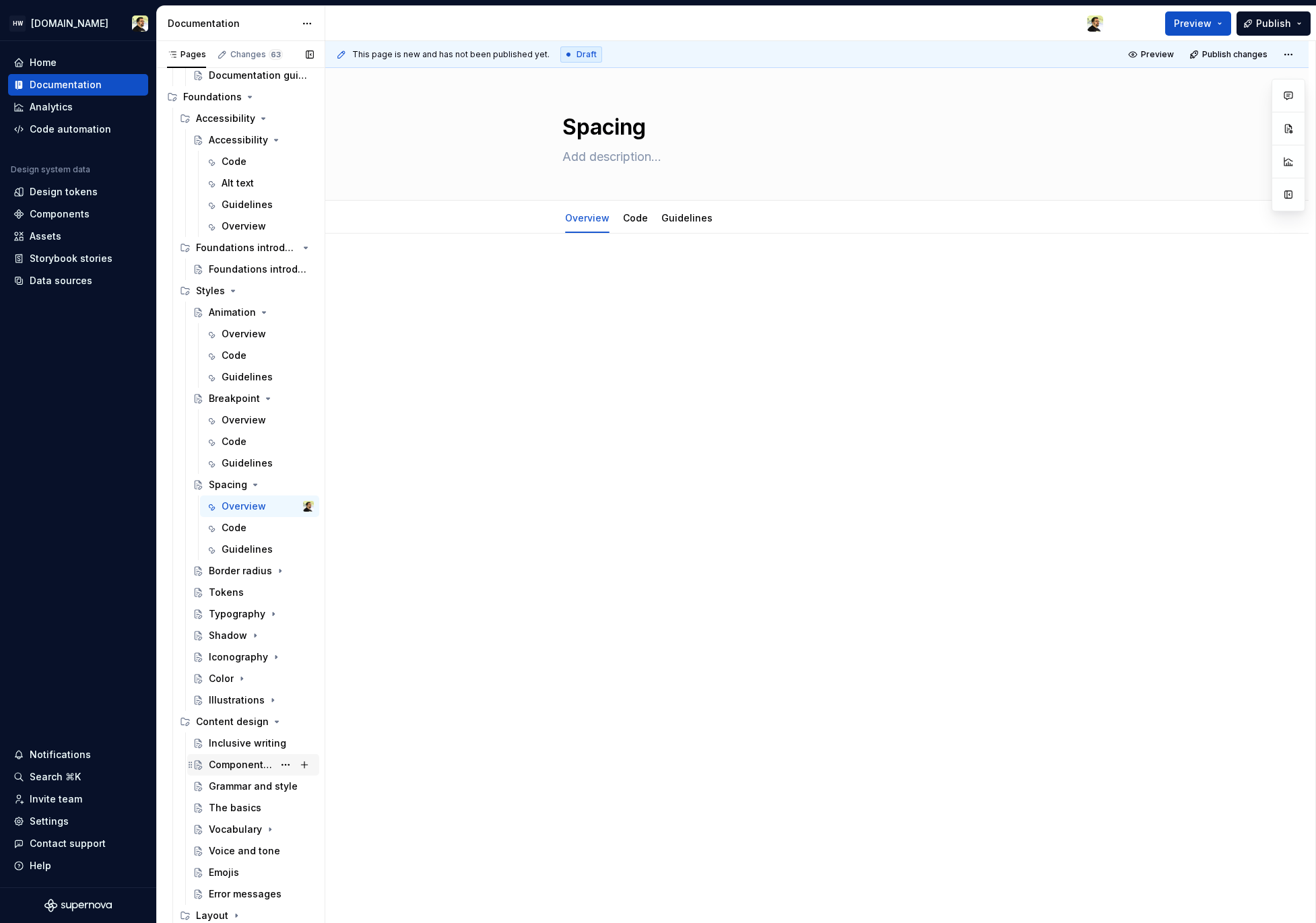
click at [243, 770] on div "Component guides" at bounding box center [241, 765] width 65 height 14
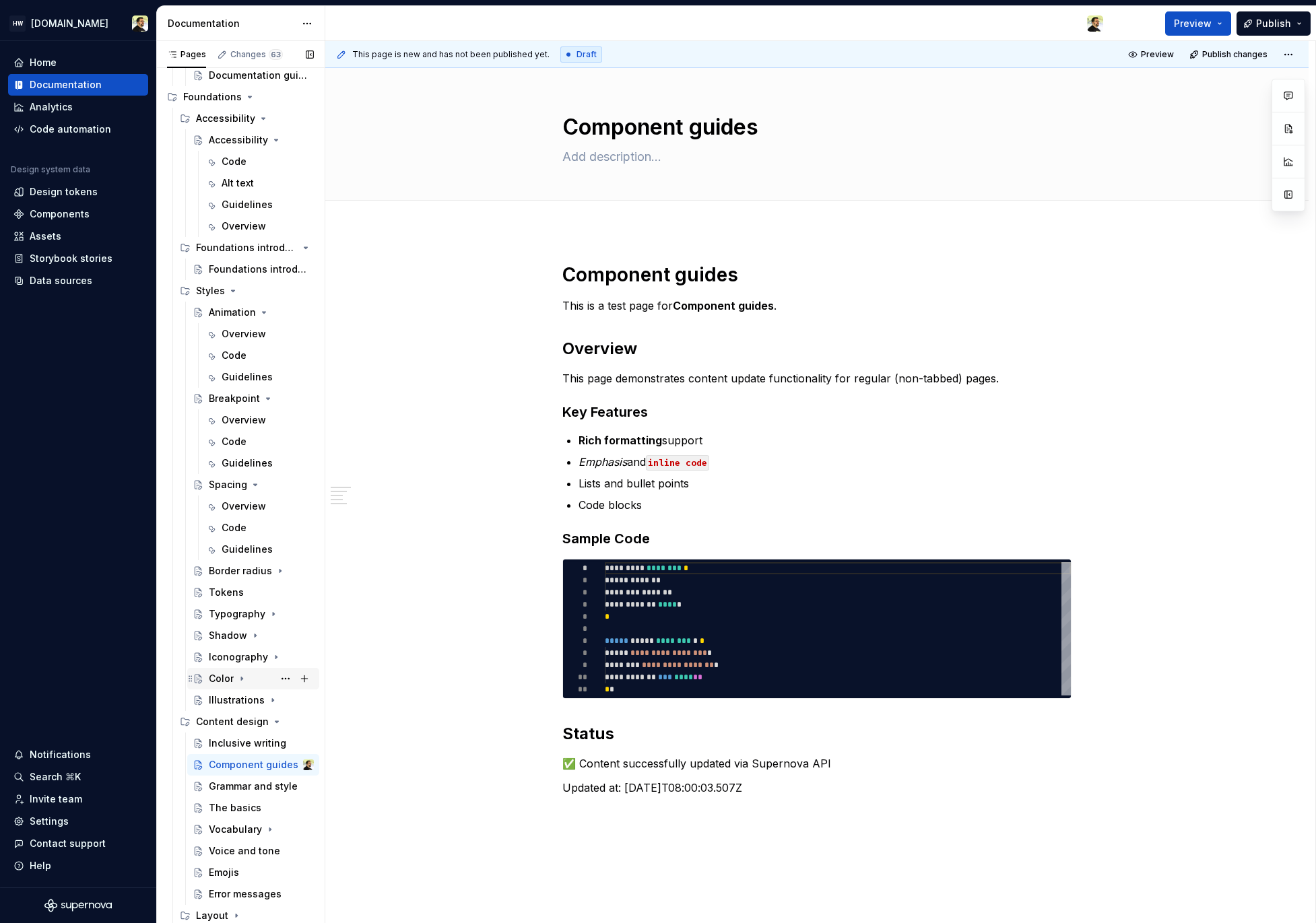
click at [221, 678] on div "Color" at bounding box center [221, 679] width 25 height 14
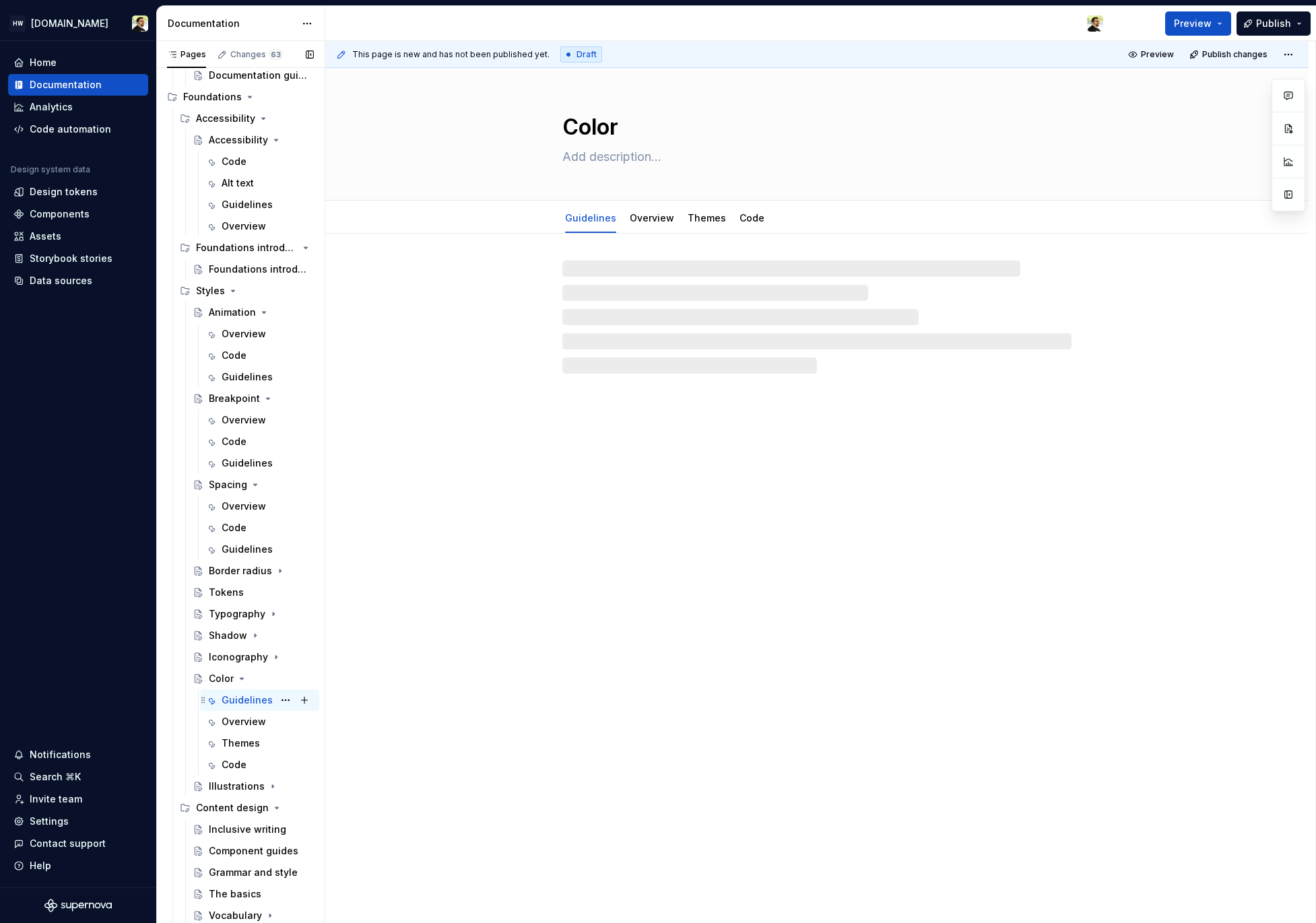
click at [226, 706] on div "Guidelines" at bounding box center [246, 701] width 51 height 14
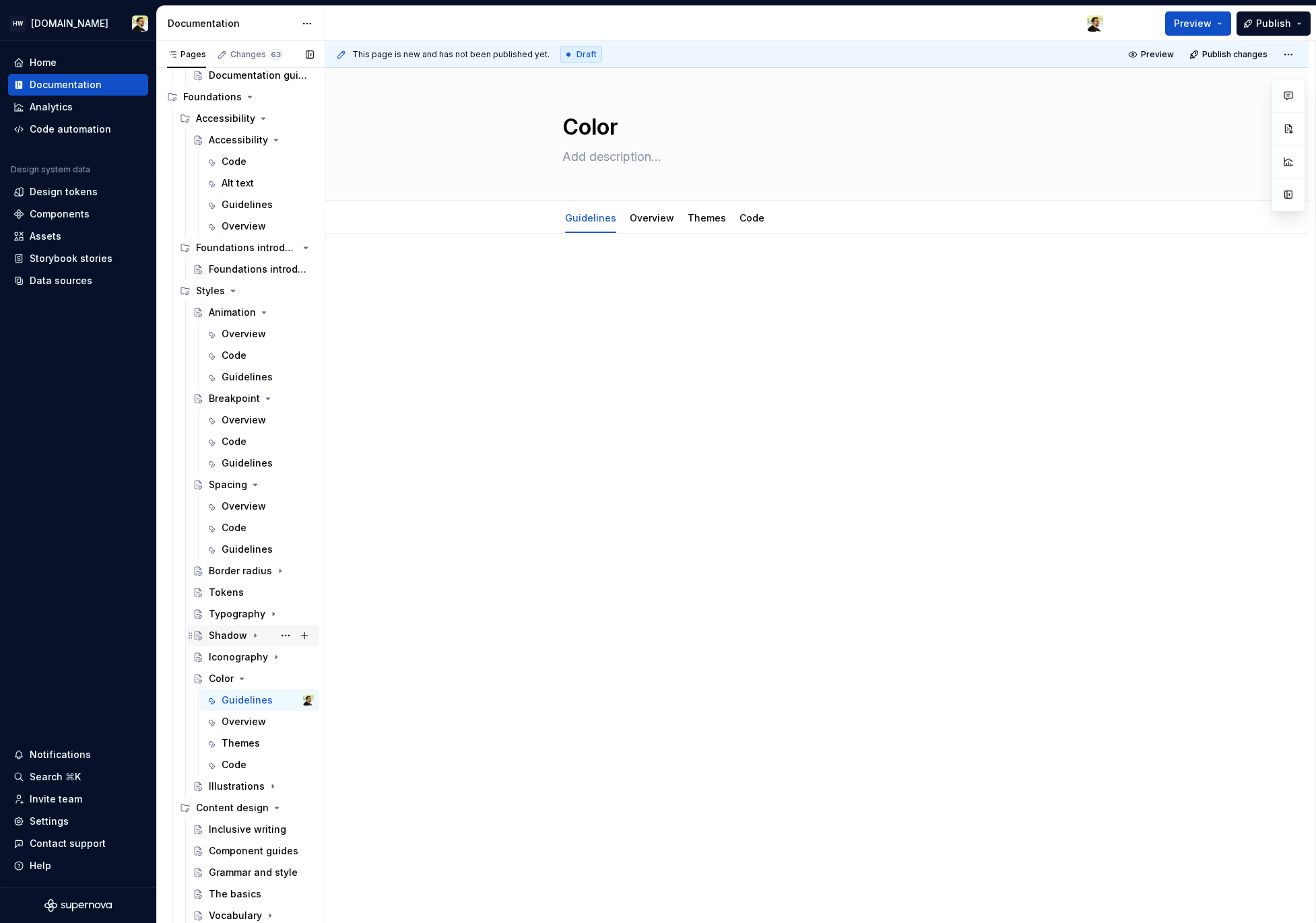
click at [217, 631] on div "Shadow" at bounding box center [228, 636] width 38 height 14
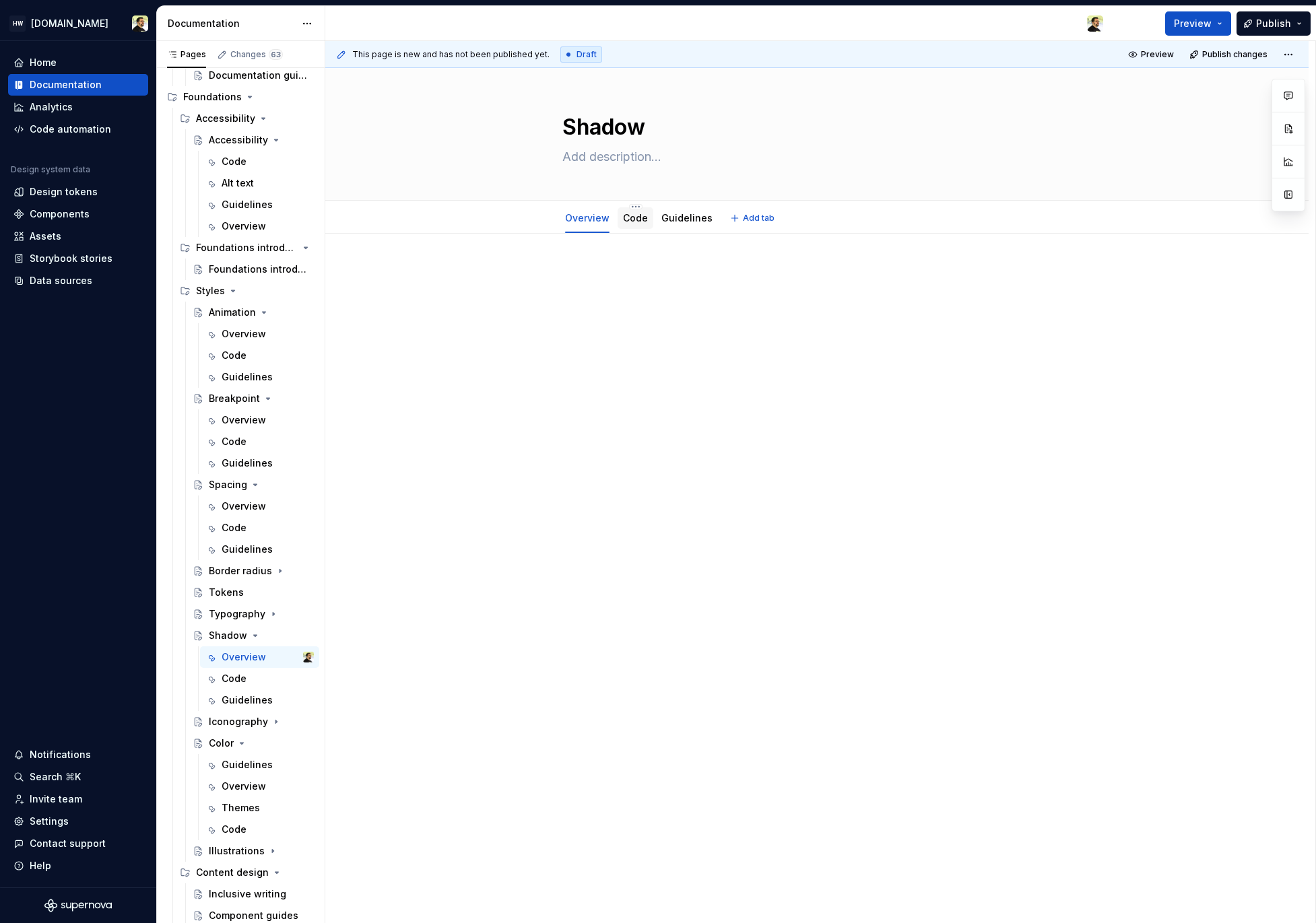
click at [631, 215] on link "Code" at bounding box center [635, 217] width 25 height 11
click at [226, 590] on div "Tokens" at bounding box center [226, 593] width 35 height 14
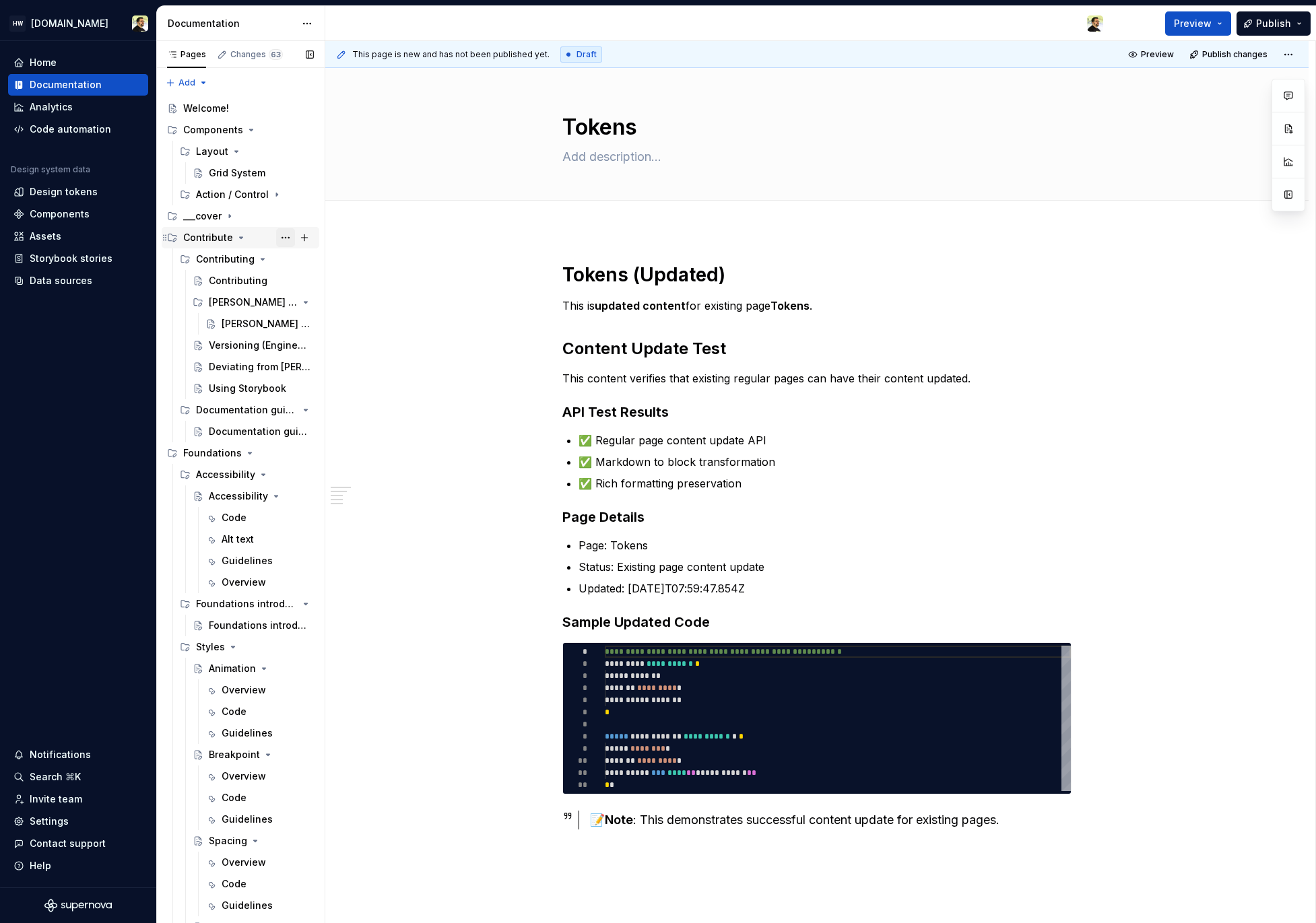
click at [276, 242] on button "Page tree" at bounding box center [285, 238] width 19 height 19
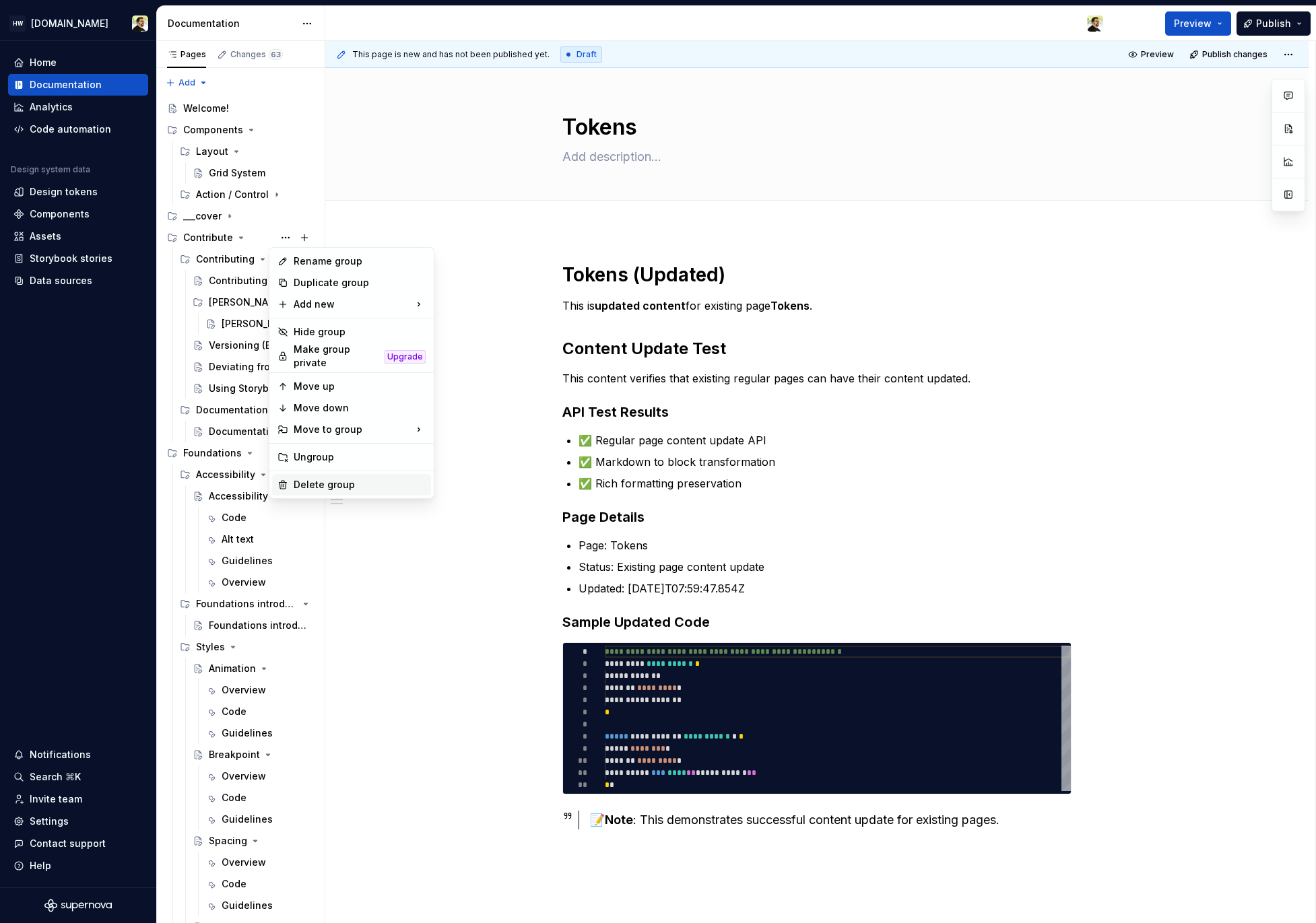
click at [327, 481] on div "Delete group" at bounding box center [359, 485] width 132 height 14
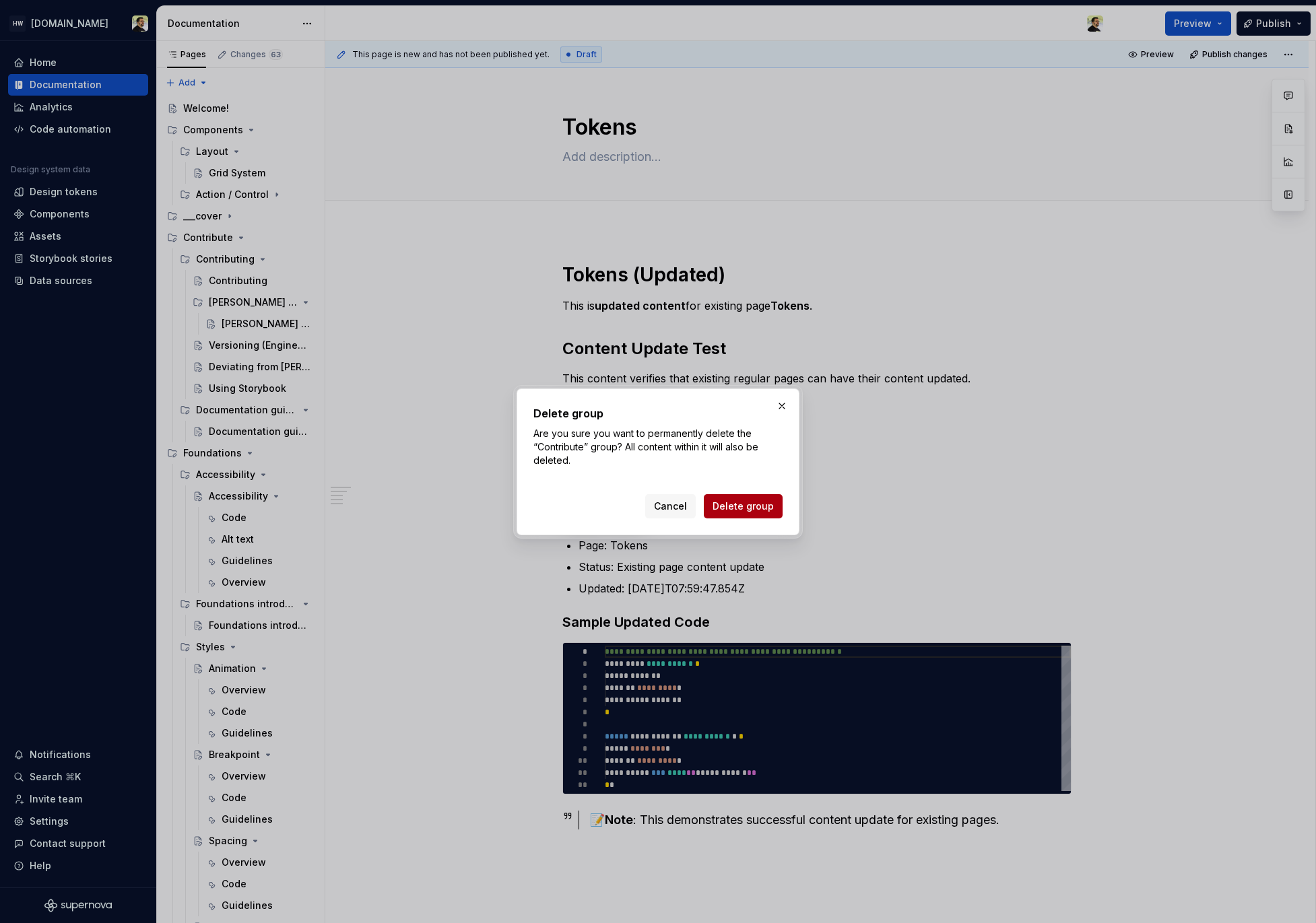
click at [718, 502] on span "Delete group" at bounding box center [742, 506] width 61 height 14
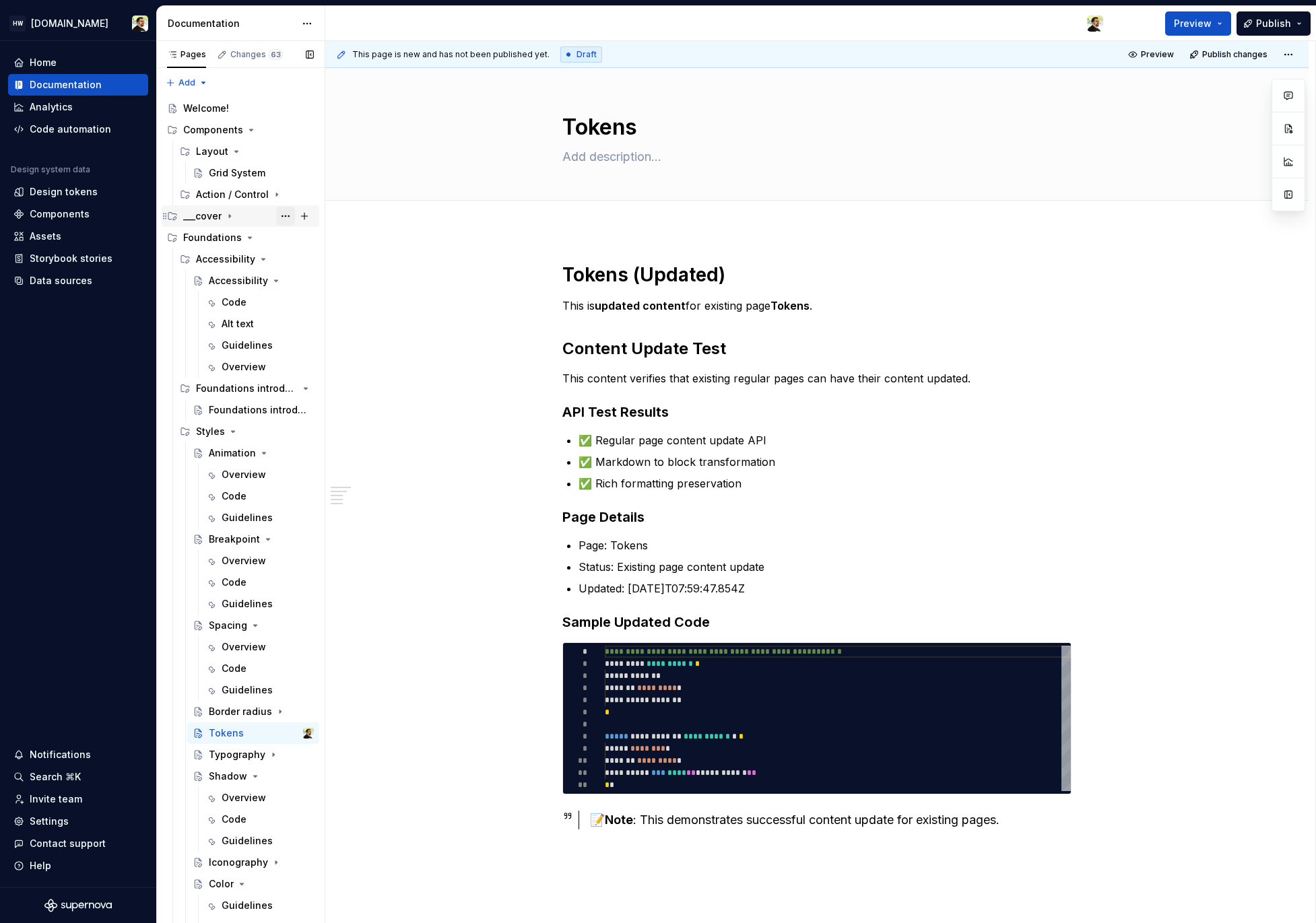
click at [276, 215] on button "Page tree" at bounding box center [285, 216] width 19 height 19
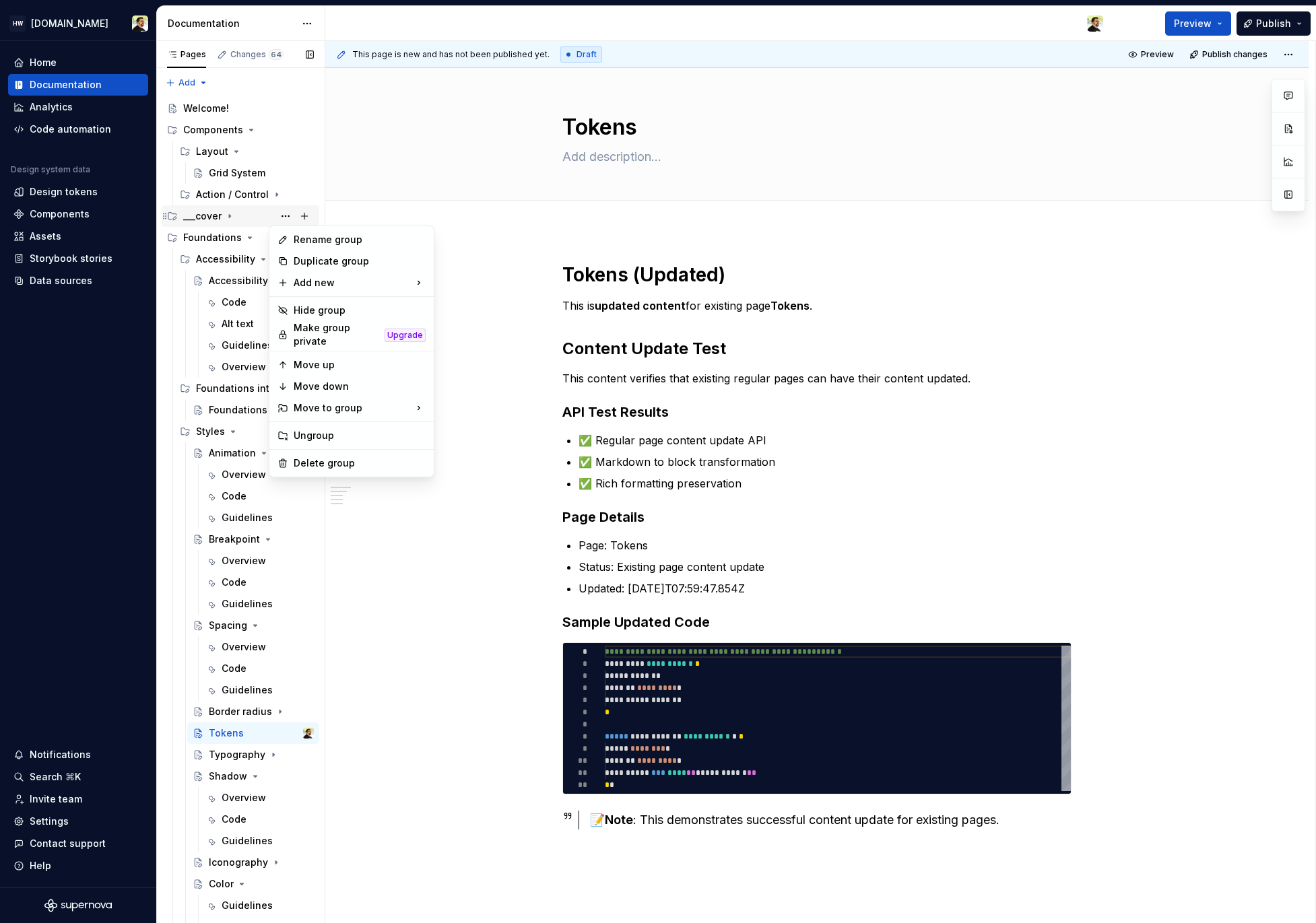
click at [242, 219] on div "Pages Changes 64 Add Accessibility guide for tree Page tree. Navigate the tree …" at bounding box center [240, 486] width 168 height 888
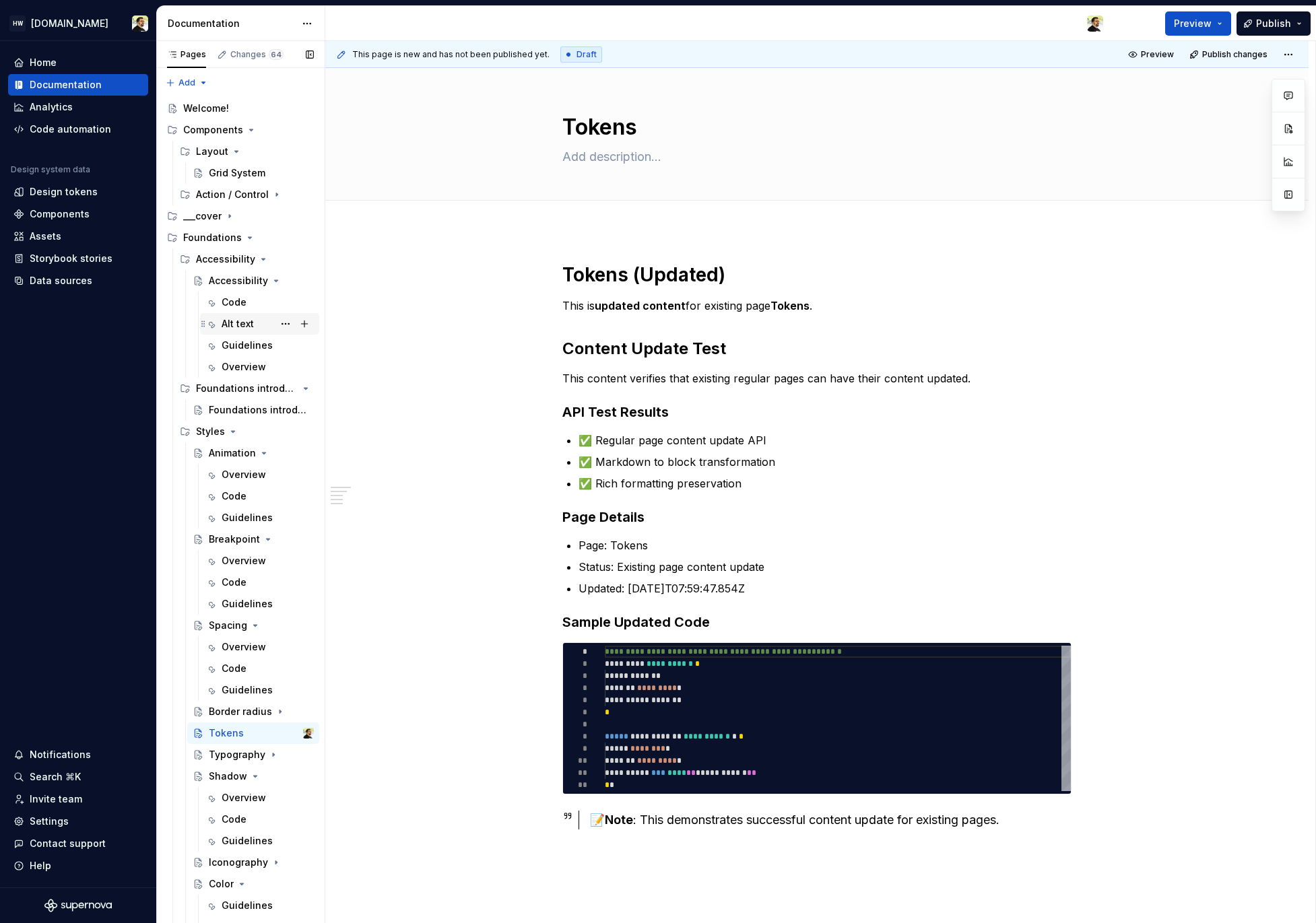
click at [242, 319] on div "Alt text" at bounding box center [237, 324] width 32 height 14
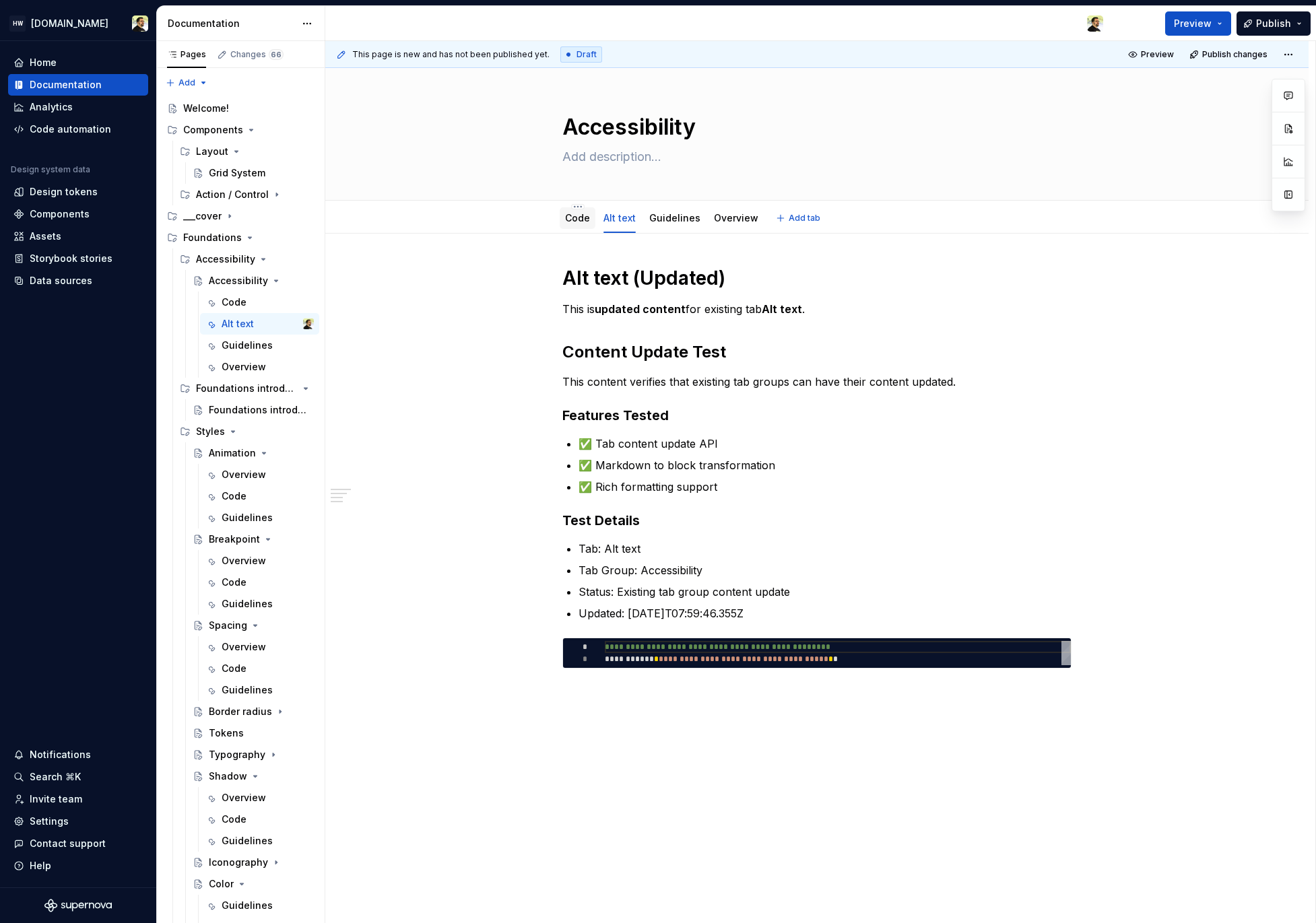
click at [578, 217] on link "Code" at bounding box center [577, 217] width 25 height 11
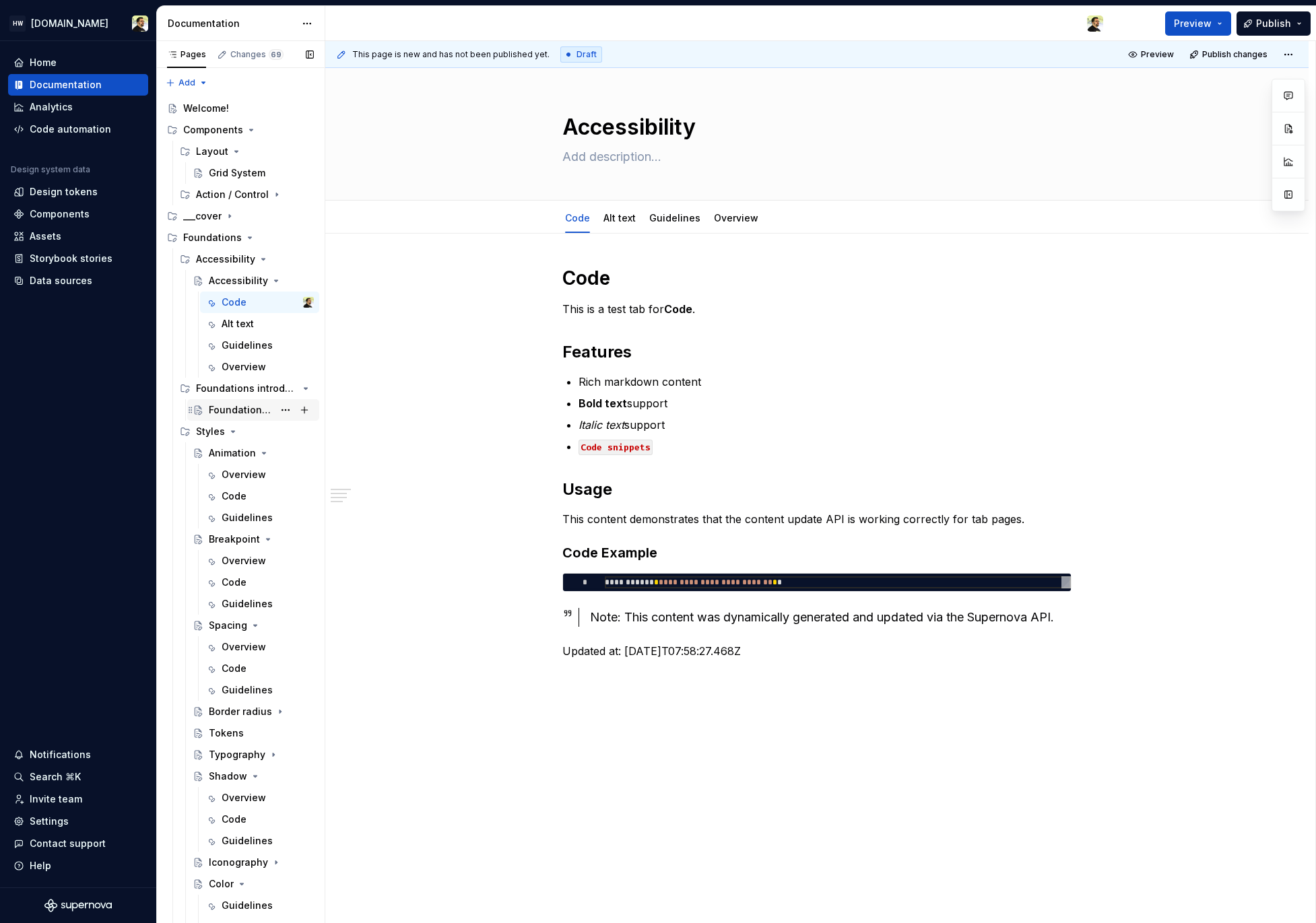
click at [232, 406] on div "Foundations introduction" at bounding box center [241, 411] width 65 height 14
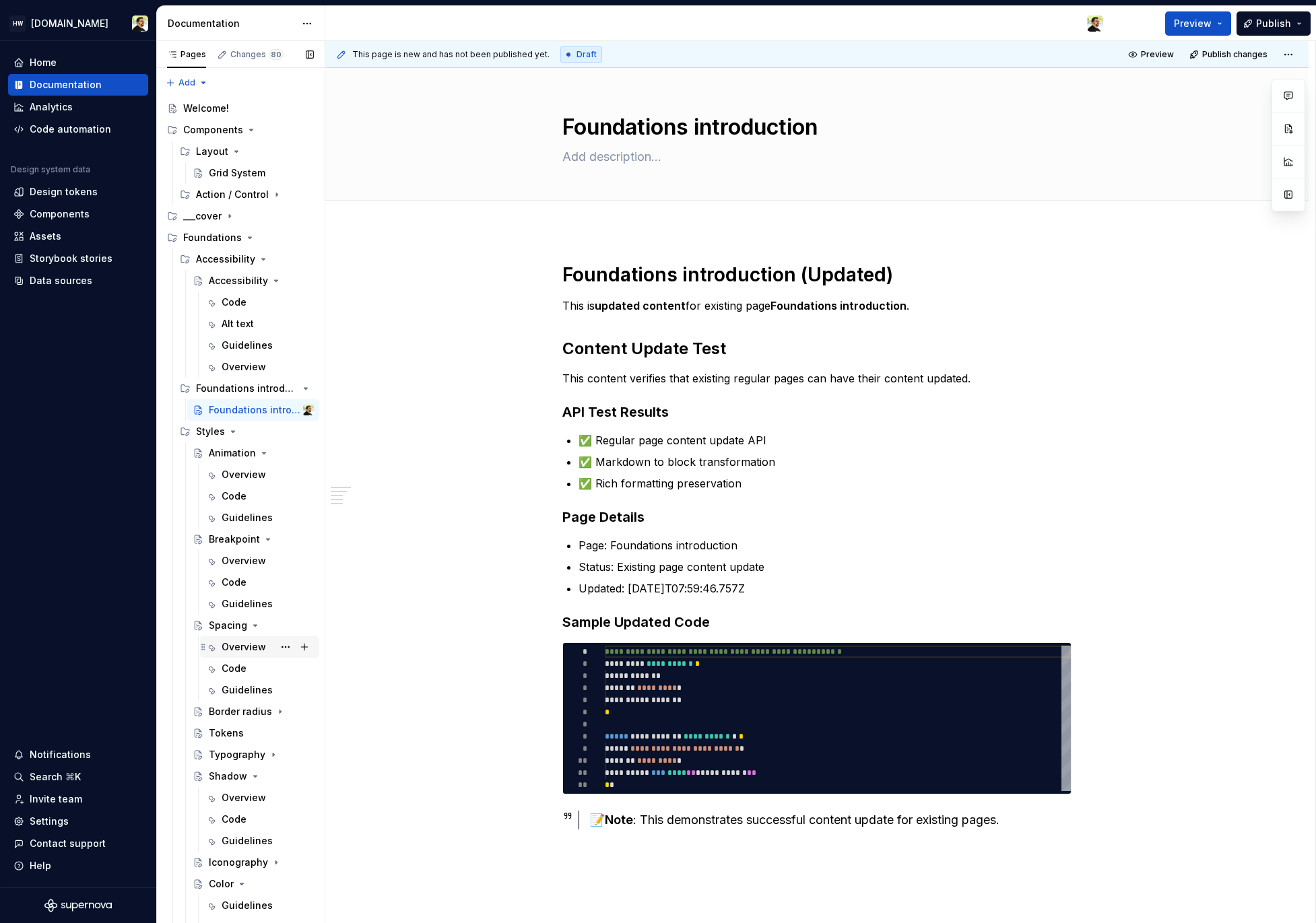
click at [237, 645] on div "Overview" at bounding box center [243, 647] width 44 height 14
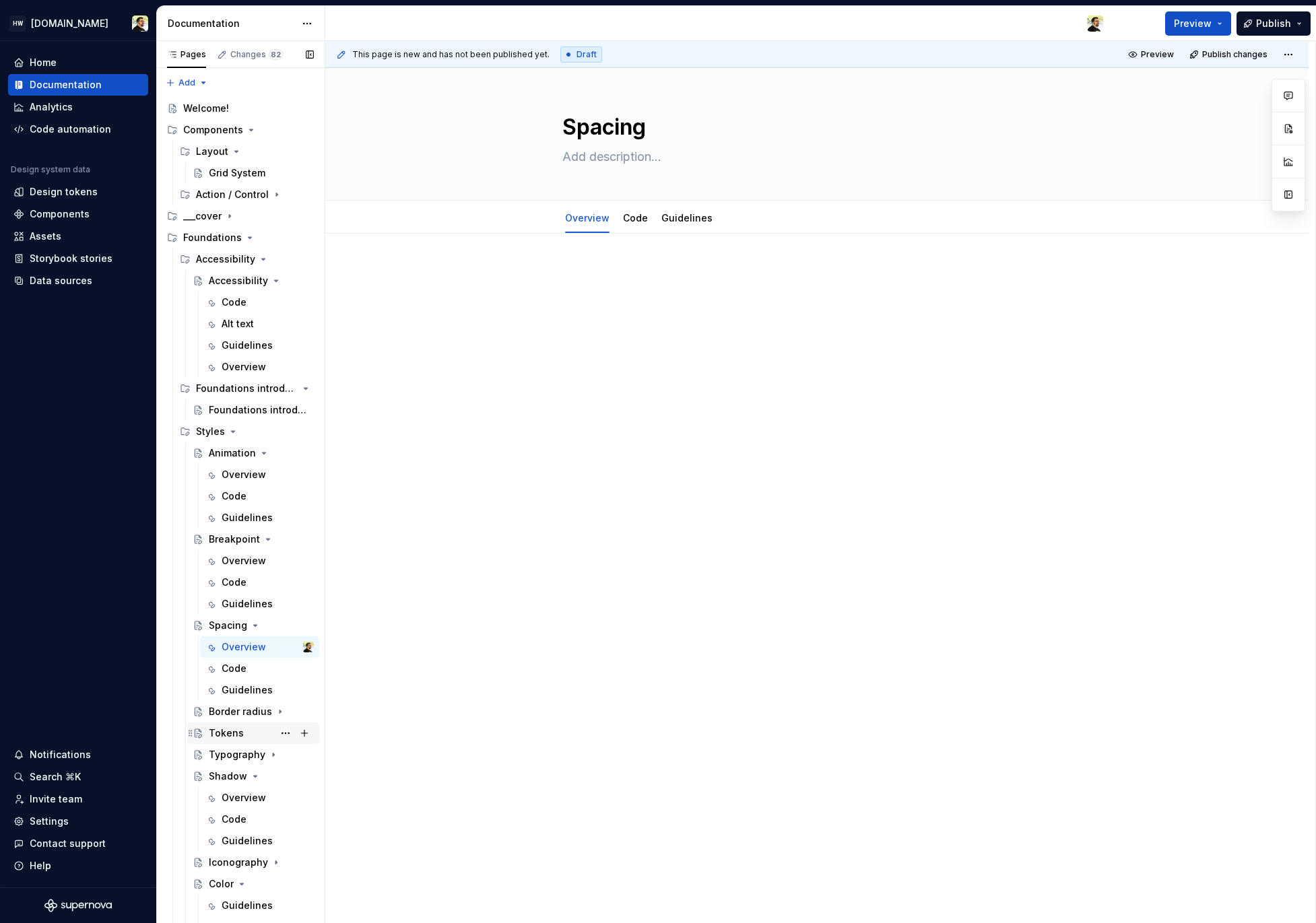
click at [228, 735] on div "Tokens" at bounding box center [226, 734] width 35 height 14
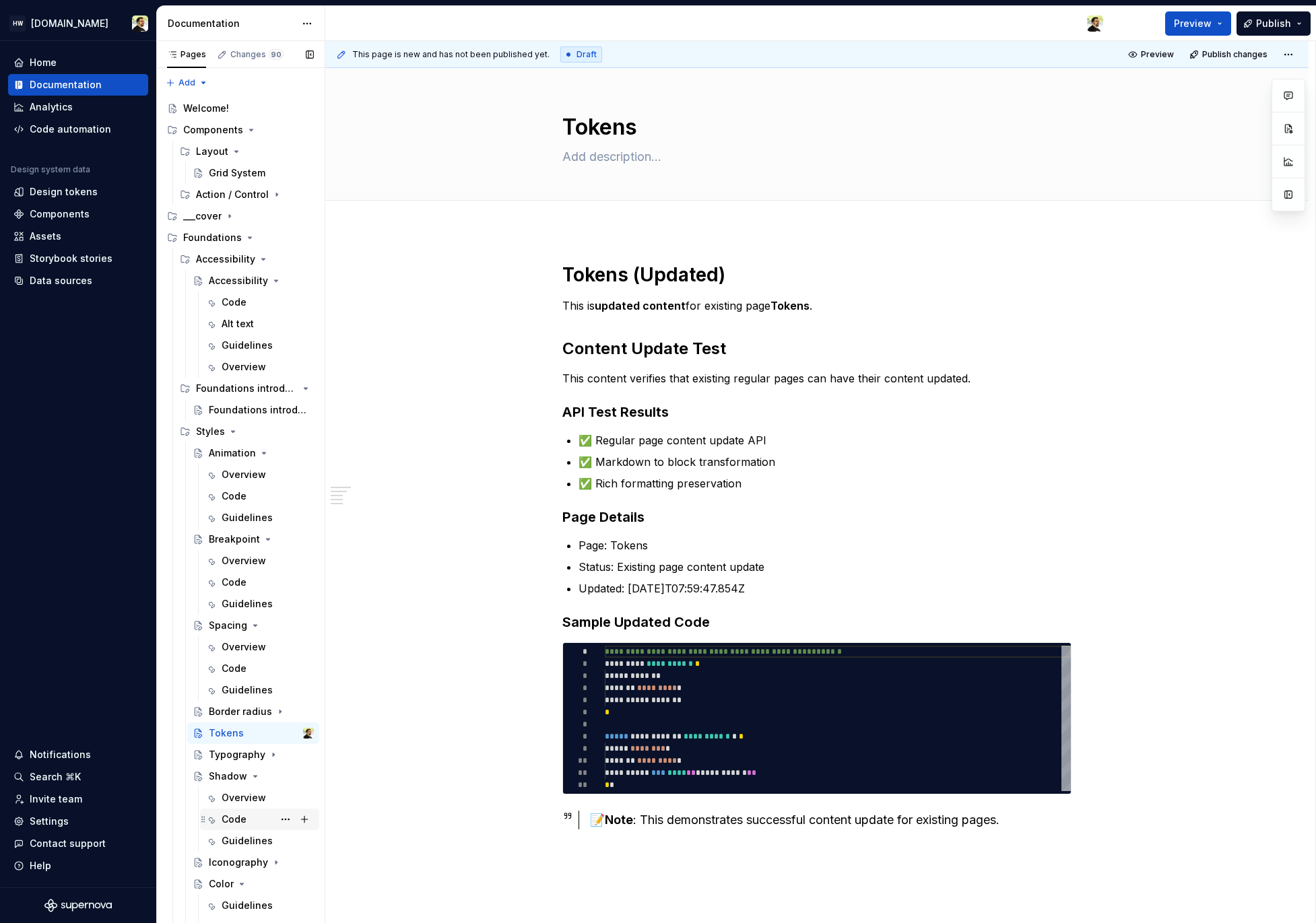
click at [242, 813] on div "Code" at bounding box center [233, 820] width 25 height 14
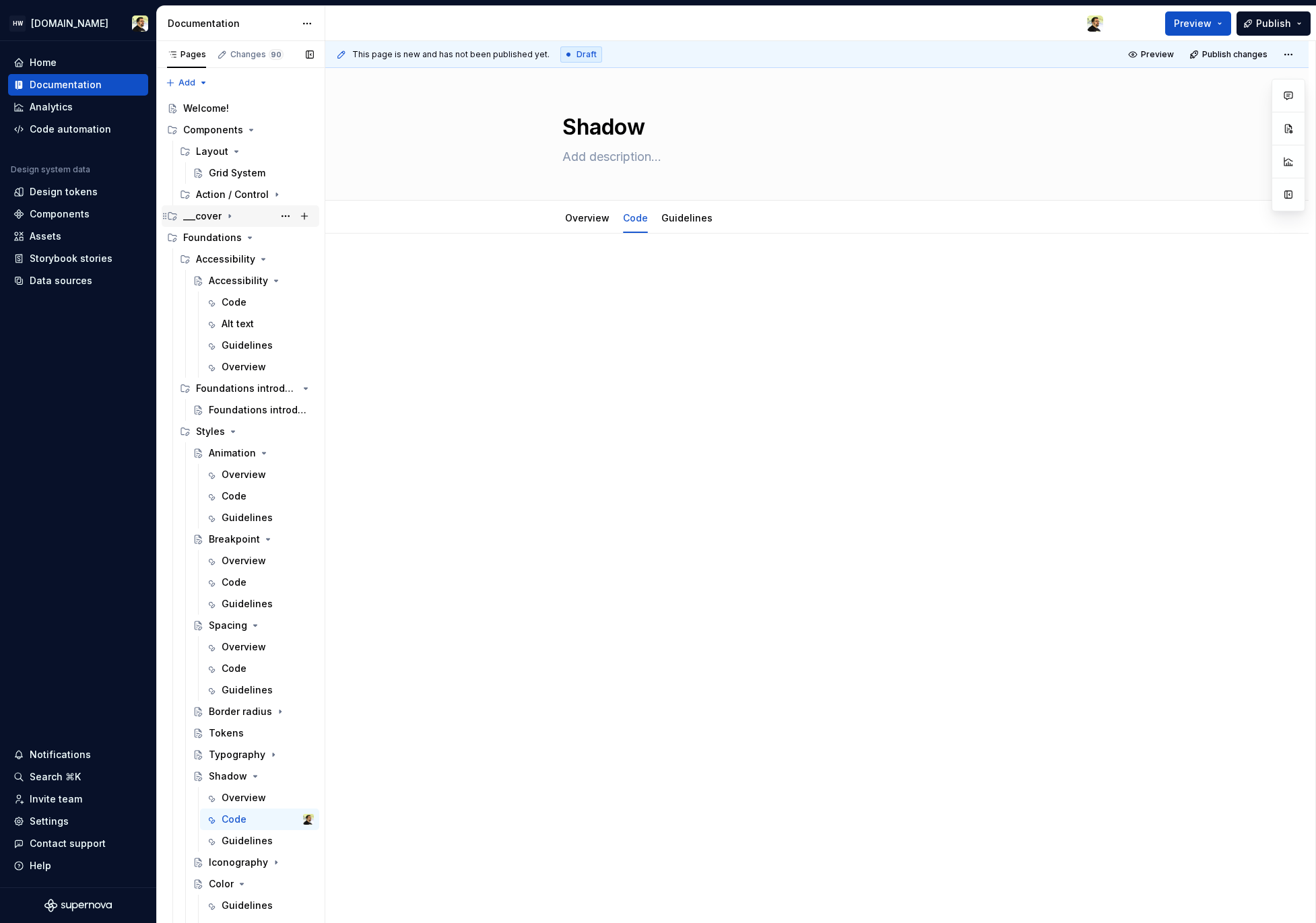
click at [222, 208] on div "___cover" at bounding box center [248, 216] width 130 height 19
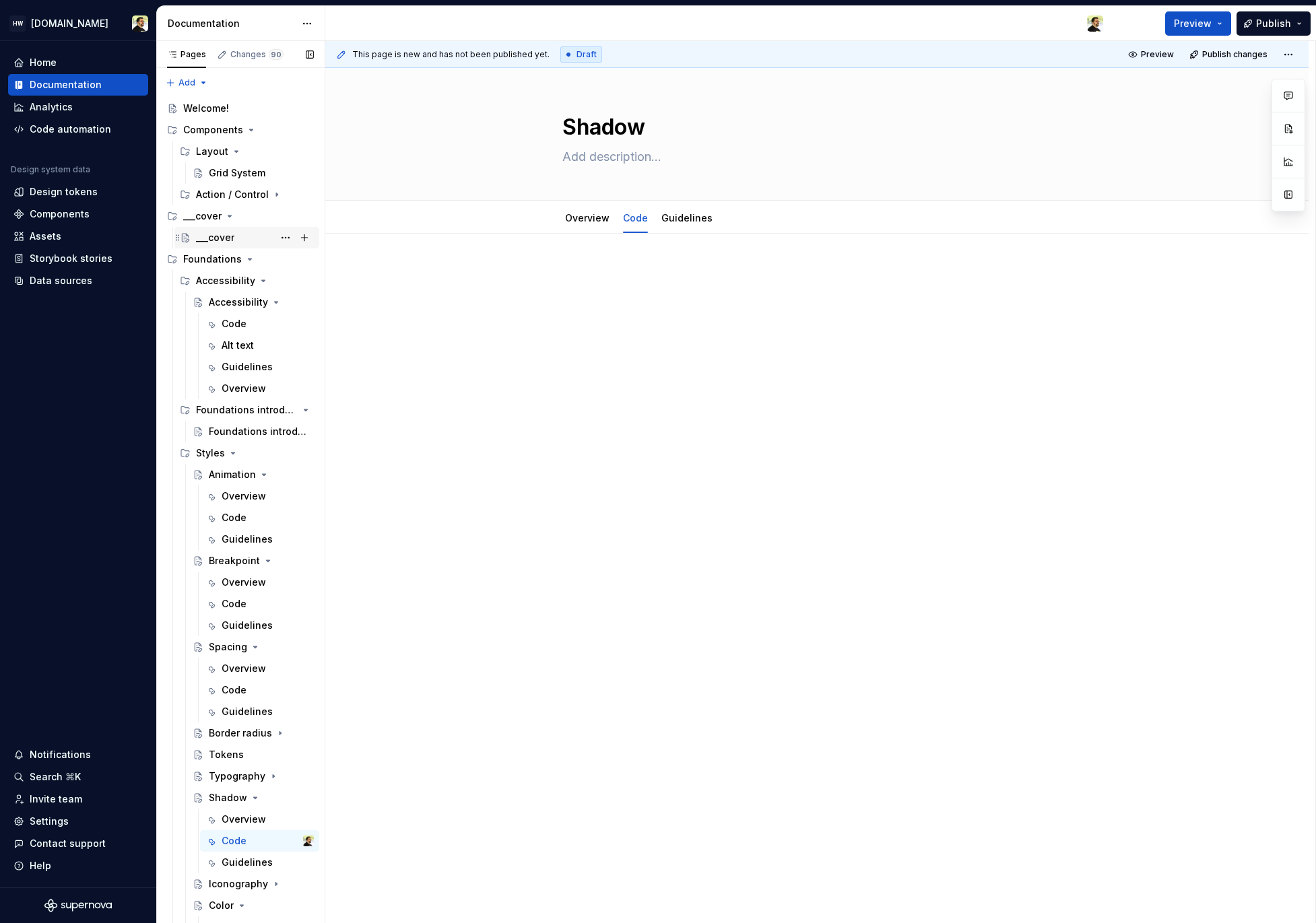
click at [220, 239] on div "___cover" at bounding box center [215, 238] width 38 height 14
click at [245, 432] on div "Foundations introduction" at bounding box center [241, 432] width 65 height 14
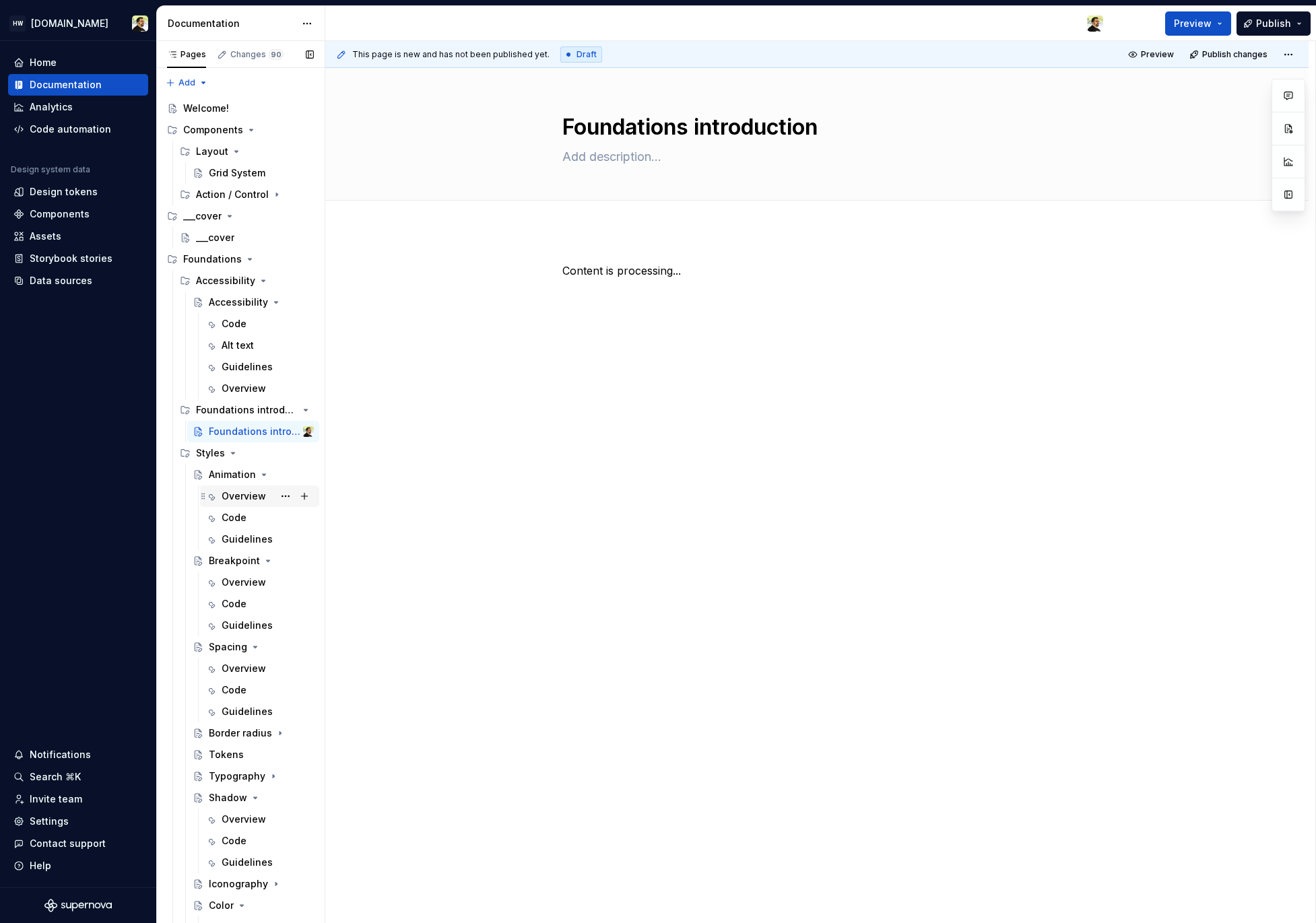
click at [240, 499] on div "Overview" at bounding box center [243, 496] width 44 height 14
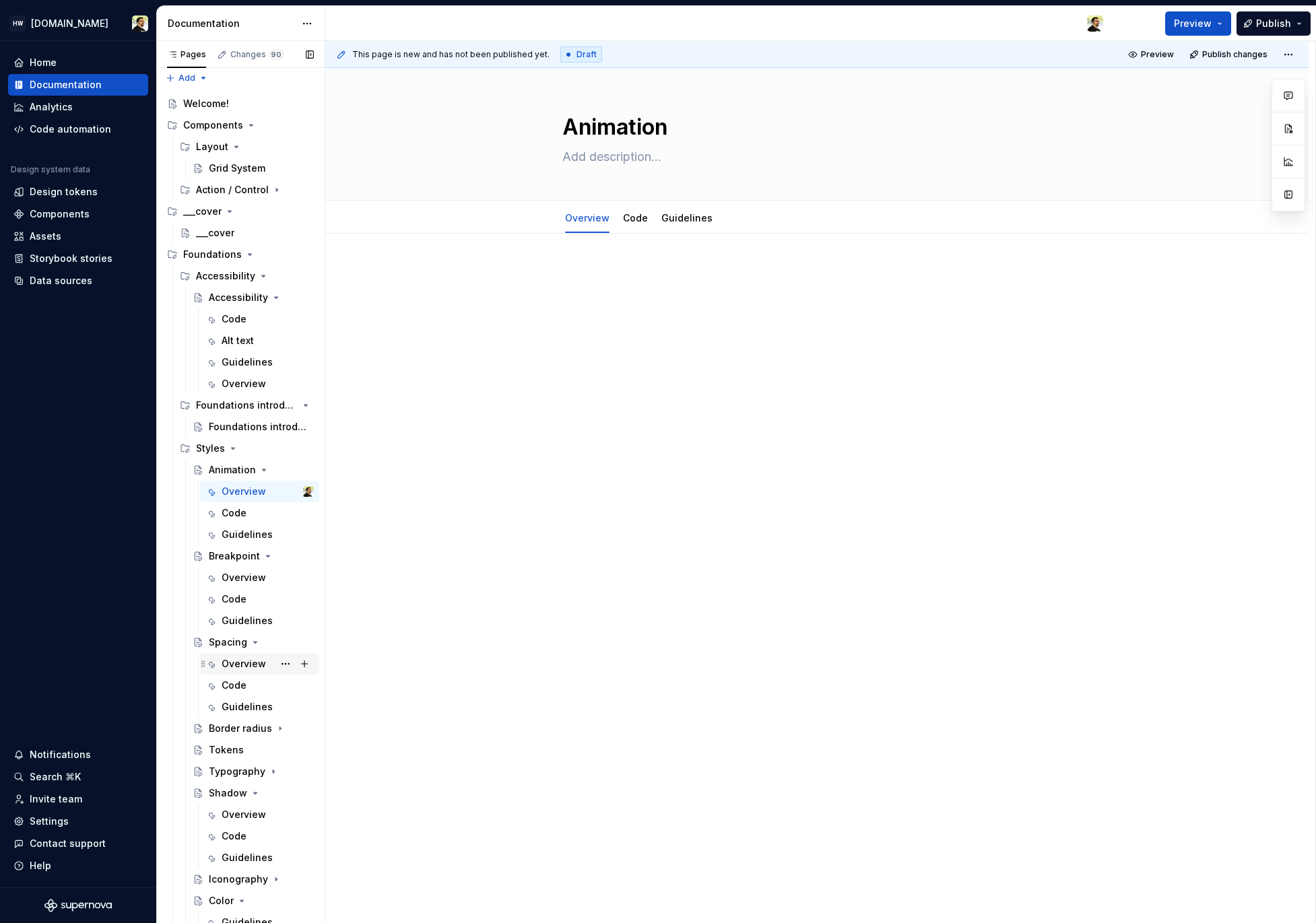
scroll to position [10, 0]
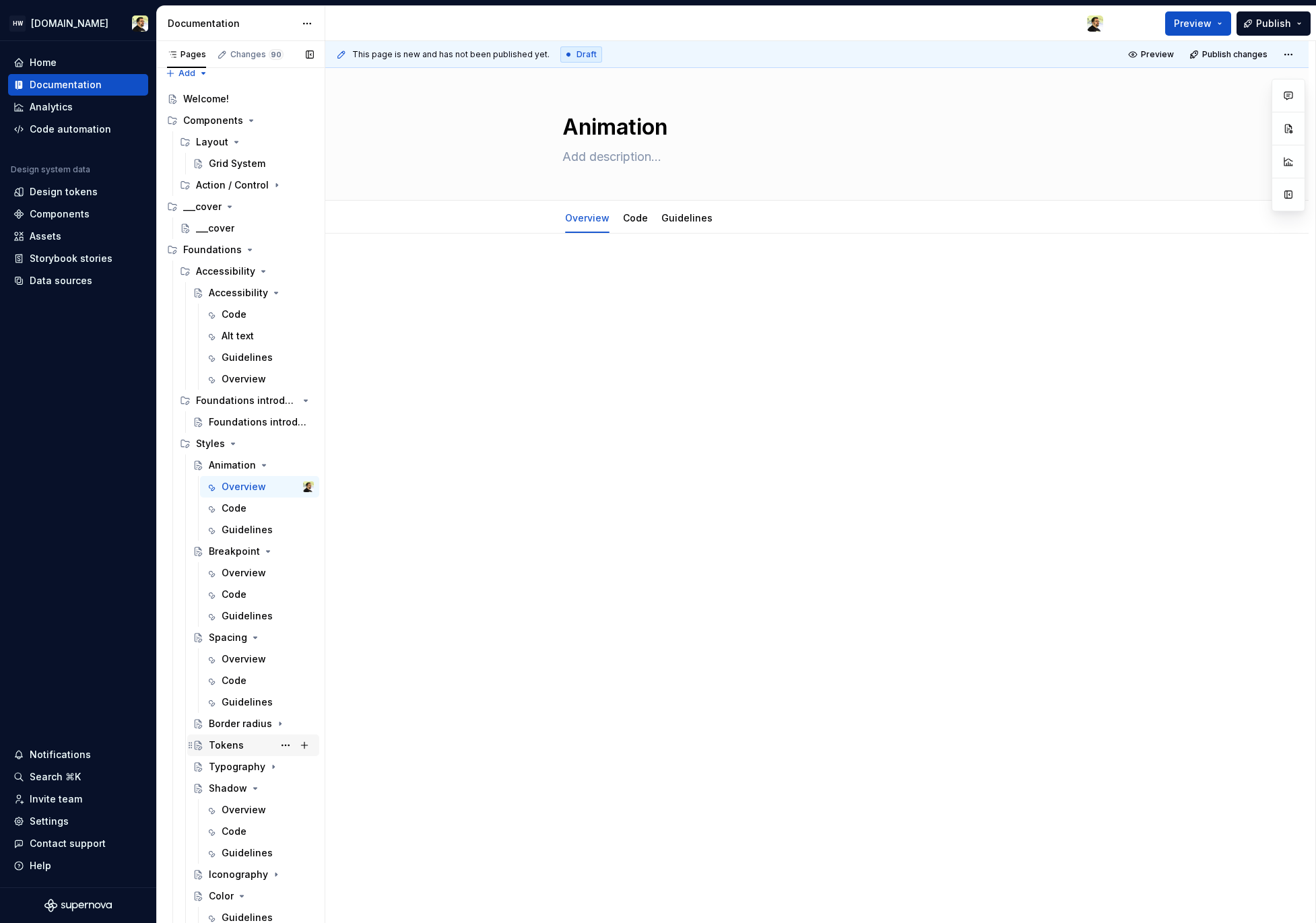
click at [237, 748] on div "Tokens" at bounding box center [226, 746] width 35 height 14
click at [223, 499] on div "Code" at bounding box center [267, 508] width 92 height 19
click at [231, 481] on div "Overview" at bounding box center [243, 487] width 44 height 14
click at [249, 660] on div "Overview" at bounding box center [243, 659] width 44 height 14
click at [635, 221] on link "Code" at bounding box center [635, 217] width 25 height 11
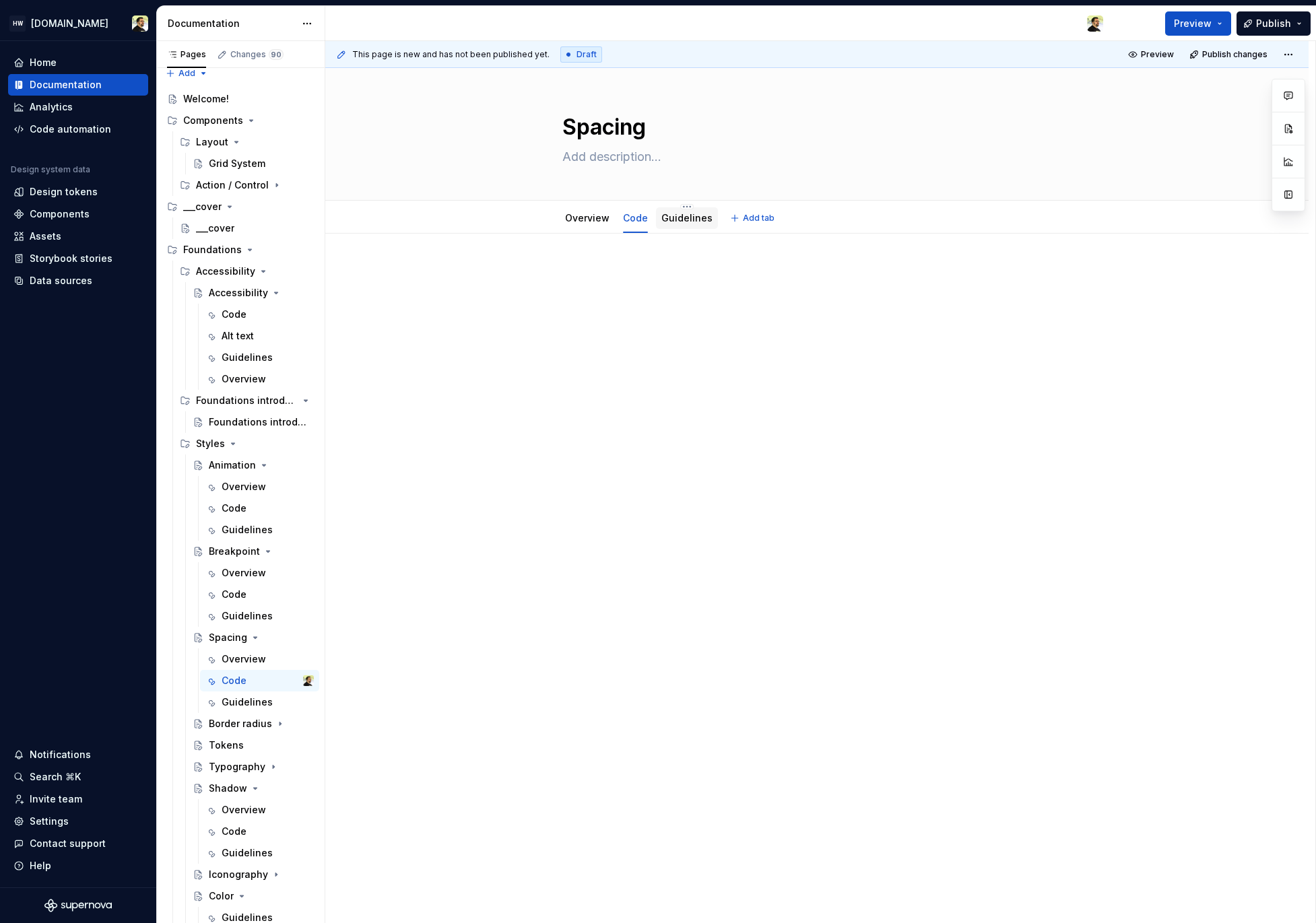
click at [687, 224] on div "Guidelines" at bounding box center [686, 219] width 51 height 14
click at [0, 0] on button "Page tree" at bounding box center [0, 0] width 0 height 0
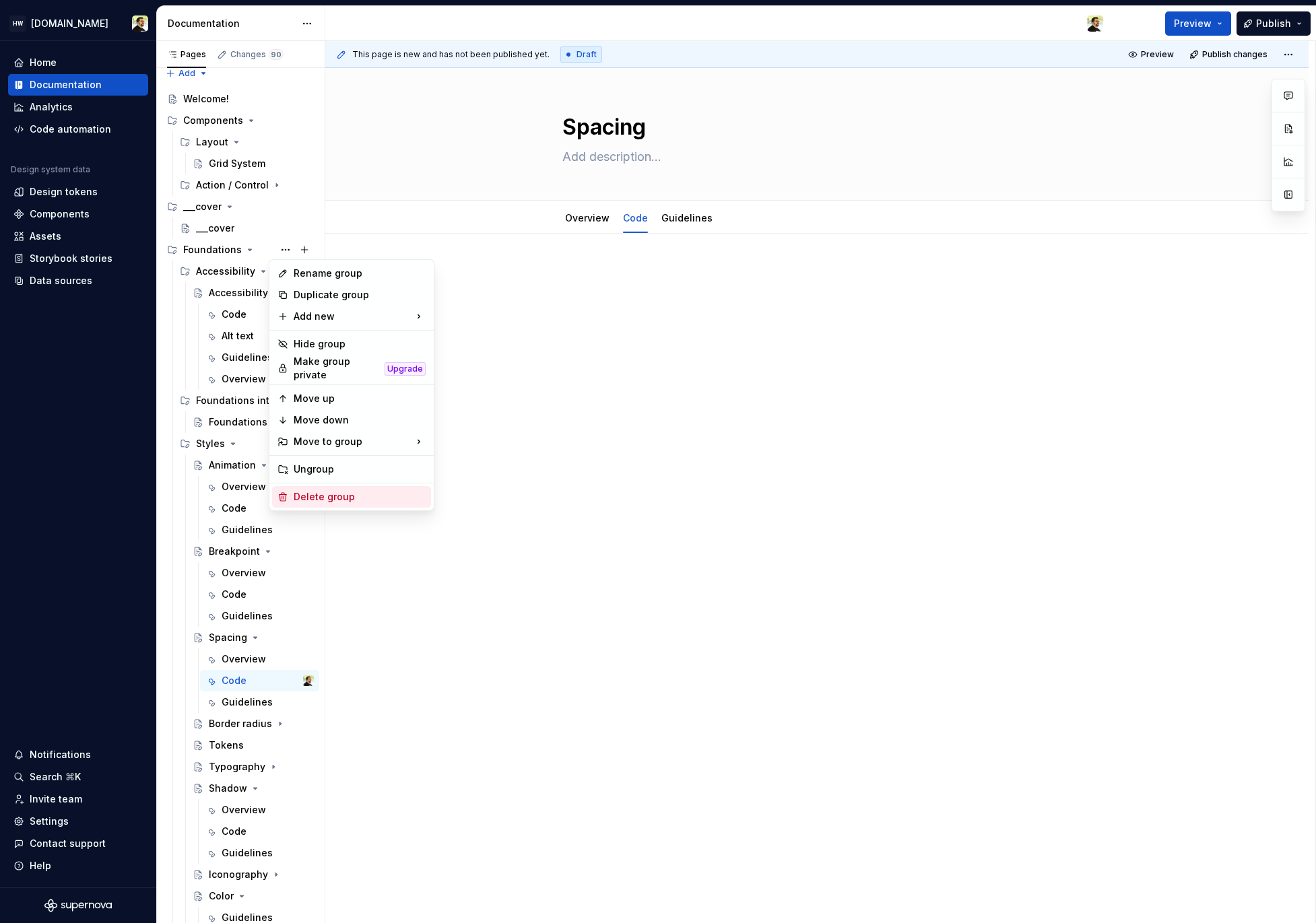
click at [355, 496] on div "Delete group" at bounding box center [359, 497] width 132 height 14
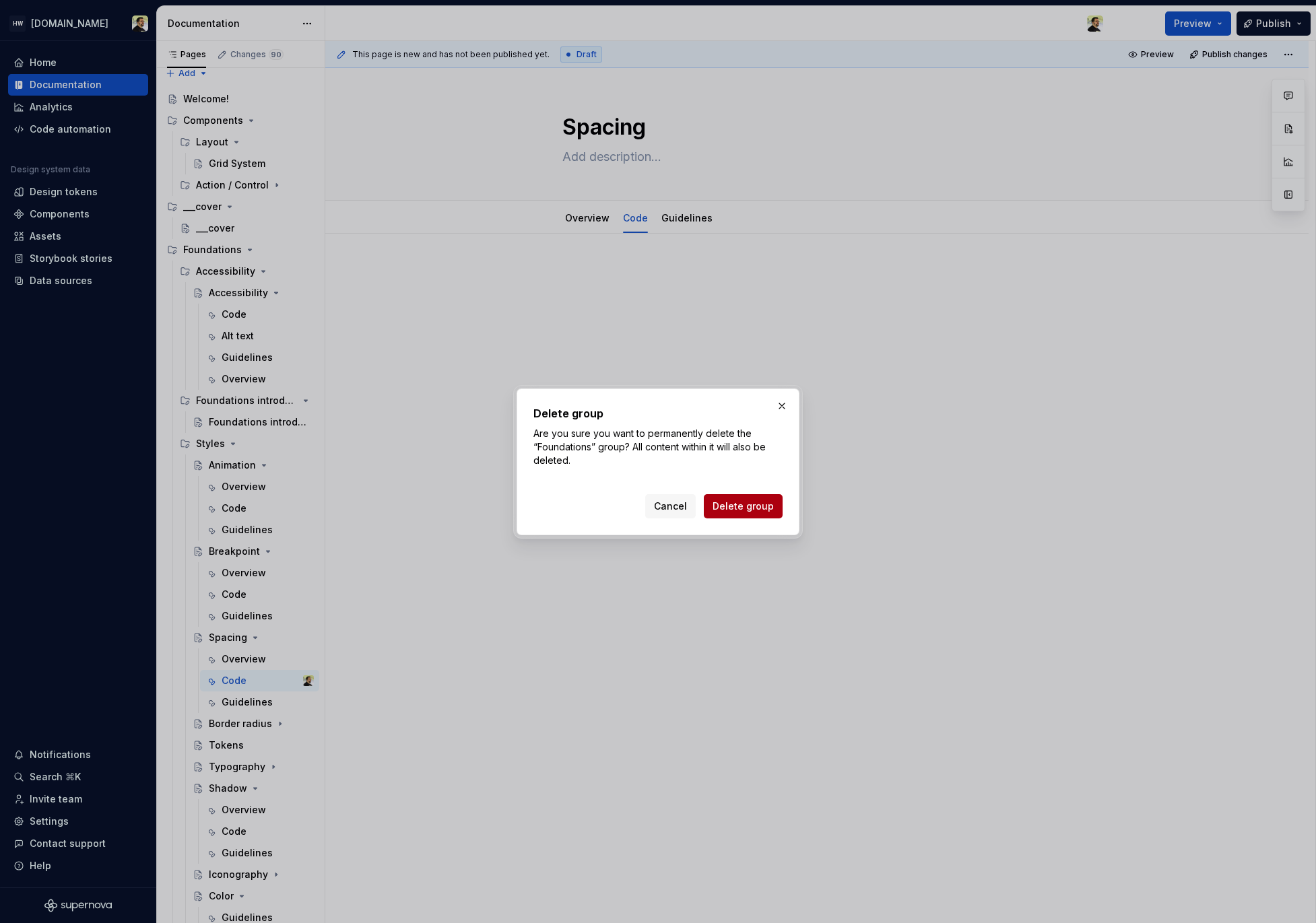
click at [724, 513] on button "Delete group" at bounding box center [742, 506] width 79 height 24
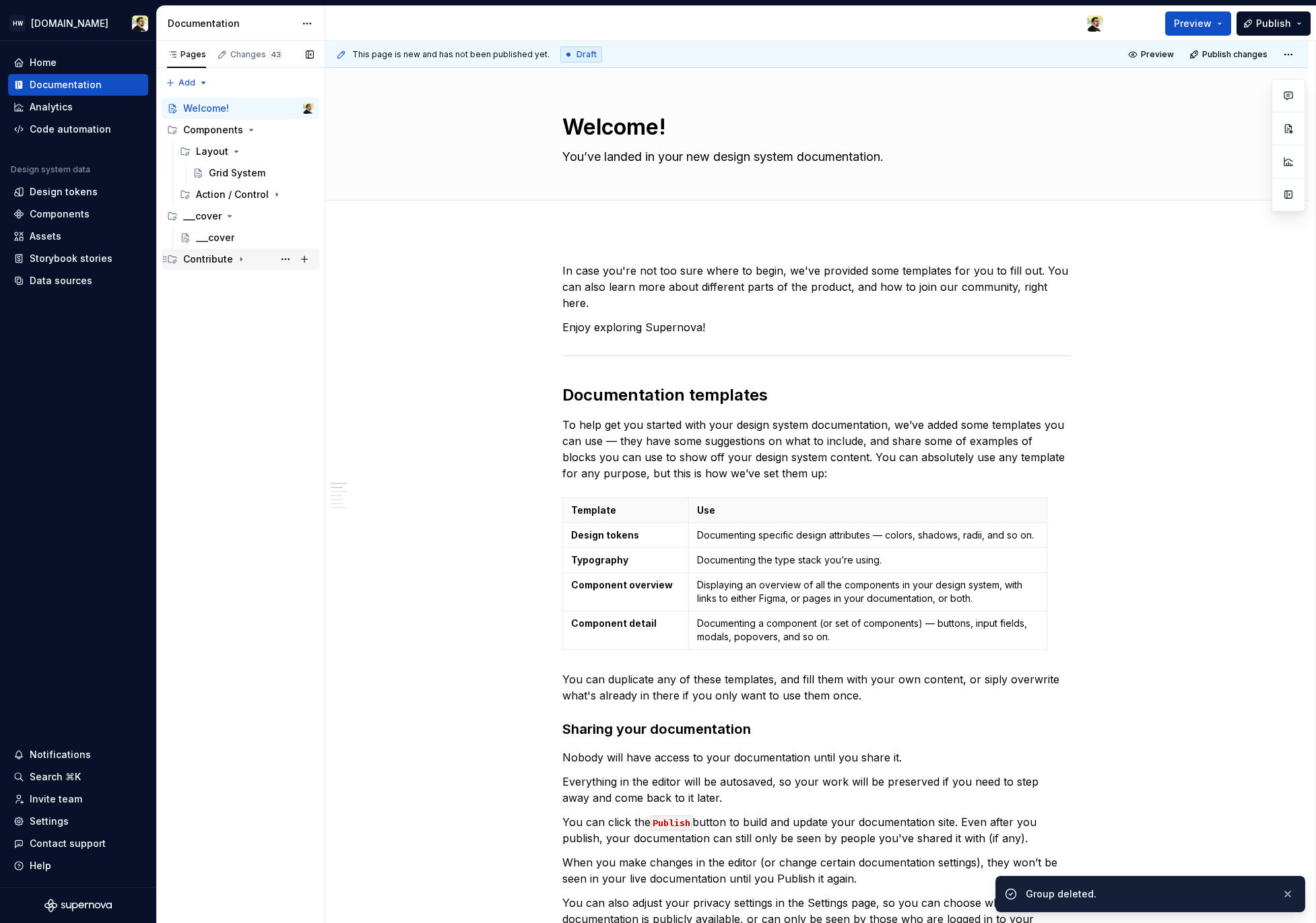
click at [240, 261] on icon "Page tree" at bounding box center [241, 259] width 2 height 3
click at [283, 258] on button "Page tree" at bounding box center [285, 259] width 19 height 19
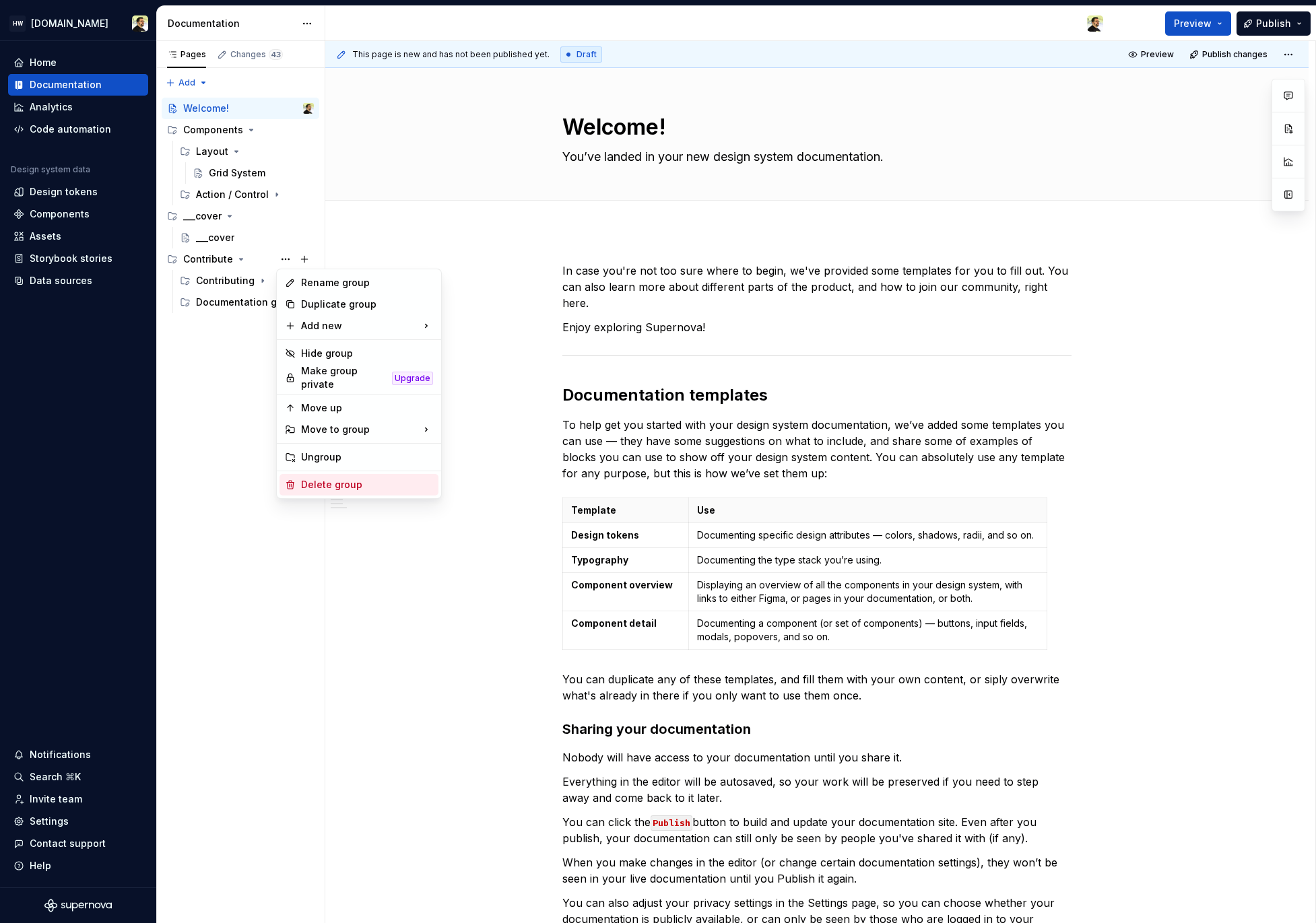
click at [346, 478] on div "Delete group" at bounding box center [366, 485] width 132 height 14
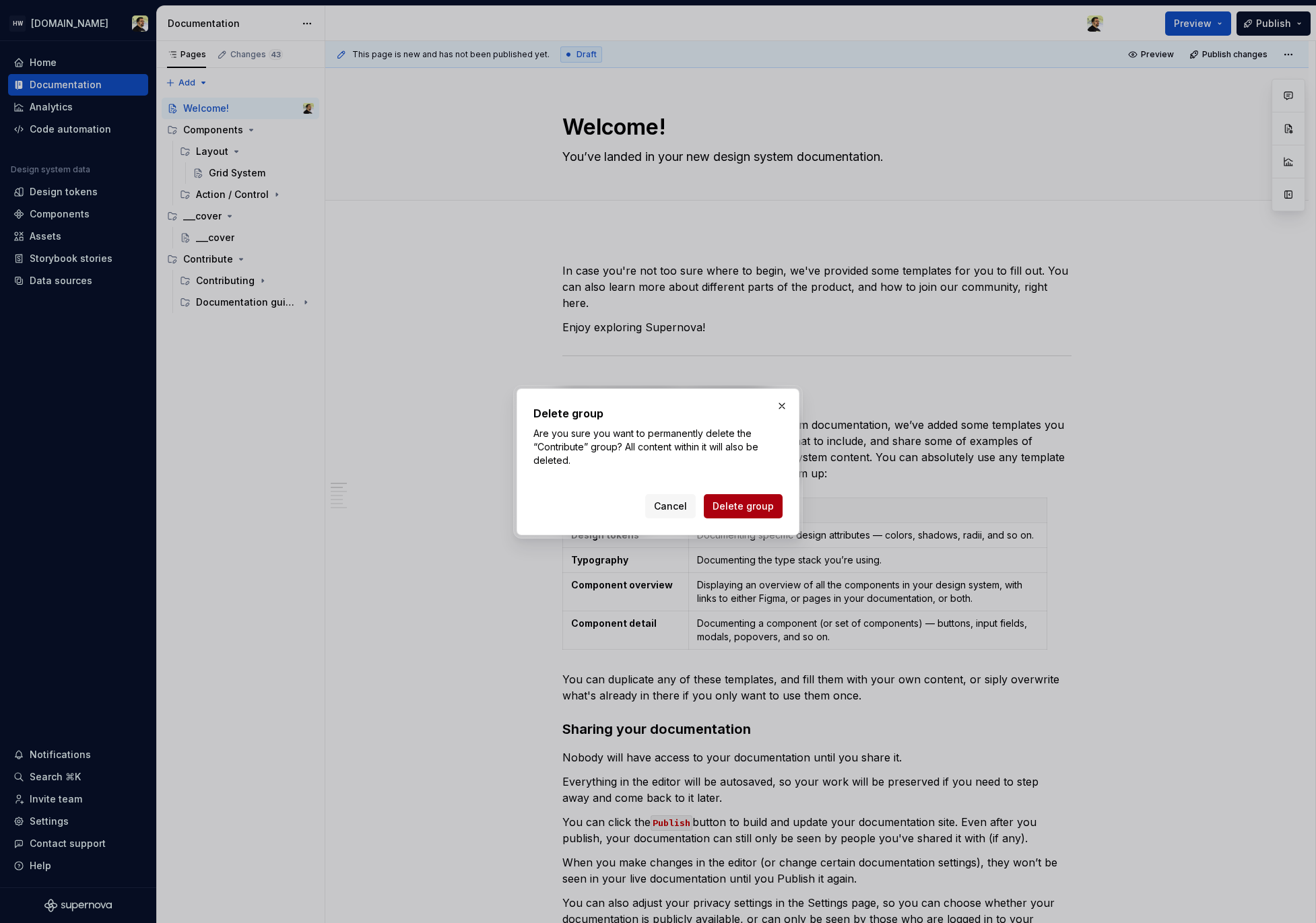
click at [739, 511] on span "Delete group" at bounding box center [742, 506] width 61 height 14
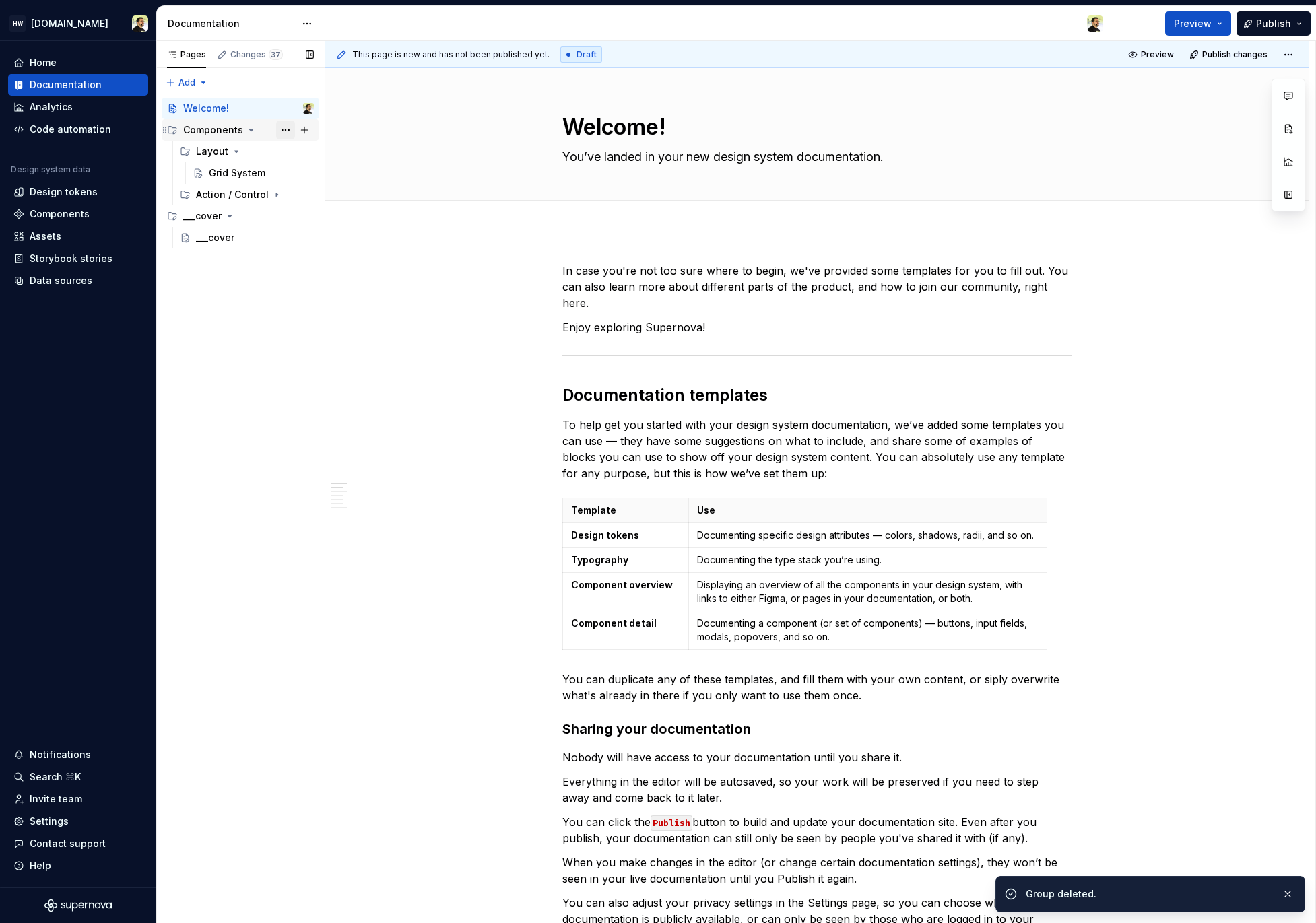
click at [285, 133] on button "Page tree" at bounding box center [285, 130] width 19 height 19
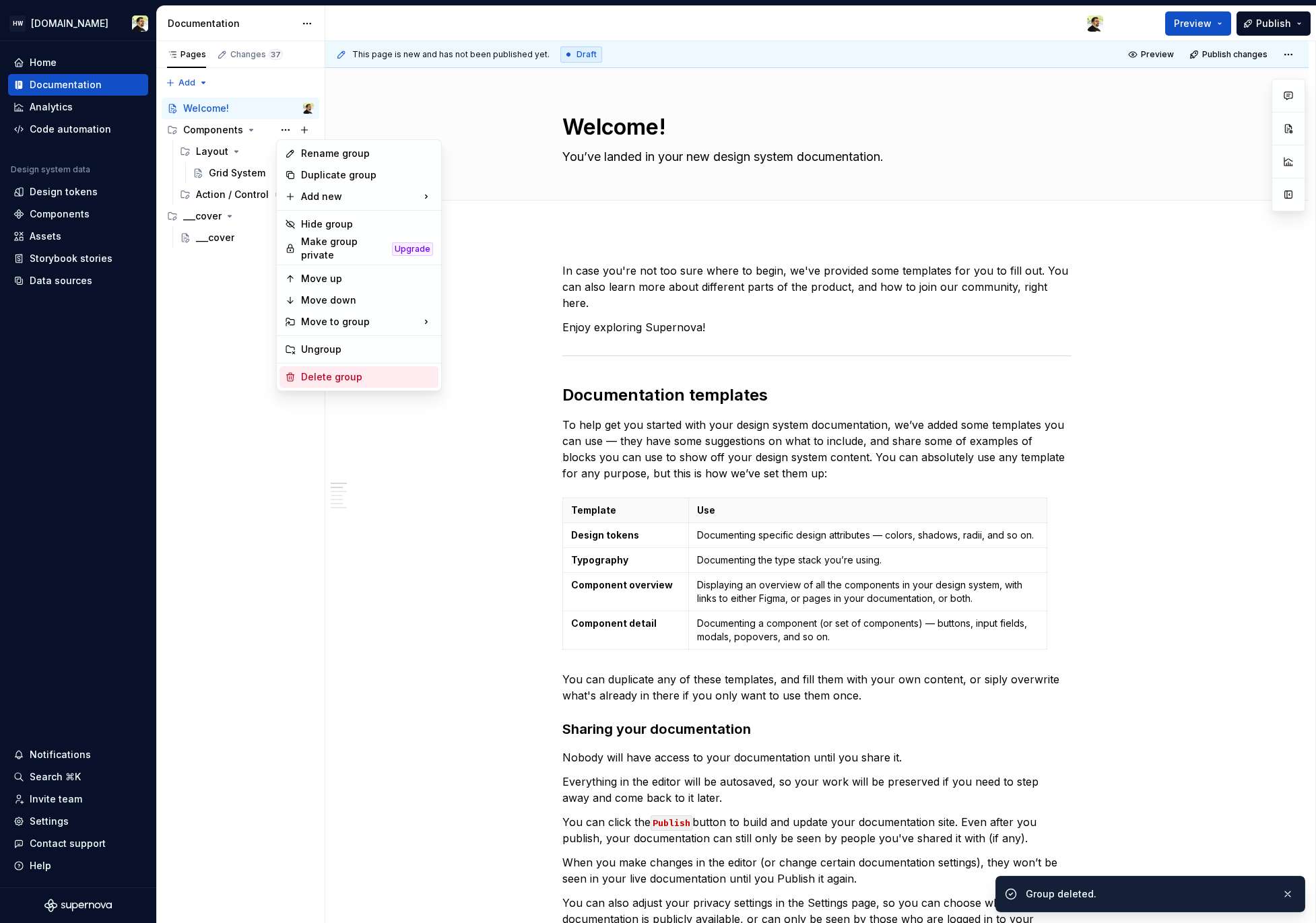
click at [349, 371] on div "Delete group" at bounding box center [366, 378] width 132 height 14
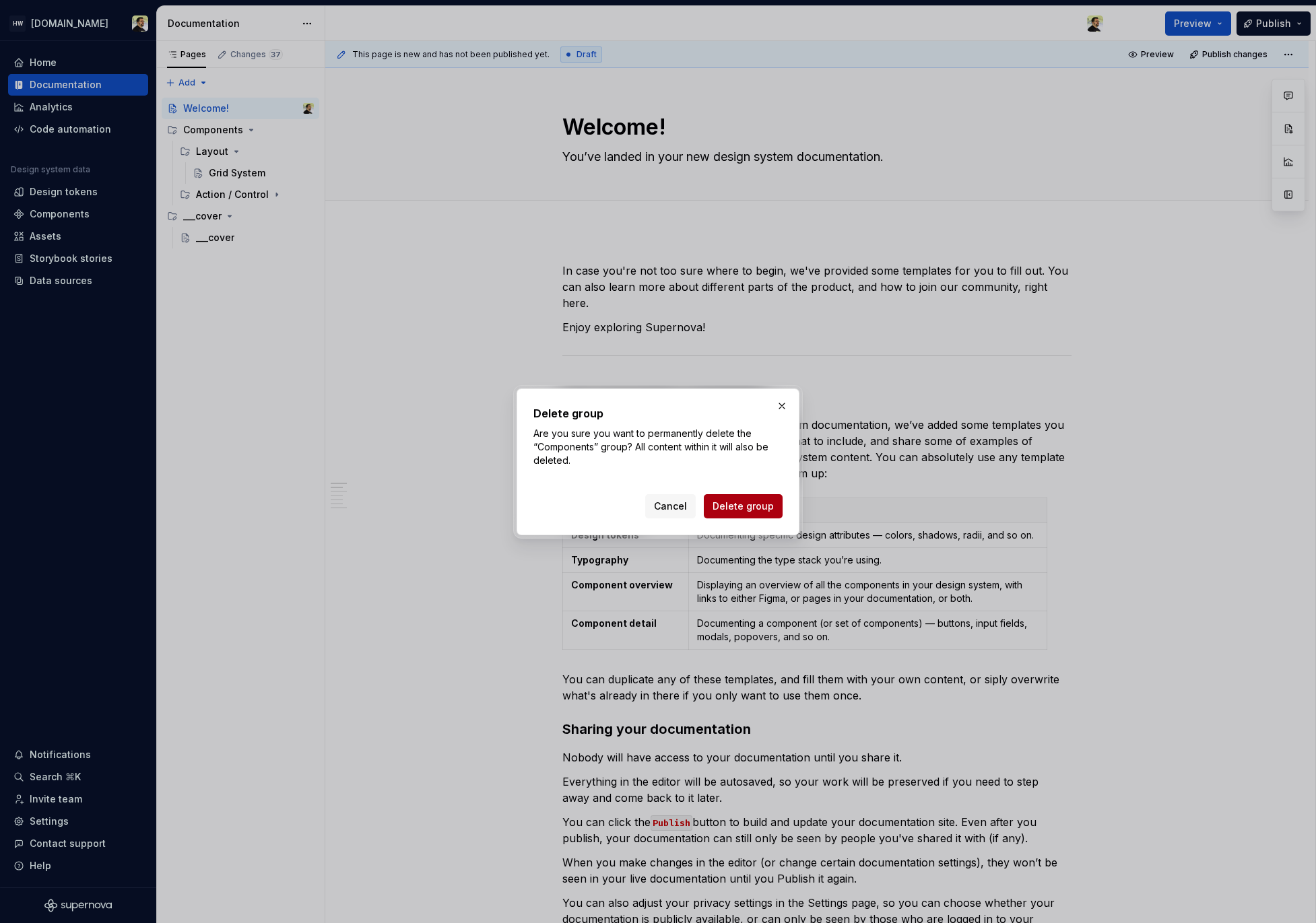
click at [778, 508] on button "Delete group" at bounding box center [742, 506] width 79 height 24
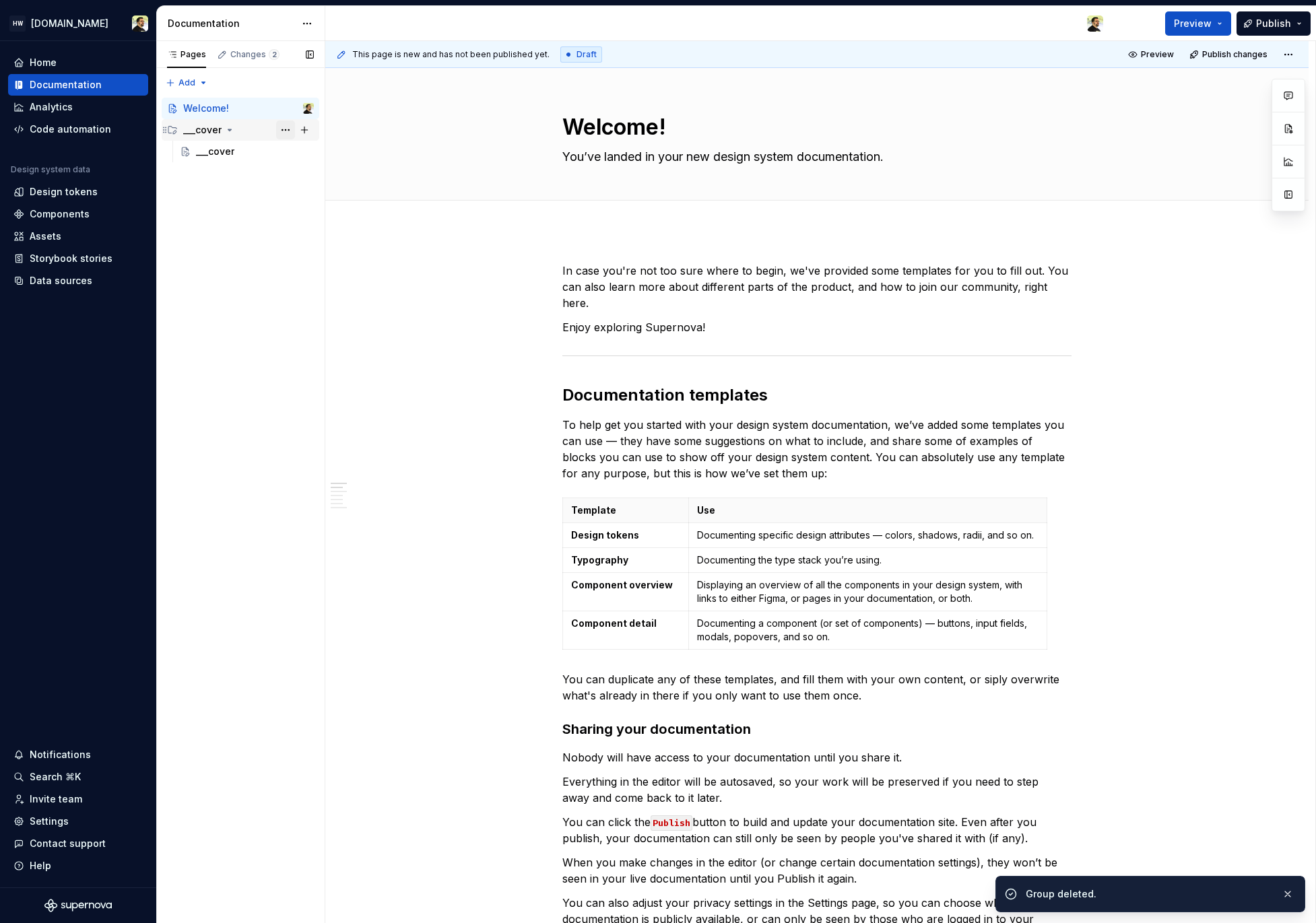
click at [282, 131] on button "Page tree" at bounding box center [285, 130] width 19 height 19
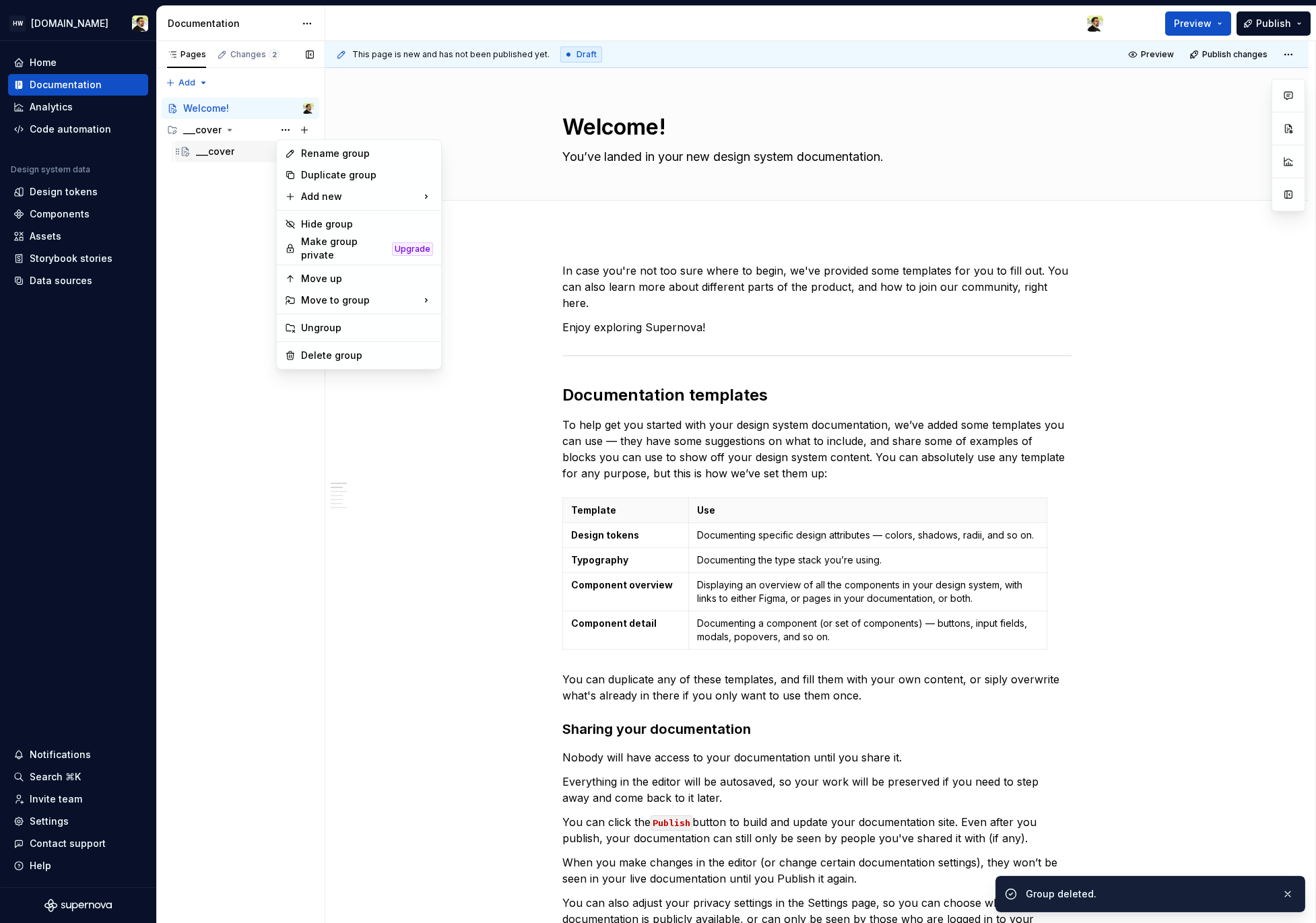
click at [232, 156] on div "Pages Changes 2 Add Accessibility guide for tree Page tree. Navigate the tree w…" at bounding box center [240, 483] width 168 height 883
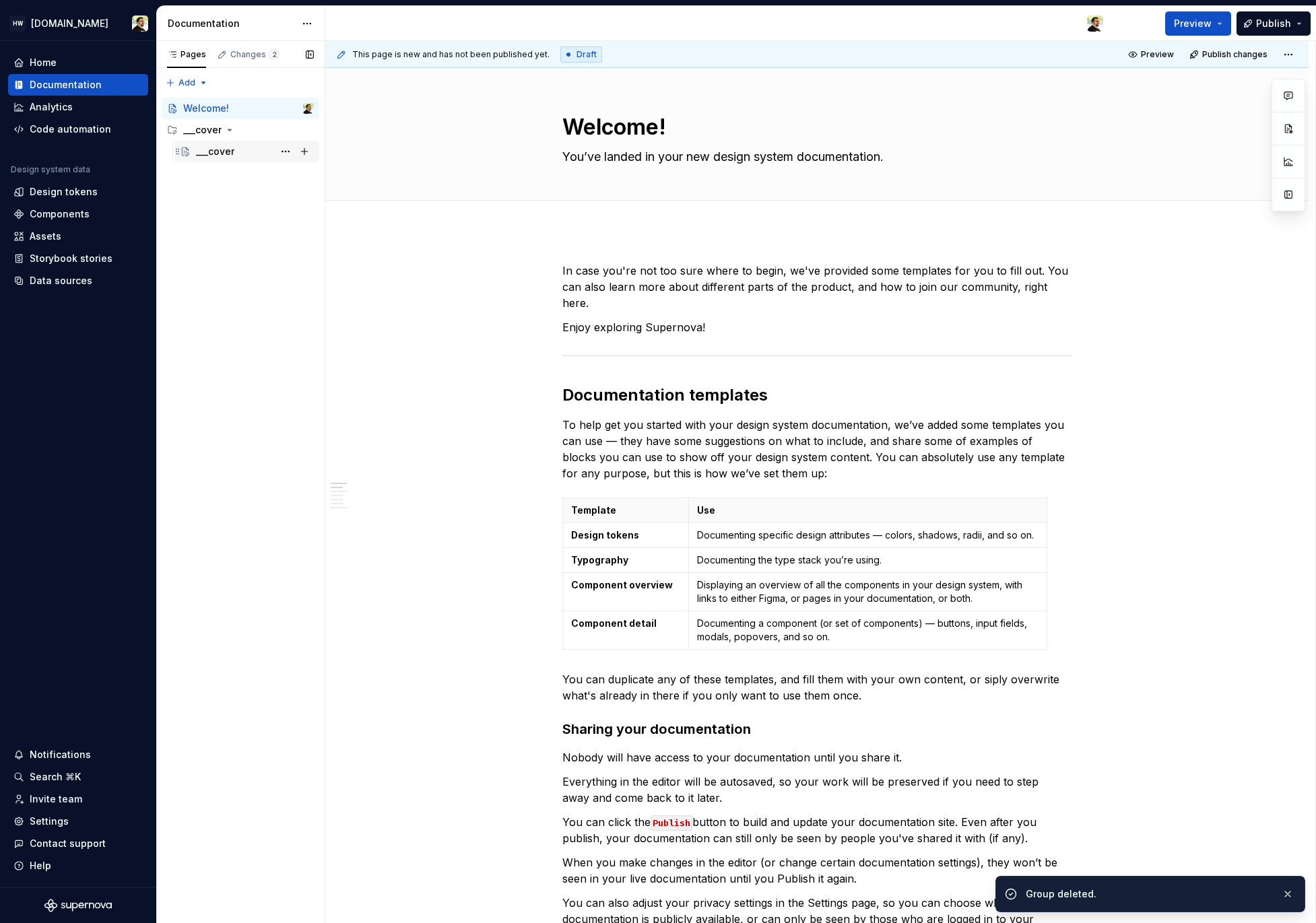
click at [238, 156] on div "___cover" at bounding box center [255, 151] width 118 height 19
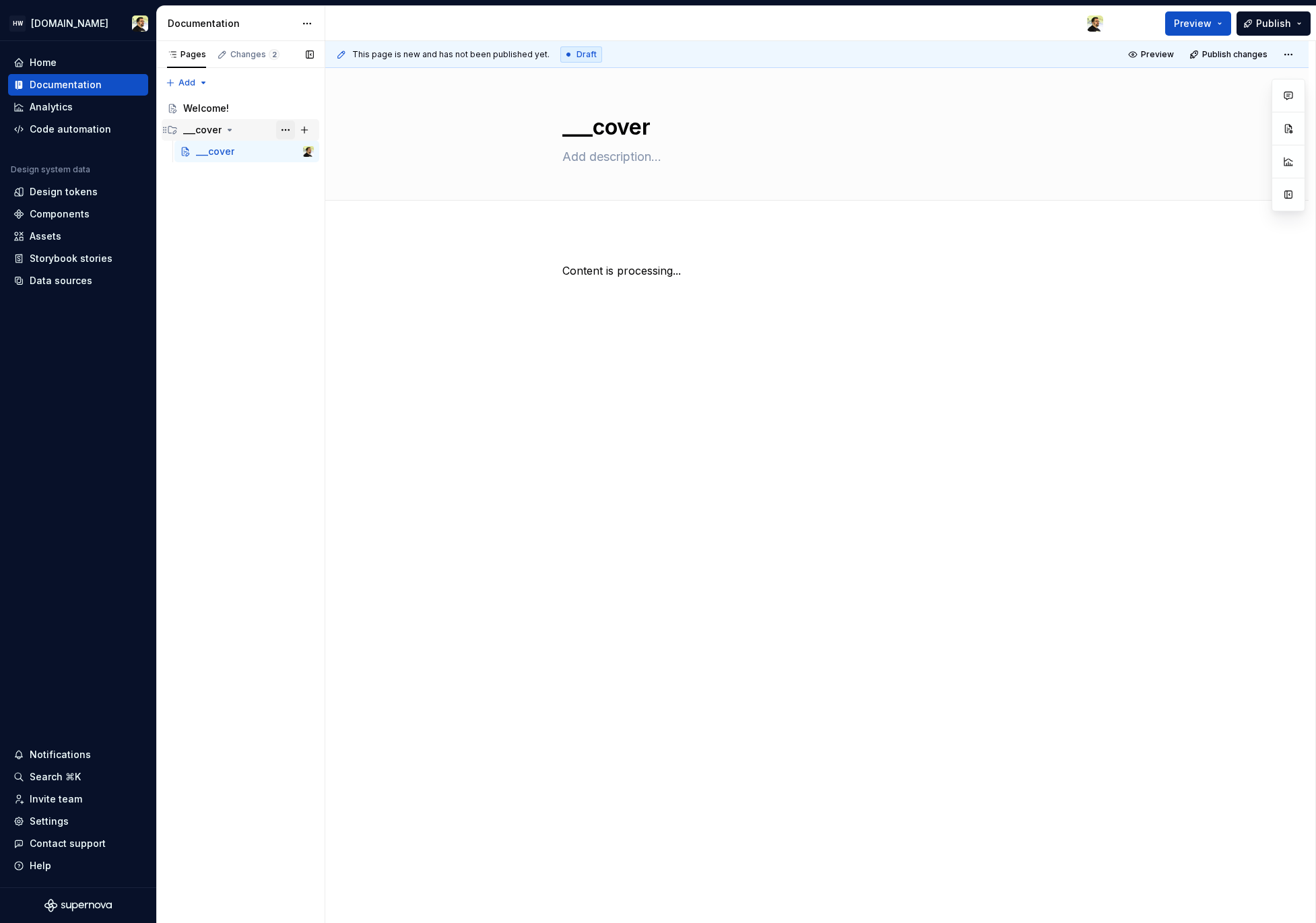
click at [284, 133] on button "Page tree" at bounding box center [285, 130] width 19 height 19
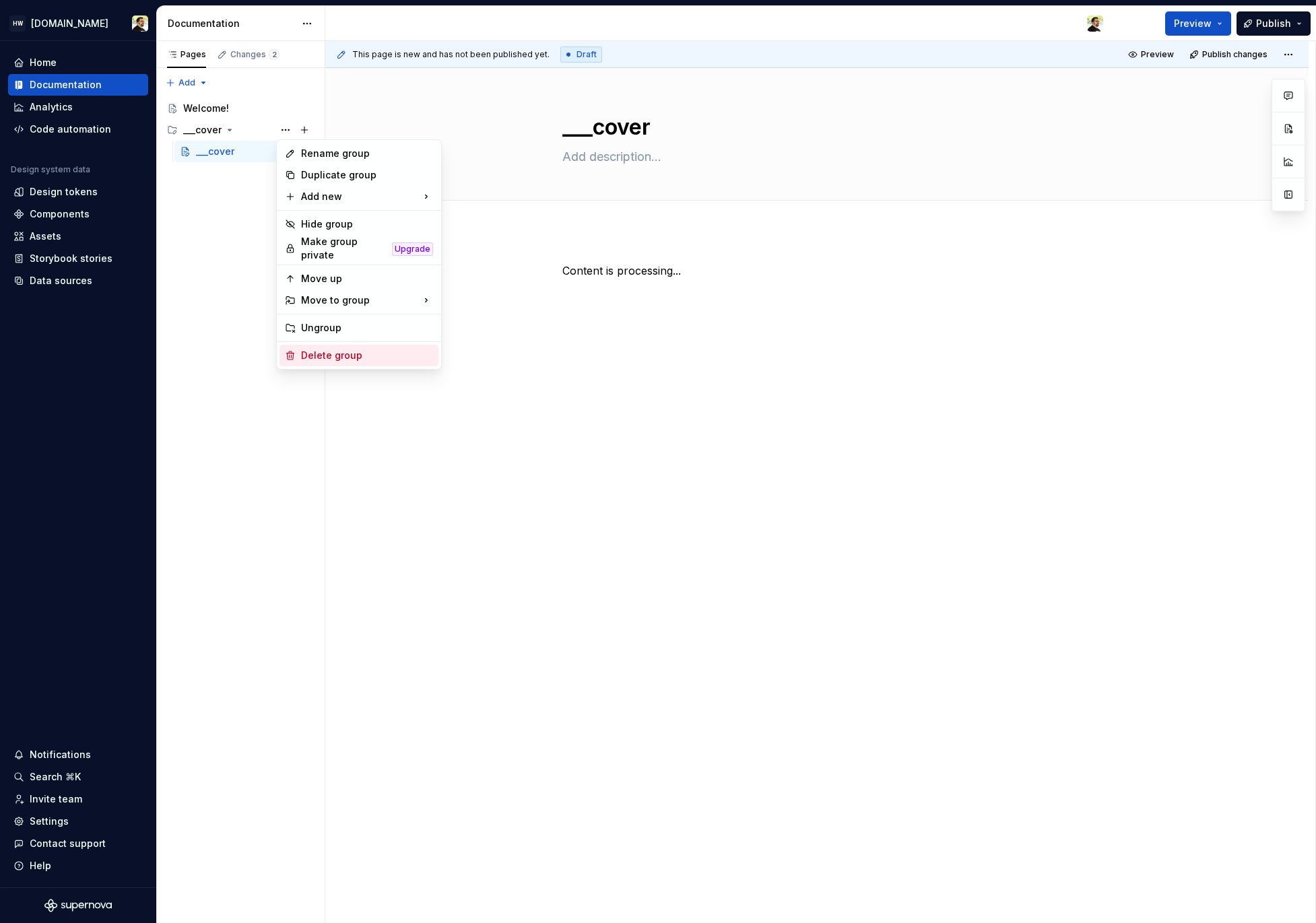
click at [367, 349] on div "Delete group" at bounding box center [366, 356] width 132 height 14
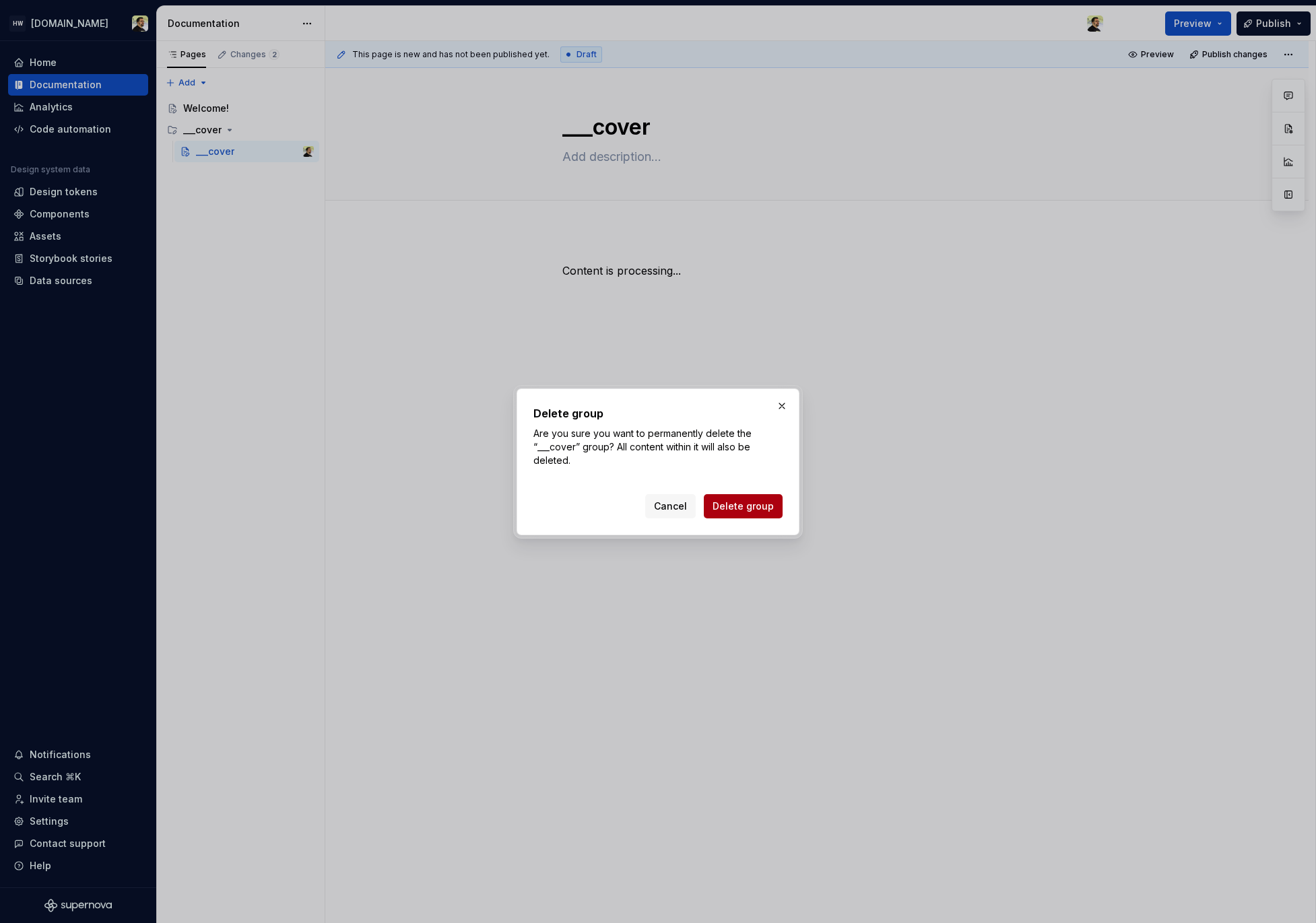
click at [725, 506] on span "Delete group" at bounding box center [742, 506] width 61 height 14
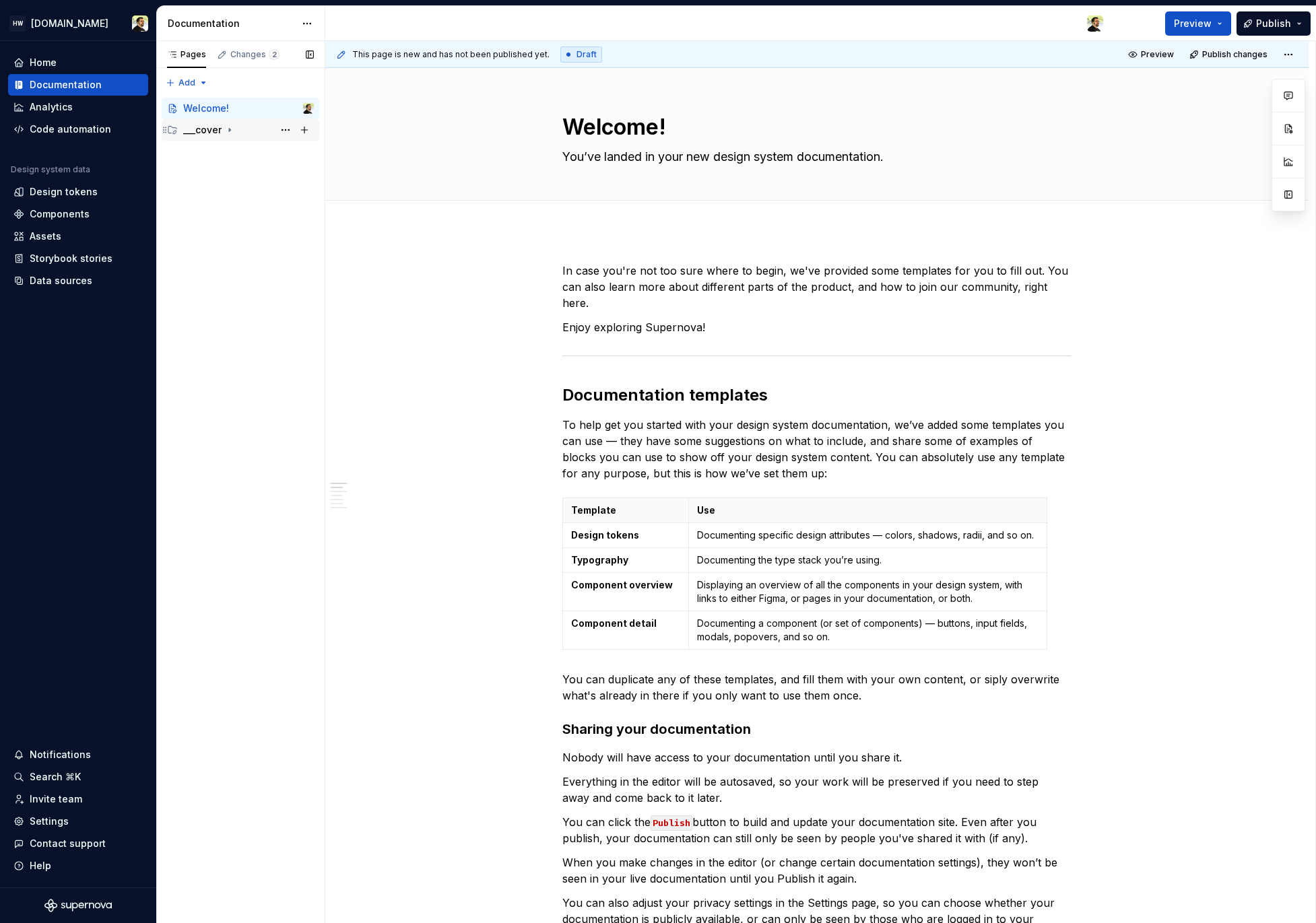
click at [227, 133] on icon "Page tree" at bounding box center [229, 130] width 10 height 10
click at [229, 157] on div "___cover" at bounding box center [215, 152] width 38 height 14
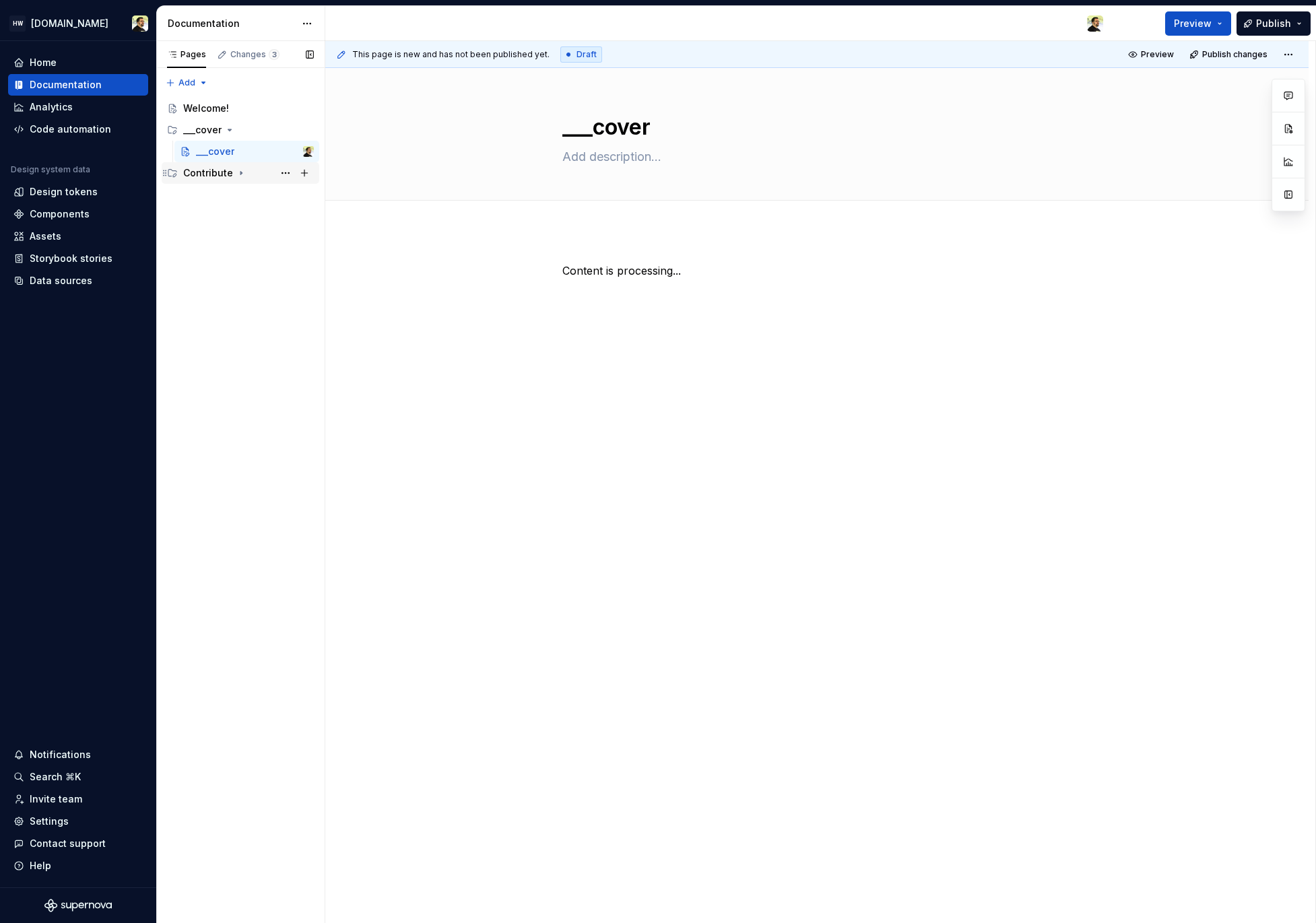
click at [233, 181] on div "Contribute" at bounding box center [248, 173] width 130 height 19
click at [237, 200] on div "Contributing" at bounding box center [226, 194] width 59 height 14
click at [245, 220] on div "Contributing" at bounding box center [238, 216] width 59 height 14
click at [248, 235] on div "Norma workflow" at bounding box center [234, 238] width 51 height 14
click at [248, 258] on div "Norma workflow" at bounding box center [247, 259] width 52 height 14
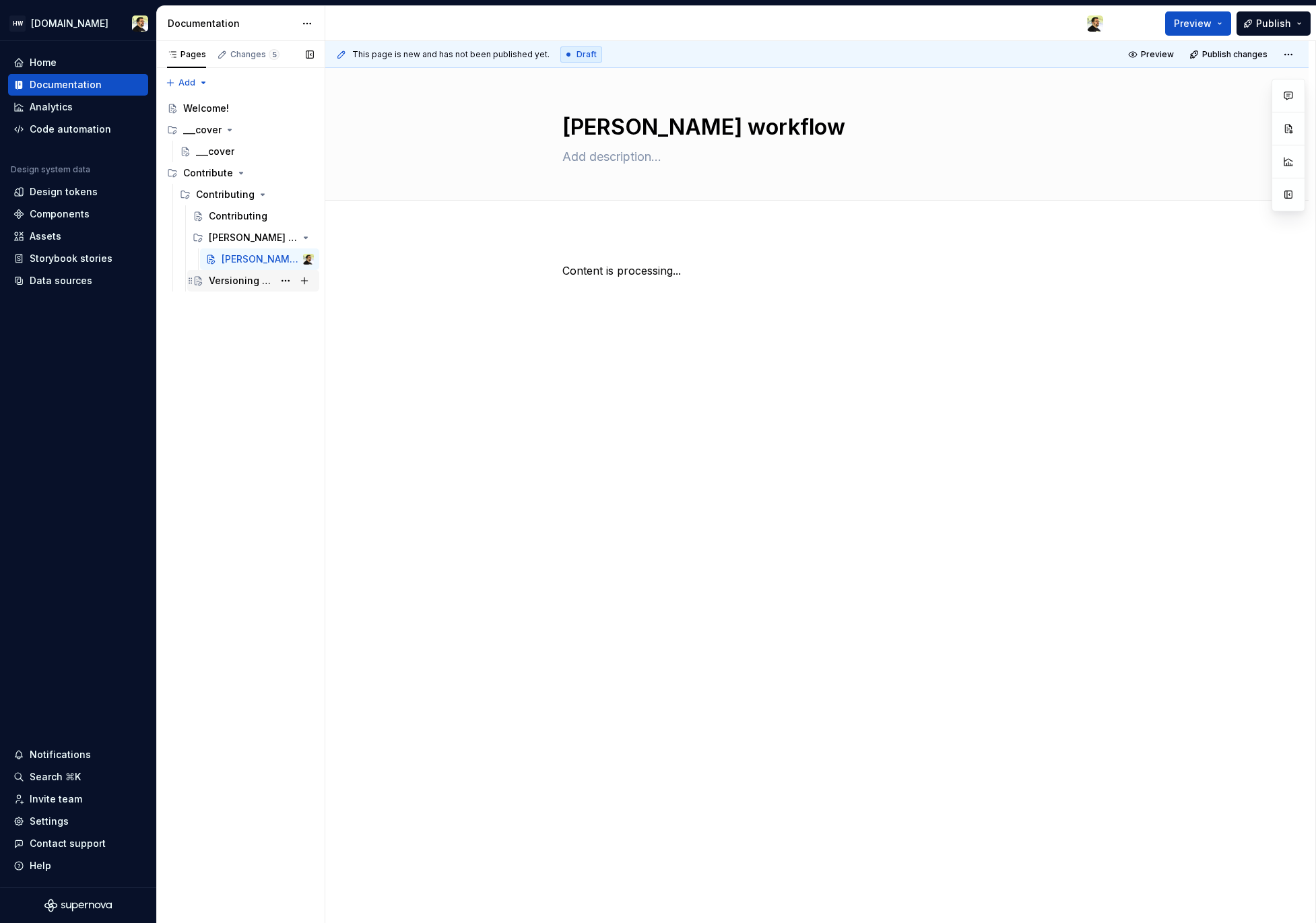
click at [238, 280] on div "Versioning (Engineering)" at bounding box center [241, 281] width 65 height 14
click at [246, 302] on div "Deviating from Norma" at bounding box center [241, 302] width 65 height 14
click at [239, 325] on div "Using Storybook" at bounding box center [241, 324] width 65 height 14
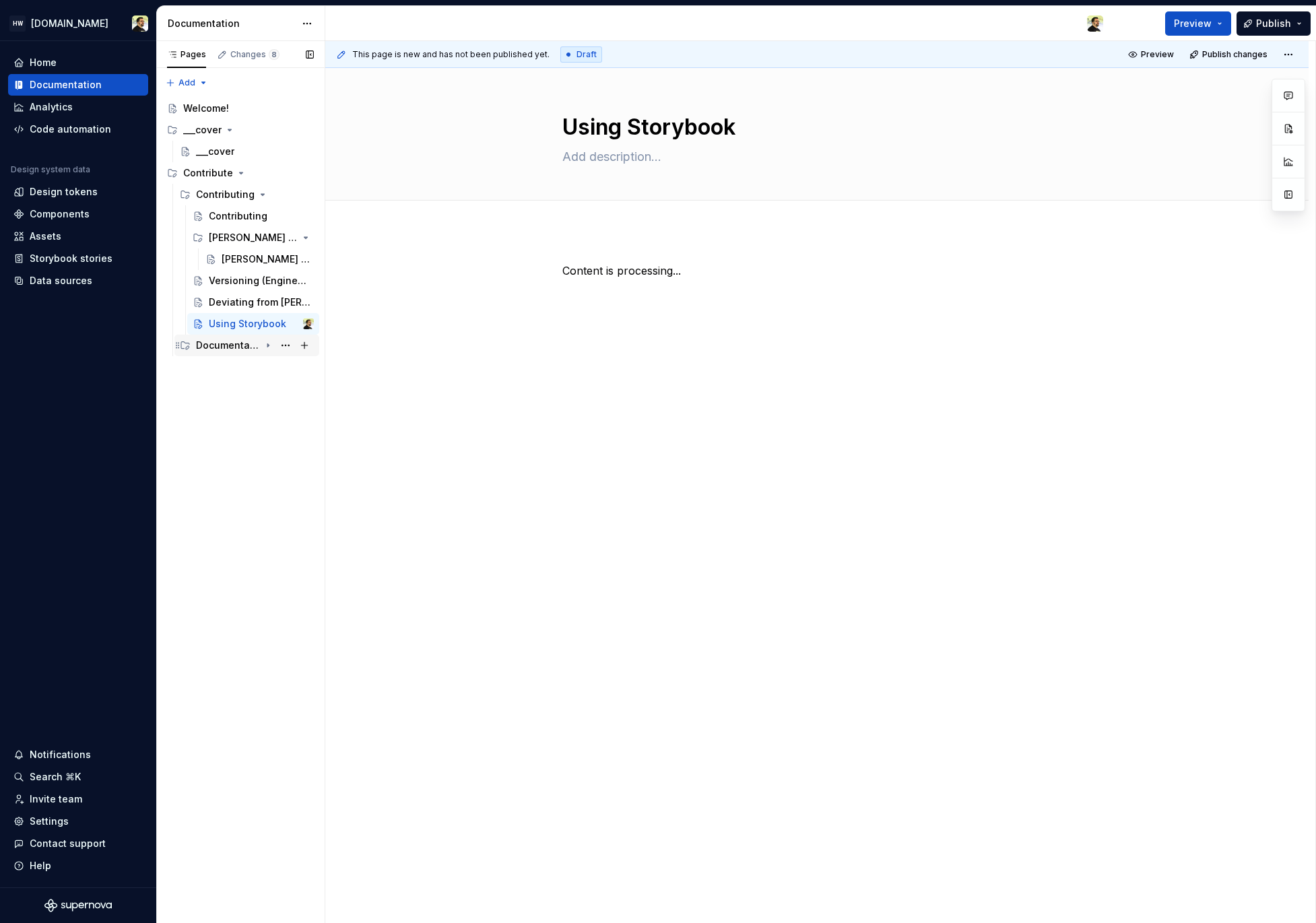
click at [243, 347] on div "Documentation guidelines" at bounding box center [228, 346] width 64 height 14
click at [227, 360] on div "Documentation guidelines" at bounding box center [241, 367] width 65 height 14
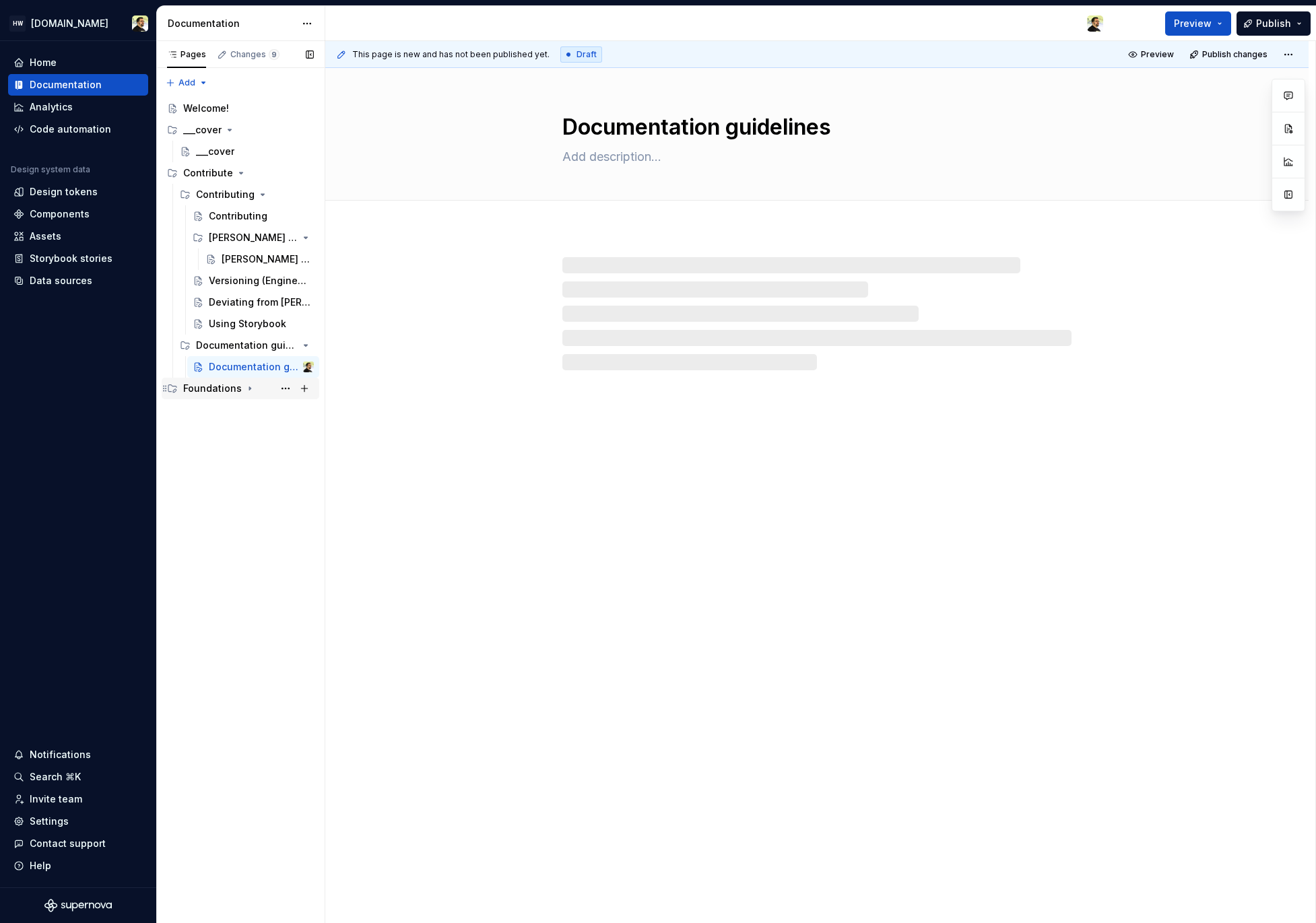
click at [228, 389] on div "Foundations" at bounding box center [213, 389] width 59 height 14
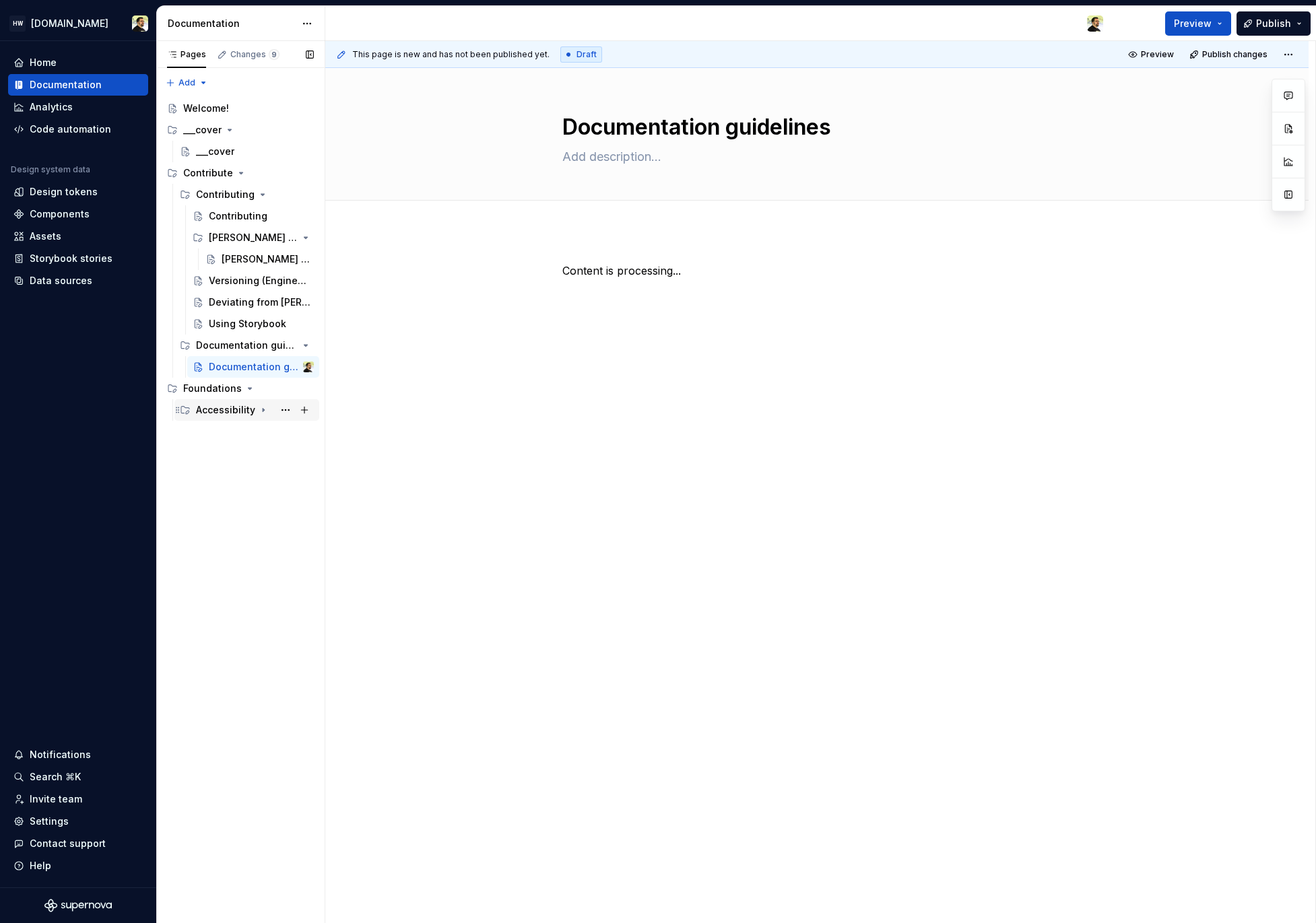
click at [231, 417] on div "Accessibility" at bounding box center [226, 411] width 60 height 14
click at [232, 430] on div "Accessibility" at bounding box center [234, 432] width 51 height 14
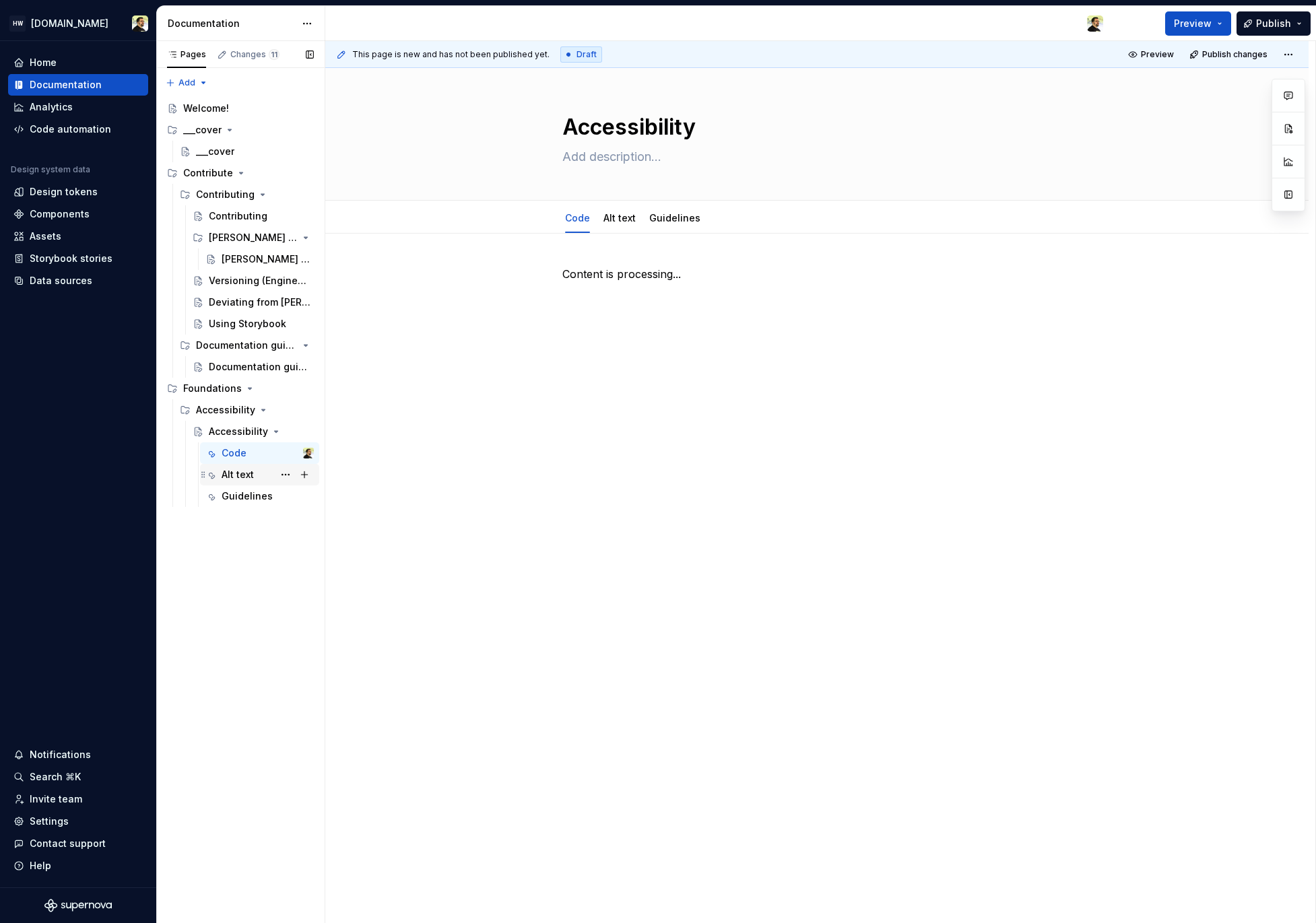
click at [234, 477] on div "Alt text" at bounding box center [237, 475] width 32 height 14
click at [239, 499] on div "Guidelines" at bounding box center [246, 496] width 51 height 14
click at [242, 510] on div "Overview" at bounding box center [267, 518] width 92 height 19
click at [245, 548] on div "Foundations introduction" at bounding box center [255, 539] width 118 height 19
click at [239, 558] on div "Foundations introduction" at bounding box center [241, 561] width 65 height 14
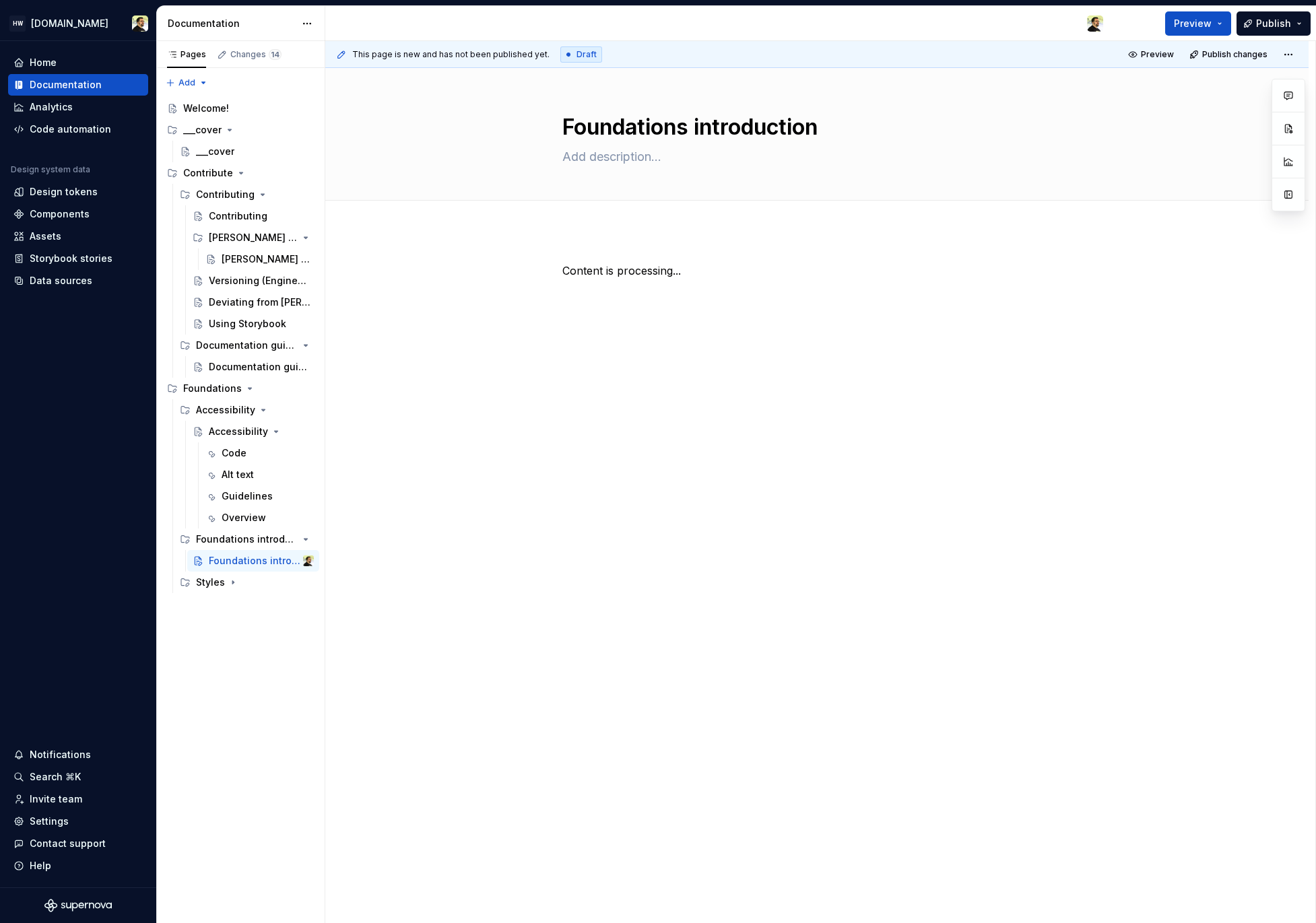
type textarea "*"
